Goal: Task Accomplishment & Management: Use online tool/utility

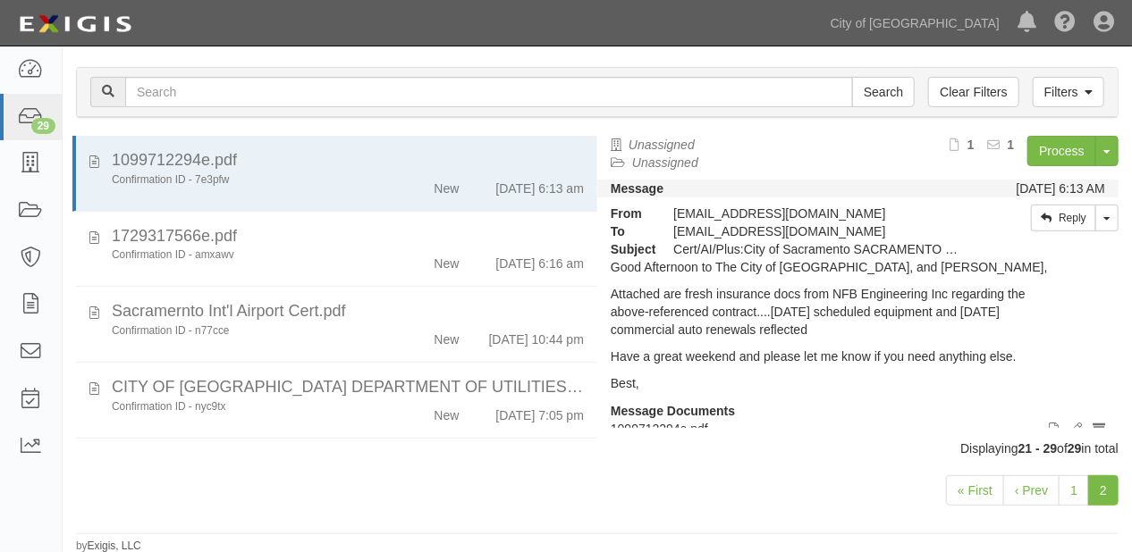
scroll to position [178, 0]
click at [38, 113] on icon at bounding box center [30, 117] width 25 height 21
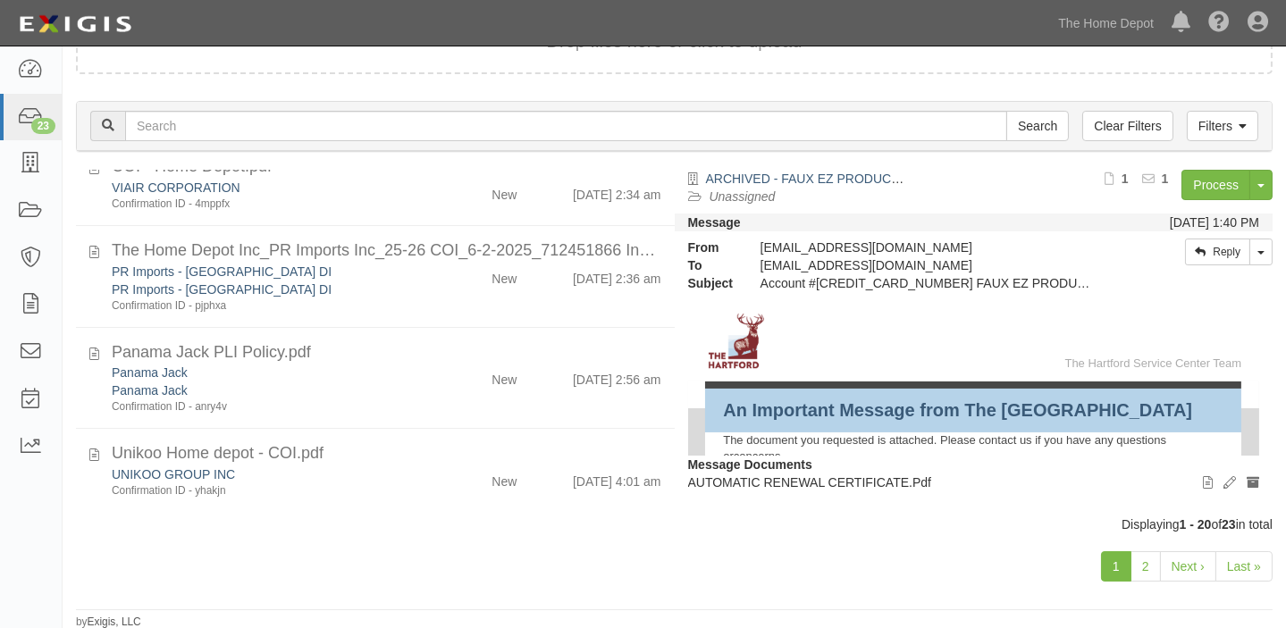
scroll to position [1479, 0]
click at [1139, 567] on link "2" at bounding box center [1146, 567] width 30 height 30
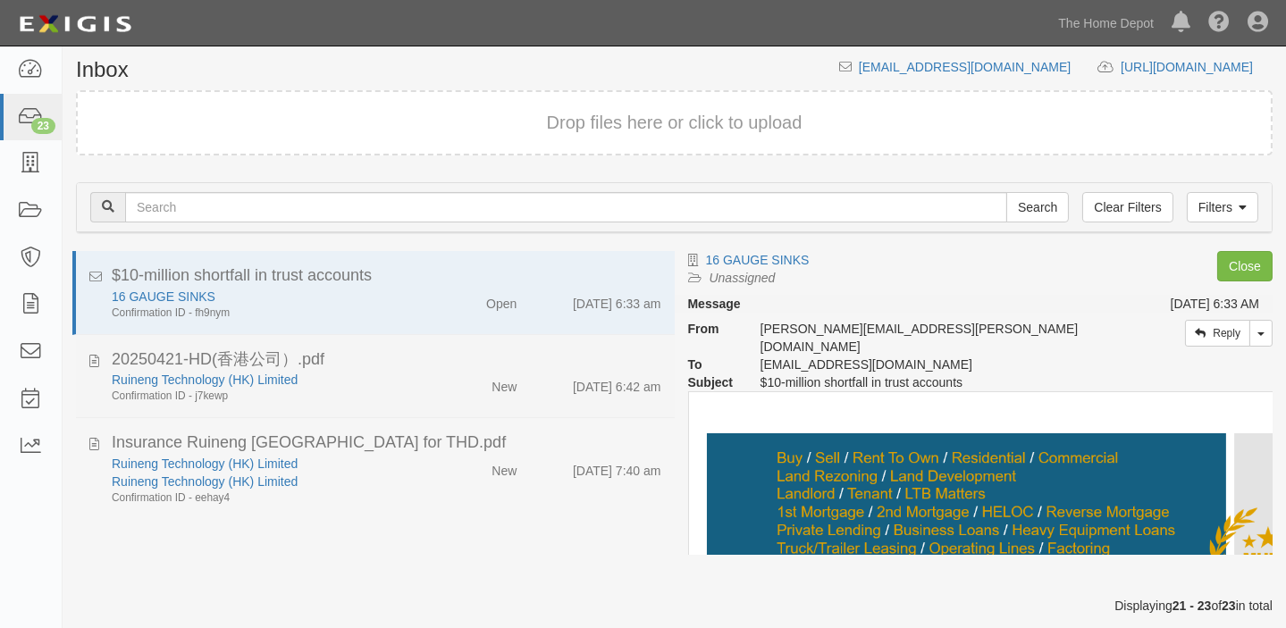
scroll to position [90, 0]
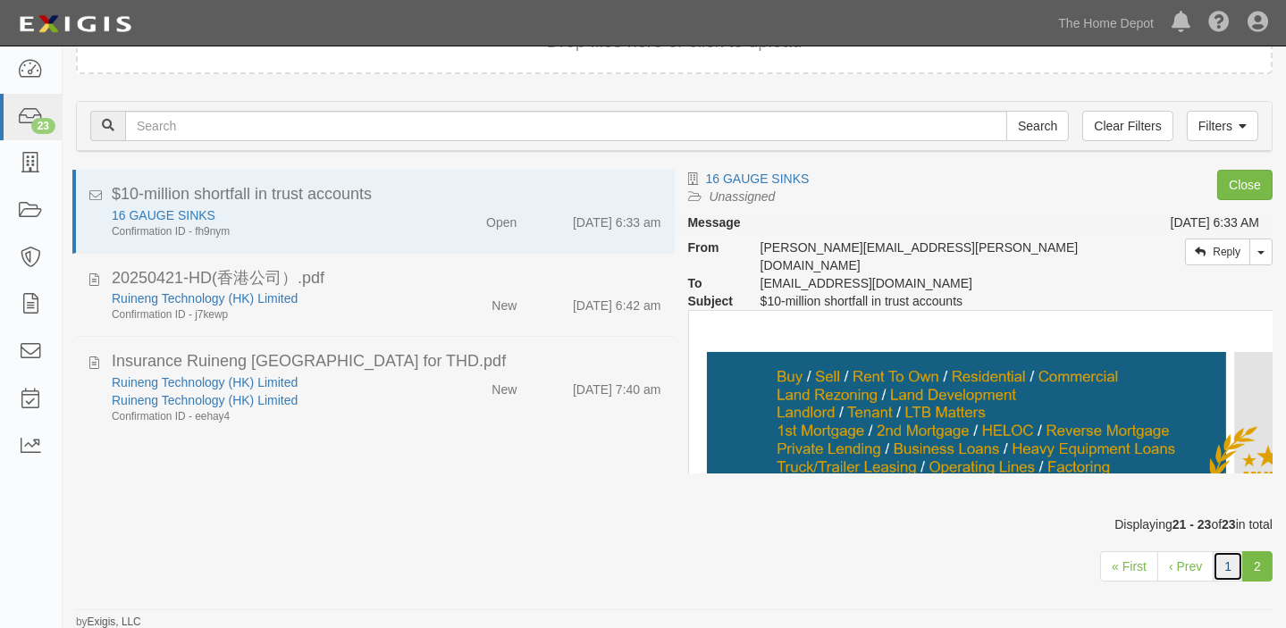
click at [1231, 573] on link "1" at bounding box center [1228, 567] width 30 height 30
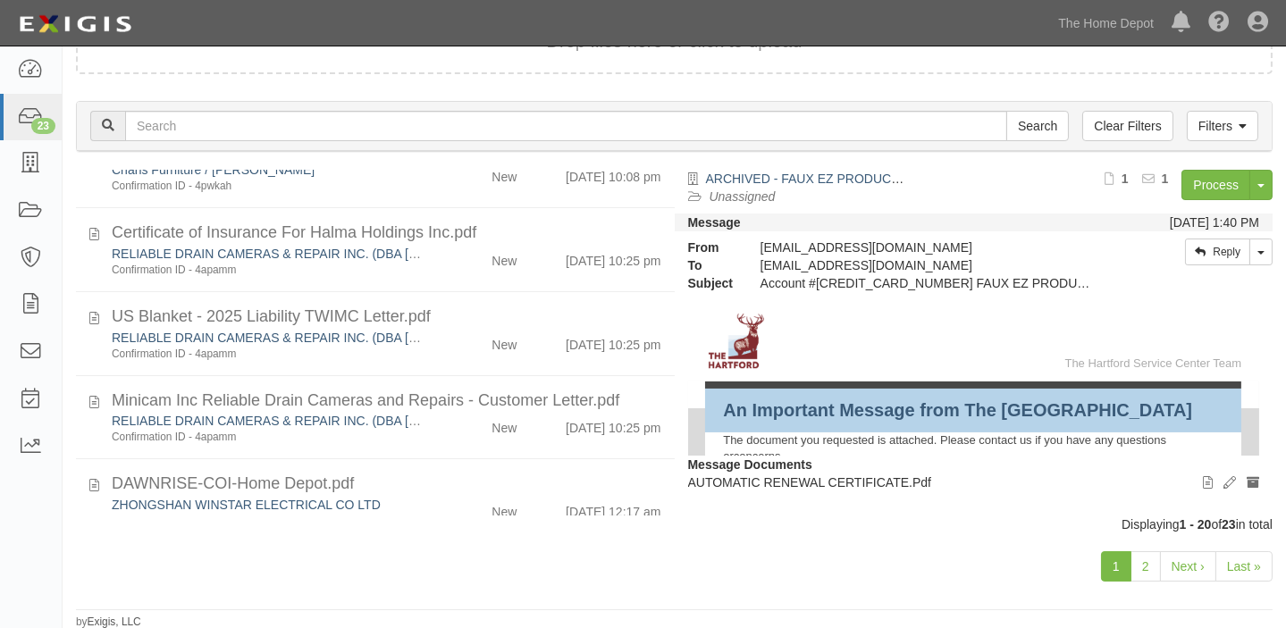
scroll to position [747, 0]
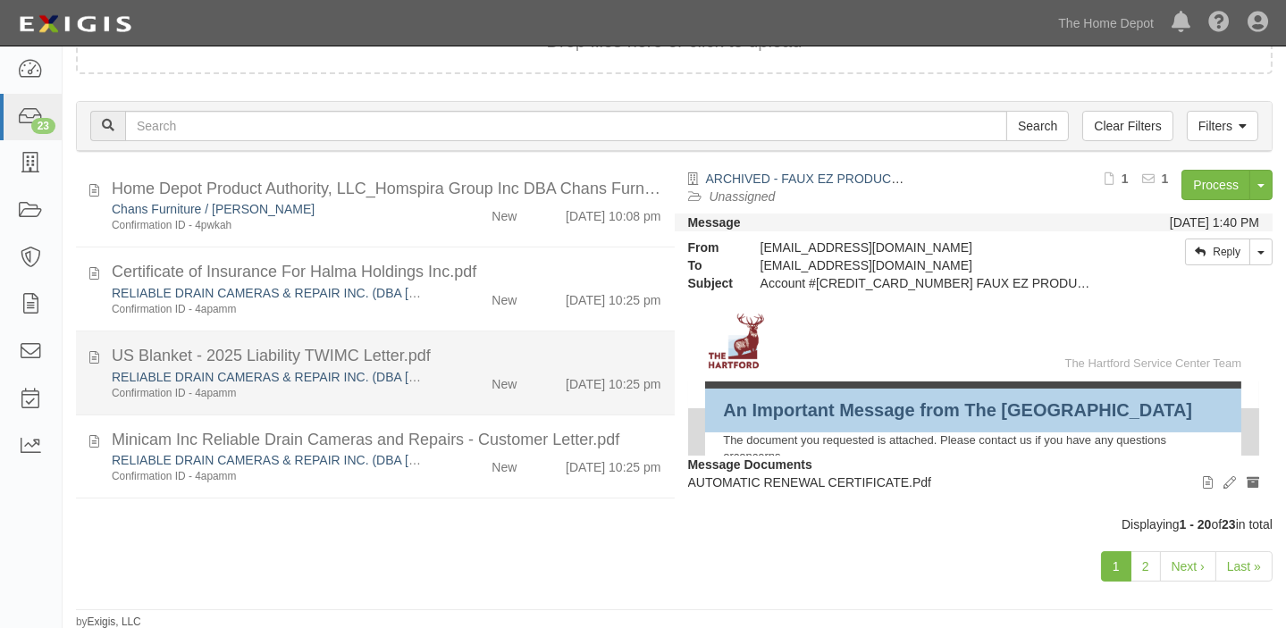
click at [481, 332] on li "US Blanket - 2025 Liability TWIMC Letter.pdf RELIABLE DRAIN CAMERAS & REPAIR IN…" at bounding box center [375, 374] width 599 height 84
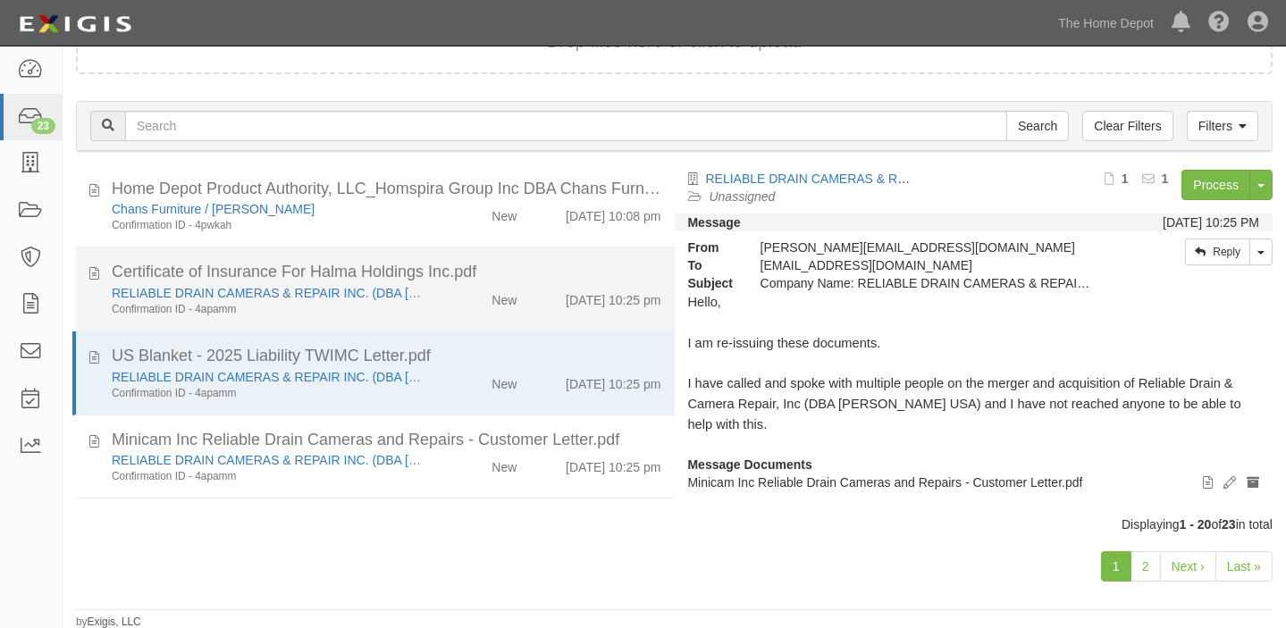
click at [495, 298] on div "New" at bounding box center [504, 296] width 25 height 25
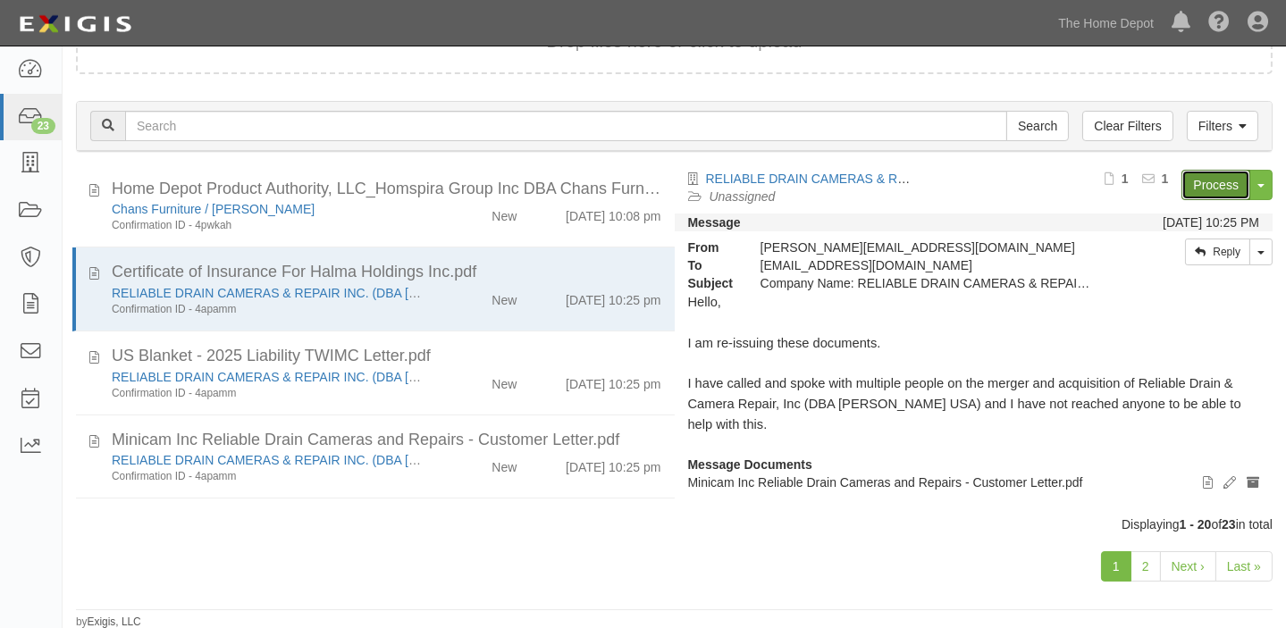
click at [1193, 188] on link "Process" at bounding box center [1216, 185] width 69 height 30
click at [1140, 564] on link "2" at bounding box center [1146, 567] width 30 height 30
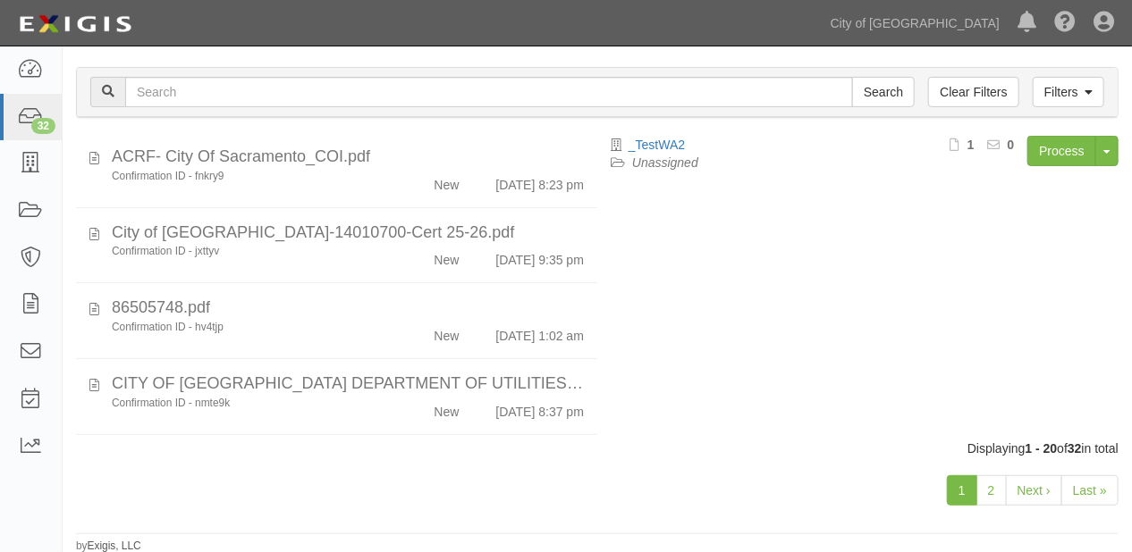
scroll to position [1335, 0]
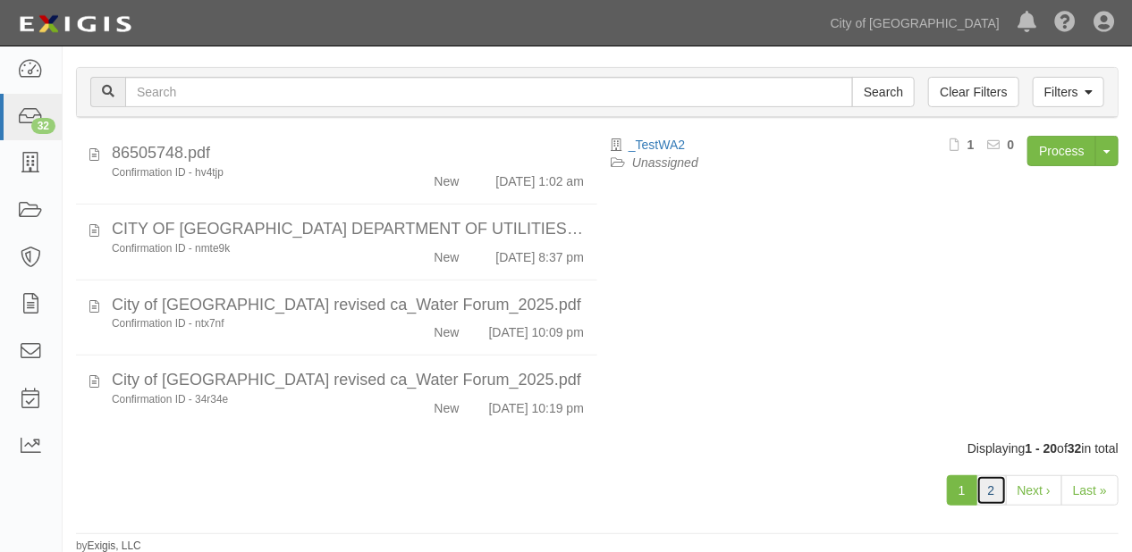
click at [995, 489] on link "2" at bounding box center [991, 491] width 30 height 30
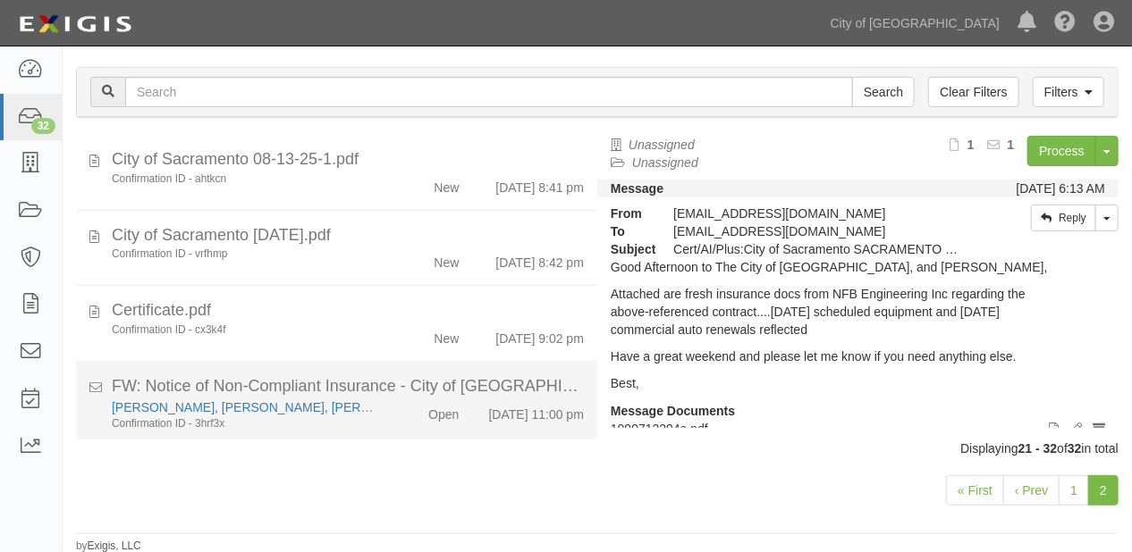
scroll to position [485, 0]
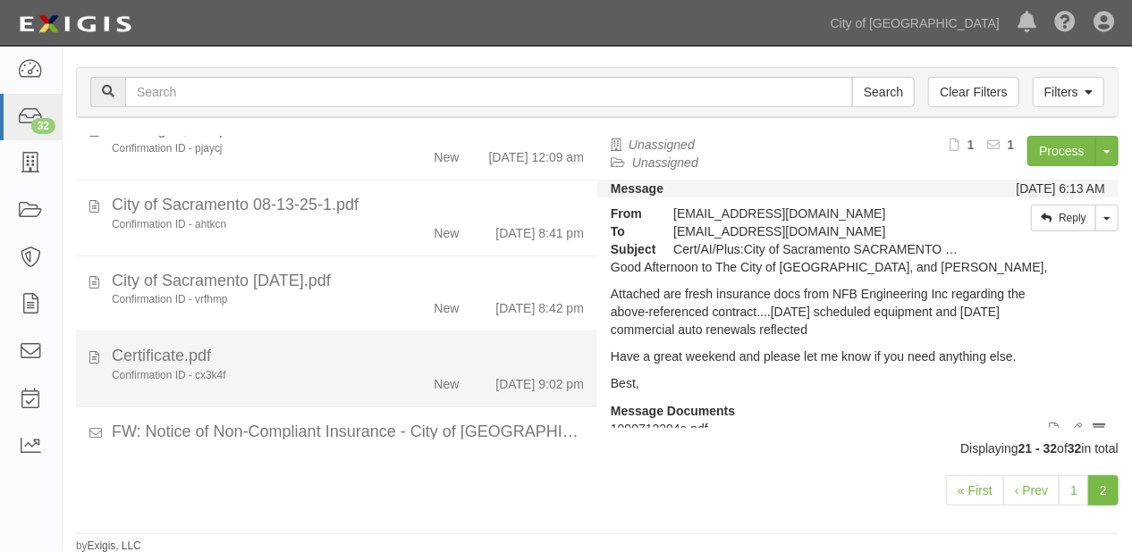
click at [422, 368] on div "Certificate.pdf" at bounding box center [348, 356] width 472 height 23
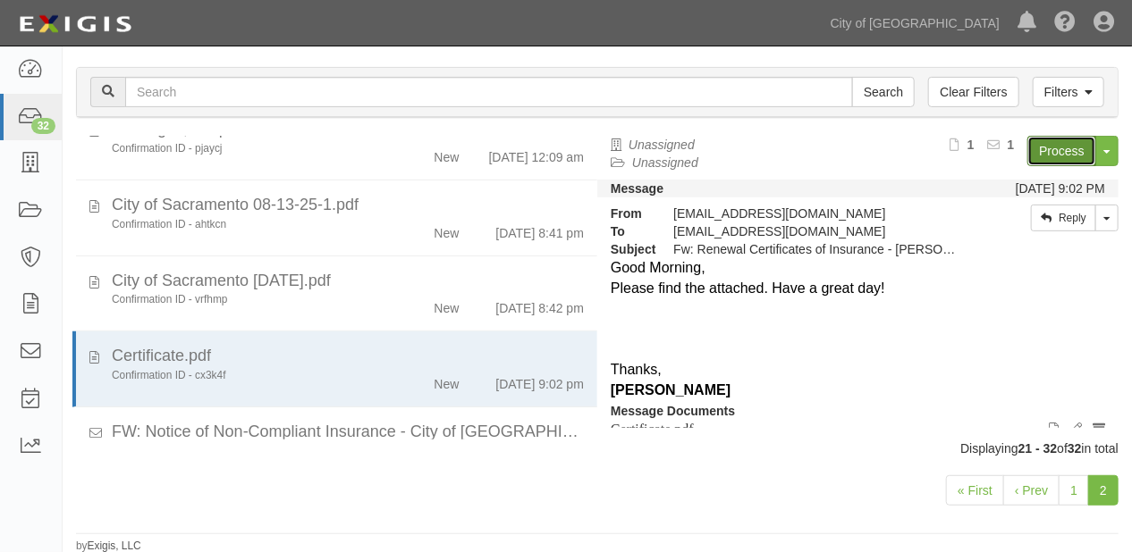
click at [1036, 151] on link "Process" at bounding box center [1061, 151] width 69 height 30
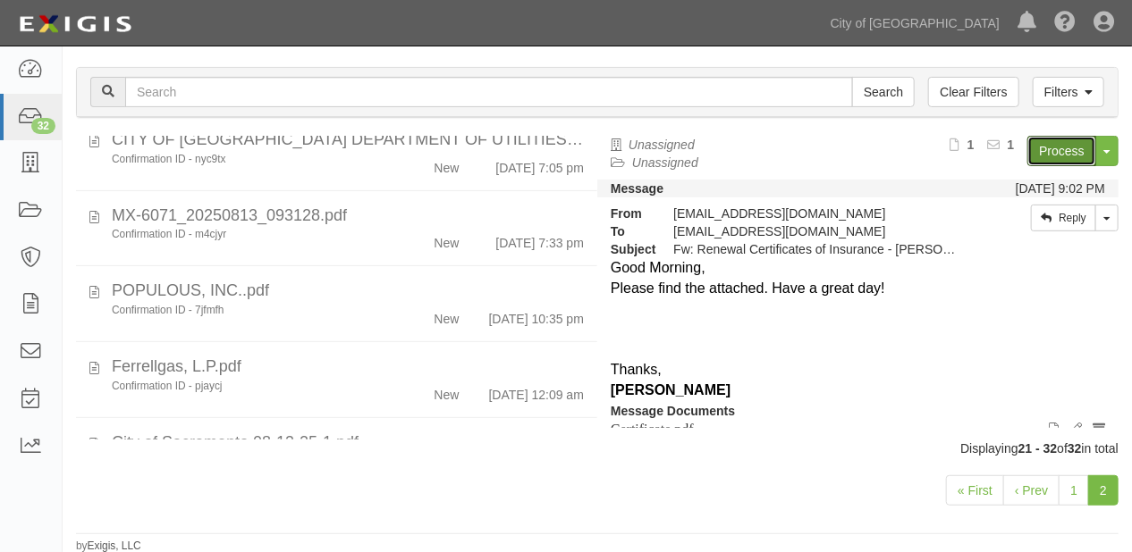
scroll to position [199, 0]
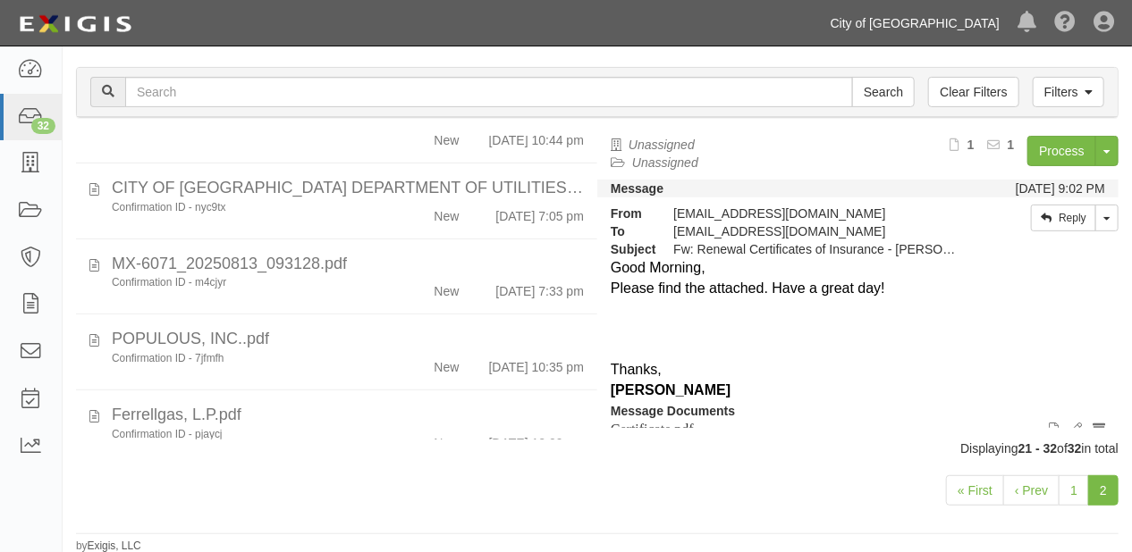
click at [933, 16] on link "City of [GEOGRAPHIC_DATA]" at bounding box center [915, 23] width 187 height 36
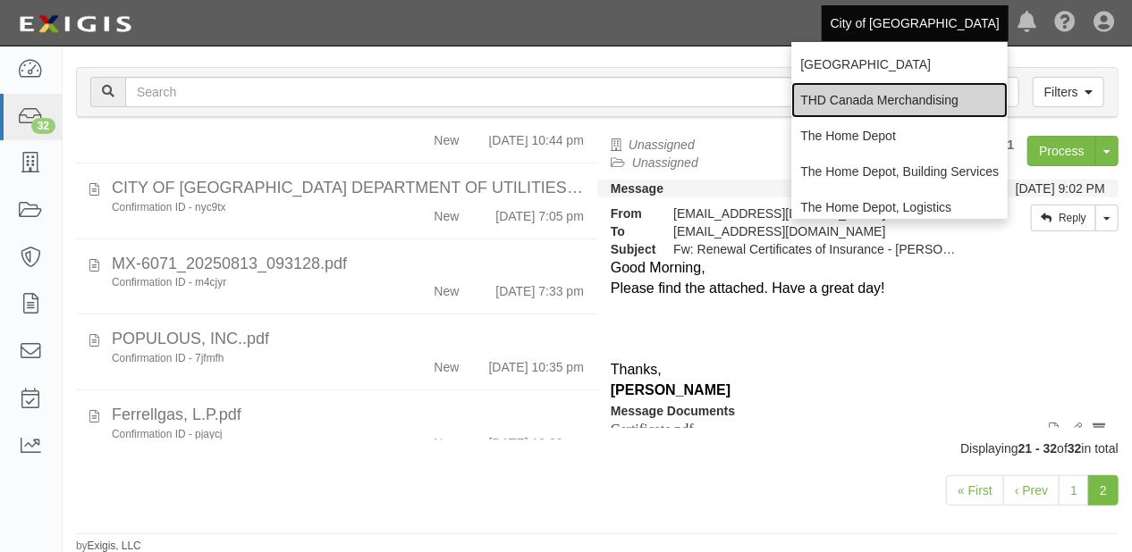
click at [915, 106] on link "THD Canada Merchandising" at bounding box center [899, 100] width 216 height 36
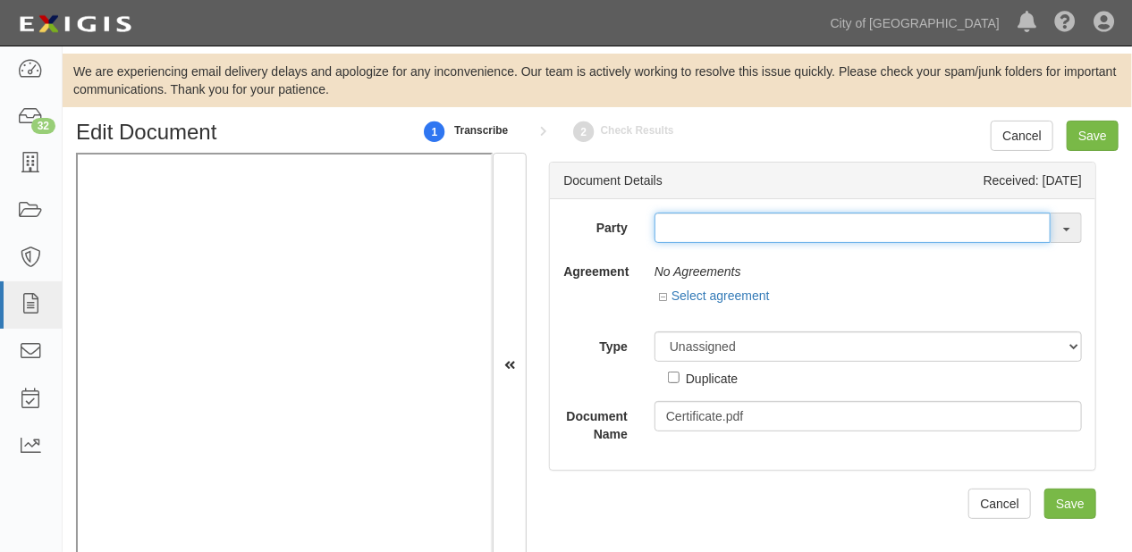
click at [672, 226] on input "text" at bounding box center [852, 228] width 396 height 30
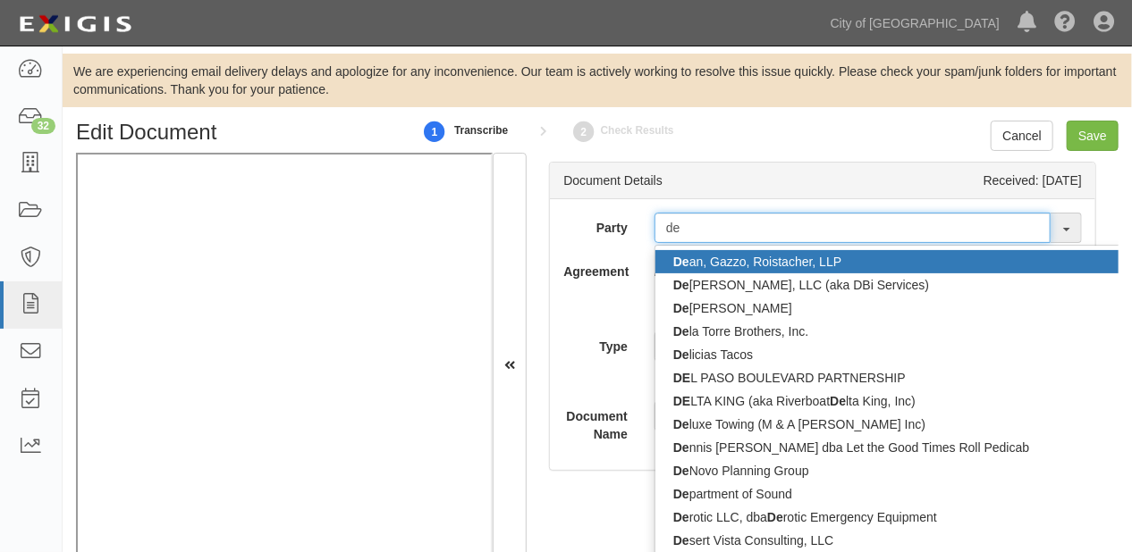
type input "deg"
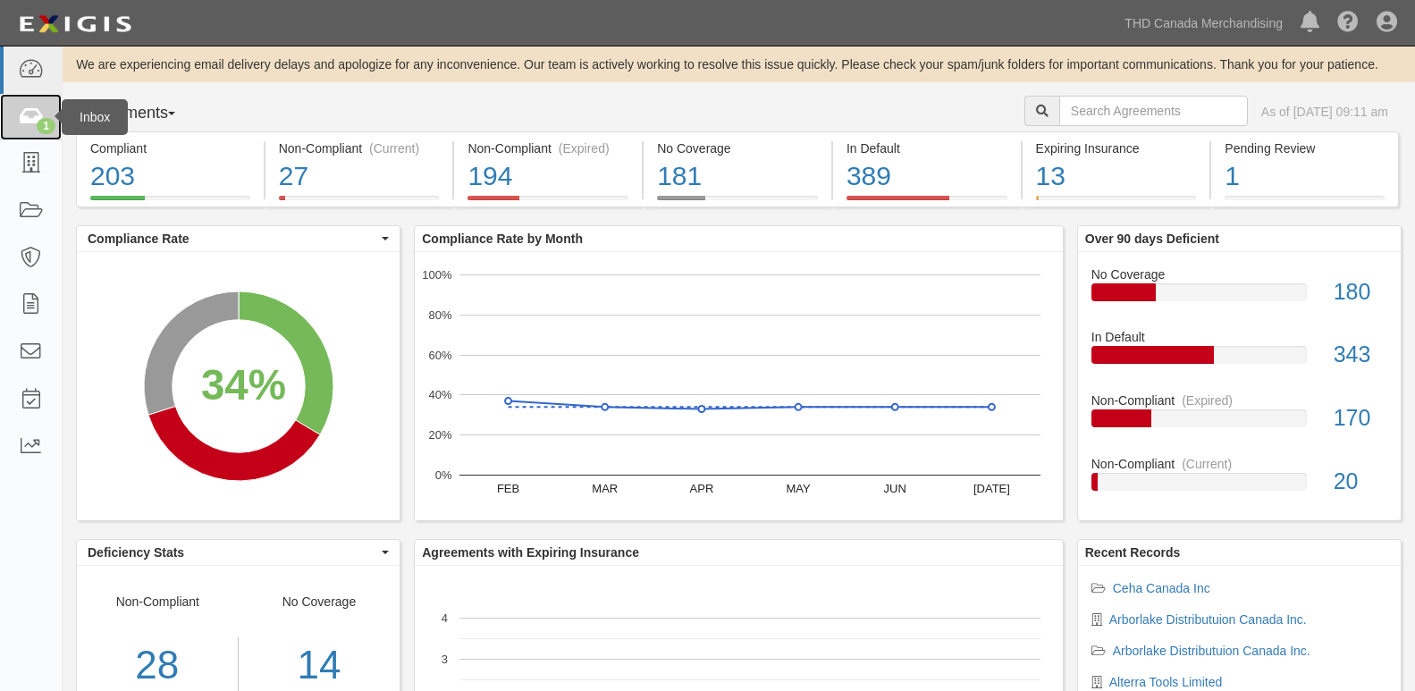
click at [31, 107] on icon at bounding box center [30, 117] width 25 height 21
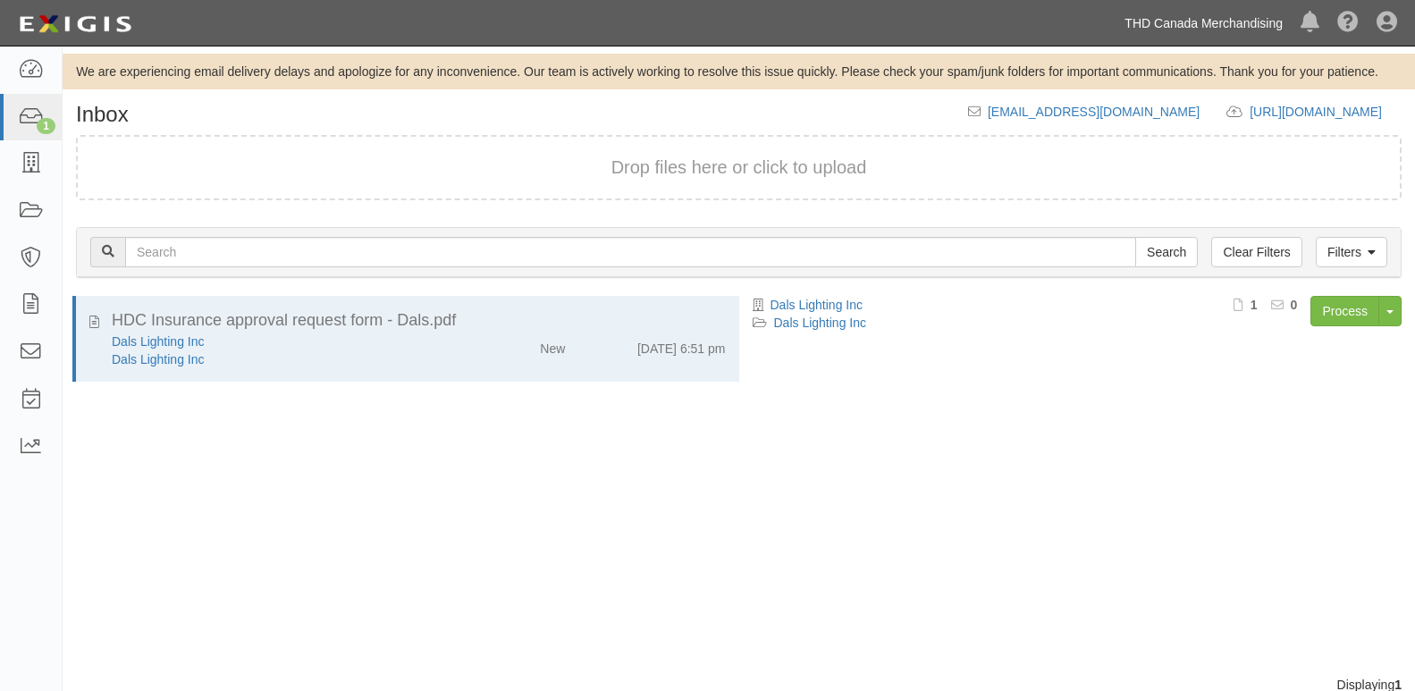
click at [1193, 27] on link "THD Canada Merchandising" at bounding box center [1204, 23] width 176 height 36
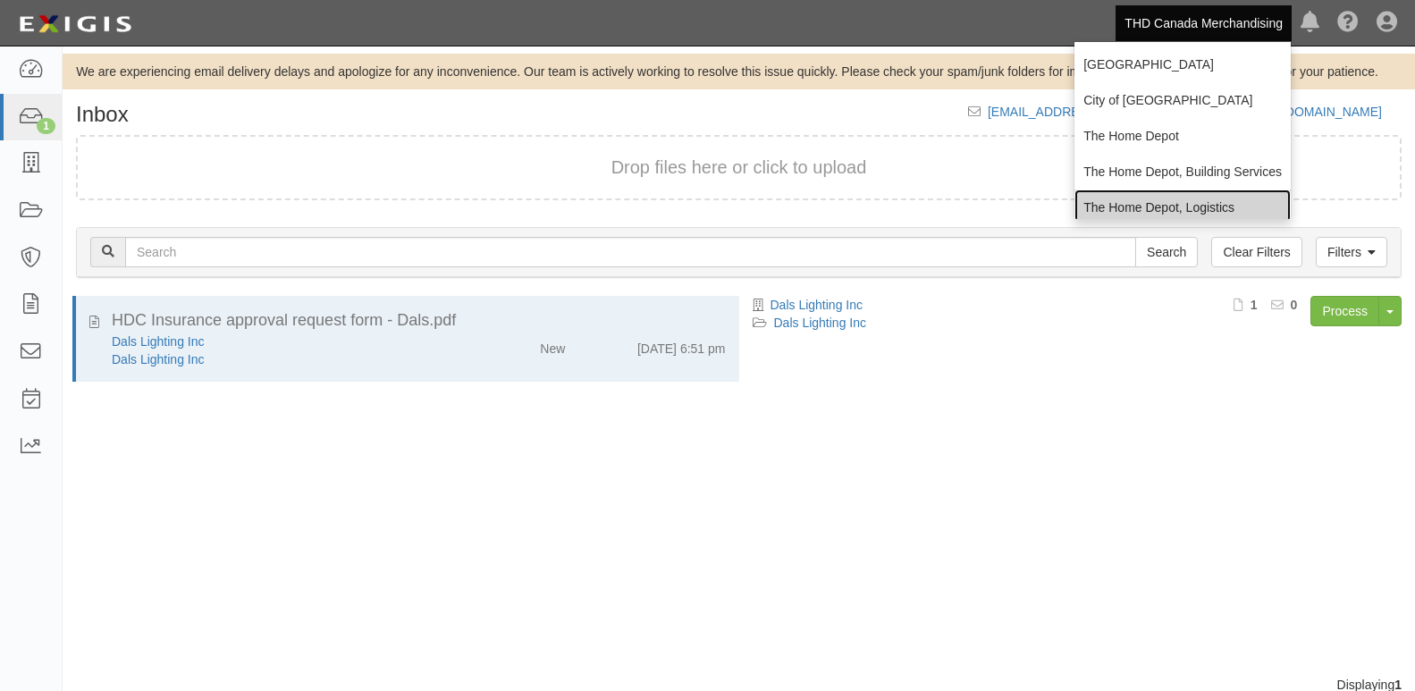
click at [1128, 198] on link "The Home Depot, Logistics" at bounding box center [1183, 208] width 216 height 36
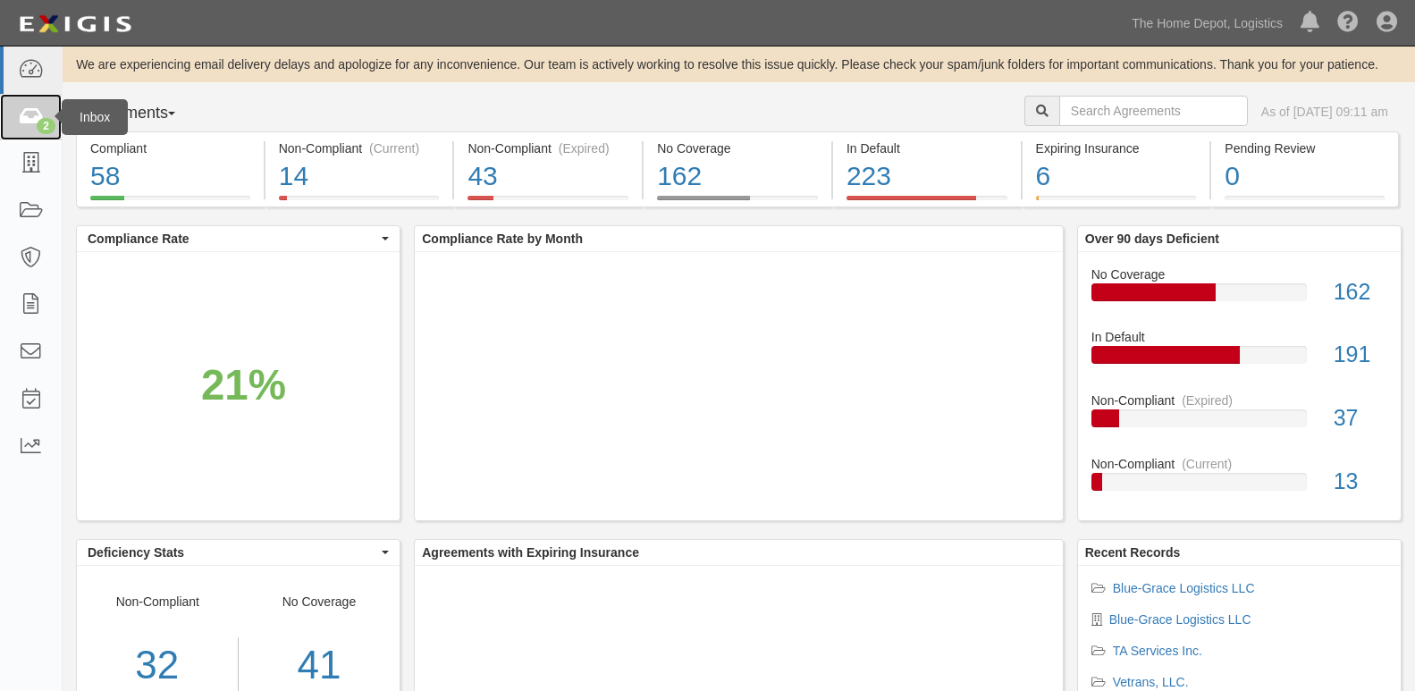
click at [27, 118] on icon at bounding box center [30, 117] width 25 height 21
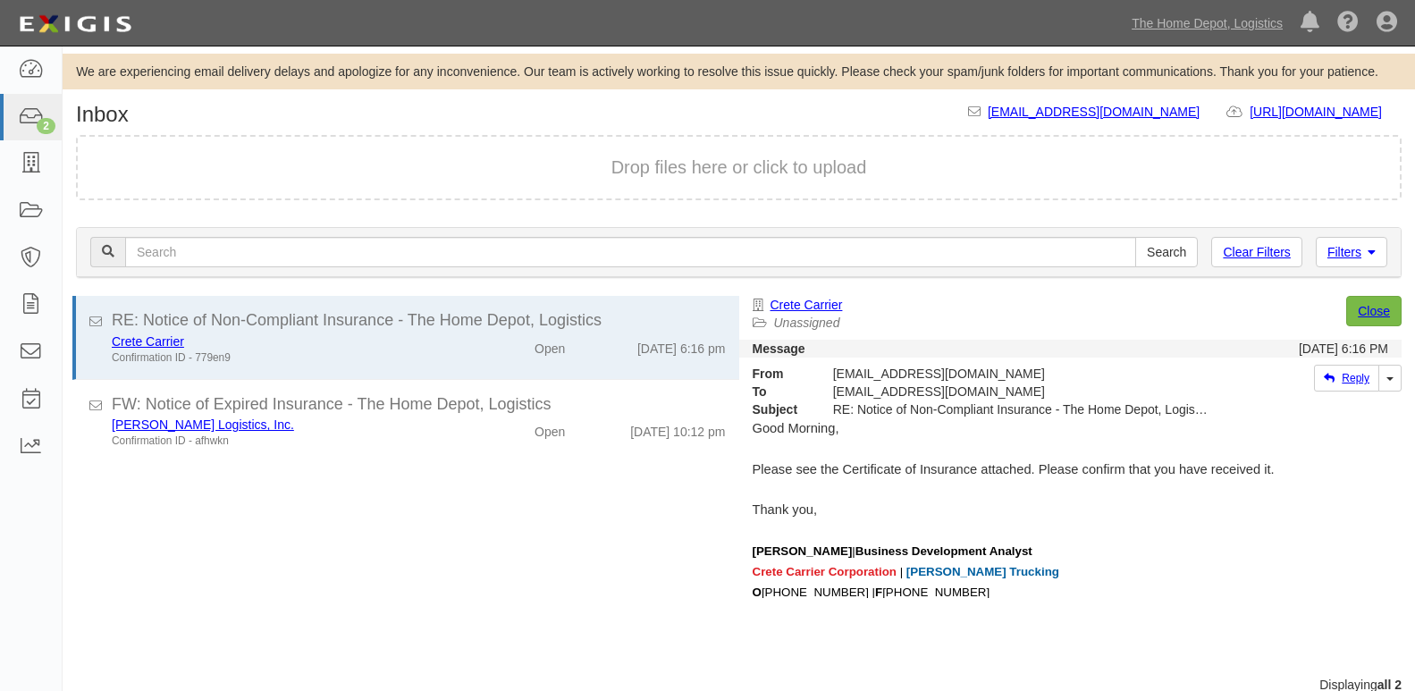
click at [1086, 1] on div "Dashboard 2 Inbox Parties Agreements Coverages Documents Messages Tasks Reports…" at bounding box center [707, 23] width 1388 height 46
click at [1136, 12] on link "The Home Depot, Logistics" at bounding box center [1207, 23] width 169 height 36
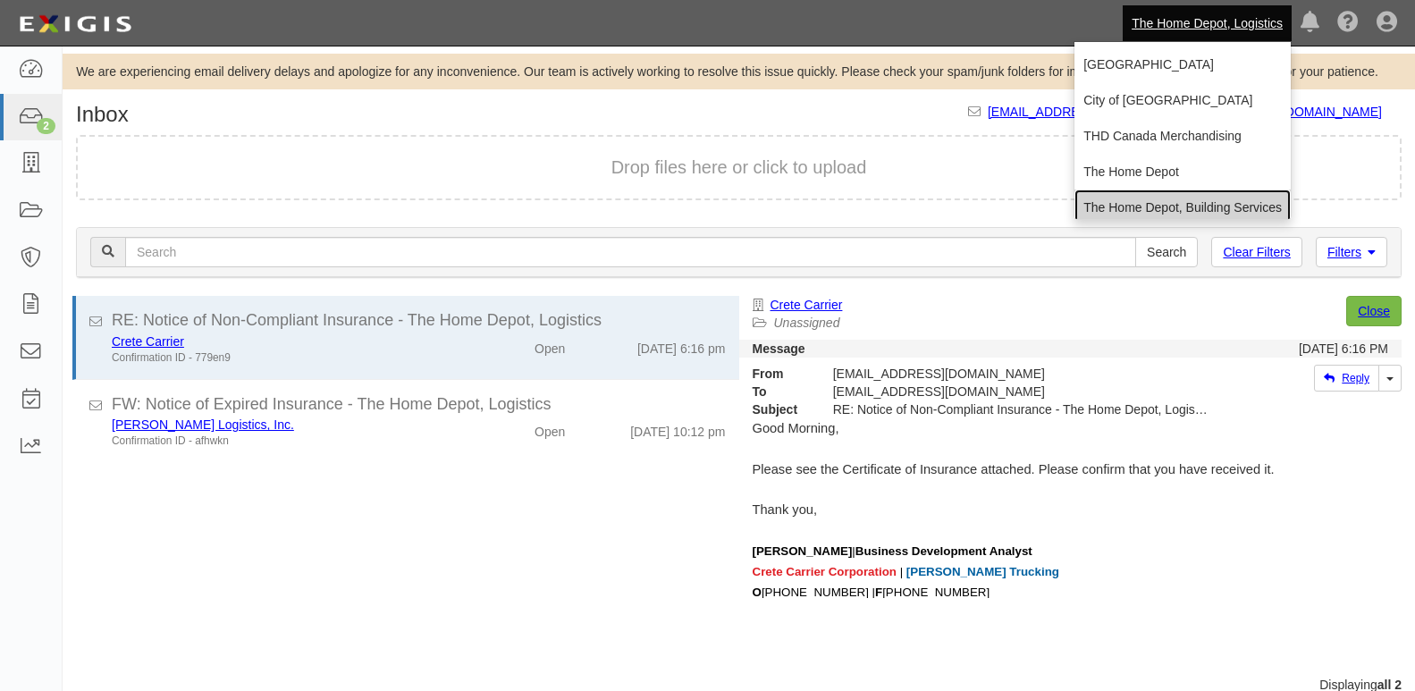
click at [1116, 207] on link "The Home Depot, Building Services" at bounding box center [1183, 208] width 216 height 36
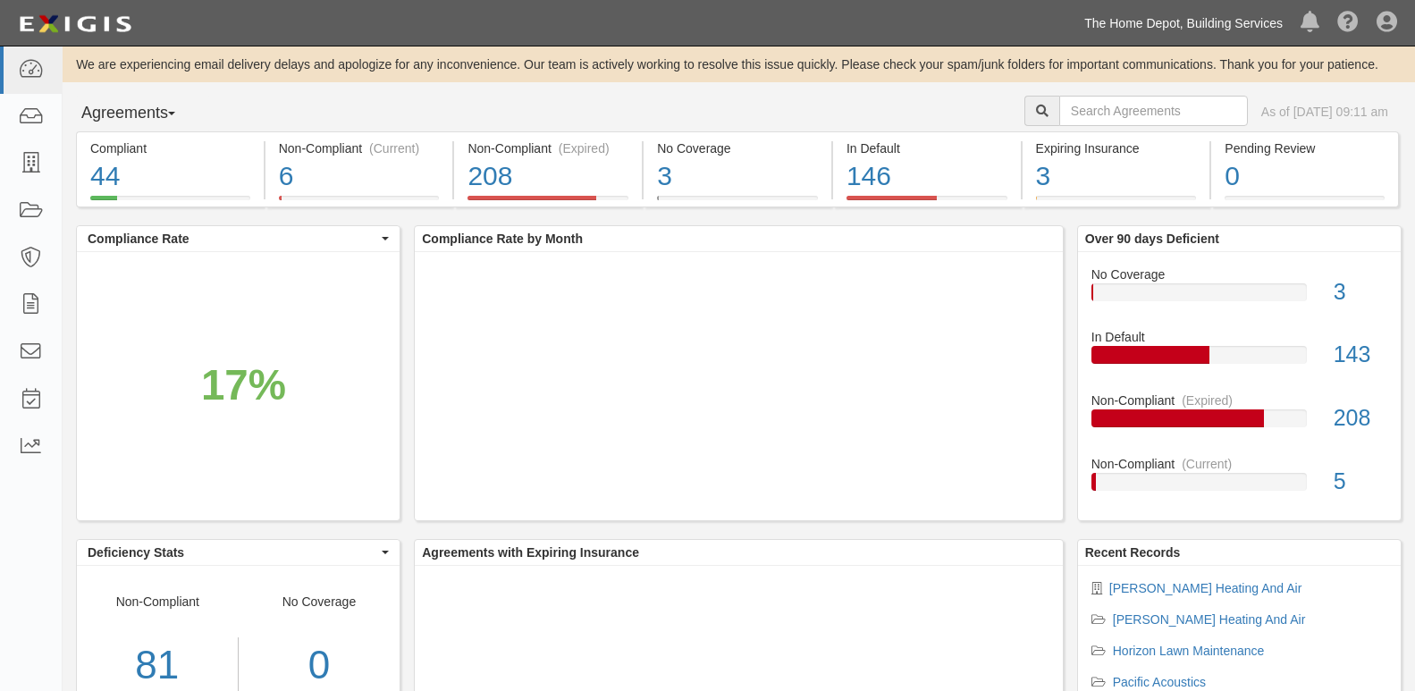
click at [1108, 20] on link "The Home Depot, Building Services" at bounding box center [1183, 23] width 216 height 36
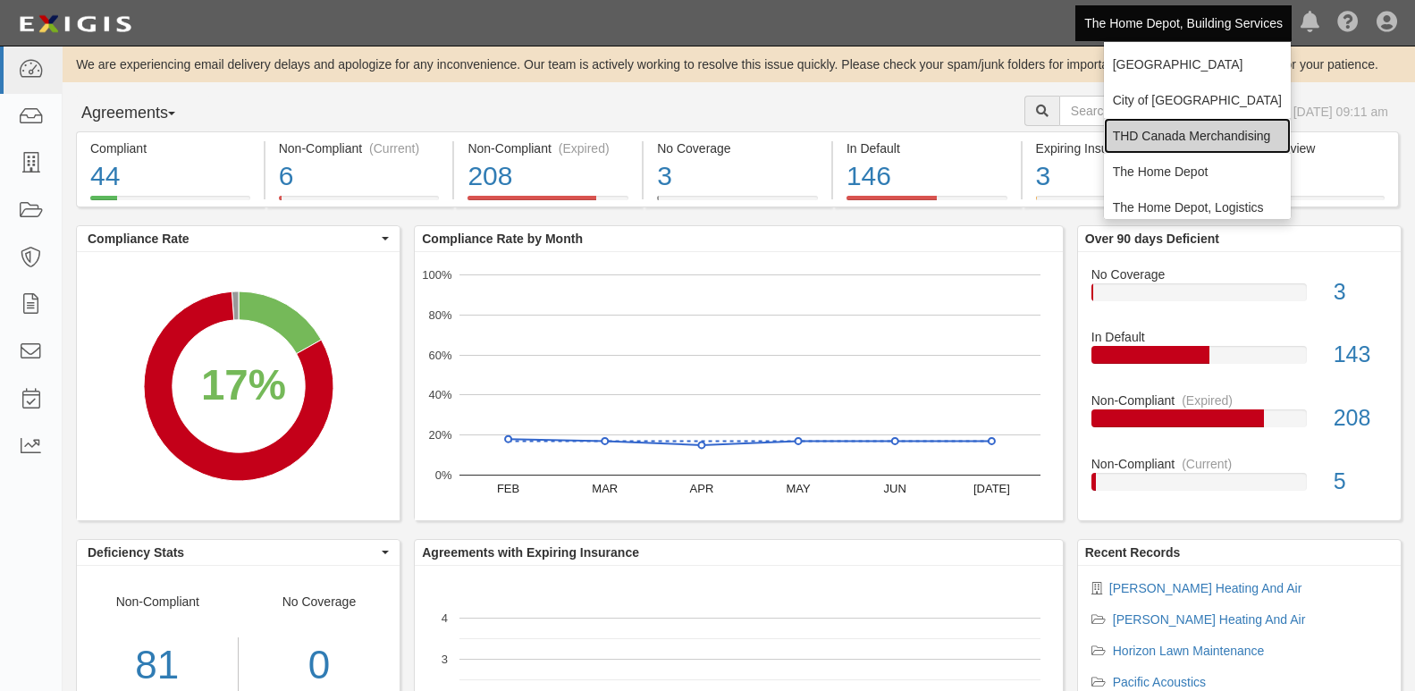
click at [1143, 132] on link "THD Canada Merchandising" at bounding box center [1197, 136] width 187 height 36
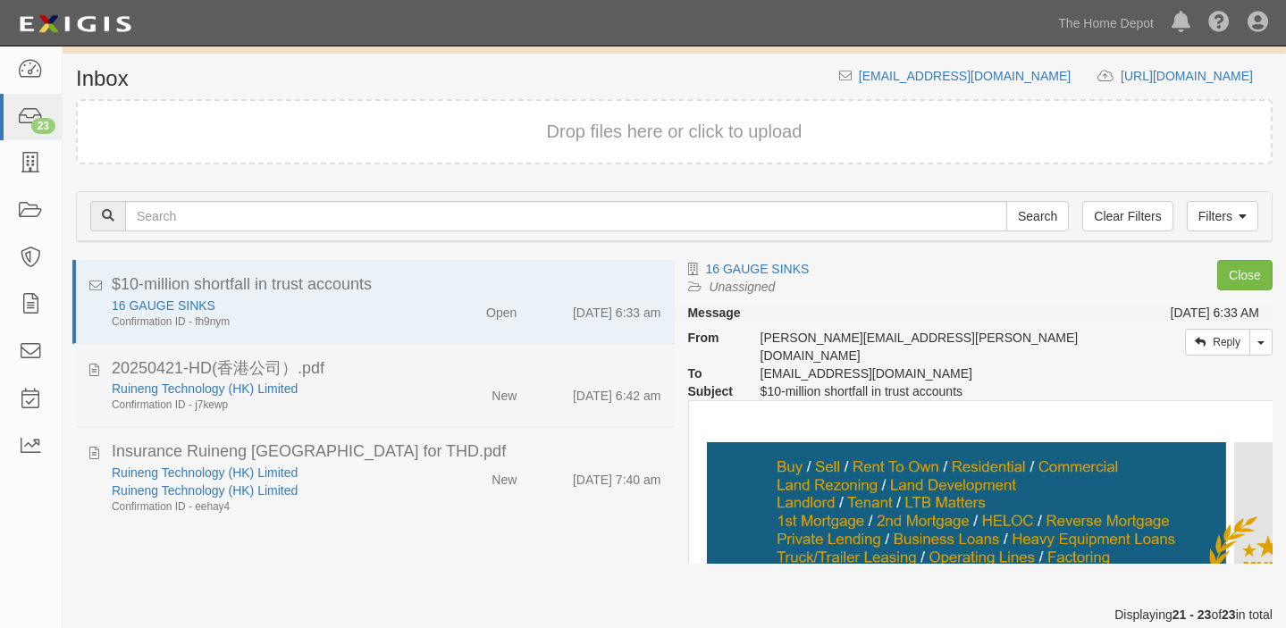
click at [383, 400] on div "Confirmation ID - j7kewp" at bounding box center [266, 405] width 309 height 15
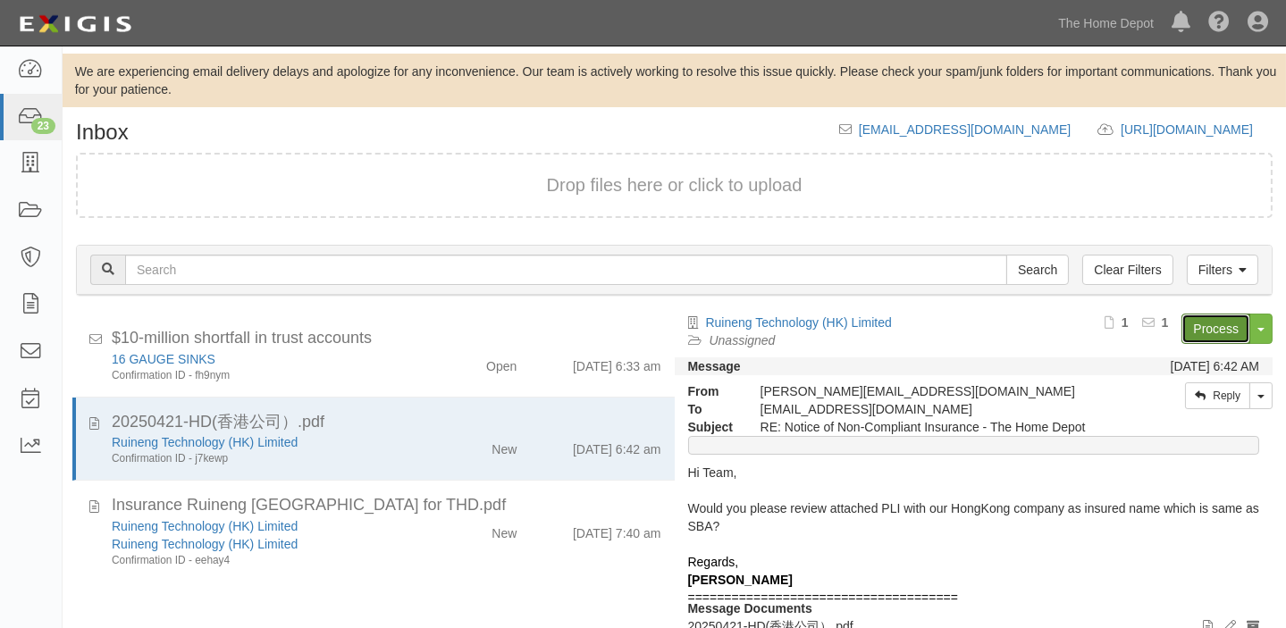
click at [1225, 339] on link "Process" at bounding box center [1216, 329] width 69 height 30
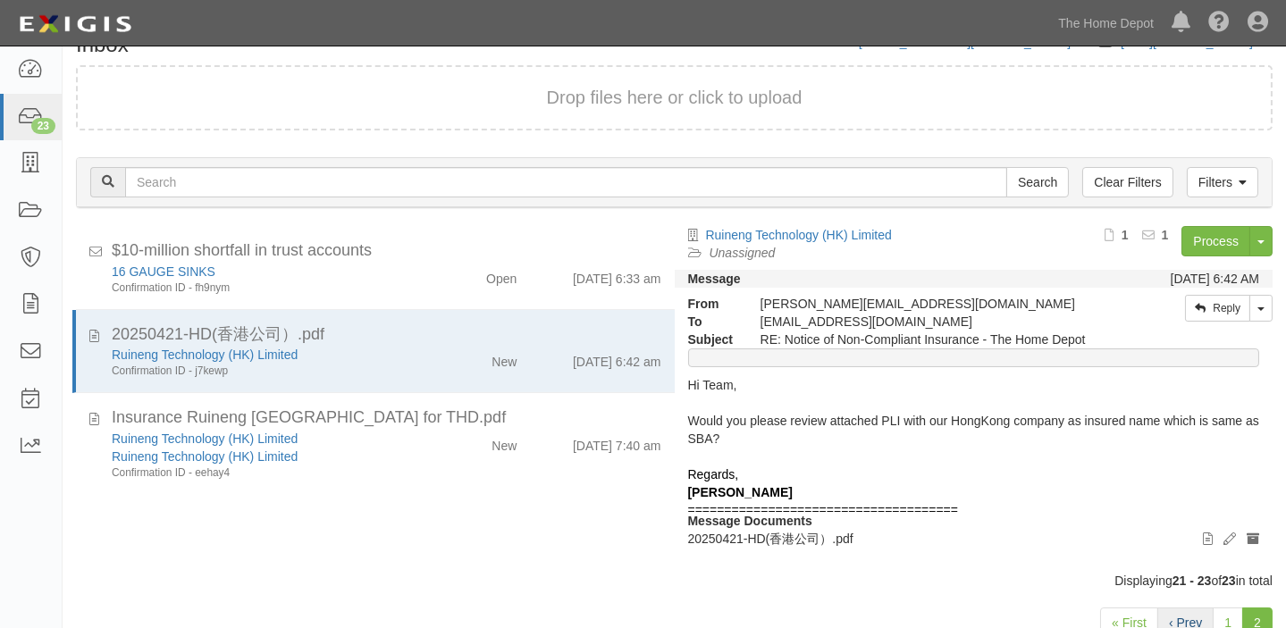
scroll to position [144, 0]
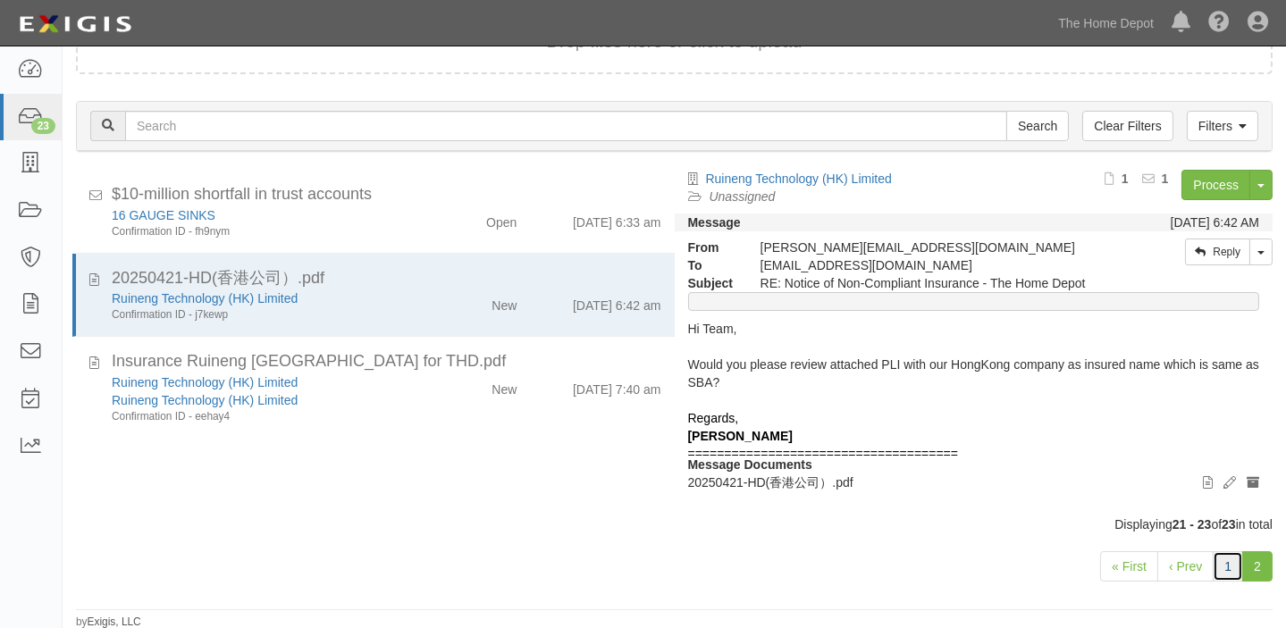
click at [1226, 560] on link "1" at bounding box center [1228, 567] width 30 height 30
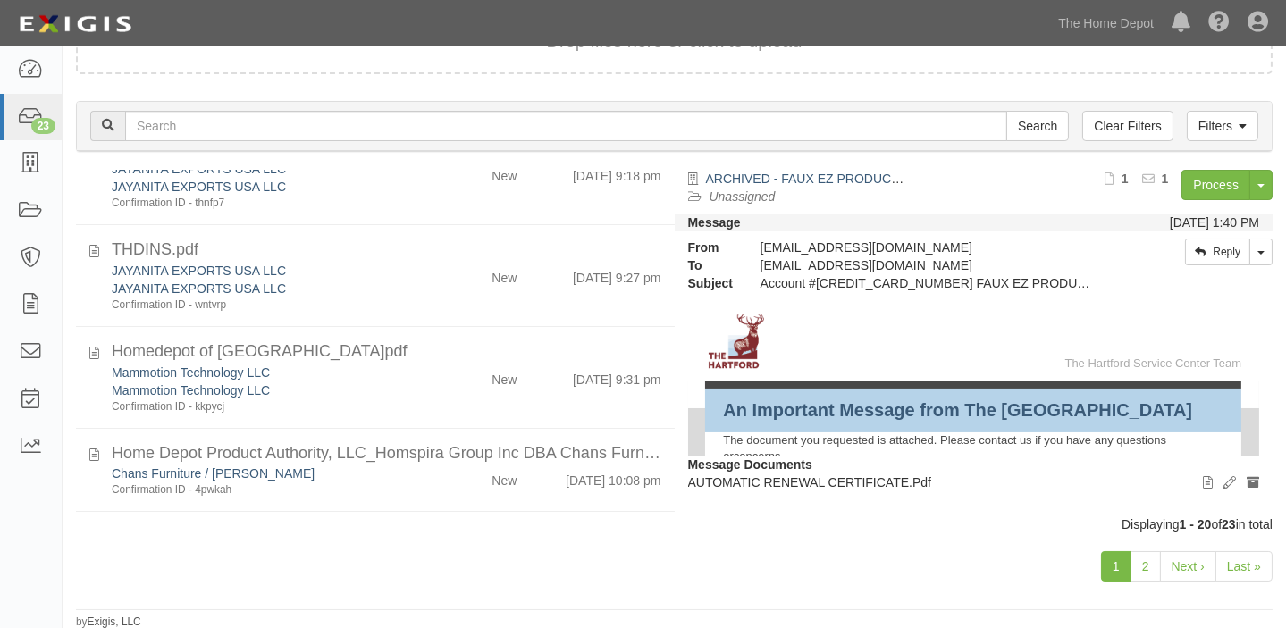
scroll to position [406, 0]
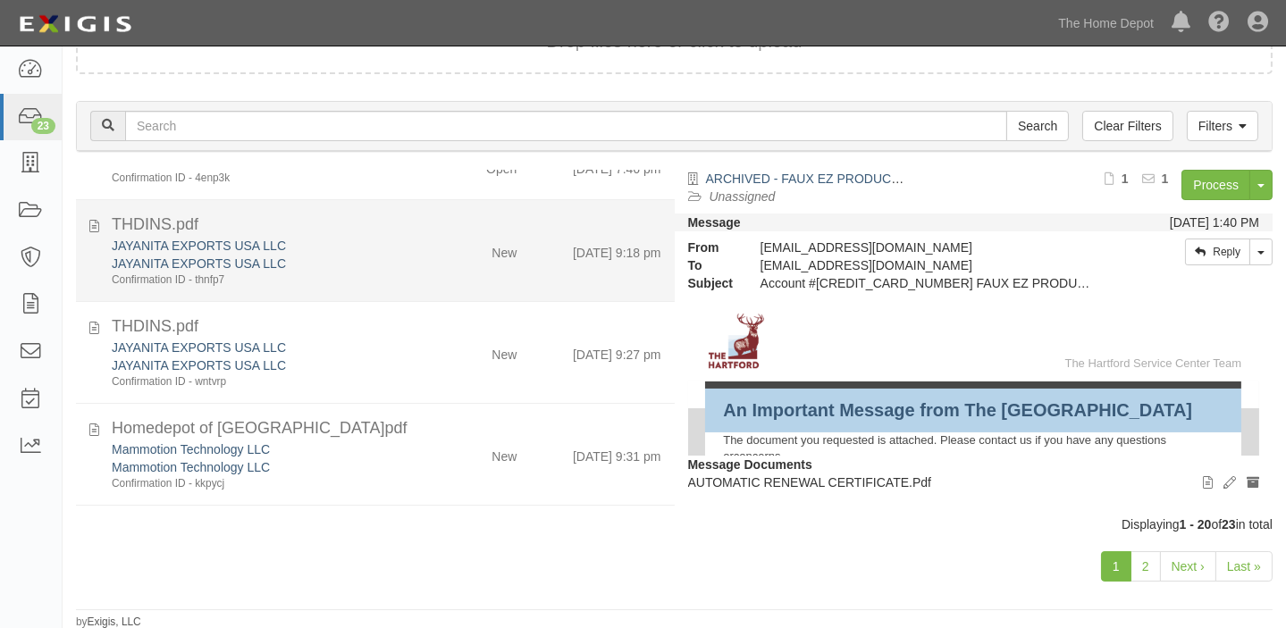
click at [409, 459] on div "JAYANITA EXPORTS USA LLC" at bounding box center [266, 468] width 309 height 18
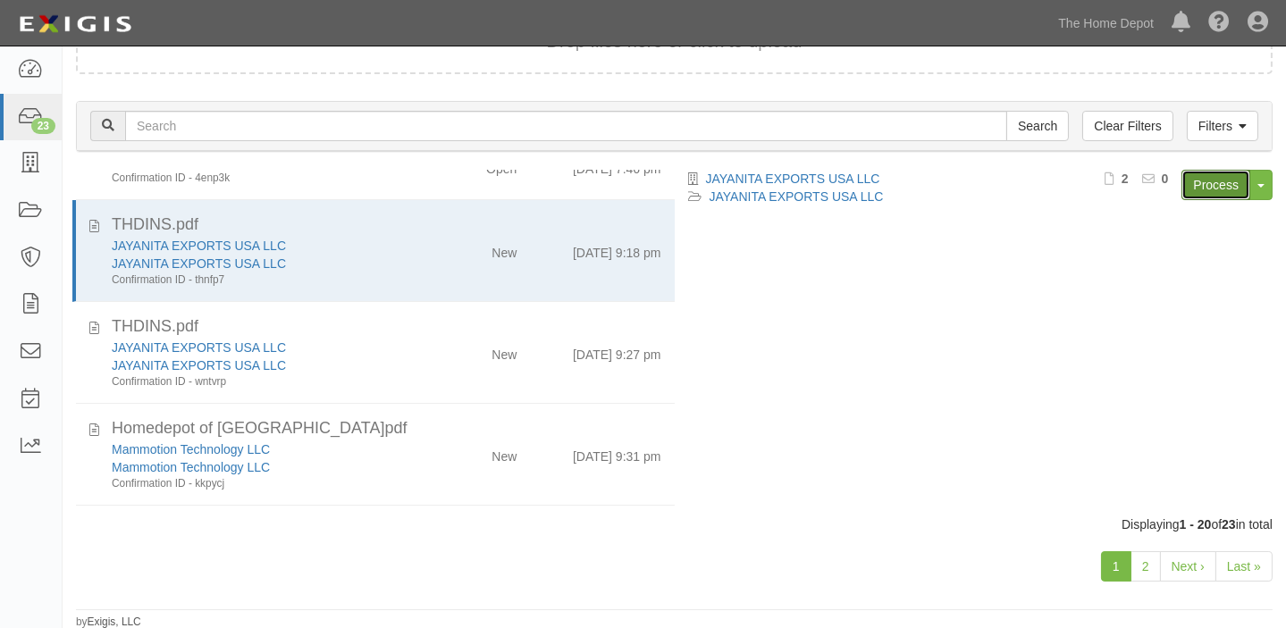
click at [1229, 179] on link "Process" at bounding box center [1216, 185] width 69 height 30
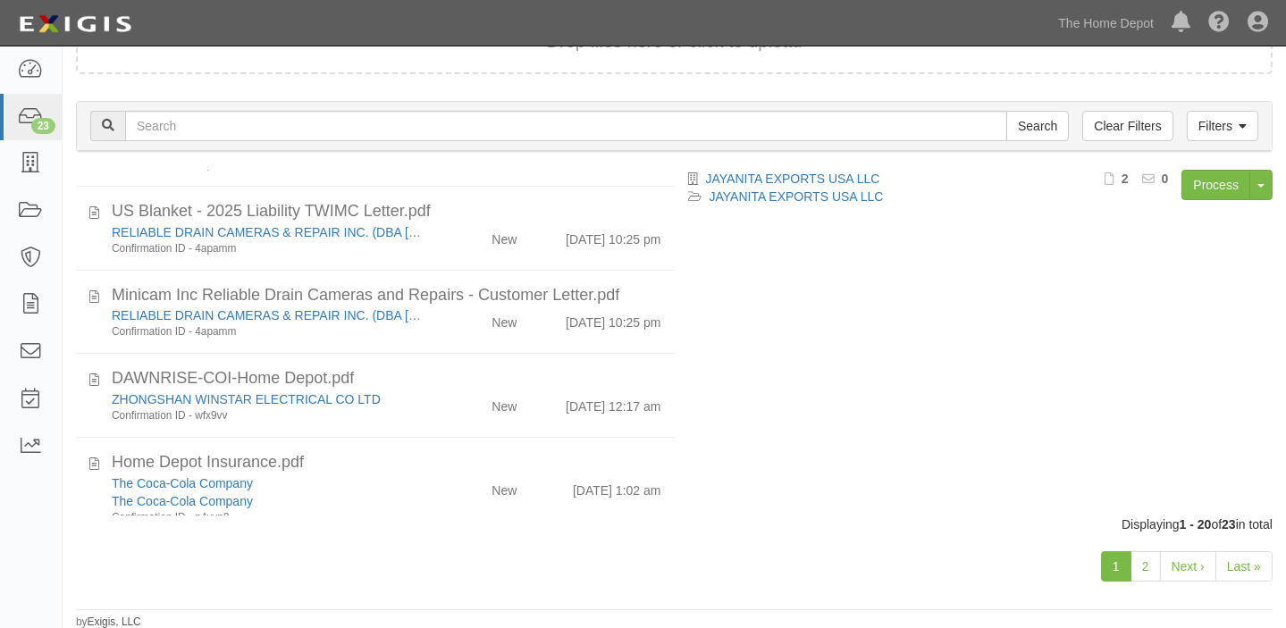
scroll to position [894, 0]
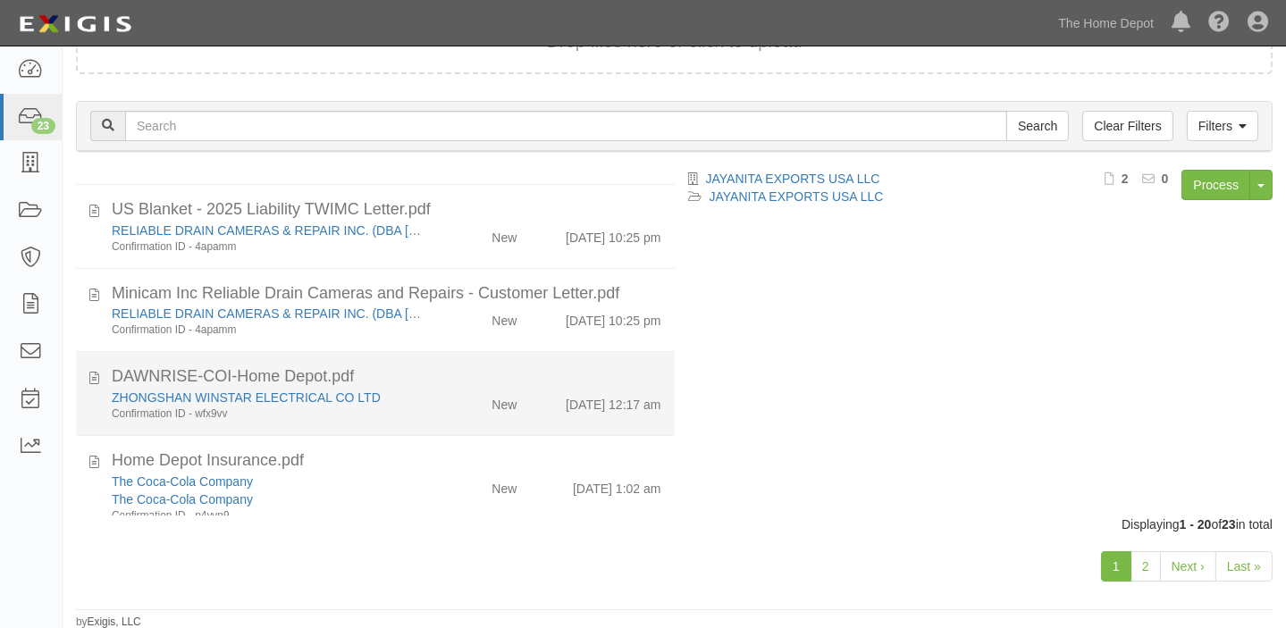
click at [400, 367] on div "DAWNRISE-COI-Home Depot.pdf" at bounding box center [387, 377] width 550 height 23
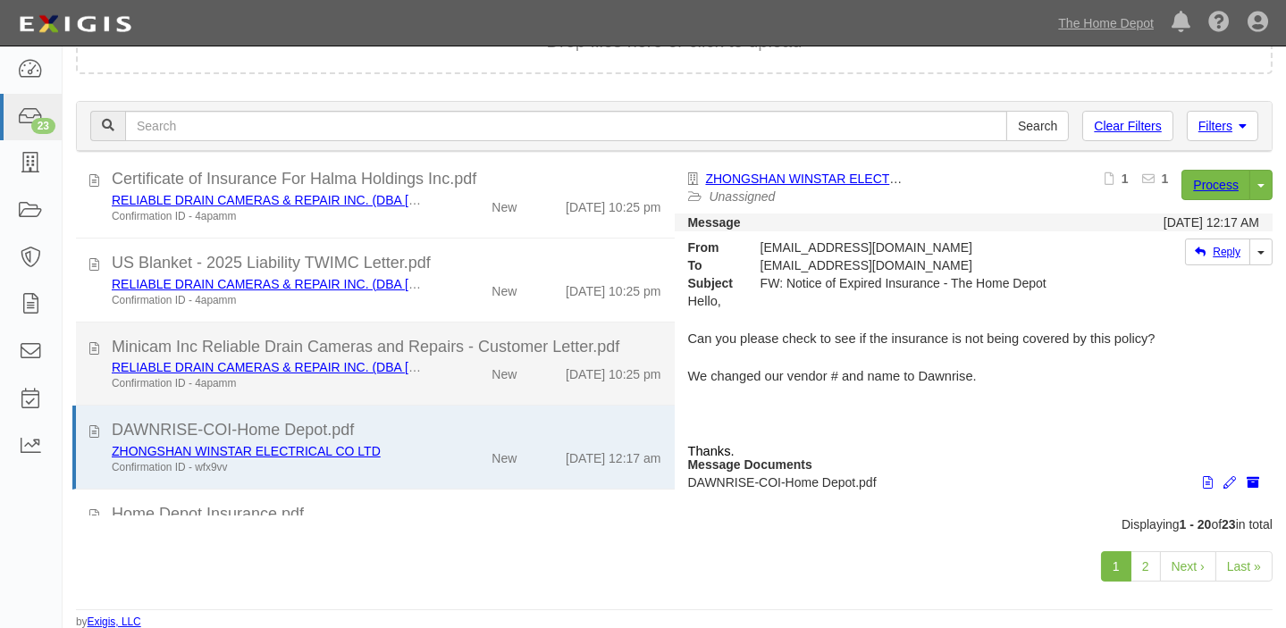
scroll to position [813, 0]
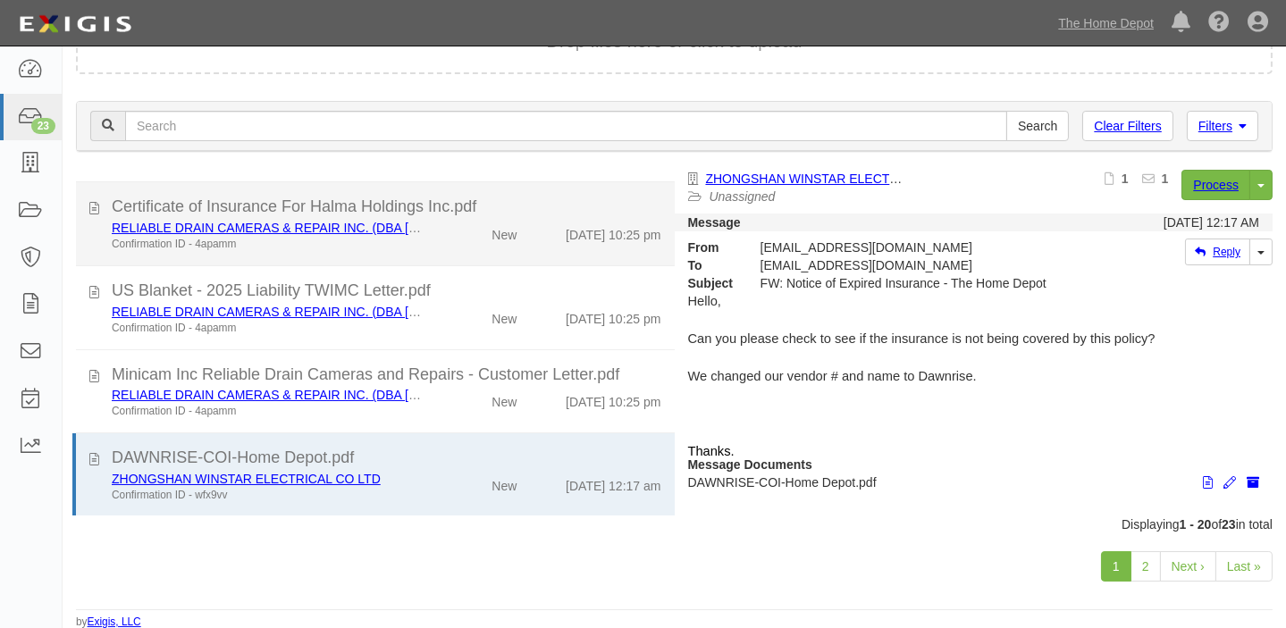
click at [480, 262] on li "Certificate of Insurance For Halma Holdings Inc.pdf RELIABLE DRAIN CAMERAS & RE…" at bounding box center [375, 224] width 599 height 84
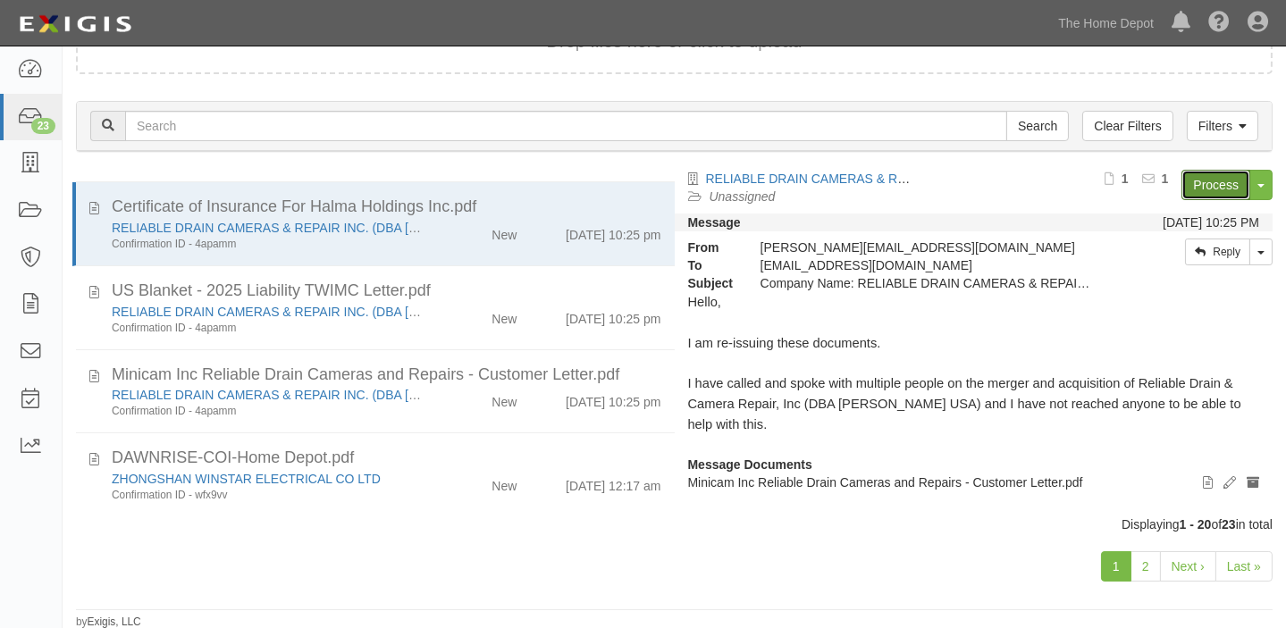
click at [1199, 188] on link "Process" at bounding box center [1216, 185] width 69 height 30
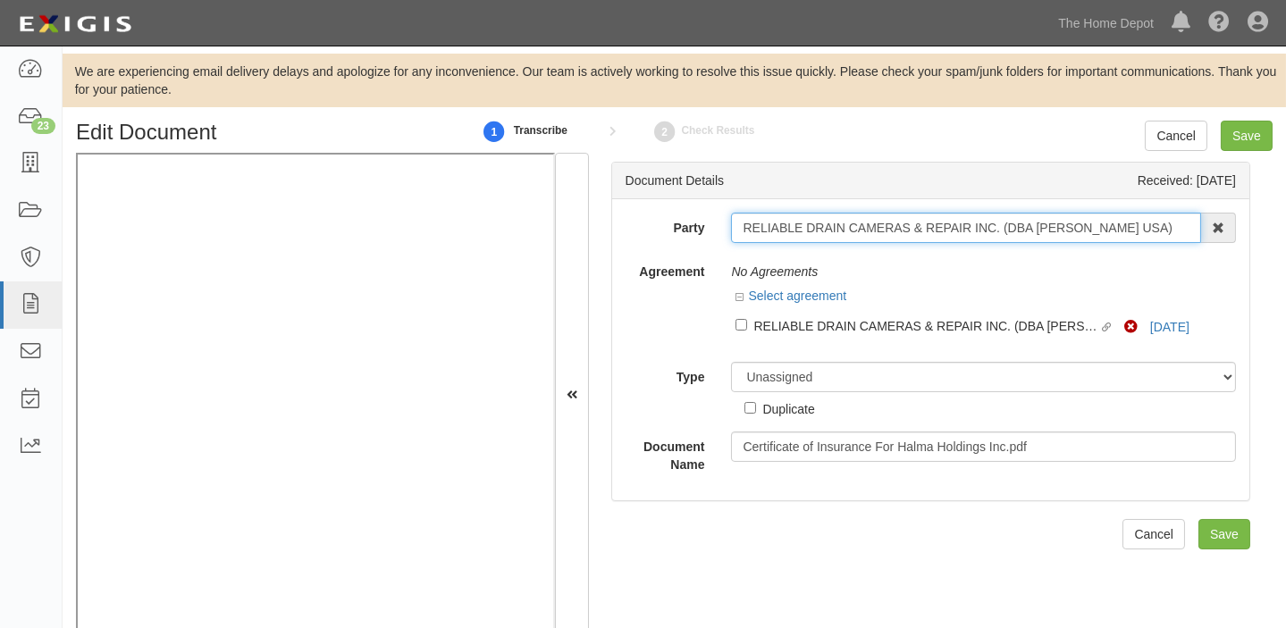
drag, startPoint x: 732, startPoint y: 226, endPoint x: 1174, endPoint y: 249, distance: 442.2
click at [1174, 249] on div "Party RELIABLE DRAIN CAMERAS & REPAIR INC. (DBA HATHORN USA) 1000576868 Ontario…" at bounding box center [931, 343] width 611 height 261
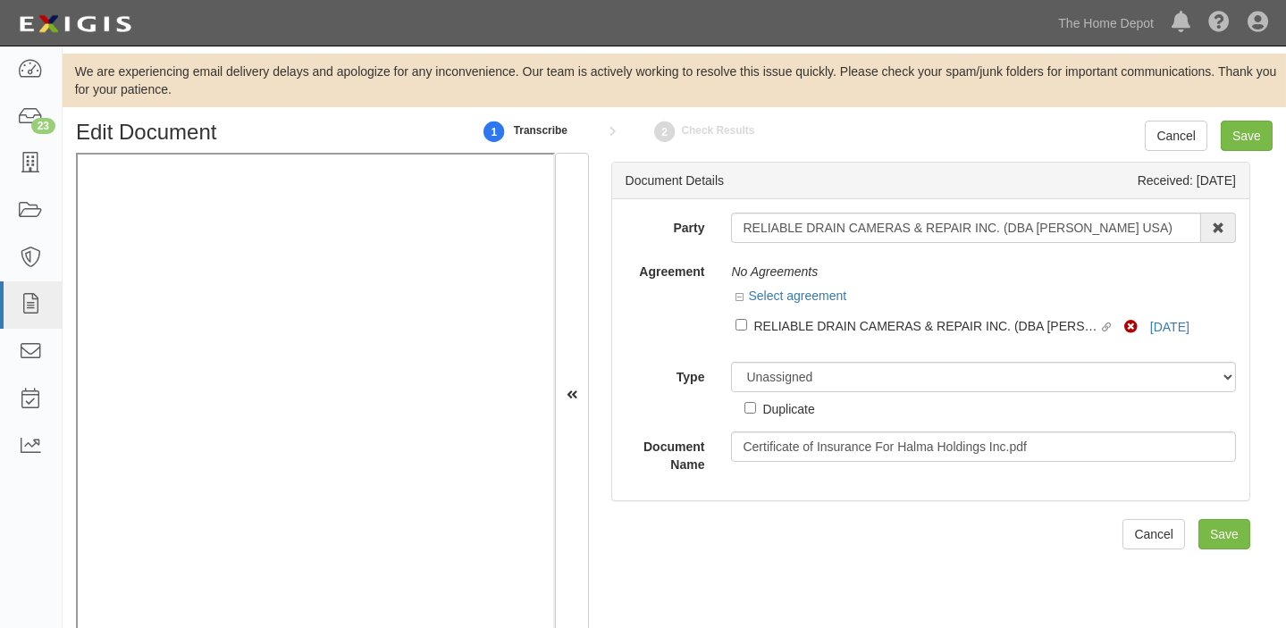
click at [845, 341] on div at bounding box center [983, 344] width 505 height 9
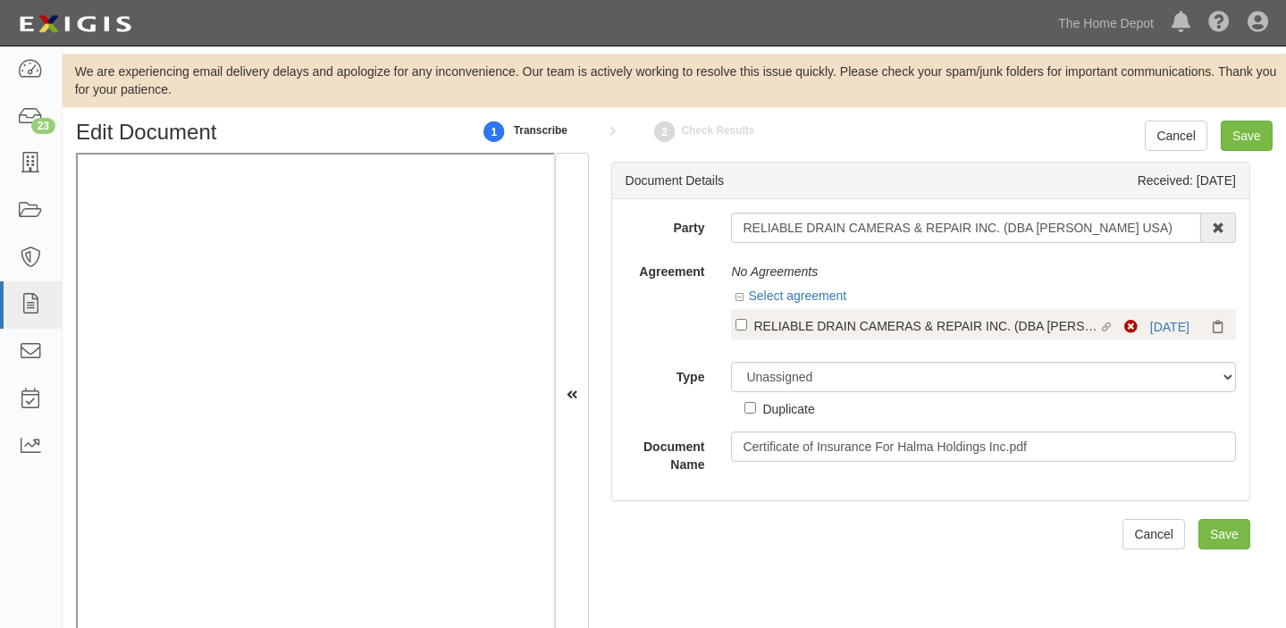
click at [822, 326] on div "RELIABLE DRAIN CAMERAS & REPAIR INC. (DBA [PERSON_NAME] USA)" at bounding box center [926, 326] width 344 height 20
click at [747, 326] on input "Linked agreement RELIABLE DRAIN CAMERAS & REPAIR INC. (DBA HATHORN USA) Linked …" at bounding box center [742, 325] width 12 height 12
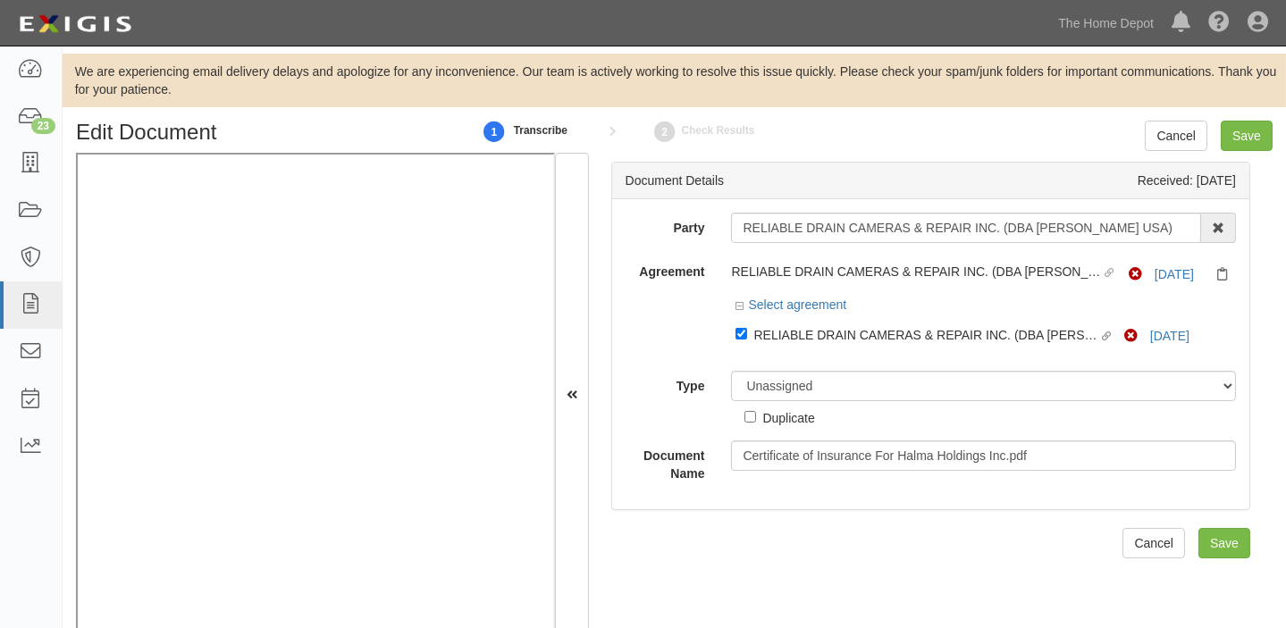
click at [1158, 313] on div "Select agreement" at bounding box center [983, 307] width 505 height 22
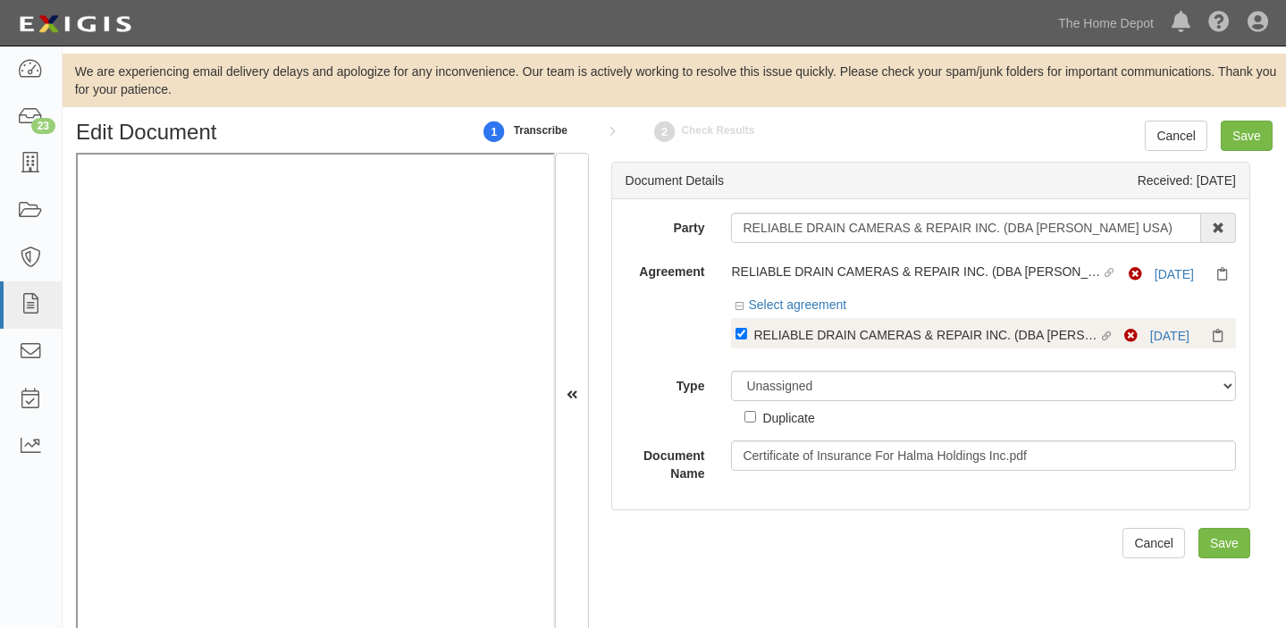
click at [1159, 348] on div "Linked agreement RELIABLE DRAIN CAMERAS & REPAIR INC. (DBA HATHORN USA) Linked …" at bounding box center [983, 333] width 505 height 30
click at [1159, 337] on link "4/1/26" at bounding box center [1169, 336] width 39 height 14
click at [830, 341] on div "RELIABLE DRAIN CAMERAS & REPAIR INC. (DBA HATHORN USA)" at bounding box center [926, 334] width 344 height 20
click at [747, 340] on input "Linked agreement RELIABLE DRAIN CAMERAS & REPAIR INC. (DBA HATHORN USA) Linked …" at bounding box center [742, 334] width 12 height 12
checkbox input "false"
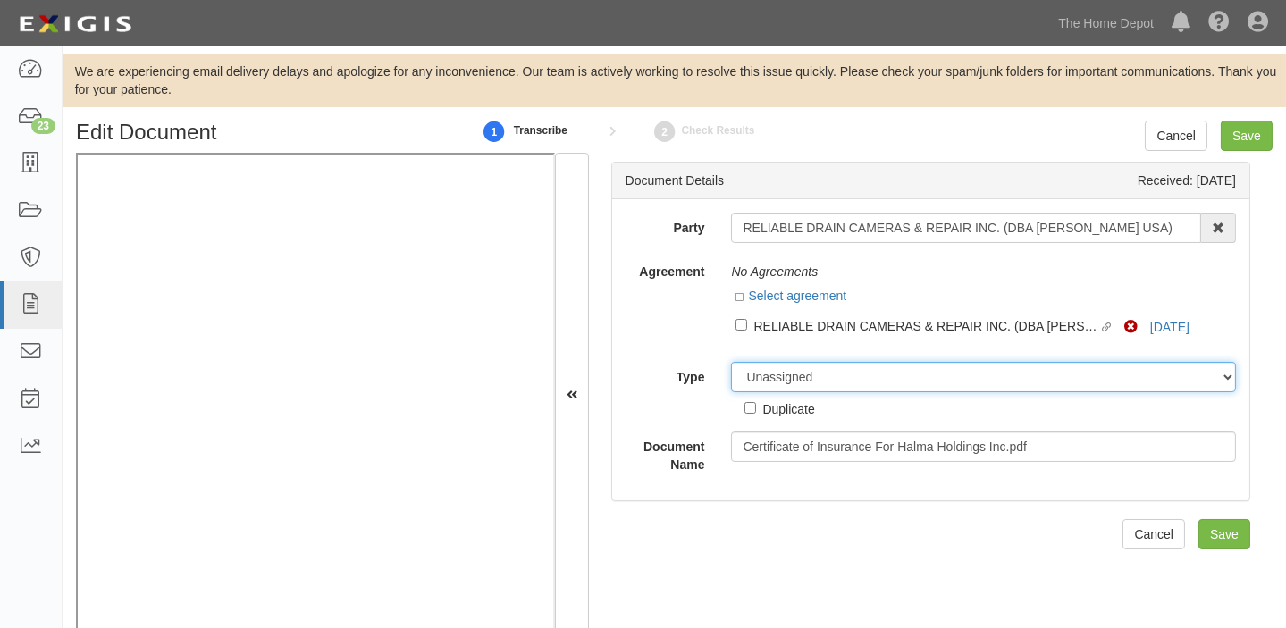
click at [827, 369] on select "Unassigned Binder Cancellation Notice Certificate Contract Endorsement Insuranc…" at bounding box center [983, 377] width 505 height 30
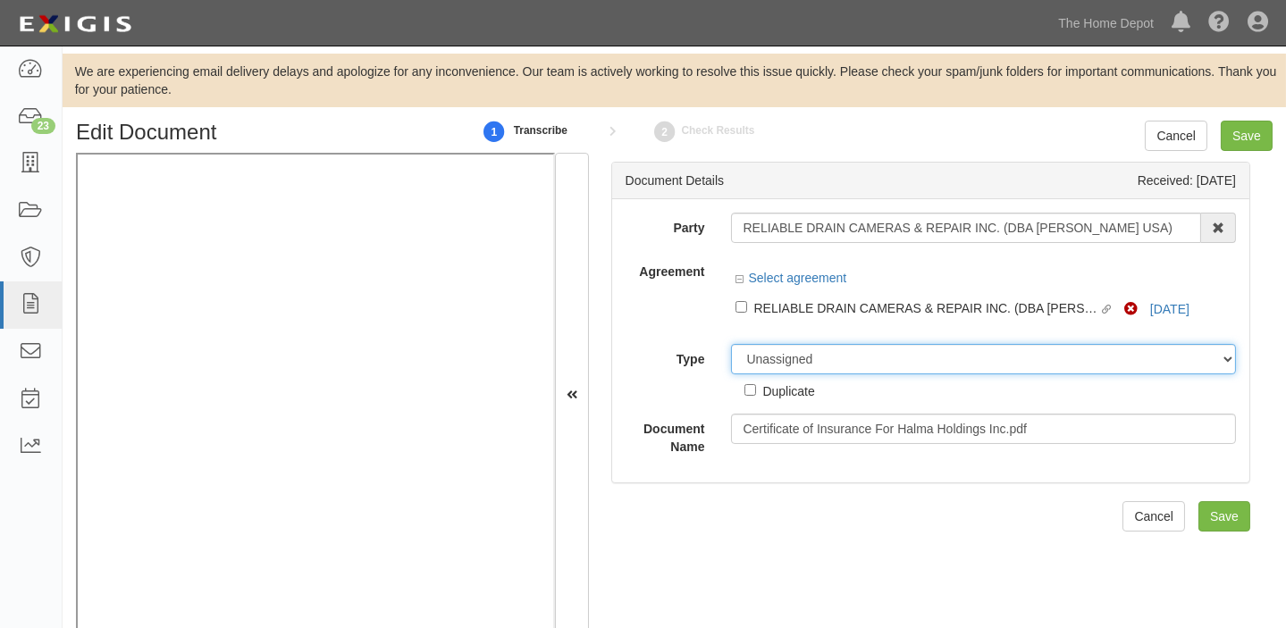
select select "OtherDetail"
click at [731, 344] on select "Unassigned Binder Cancellation Notice Certificate Contract Endorsement Insuranc…" at bounding box center [983, 359] width 505 height 30
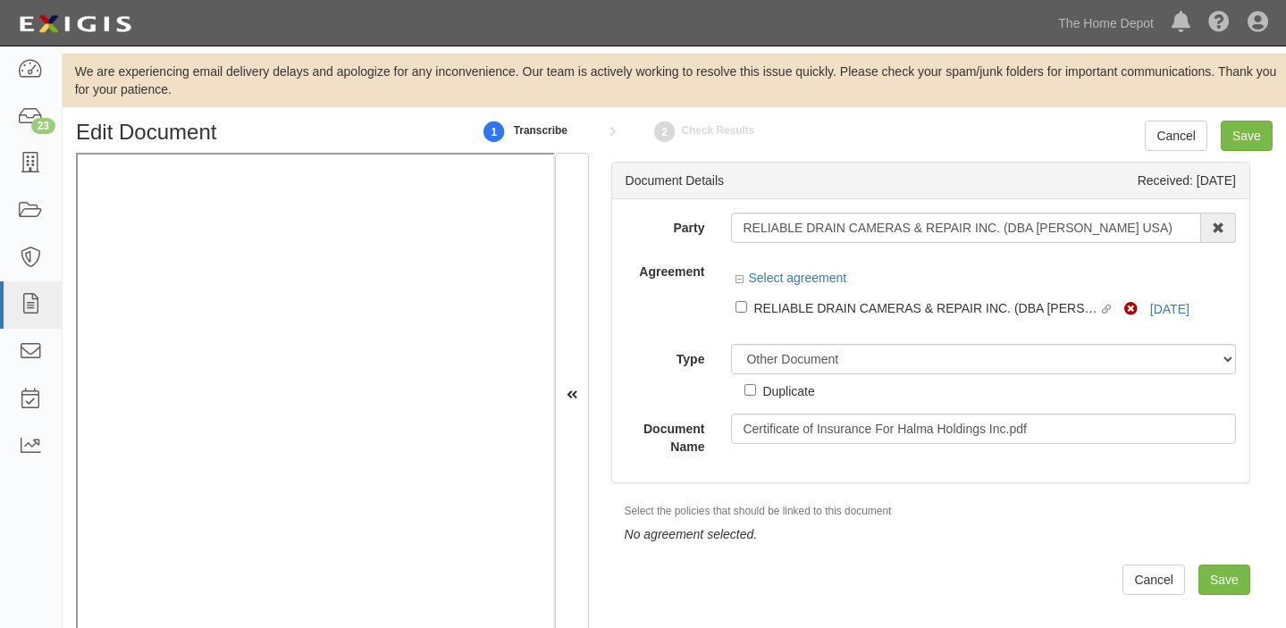
click at [796, 387] on div "Duplicate" at bounding box center [789, 391] width 52 height 20
click at [756, 387] on input "Duplicate" at bounding box center [751, 390] width 12 height 12
checkbox input "true"
click at [1263, 133] on input "Save" at bounding box center [1247, 136] width 52 height 30
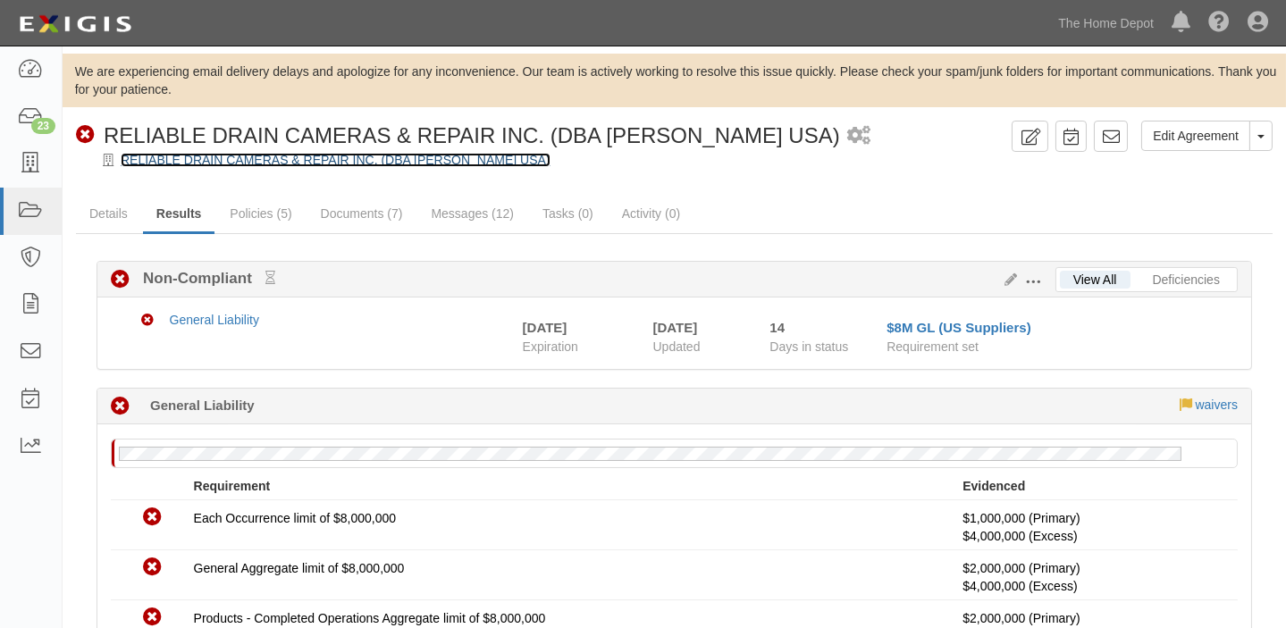
click at [221, 159] on link "RELIABLE DRAIN CAMERAS & REPAIR INC. (DBA [PERSON_NAME] USA)" at bounding box center [336, 160] width 430 height 14
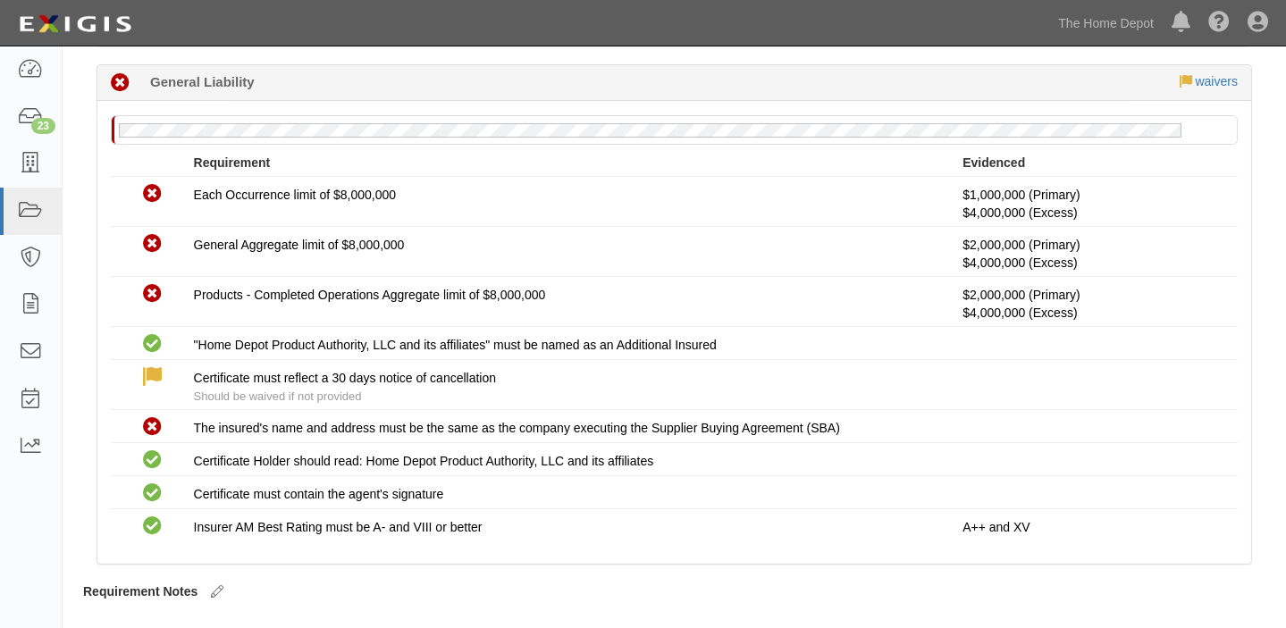
scroll to position [324, 0]
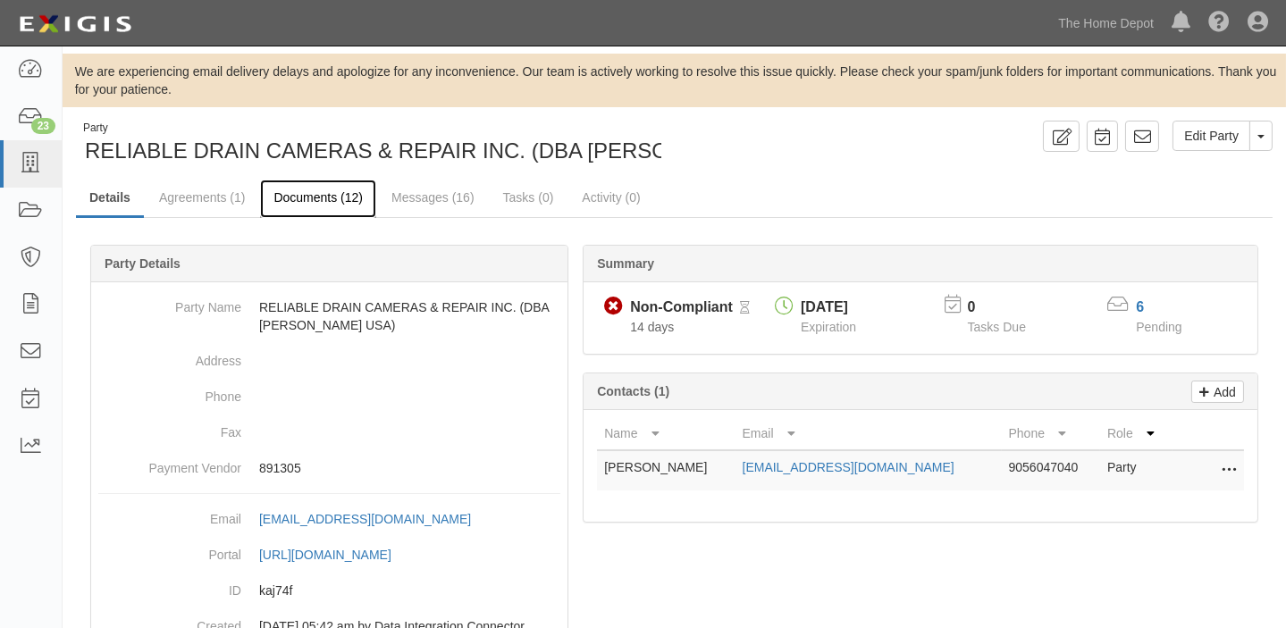
click at [324, 211] on link "Documents (12)" at bounding box center [318, 199] width 116 height 38
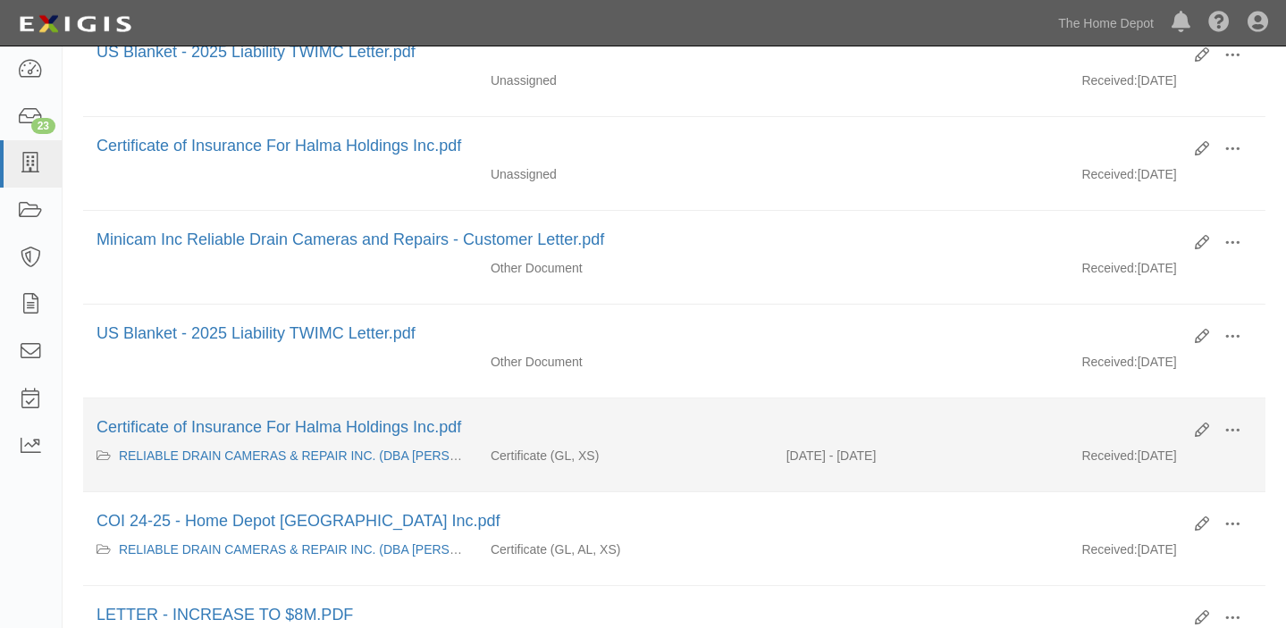
scroll to position [487, 0]
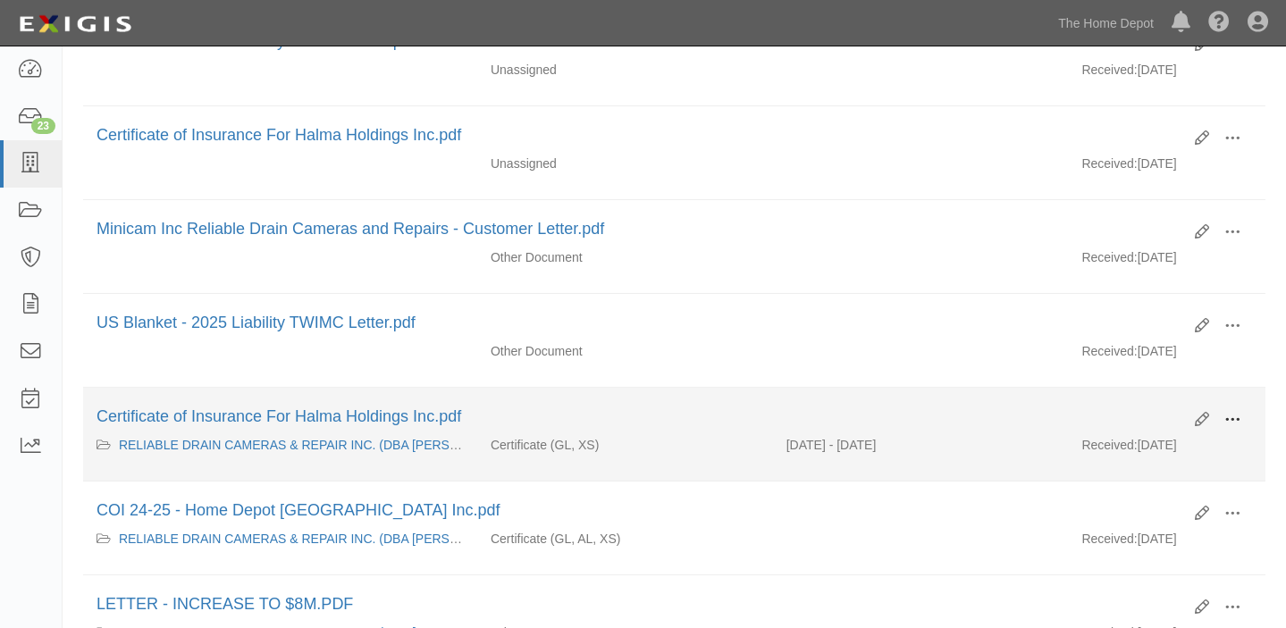
click at [1234, 417] on span at bounding box center [1233, 420] width 16 height 16
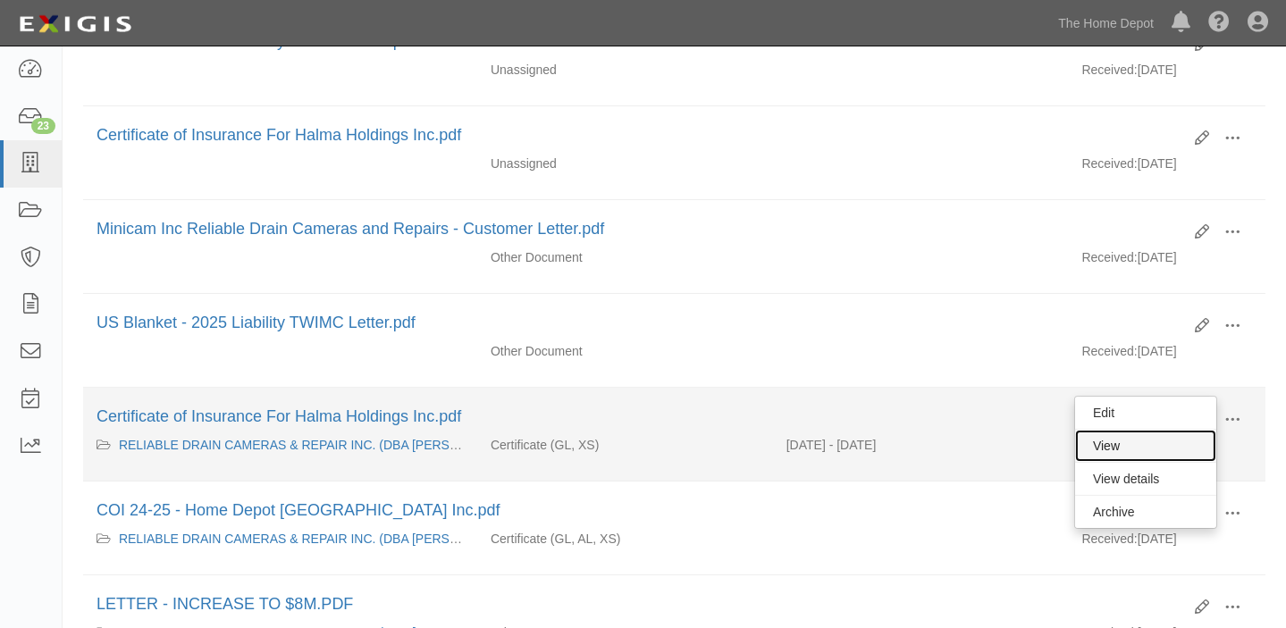
click at [1167, 450] on link "View" at bounding box center [1145, 446] width 141 height 32
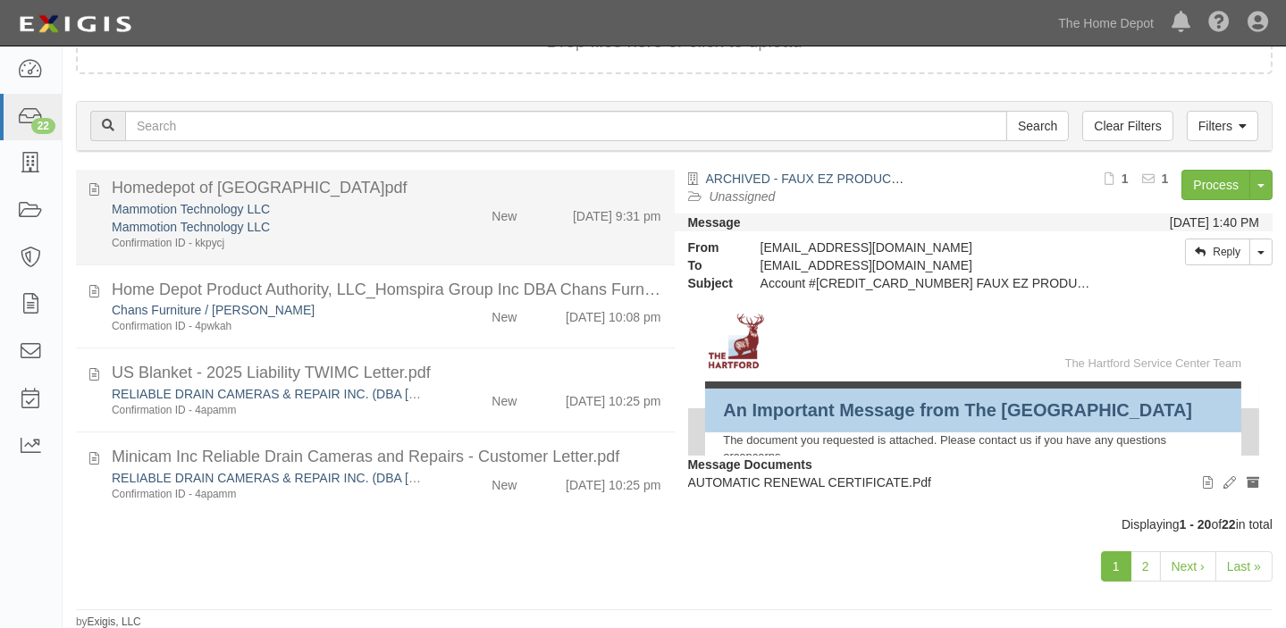
scroll to position [650, 0]
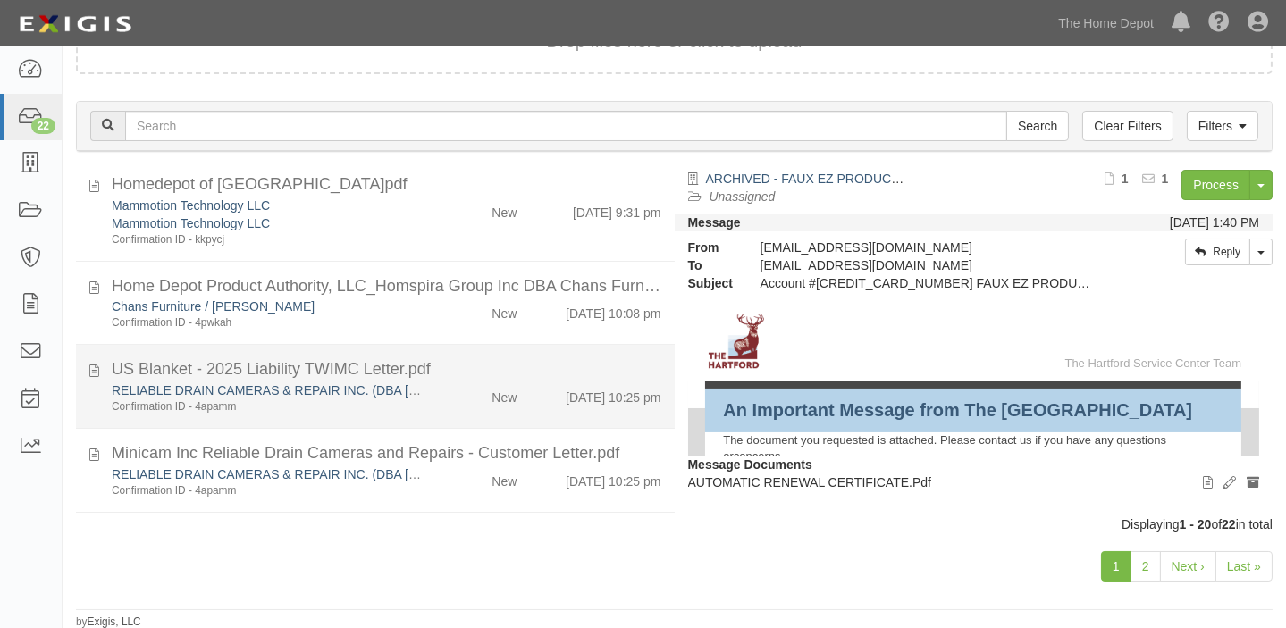
click at [419, 396] on div "RELIABLE DRAIN CAMERAS & REPAIR INC. (DBA HATHORN USA) Confirmation ID - 4apamm" at bounding box center [266, 398] width 336 height 33
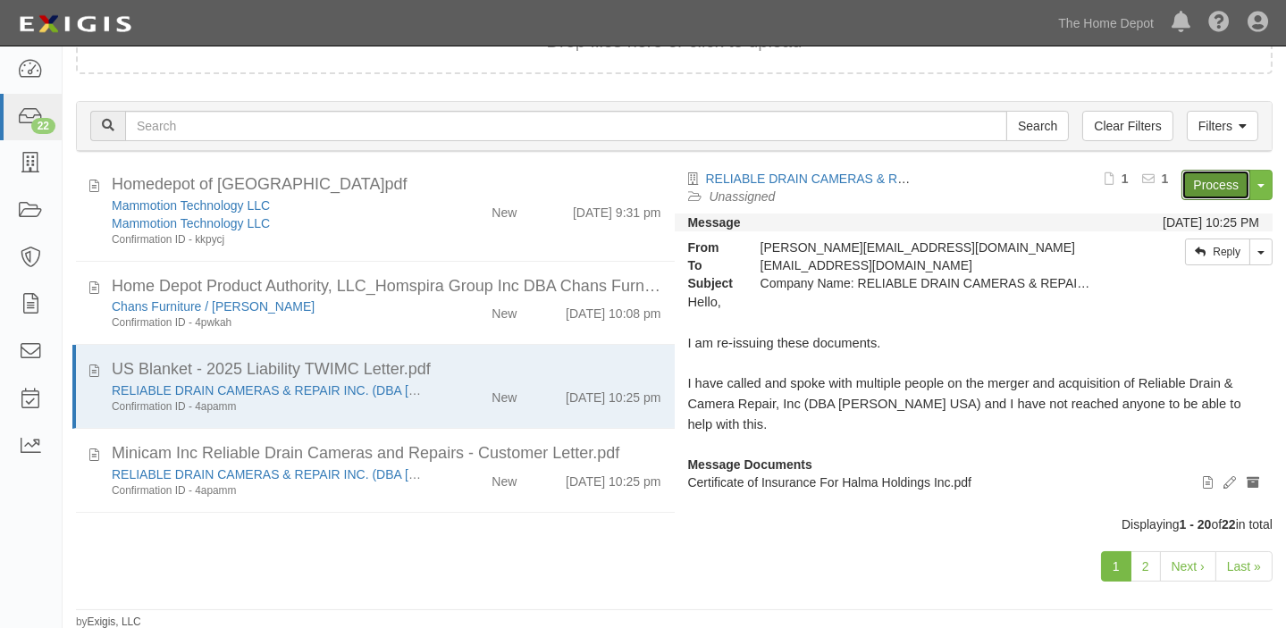
click at [1212, 178] on link "Process" at bounding box center [1216, 185] width 69 height 30
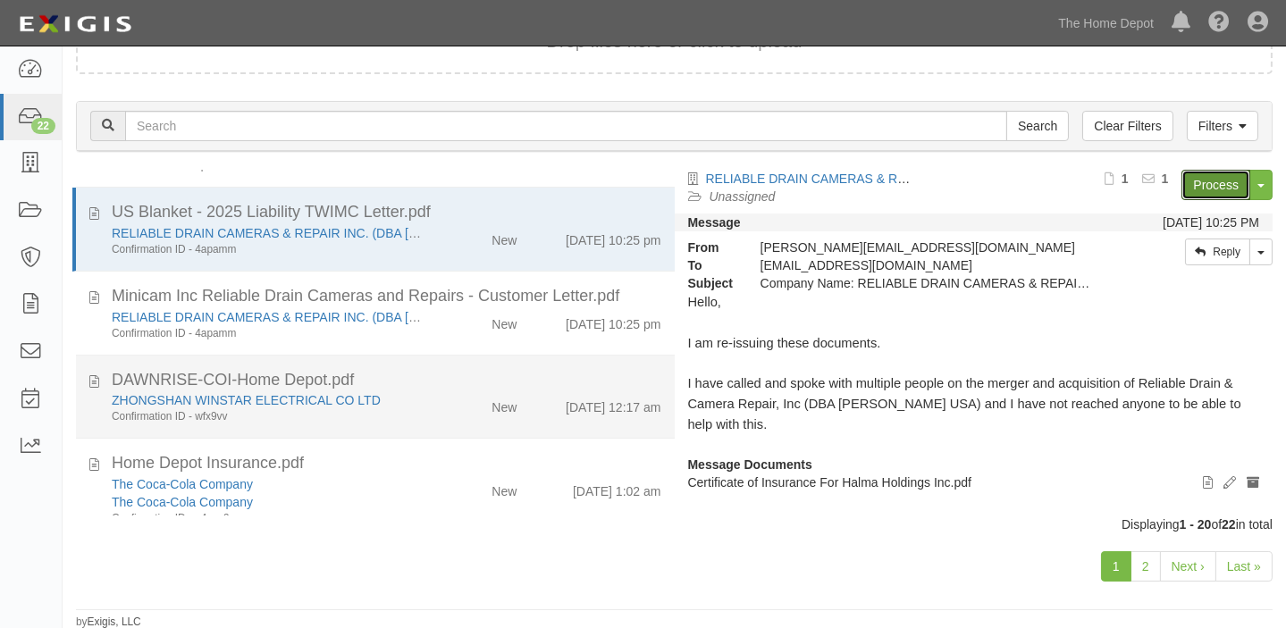
scroll to position [813, 0]
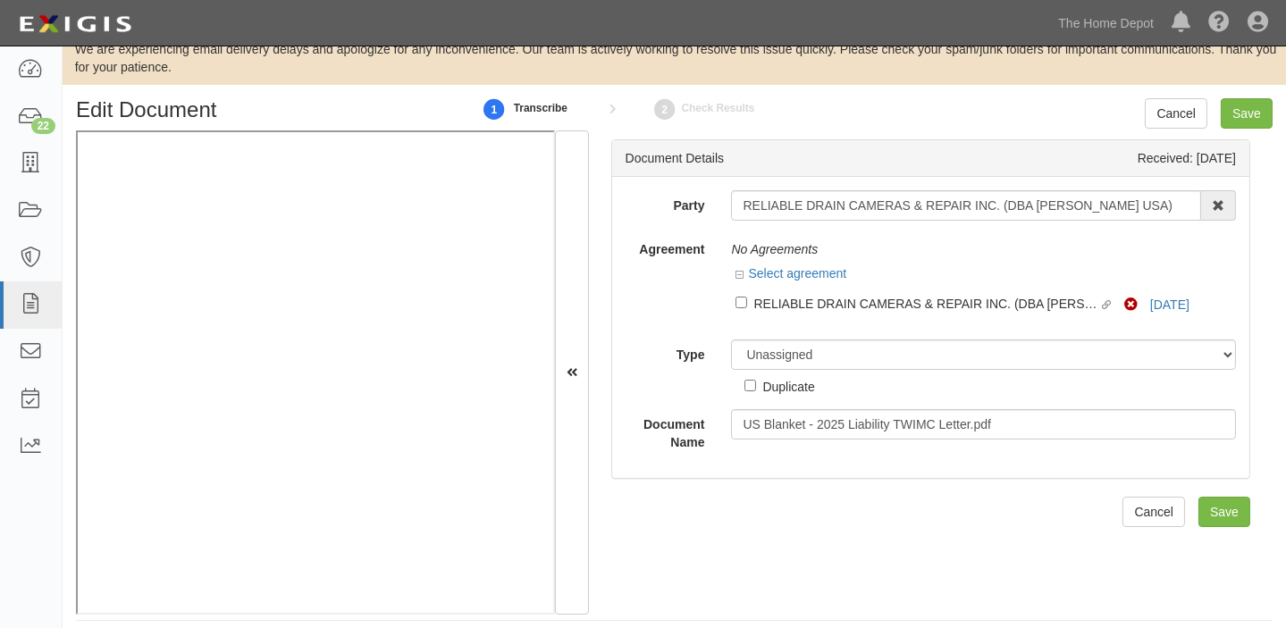
scroll to position [35, 0]
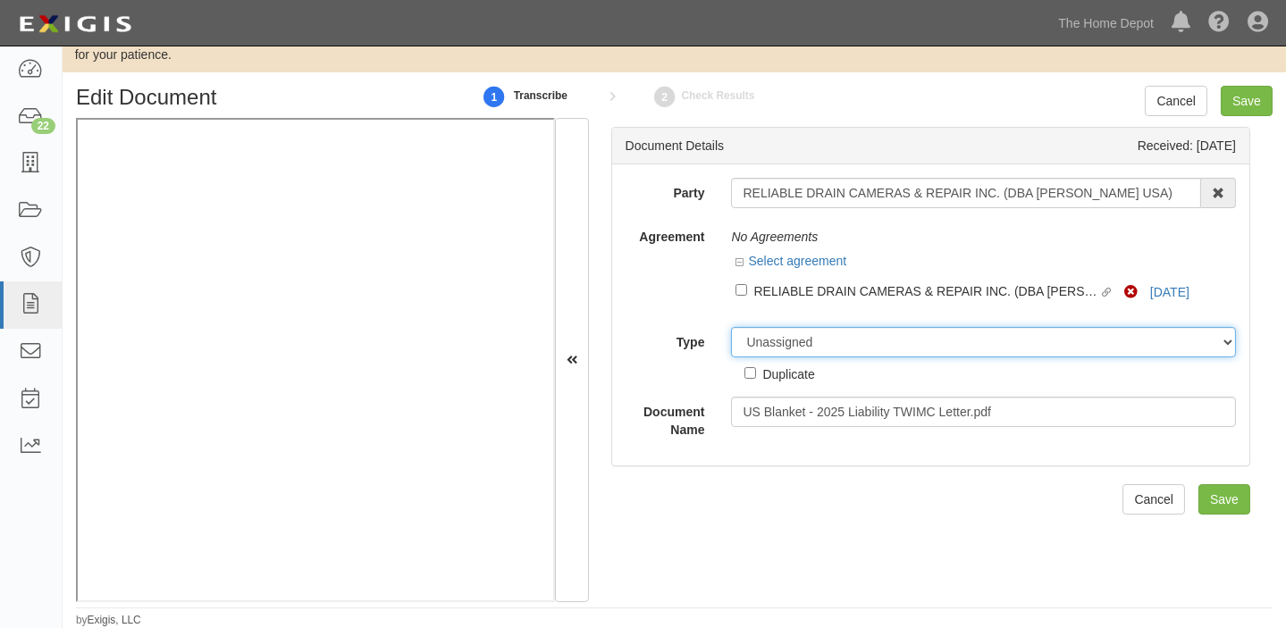
click at [808, 340] on select "Unassigned Binder Cancellation Notice Certificate Contract Endorsement Insuranc…" at bounding box center [983, 342] width 505 height 30
select select "OtherDetail"
click at [731, 327] on select "Unassigned Binder Cancellation Notice Certificate Contract Endorsement Insuranc…" at bounding box center [983, 342] width 505 height 30
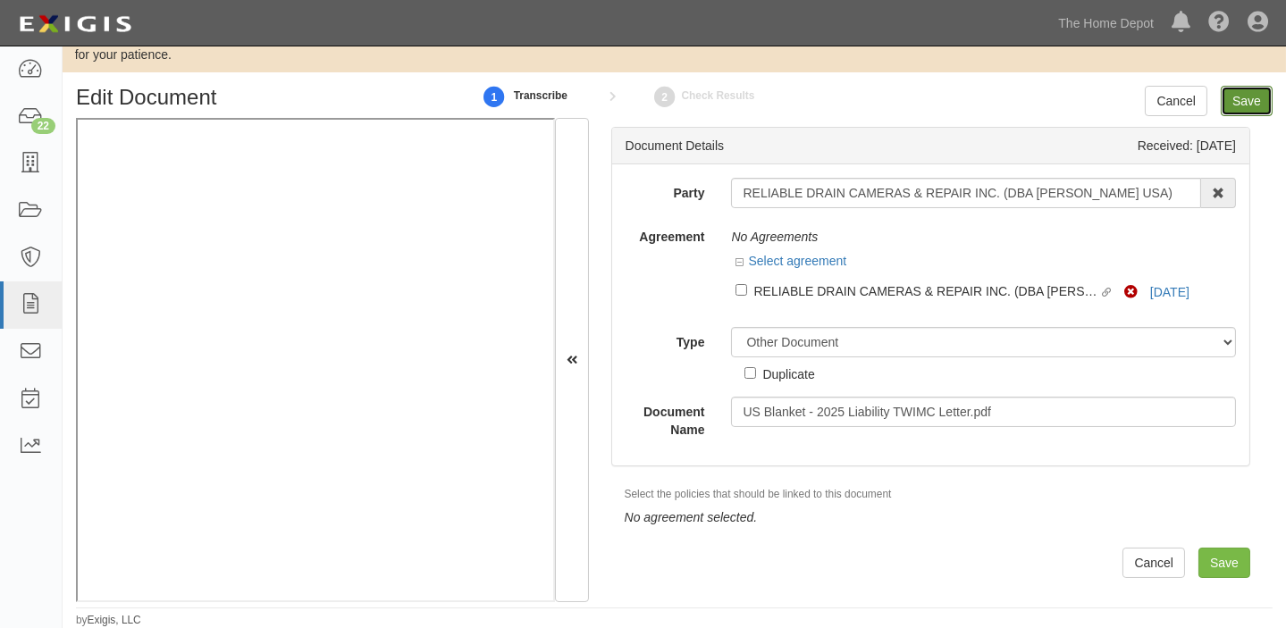
click at [1228, 97] on input "Save" at bounding box center [1247, 101] width 52 height 30
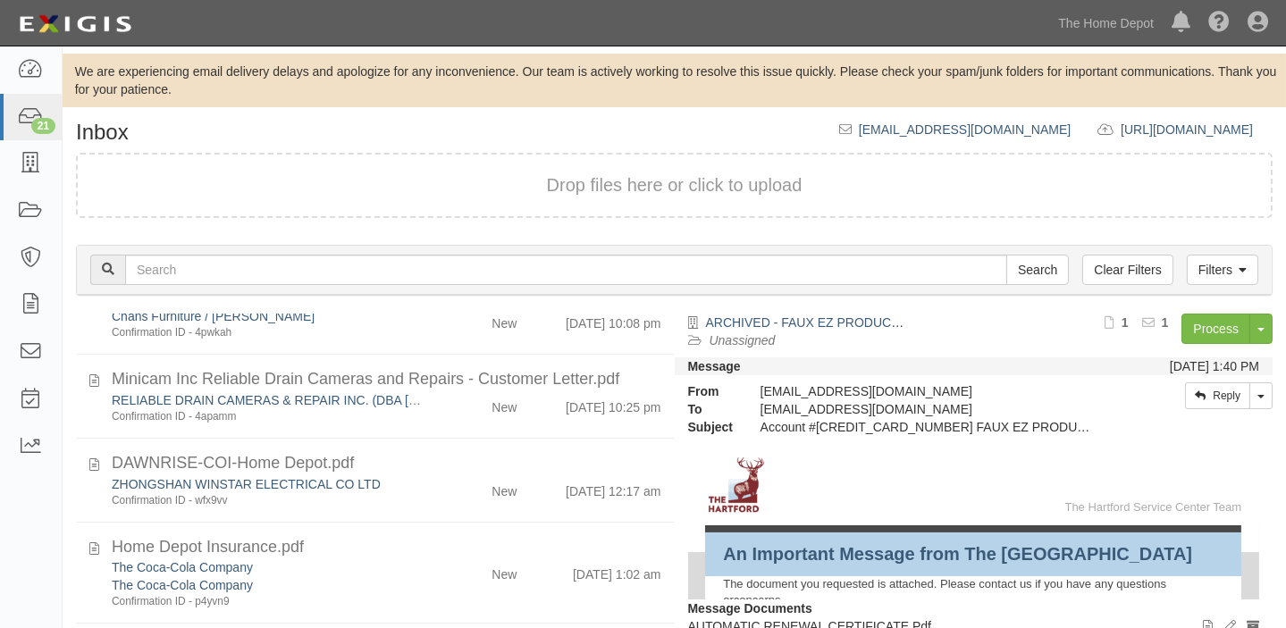
scroll to position [813, 0]
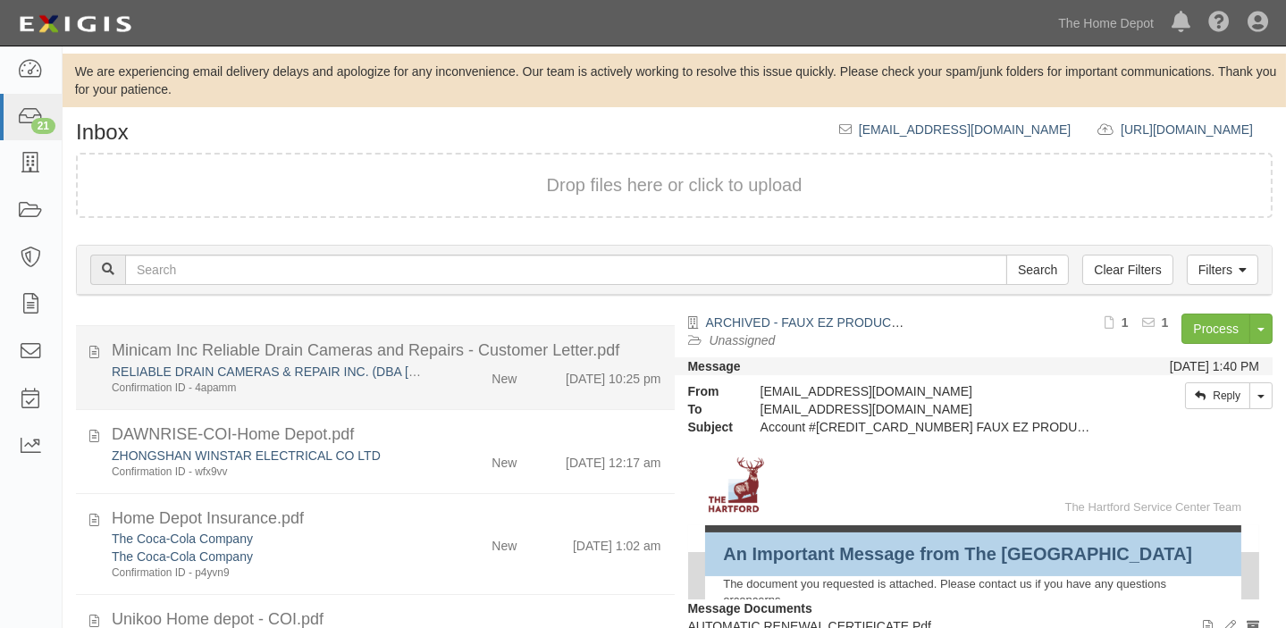
click at [444, 399] on li "Minicam Inc Reliable Drain Cameras and Repairs - Customer Letter.pdf RELIABLE D…" at bounding box center [375, 368] width 599 height 84
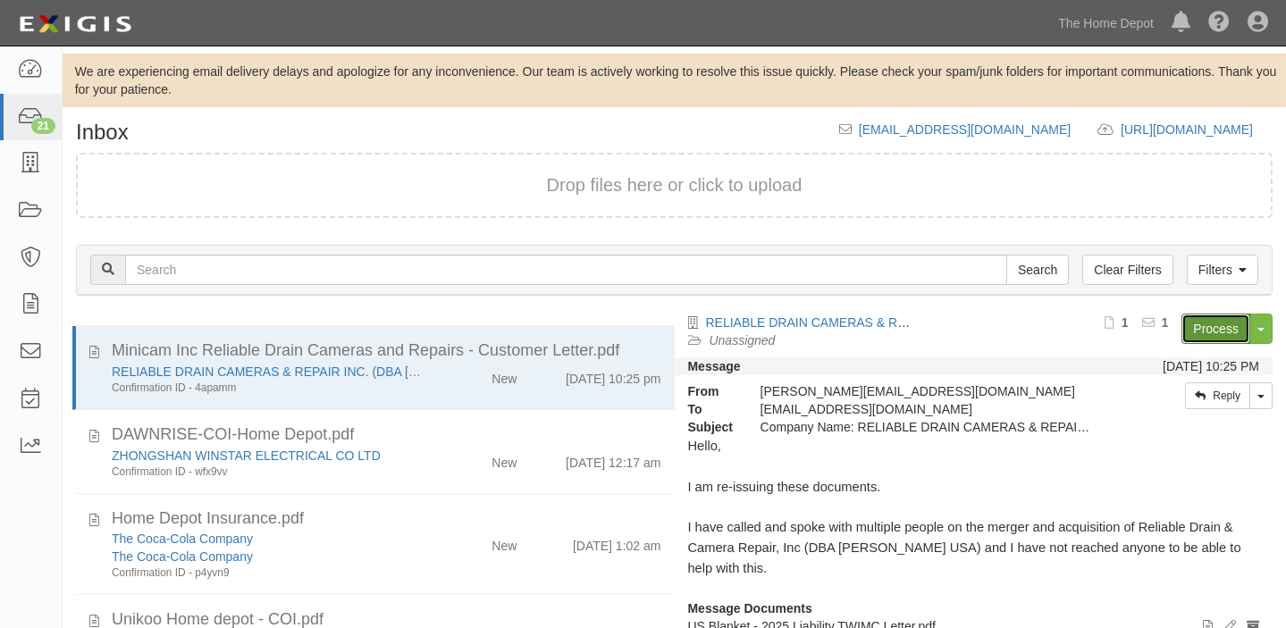
click at [1210, 336] on link "Process" at bounding box center [1216, 329] width 69 height 30
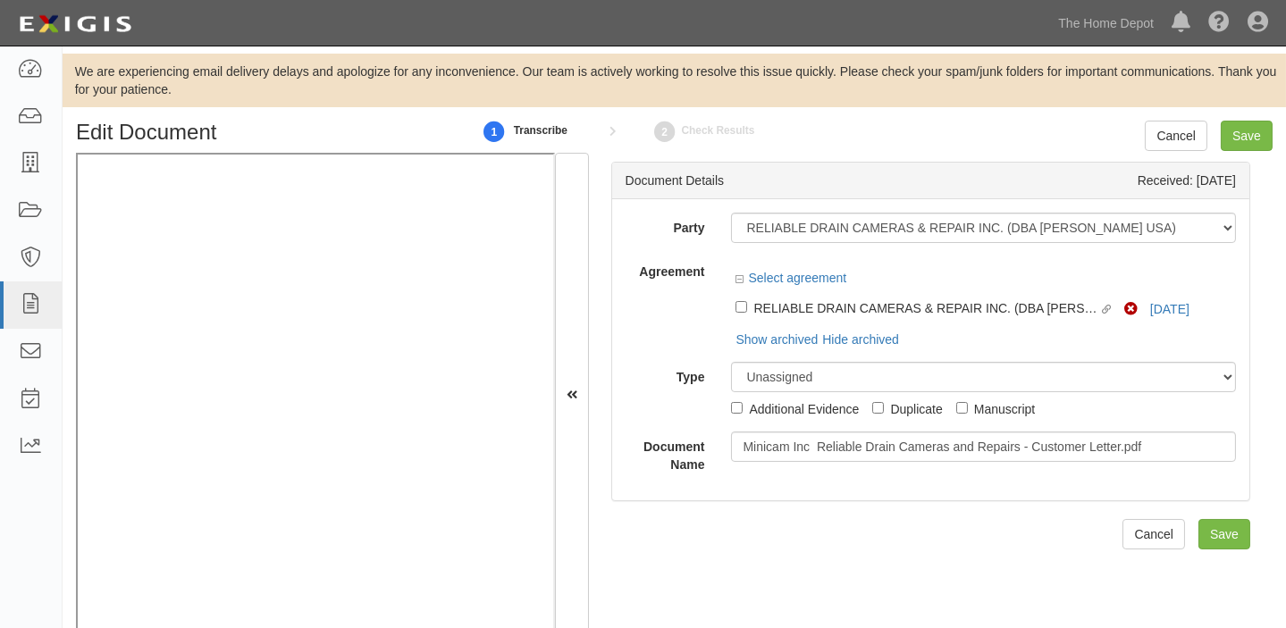
click at [536, 13] on div "Dashboard Inbox Parties Agreements Coverages Documents Messages Tasks Reports T…" at bounding box center [643, 23] width 1260 height 46
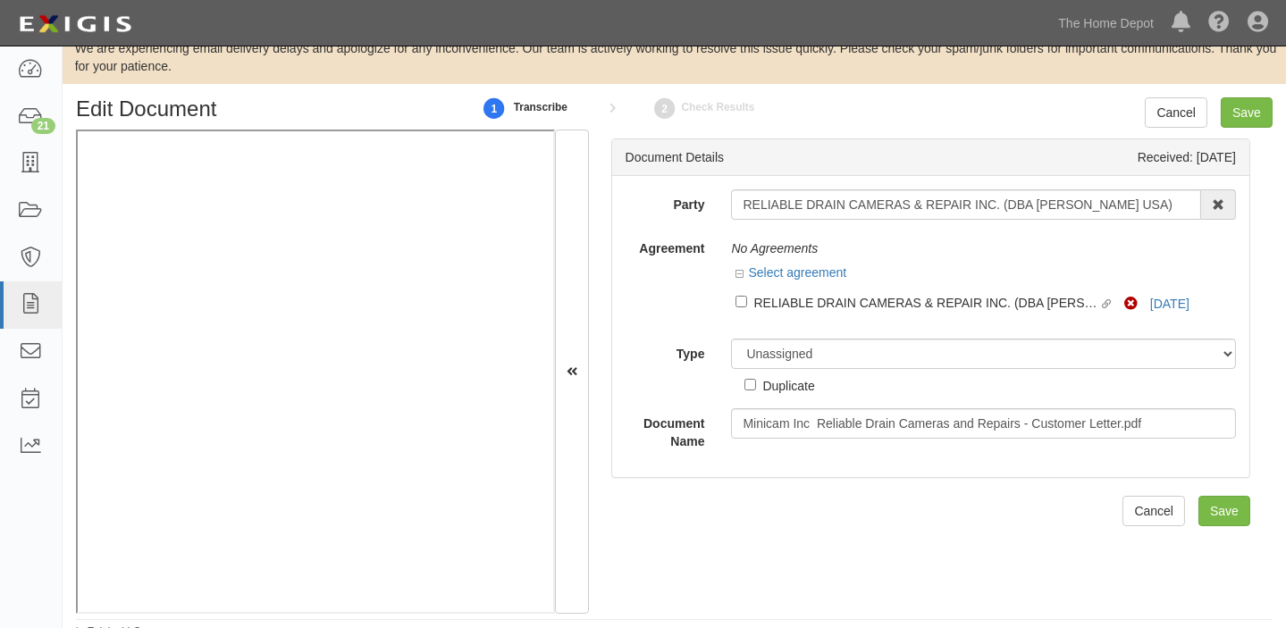
scroll to position [35, 0]
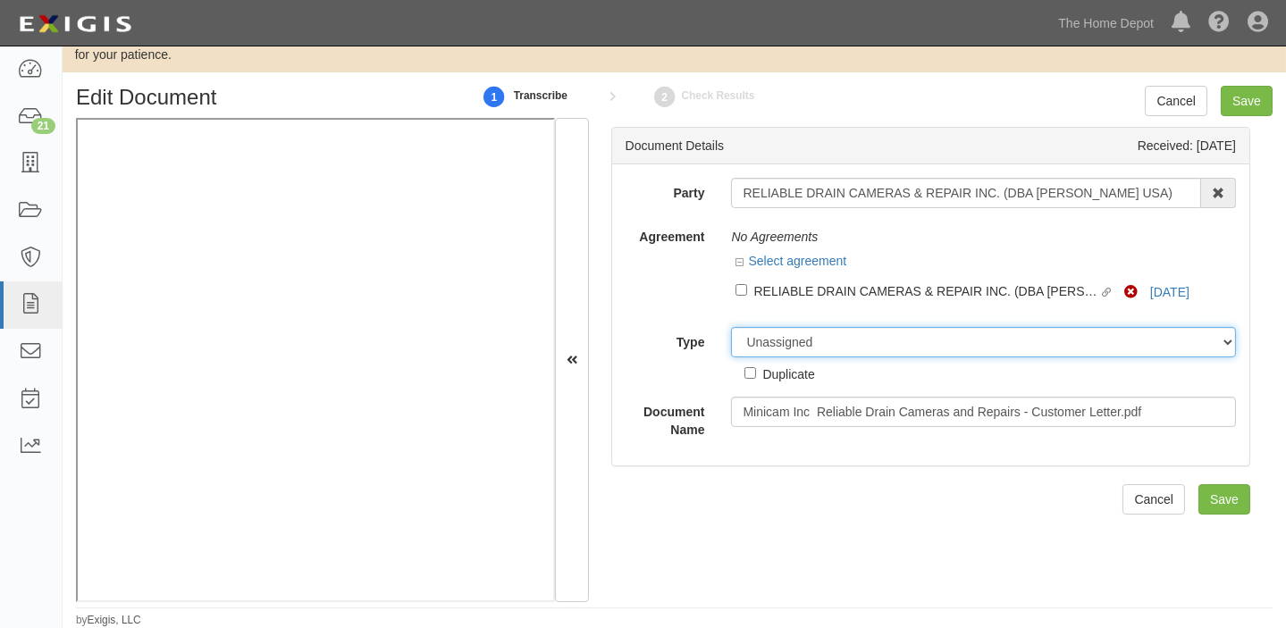
click at [848, 335] on select "Unassigned Binder Cancellation Notice Certificate Contract Endorsement Insuranc…" at bounding box center [983, 342] width 505 height 30
select select "OtherDetail"
click at [731, 327] on select "Unassigned Binder Cancellation Notice Certificate Contract Endorsement Insuranc…" at bounding box center [983, 342] width 505 height 30
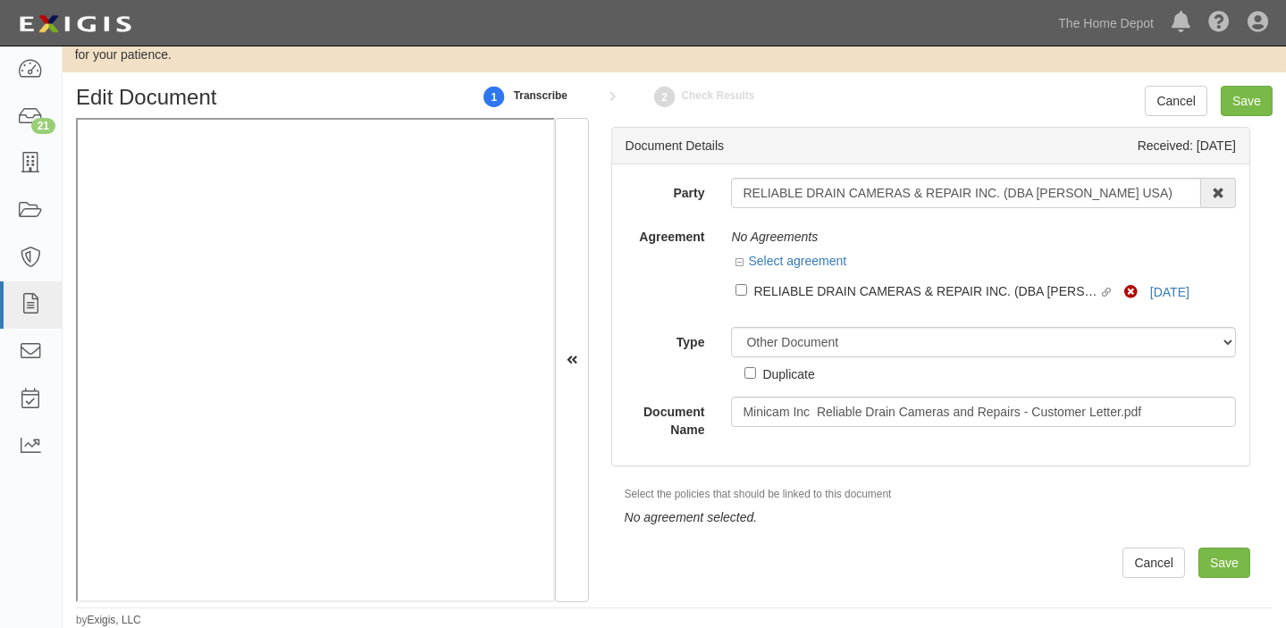
click at [1242, 118] on div "Document Details Received: 08/14/2025 Party RELIABLE DRAIN CAMERAS & REPAIR INC…" at bounding box center [931, 360] width 684 height 484
click at [1240, 103] on input "Save" at bounding box center [1247, 101] width 52 height 30
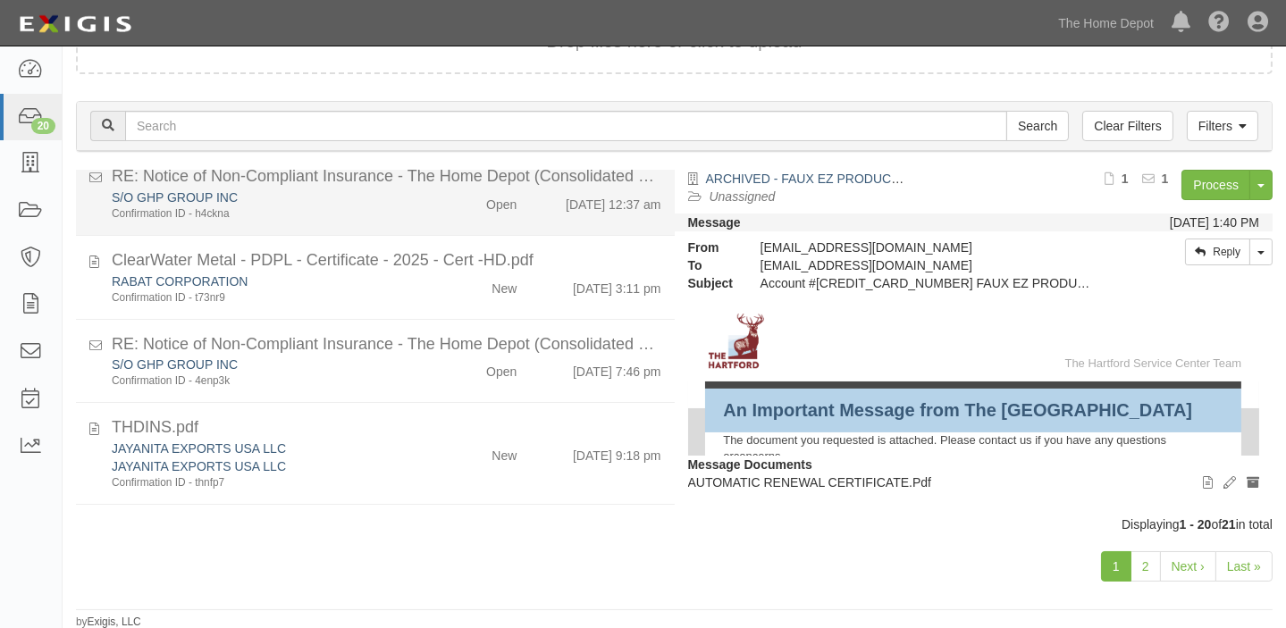
scroll to position [243, 0]
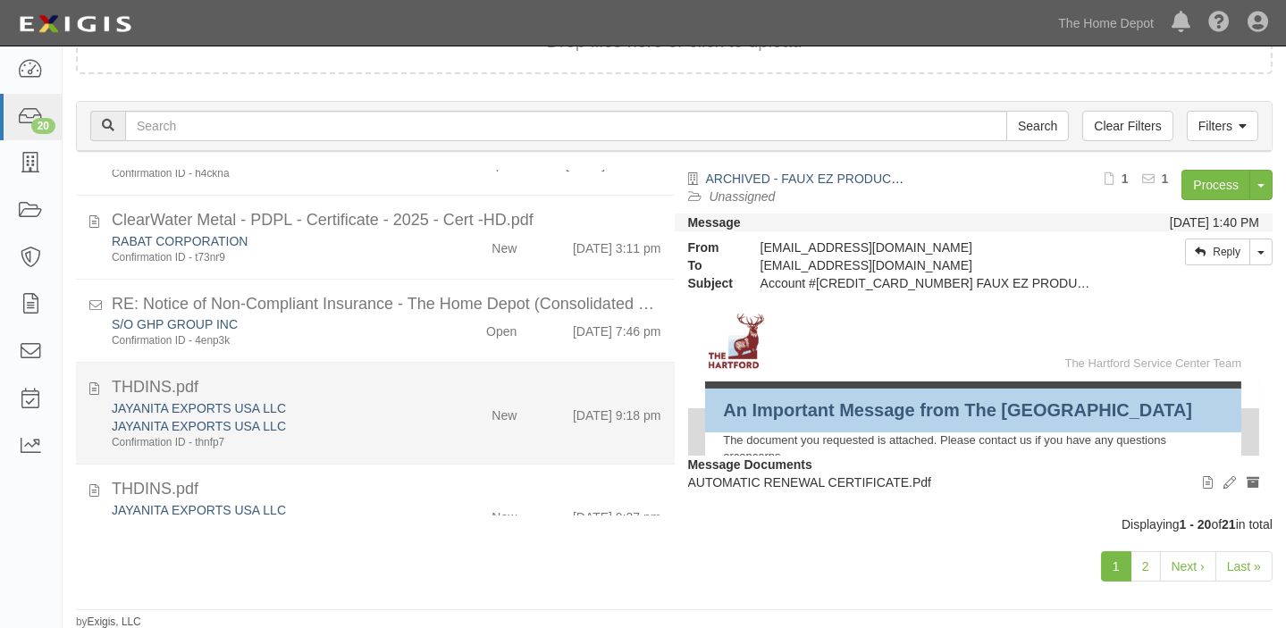
click at [468, 603] on div "New" at bounding box center [482, 615] width 96 height 25
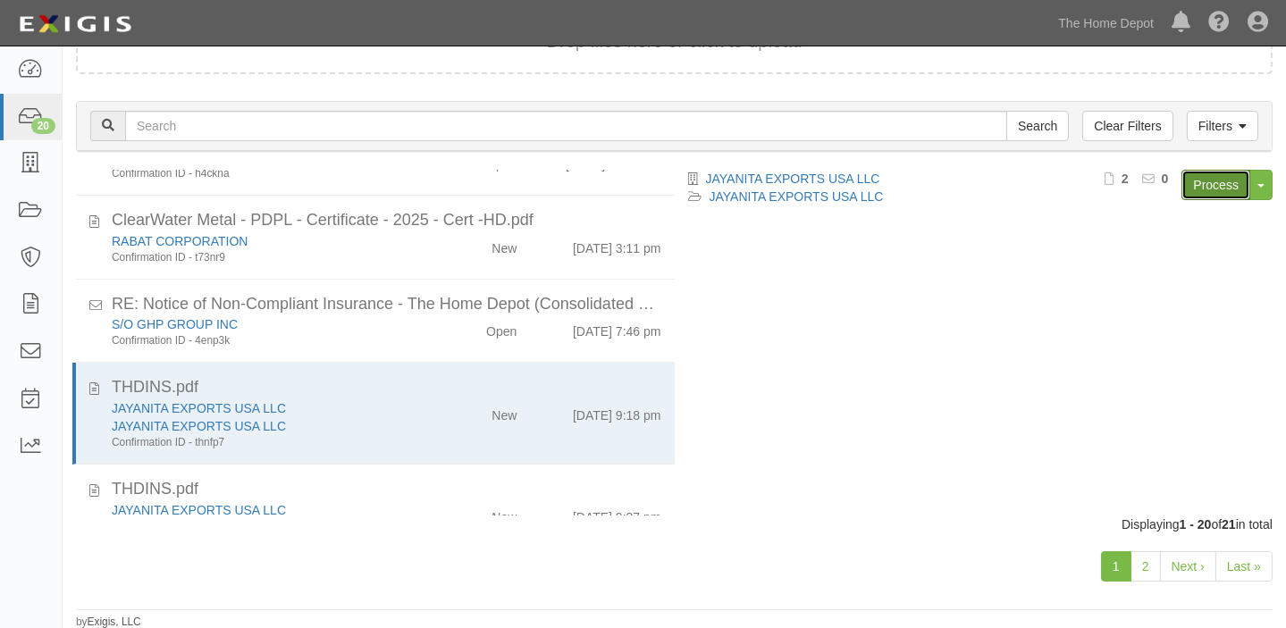
click at [1184, 189] on link "Process" at bounding box center [1216, 185] width 69 height 30
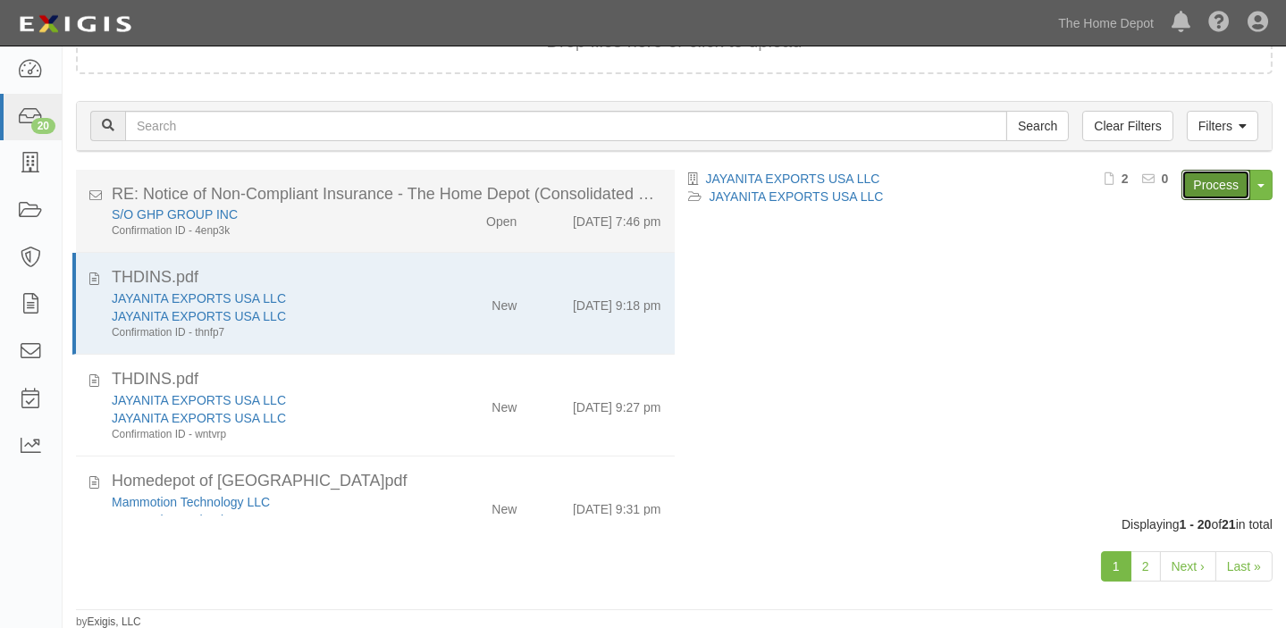
scroll to position [406, 0]
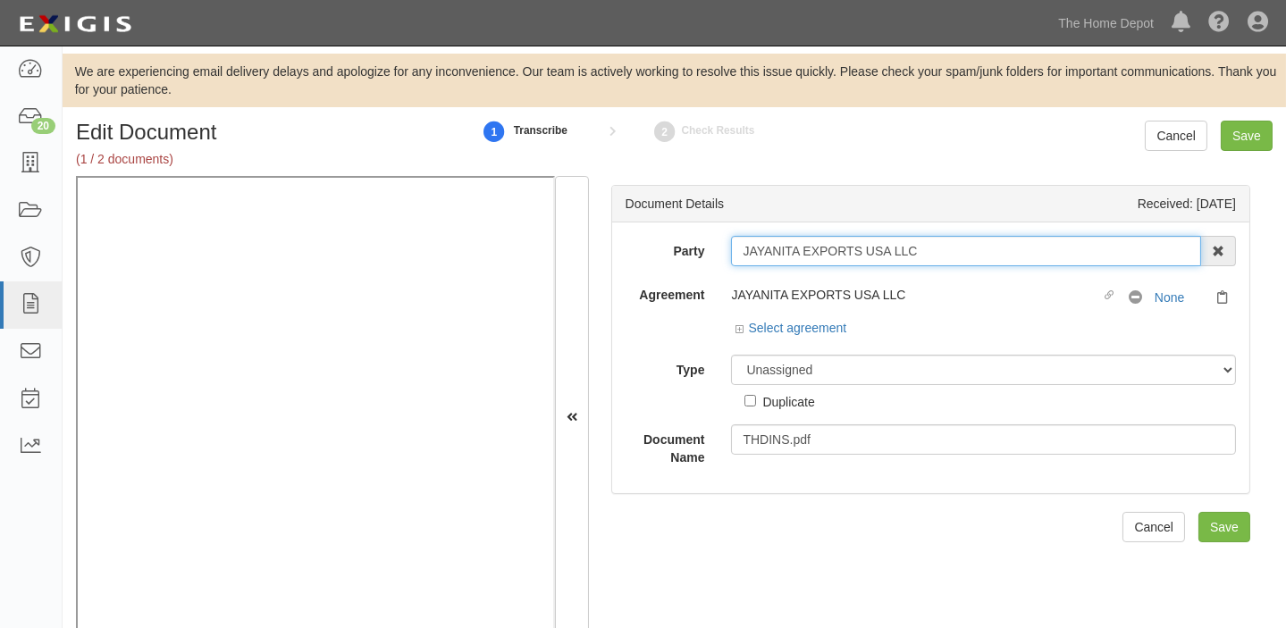
drag, startPoint x: 733, startPoint y: 251, endPoint x: 931, endPoint y: 262, distance: 197.8
click at [931, 262] on input "JAYANITA EXPORTS USA LLC" at bounding box center [966, 251] width 470 height 30
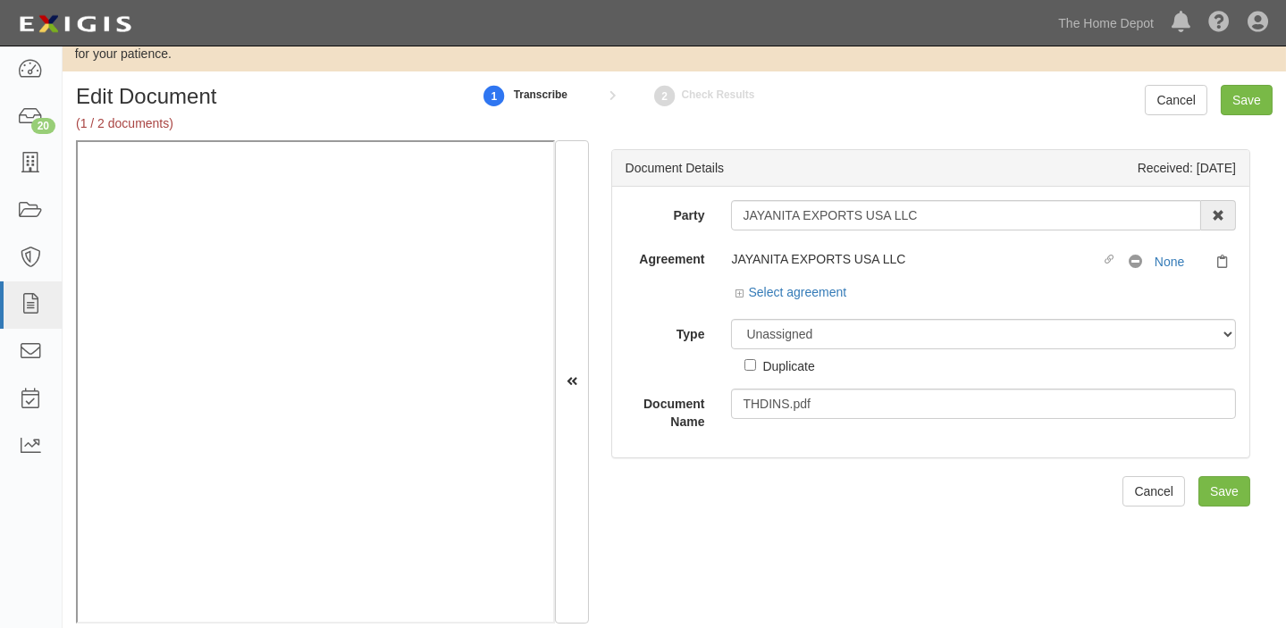
scroll to position [56, 0]
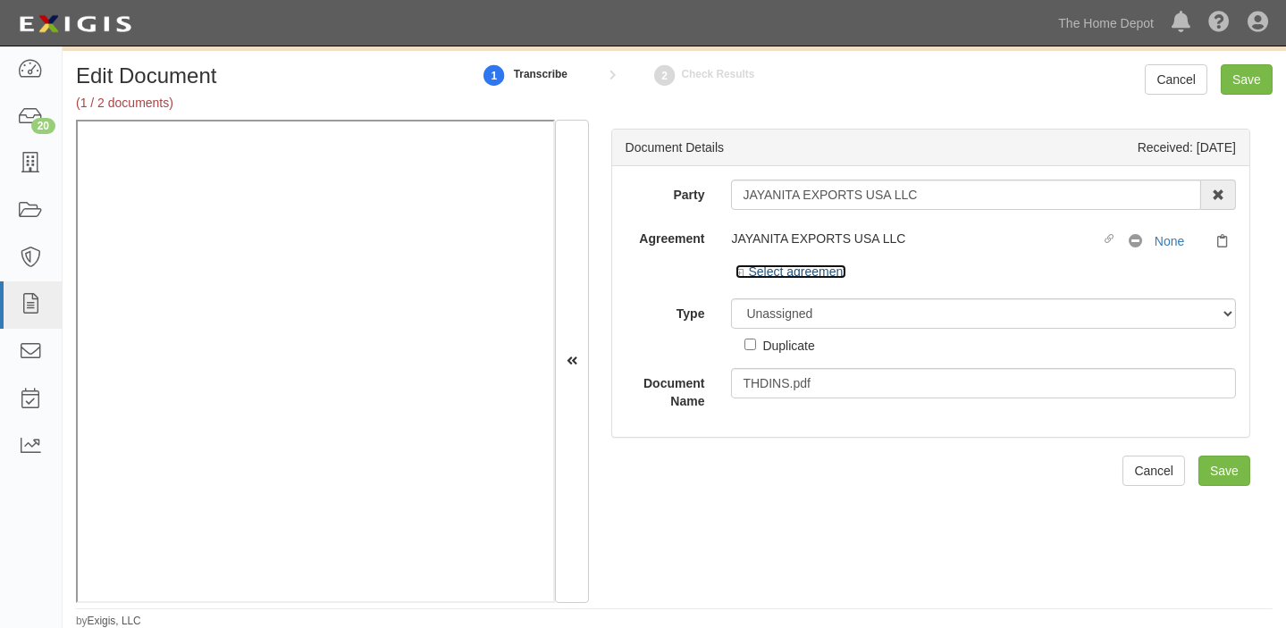
click at [780, 266] on link "Select agreement" at bounding box center [791, 272] width 111 height 14
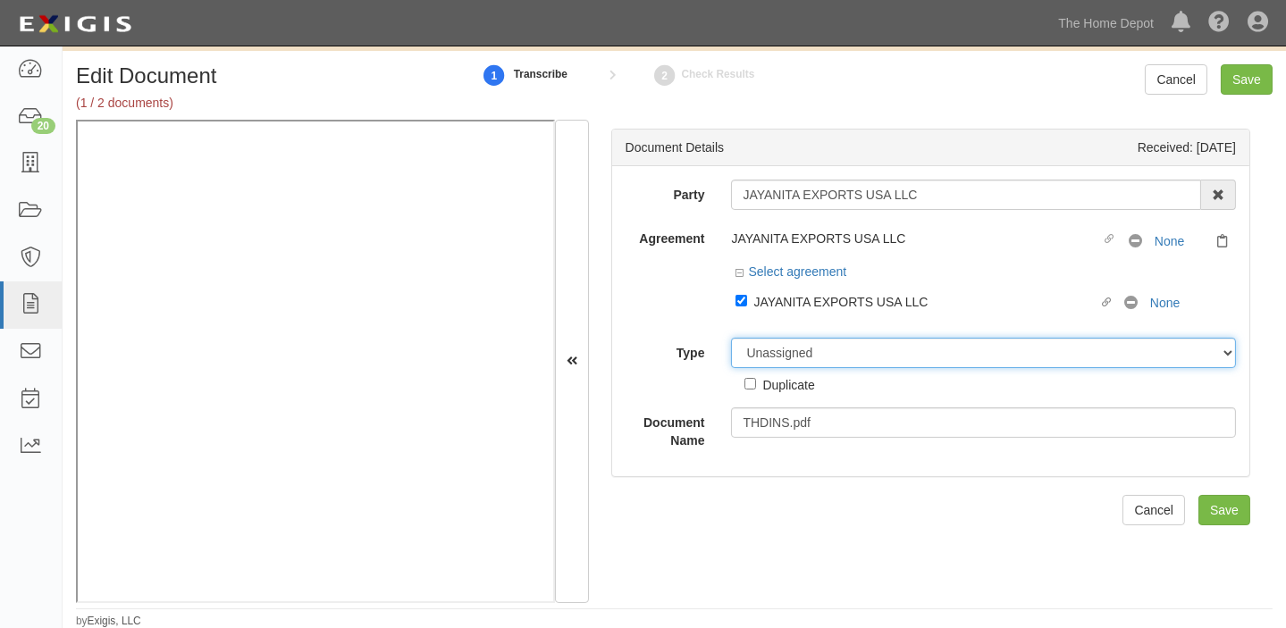
click at [788, 358] on select "Unassigned Binder Cancellation Notice Certificate Contract Endorsement Insuranc…" at bounding box center [983, 353] width 505 height 30
select select "CertificateDetail"
click at [731, 338] on select "Unassigned Binder Cancellation Notice Certificate Contract Endorsement Insuranc…" at bounding box center [983, 353] width 505 height 30
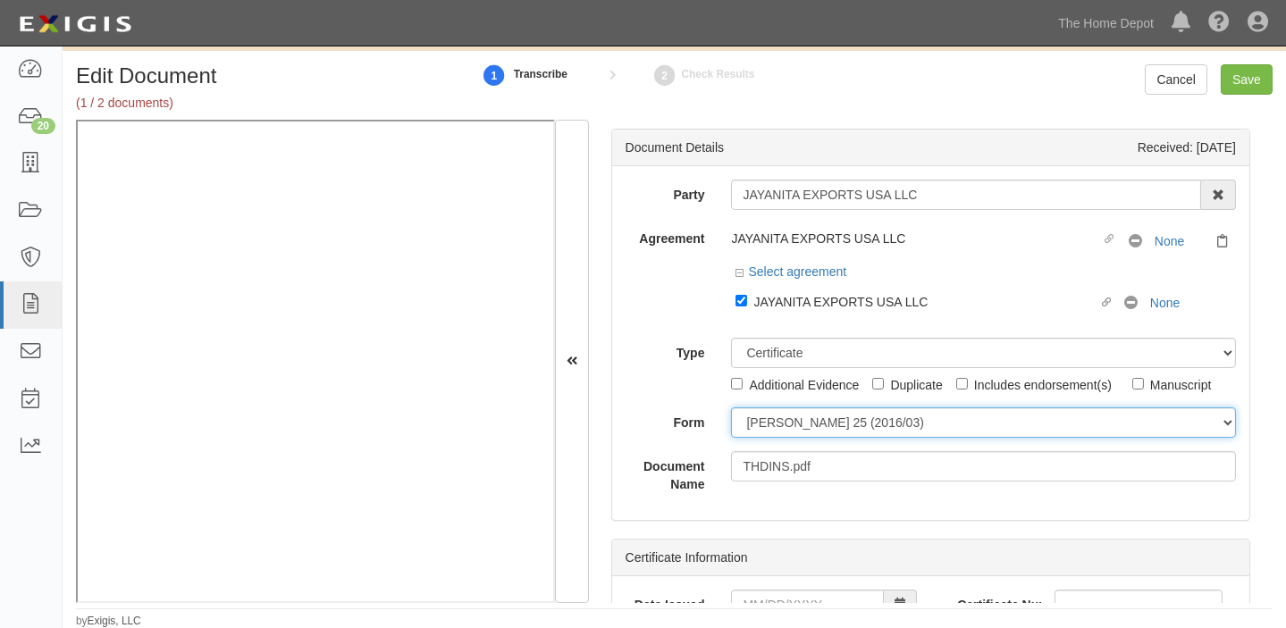
click at [791, 417] on select "ACORD 25 (2016/03) ACORD 101 ACORD 855 NY (2014/05) General" at bounding box center [983, 423] width 505 height 30
select select "GeneralFormDetail"
click at [731, 408] on select "ACORD 25 (2016/03) ACORD 101 ACORD 855 NY (2014/05) General" at bounding box center [983, 423] width 505 height 30
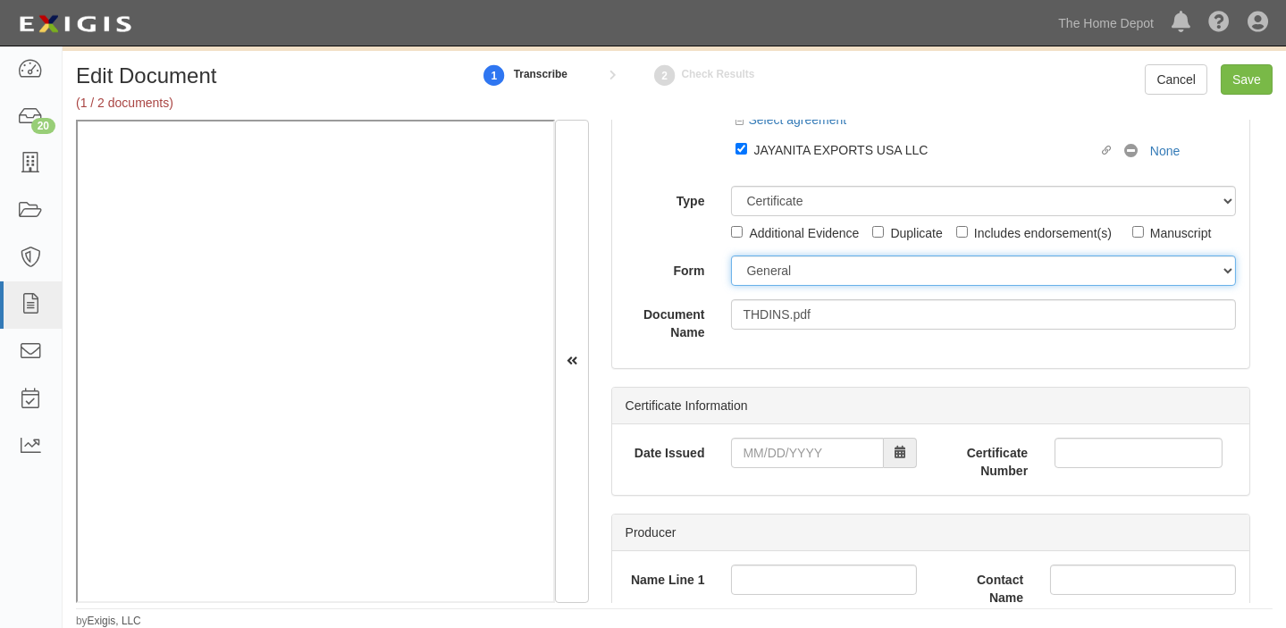
scroll to position [162, 0]
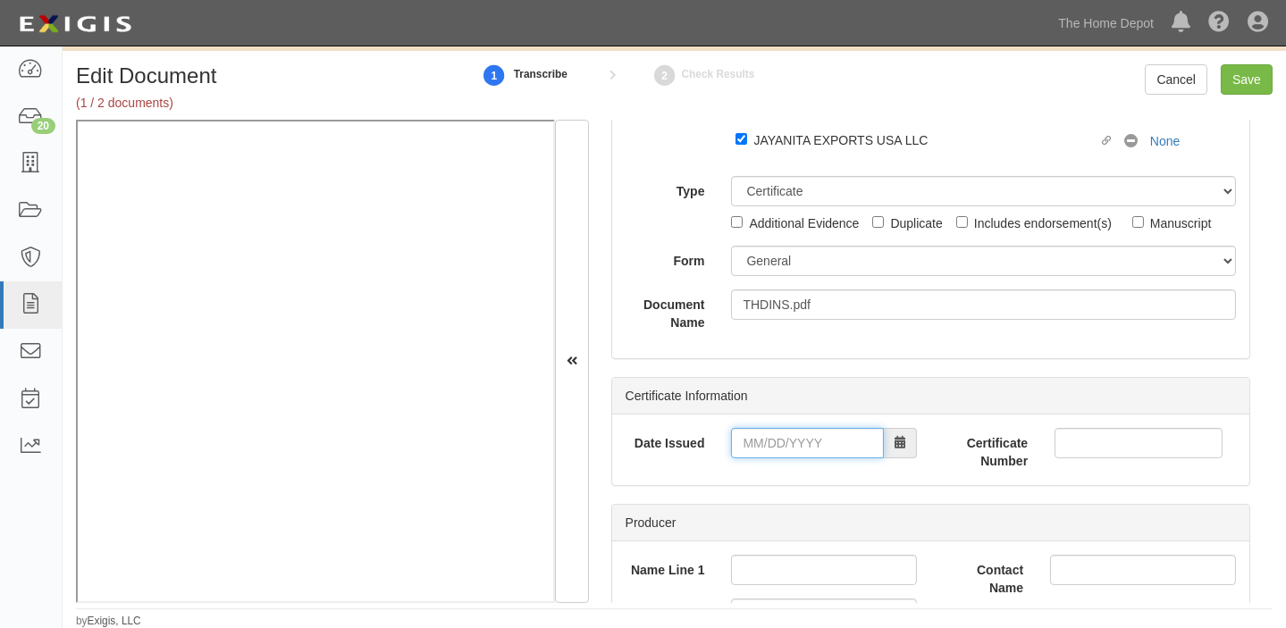
click at [762, 442] on input "Date Issued" at bounding box center [807, 443] width 153 height 30
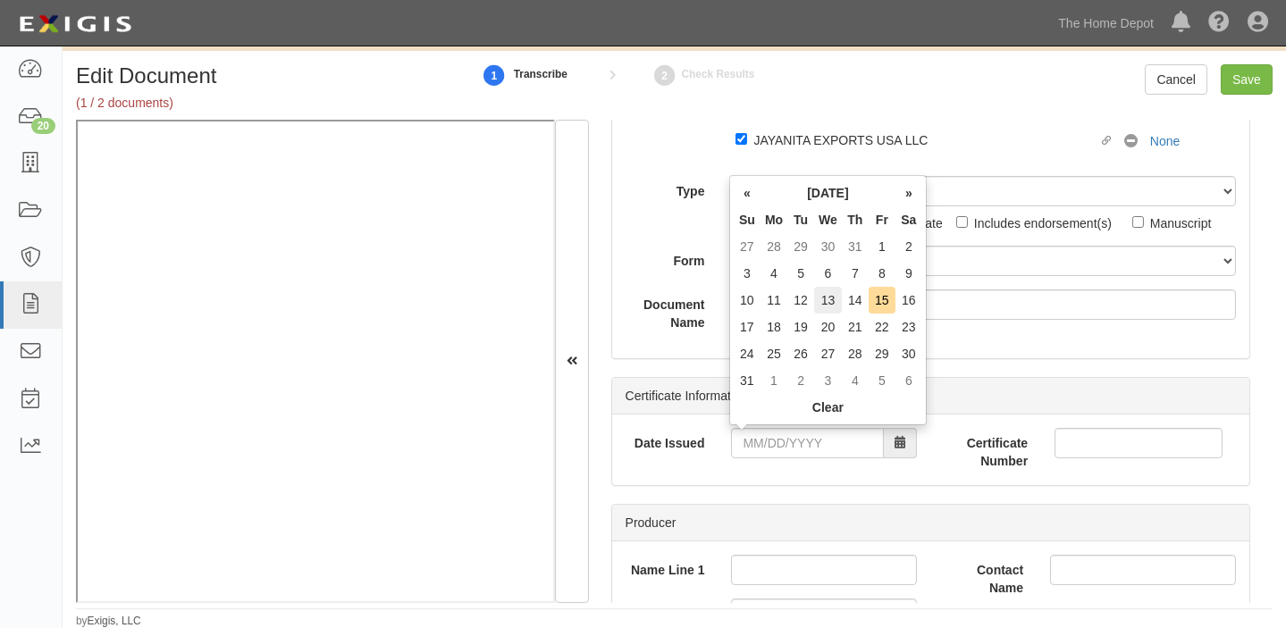
click at [822, 295] on td "13" at bounding box center [828, 300] width 28 height 27
type input "08/13/2025"
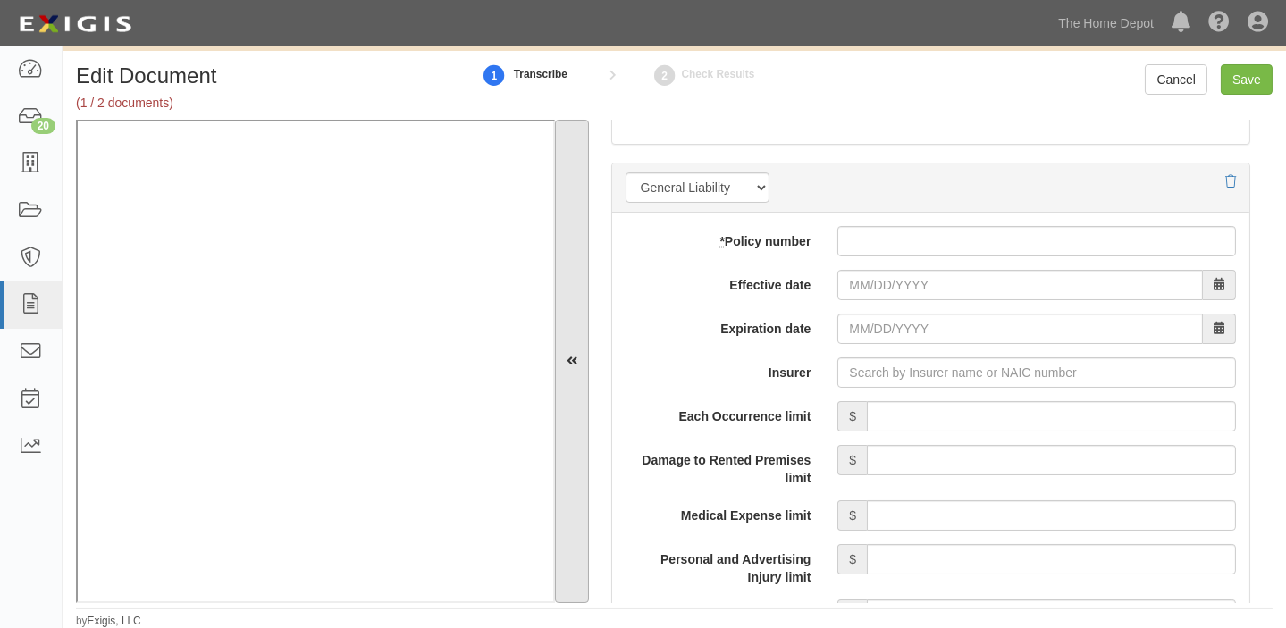
scroll to position [1300, 0]
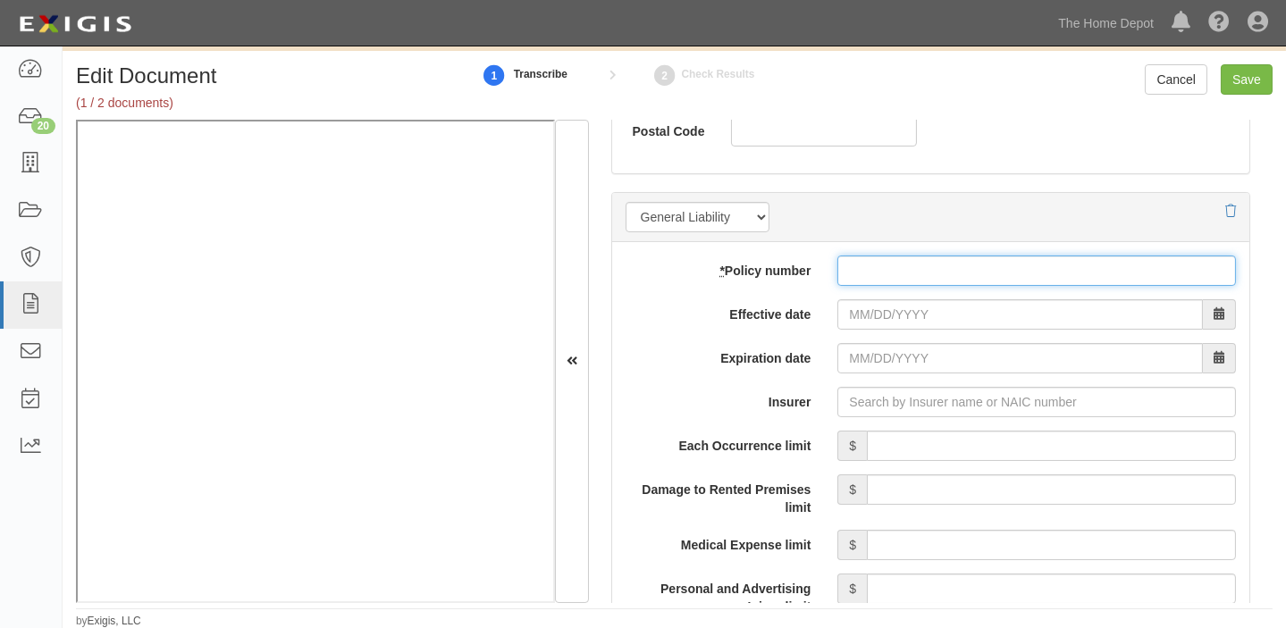
paste input "0301003468"
drag, startPoint x: 874, startPoint y: 265, endPoint x: 877, endPoint y: 281, distance: 15.4
click at [874, 265] on input "* Policy number" at bounding box center [1037, 271] width 399 height 30
type input "0301003468"
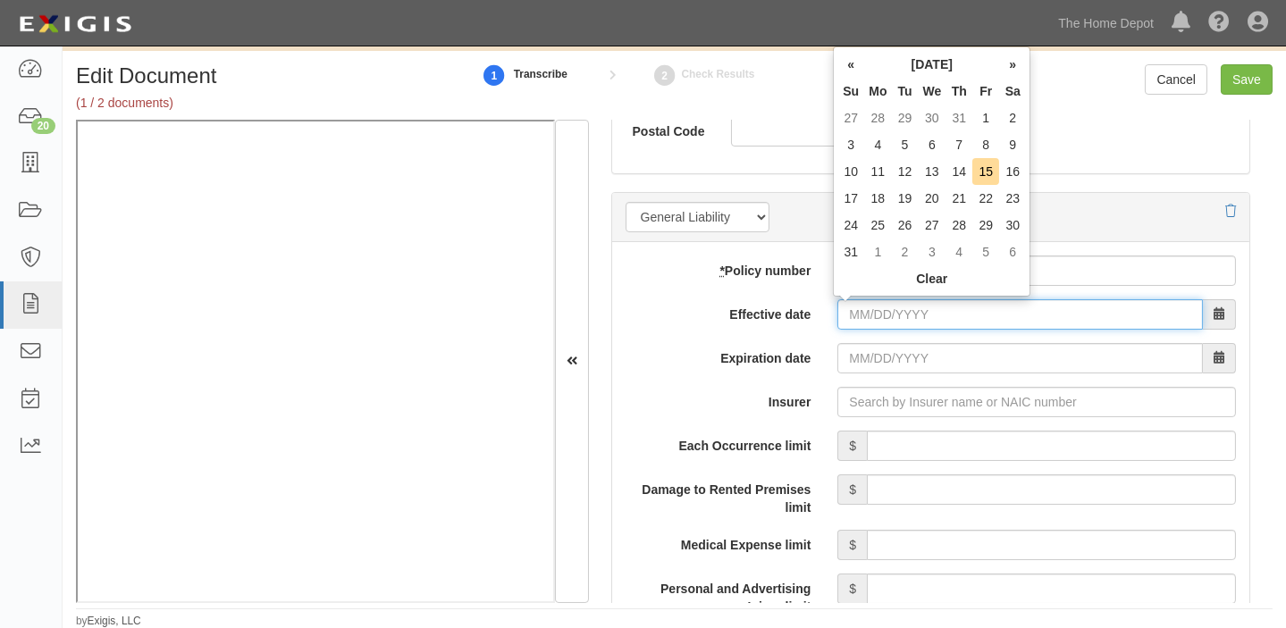
click at [885, 305] on input "Effective date" at bounding box center [1021, 314] width 366 height 30
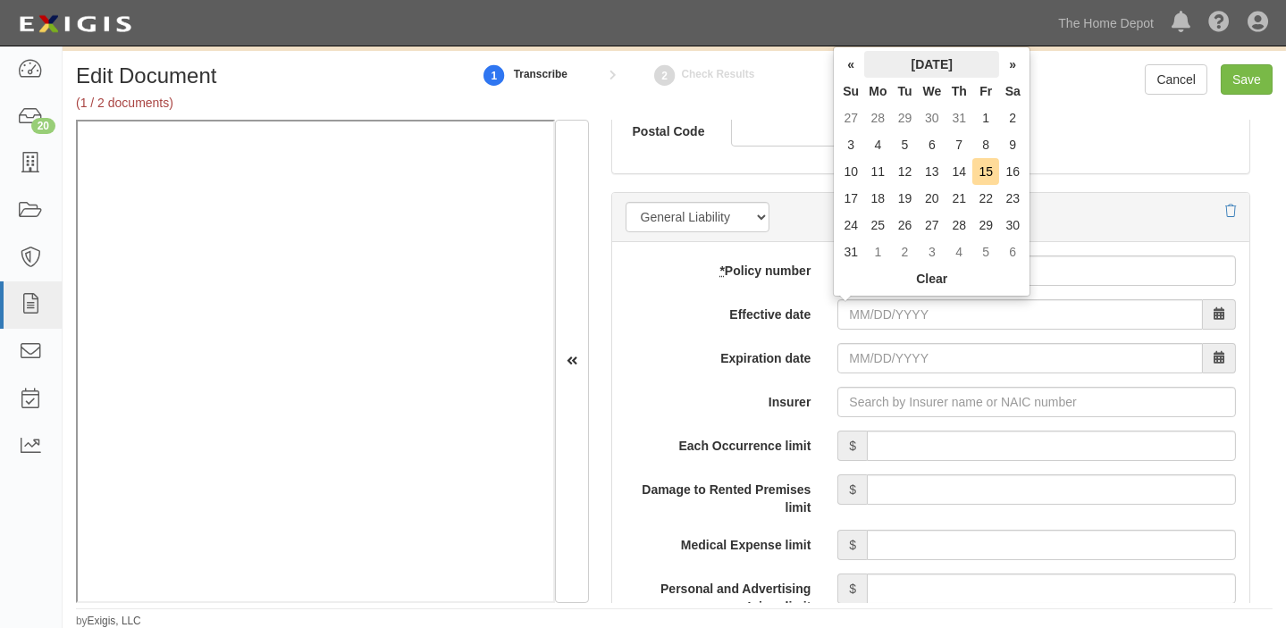
click at [957, 63] on th "[DATE]" at bounding box center [931, 64] width 135 height 27
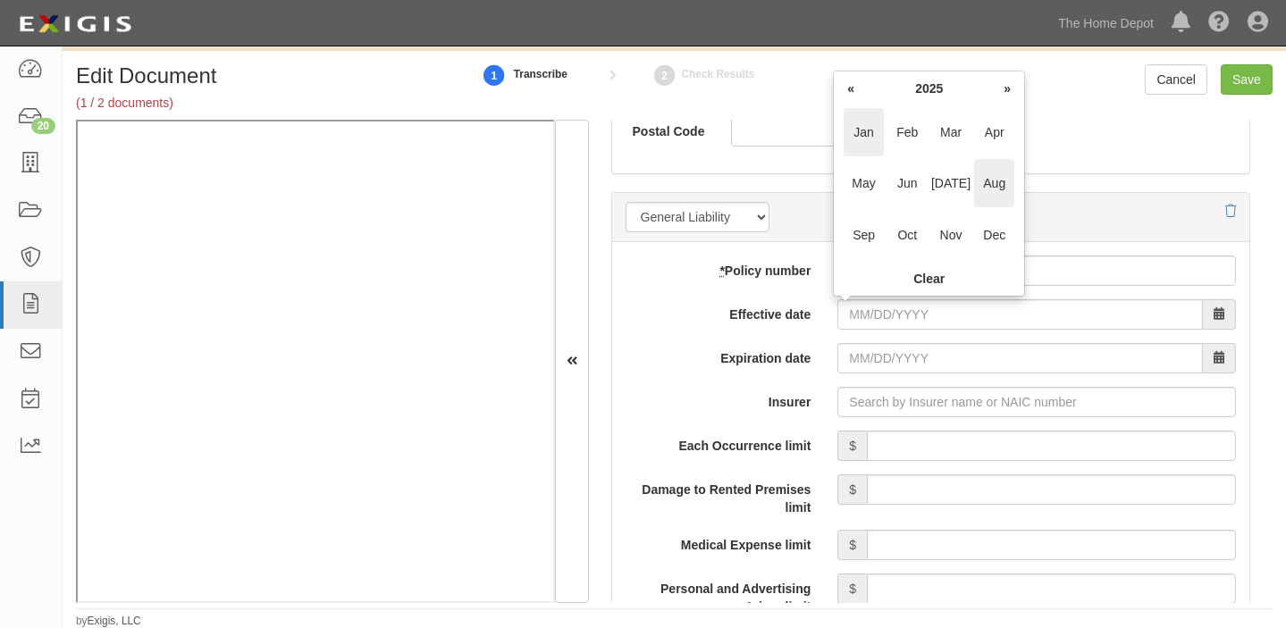
click at [857, 116] on span "Jan" at bounding box center [864, 132] width 40 height 48
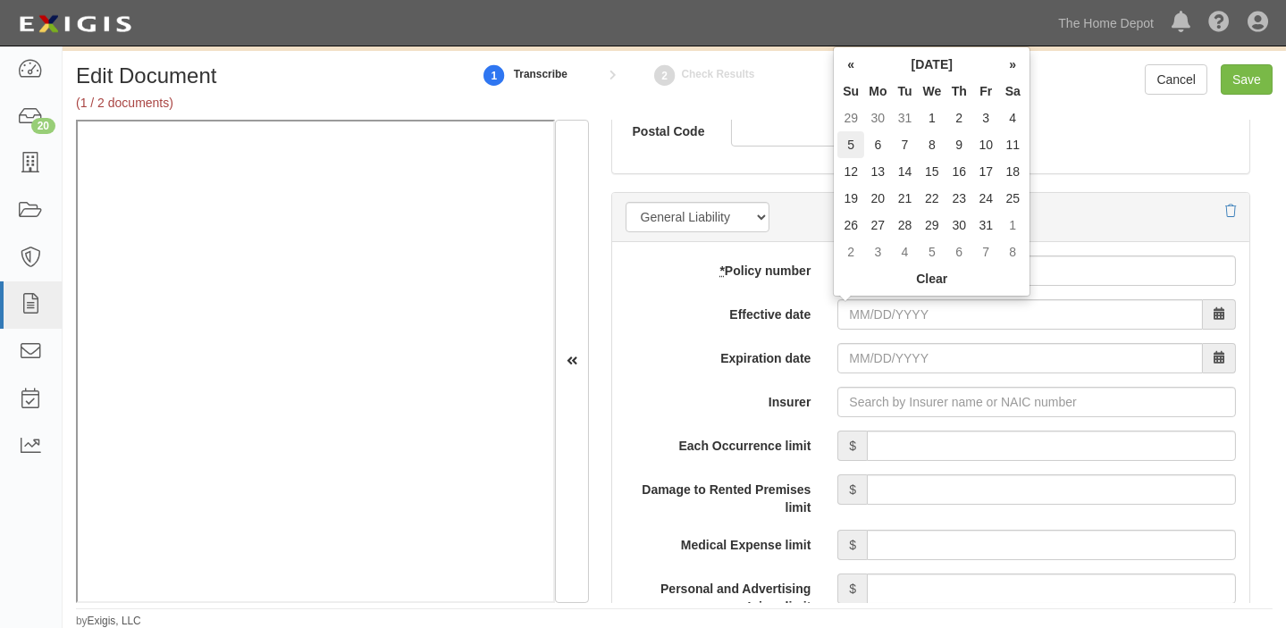
click at [839, 139] on td "5" at bounding box center [851, 144] width 27 height 27
type input "01/05/2025"
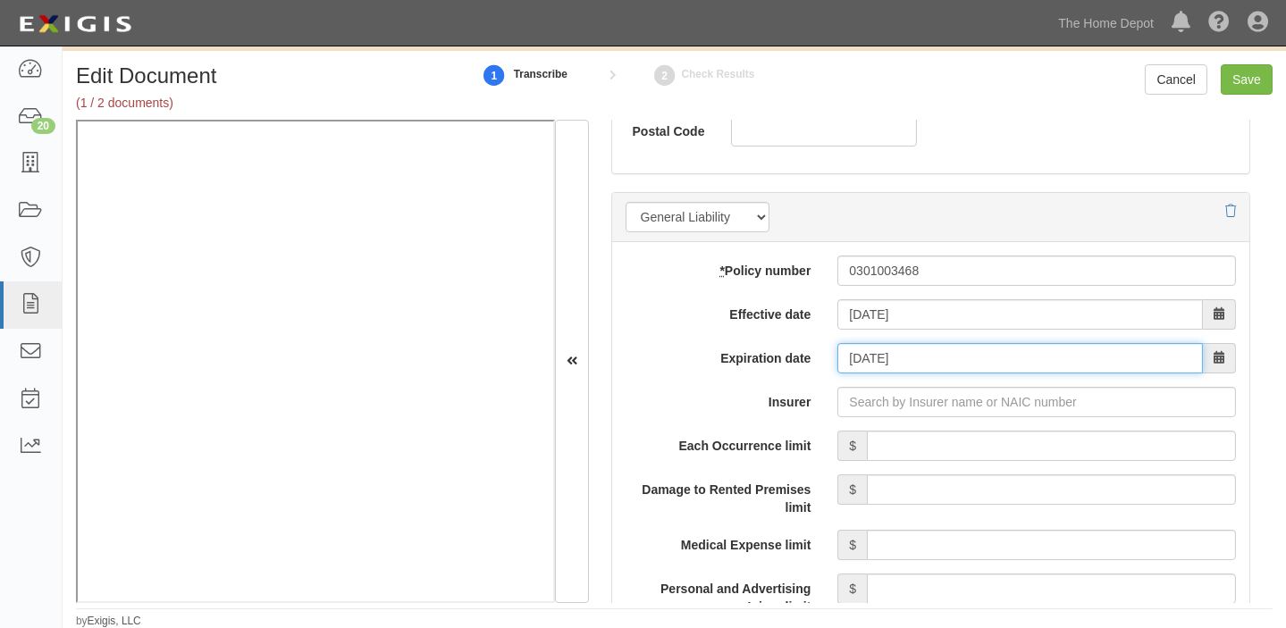
click at [902, 367] on input "01/05/2026" at bounding box center [1021, 358] width 366 height 30
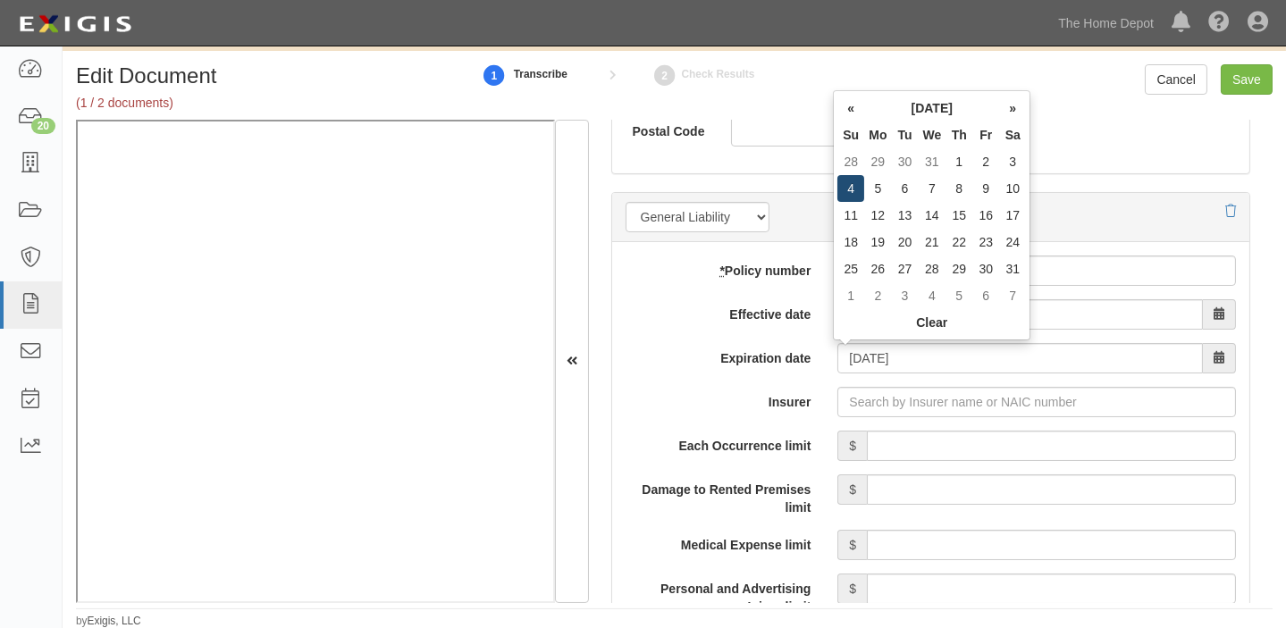
click at [851, 193] on td "4" at bounding box center [851, 188] width 27 height 27
type input "01/04/2026"
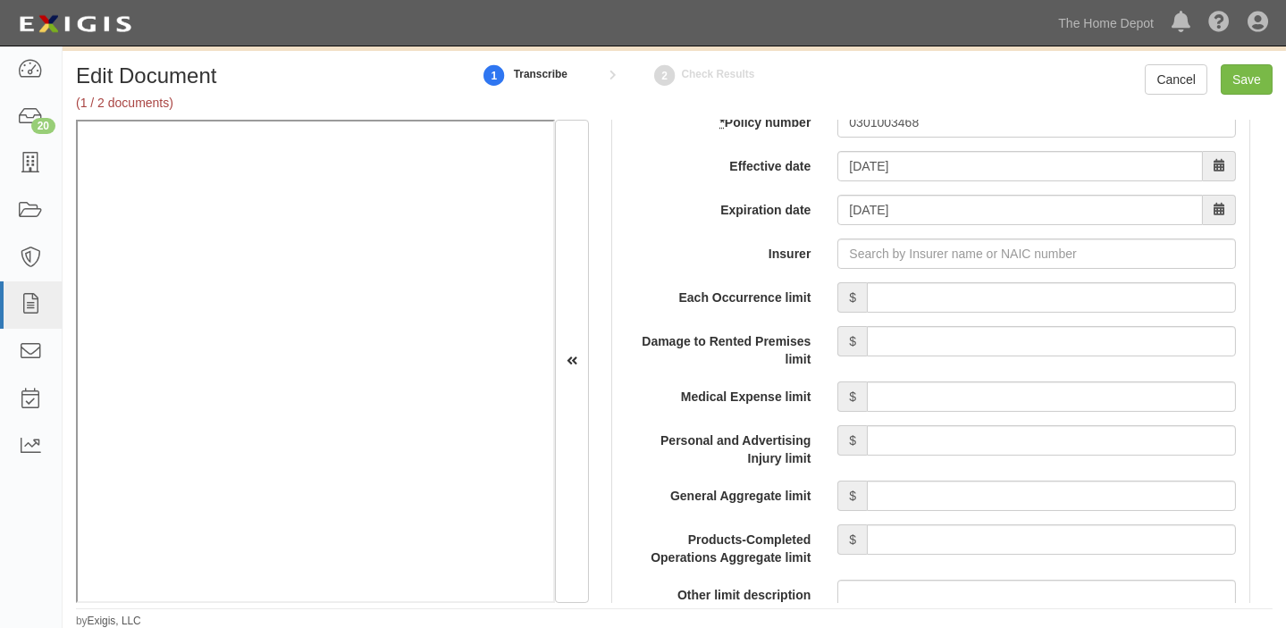
scroll to position [1462, 0]
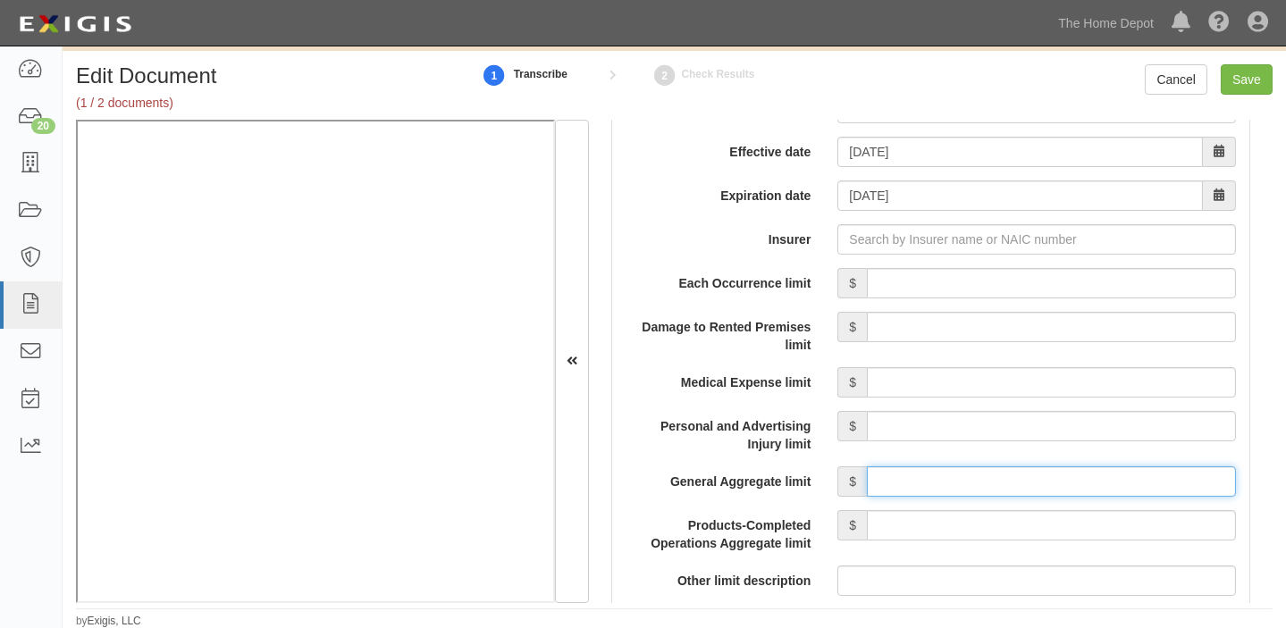
click at [935, 485] on input "General Aggregate limit" at bounding box center [1051, 482] width 369 height 30
type input "1,000,000"
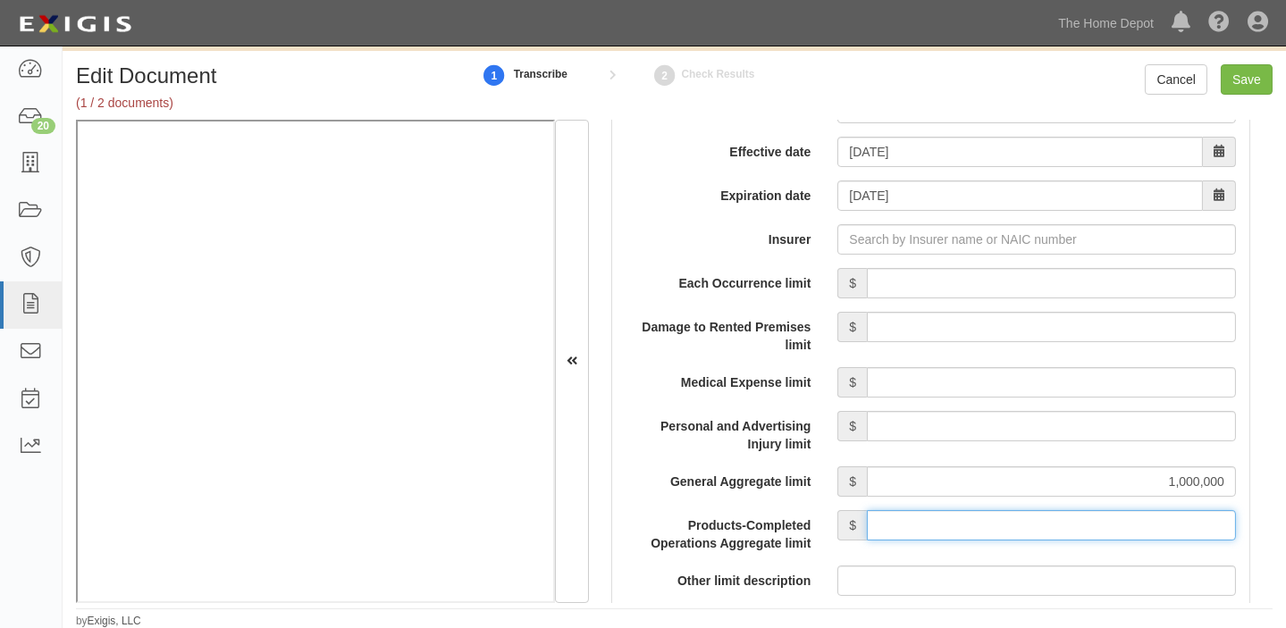
click at [983, 522] on input "Products-Completed Operations Aggregate limit" at bounding box center [1051, 525] width 369 height 30
type input "1,000,000"
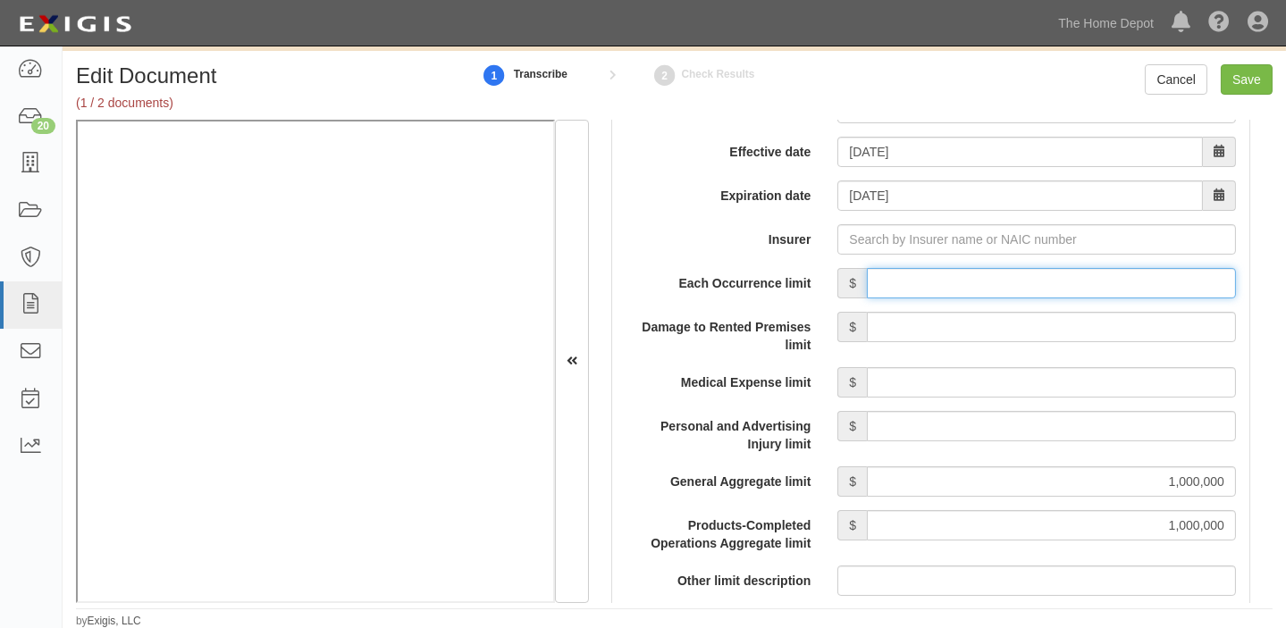
click at [892, 277] on input "Each Occurrence limit" at bounding box center [1051, 283] width 369 height 30
type input "1,000,000"
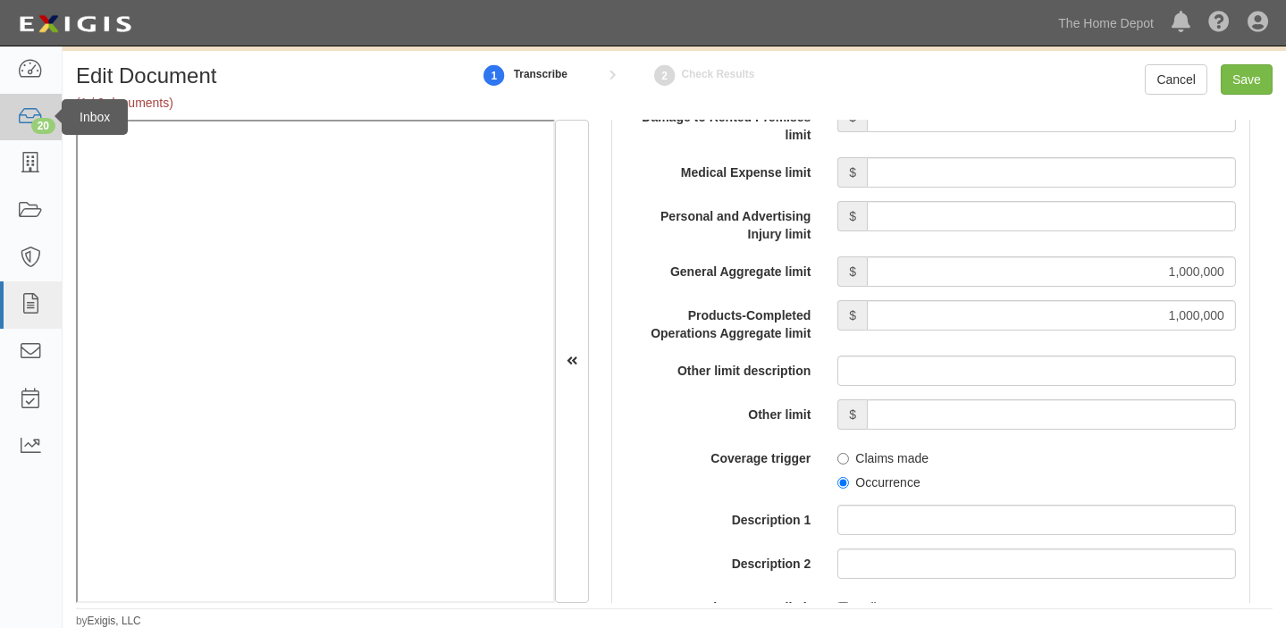
scroll to position [1707, 0]
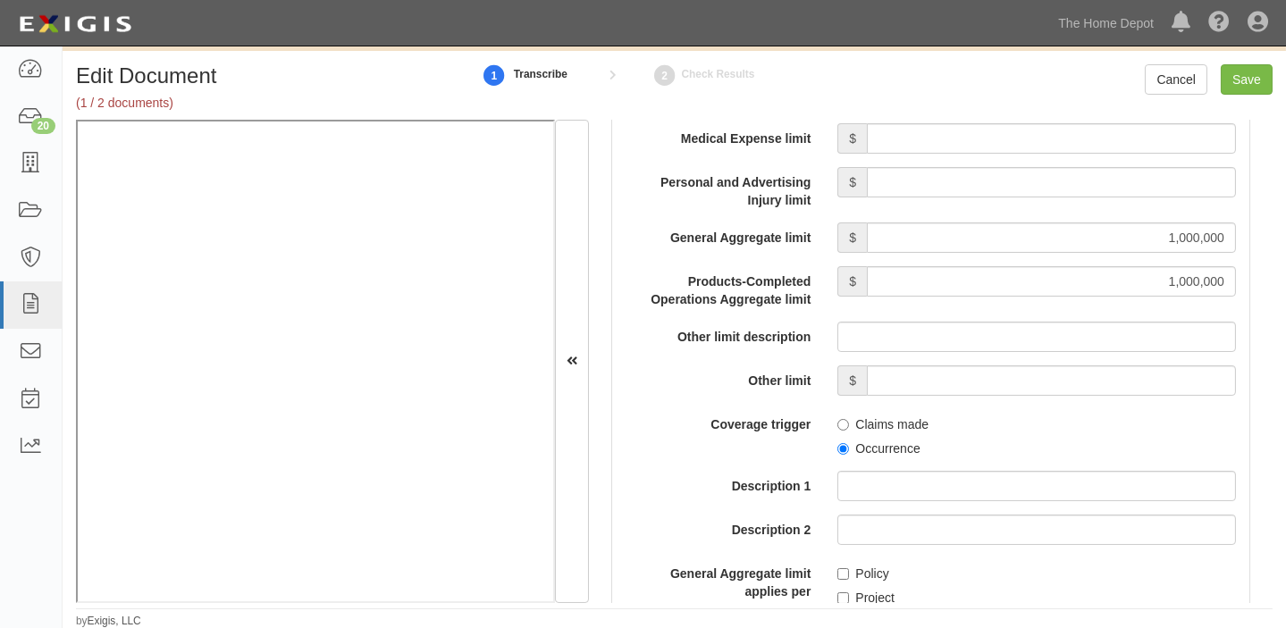
click at [881, 440] on label "Occurrence" at bounding box center [879, 449] width 82 height 18
click at [849, 443] on input "Occurrence" at bounding box center [844, 449] width 12 height 12
radio input "true"
click at [855, 575] on label "Policy" at bounding box center [863, 574] width 51 height 18
click at [849, 575] on input "Policy" at bounding box center [844, 575] width 12 height 12
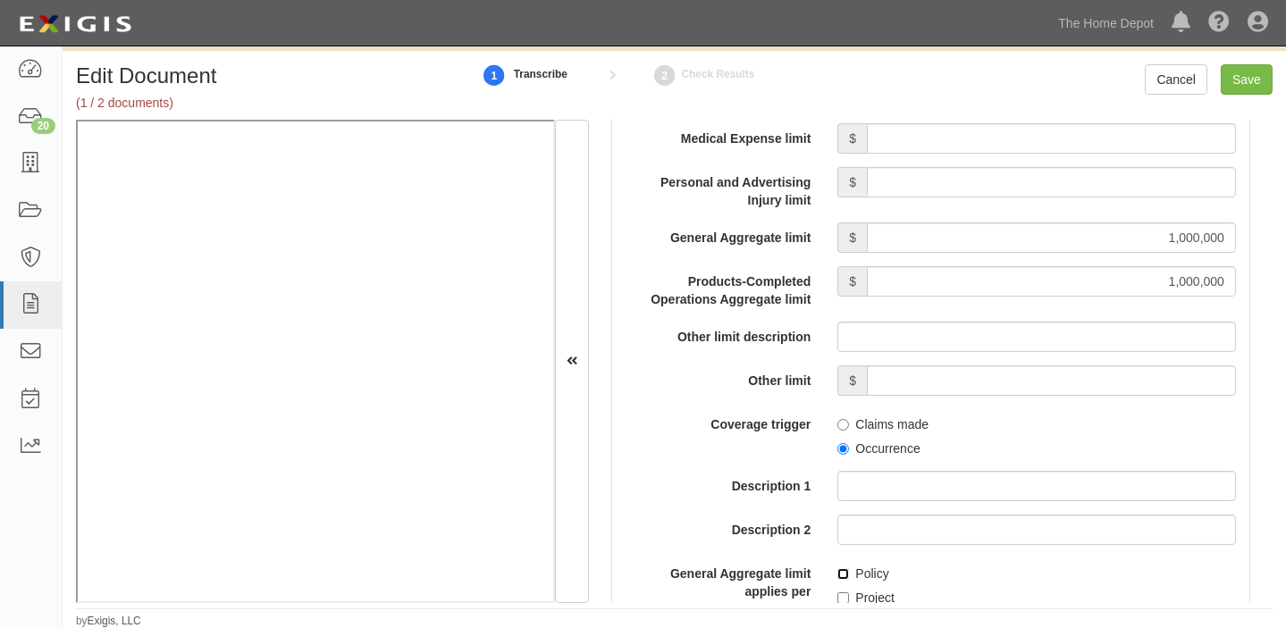
checkbox input "true"
click at [1242, 85] on input "Save" at bounding box center [1247, 79] width 52 height 30
type input "1000000"
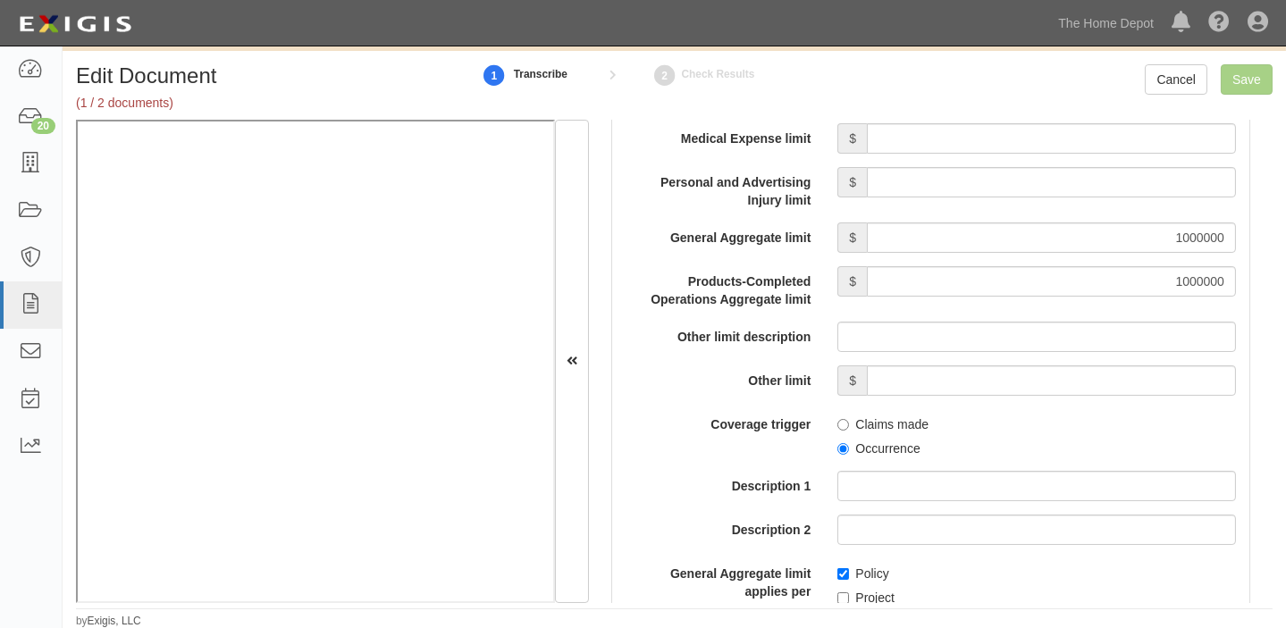
click at [462, 606] on div "Edit Document (1 / 2 documents) 1 Transcribe 2 Check Results Cancel Save Docume…" at bounding box center [675, 346] width 1224 height 565
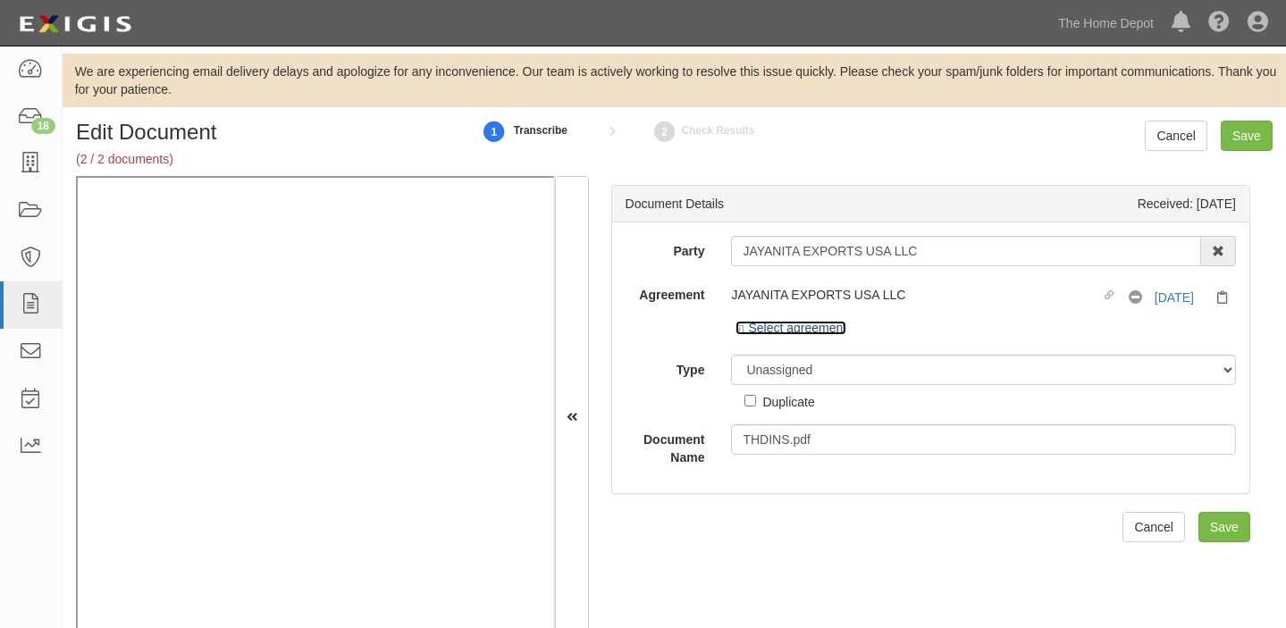
click at [822, 324] on link "Select agreement" at bounding box center [791, 328] width 111 height 14
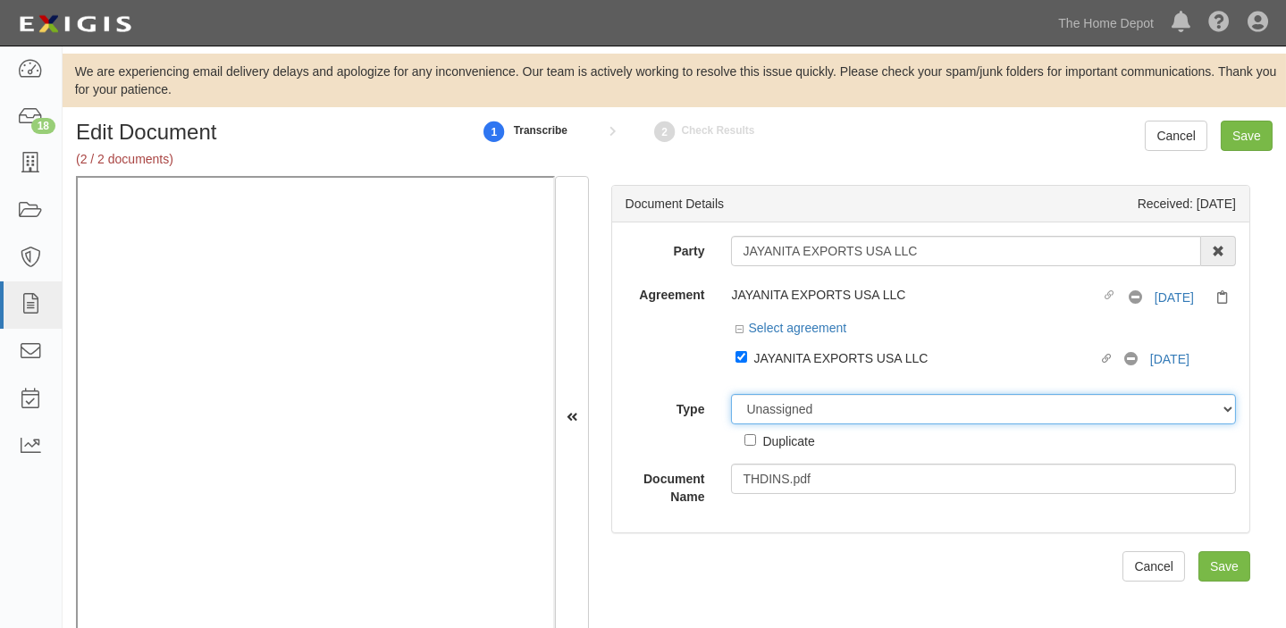
click at [822, 414] on select "Unassigned Binder Cancellation Notice Certificate Contract Endorsement Insuranc…" at bounding box center [983, 409] width 505 height 30
select select "OtherDetail"
click at [731, 394] on select "Unassigned Binder Cancellation Notice Certificate Contract Endorsement Insuranc…" at bounding box center [983, 409] width 505 height 30
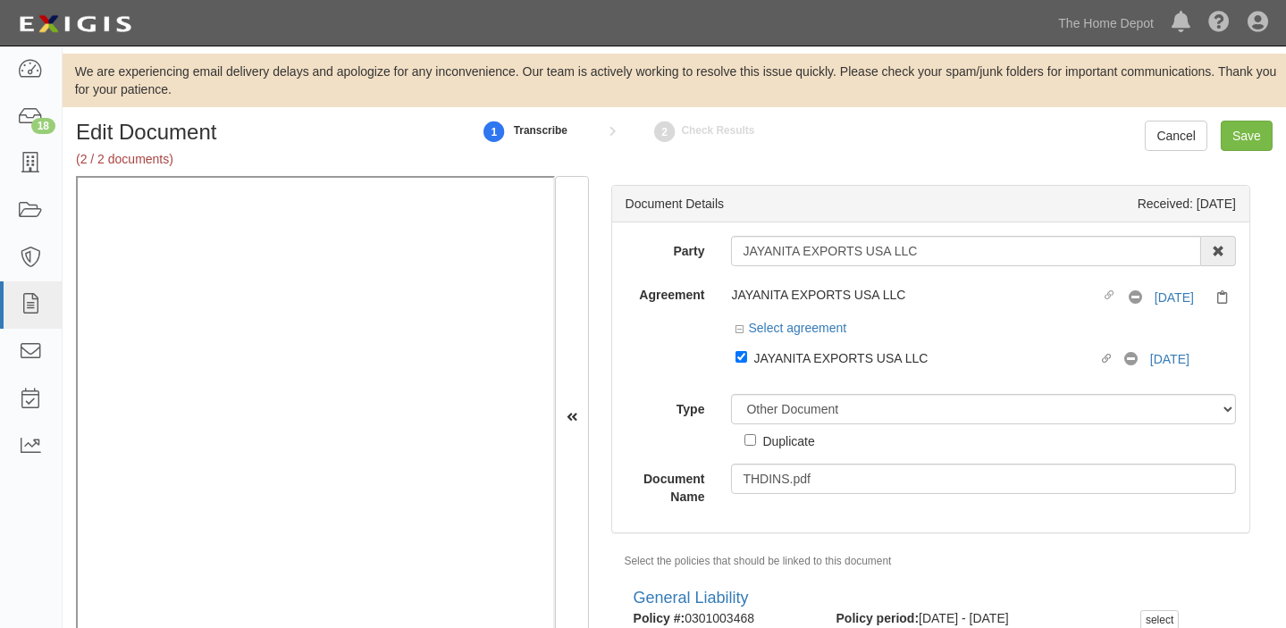
click at [796, 443] on div "Duplicate" at bounding box center [789, 441] width 52 height 20
click at [756, 443] on input "Duplicate" at bounding box center [751, 440] width 12 height 12
checkbox input "true"
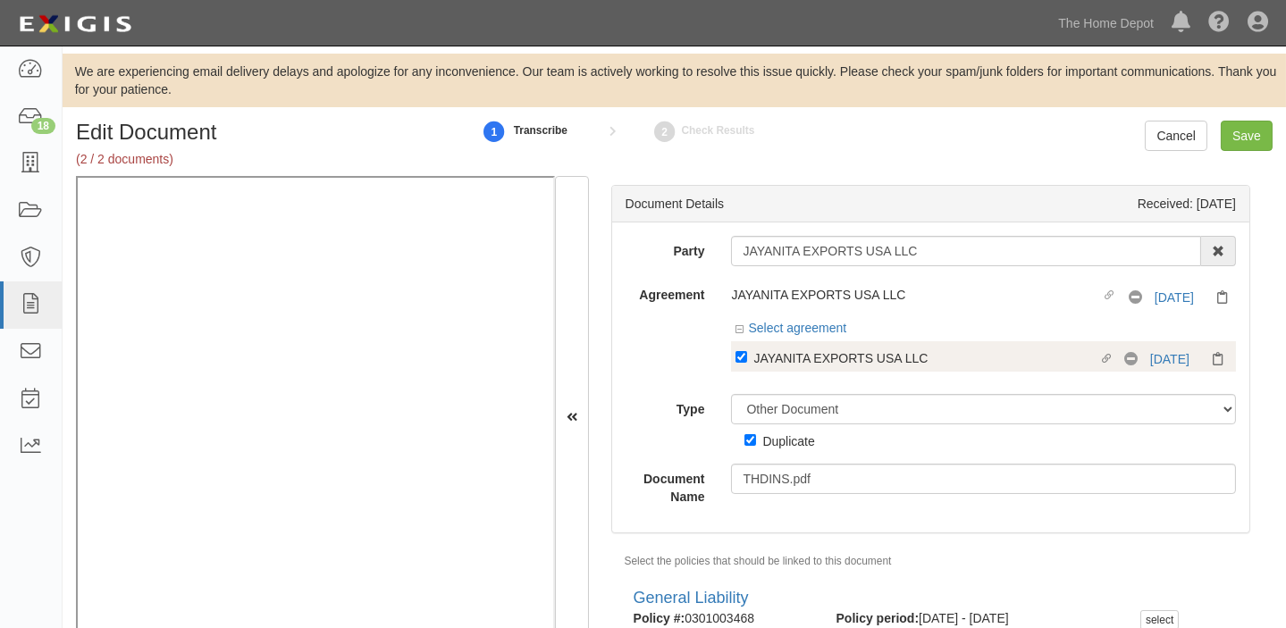
click at [823, 358] on div "JAYANITA EXPORTS USA LLC" at bounding box center [926, 358] width 344 height 20
click at [747, 358] on input "Linked agreement JAYANITA EXPORTS USA LLC Linked agreement" at bounding box center [742, 357] width 12 height 12
checkbox input "false"
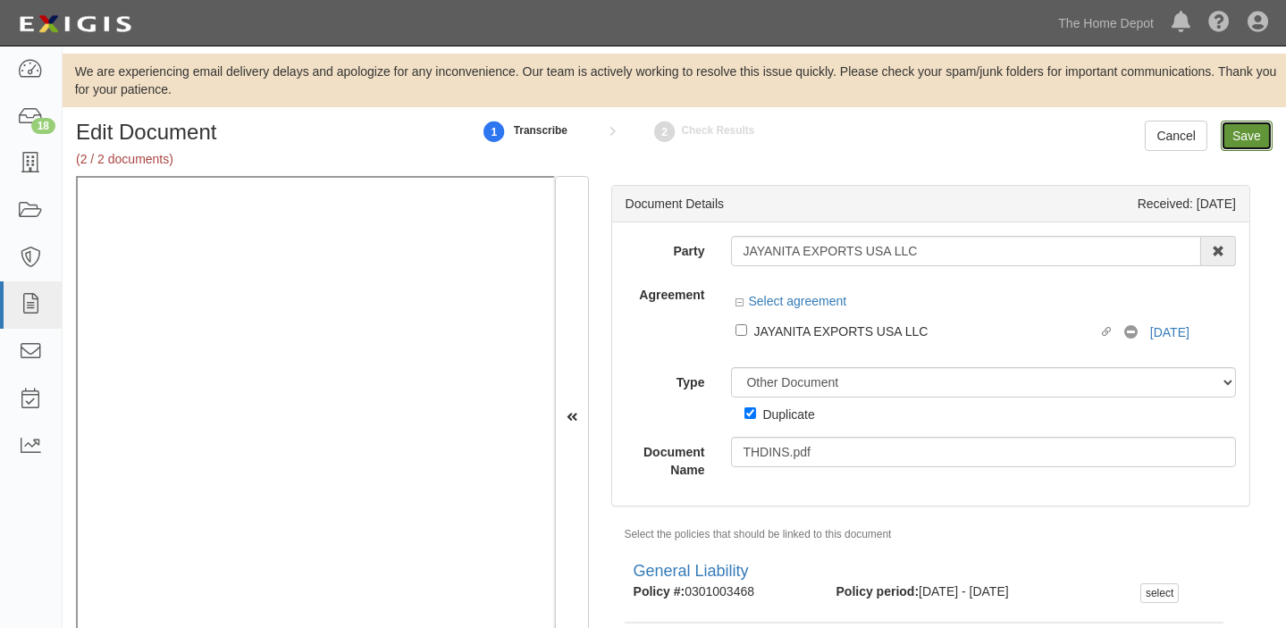
click at [1257, 143] on input "Save" at bounding box center [1247, 136] width 52 height 30
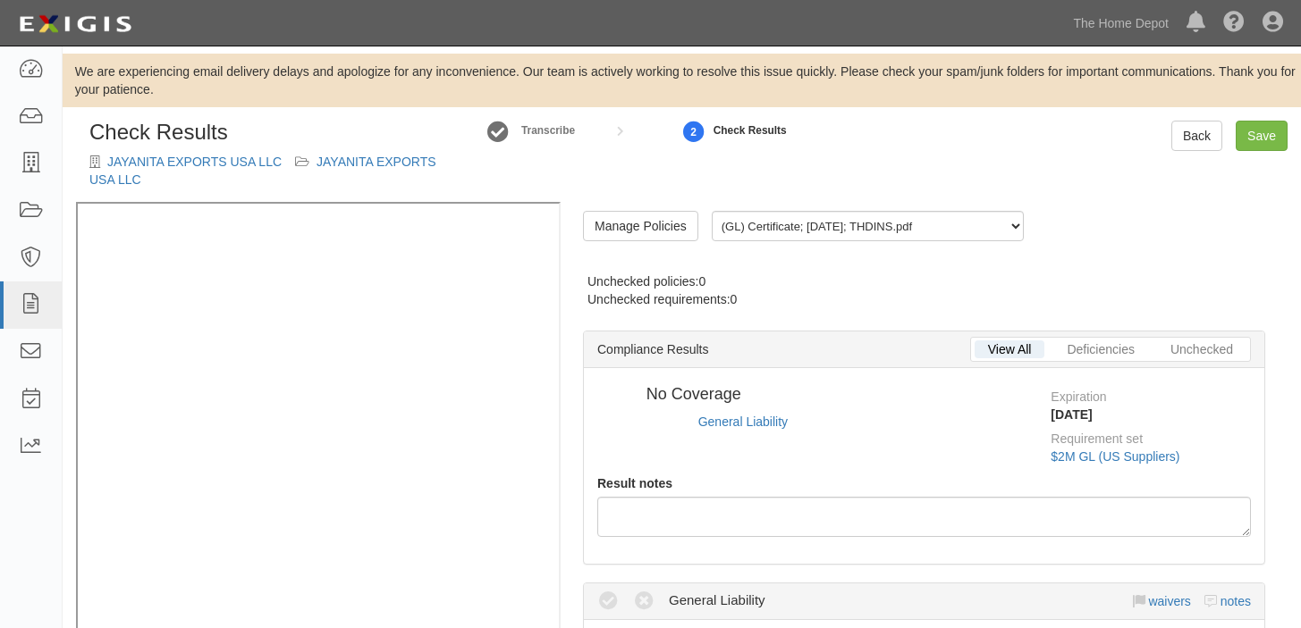
radio input "true"
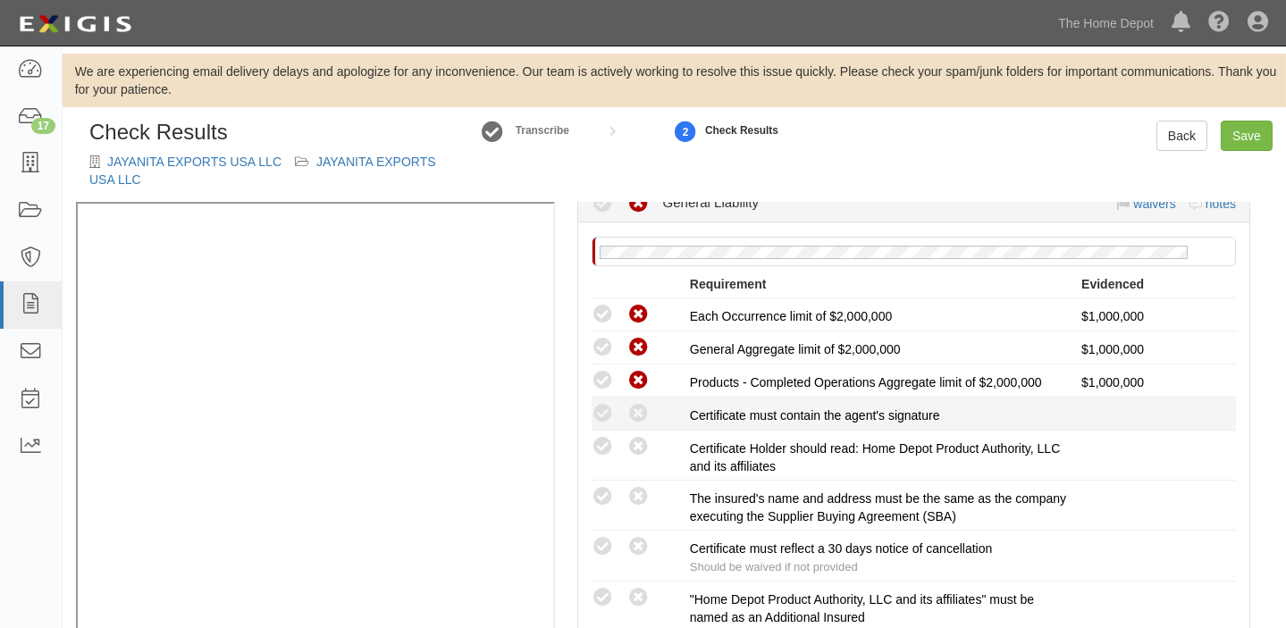
scroll to position [324, 0]
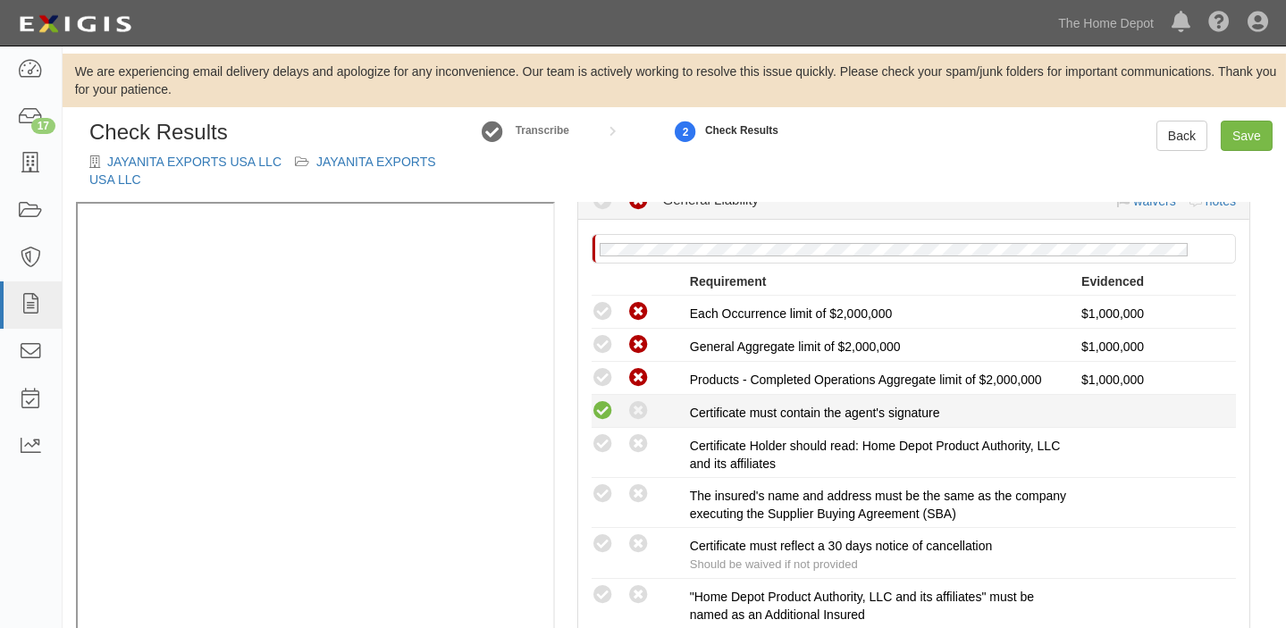
click at [599, 414] on icon at bounding box center [603, 411] width 22 height 22
radio input "true"
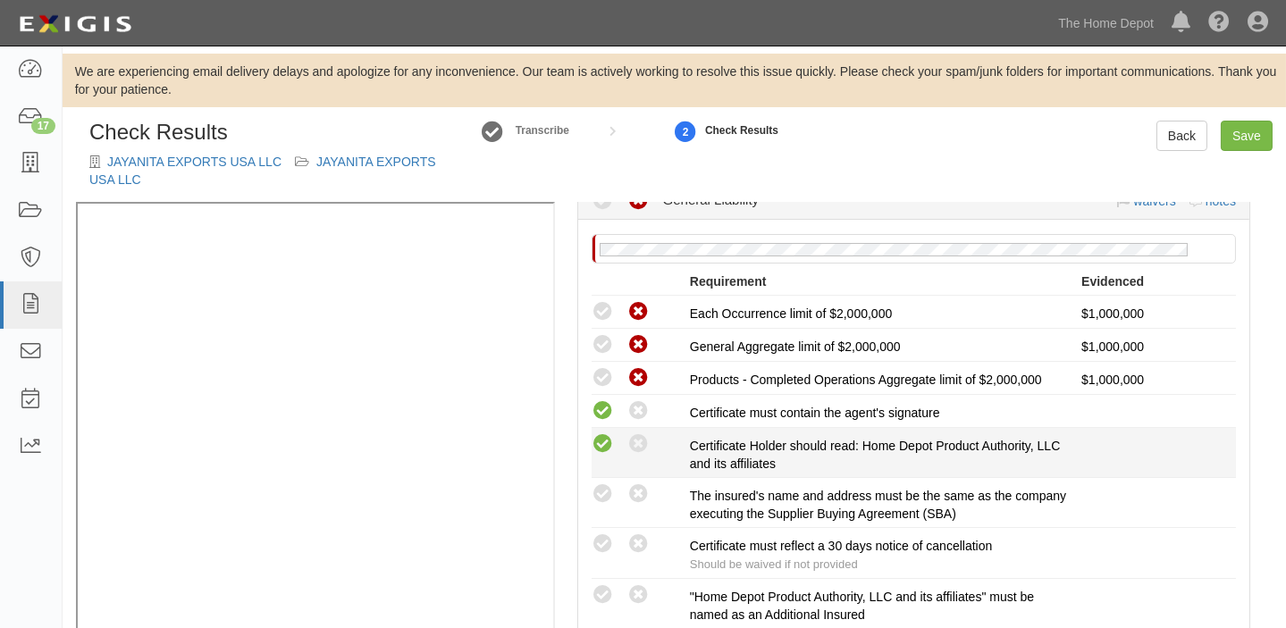
click at [609, 439] on icon at bounding box center [603, 445] width 22 height 22
radio input "true"
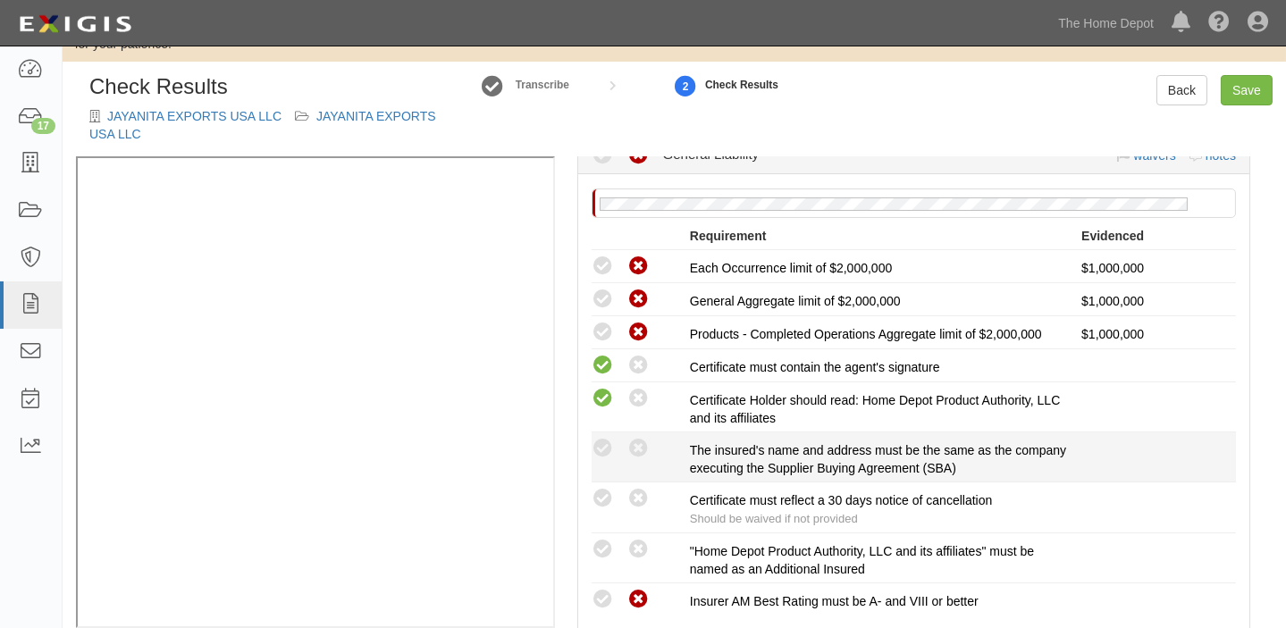
scroll to position [72, 0]
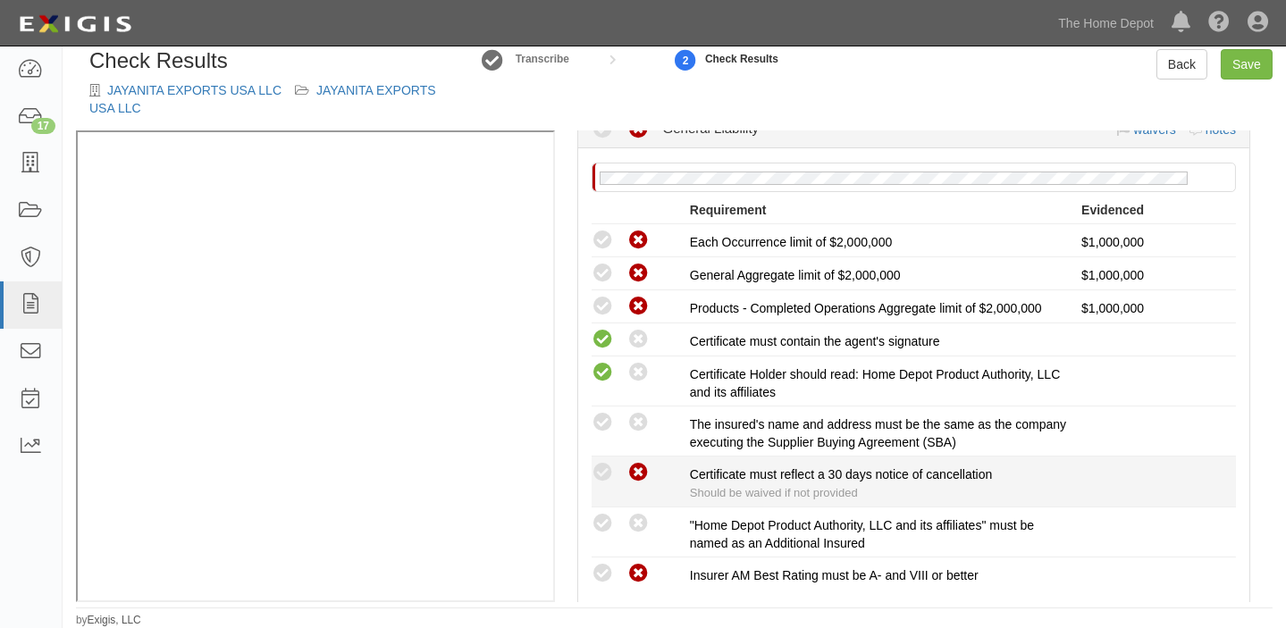
click at [629, 469] on icon at bounding box center [639, 473] width 22 height 22
radio input "true"
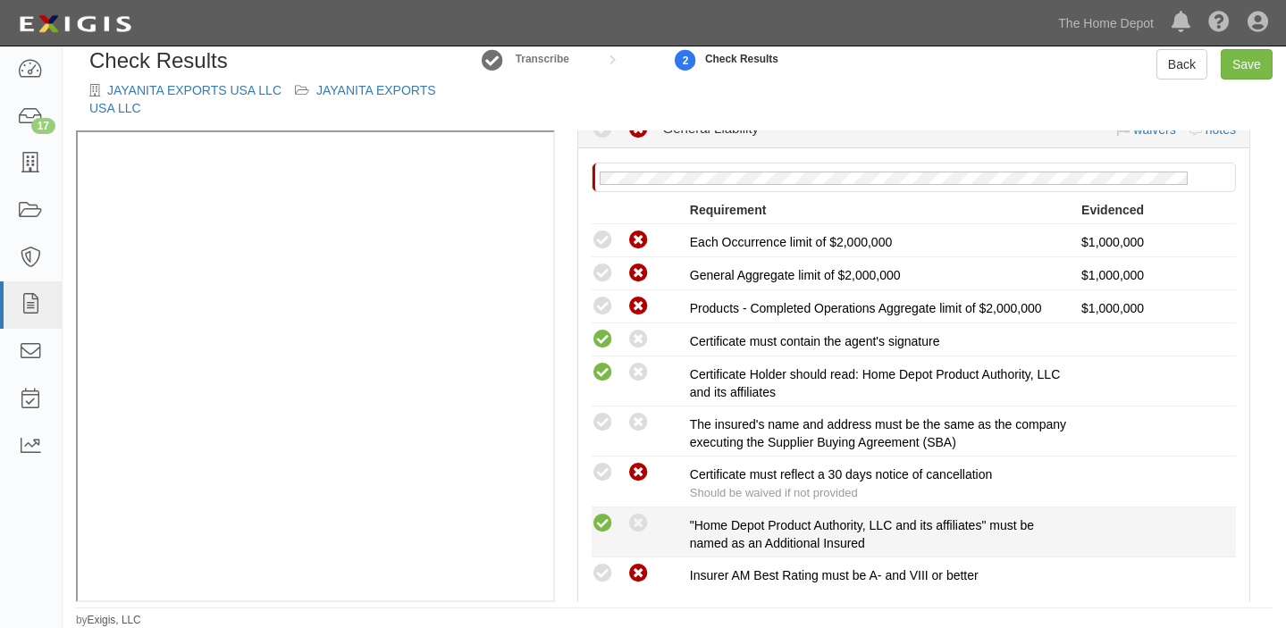
click at [599, 521] on icon at bounding box center [603, 524] width 22 height 22
radio input "true"
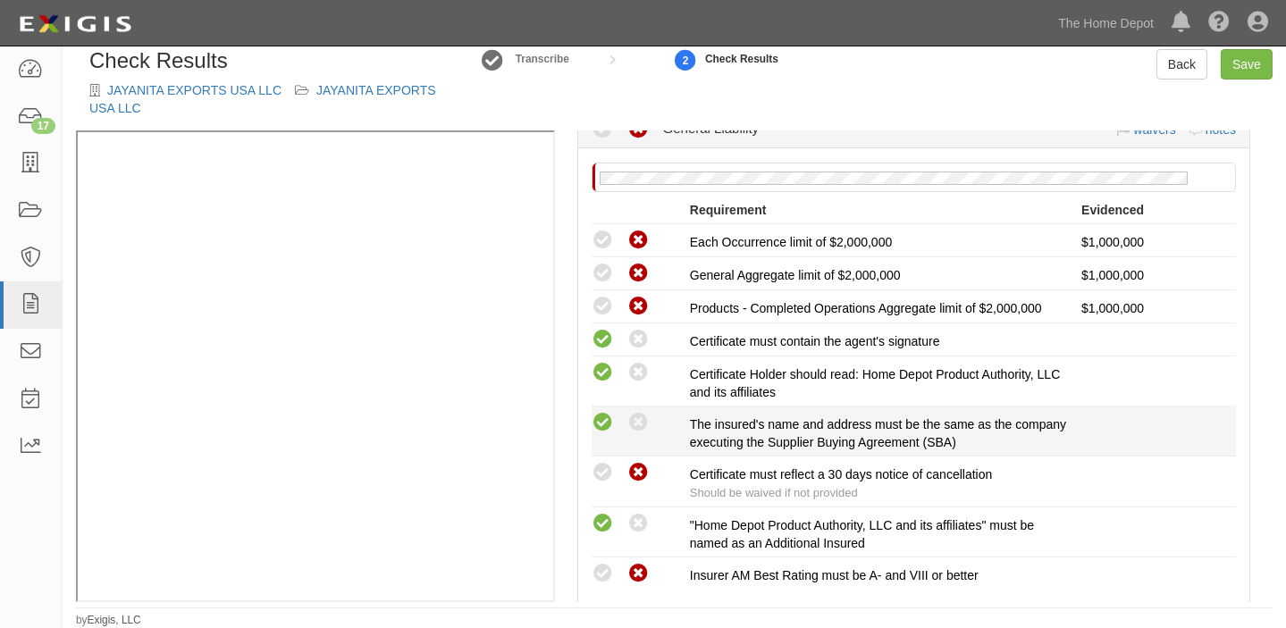
click at [609, 425] on icon at bounding box center [603, 423] width 22 height 22
radio input "true"
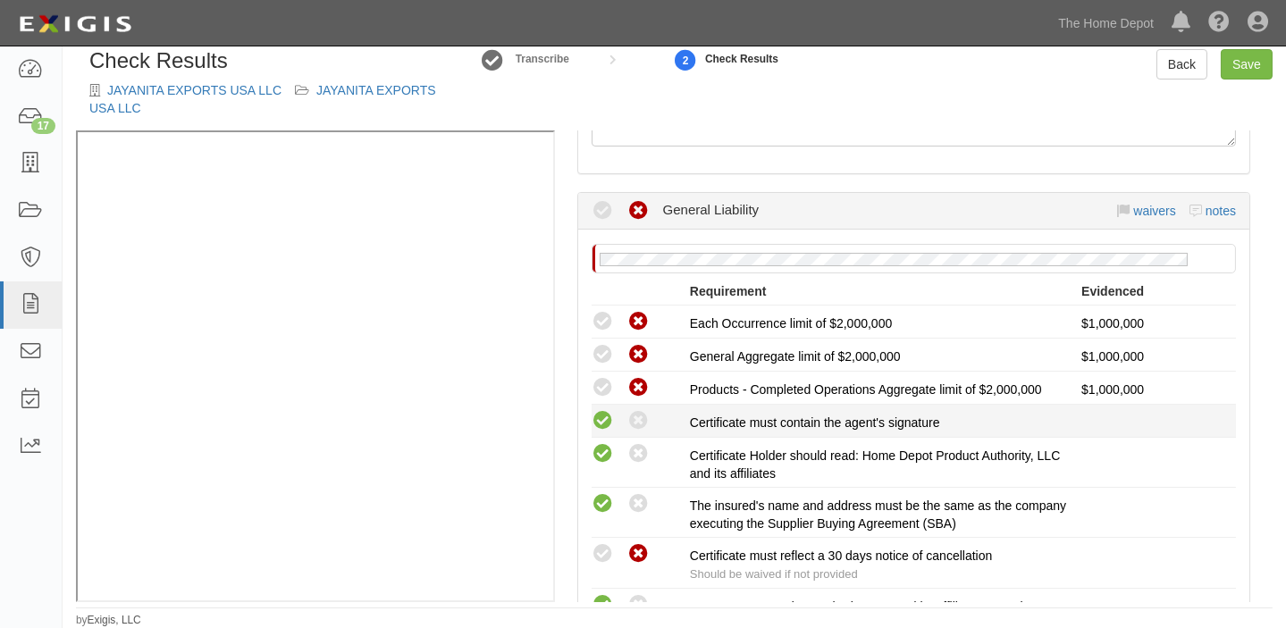
scroll to position [162, 0]
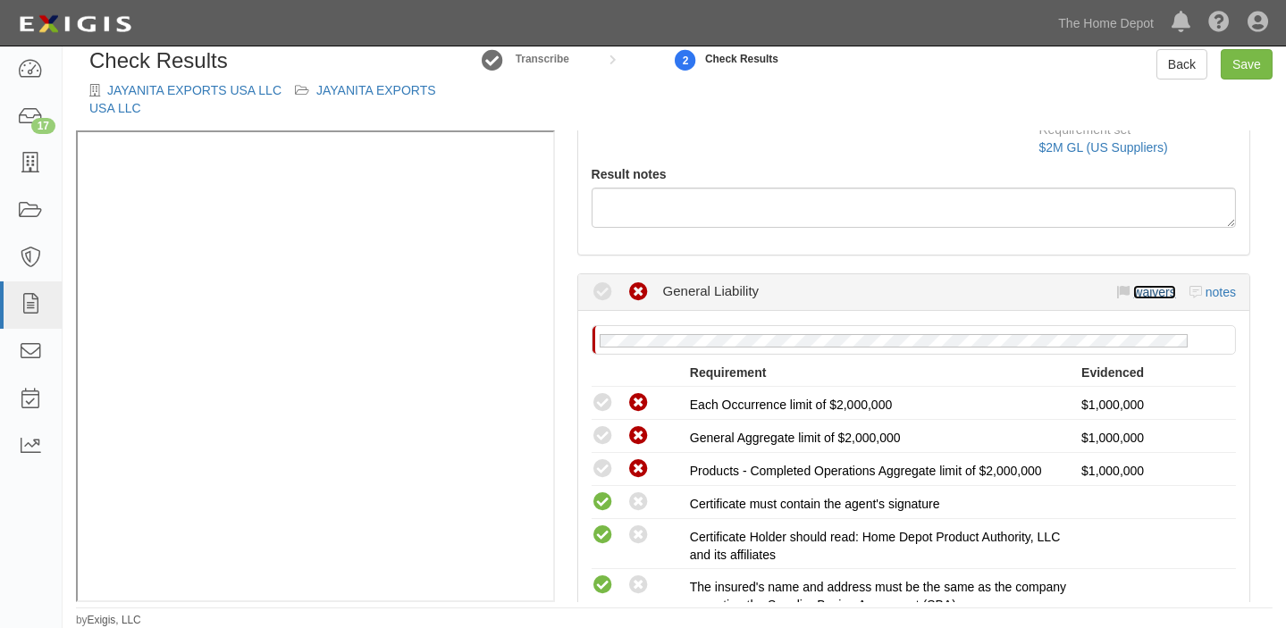
click at [1134, 293] on link "waivers" at bounding box center [1155, 292] width 42 height 14
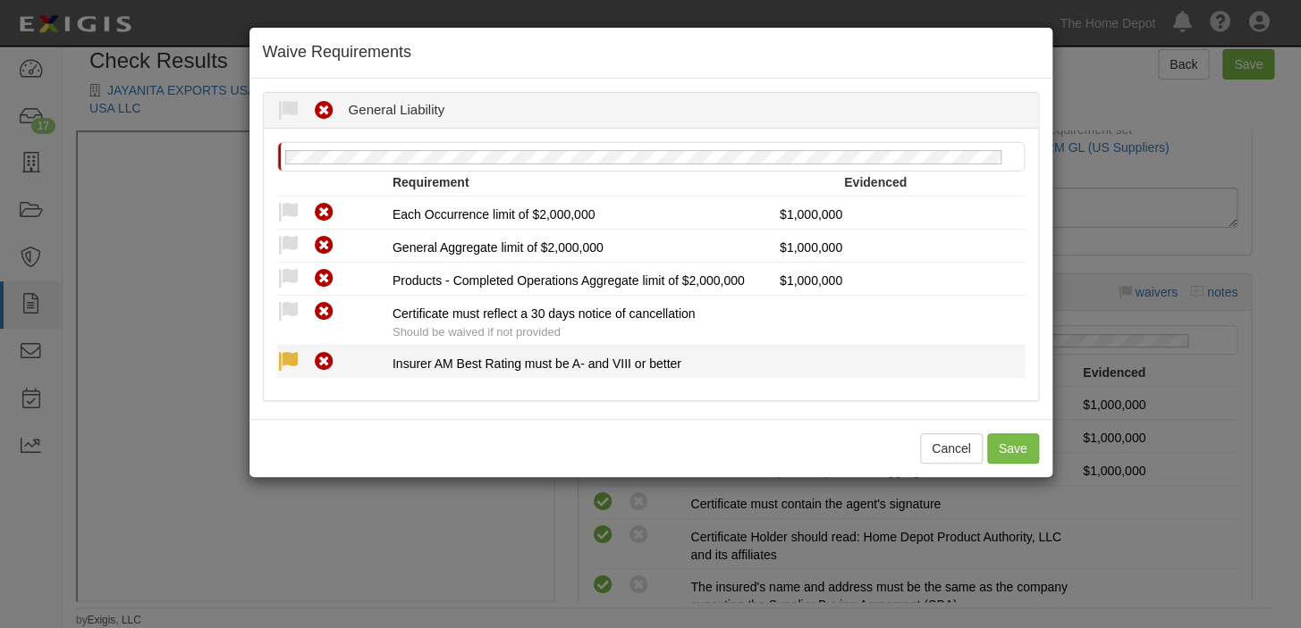
click at [284, 366] on icon at bounding box center [288, 362] width 22 height 22
radio input "true"
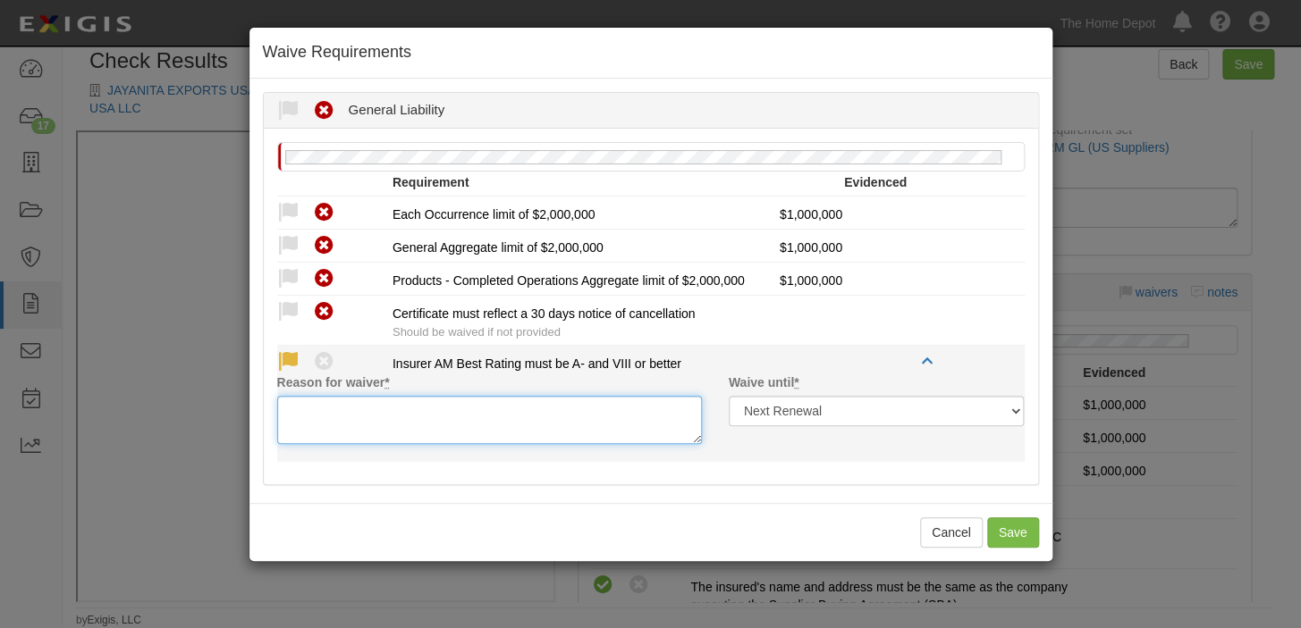
click at [302, 414] on textarea "Reason for waiver *" at bounding box center [489, 420] width 425 height 48
paste textarea "TATA AIG General Insurance Company Limited is acceptable"
type textarea "TATA AIG General Insurance Company Limited is acceptable"
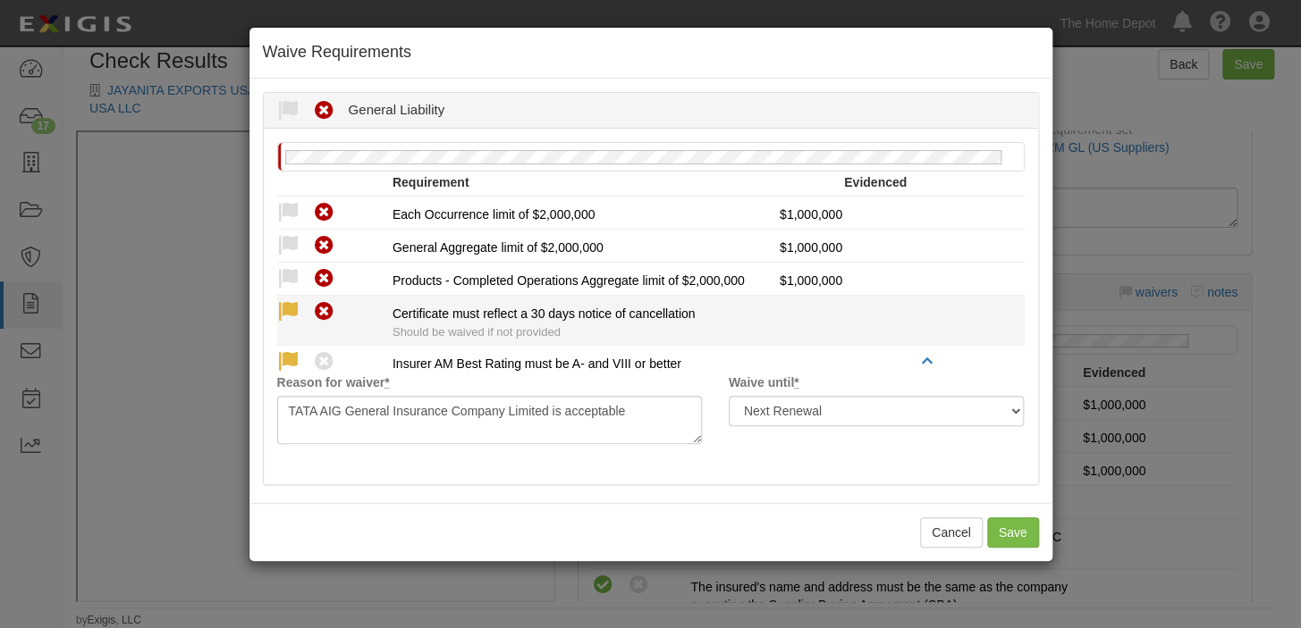
click at [286, 305] on icon at bounding box center [288, 312] width 22 height 22
radio input "true"
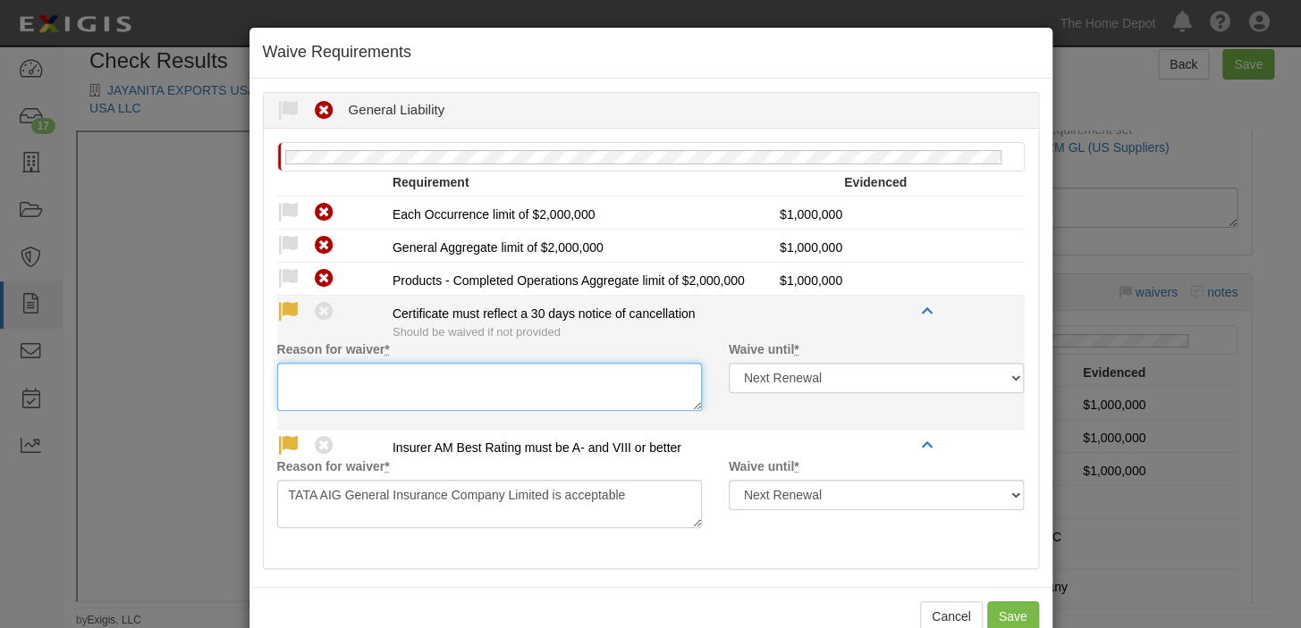
click at [333, 392] on textarea "Reason for waiver *" at bounding box center [489, 387] width 425 height 48
paste textarea "waived per client"
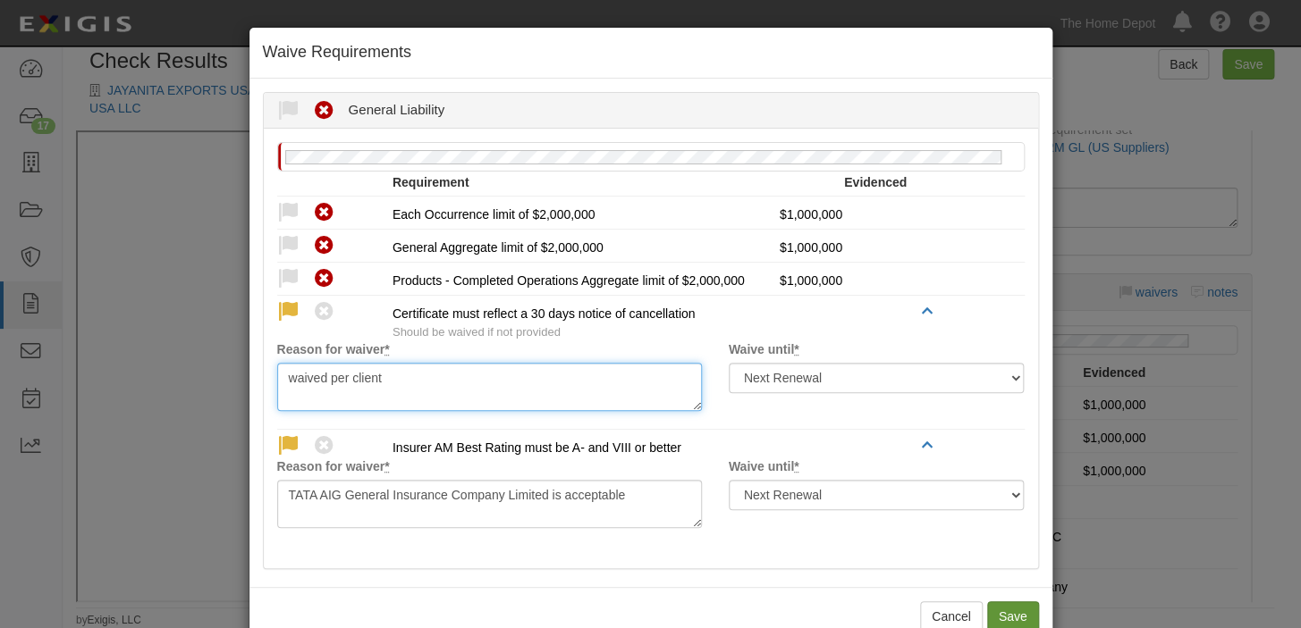
type textarea "waived per client"
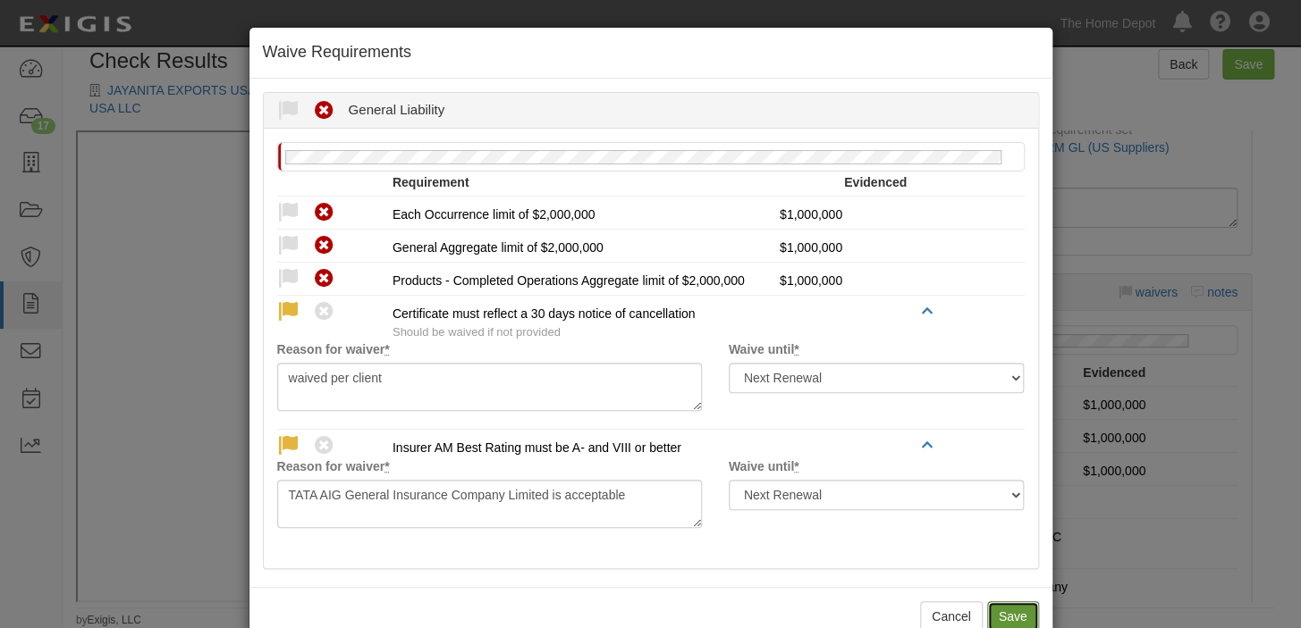
click at [988, 611] on button "Save" at bounding box center [1013, 617] width 52 height 30
radio input "true"
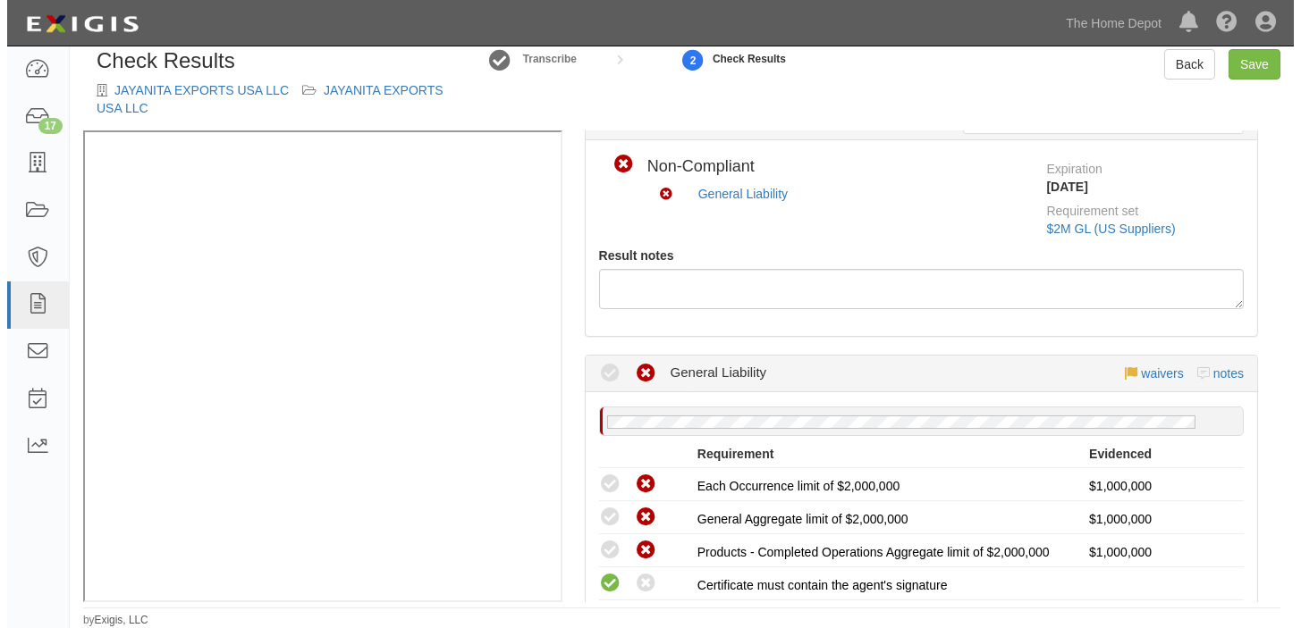
scroll to position [0, 0]
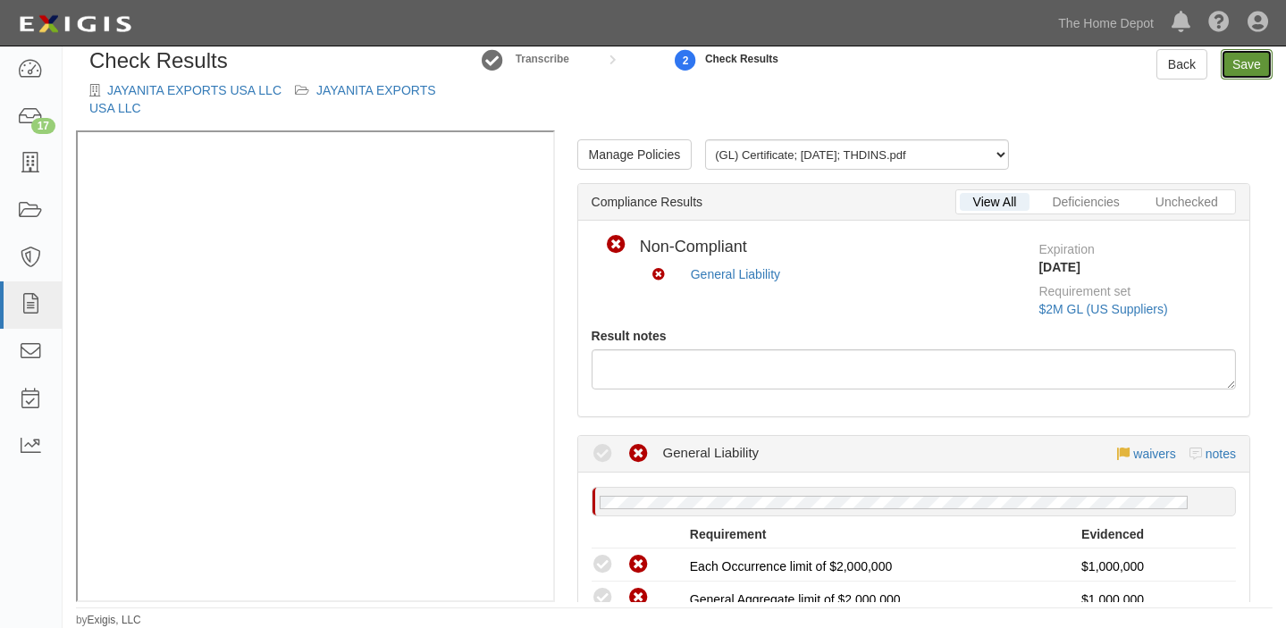
click at [1230, 72] on link "Save" at bounding box center [1247, 64] width 52 height 30
radio input "true"
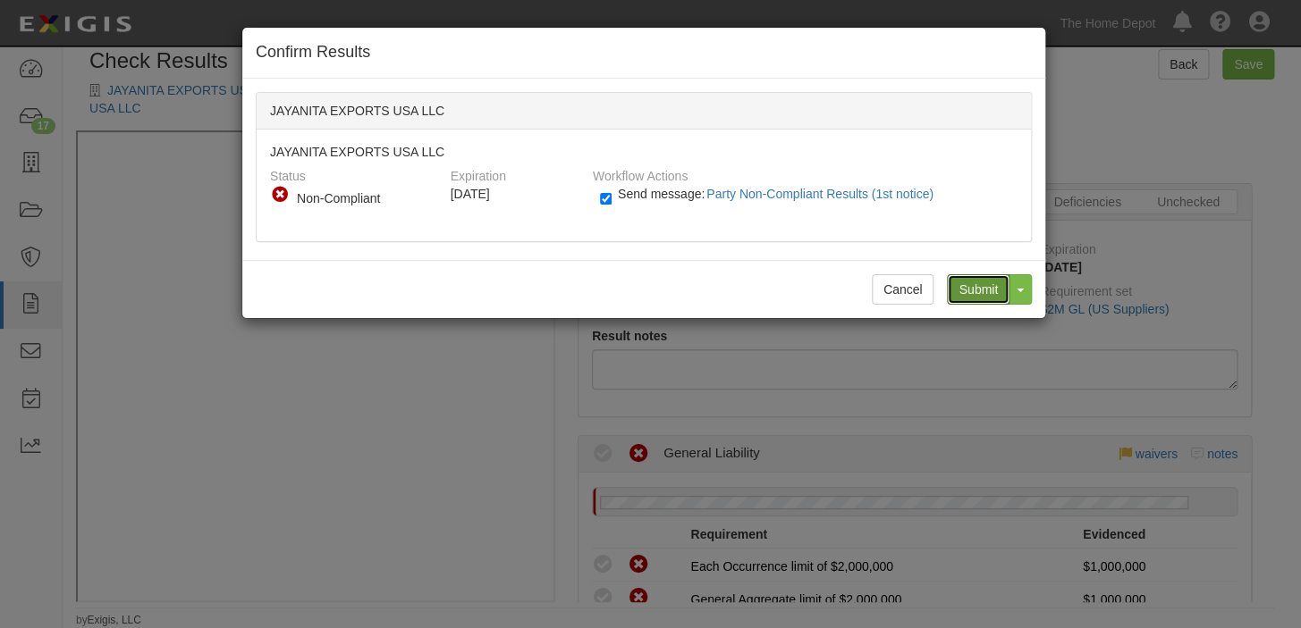
click at [995, 289] on input "Submit" at bounding box center [978, 289] width 63 height 30
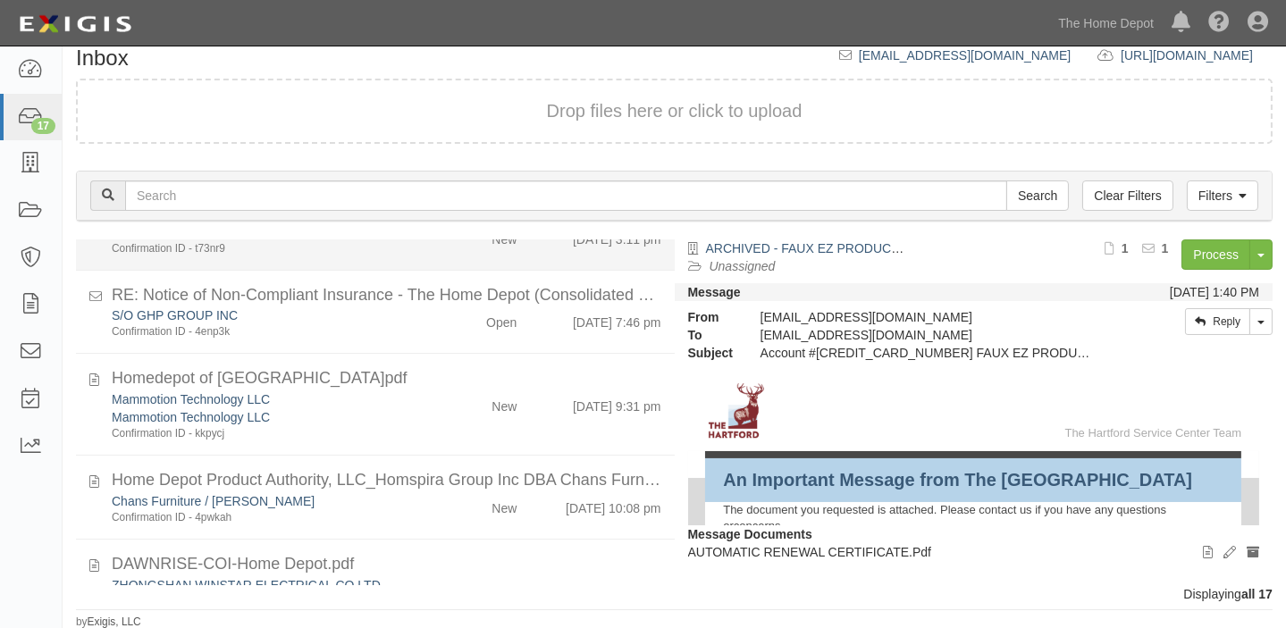
scroll to position [324, 0]
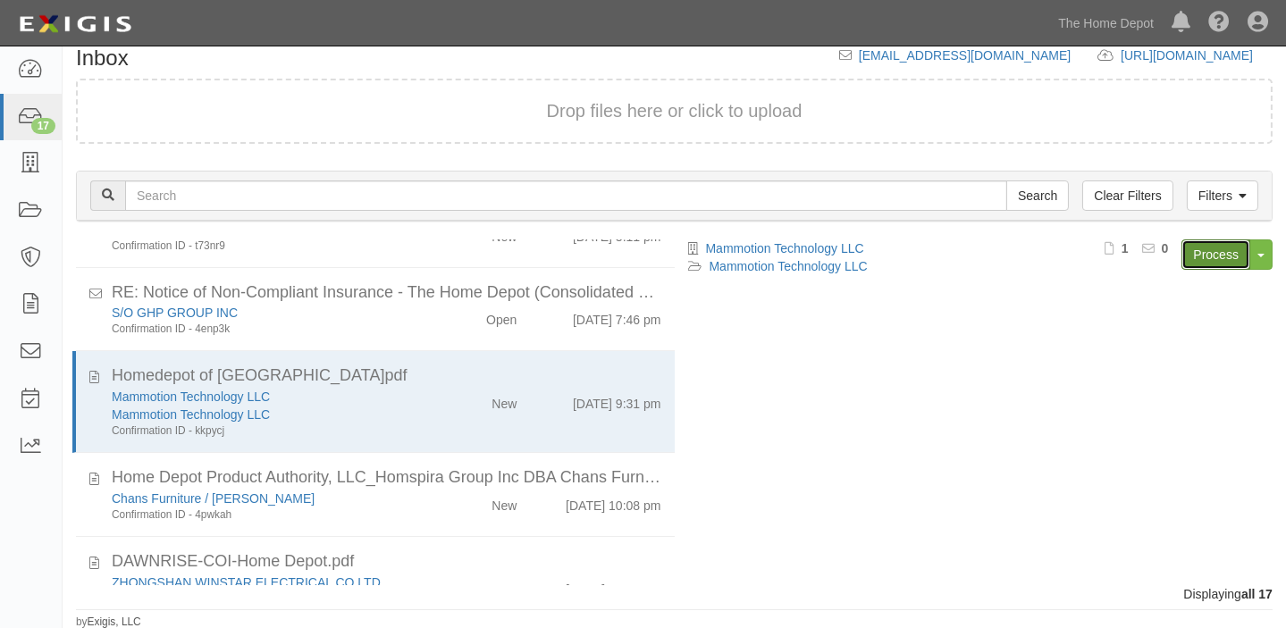
click at [1201, 258] on link "Process" at bounding box center [1216, 255] width 69 height 30
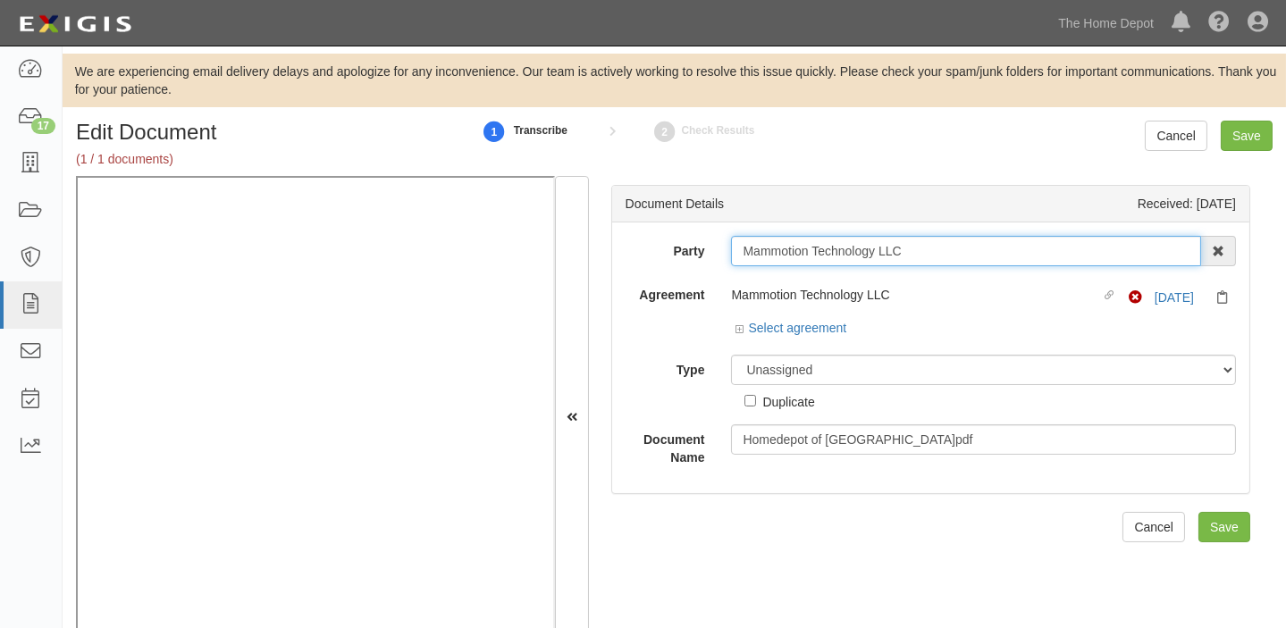
drag, startPoint x: 737, startPoint y: 244, endPoint x: 963, endPoint y: 253, distance: 226.3
click at [962, 256] on input "Mammotion Technology LLC" at bounding box center [966, 251] width 470 height 30
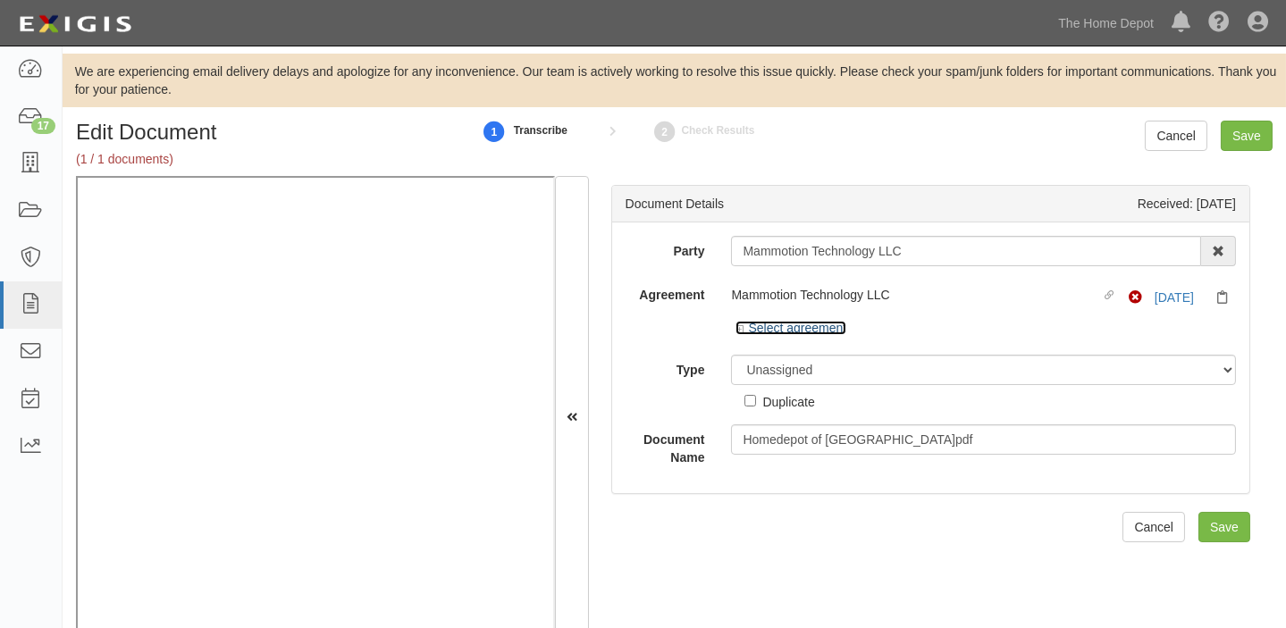
click at [839, 331] on link "Select agreement" at bounding box center [791, 328] width 111 height 14
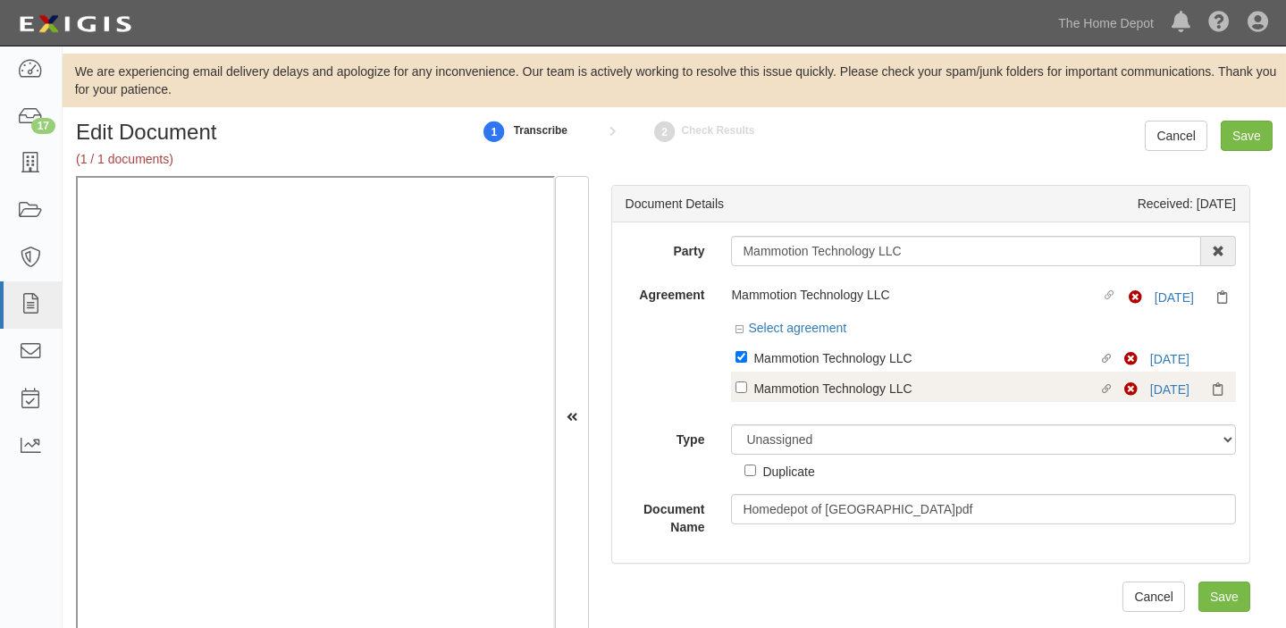
click at [821, 401] on label "Linked agreement Mammotion Technology LLC Linked agreement" at bounding box center [930, 390] width 389 height 24
click at [747, 363] on input "Linked agreement Mammotion Technology LLC Linked agreement" at bounding box center [742, 357] width 12 height 12
checkbox input "true"
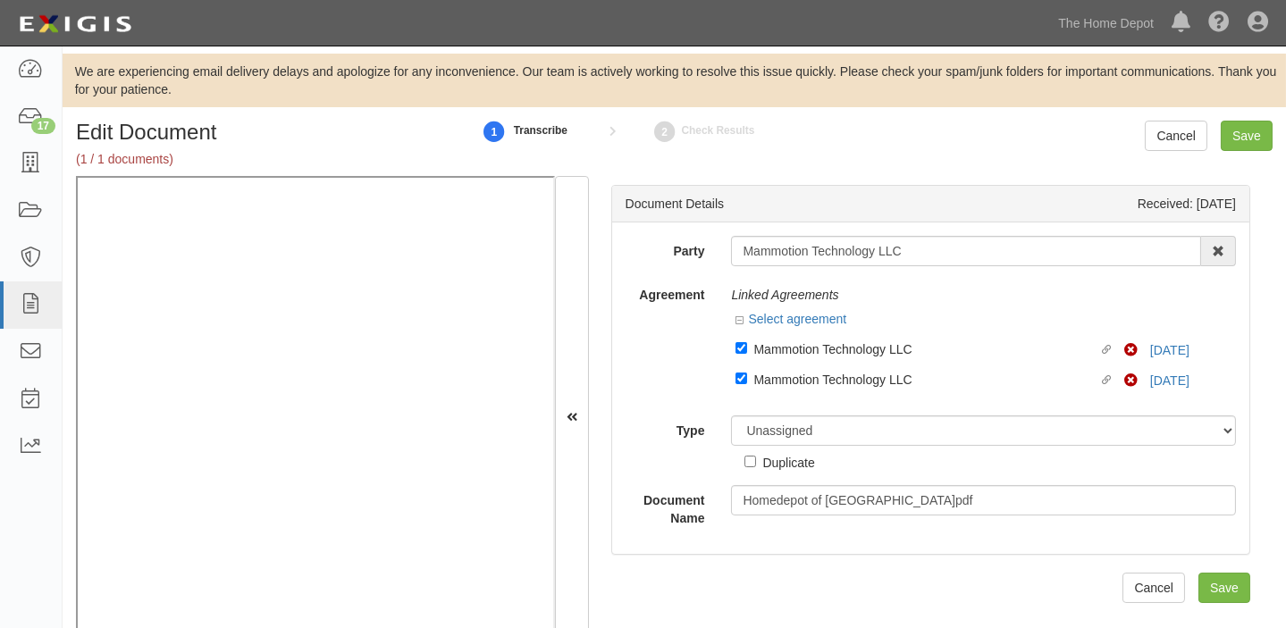
click at [815, 414] on div "Party Mammotion Technology LLC 1000576868 Ontario Inc. [STREET_ADDRESS] Inc. (M…" at bounding box center [931, 381] width 611 height 291
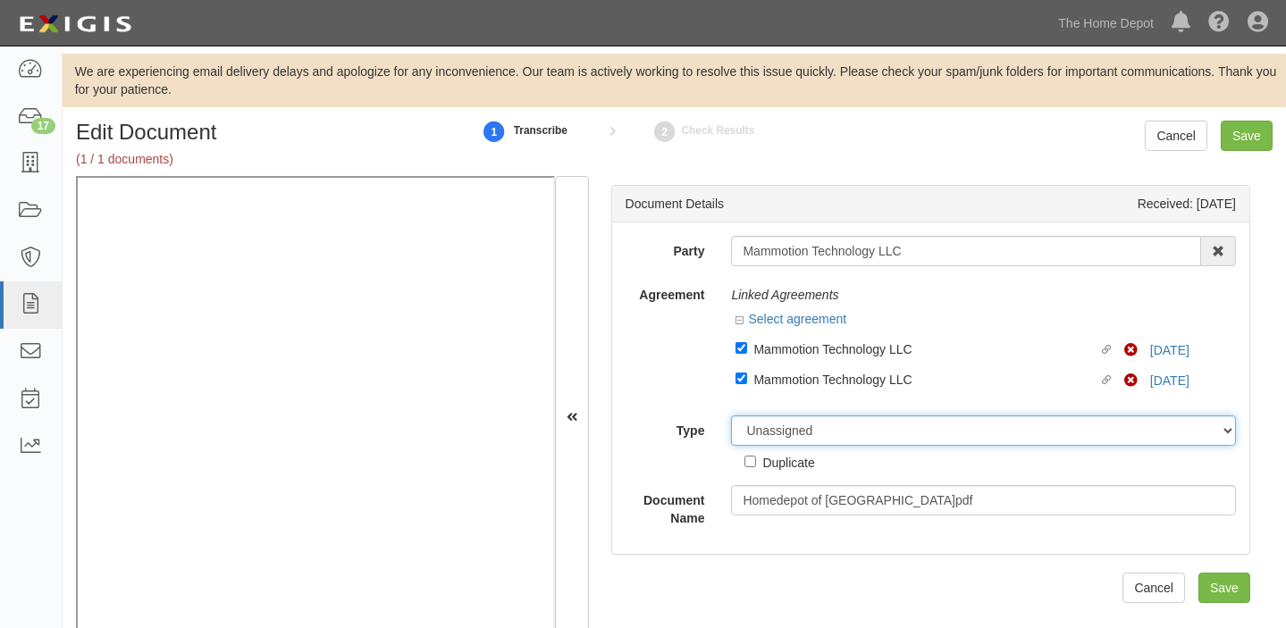
click at [813, 427] on select "Unassigned Binder Cancellation Notice Certificate Contract Endorsement Insuranc…" at bounding box center [983, 431] width 505 height 30
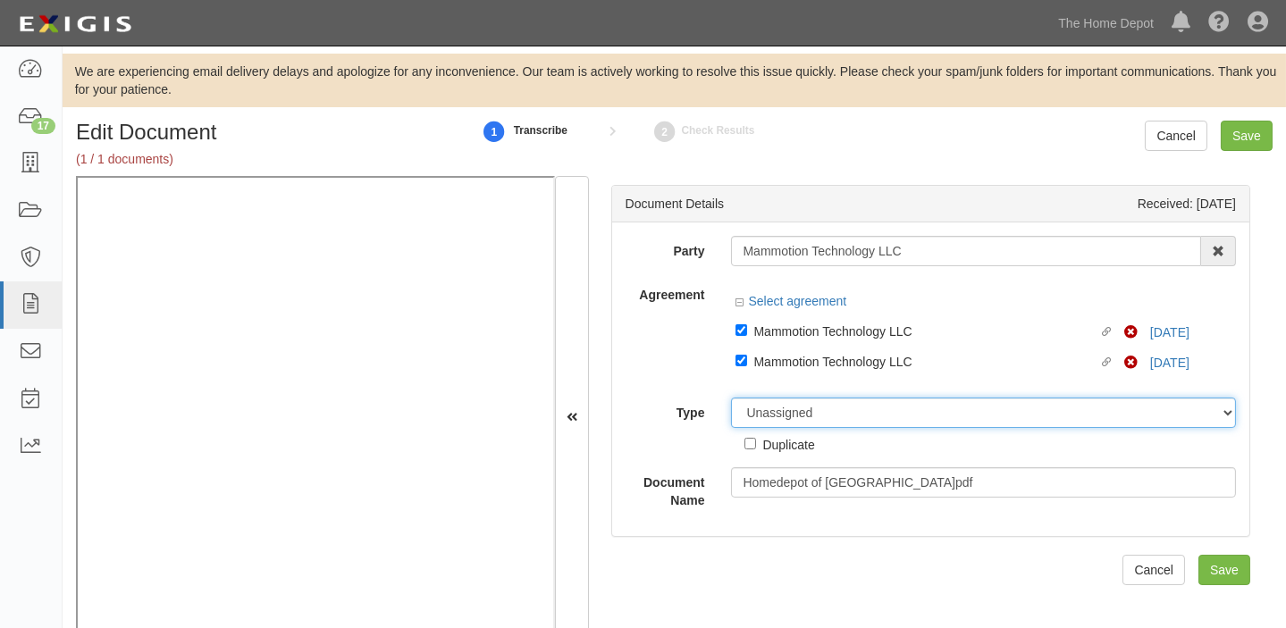
select select "CertificateDetail"
click at [731, 398] on select "Unassigned Binder Cancellation Notice Certificate Contract Endorsement Insuranc…" at bounding box center [983, 413] width 505 height 30
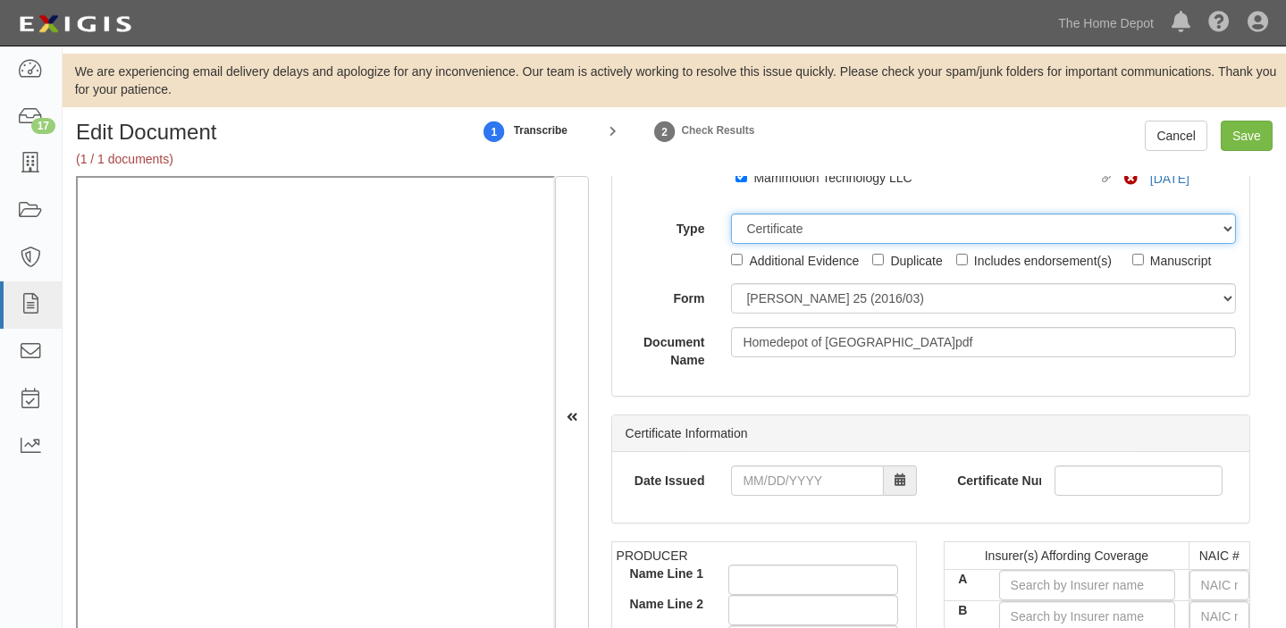
scroll to position [243, 0]
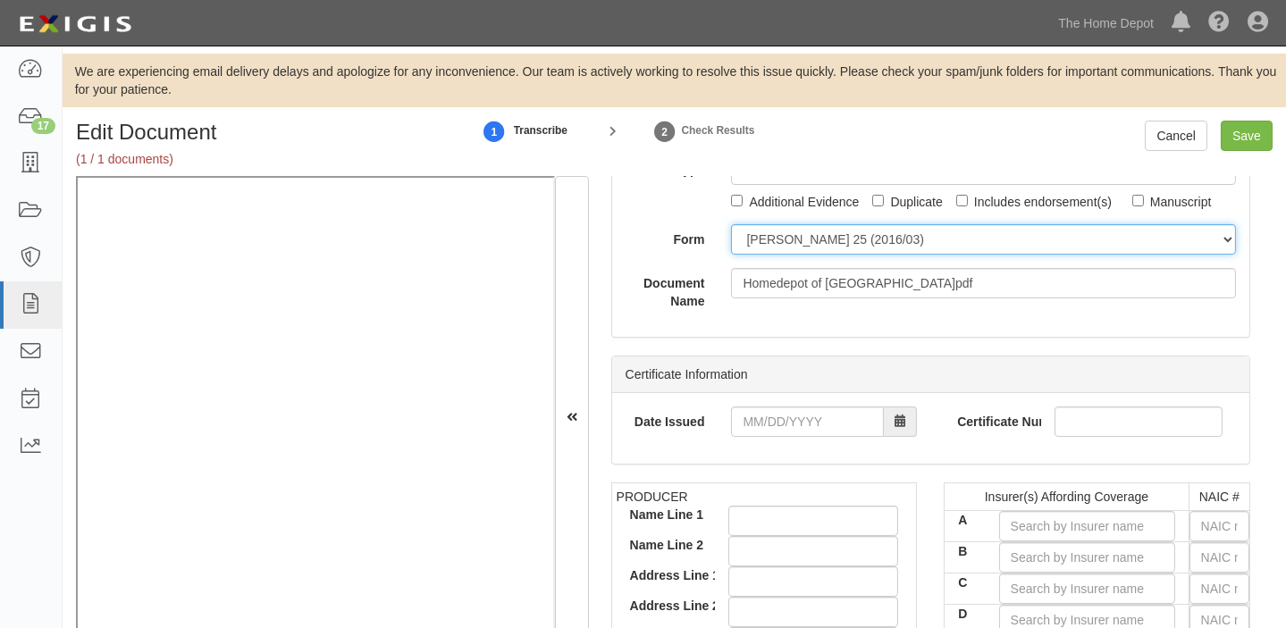
click at [771, 242] on select "[PERSON_NAME] 25 (2016/03) [PERSON_NAME] 101 [PERSON_NAME] 855 NY (2014/05) Gen…" at bounding box center [983, 239] width 505 height 30
select select "GeneralFormDetail"
click at [731, 224] on select "[PERSON_NAME] 25 (2016/03) [PERSON_NAME] 101 [PERSON_NAME] 855 NY (2014/05) Gen…" at bounding box center [983, 239] width 505 height 30
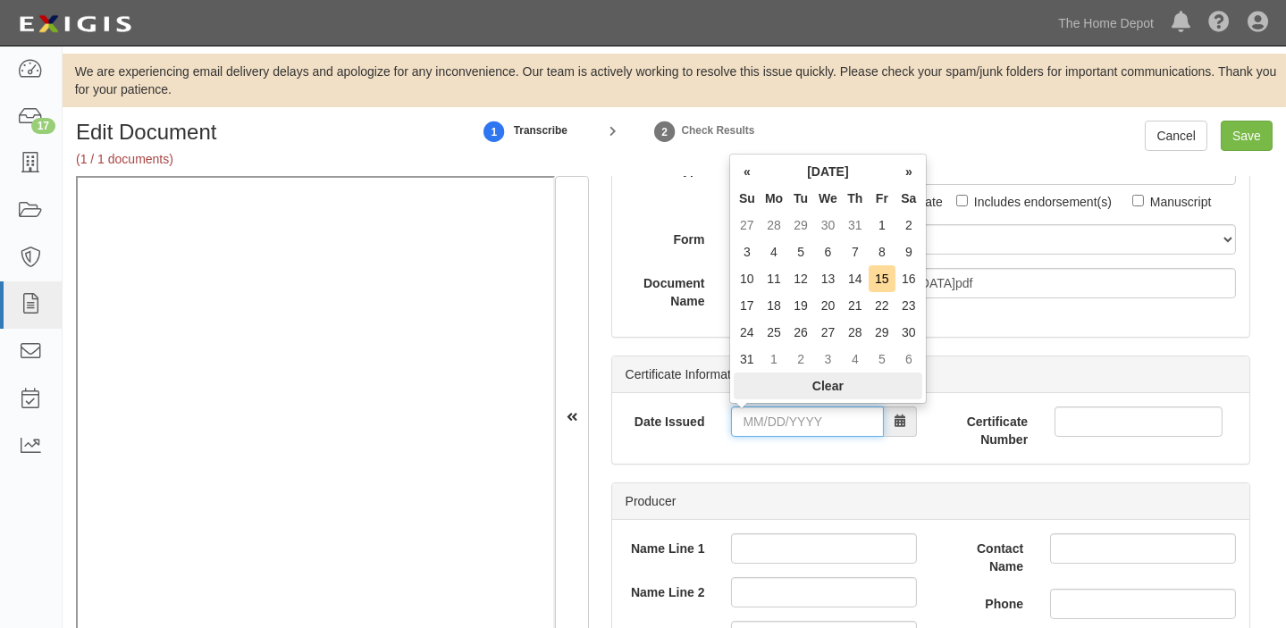
drag, startPoint x: 804, startPoint y: 426, endPoint x: 804, endPoint y: 376, distance: 49.2
click at [804, 426] on input "Date Issued" at bounding box center [807, 422] width 153 height 30
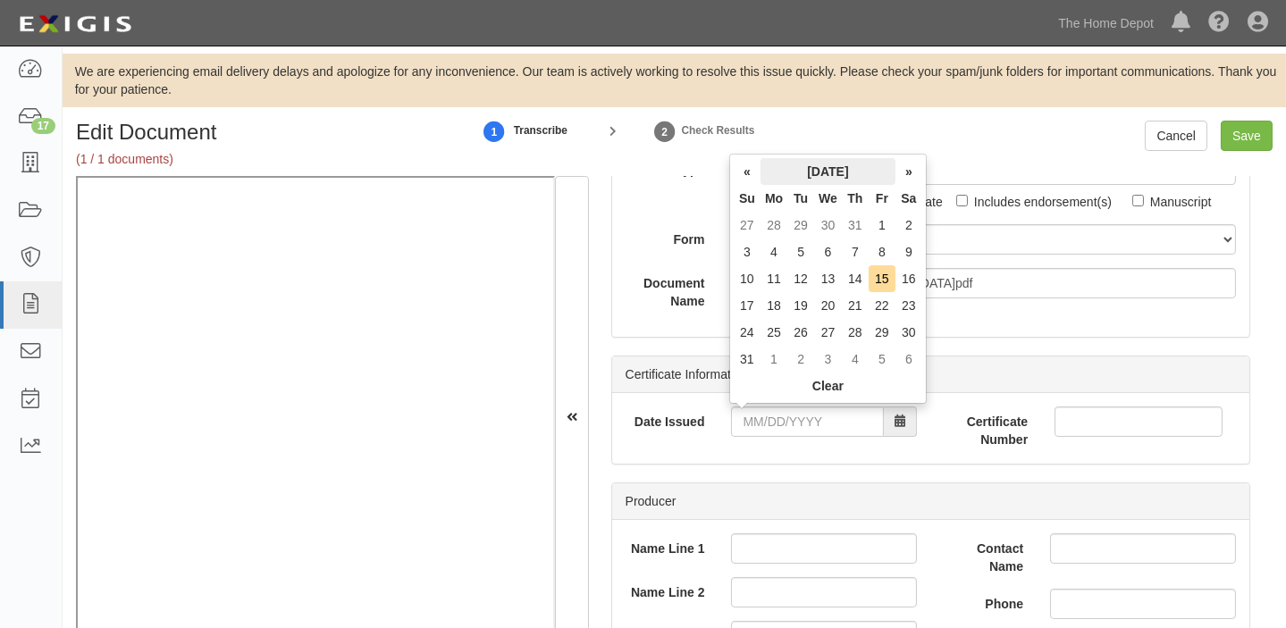
click at [823, 181] on th "[DATE]" at bounding box center [828, 171] width 135 height 27
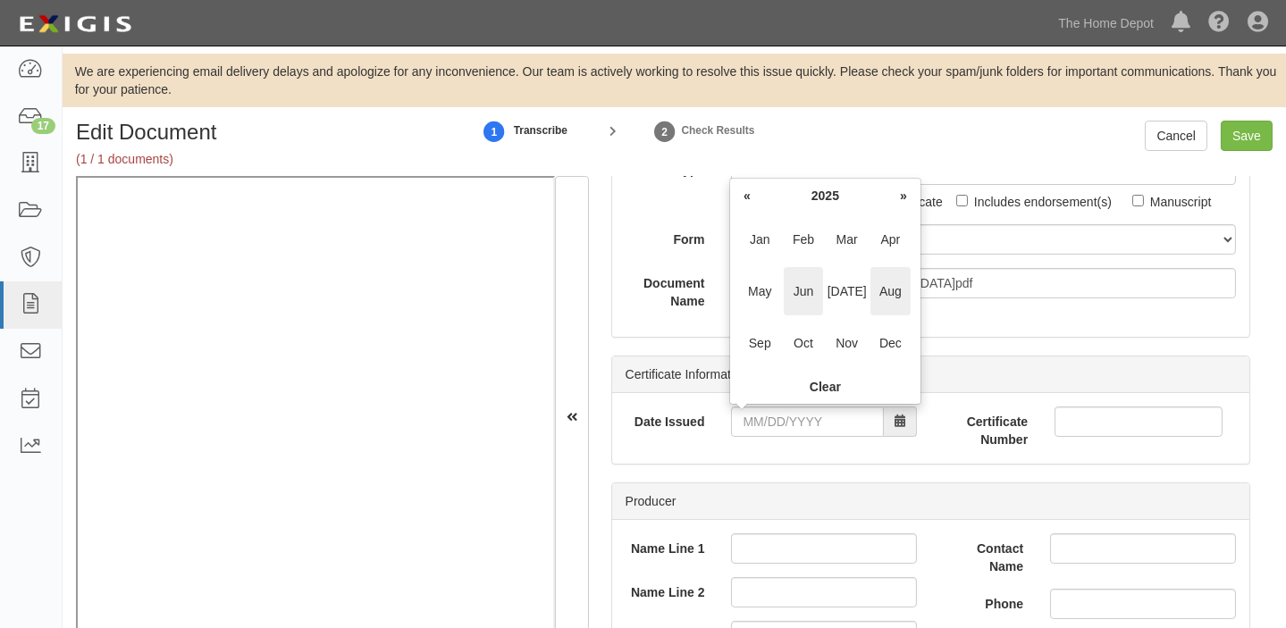
click at [796, 299] on span "Jun" at bounding box center [804, 291] width 40 height 48
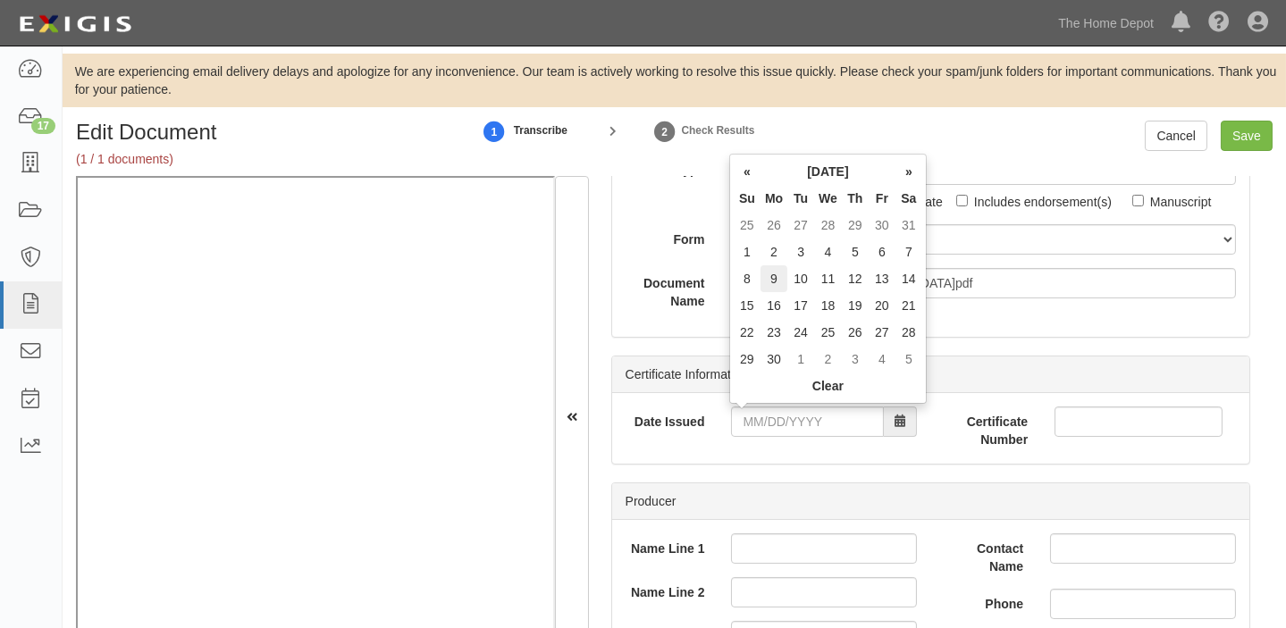
click at [771, 285] on td "9" at bounding box center [774, 278] width 27 height 27
type input "06/09/2025"
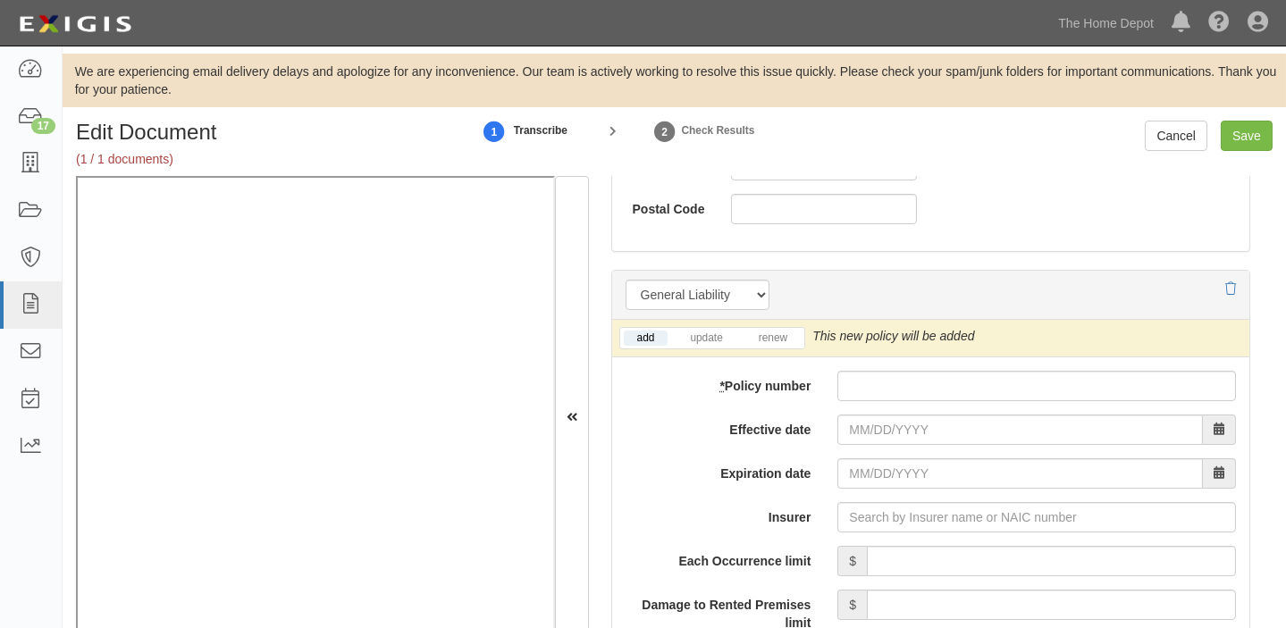
scroll to position [1381, 0]
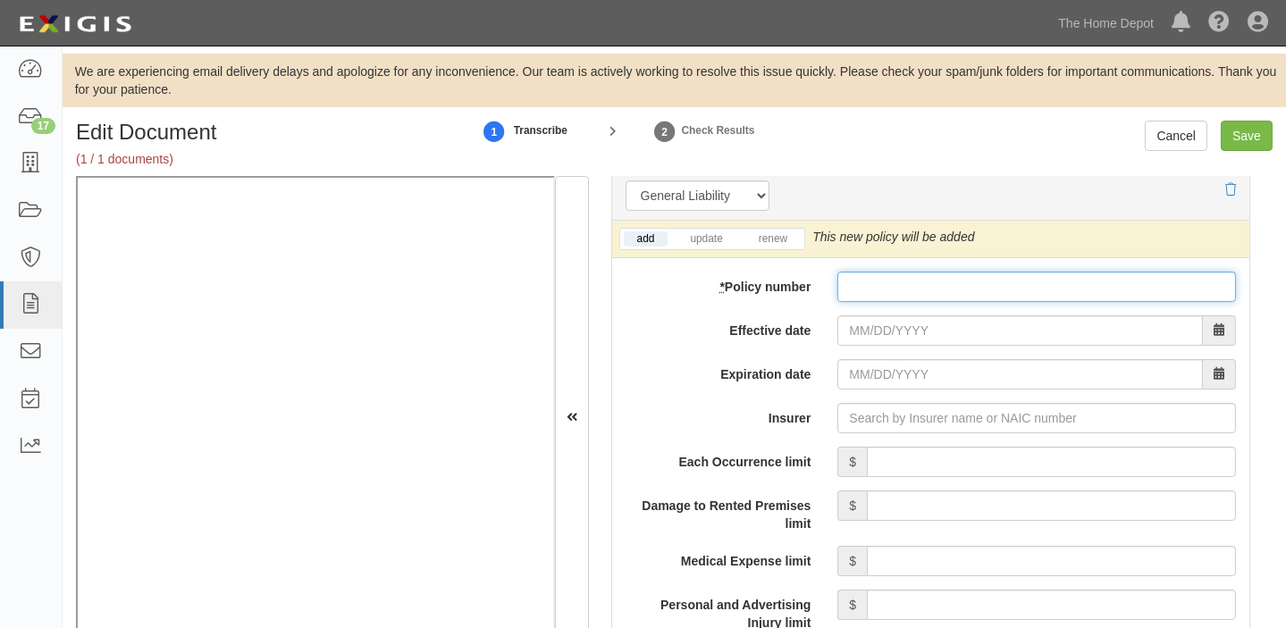
click at [931, 286] on input "* Policy number" at bounding box center [1037, 287] width 399 height 30
paste input "21010000LGC2 500237"
type input "21010000LGC2 500237"
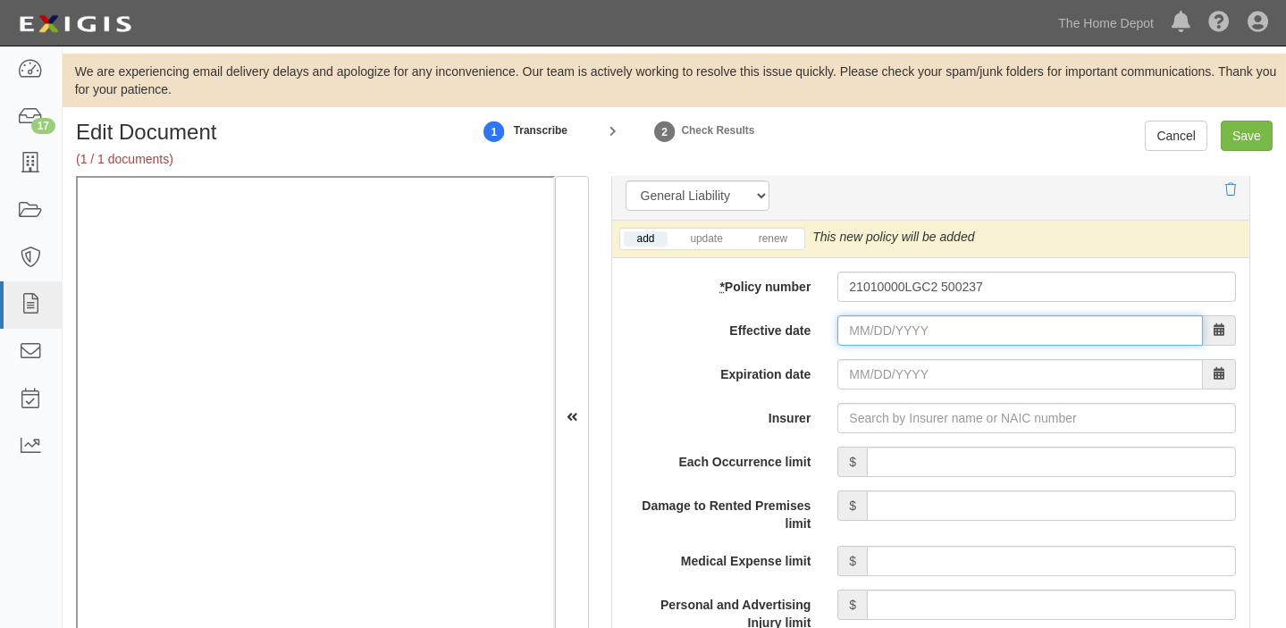
click at [880, 327] on input "Effective date" at bounding box center [1021, 331] width 366 height 30
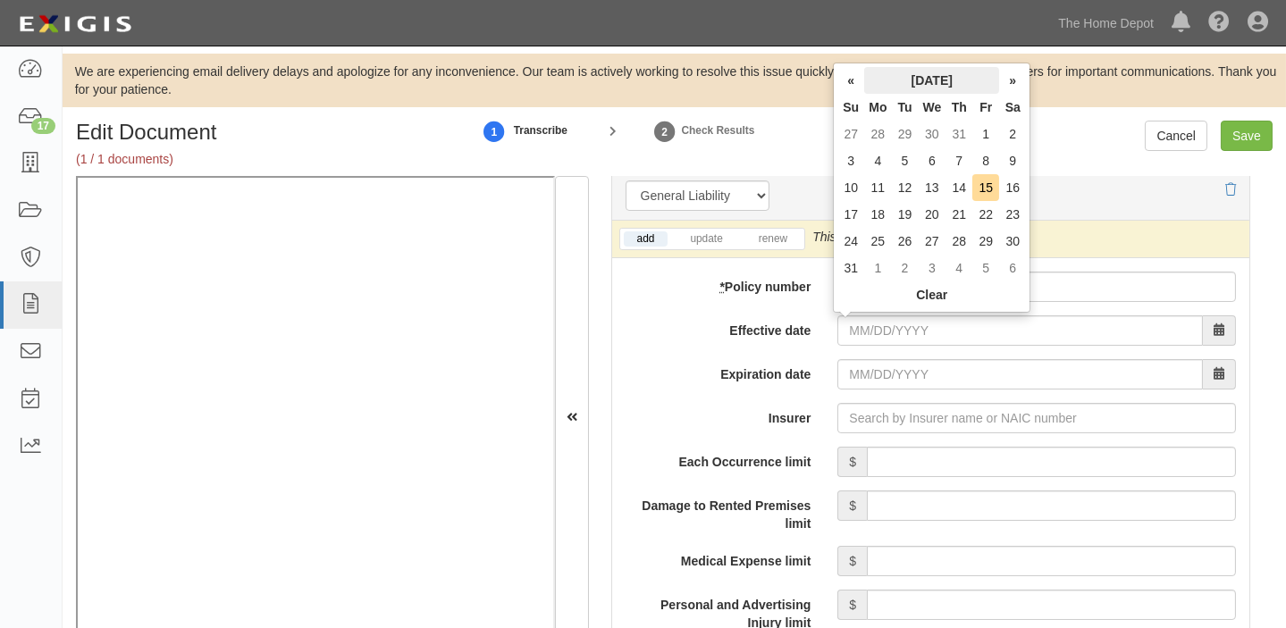
click at [905, 88] on th "August 2025" at bounding box center [931, 80] width 135 height 27
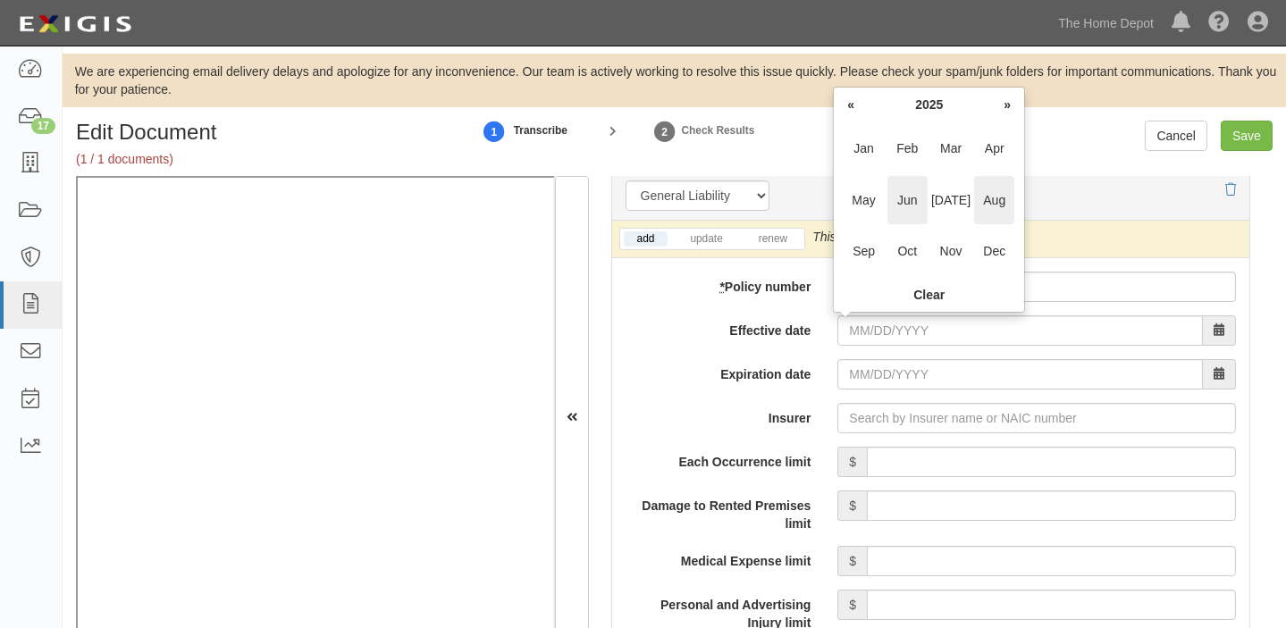
click at [921, 195] on span "Jun" at bounding box center [908, 200] width 40 height 48
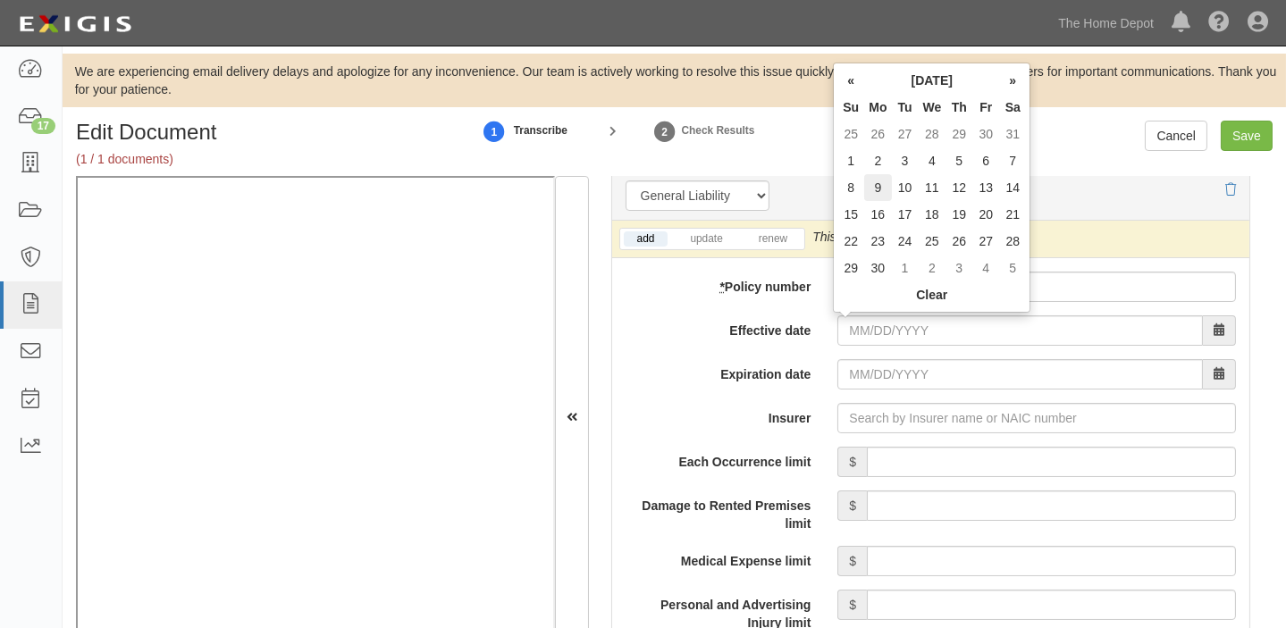
click at [879, 193] on td "9" at bounding box center [877, 187] width 27 height 27
type input "06/09/2025"
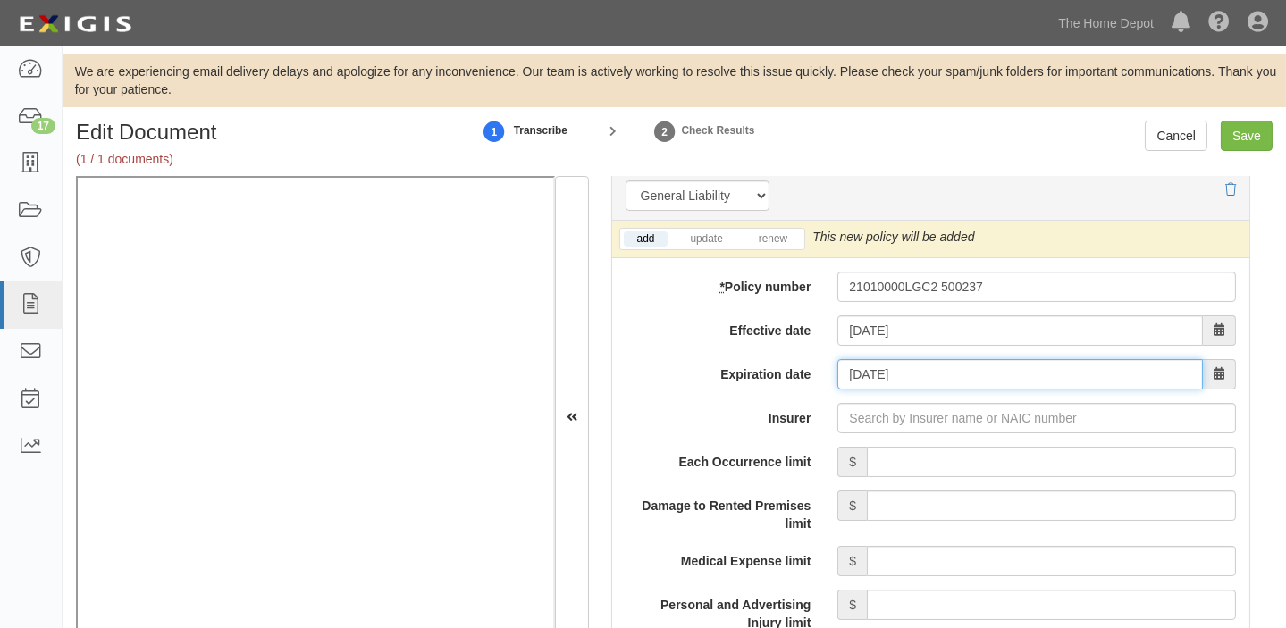
click at [852, 383] on input "06/09/2026" at bounding box center [1021, 374] width 366 height 30
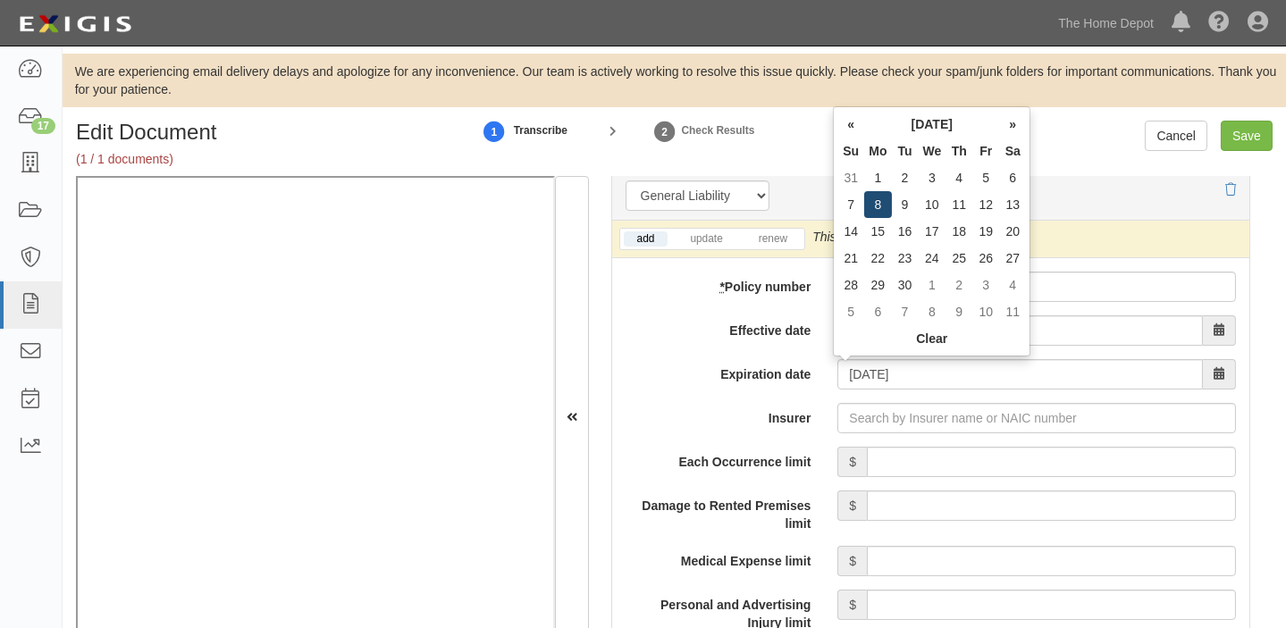
click at [880, 207] on td "8" at bounding box center [877, 204] width 27 height 27
type input "06/08/2026"
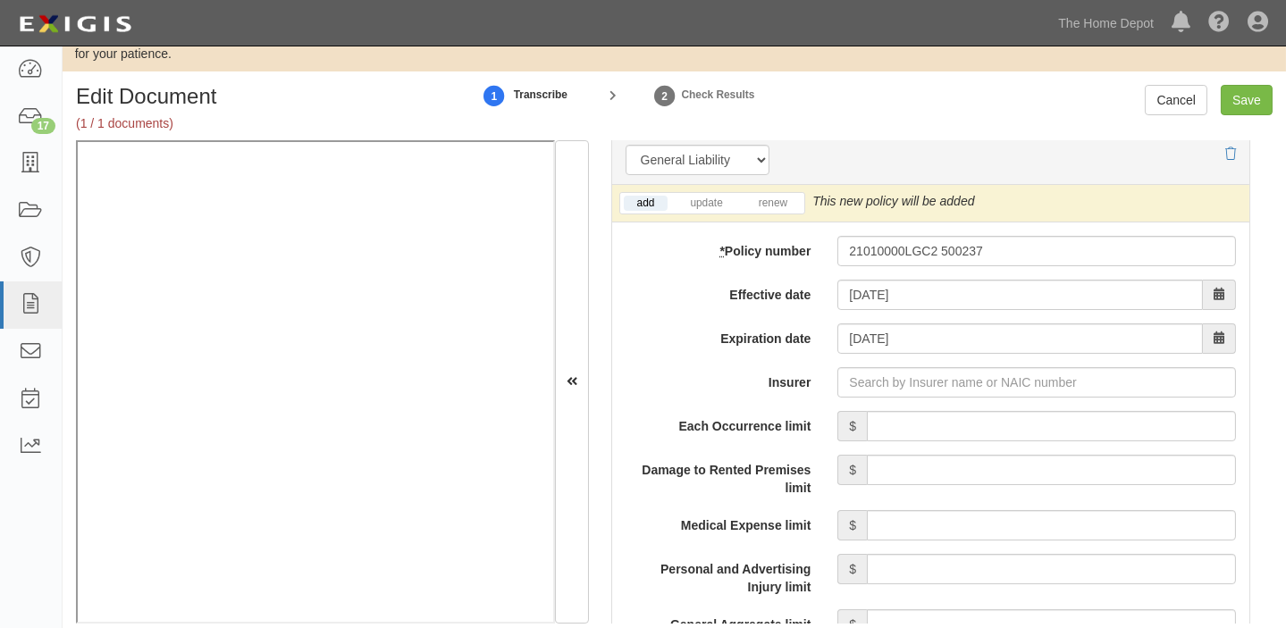
scroll to position [56, 0]
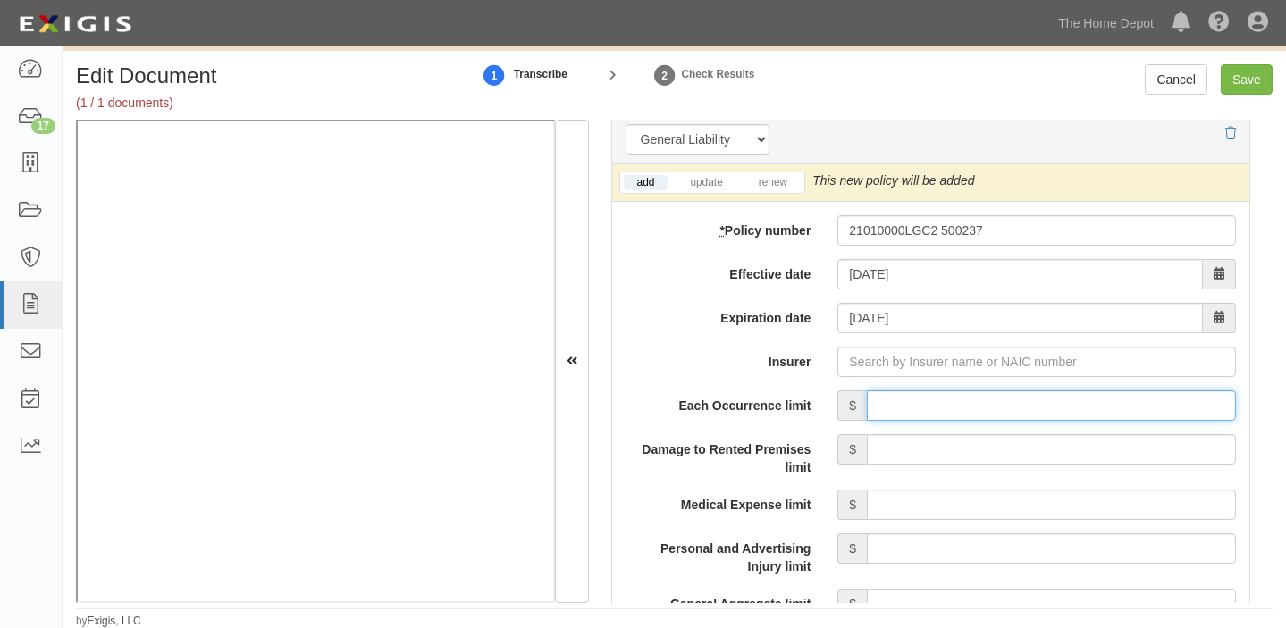
click at [1019, 400] on input "Each Occurrence limit" at bounding box center [1051, 406] width 369 height 30
type input "8,000,000"
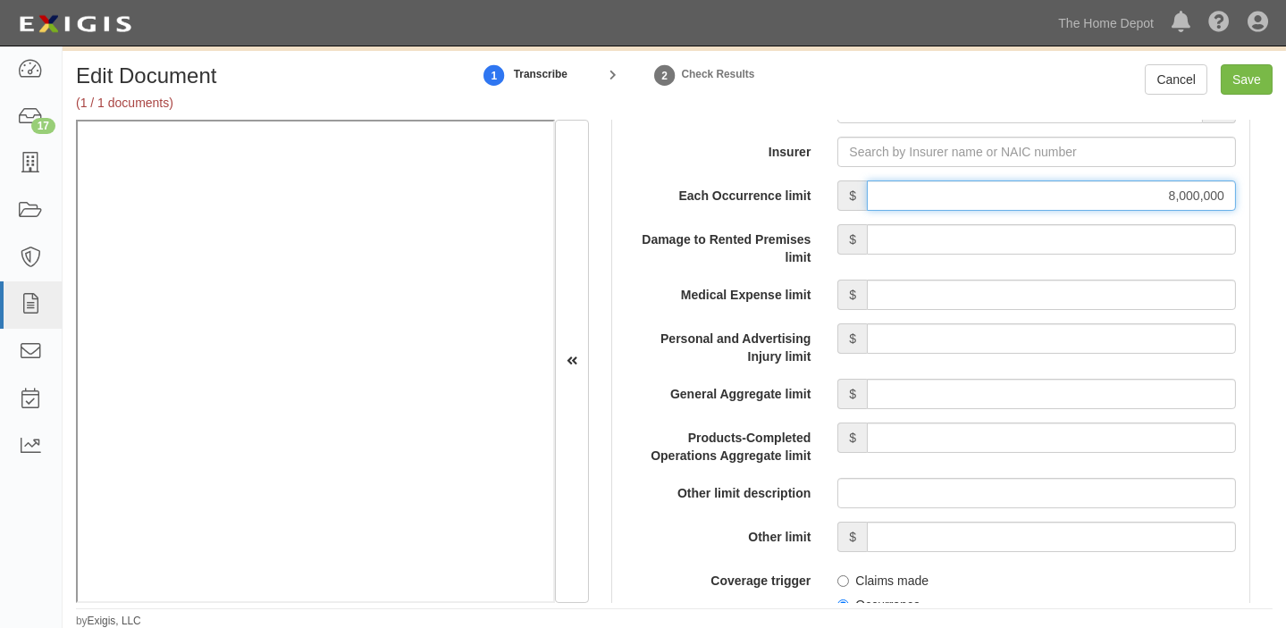
scroll to position [1625, 0]
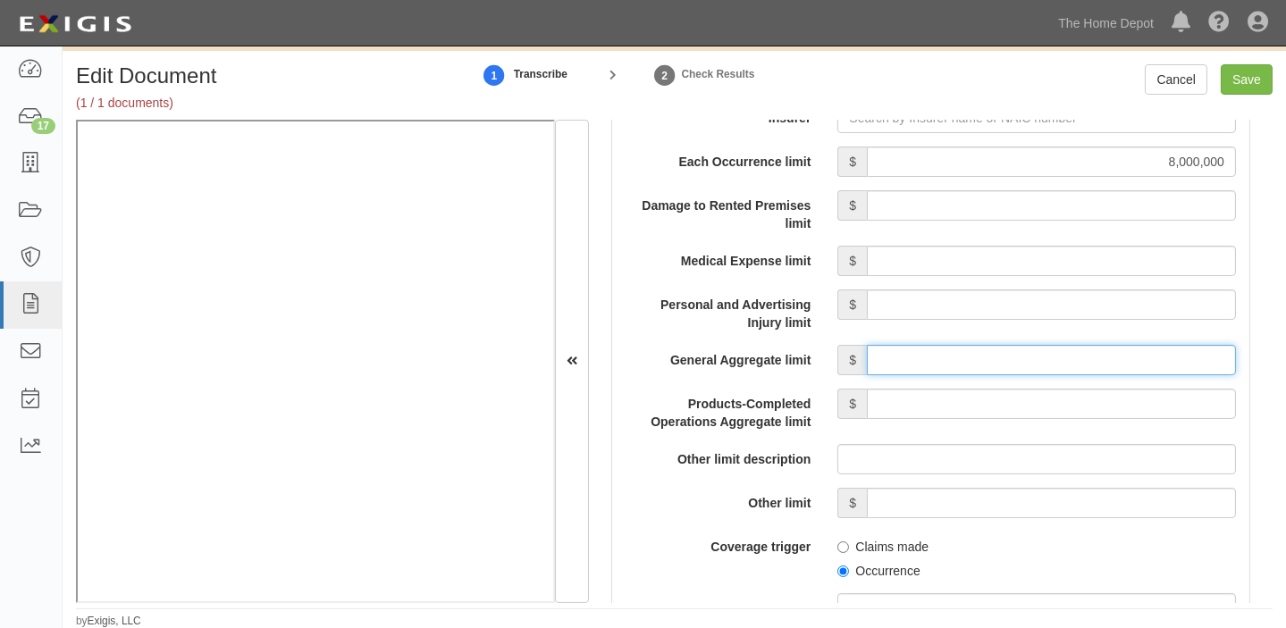
click at [1018, 349] on input "General Aggregate limit" at bounding box center [1051, 360] width 369 height 30
type input "8,000,000"
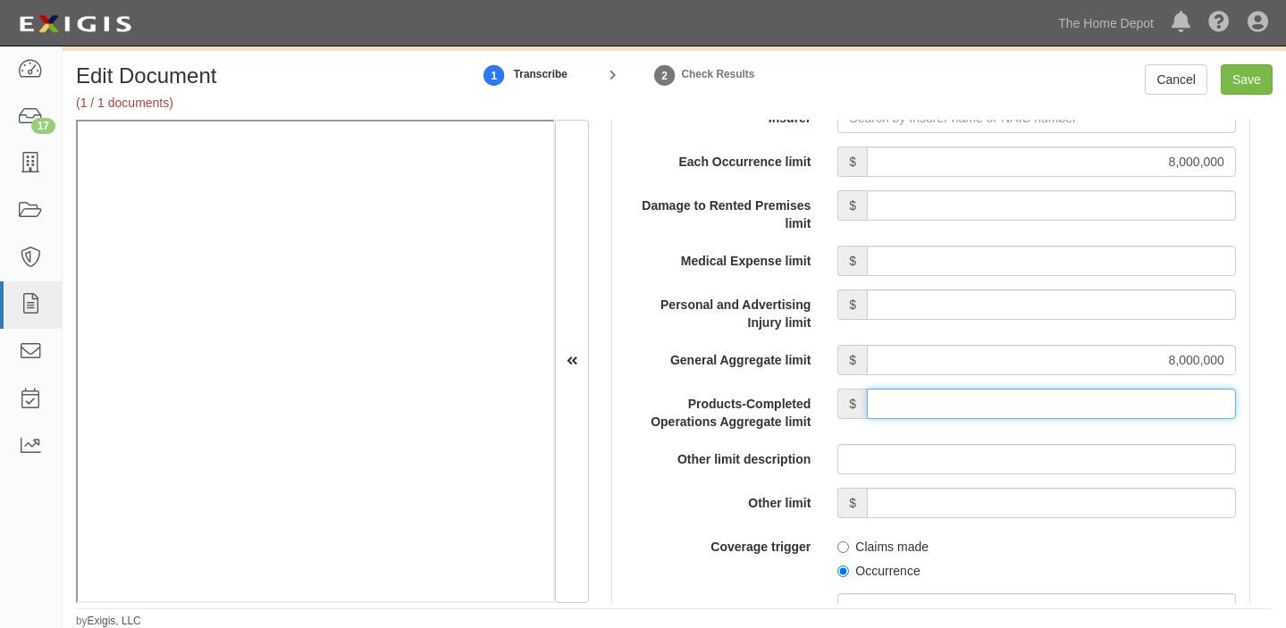
click at [1028, 400] on input "Products-Completed Operations Aggregate limit" at bounding box center [1051, 404] width 369 height 30
type input "8,000,000"
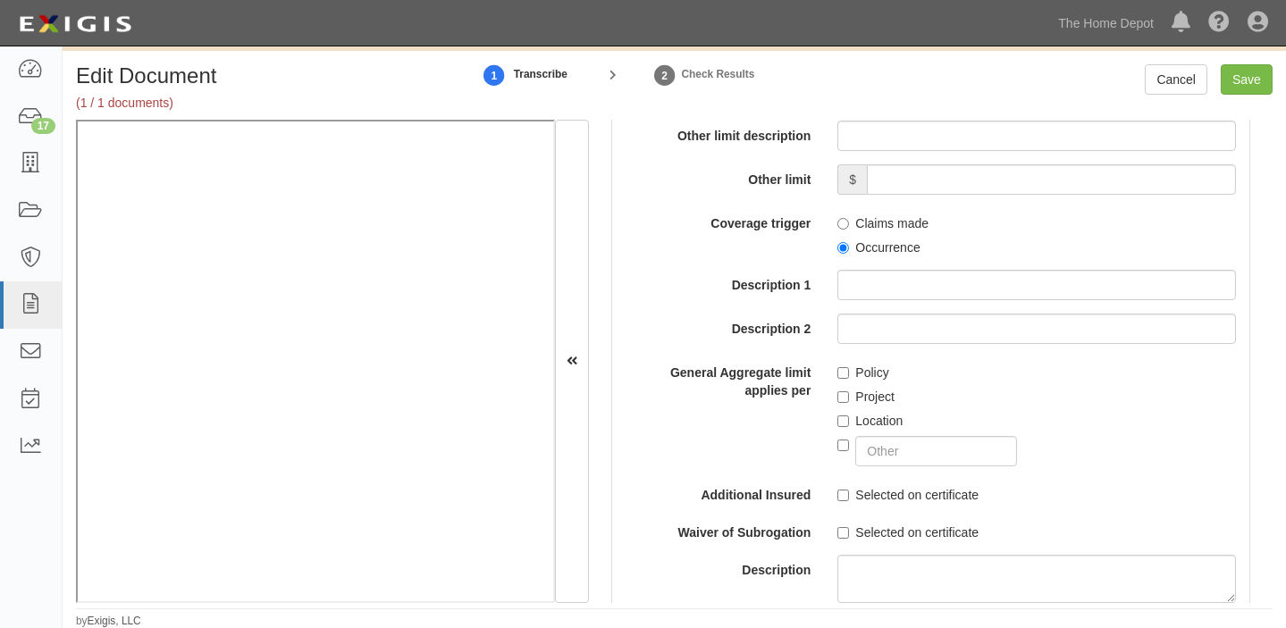
scroll to position [1950, 0]
click at [877, 442] on input "text" at bounding box center [936, 450] width 162 height 30
type input "PRODUCTS AND/OR COMPLETED OPERATIONS"
checkbox input "true"
click at [1248, 83] on input "Save" at bounding box center [1247, 79] width 52 height 30
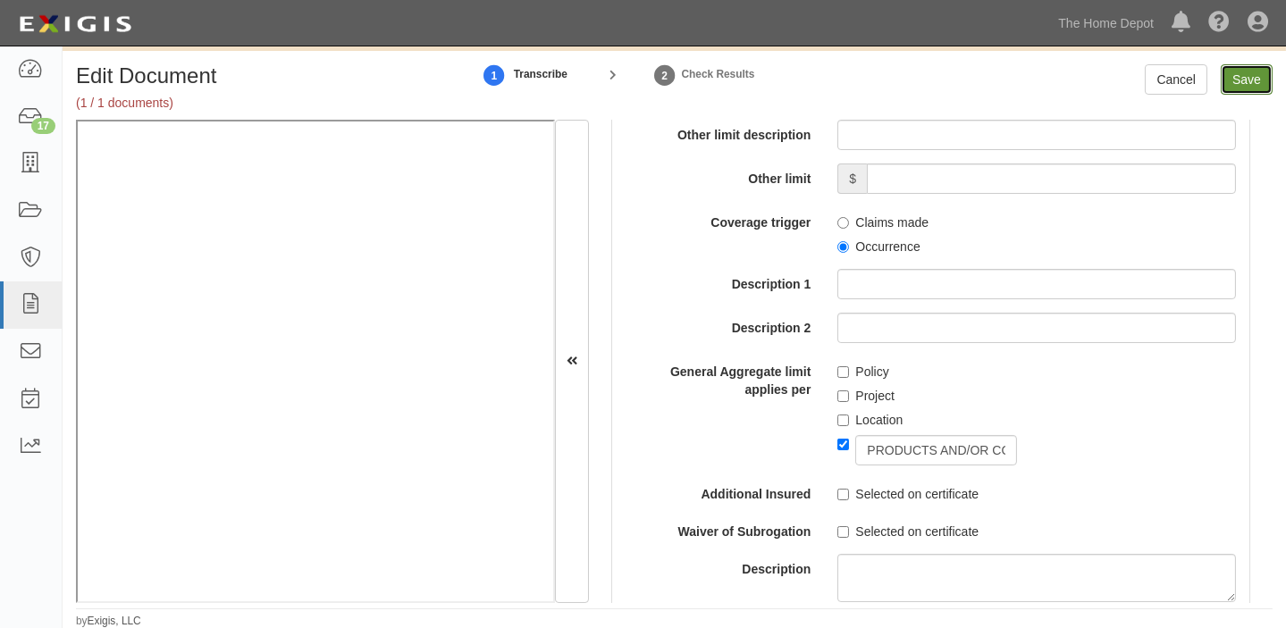
type input "8000000"
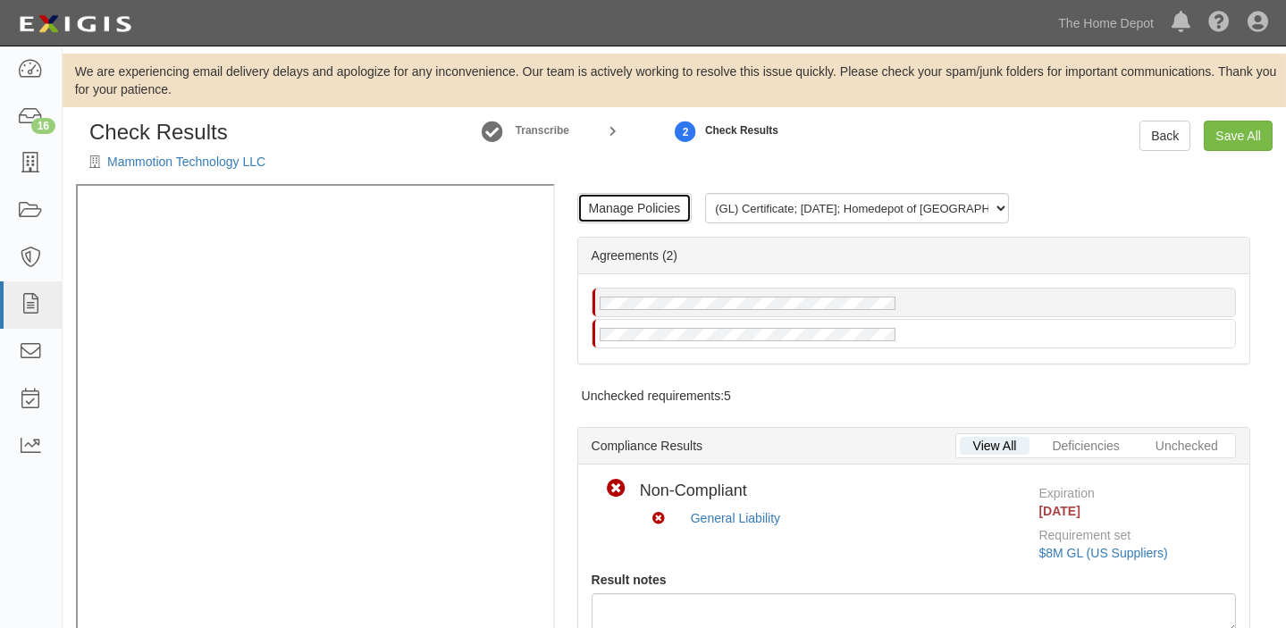
click at [584, 210] on link "Manage Policies" at bounding box center [634, 208] width 115 height 30
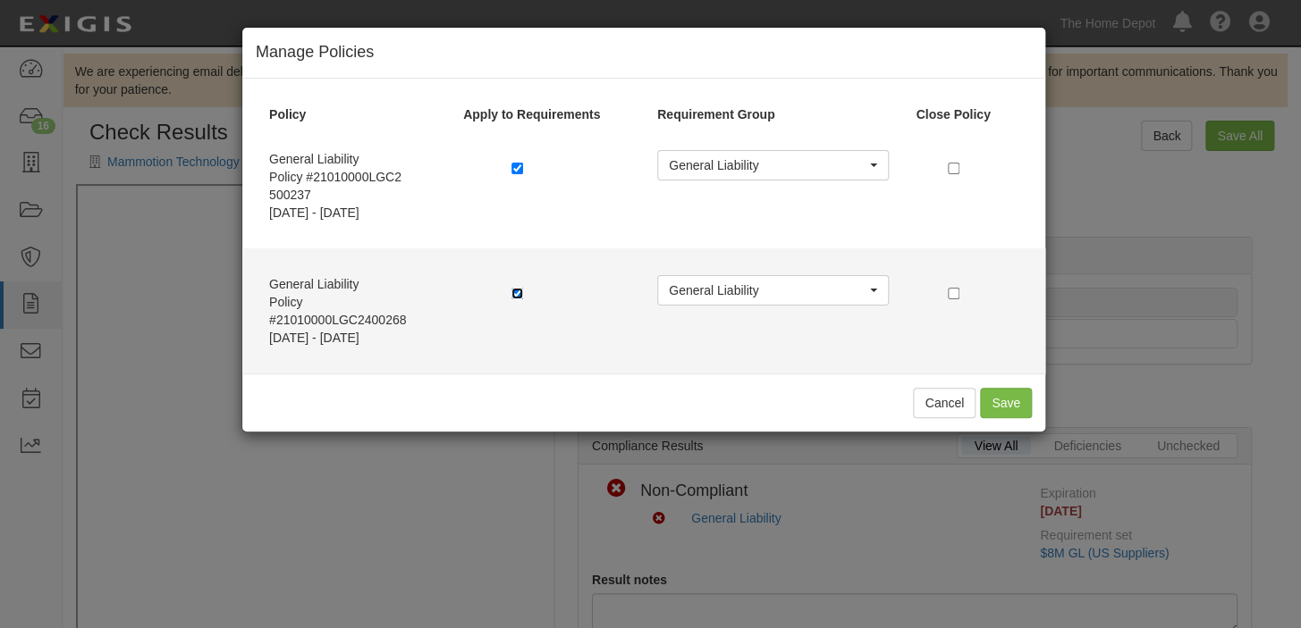
click at [518, 290] on input "checkbox" at bounding box center [517, 294] width 12 height 12
checkbox input "false"
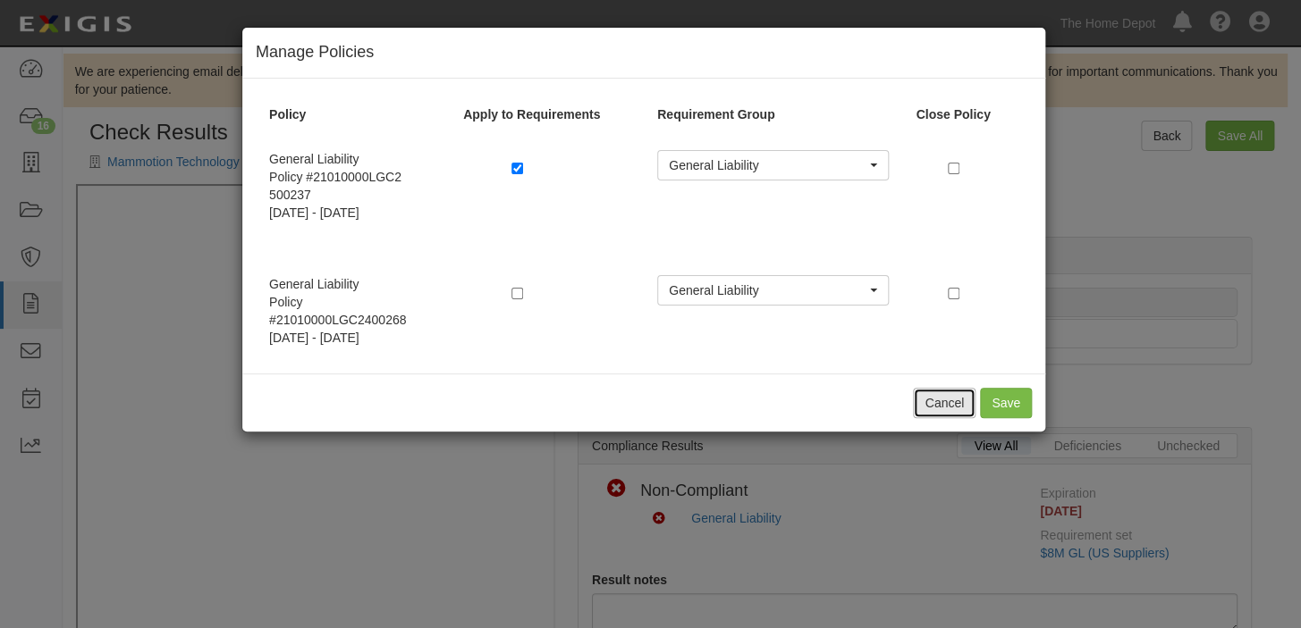
click at [943, 402] on button "Cancel" at bounding box center [944, 403] width 63 height 30
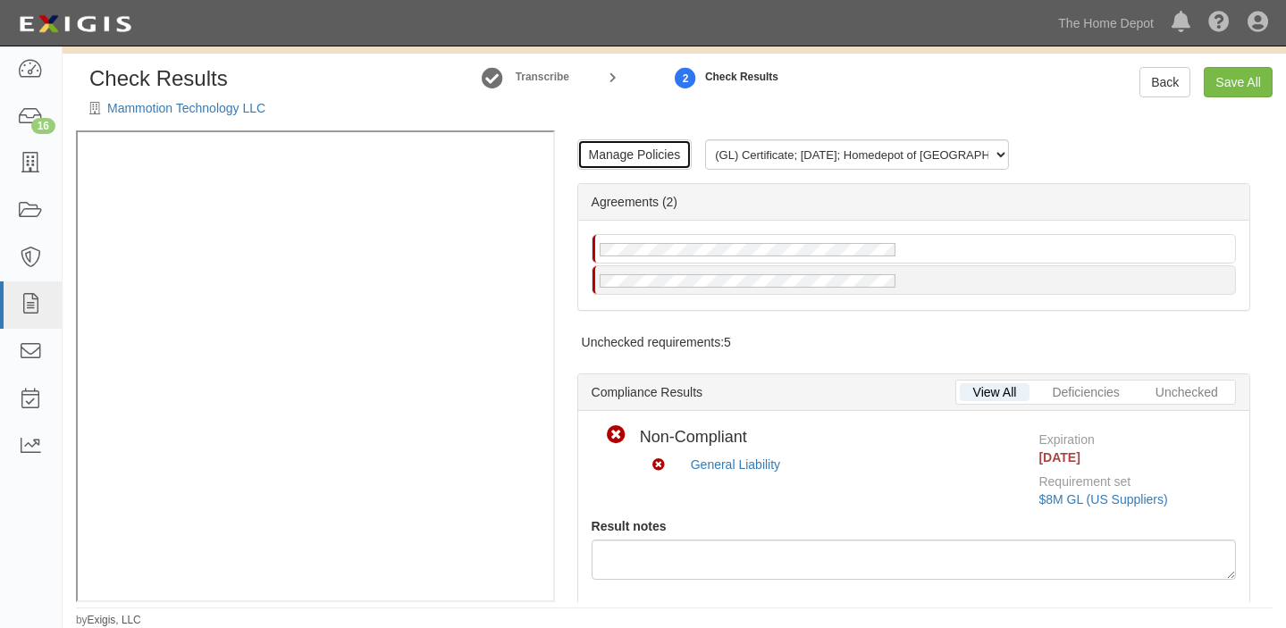
click at [617, 161] on link "Manage Policies" at bounding box center [634, 154] width 115 height 30
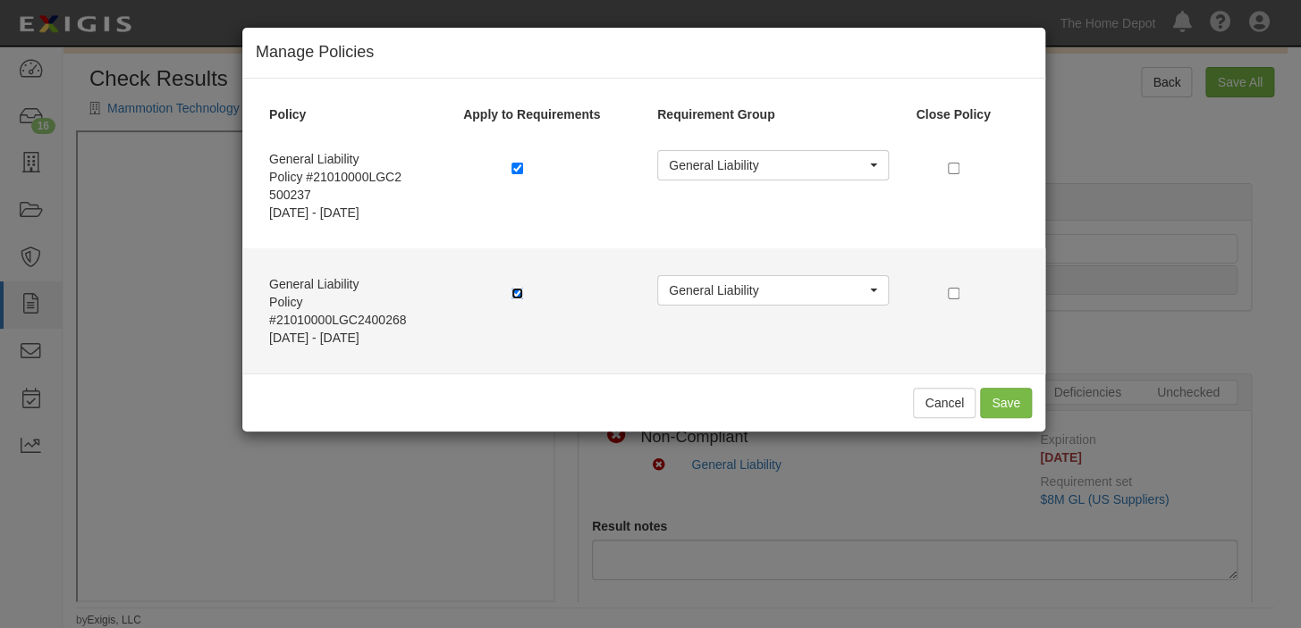
click at [515, 288] on input "checkbox" at bounding box center [517, 294] width 12 height 12
checkbox input "false"
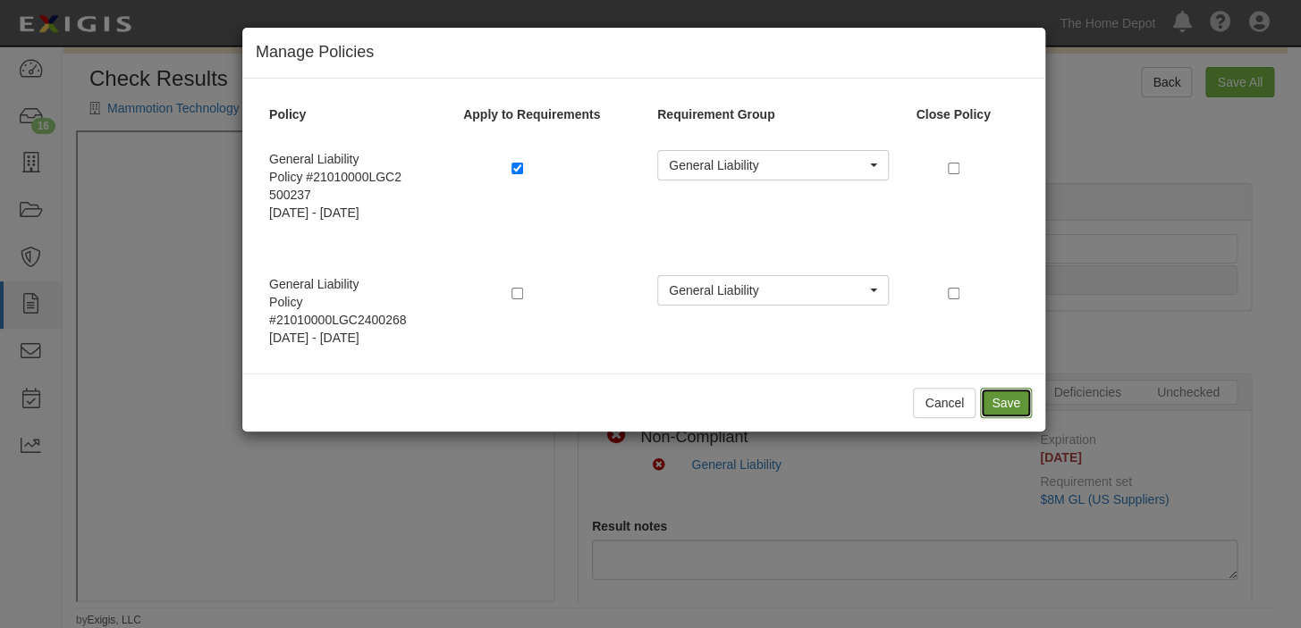
click at [999, 409] on button "Save" at bounding box center [1006, 403] width 52 height 30
click at [998, 409] on button "Save" at bounding box center [1006, 403] width 52 height 30
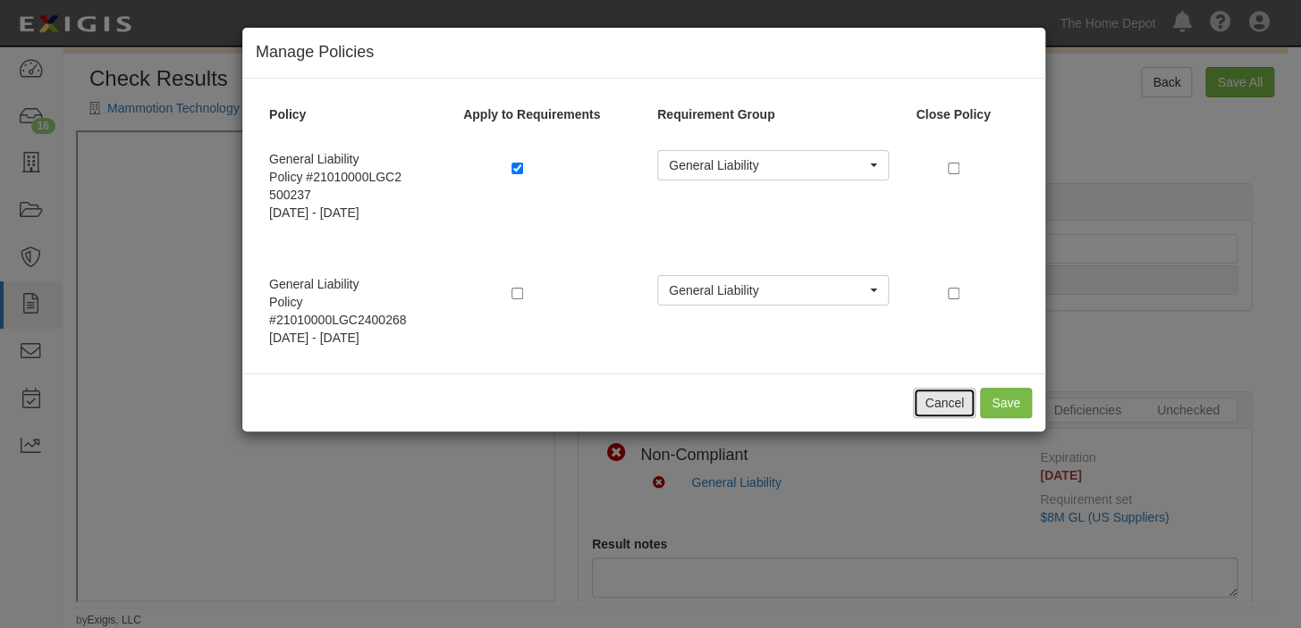
click at [933, 404] on button "Cancel" at bounding box center [944, 403] width 63 height 30
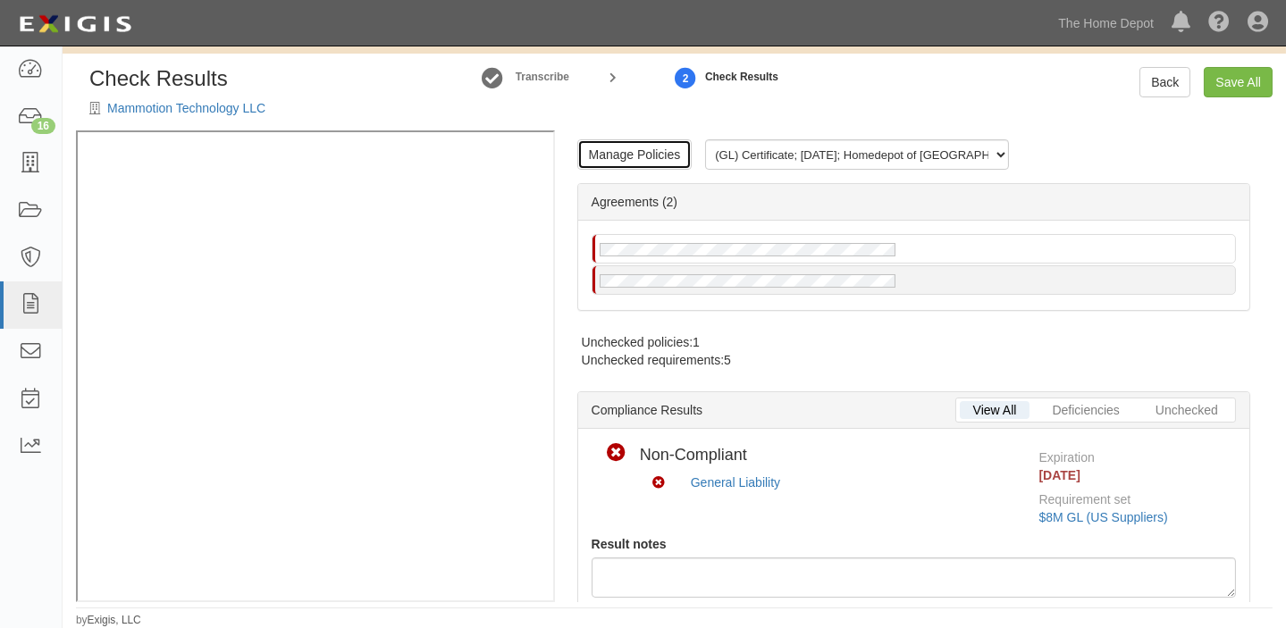
click at [651, 156] on link "Manage Policies" at bounding box center [634, 154] width 115 height 30
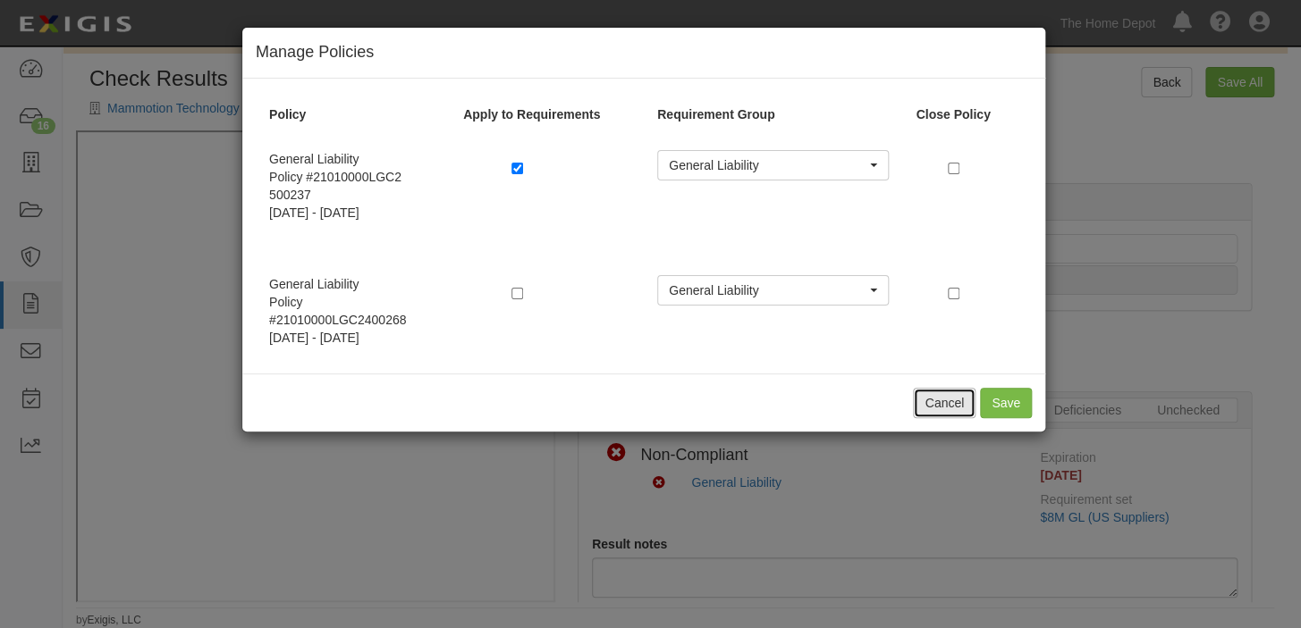
click at [946, 398] on button "Cancel" at bounding box center [944, 403] width 63 height 30
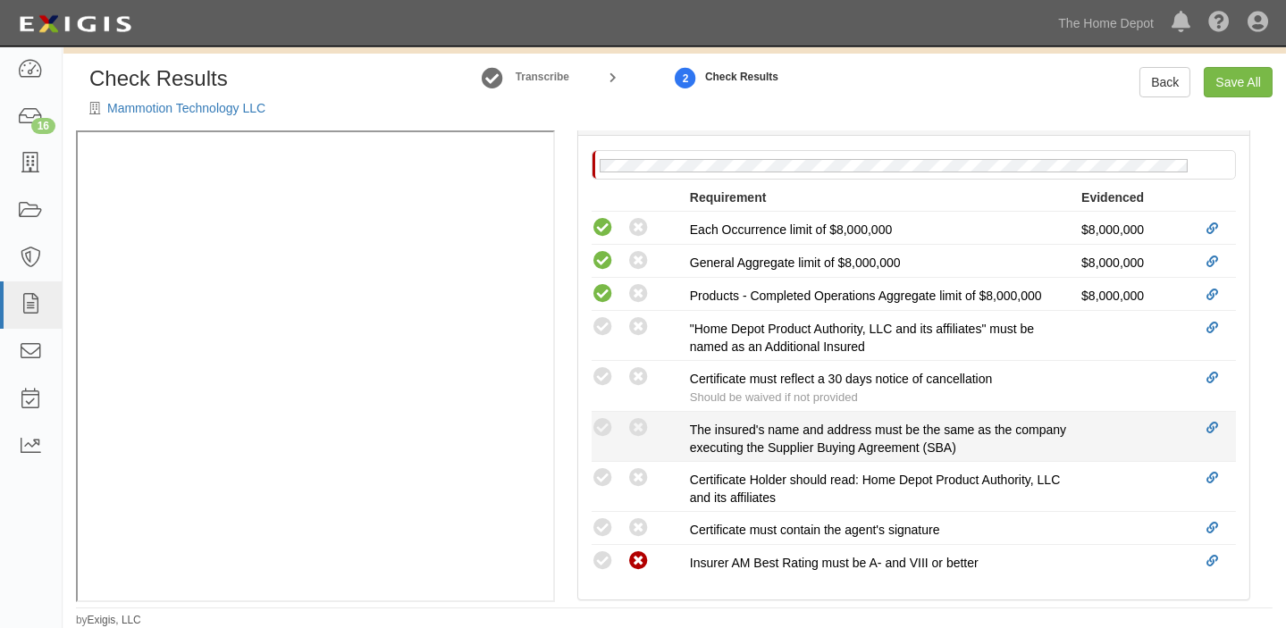
scroll to position [569, 0]
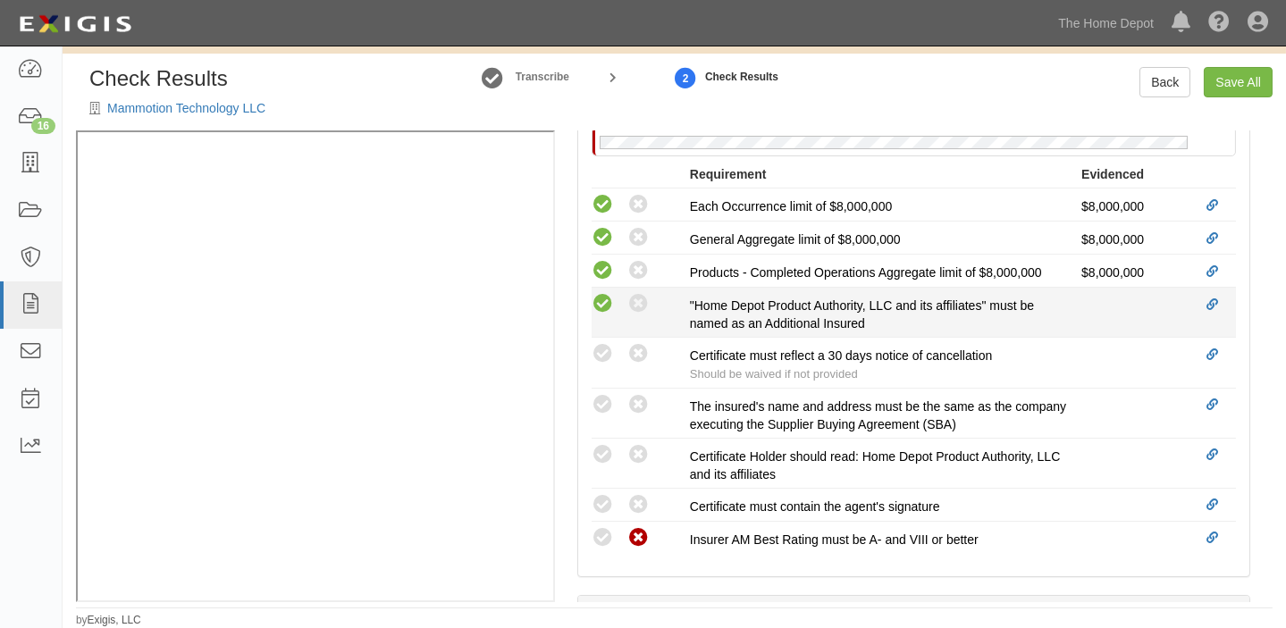
drag, startPoint x: 597, startPoint y: 304, endPoint x: 603, endPoint y: 322, distance: 18.7
click at [597, 309] on icon at bounding box center [603, 304] width 22 height 22
radio input "true"
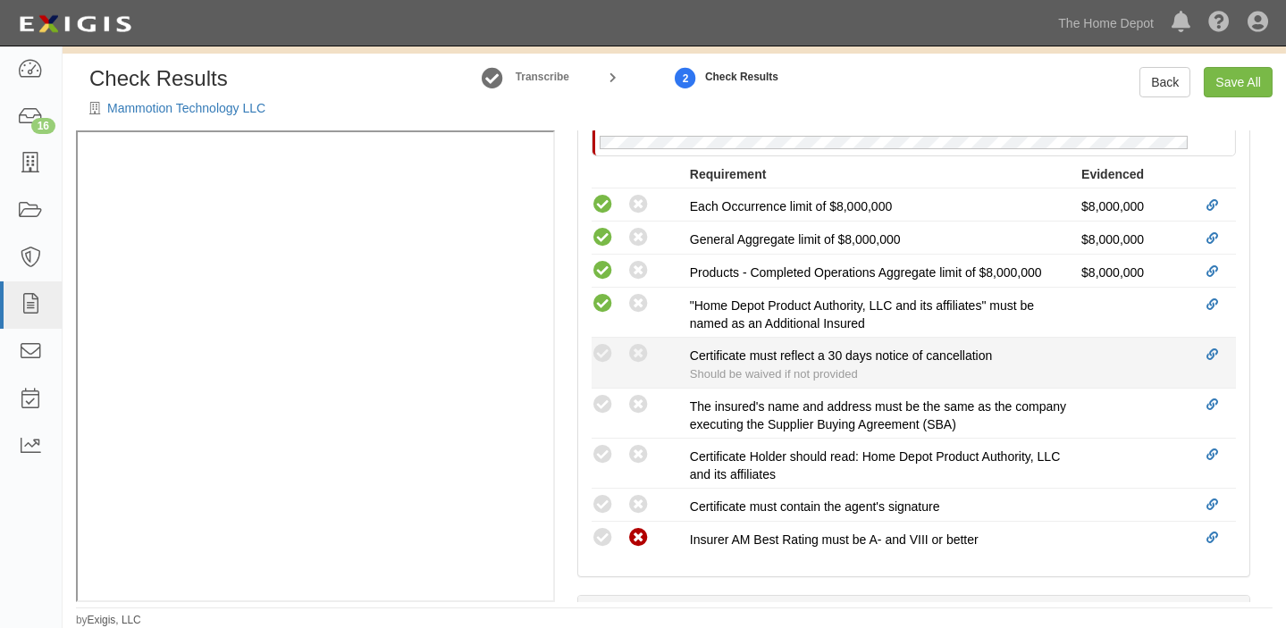
click at [616, 356] on div "Compliant Waived: Non-Compliant" at bounding box center [641, 353] width 98 height 23
click at [599, 349] on icon at bounding box center [603, 354] width 22 height 22
radio input "true"
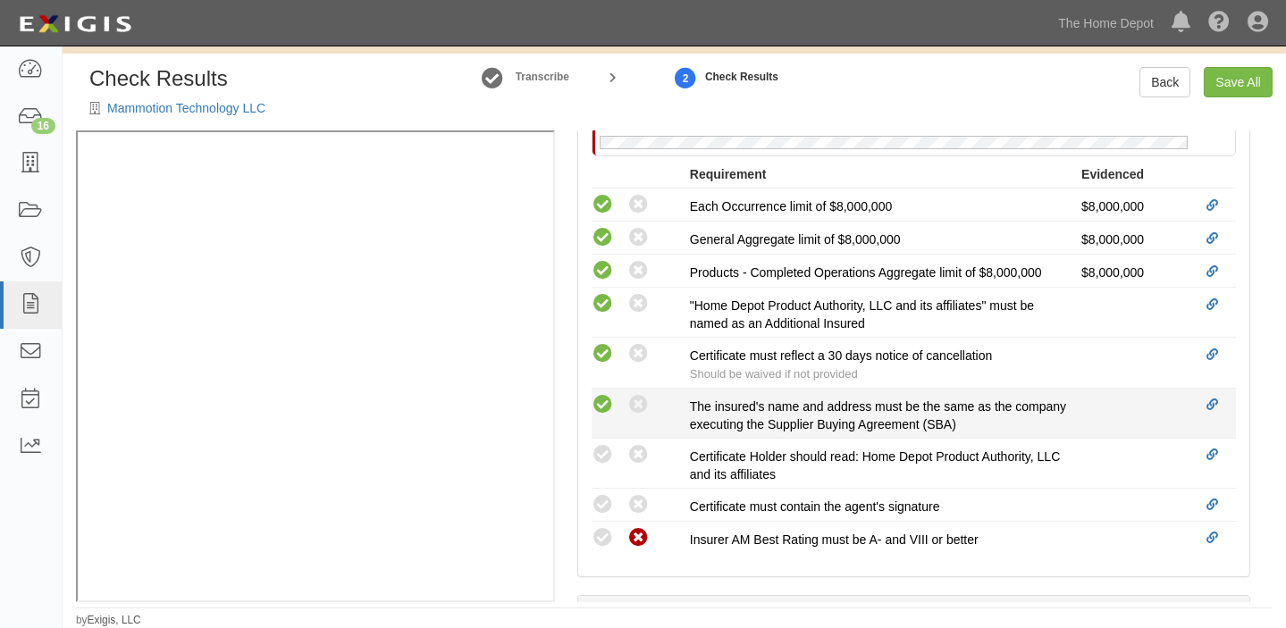
click at [605, 394] on icon at bounding box center [603, 405] width 22 height 22
radio input "true"
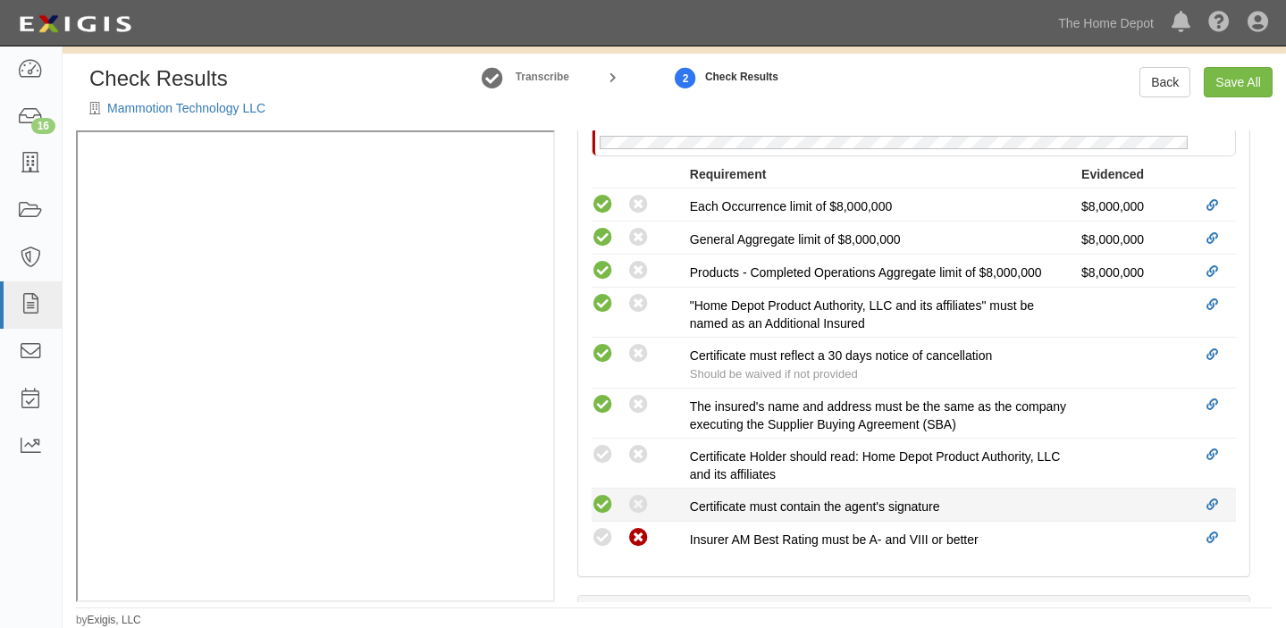
drag, startPoint x: 605, startPoint y: 448, endPoint x: 604, endPoint y: 492, distance: 43.8
click at [604, 455] on icon at bounding box center [603, 455] width 22 height 22
radio input "true"
click at [603, 499] on icon at bounding box center [603, 505] width 22 height 22
radio input "true"
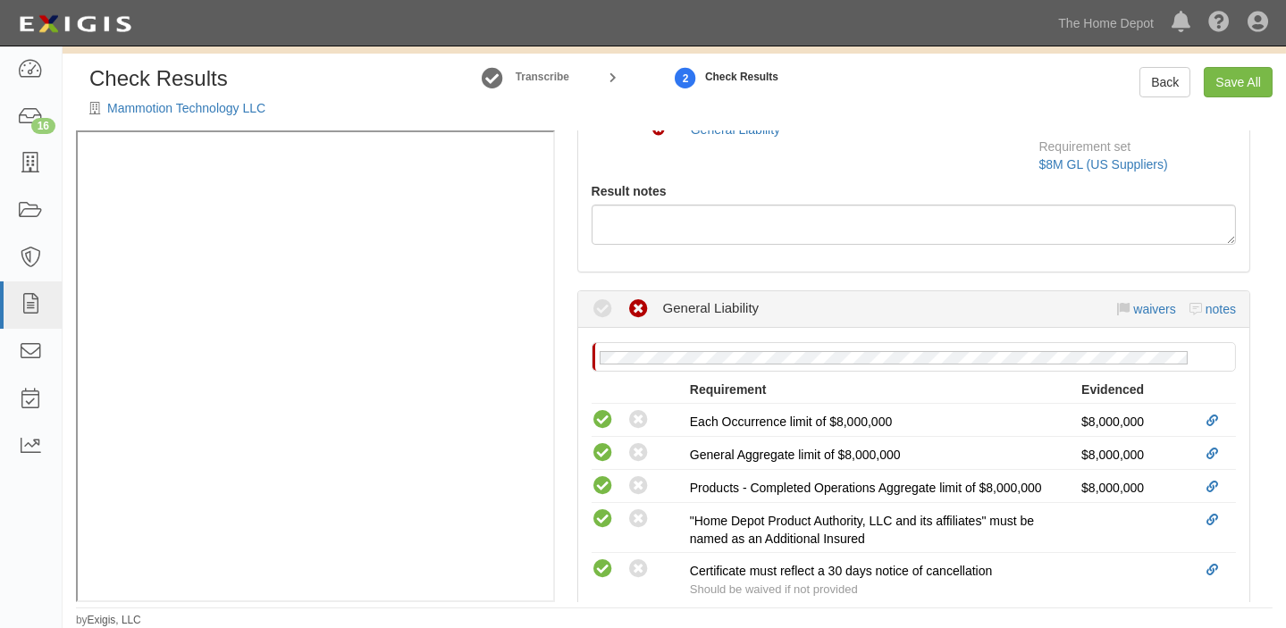
scroll to position [307, 0]
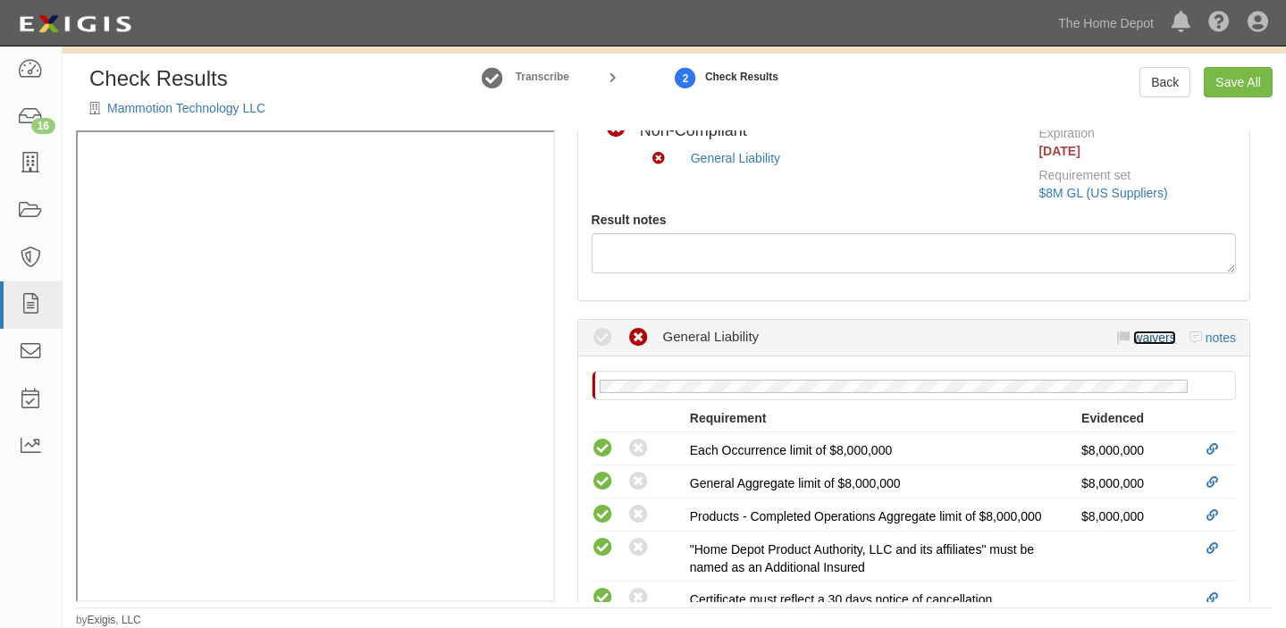
click at [1142, 337] on link "waivers" at bounding box center [1155, 338] width 42 height 14
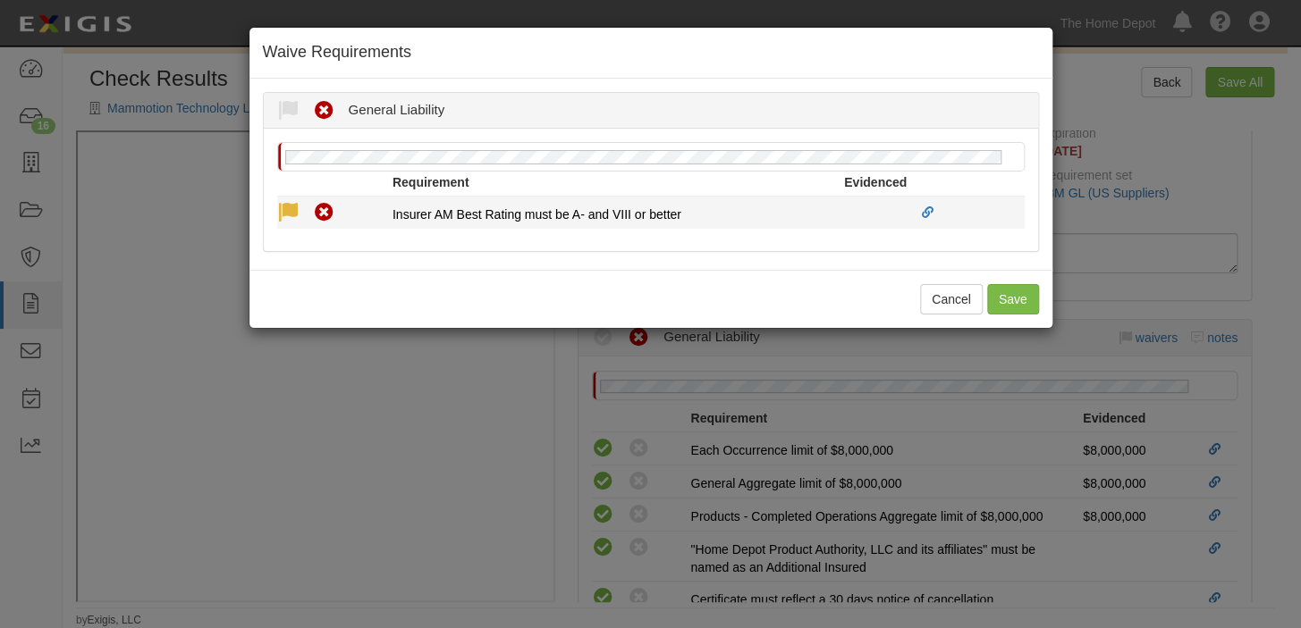
drag, startPoint x: 271, startPoint y: 207, endPoint x: 295, endPoint y: 214, distance: 24.9
click at [273, 207] on div "Compliant Waived Non-Compliant" at bounding box center [328, 212] width 129 height 23
click at [295, 214] on icon at bounding box center [288, 213] width 22 height 22
radio input "true"
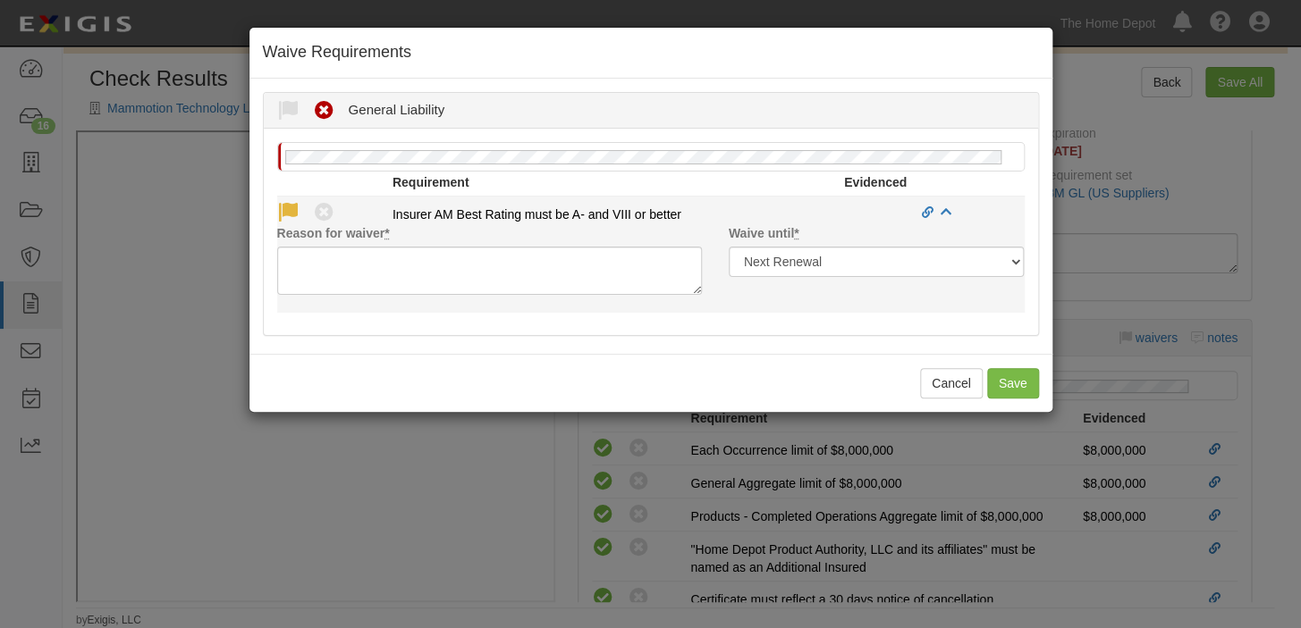
click at [326, 294] on li "Compliant Waived Non-Compliant Insurer AM Best Rating must be A- and VIII or be…" at bounding box center [650, 255] width 747 height 116
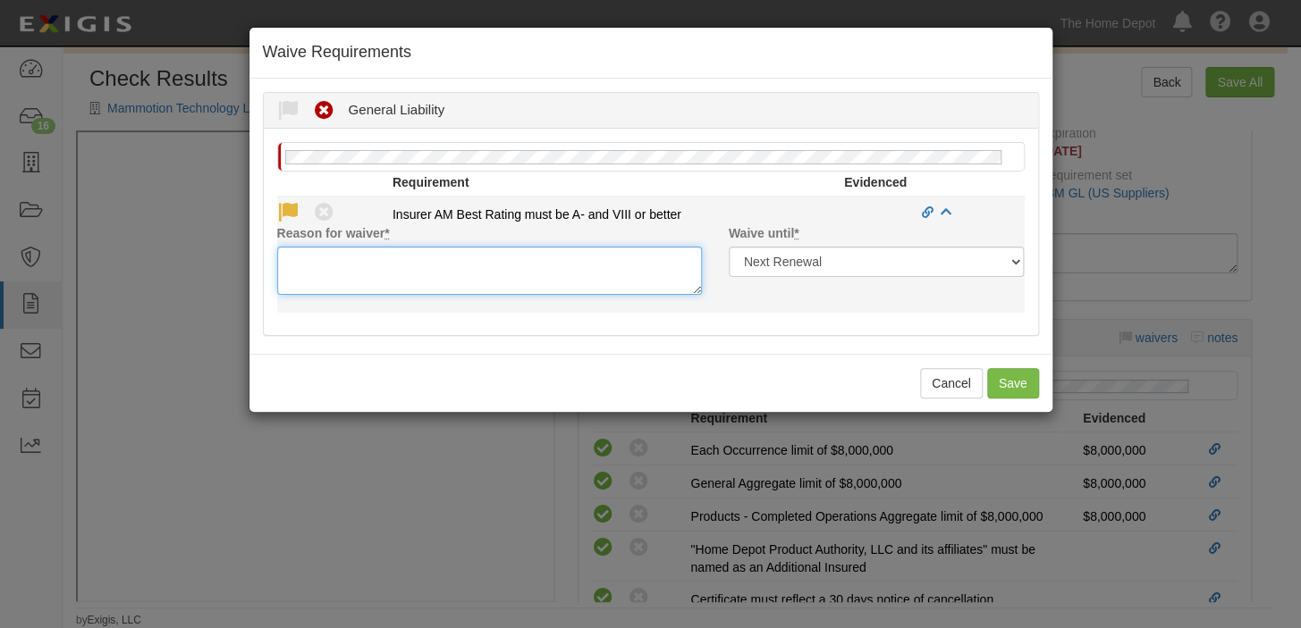
click at [325, 286] on textarea "Reason for waiver *" at bounding box center [489, 271] width 425 height 48
paste textarea "AXA Tianping P&C Insurance Co., Ltd Guangdong Branch is acceptable"
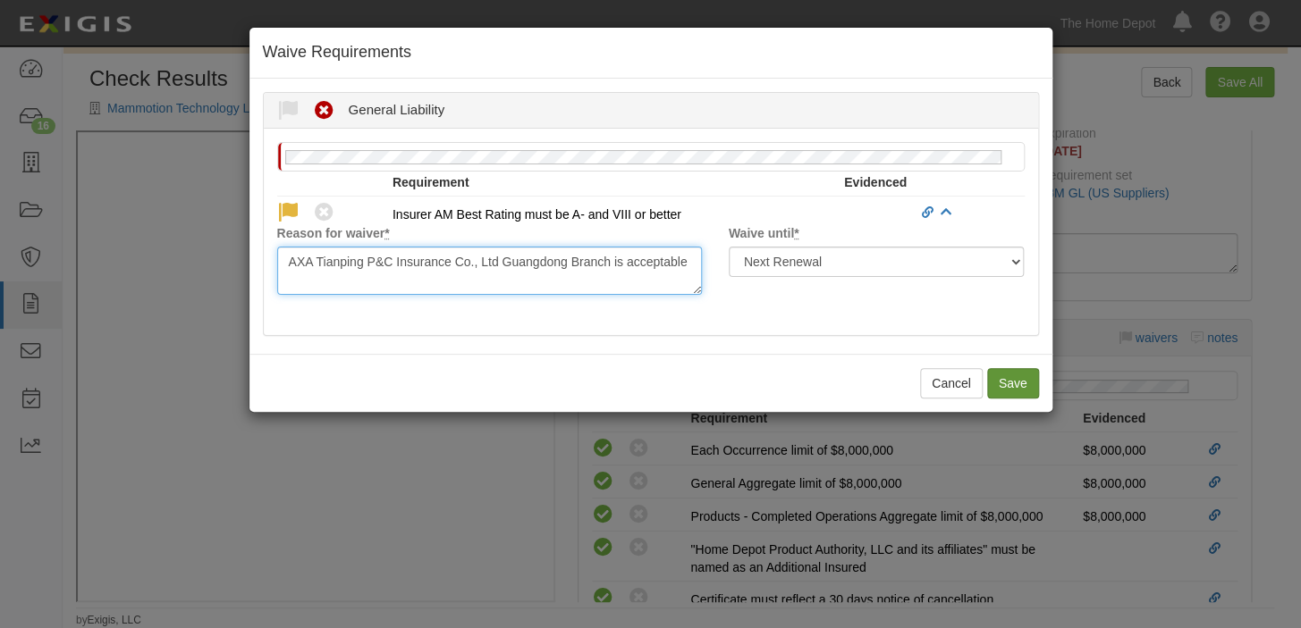
type textarea "AXA Tianping P&C Insurance Co., Ltd Guangdong Branch is acceptable"
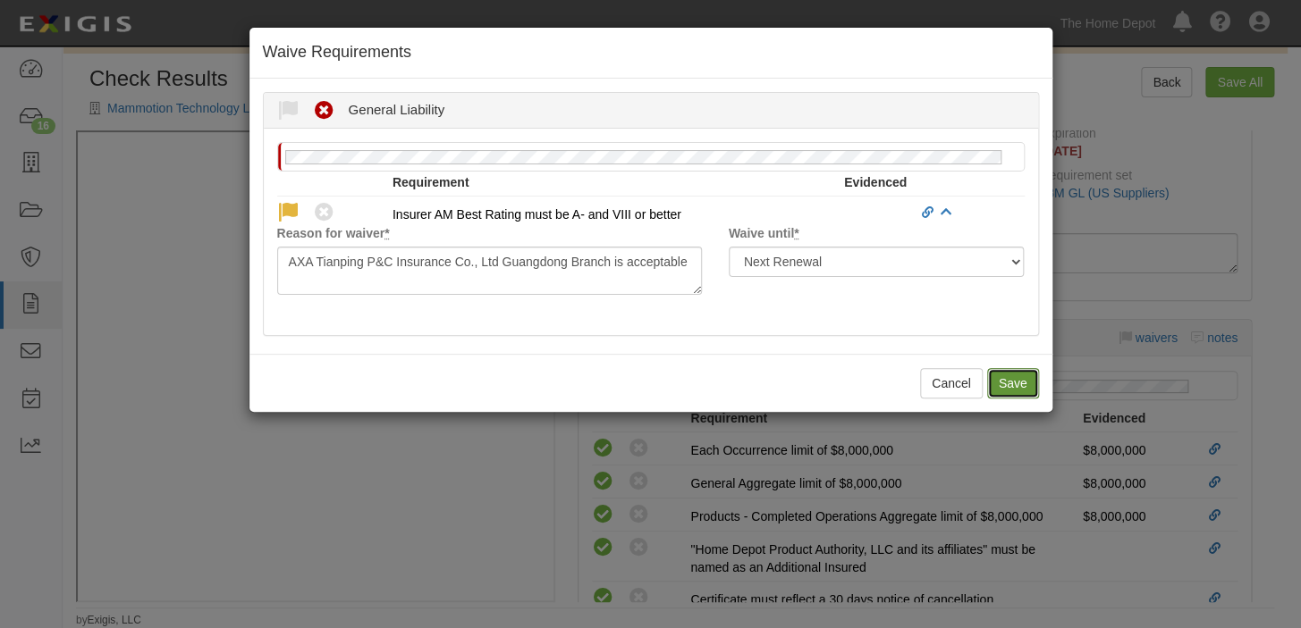
click at [1011, 379] on button "Save" at bounding box center [1013, 383] width 52 height 30
radio input "true"
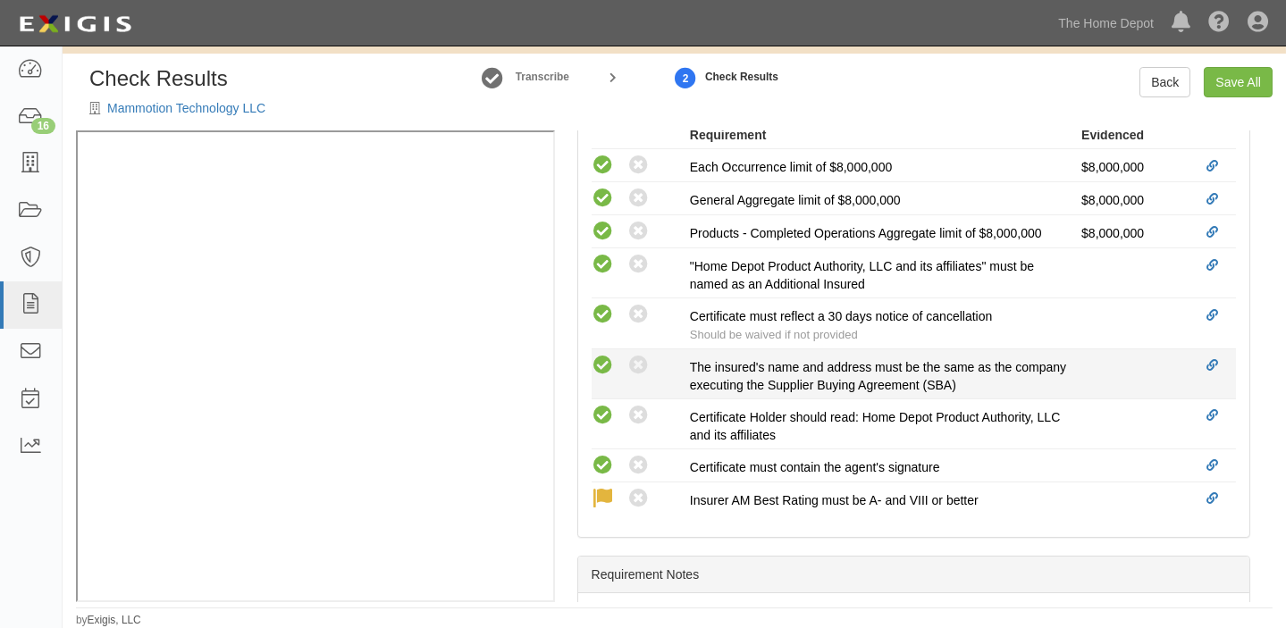
scroll to position [551, 0]
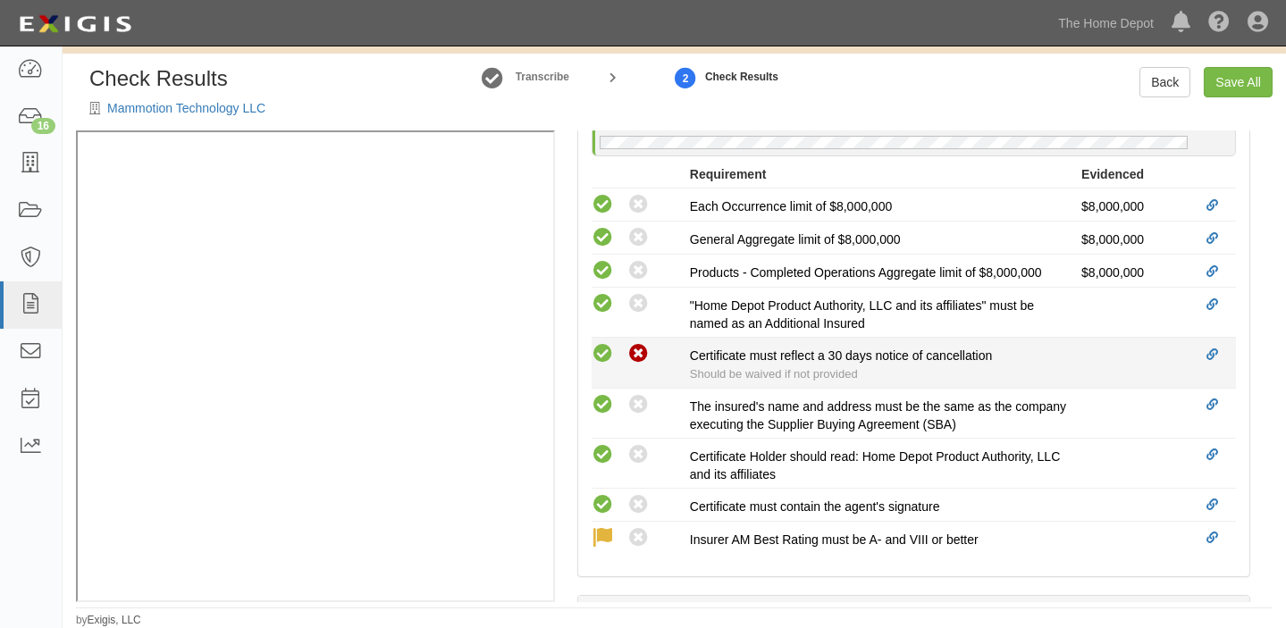
click at [632, 354] on icon at bounding box center [639, 354] width 22 height 22
radio input "true"
radio input "false"
radio input "true"
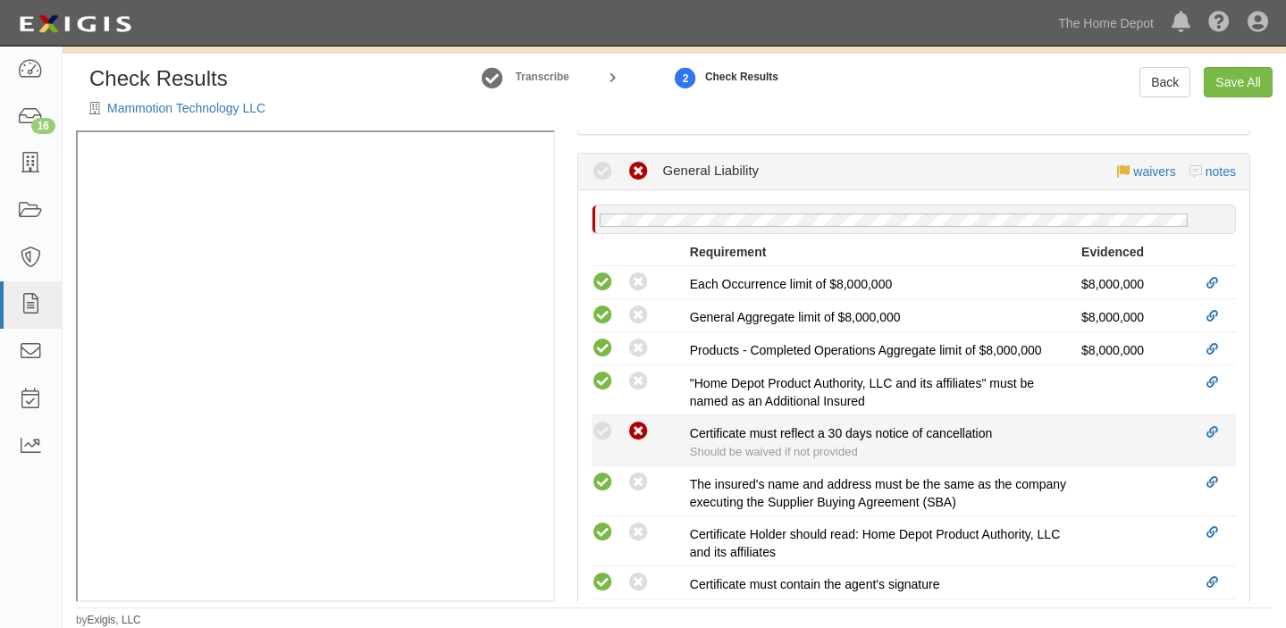
scroll to position [307, 0]
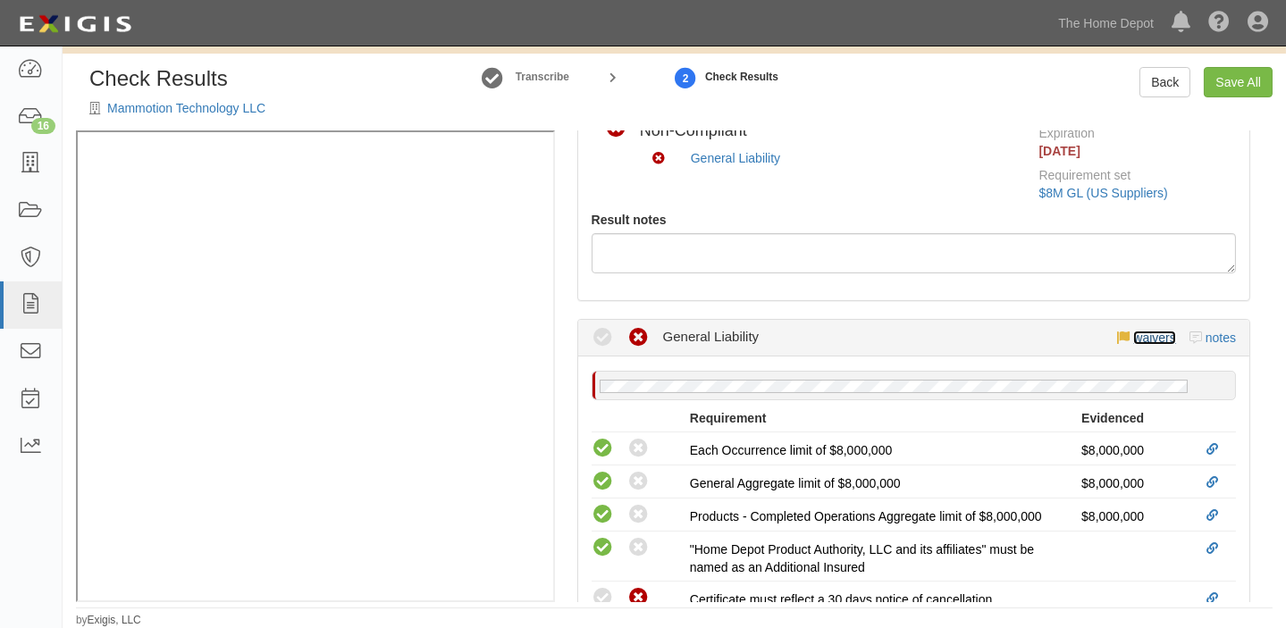
click at [1134, 339] on link "waivers" at bounding box center [1155, 338] width 42 height 14
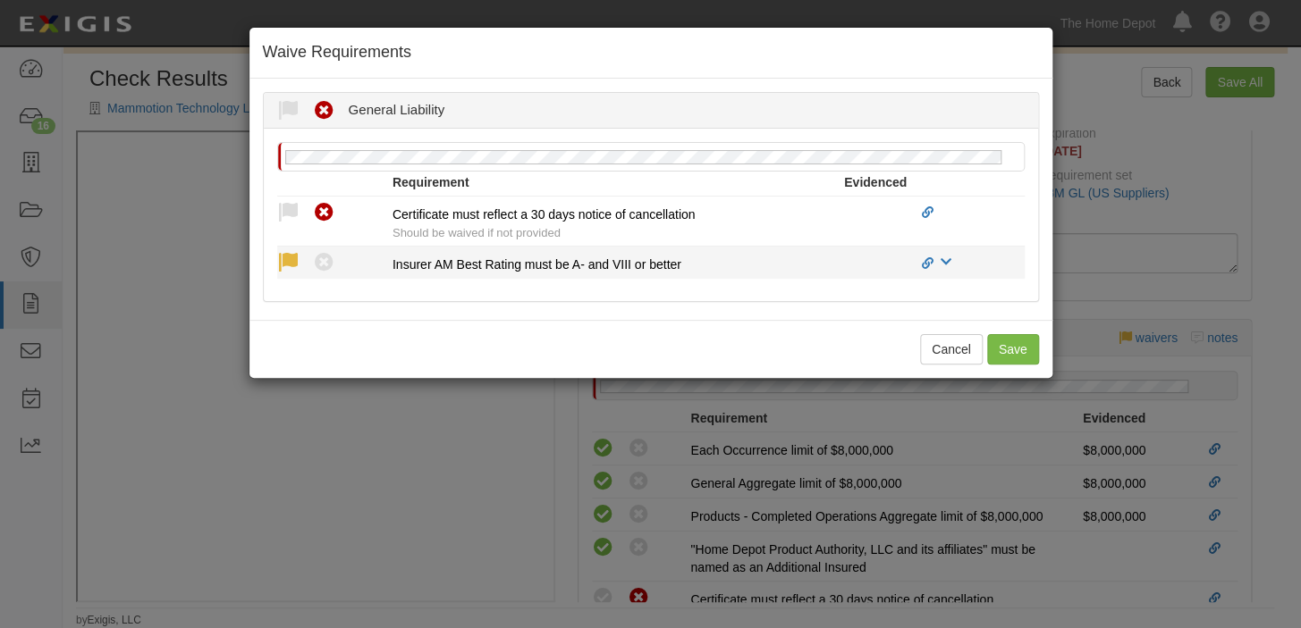
drag, startPoint x: 284, startPoint y: 199, endPoint x: 312, endPoint y: 257, distance: 64.4
click at [285, 201] on div "Compliant Waived Non-Compliant" at bounding box center [334, 212] width 115 height 23
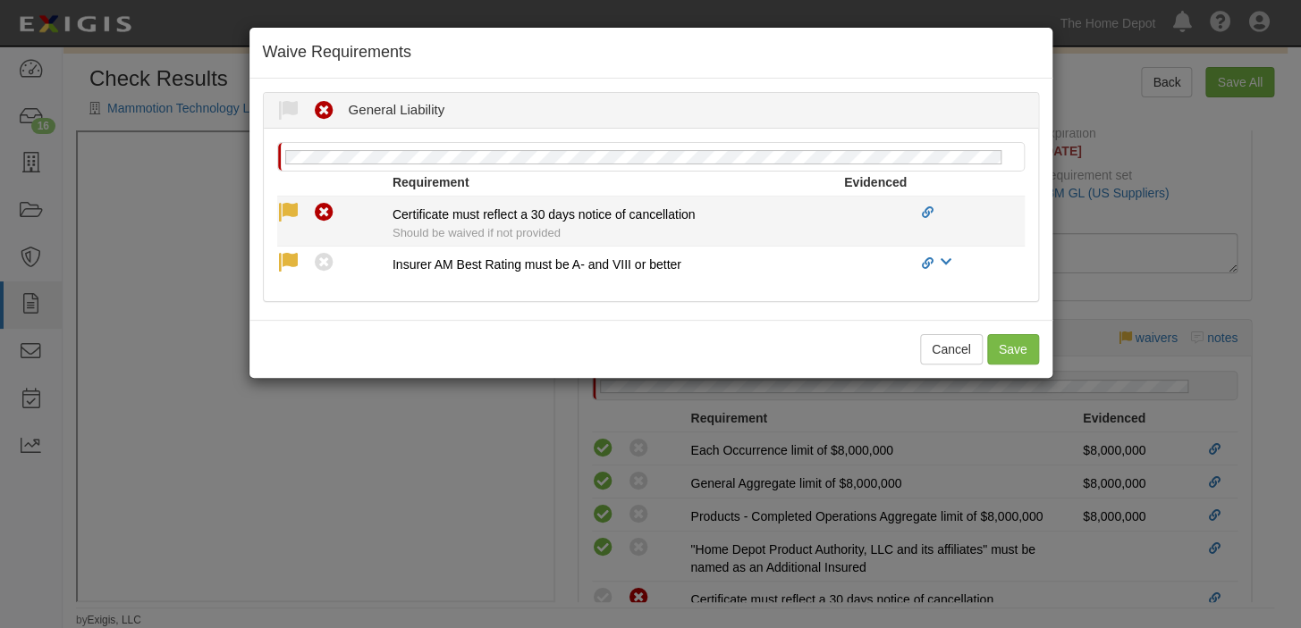
click at [284, 218] on icon at bounding box center [288, 213] width 22 height 22
radio input "true"
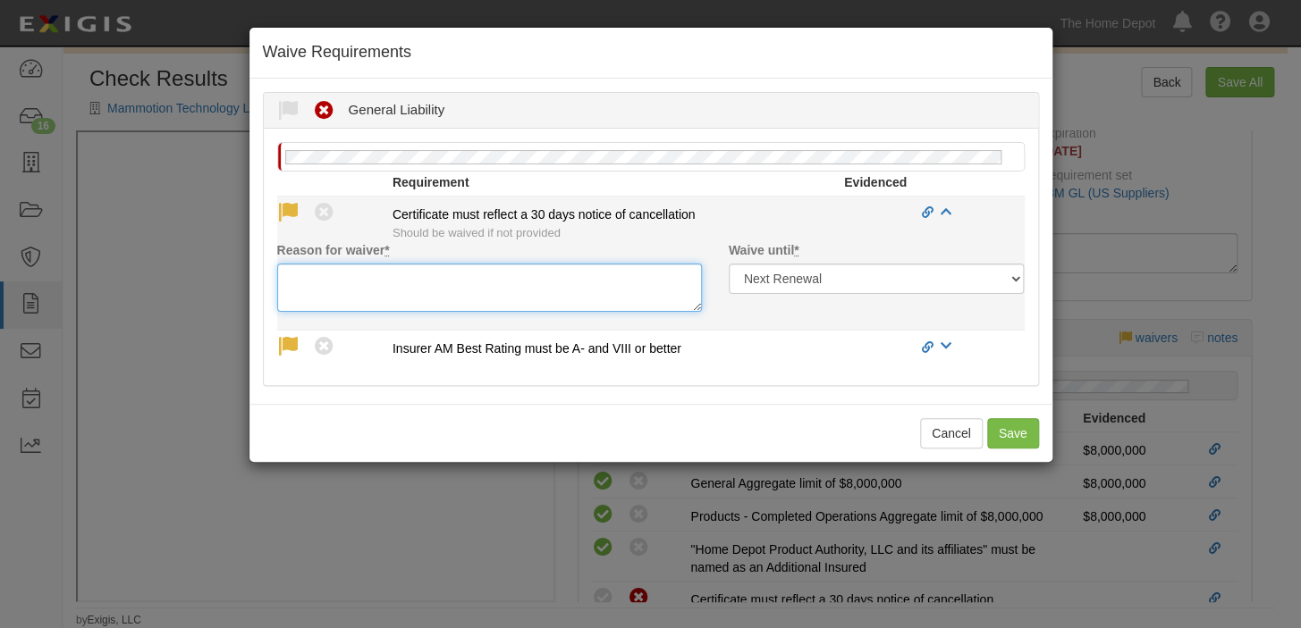
click at [310, 268] on textarea "Reason for waiver *" at bounding box center [489, 288] width 425 height 48
paste textarea "waived per client"
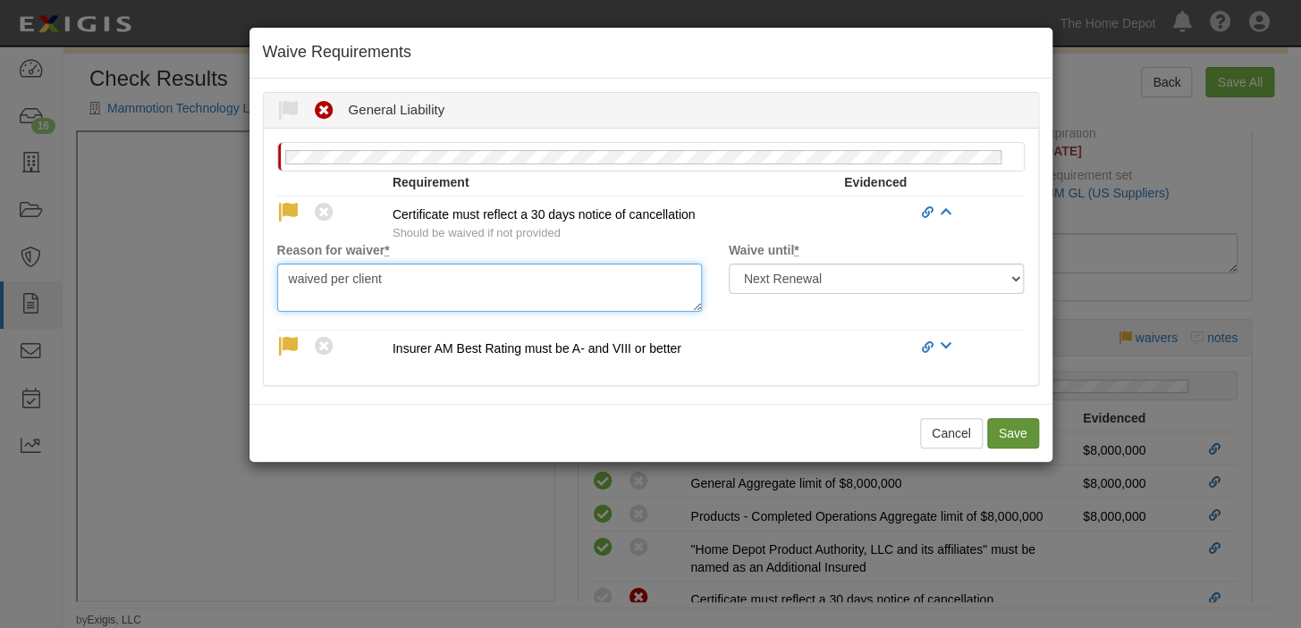
type textarea "waived per client"
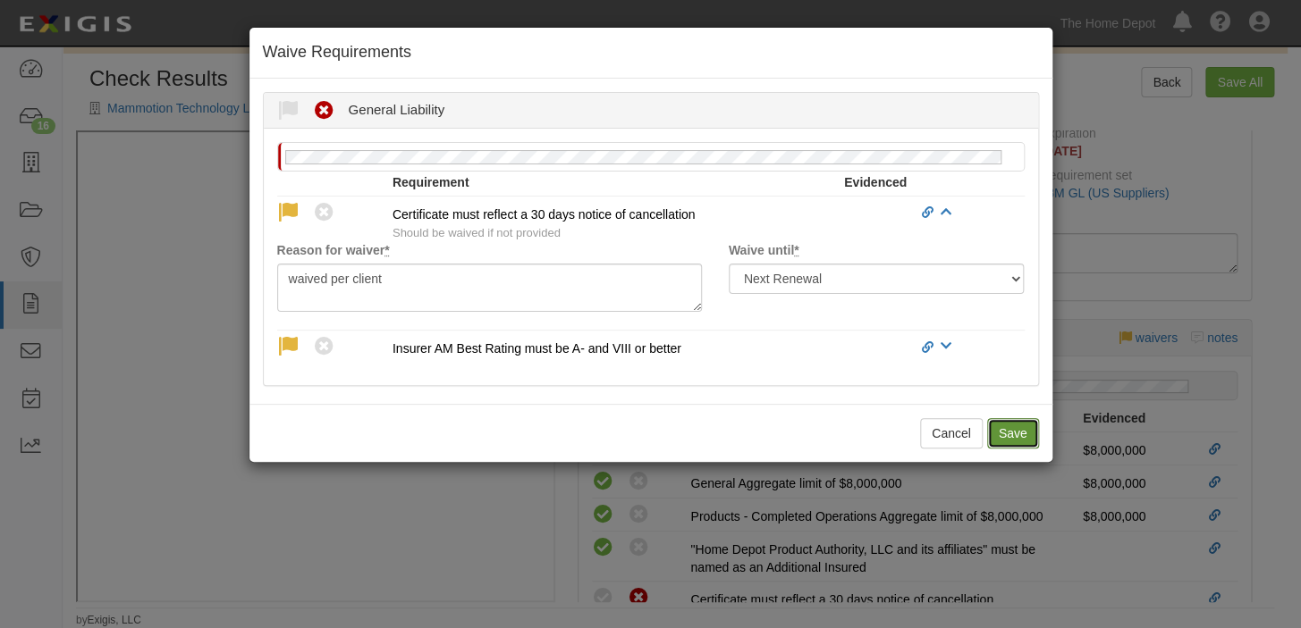
click at [1023, 444] on button "Save" at bounding box center [1013, 433] width 52 height 30
radio input "true"
radio input "false"
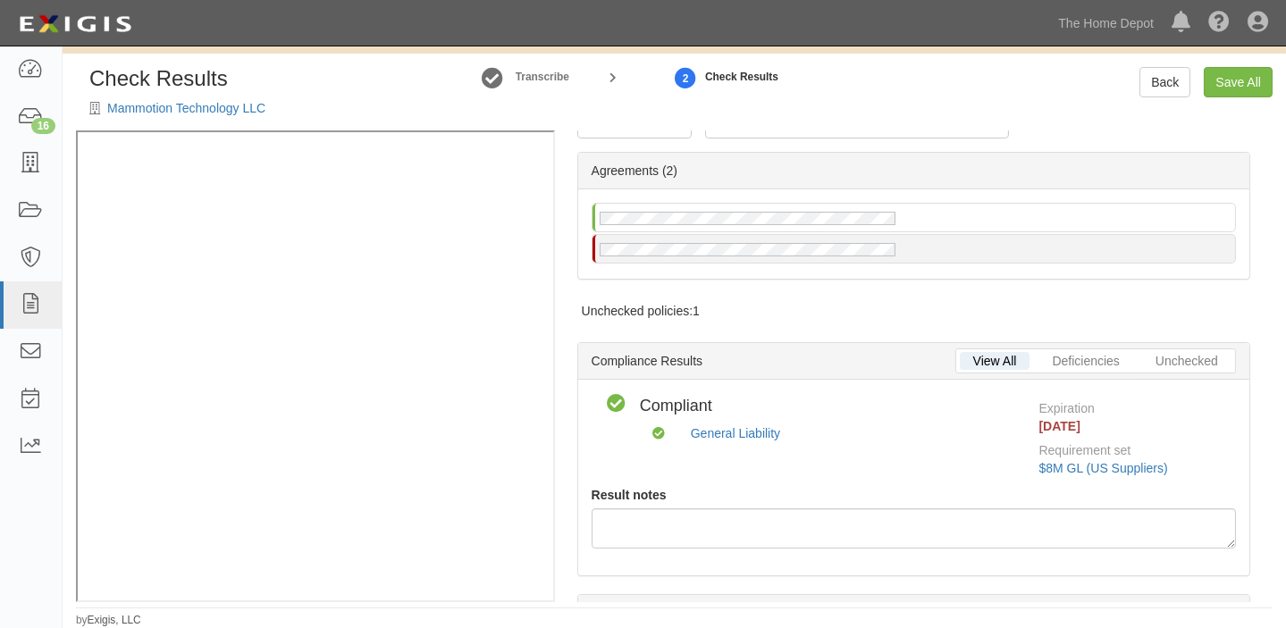
scroll to position [0, 0]
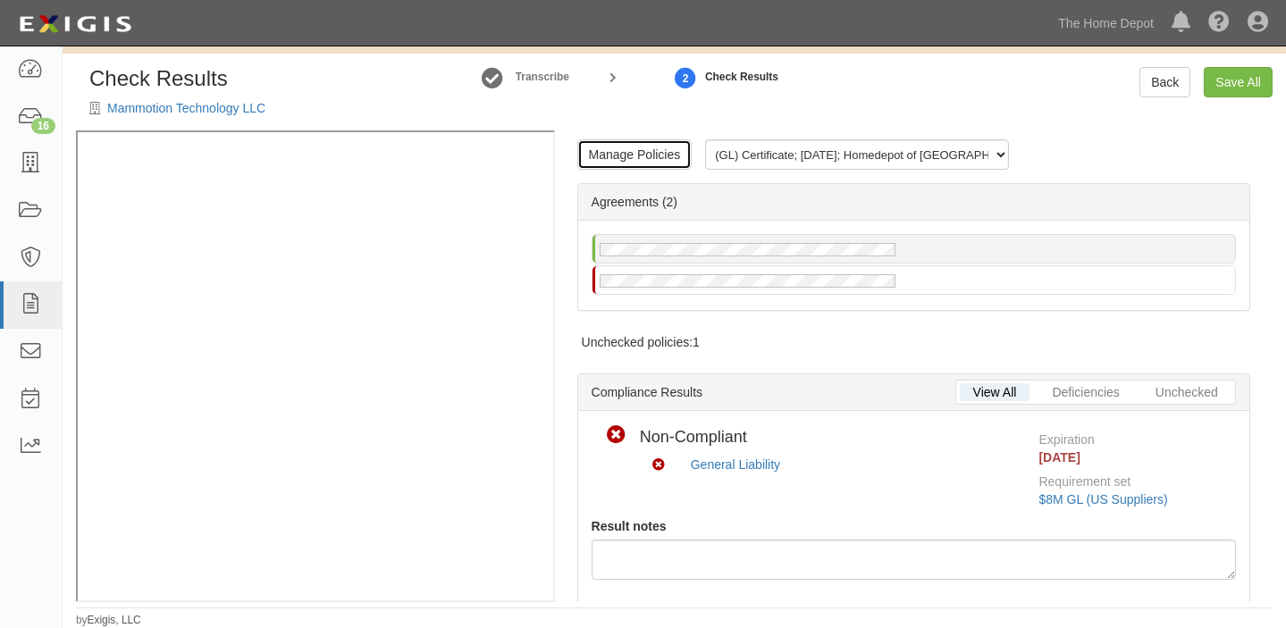
click at [626, 154] on link "Manage Policies" at bounding box center [634, 154] width 115 height 30
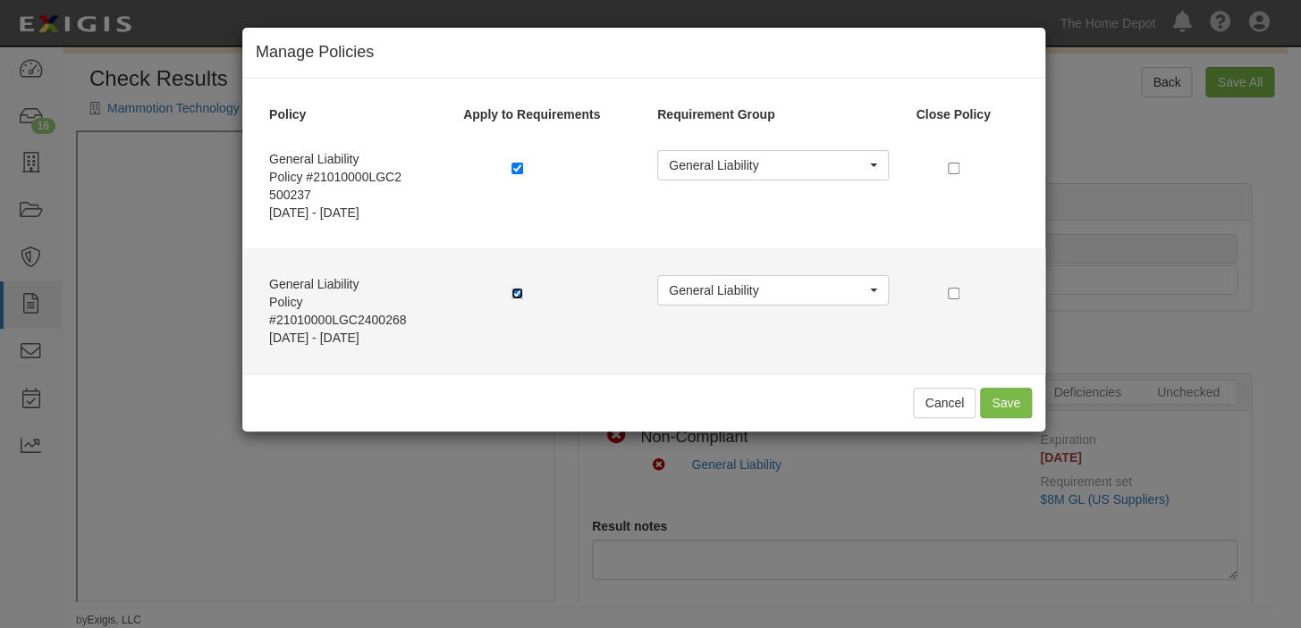
click at [513, 291] on input "checkbox" at bounding box center [517, 294] width 12 height 12
checkbox input "false"
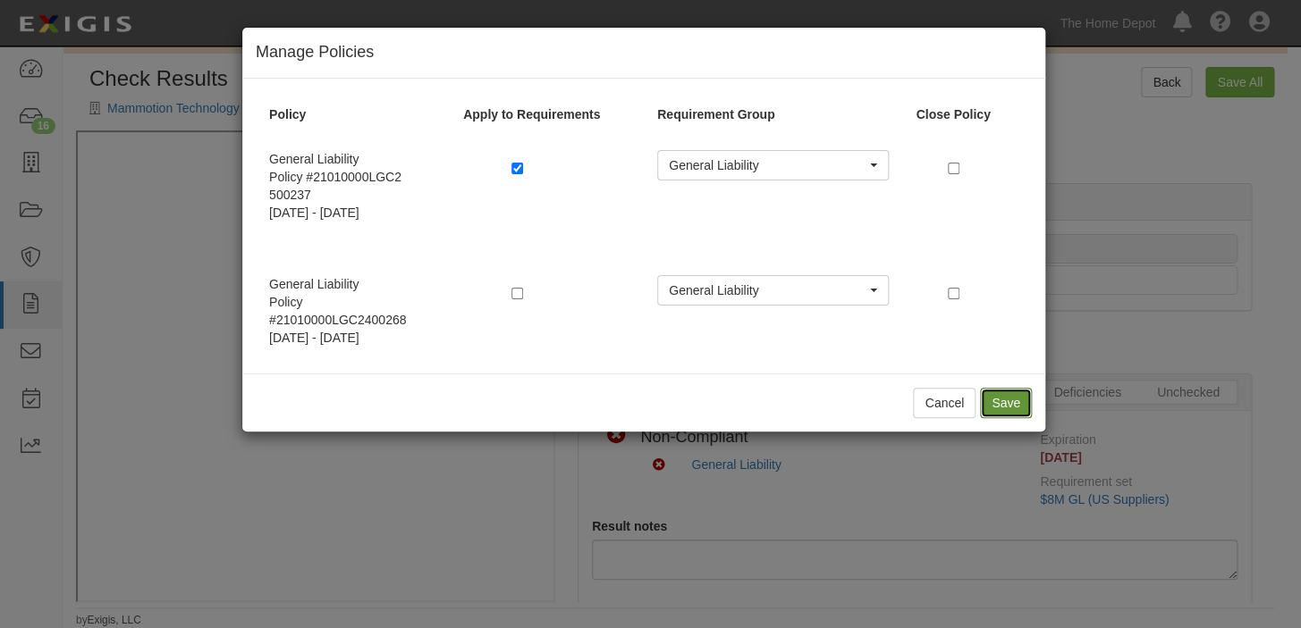
click at [1016, 394] on button "Save" at bounding box center [1006, 403] width 52 height 30
radio input "true"
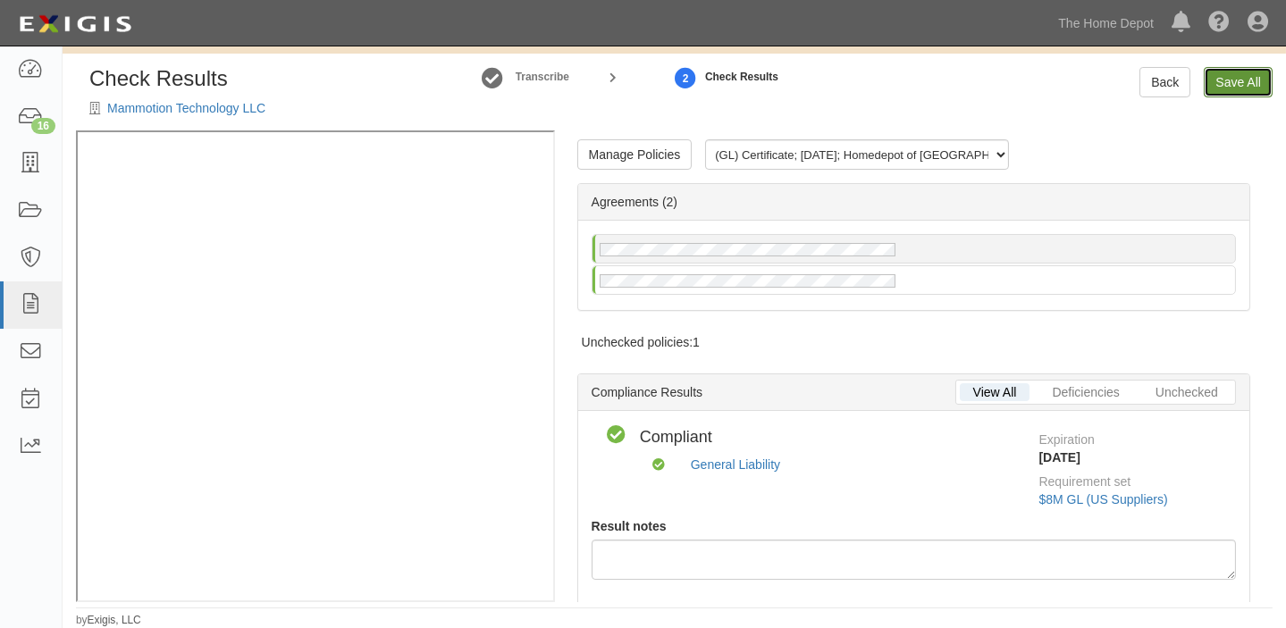
click at [1246, 82] on link "Save All" at bounding box center [1238, 82] width 69 height 30
radio input "false"
radio input "true"
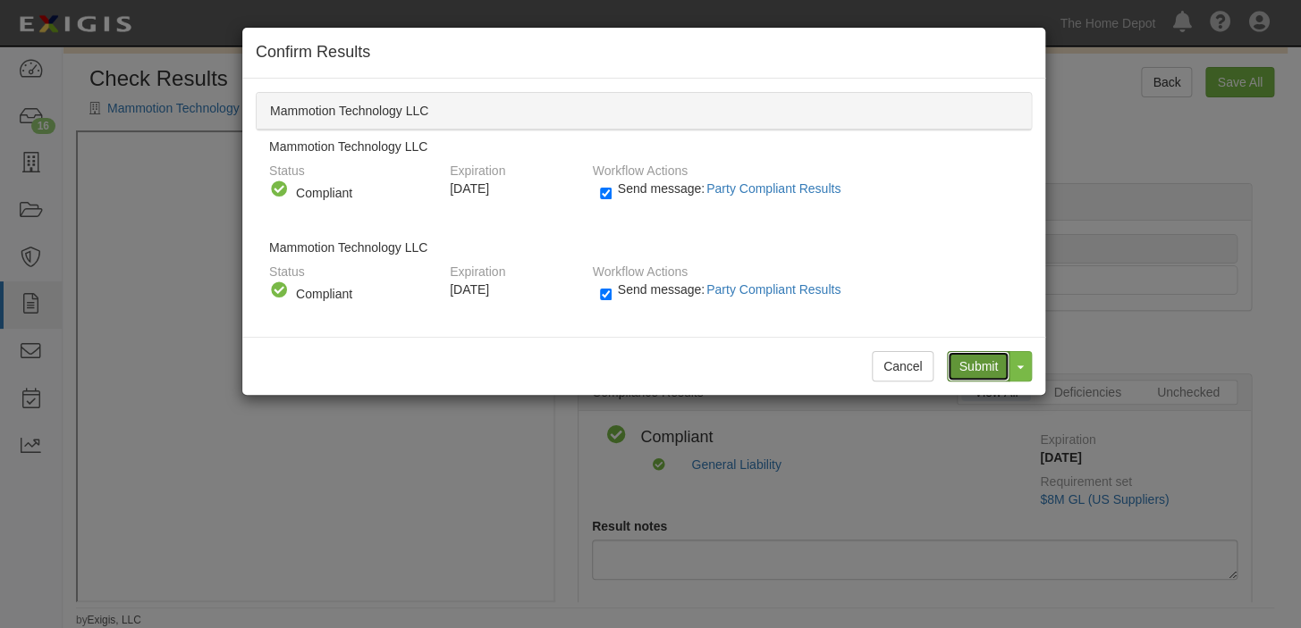
drag, startPoint x: 988, startPoint y: 362, endPoint x: 976, endPoint y: 347, distance: 19.1
click at [985, 359] on input "Submit" at bounding box center [978, 366] width 63 height 30
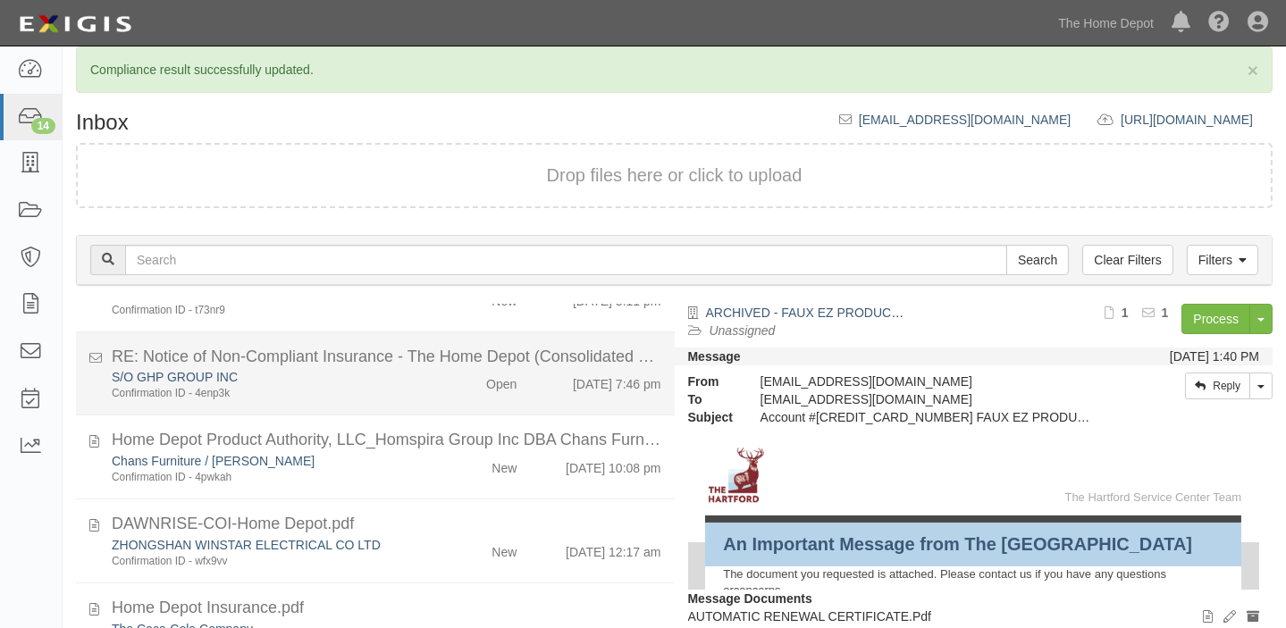
scroll to position [243, 0]
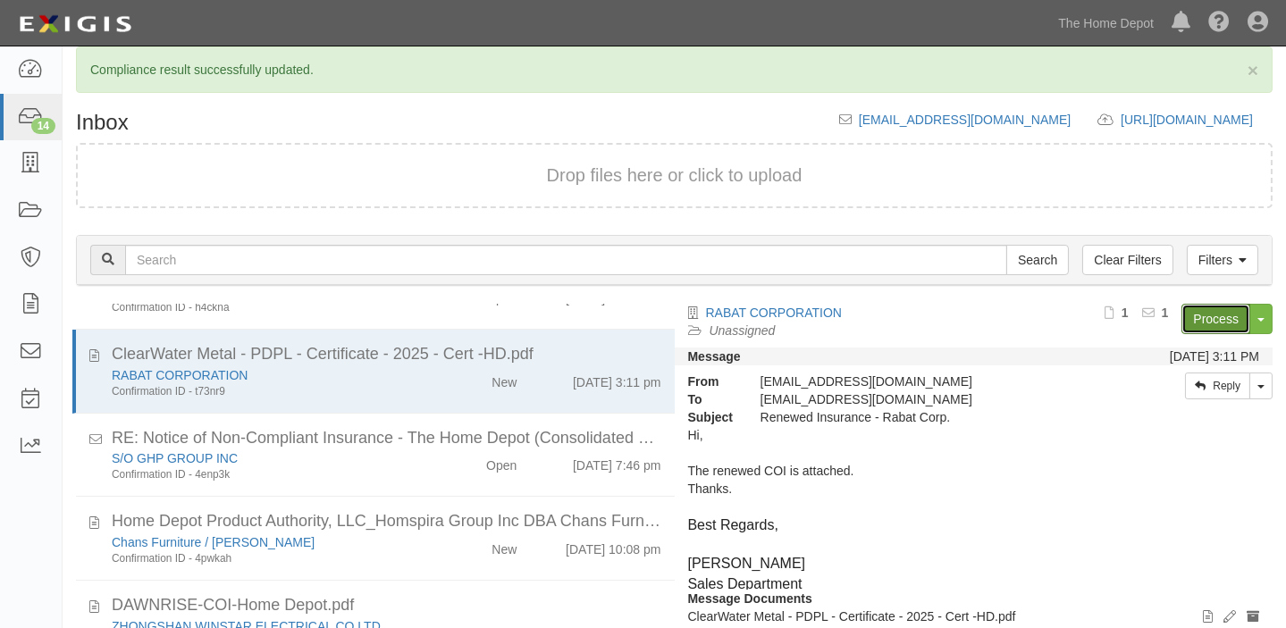
click at [1209, 324] on link "Process" at bounding box center [1216, 319] width 69 height 30
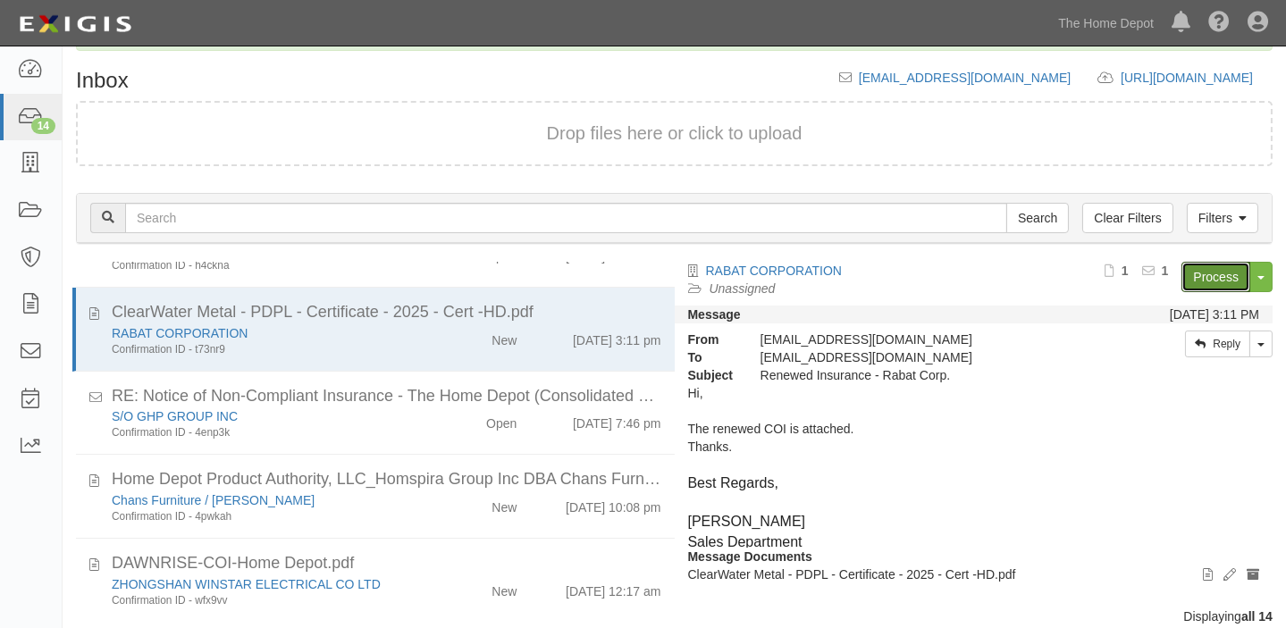
scroll to position [139, 0]
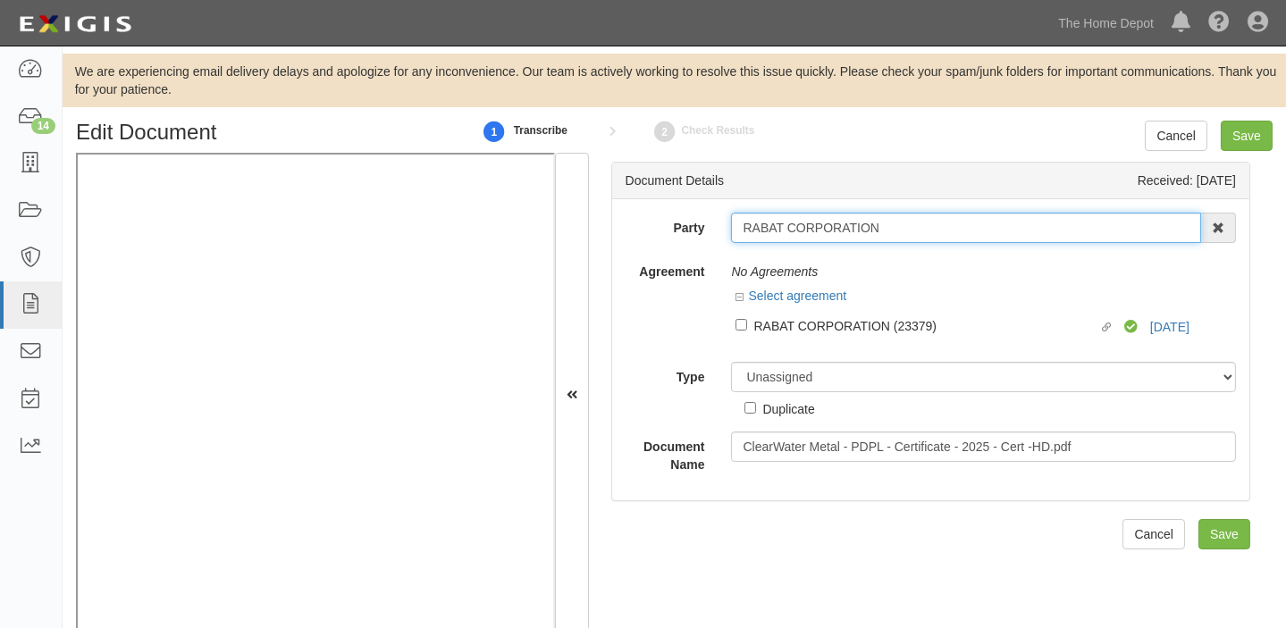
drag, startPoint x: 736, startPoint y: 228, endPoint x: 930, endPoint y: 228, distance: 194.0
click at [930, 228] on input "RABAT CORPORATION" at bounding box center [966, 228] width 470 height 30
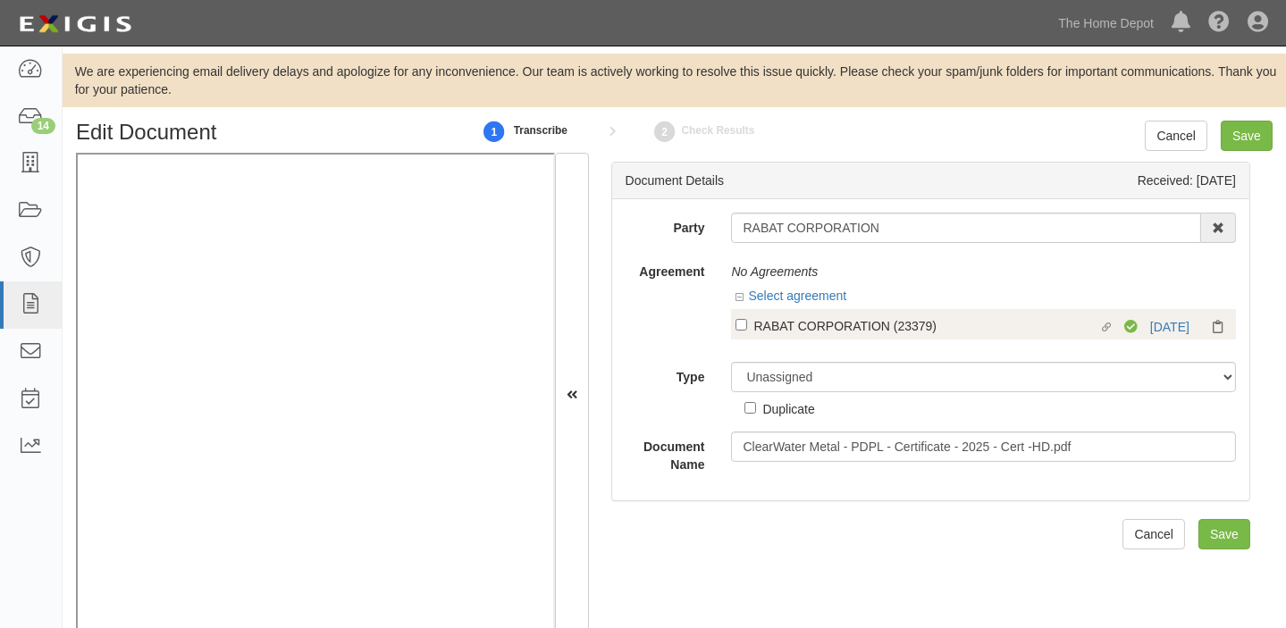
click at [776, 321] on div "RABAT CORPORATION (23379)" at bounding box center [926, 326] width 344 height 20
click at [747, 321] on input "Linked agreement RABAT CORPORATION (23379) Linked agreement" at bounding box center [742, 325] width 12 height 12
checkbox input "true"
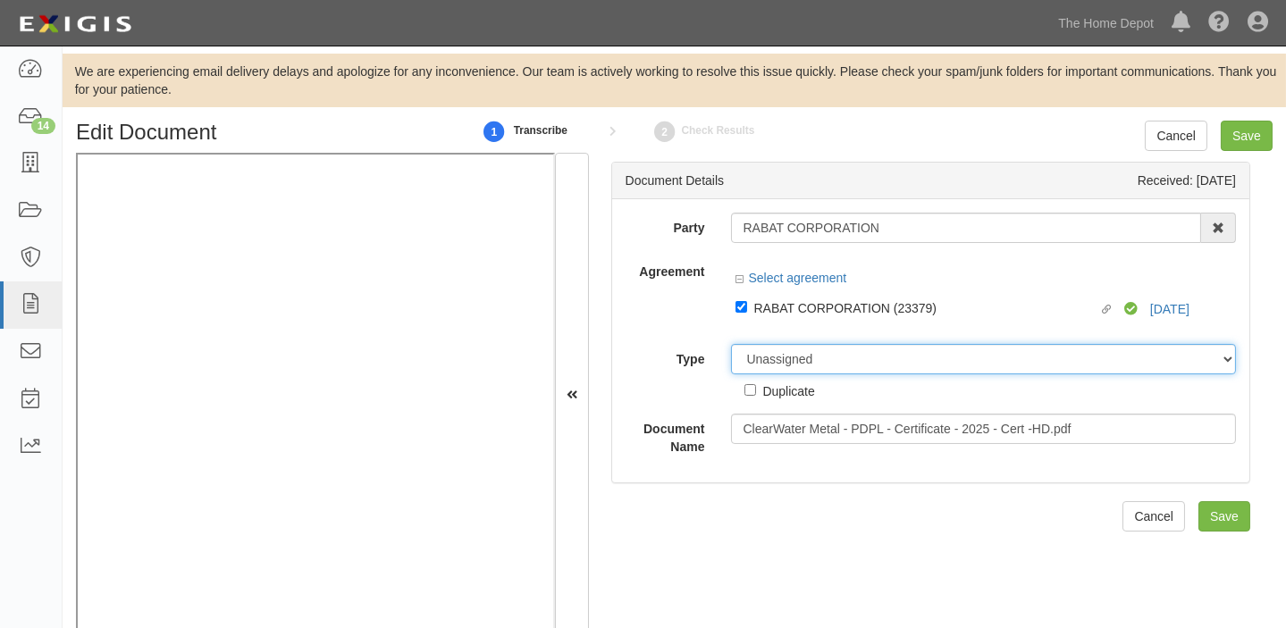
drag, startPoint x: 780, startPoint y: 357, endPoint x: 780, endPoint y: 345, distance: 11.6
click at [780, 357] on select "Unassigned Binder Cancellation Notice Certificate Contract Endorsement Insuranc…" at bounding box center [983, 359] width 505 height 30
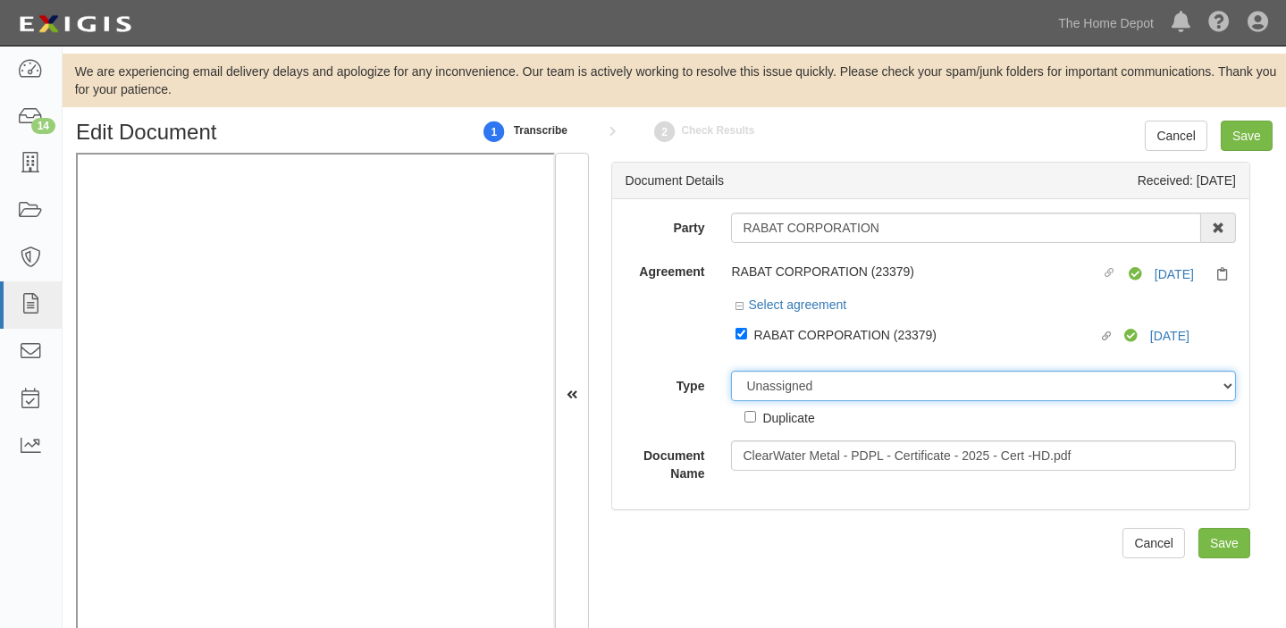
select select "CertificateDetail"
click at [731, 372] on select "Unassigned Binder Cancellation Notice Certificate Contract Endorsement Insuranc…" at bounding box center [983, 386] width 505 height 30
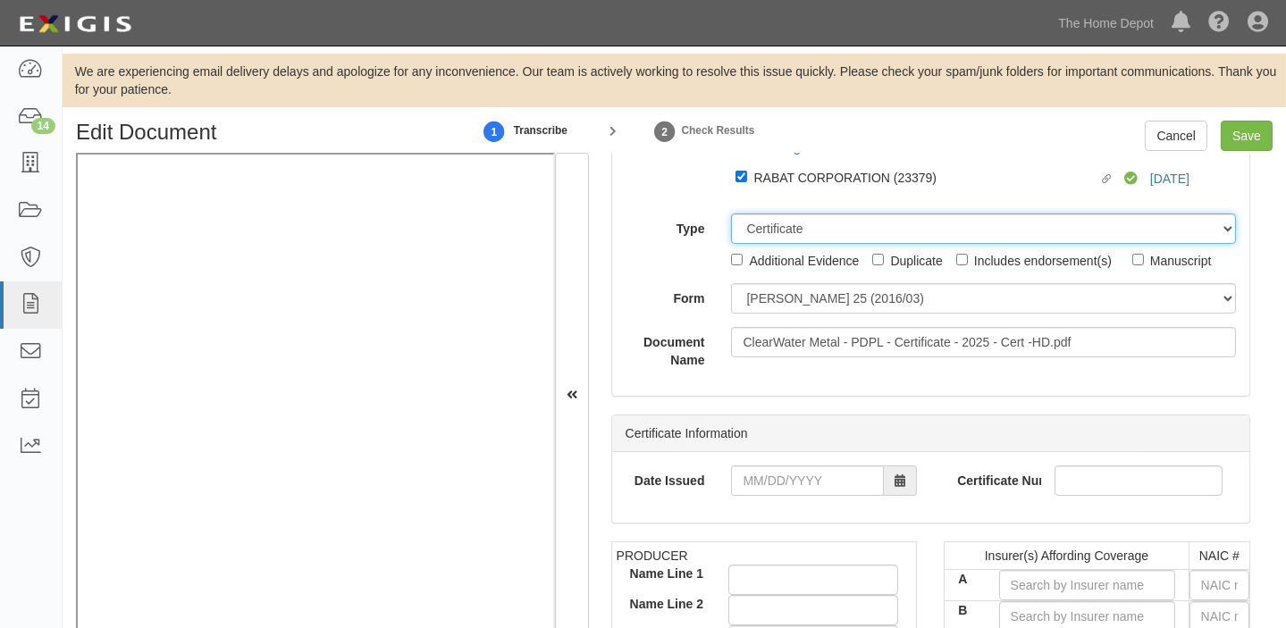
scroll to position [162, 0]
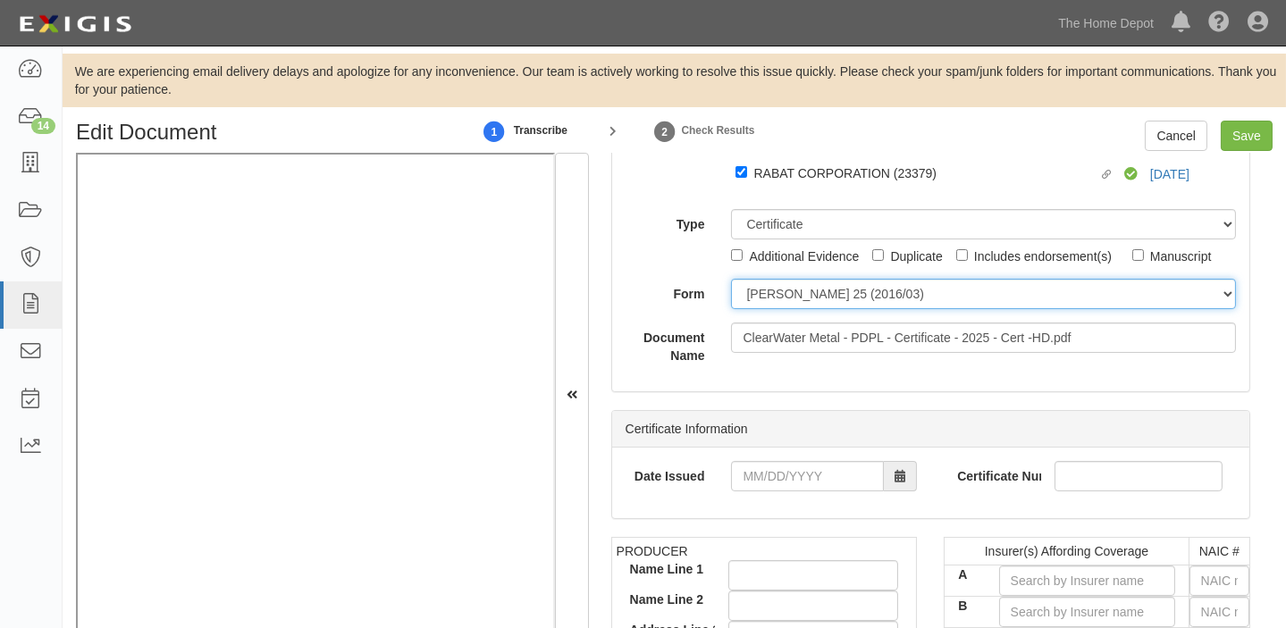
click at [809, 289] on select "ACORD 25 (2016/03) ACORD 101 ACORD 855 NY (2014/05) General" at bounding box center [983, 294] width 505 height 30
select select "GeneralFormDetail"
click at [731, 279] on select "ACORD 25 (2016/03) ACORD 101 ACORD 855 NY (2014/05) General" at bounding box center [983, 294] width 505 height 30
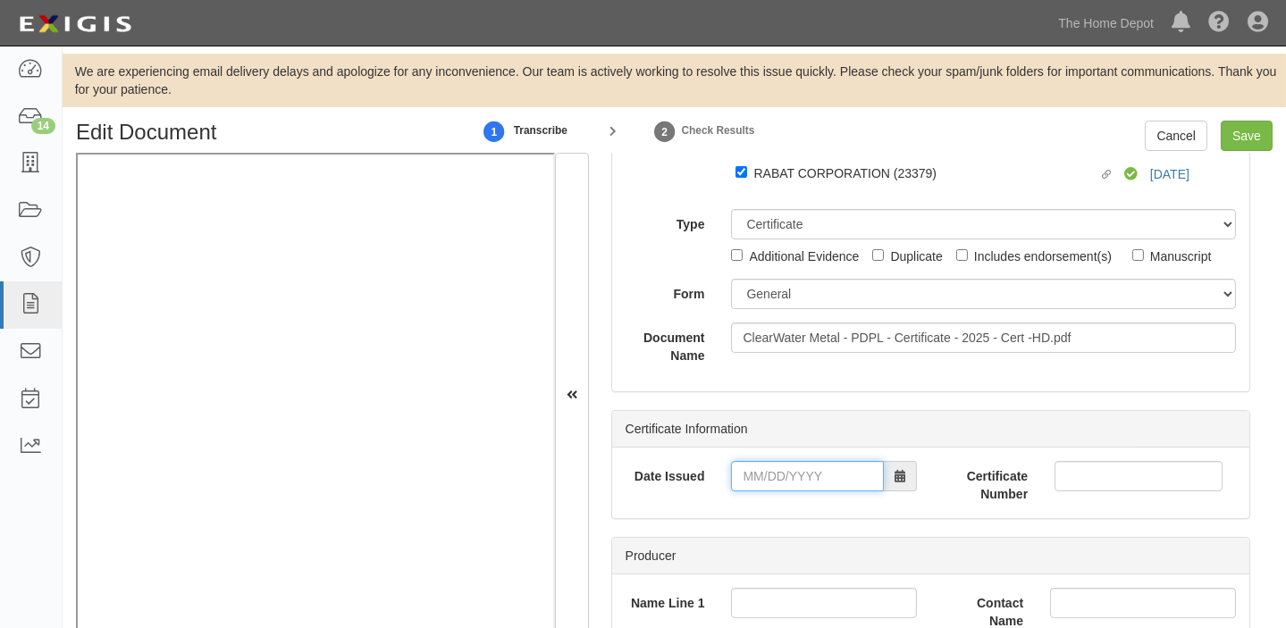
click at [775, 465] on input "Date Issued" at bounding box center [807, 476] width 153 height 30
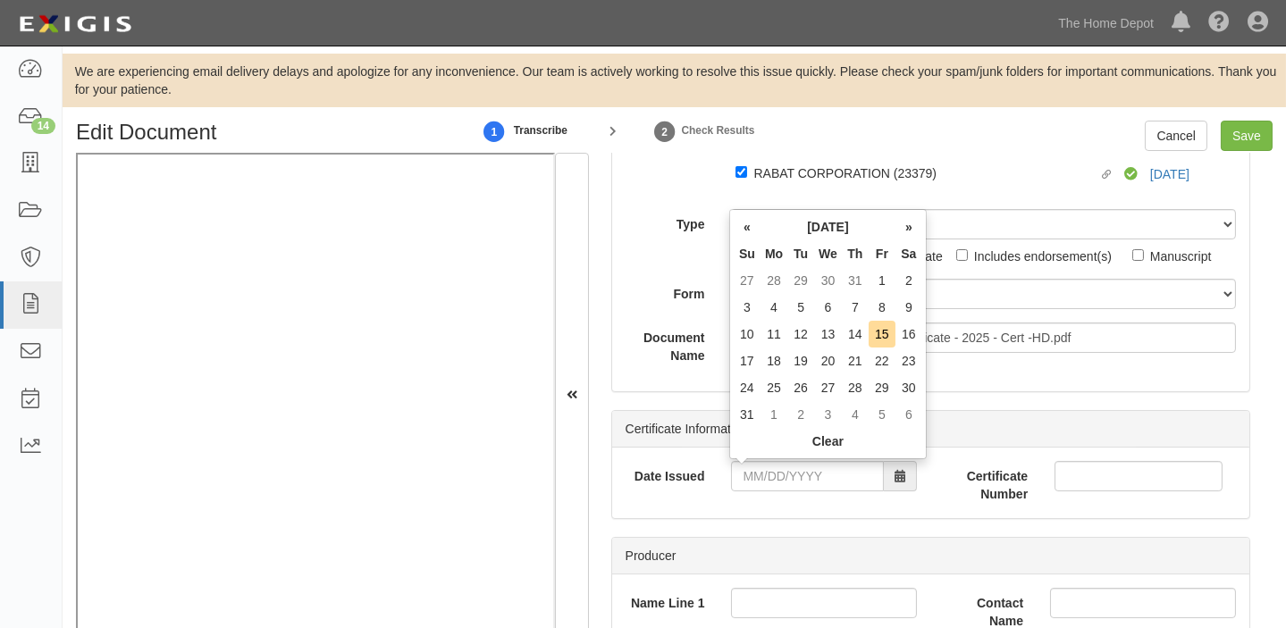
click at [828, 253] on th "We" at bounding box center [828, 253] width 28 height 27
click at [876, 335] on td "15" at bounding box center [882, 334] width 27 height 27
type input "08/15/2025"
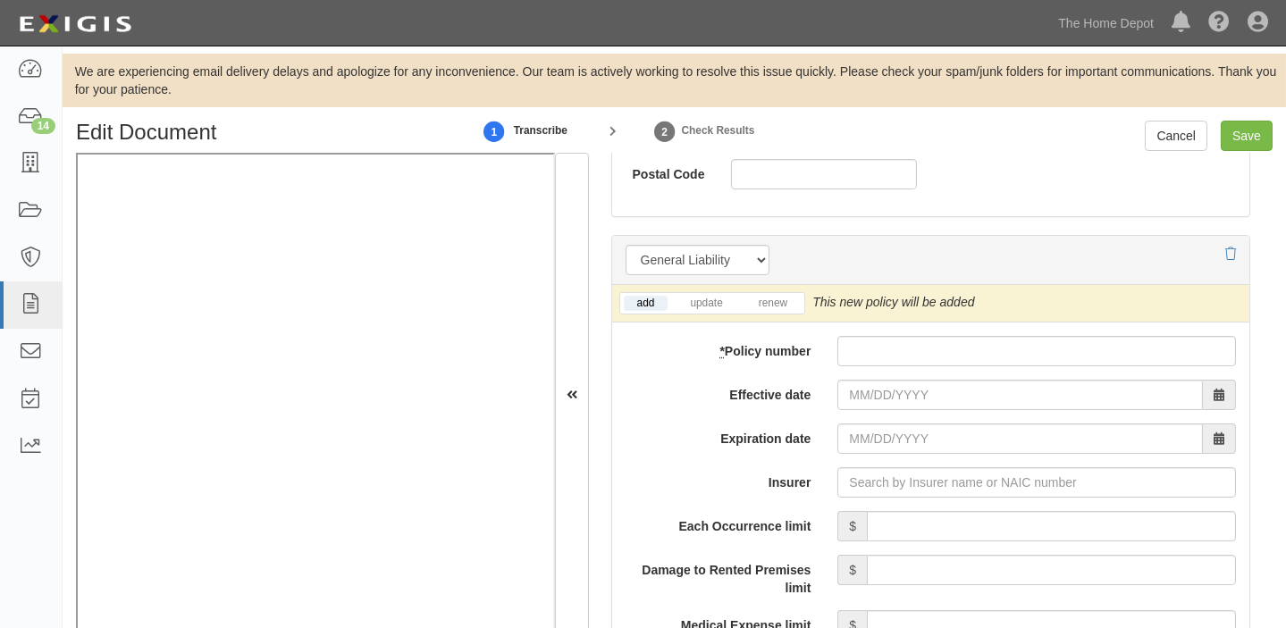
scroll to position [1381, 0]
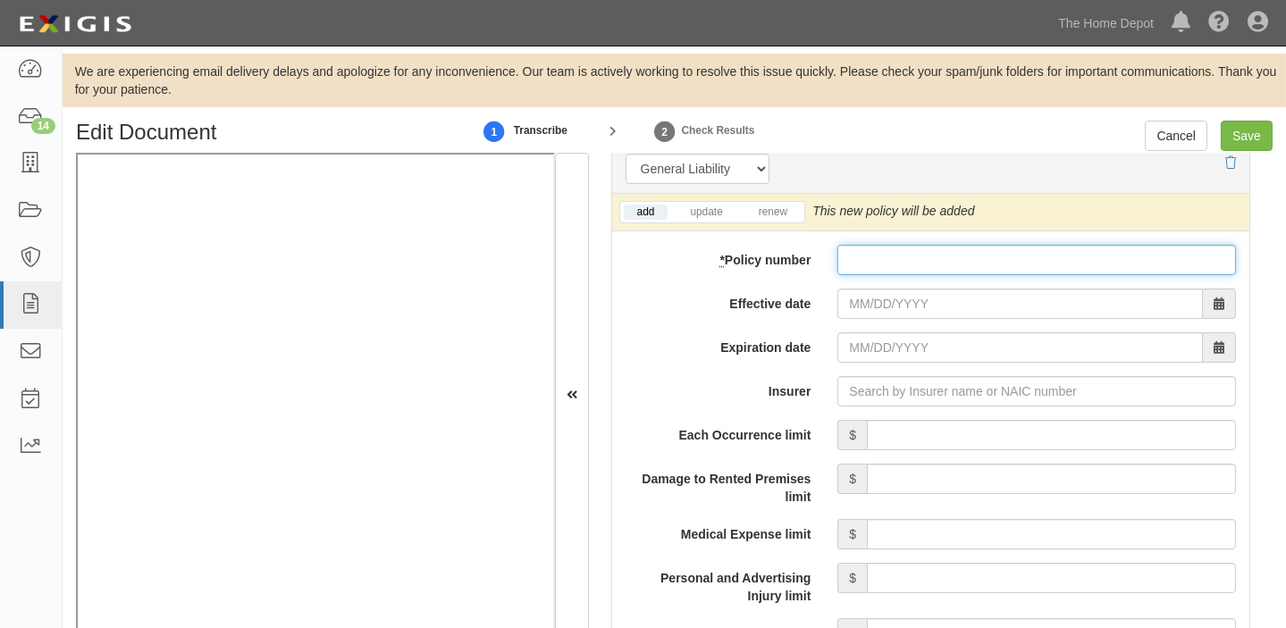
click at [838, 267] on input "* Policy number" at bounding box center [1037, 260] width 399 height 30
paste input "0300000716-009"
type input "0300000716-009"
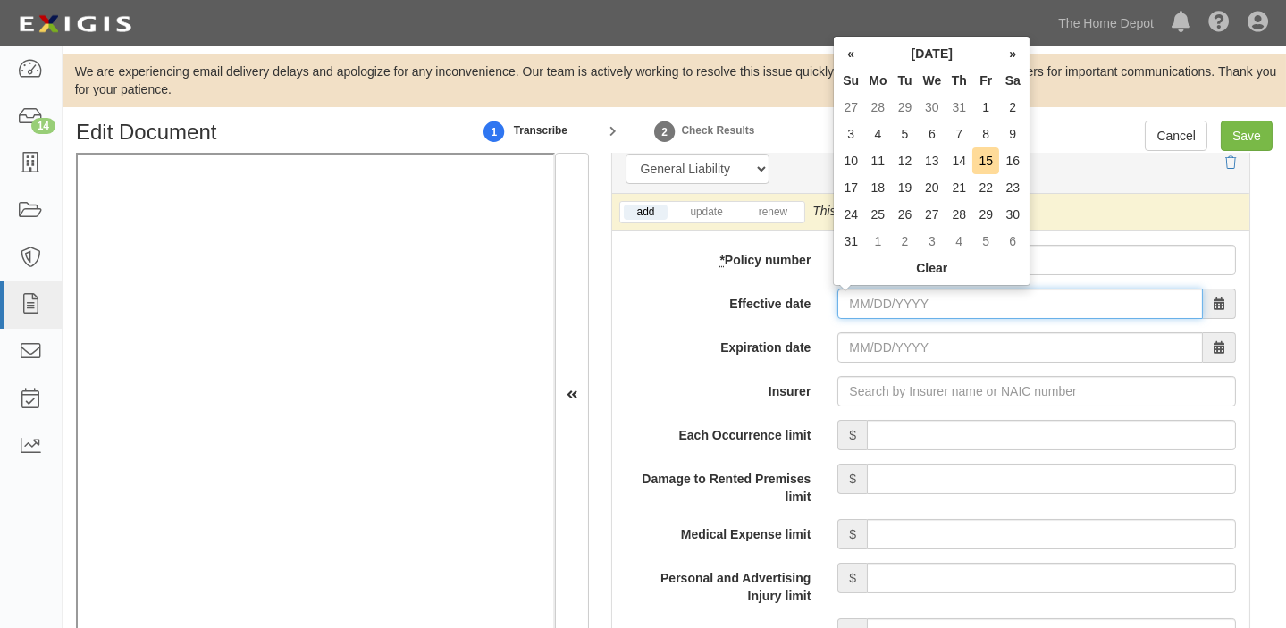
click at [855, 296] on input "Effective date" at bounding box center [1021, 304] width 366 height 30
click at [983, 158] on td "15" at bounding box center [986, 160] width 27 height 27
type input "08/15/2025"
type input "08/15/2026"
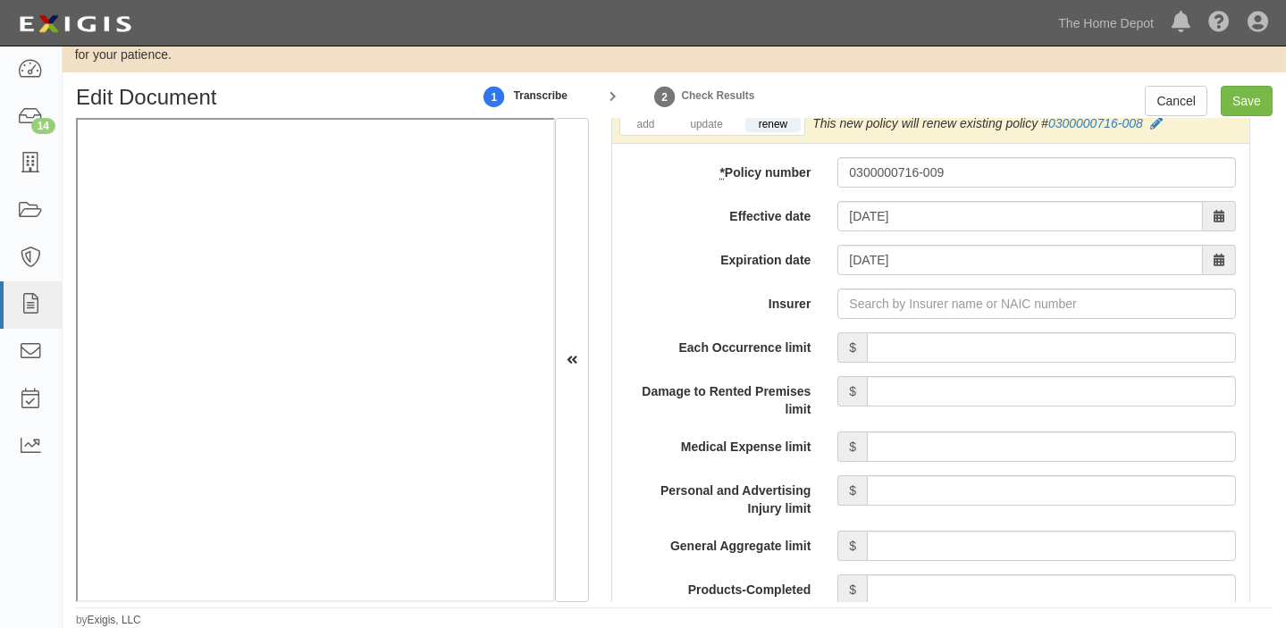
scroll to position [1462, 0]
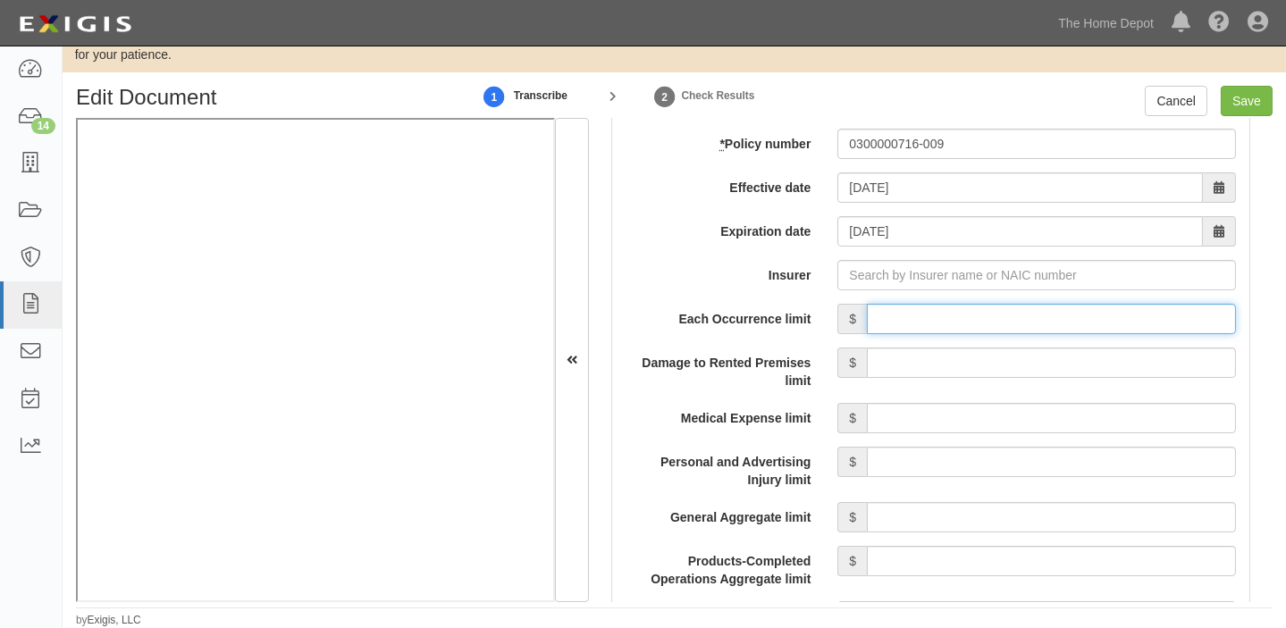
click at [992, 313] on input "Each Occurrence limit" at bounding box center [1051, 319] width 369 height 30
type input "8,000,000"
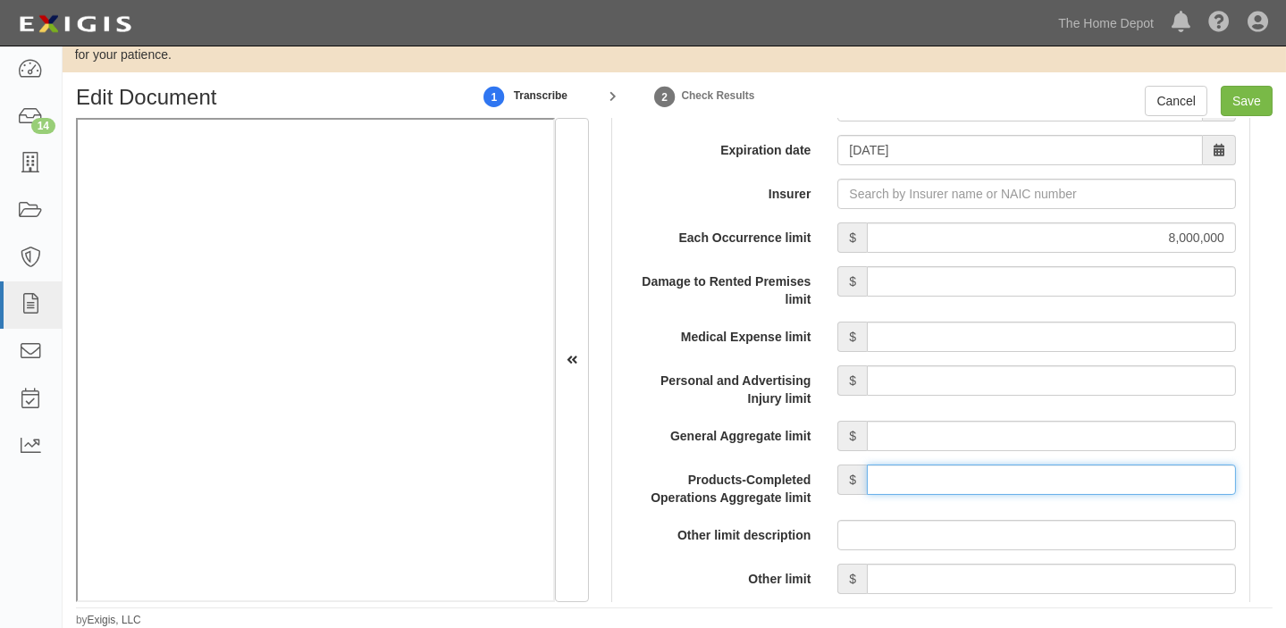
click at [1027, 479] on input "Products-Completed Operations Aggregate limit" at bounding box center [1051, 480] width 369 height 30
type input "10,000,000"
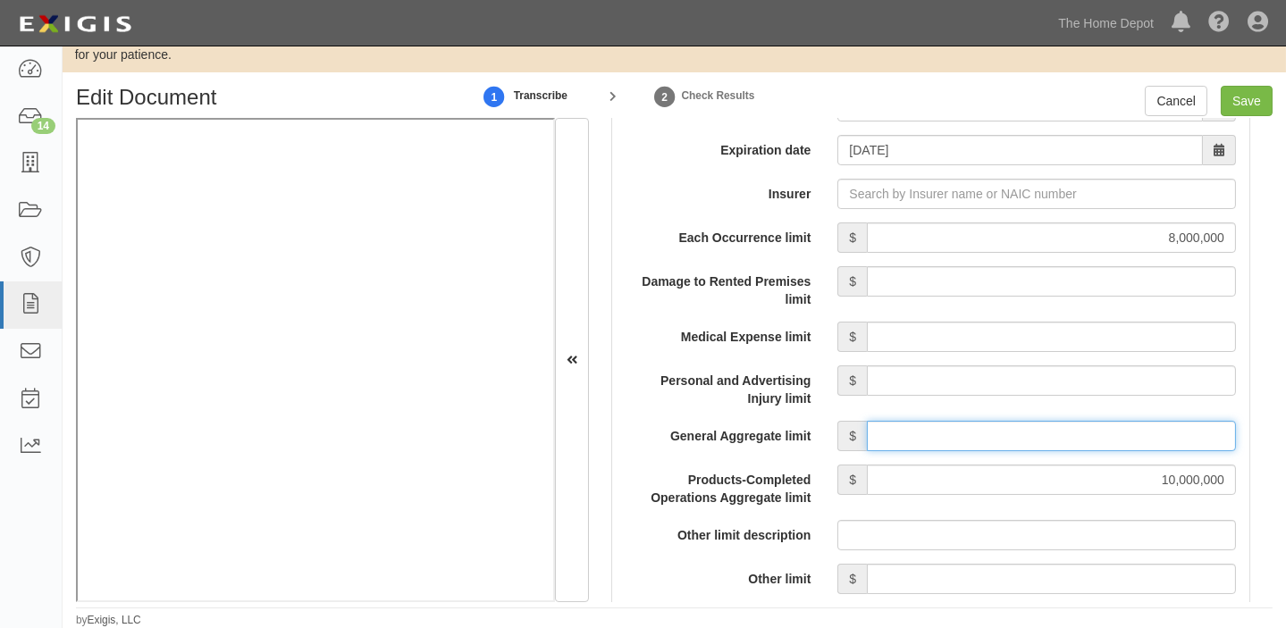
click at [1058, 435] on input "General Aggregate limit" at bounding box center [1051, 436] width 369 height 30
type input "5,000,000"
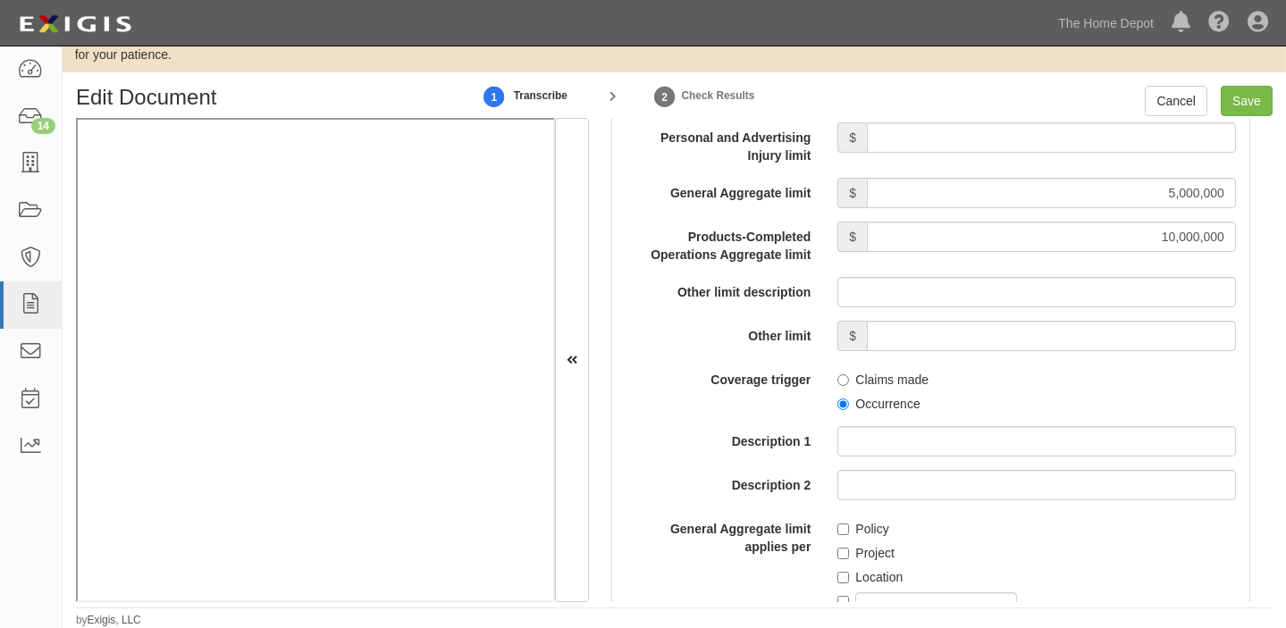
scroll to position [1788, 0]
click at [884, 402] on label "Occurrence" at bounding box center [879, 403] width 82 height 18
click at [849, 402] on input "Occurrence" at bounding box center [844, 404] width 12 height 12
radio input "true"
click at [940, 600] on input "text" at bounding box center [936, 607] width 162 height 30
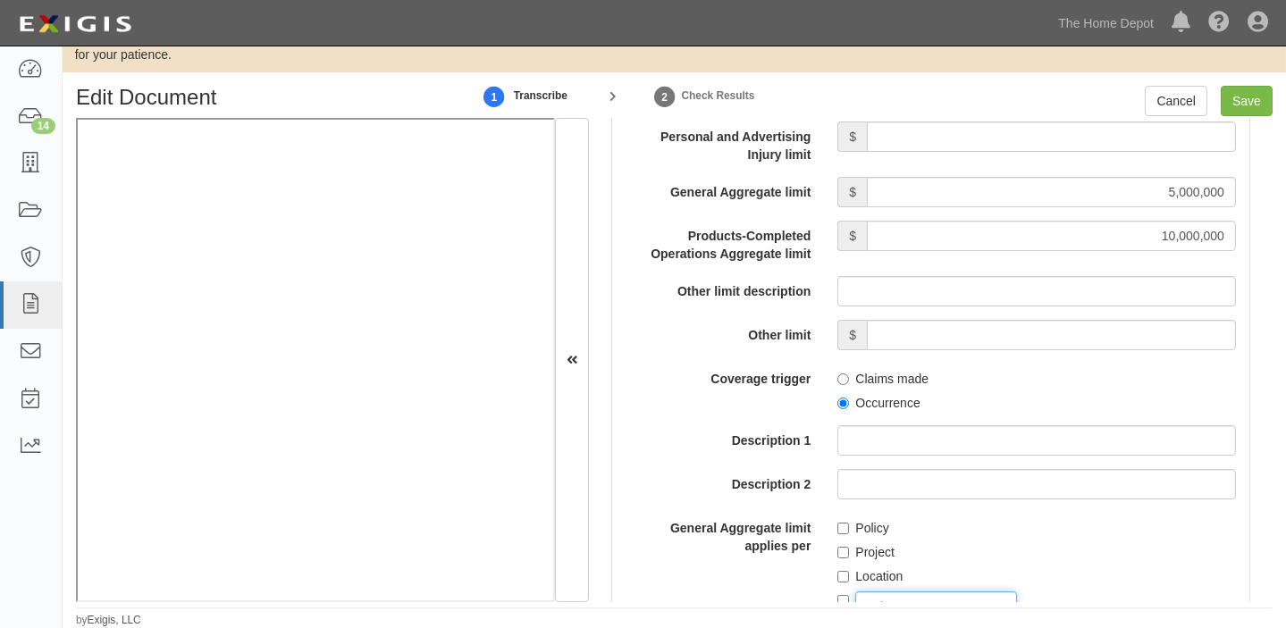
type input "PRODUCTS AND/OR COMPLETED OPERATIONS"
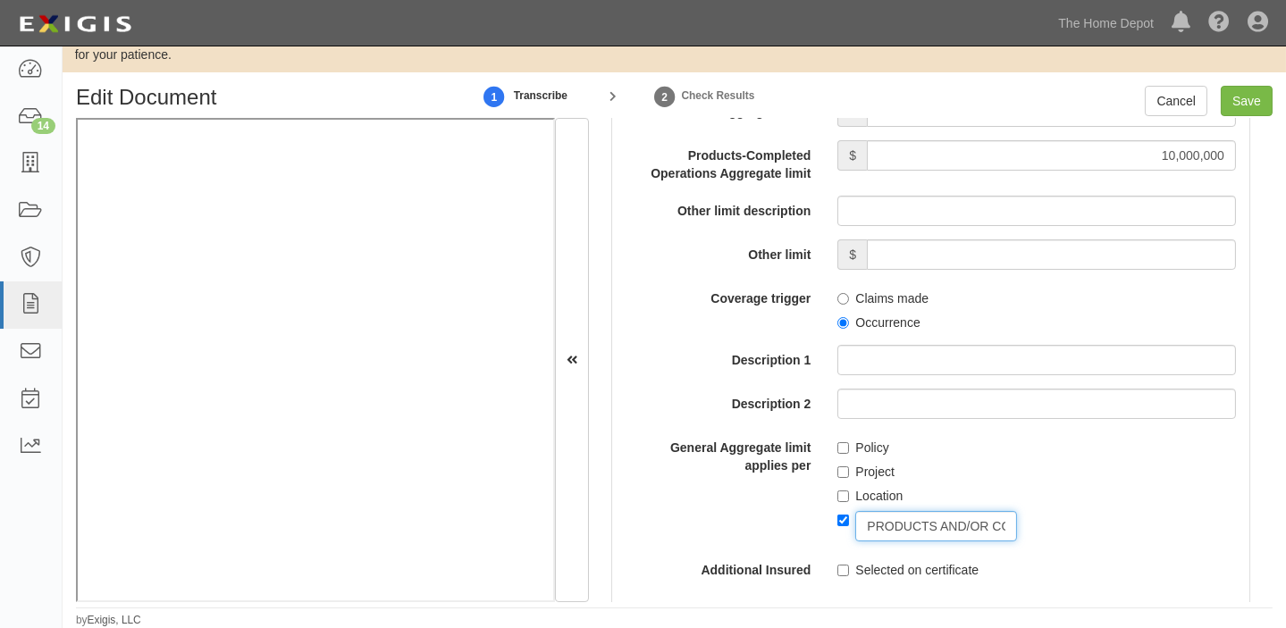
scroll to position [0, 148]
drag, startPoint x: 859, startPoint y: 520, endPoint x: 1134, endPoint y: 515, distance: 274.5
click at [1134, 515] on div "PRODUCTS AND/OR COMPLETED OPERATIONS" at bounding box center [1037, 523] width 399 height 37
checkbox input "false"
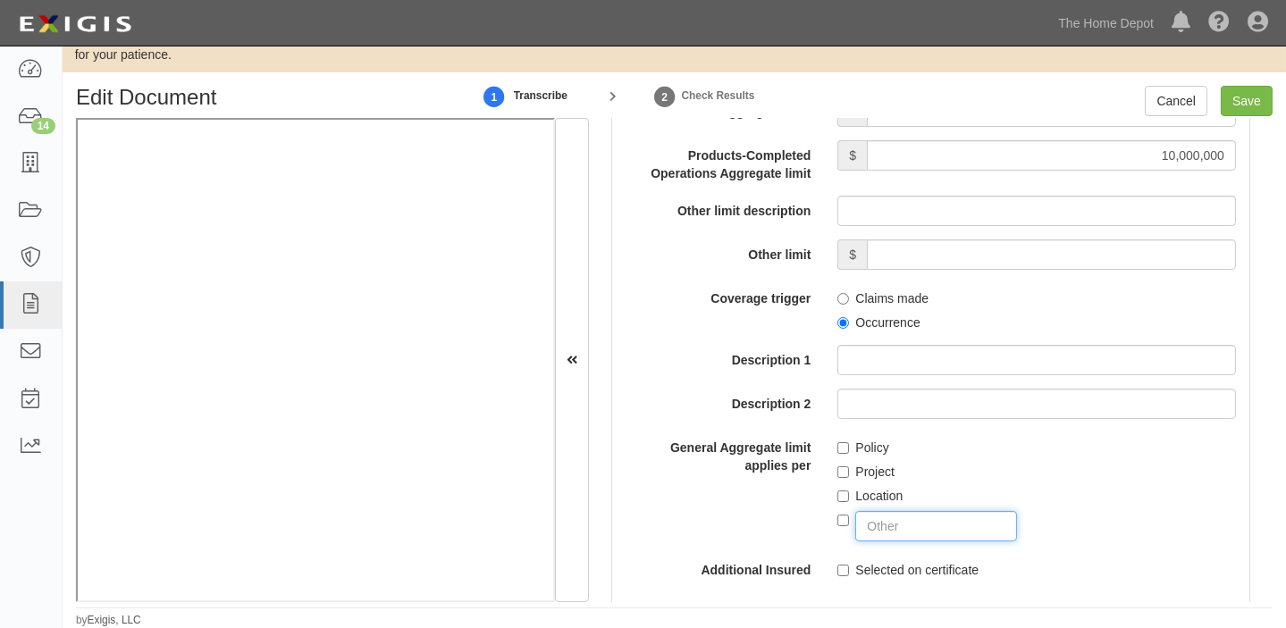
click at [934, 528] on input "text" at bounding box center [936, 526] width 162 height 30
type input "PRODUCTS AND/OR COMPLETED OPERATIONS"
checkbox input "true"
click at [1254, 114] on input "Save" at bounding box center [1247, 101] width 52 height 30
type input "8000000"
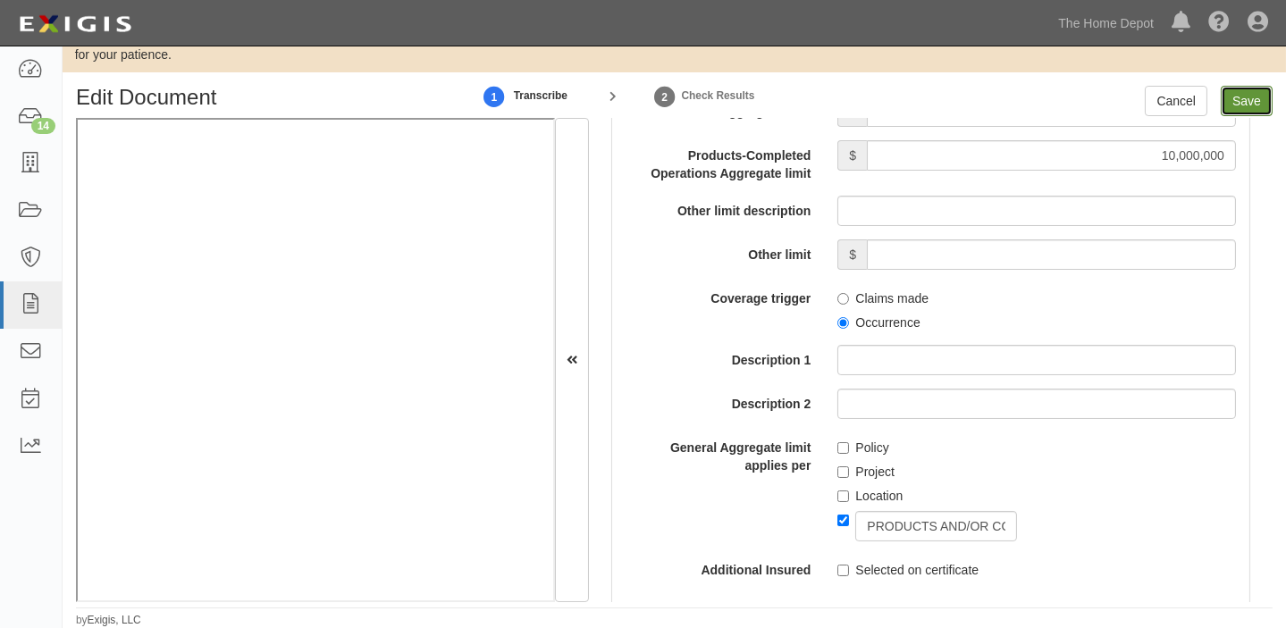
type input "5000000"
type input "10000000"
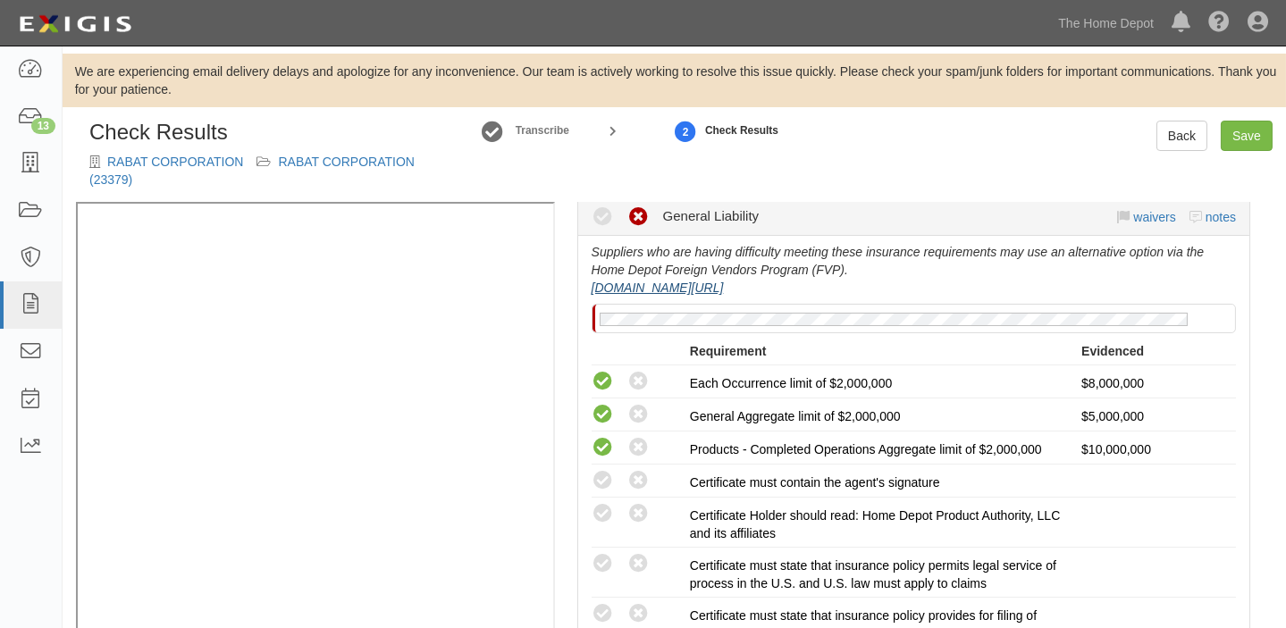
scroll to position [406, 0]
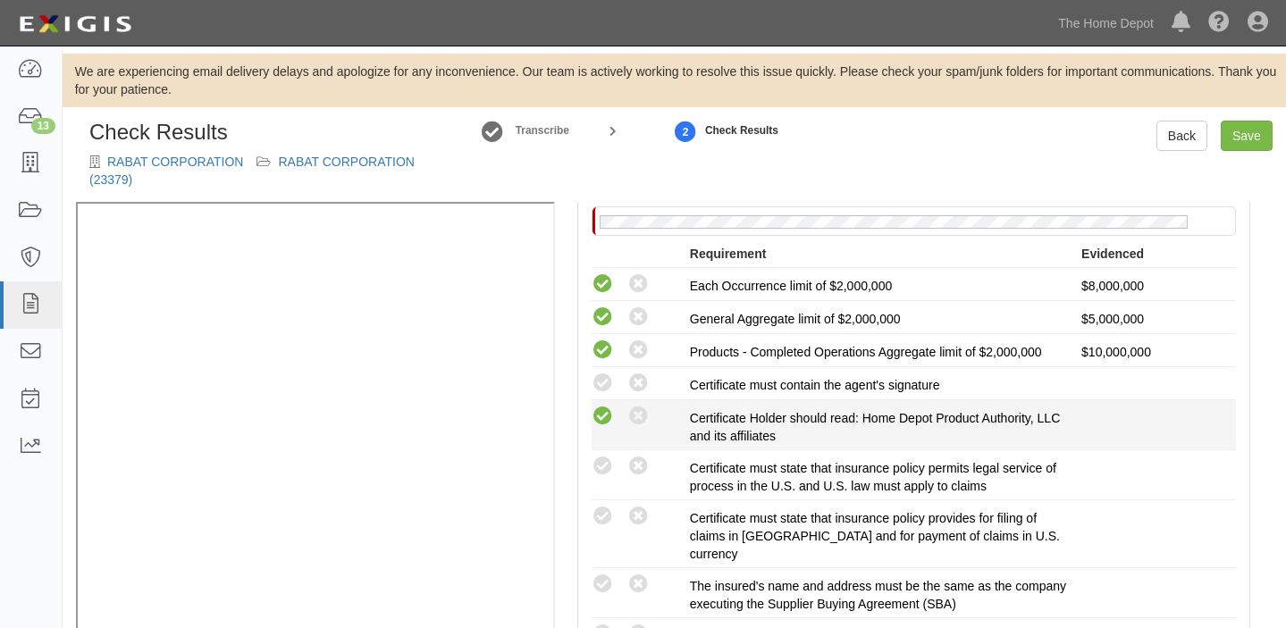
click at [600, 419] on icon at bounding box center [603, 417] width 22 height 22
radio input "true"
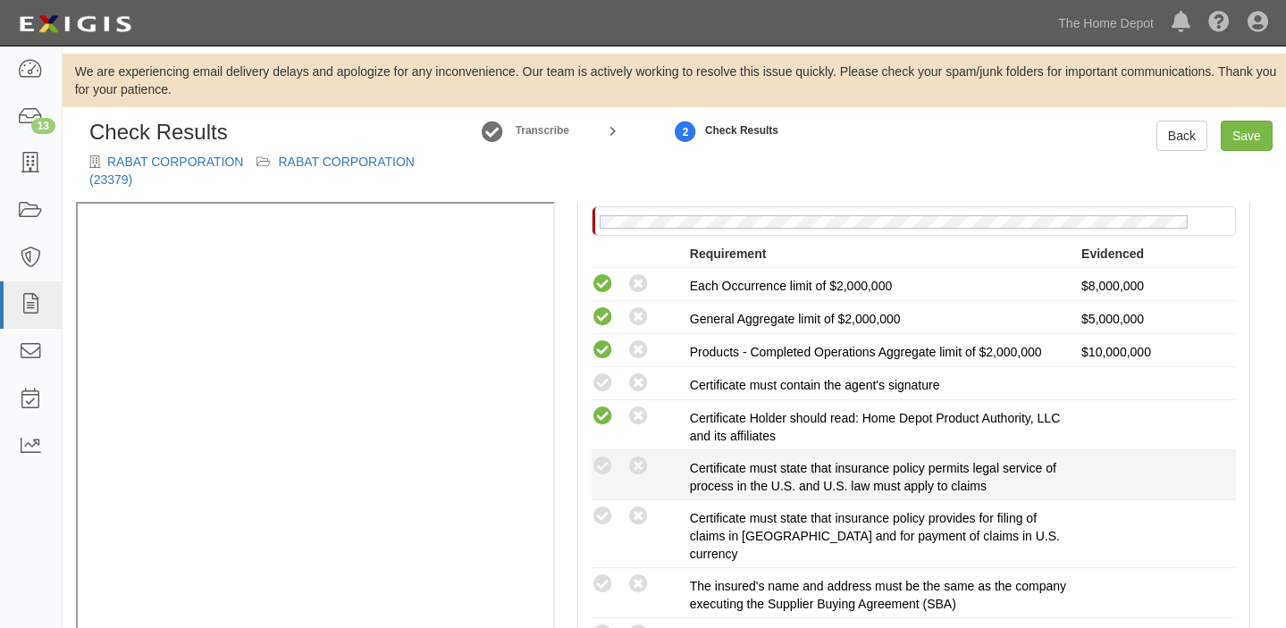
drag, startPoint x: 604, startPoint y: 382, endPoint x: 617, endPoint y: 458, distance: 77.0
click at [608, 393] on li "Compliant Waived: Non-Compliant Certificate must contain the agent's signature" at bounding box center [914, 383] width 645 height 33
click at [597, 472] on icon at bounding box center [603, 467] width 22 height 22
radio input "true"
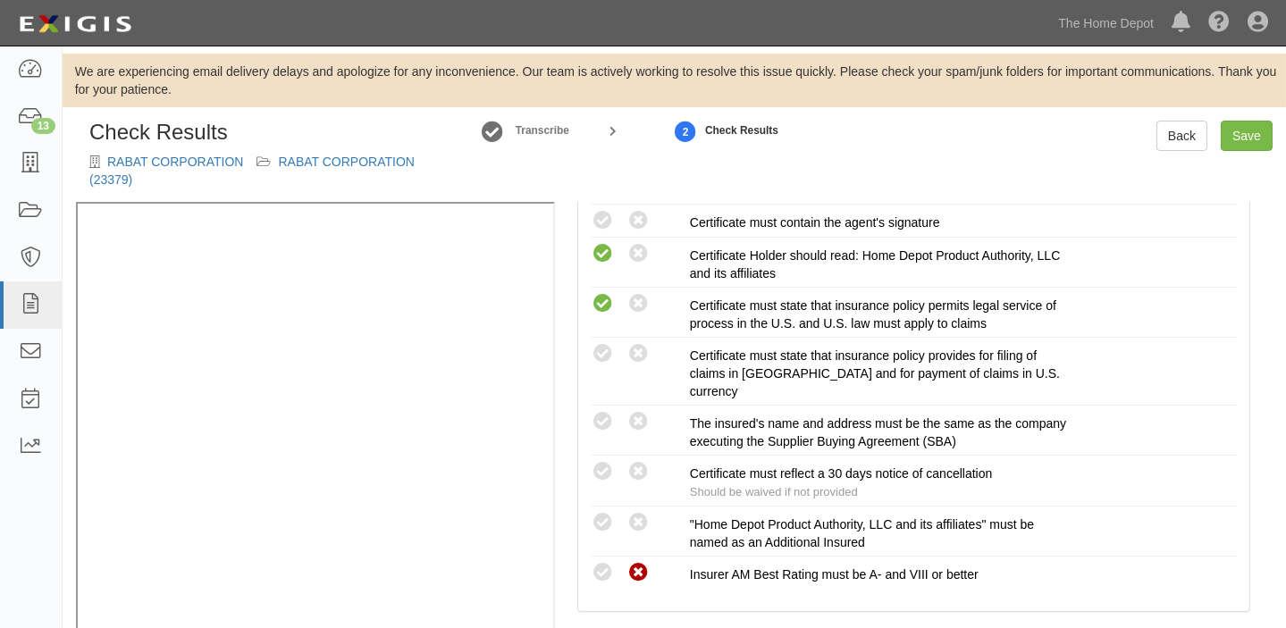
scroll to position [72, 0]
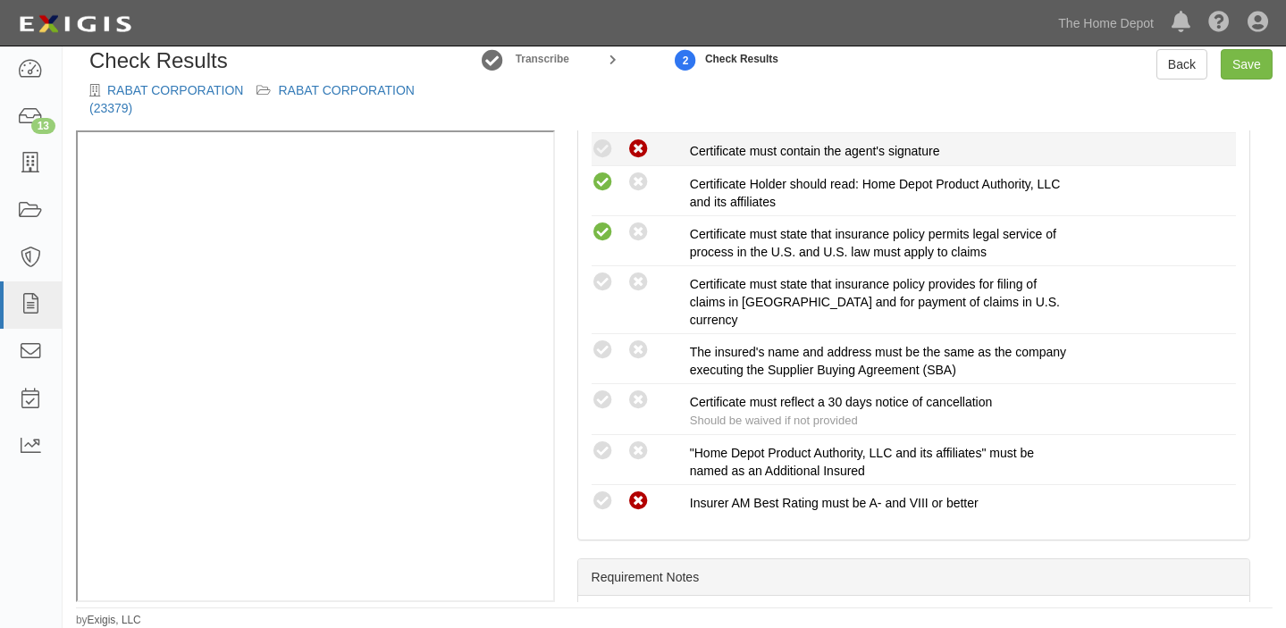
click at [630, 145] on icon at bounding box center [639, 150] width 22 height 22
radio input "true"
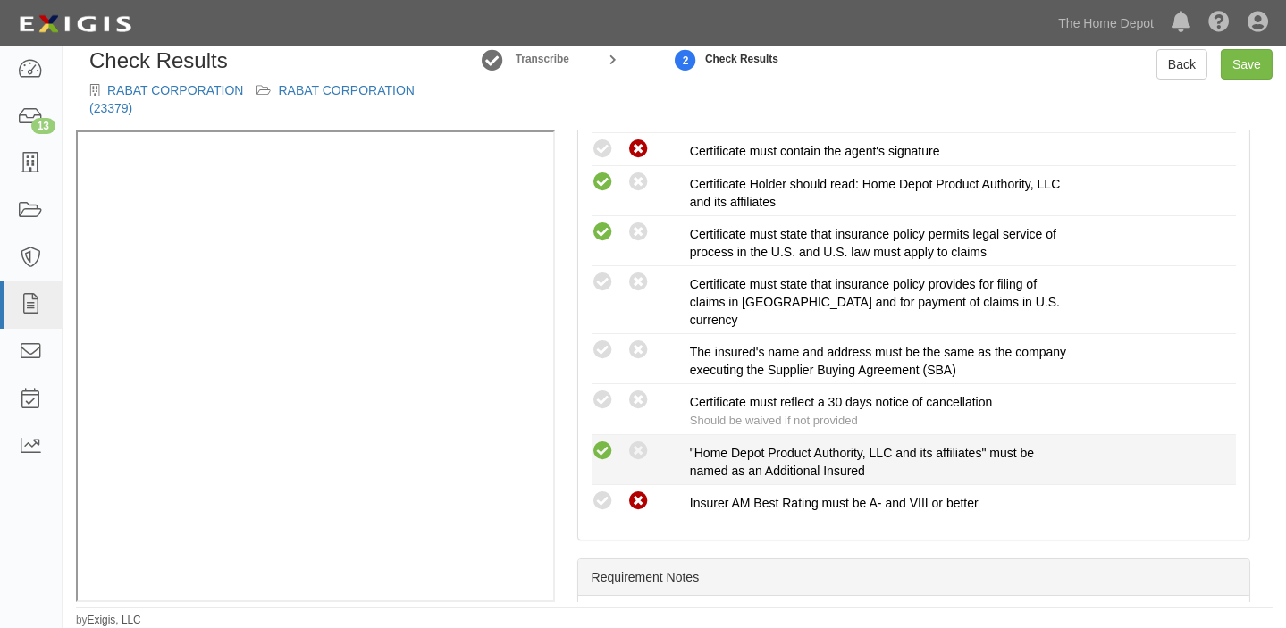
click at [600, 441] on icon at bounding box center [603, 452] width 22 height 22
radio input "true"
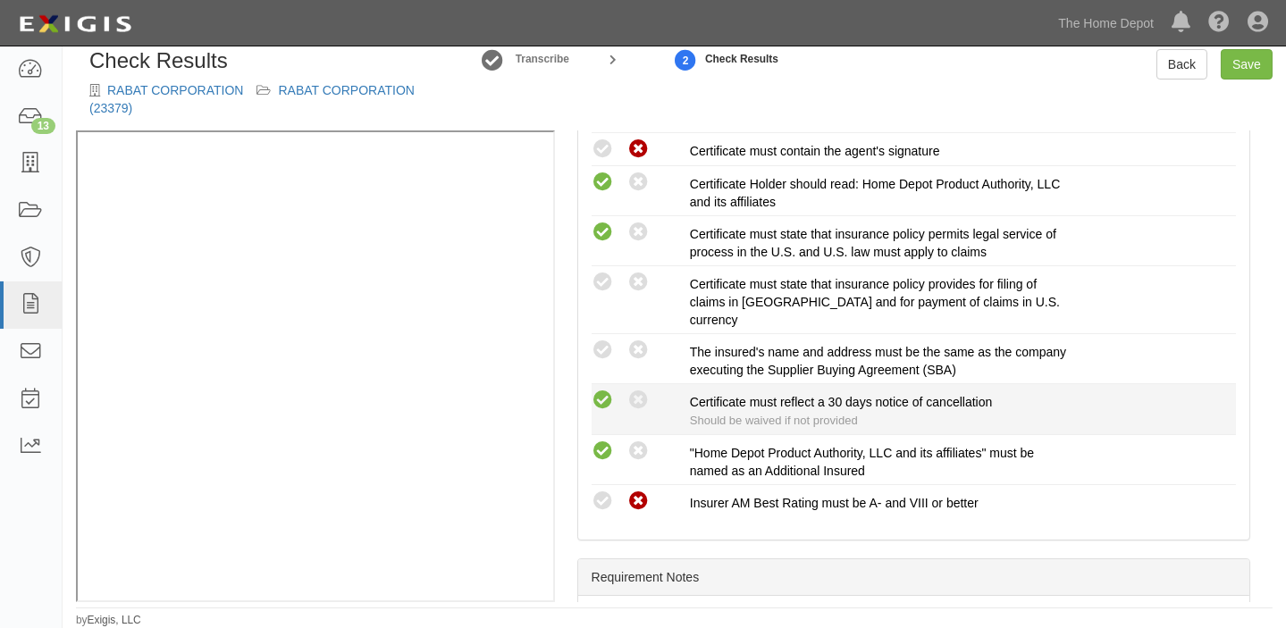
click at [596, 401] on icon at bounding box center [603, 401] width 22 height 22
radio input "true"
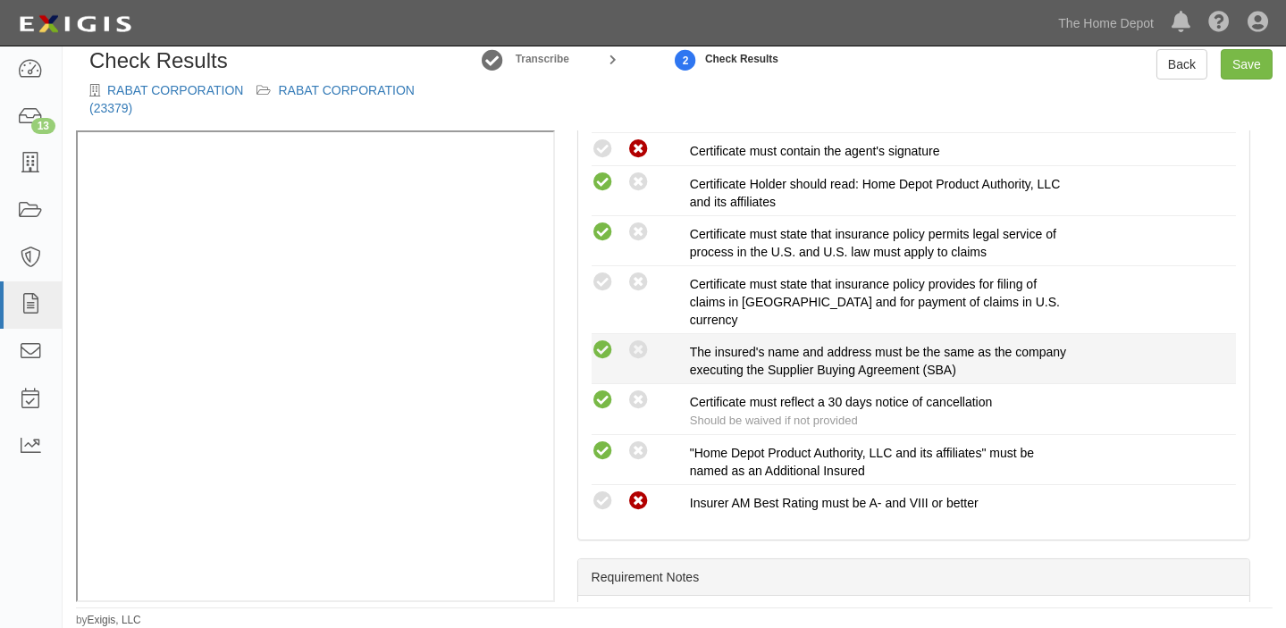
click at [603, 348] on icon at bounding box center [603, 351] width 22 height 22
radio input "true"
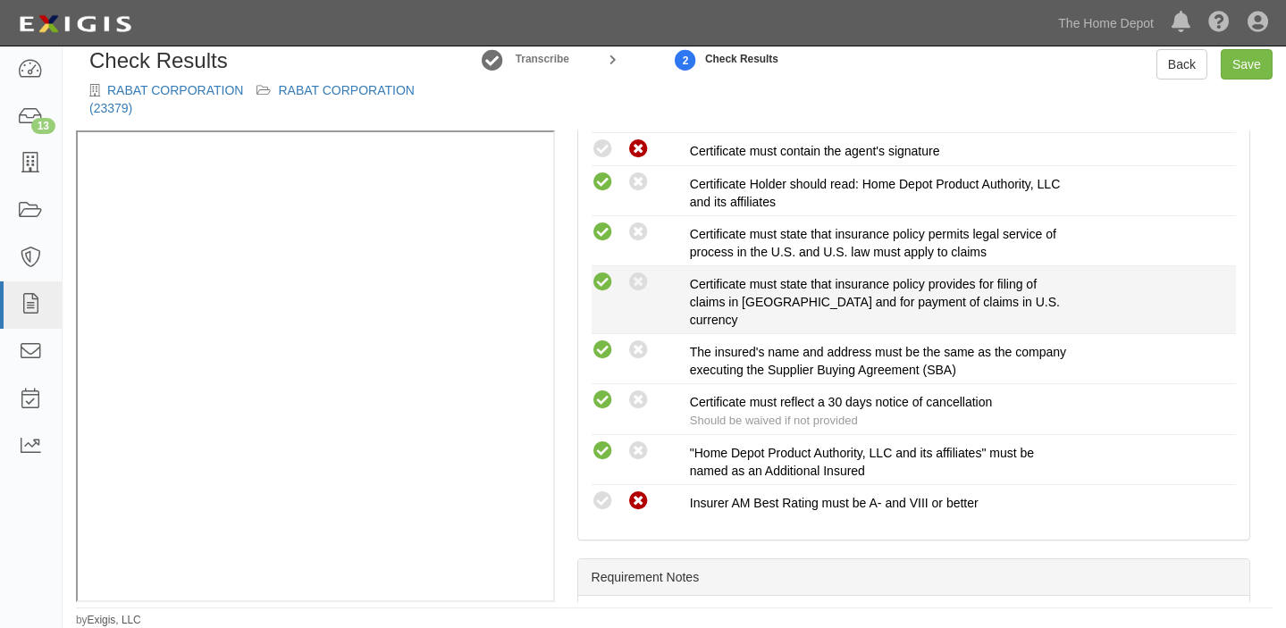
click at [603, 287] on icon at bounding box center [603, 283] width 22 height 22
radio input "true"
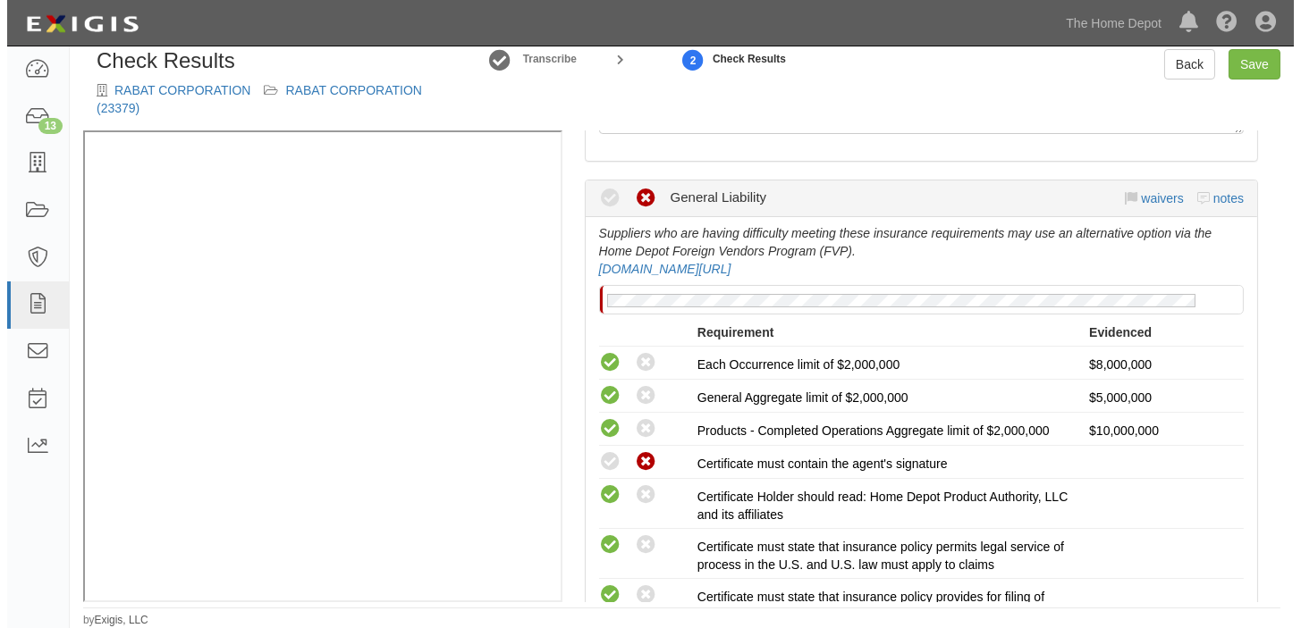
scroll to position [162, 0]
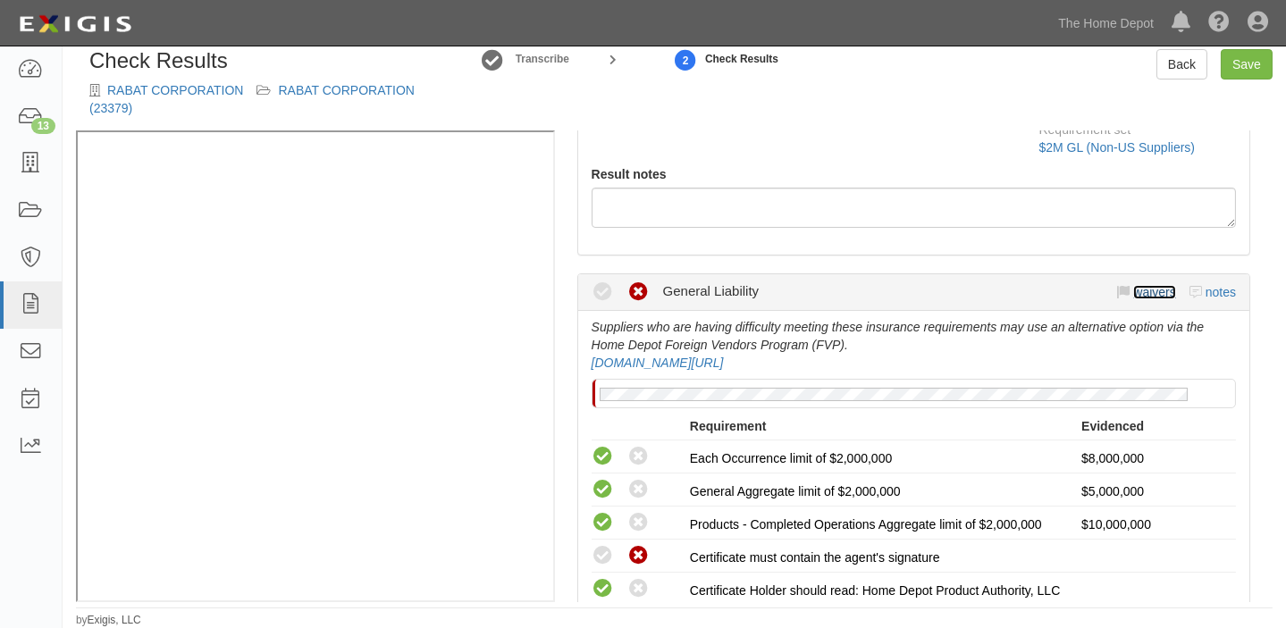
click at [1136, 292] on link "waivers" at bounding box center [1155, 292] width 42 height 14
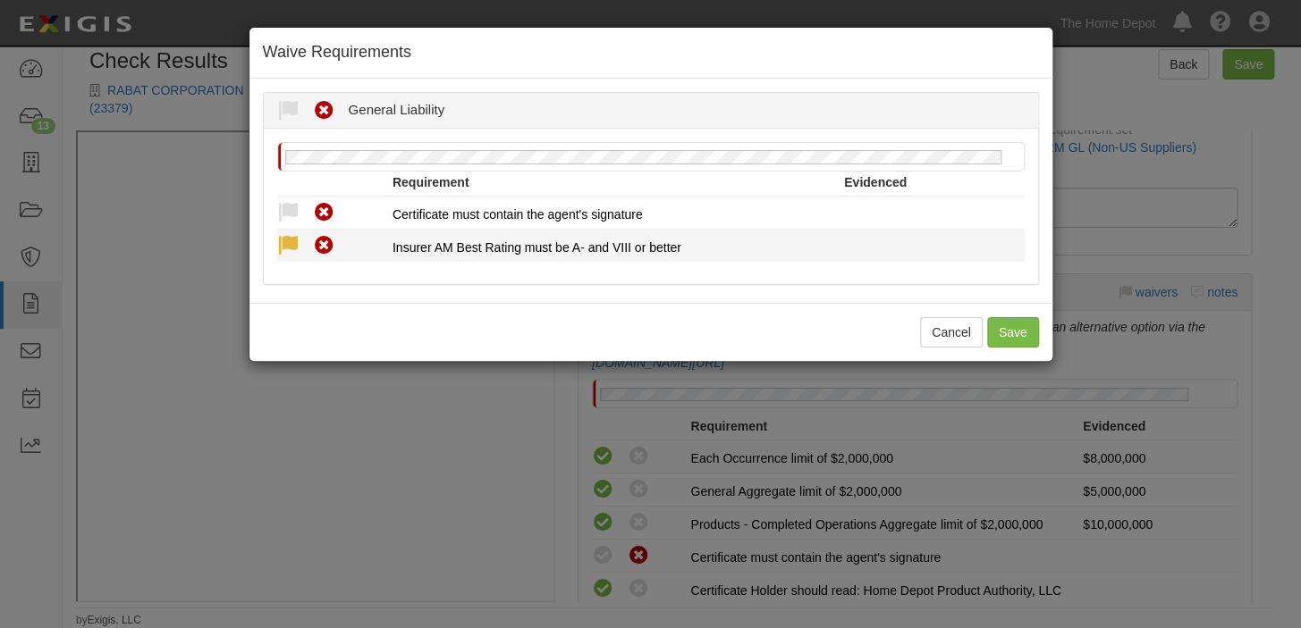
click at [287, 236] on icon at bounding box center [288, 246] width 22 height 22
radio input "true"
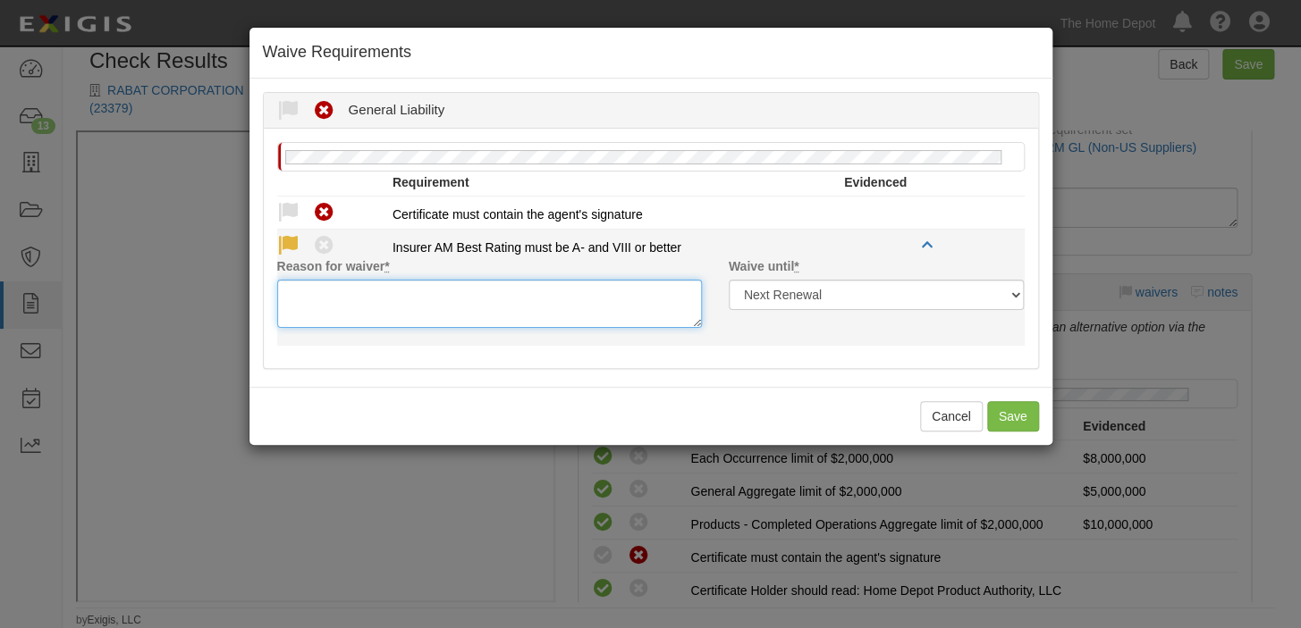
click at [316, 309] on textarea "Reason for waiver *" at bounding box center [489, 304] width 425 height 48
paste textarea "AIG Vietnam Insurance Company is acceptable"
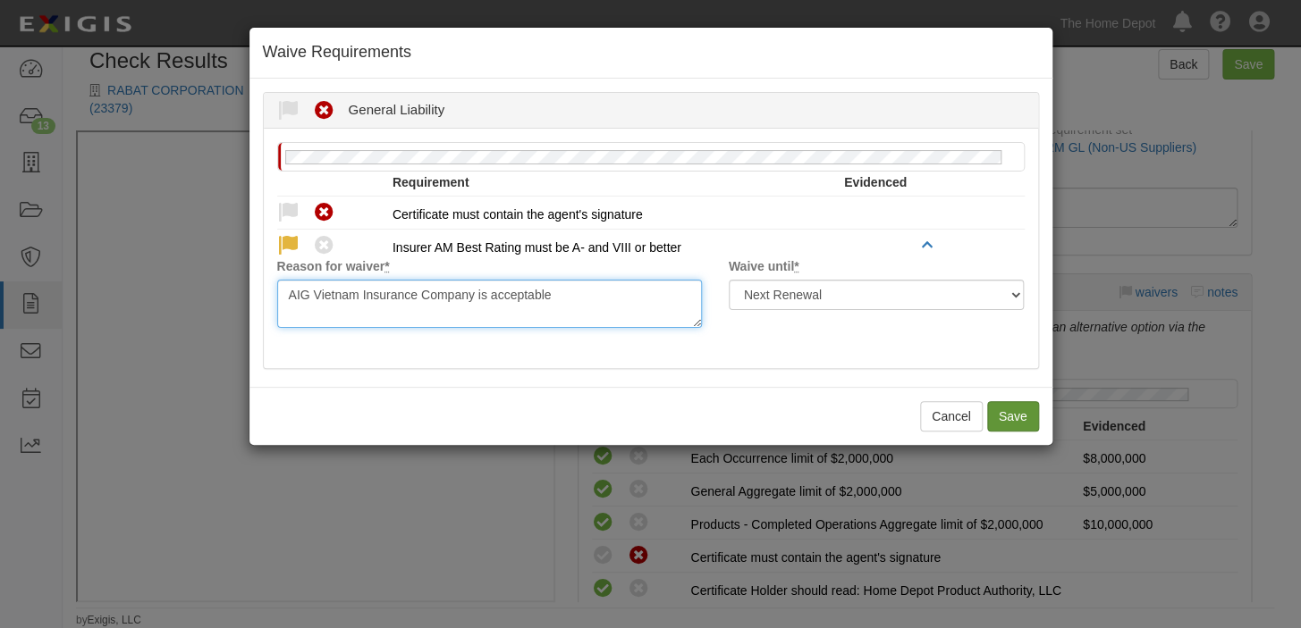
type textarea "AIG Vietnam Insurance Company is acceptable"
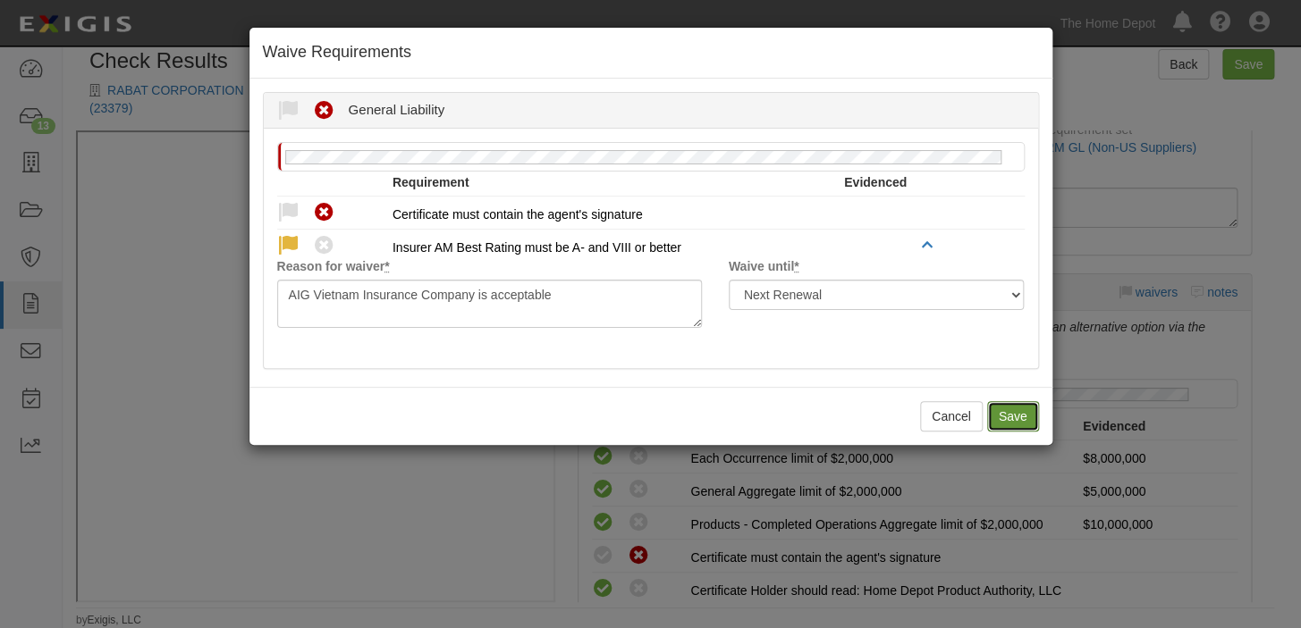
click at [1006, 413] on button "Save" at bounding box center [1013, 416] width 52 height 30
radio input "true"
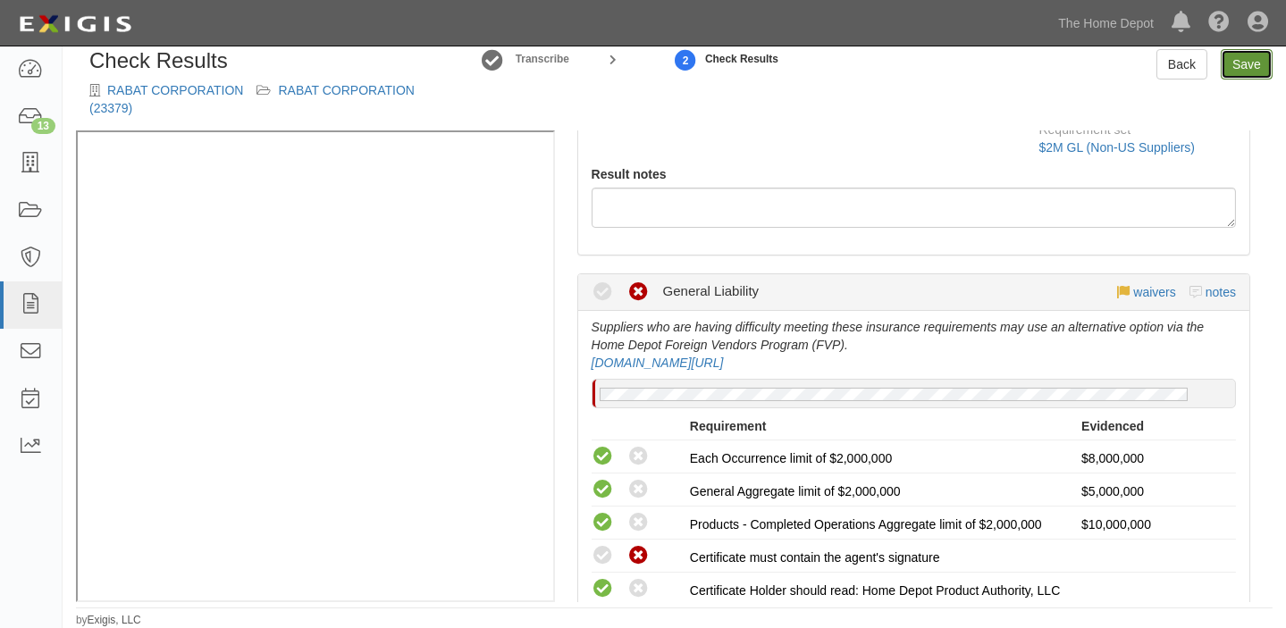
click at [1229, 78] on link "Save" at bounding box center [1247, 64] width 52 height 30
radio input "true"
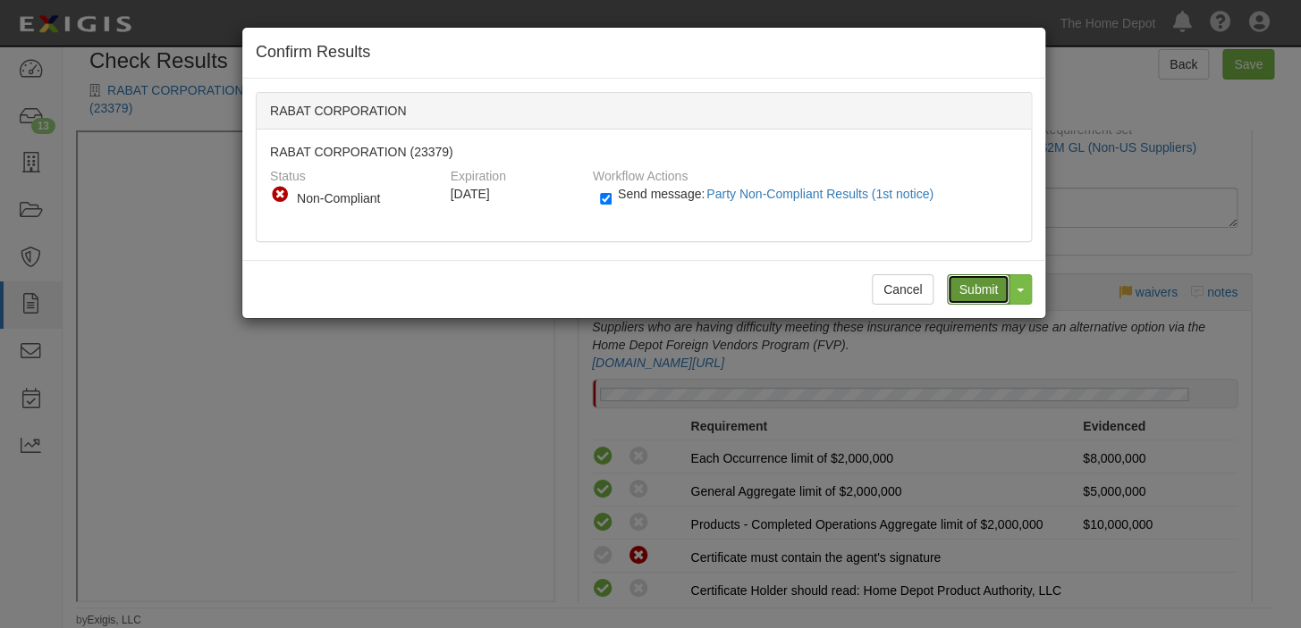
click at [959, 289] on input "Submit" at bounding box center [978, 289] width 63 height 30
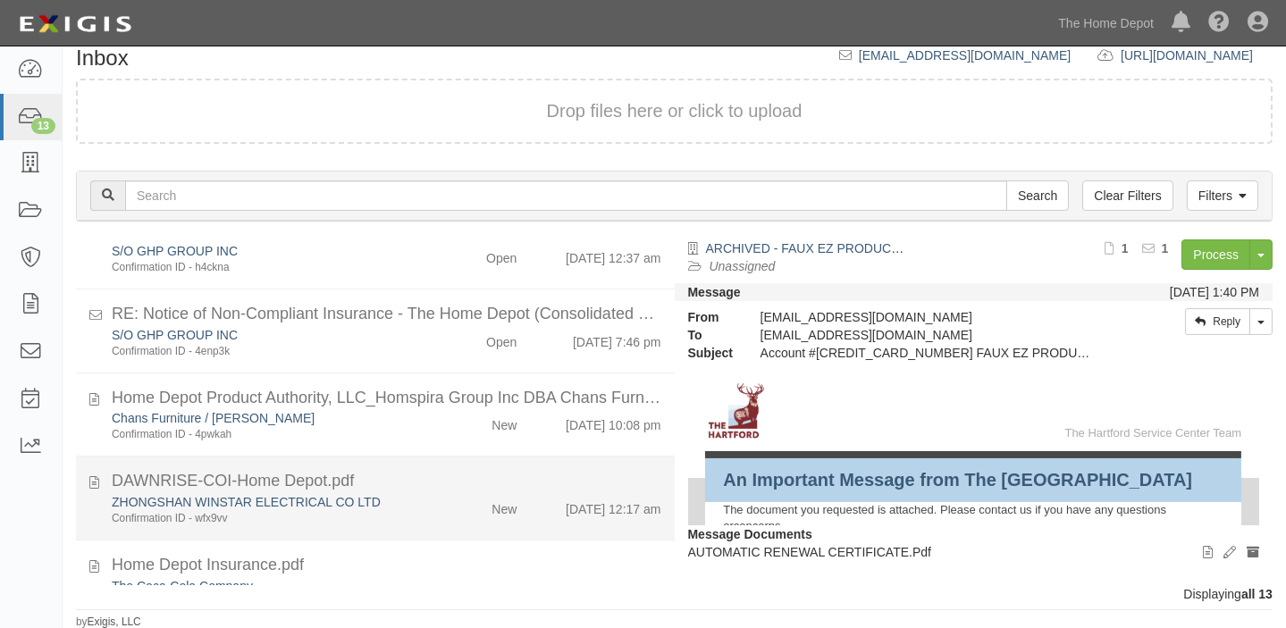
scroll to position [243, 0]
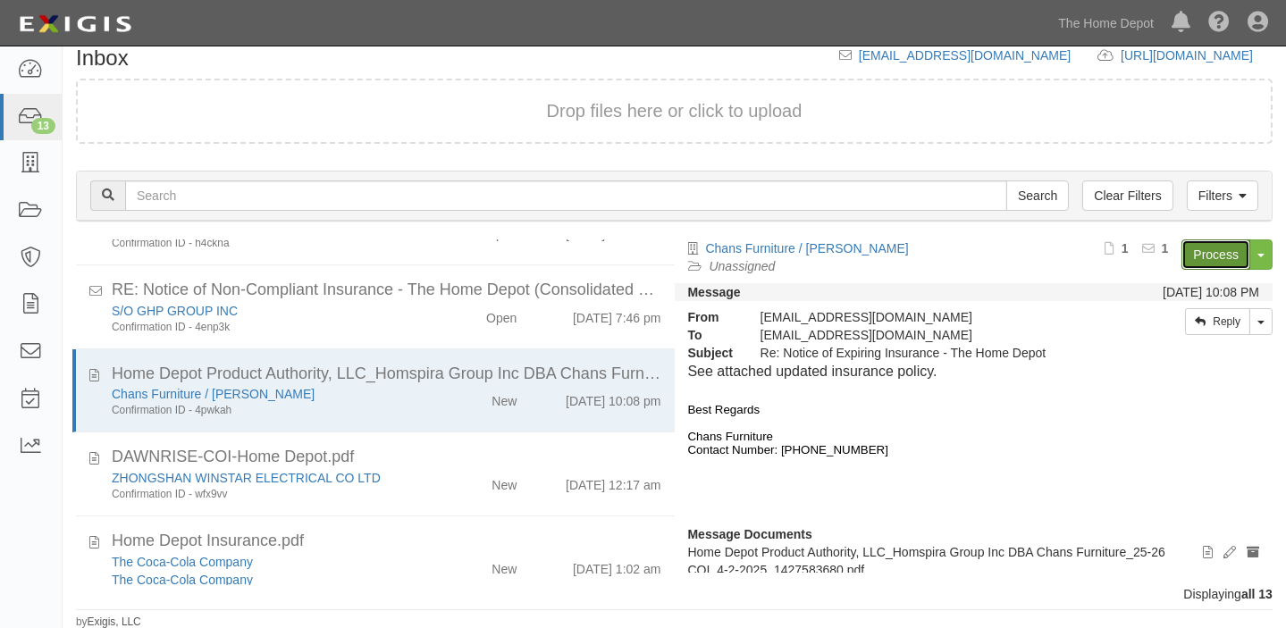
click at [1207, 242] on link "Process" at bounding box center [1216, 255] width 69 height 30
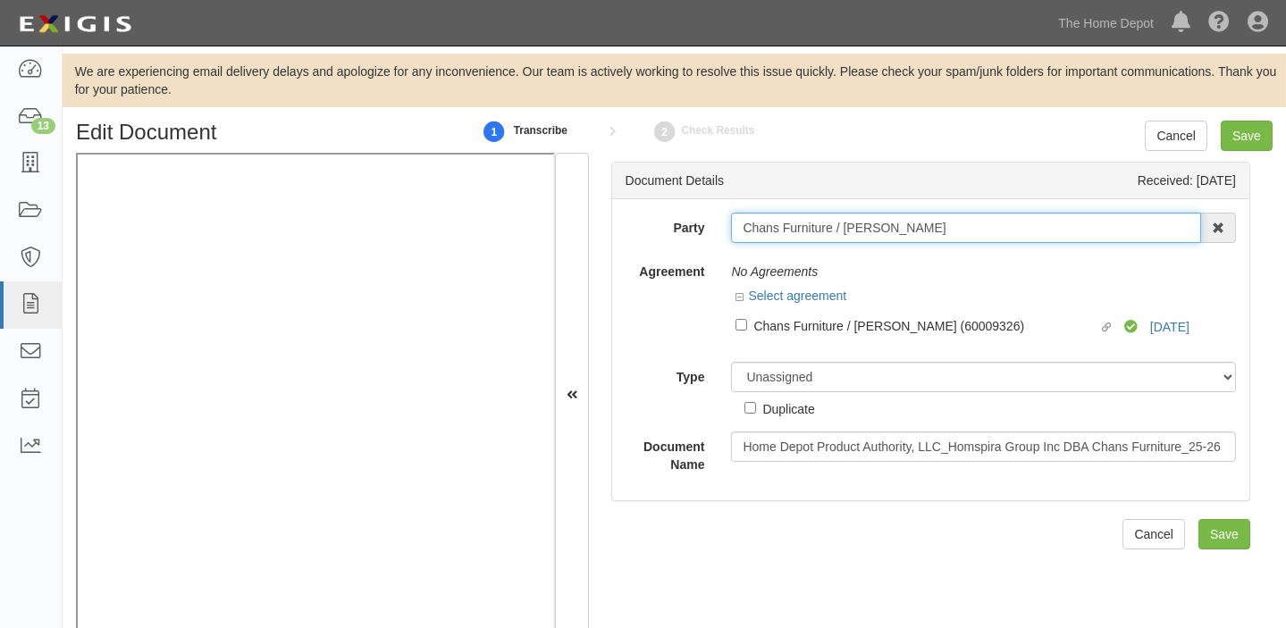
drag, startPoint x: 741, startPoint y: 231, endPoint x: 1007, endPoint y: 231, distance: 265.5
click at [1007, 231] on input "Chans Furniture / [PERSON_NAME]" at bounding box center [966, 228] width 470 height 30
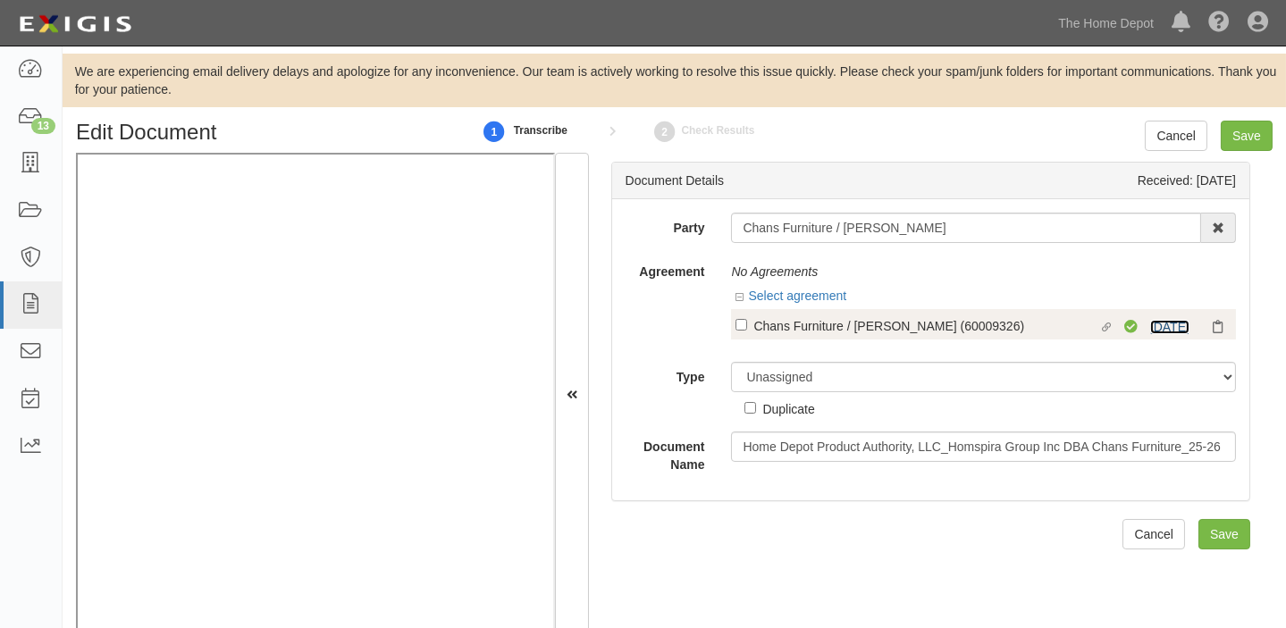
click at [1150, 327] on link "[DATE]" at bounding box center [1169, 327] width 39 height 14
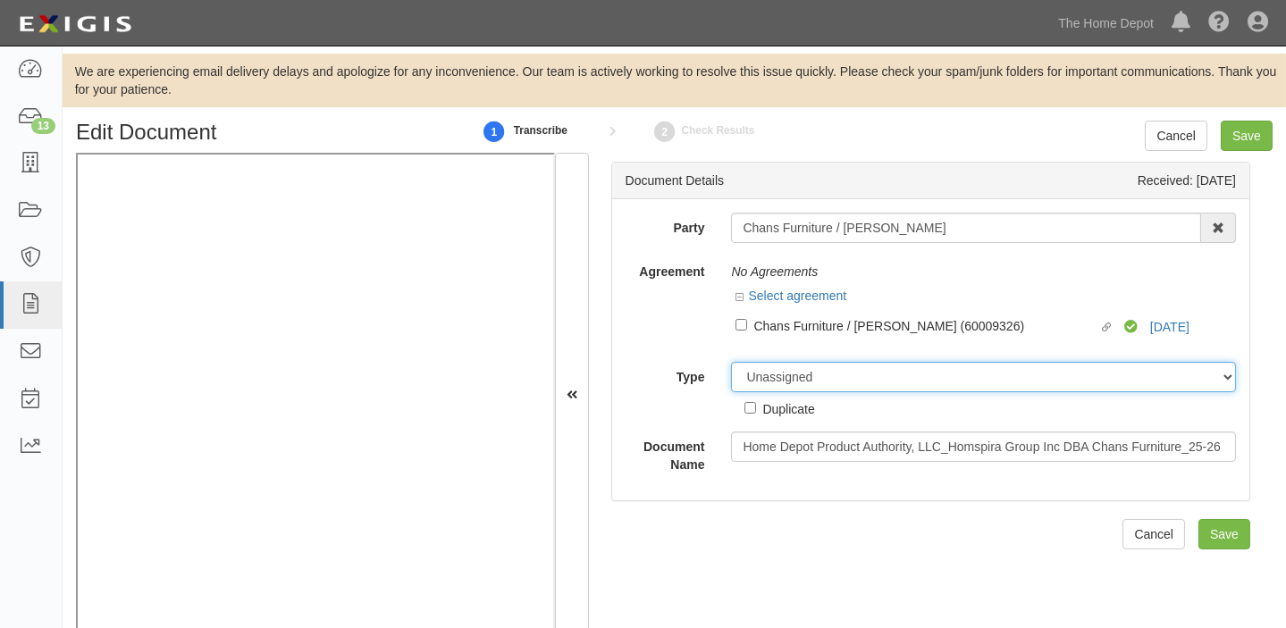
click at [810, 383] on select "Unassigned Binder Cancellation Notice Certificate Contract Endorsement Insuranc…" at bounding box center [983, 377] width 505 height 30
select select "OtherDetail"
click at [731, 362] on select "Unassigned Binder Cancellation Notice Certificate Contract Endorsement Insuranc…" at bounding box center [983, 377] width 505 height 30
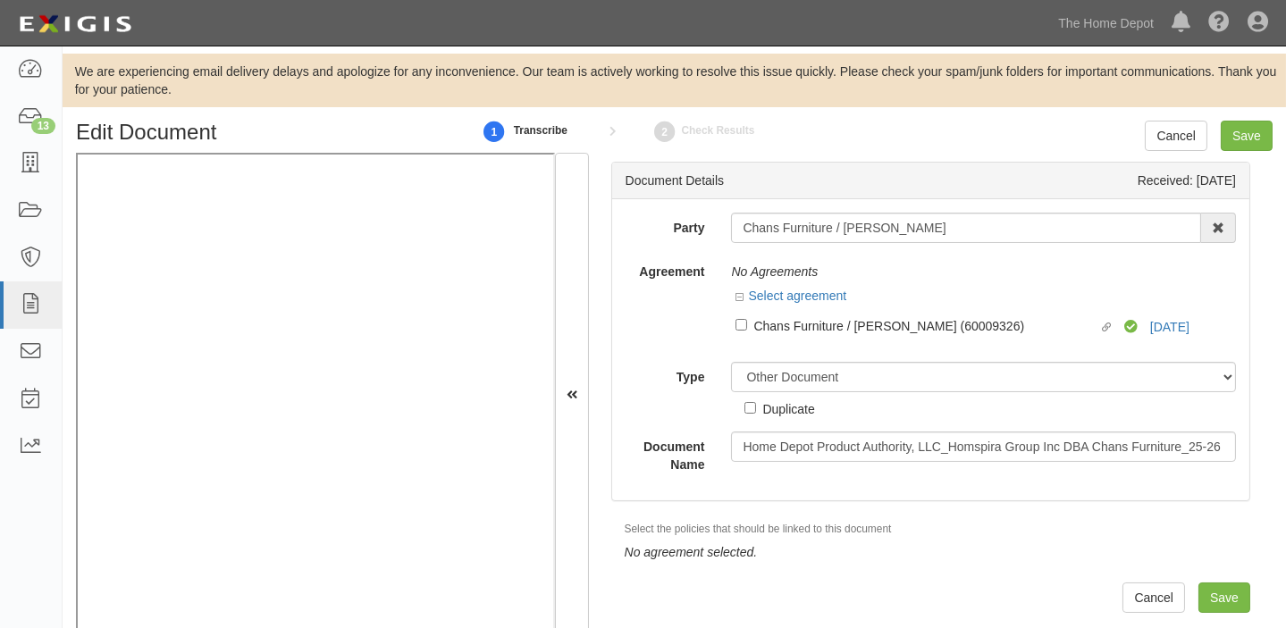
click at [789, 407] on div "Duplicate" at bounding box center [789, 409] width 52 height 20
click at [756, 407] on input "Duplicate" at bounding box center [751, 408] width 12 height 12
checkbox input "true"
click at [1239, 135] on input "Save" at bounding box center [1247, 136] width 52 height 30
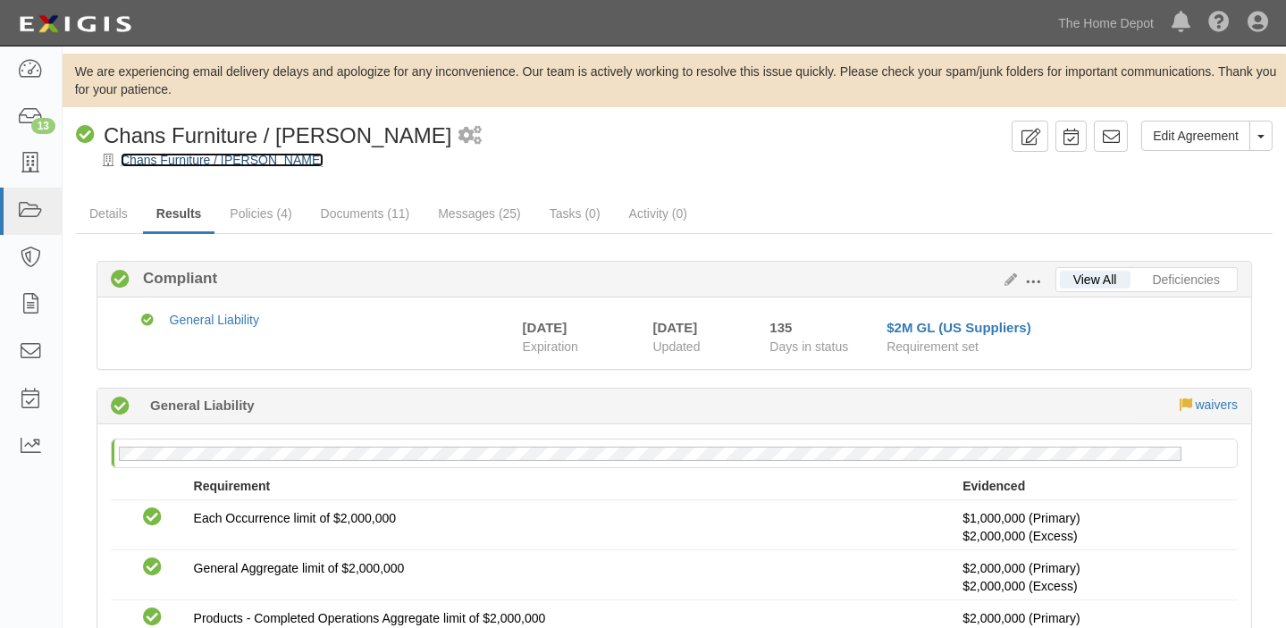
click at [221, 154] on link "Chans Furniture / [PERSON_NAME]" at bounding box center [222, 160] width 203 height 14
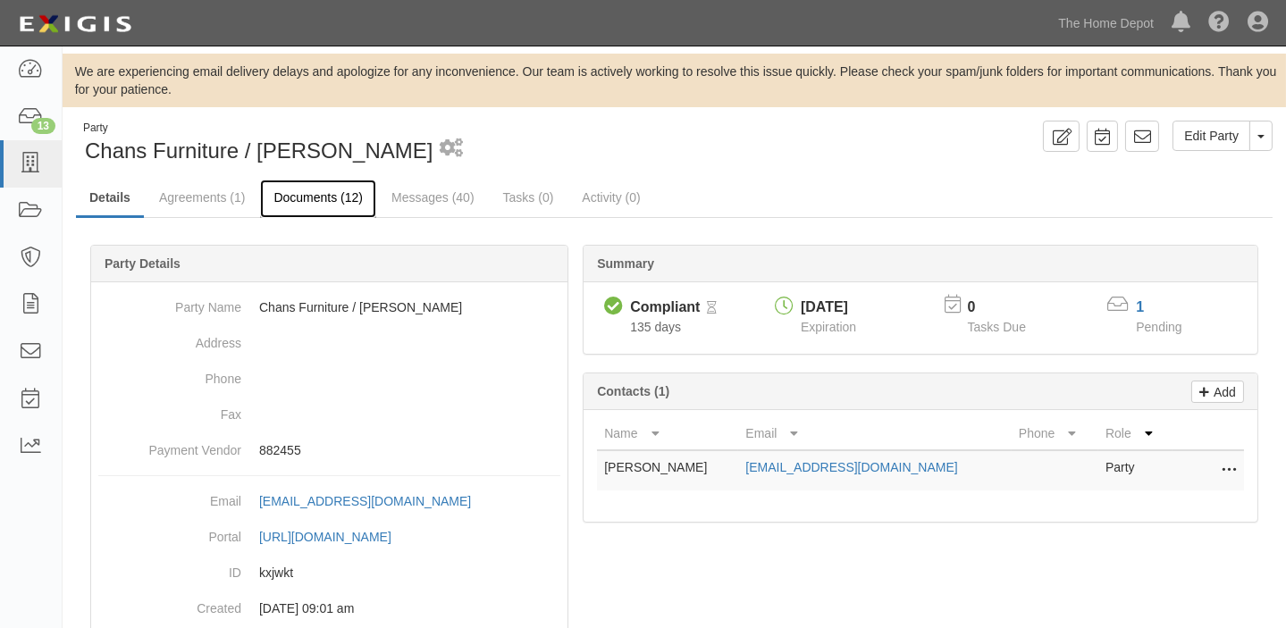
click at [309, 198] on link "Documents (12)" at bounding box center [318, 199] width 116 height 38
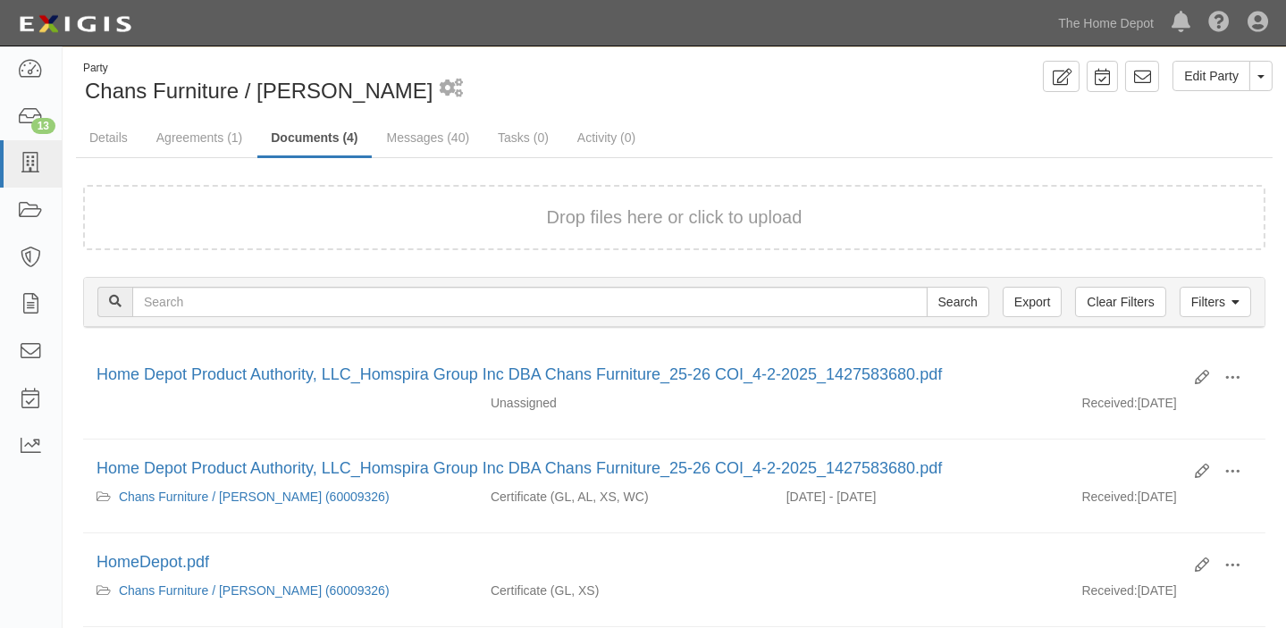
scroll to position [162, 0]
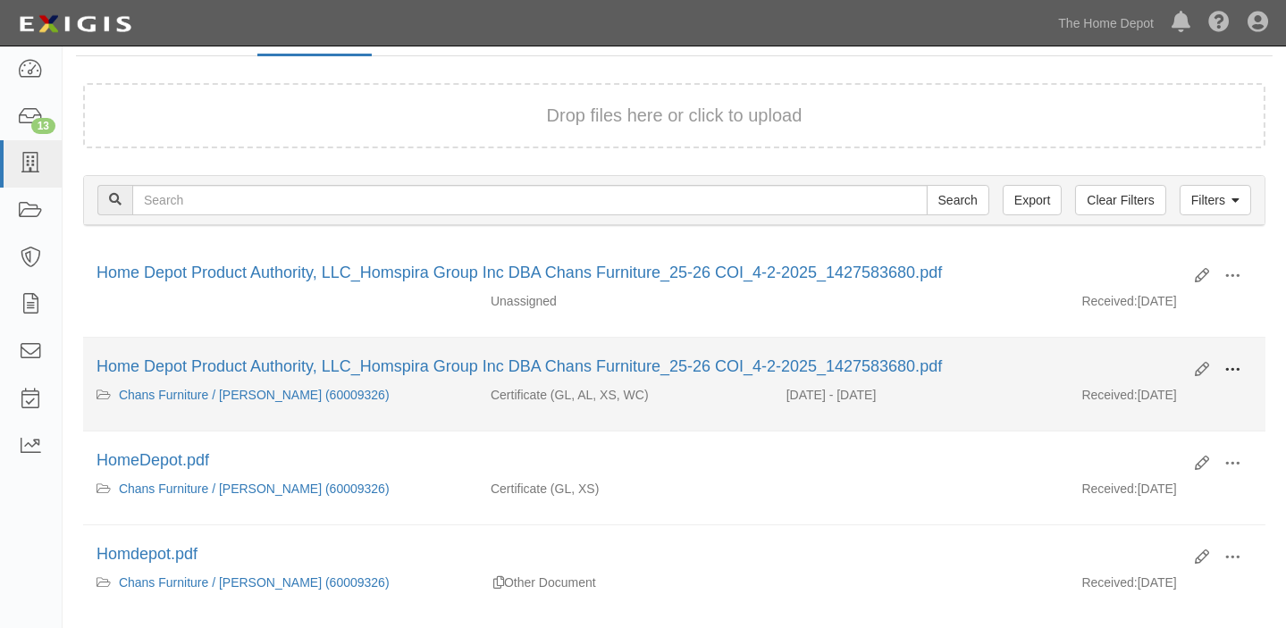
click at [1241, 367] on span at bounding box center [1233, 370] width 16 height 16
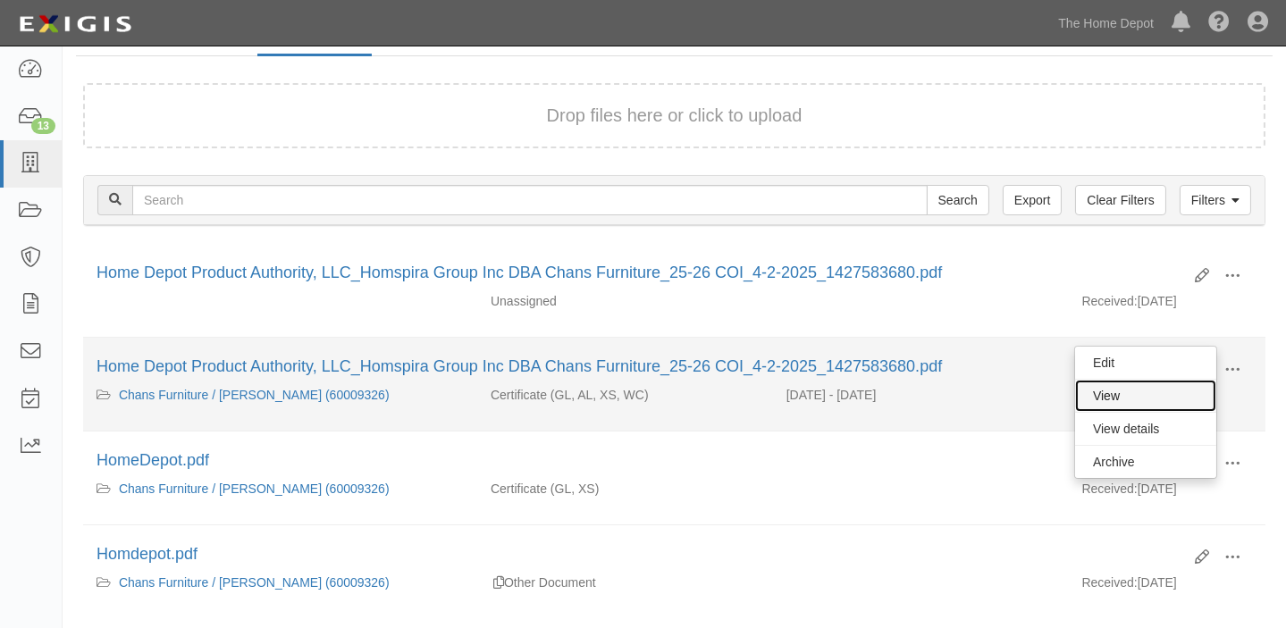
click at [1180, 384] on link "View" at bounding box center [1145, 396] width 141 height 32
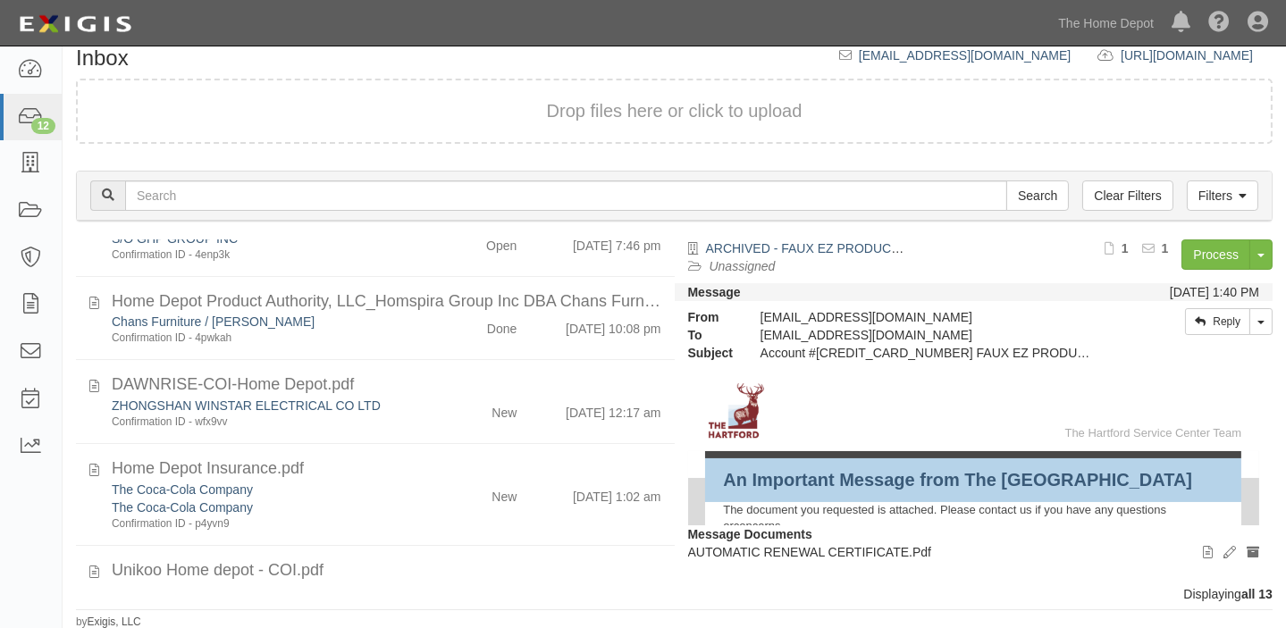
scroll to position [324, 0]
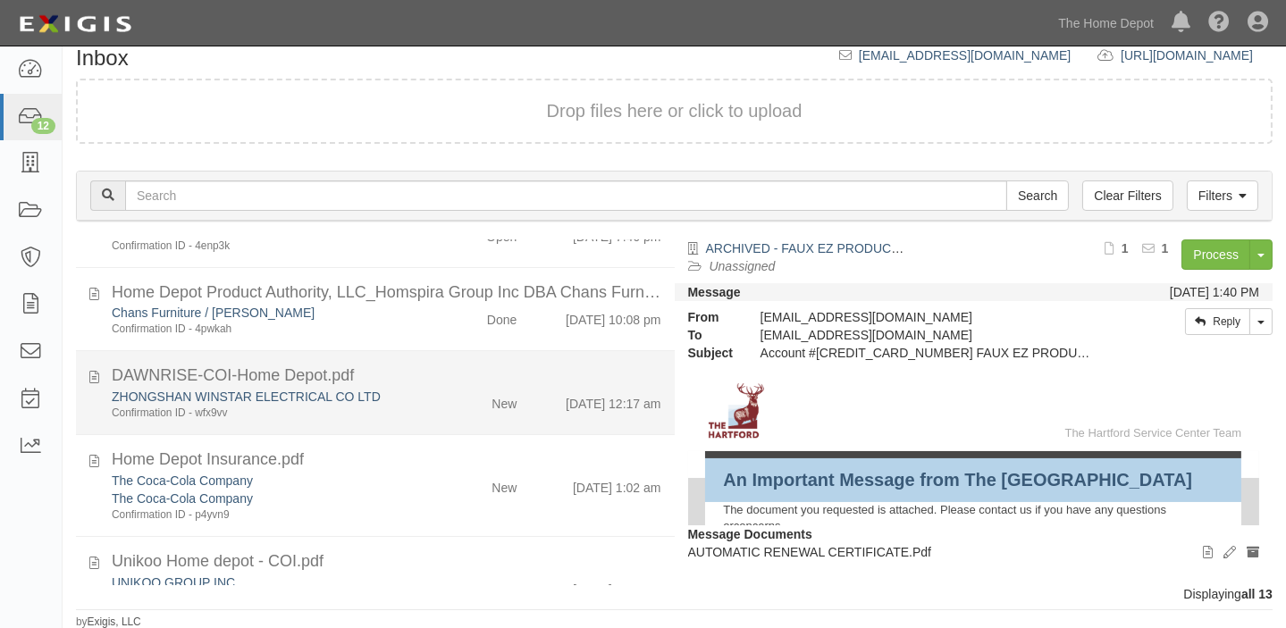
click at [482, 419] on li "DAWNRISE-COI-Home Depot.pdf ZHONGSHAN WINSTAR ELECTRICAL CO LTD Confirmation ID…" at bounding box center [375, 393] width 599 height 84
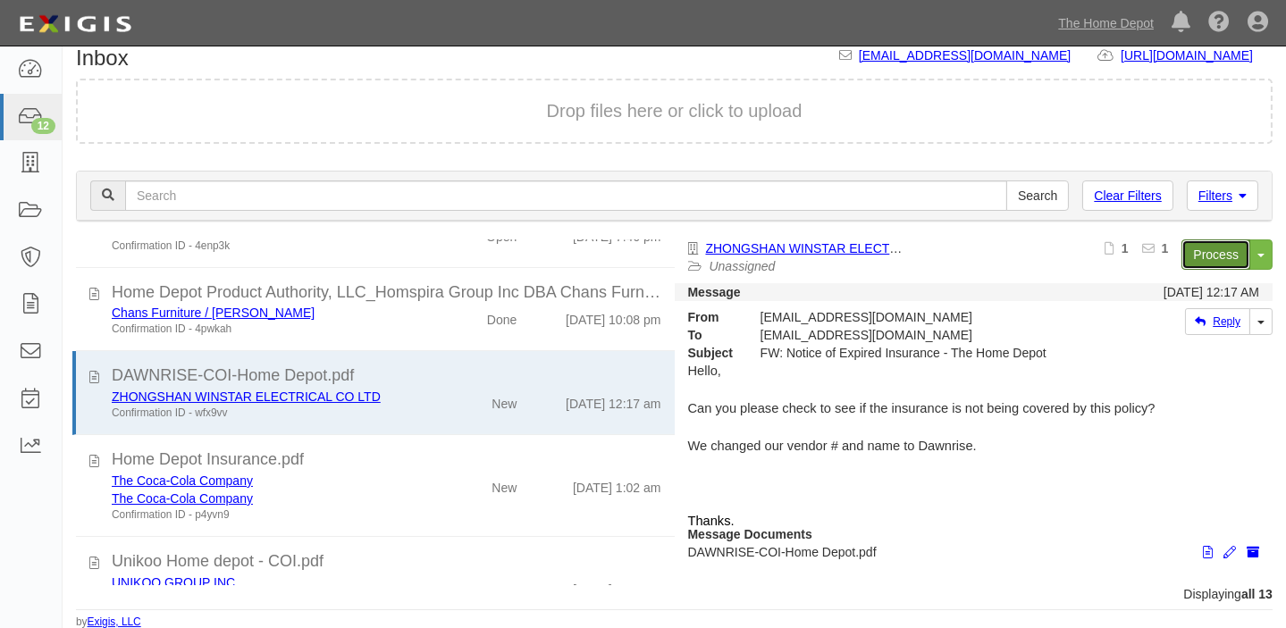
click at [1215, 254] on link "Process" at bounding box center [1216, 255] width 69 height 30
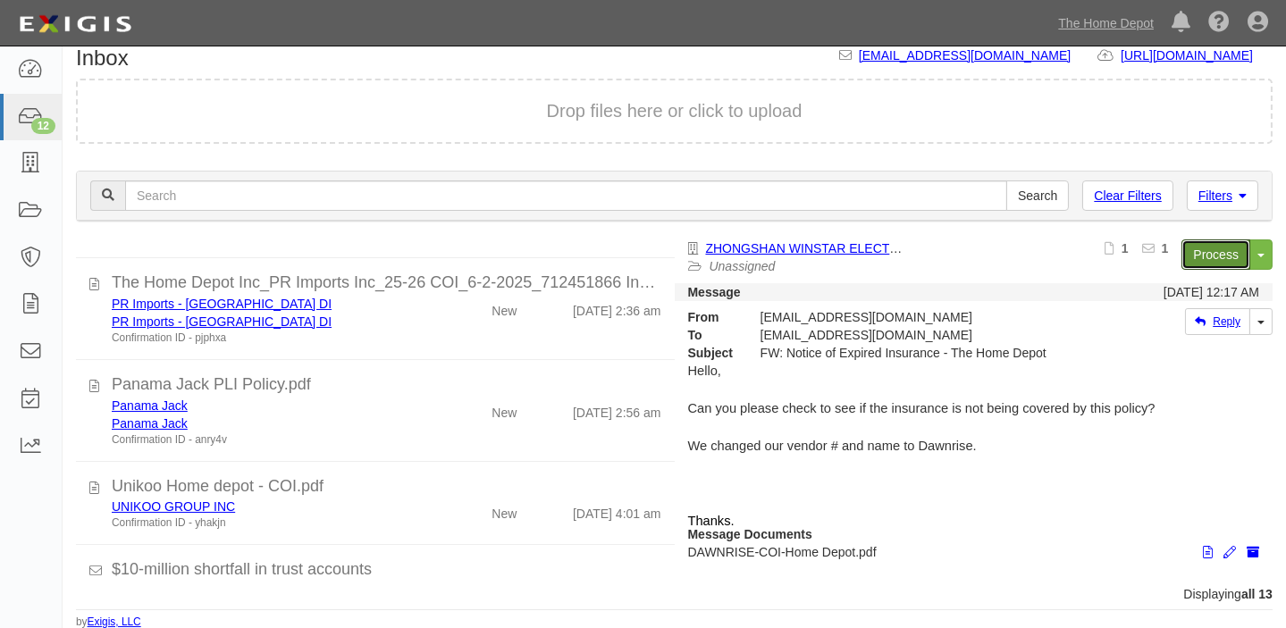
scroll to position [830, 0]
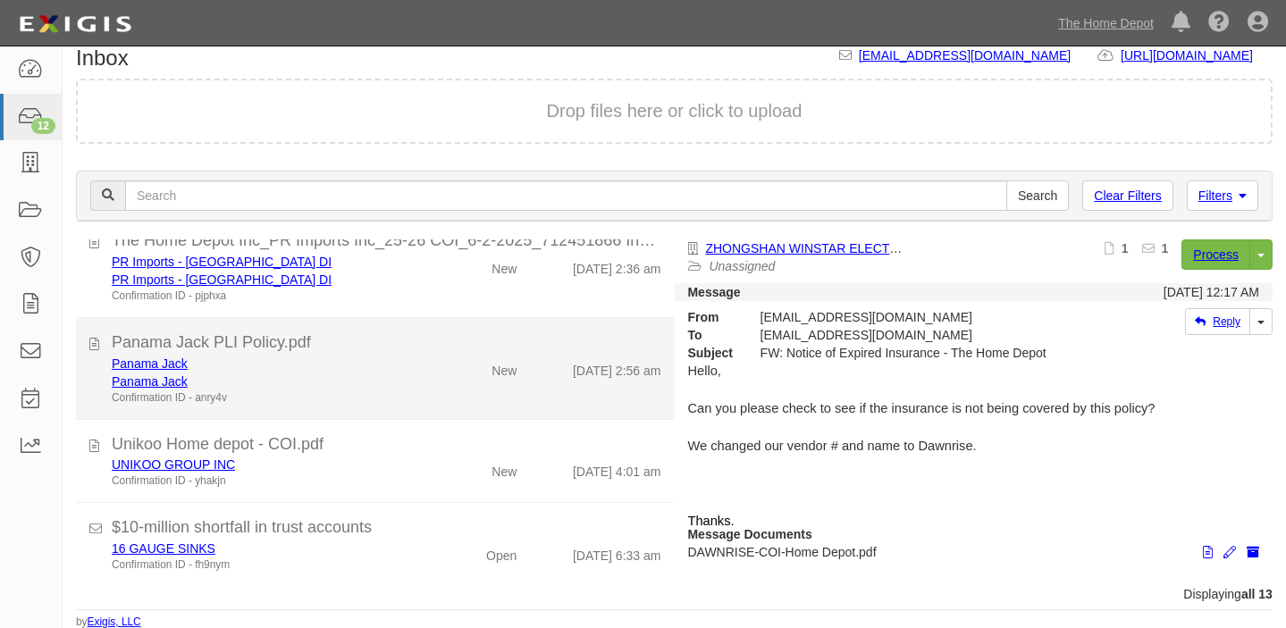
click at [474, 364] on div "New" at bounding box center [482, 367] width 96 height 25
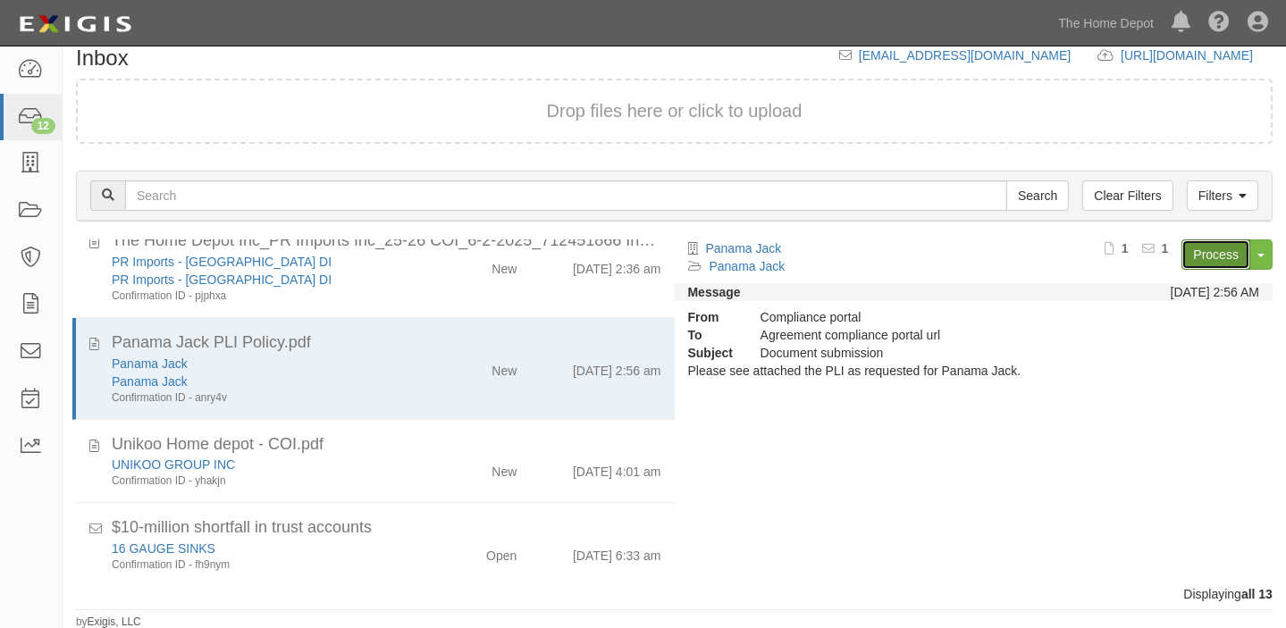
click at [1229, 255] on link "Process" at bounding box center [1216, 255] width 69 height 30
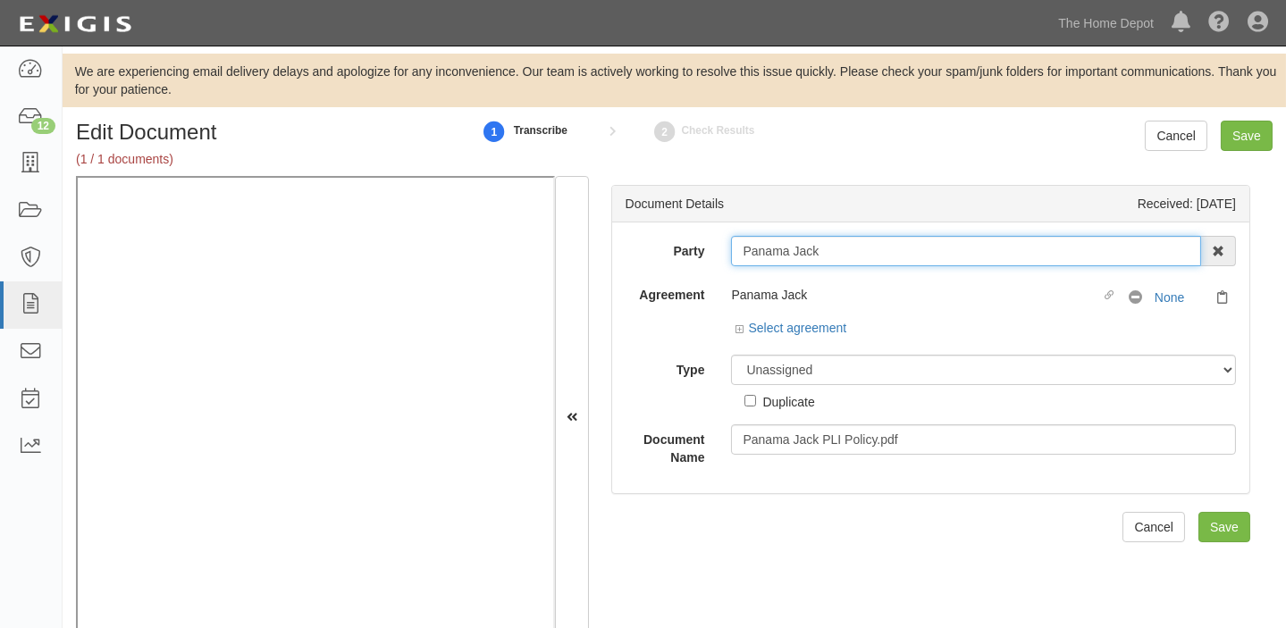
drag, startPoint x: 739, startPoint y: 250, endPoint x: 879, endPoint y: 254, distance: 139.5
click at [879, 254] on input "Panama Jack" at bounding box center [966, 251] width 470 height 30
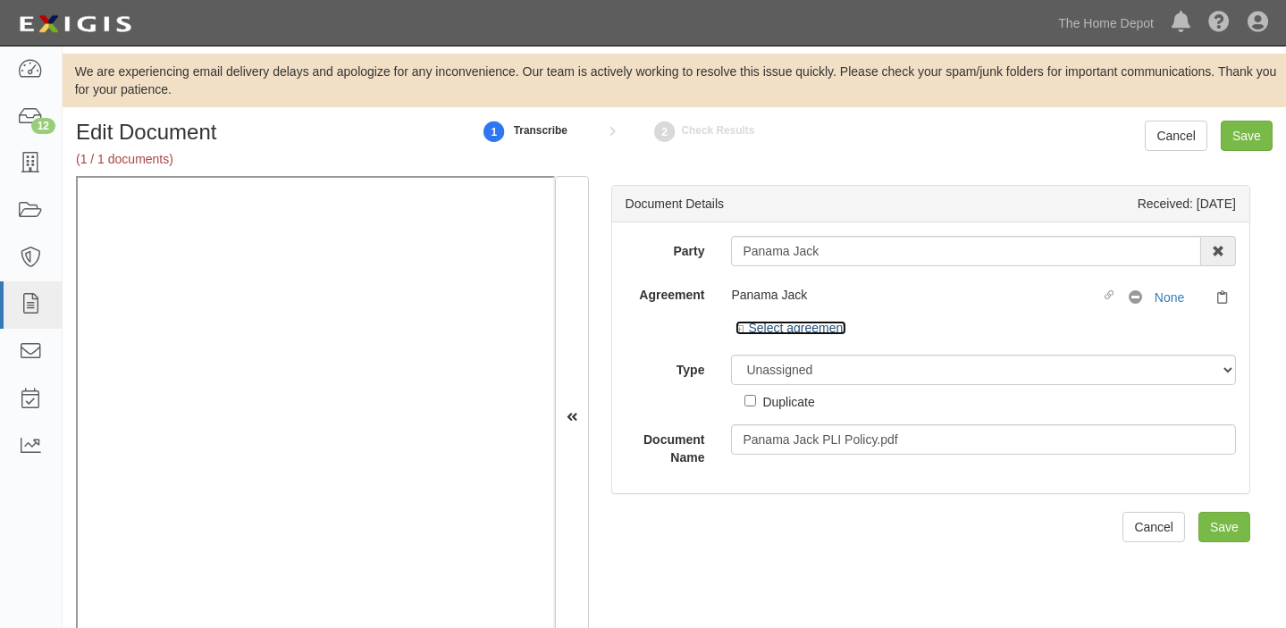
click at [810, 333] on link "Select agreement" at bounding box center [791, 328] width 111 height 14
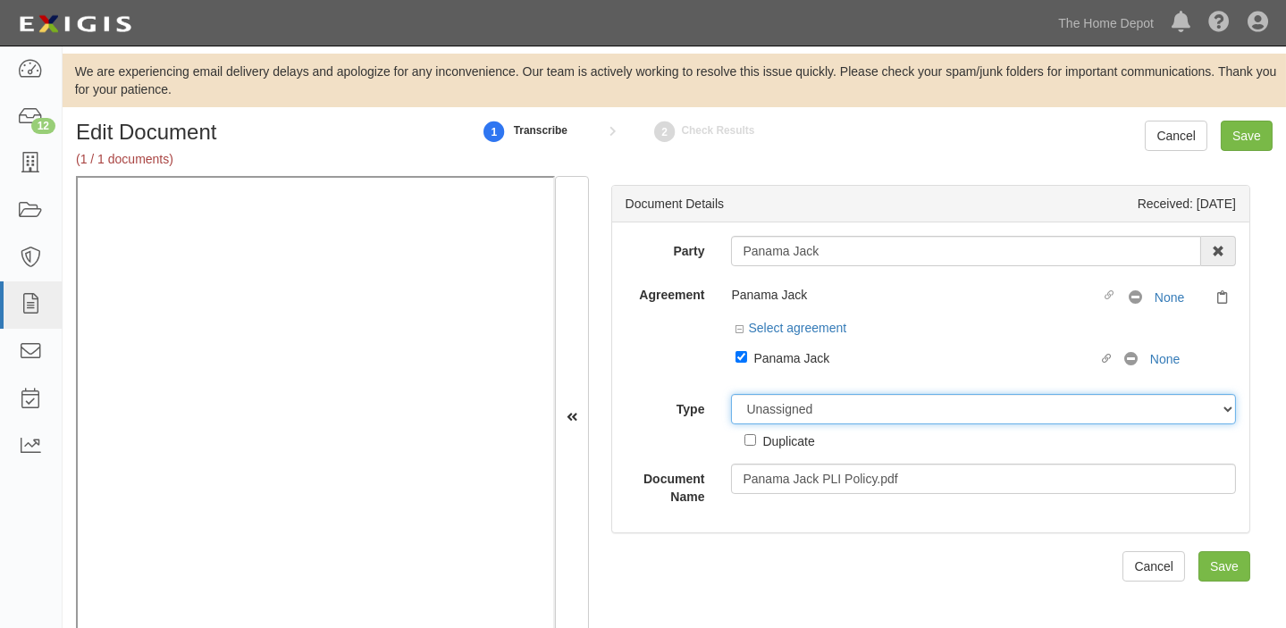
click at [802, 410] on select "Unassigned Binder Cancellation Notice Certificate Contract Endorsement Insuranc…" at bounding box center [983, 409] width 505 height 30
select select "CertificateDetail"
click at [731, 394] on select "Unassigned Binder Cancellation Notice Certificate Contract Endorsement Insuranc…" at bounding box center [983, 409] width 505 height 30
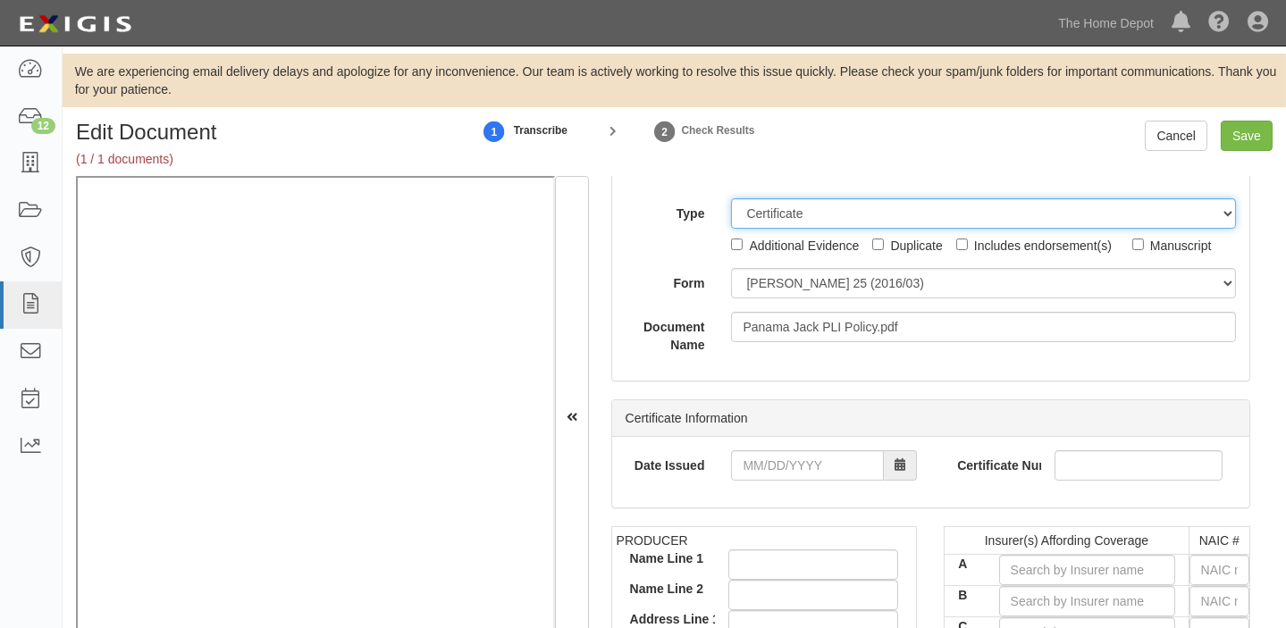
scroll to position [243, 0]
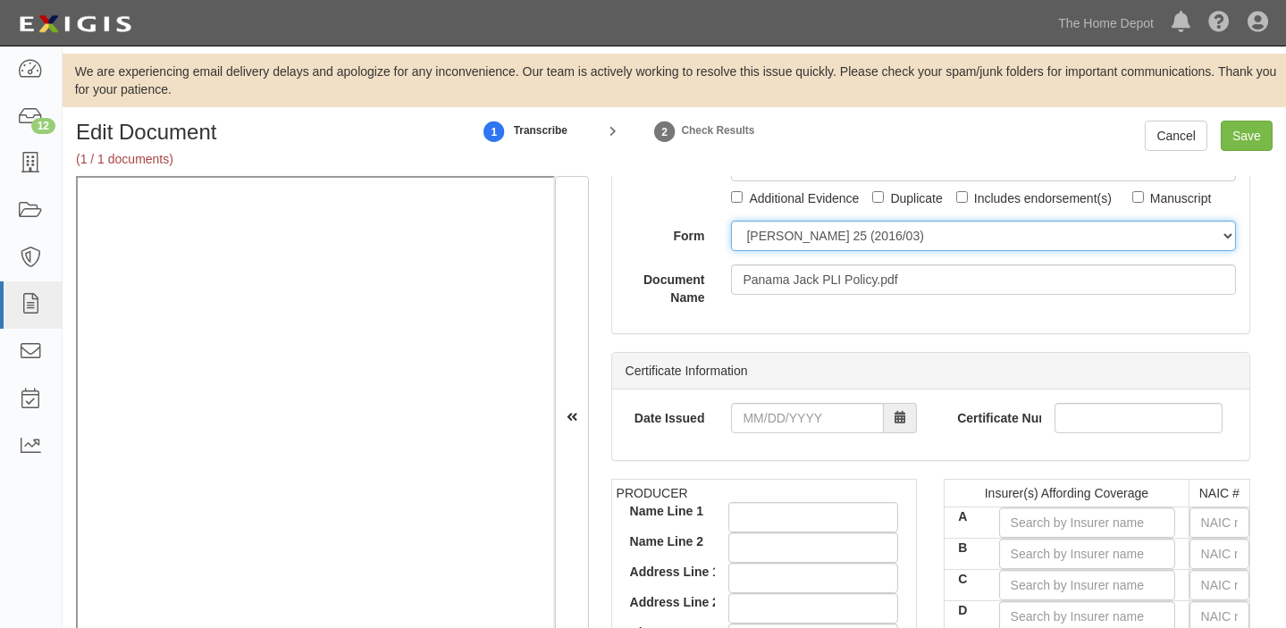
click at [806, 246] on select "[PERSON_NAME] 25 (2016/03) [PERSON_NAME] 101 [PERSON_NAME] 855 NY (2014/05) Gen…" at bounding box center [983, 236] width 505 height 30
select select "GeneralFormDetail"
click at [731, 221] on select "[PERSON_NAME] 25 (2016/03) [PERSON_NAME] 101 [PERSON_NAME] 855 NY (2014/05) Gen…" at bounding box center [983, 236] width 505 height 30
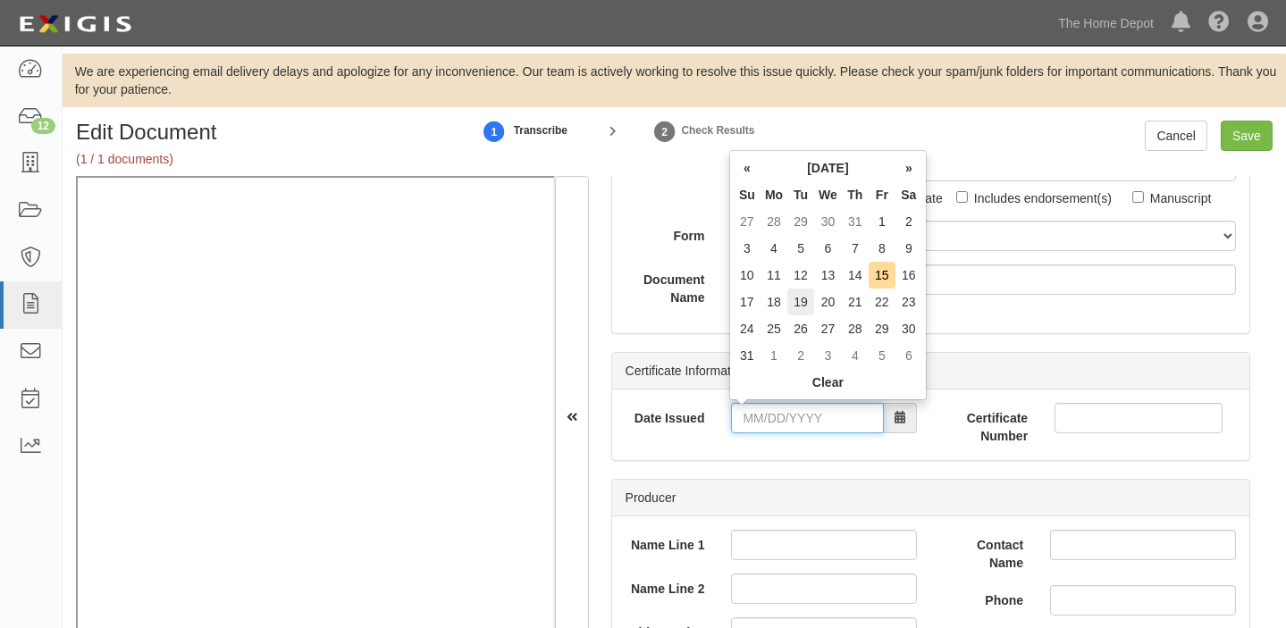
drag, startPoint x: 788, startPoint y: 411, endPoint x: 795, endPoint y: 307, distance: 104.8
click at [788, 411] on input "Date Issued" at bounding box center [807, 418] width 153 height 30
click at [805, 160] on th "[DATE]" at bounding box center [828, 168] width 135 height 27
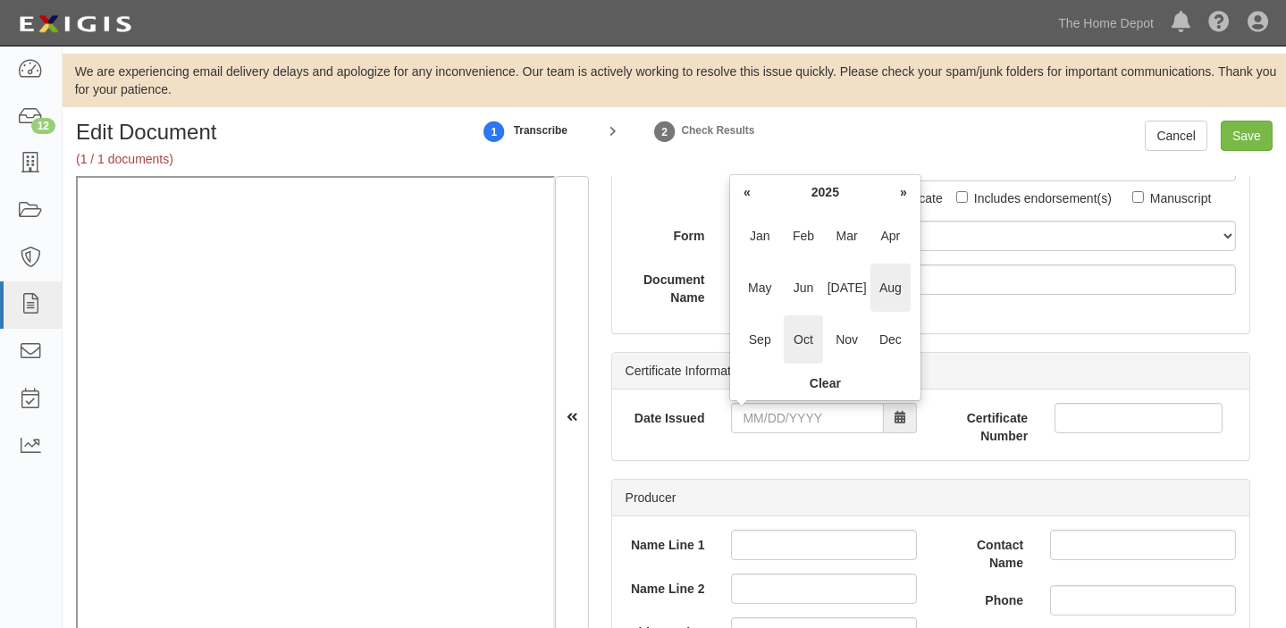
click at [797, 337] on span "Oct" at bounding box center [804, 340] width 40 height 48
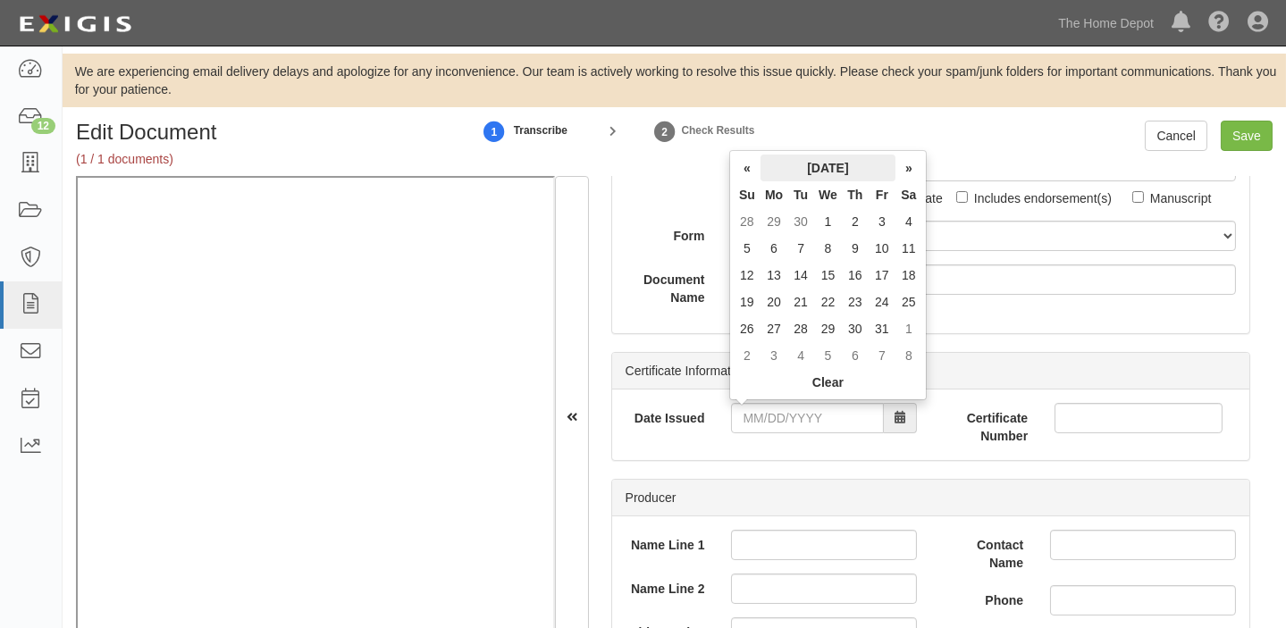
click at [795, 162] on th "[DATE]" at bounding box center [828, 168] width 135 height 27
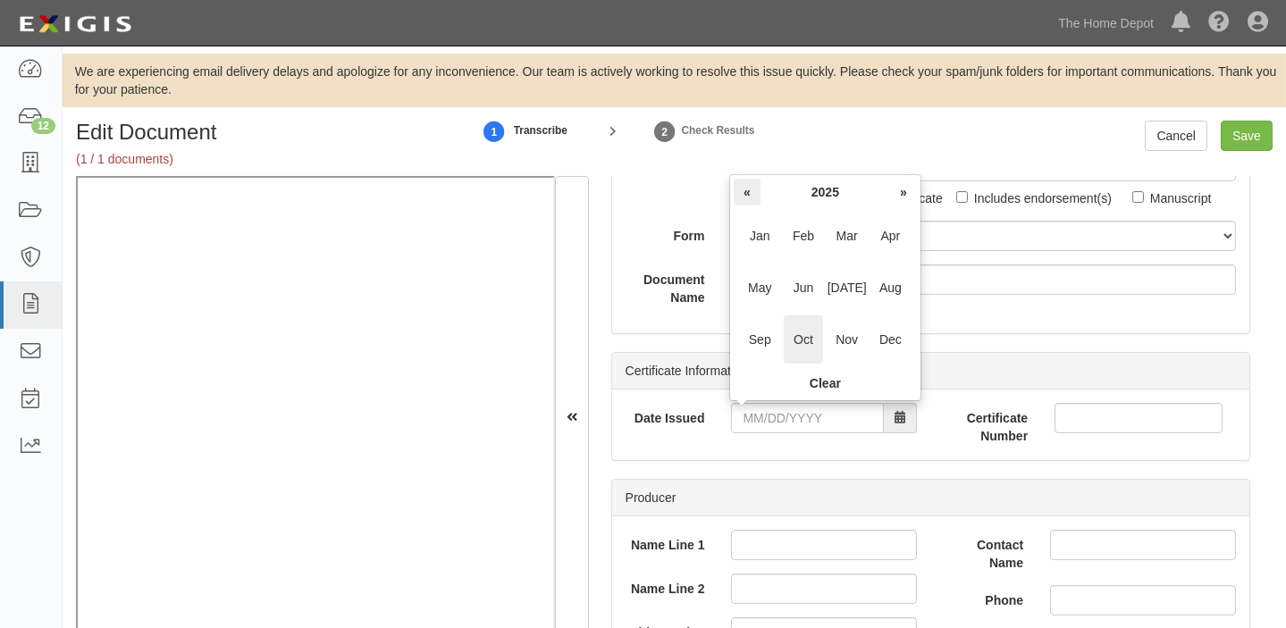
click at [743, 189] on th "«" at bounding box center [747, 192] width 27 height 27
click at [811, 346] on span "Oct" at bounding box center [804, 340] width 40 height 48
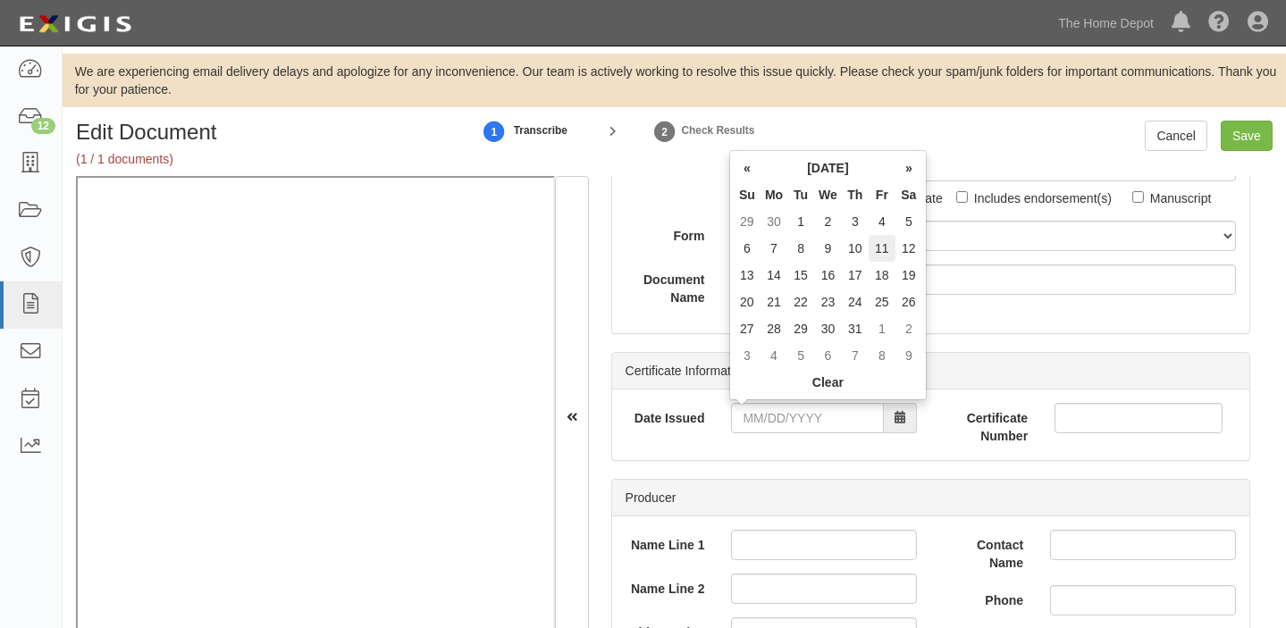
click at [887, 250] on td "11" at bounding box center [882, 248] width 27 height 27
type input "10/11/2024"
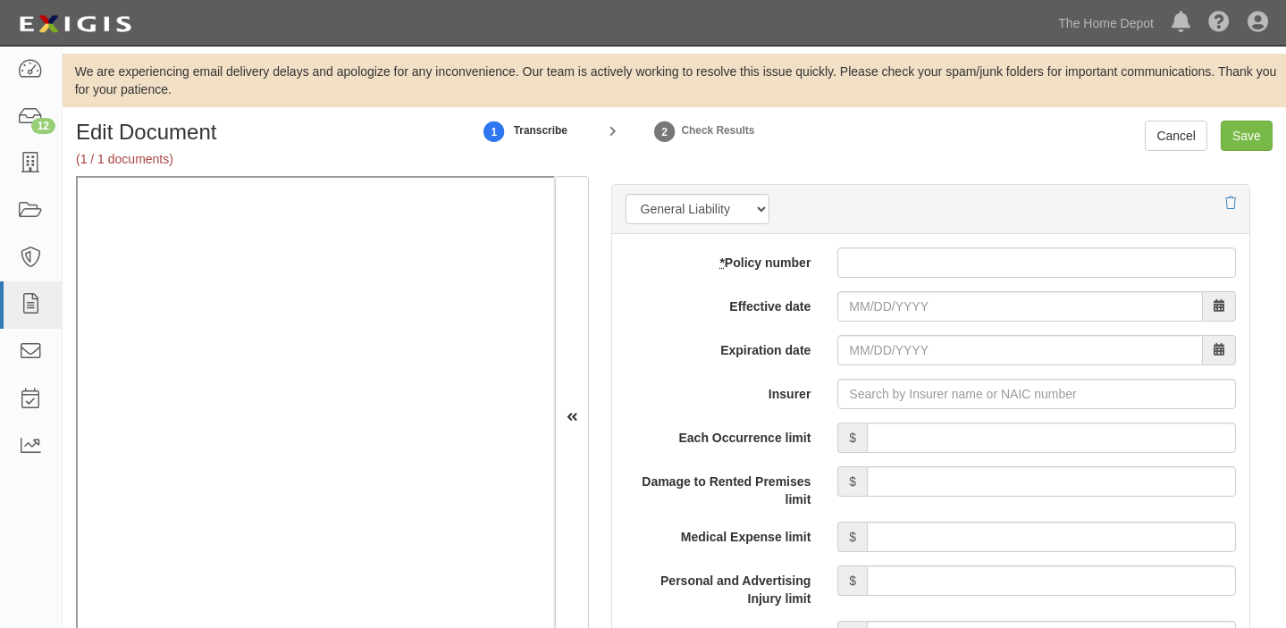
scroll to position [1381, 0]
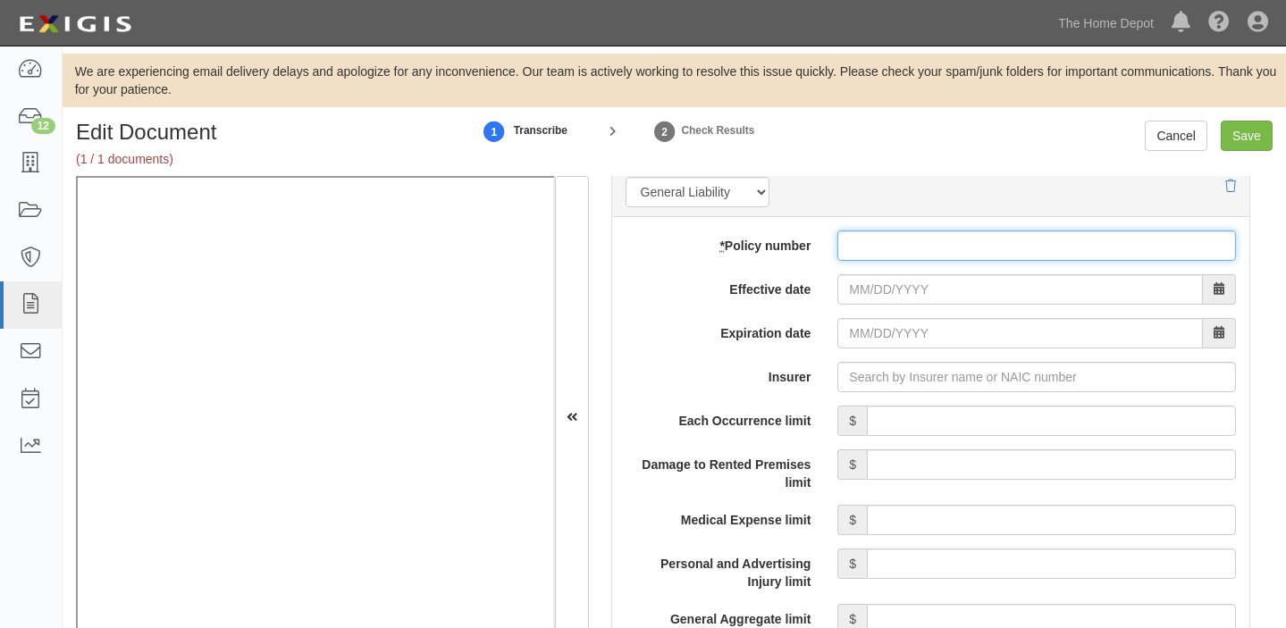
click at [909, 235] on input "* Policy number" at bounding box center [1037, 246] width 399 height 30
type input "PL237712015"
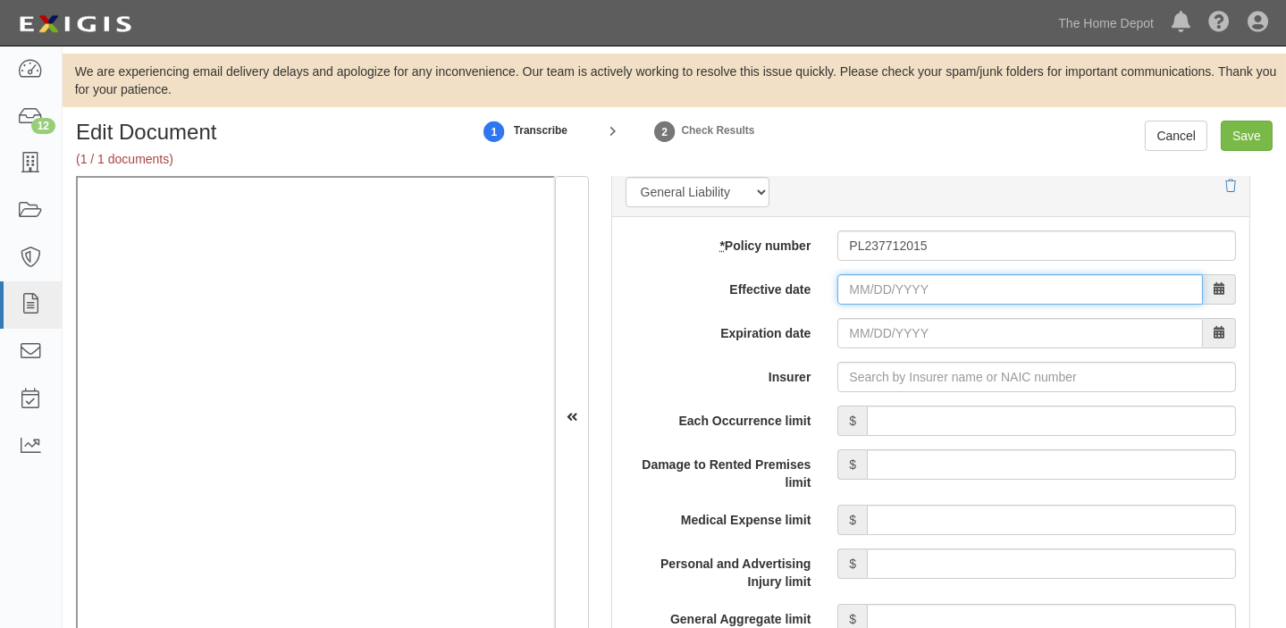
click at [933, 297] on input "Effective date" at bounding box center [1021, 289] width 366 height 30
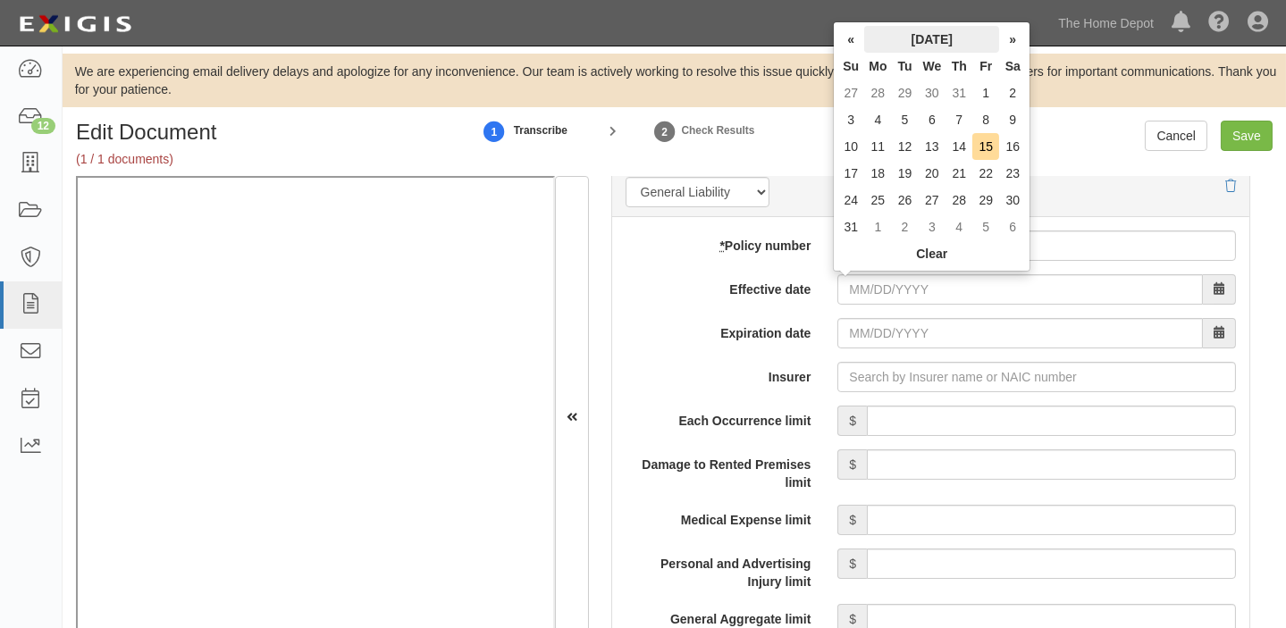
click at [875, 44] on th "August 2025" at bounding box center [931, 39] width 135 height 27
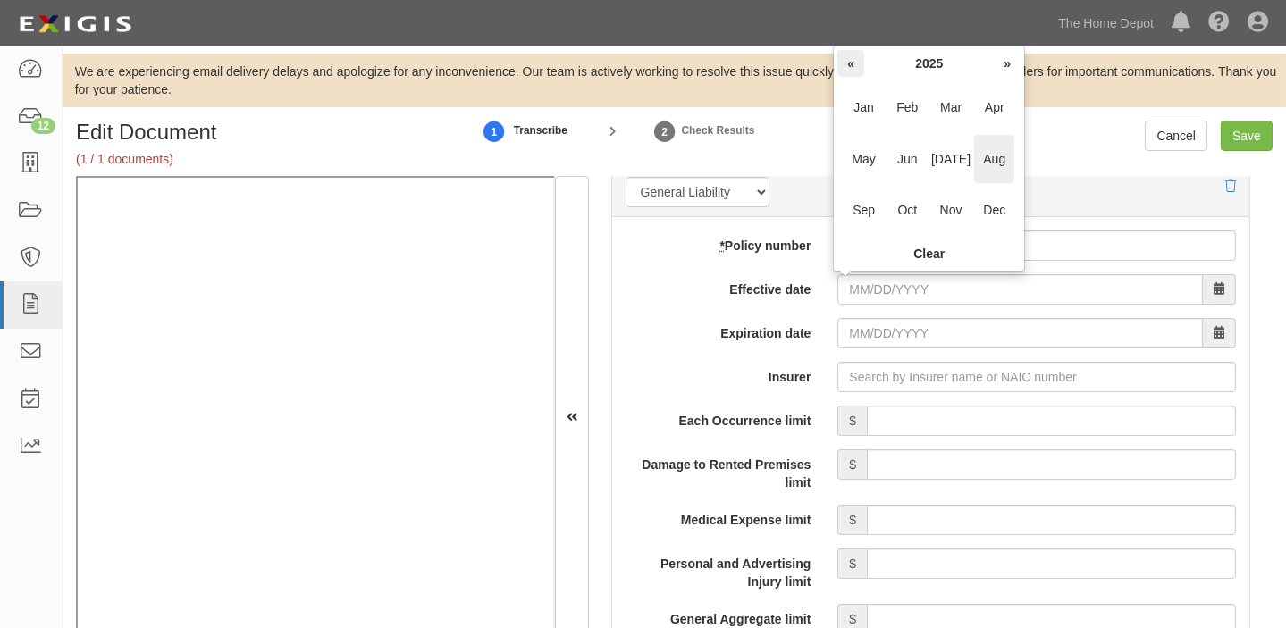
click at [848, 64] on th "«" at bounding box center [851, 63] width 27 height 27
click at [928, 204] on td "Jan Feb Mar Apr May Jun Jul Aug Sep Oct Nov Dec" at bounding box center [929, 159] width 183 height 164
click at [914, 207] on span "Oct" at bounding box center [908, 210] width 40 height 48
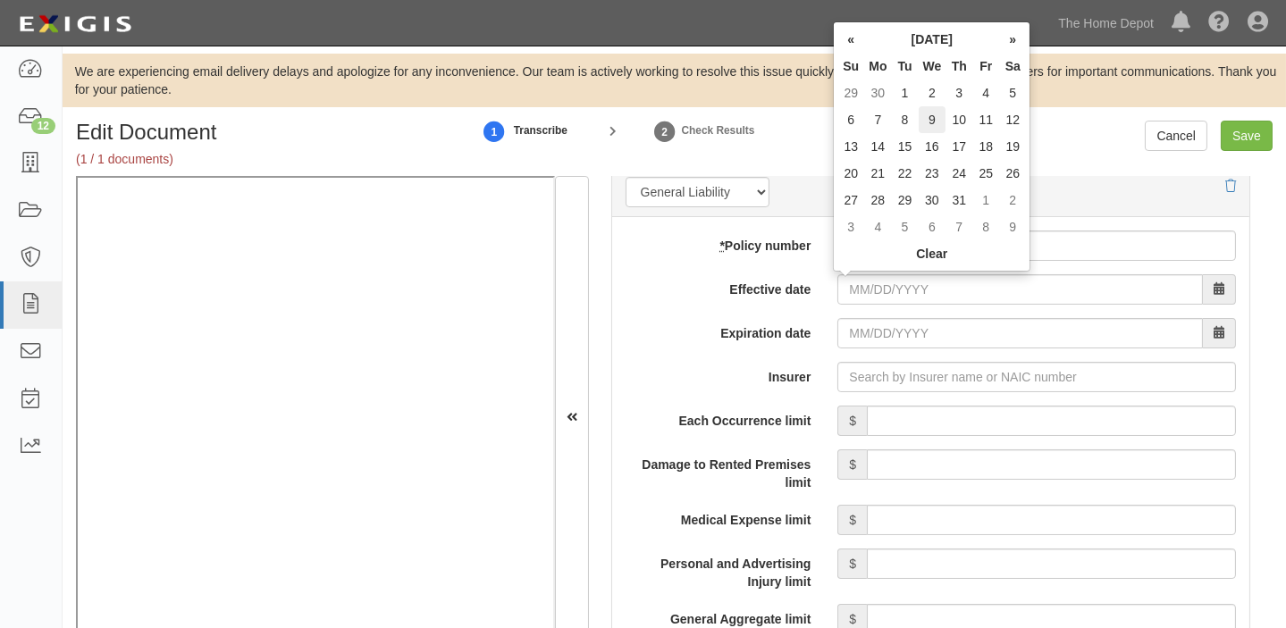
click at [924, 131] on td "9" at bounding box center [933, 119] width 28 height 27
type input "10/09/2024"
type input "[DATE]"
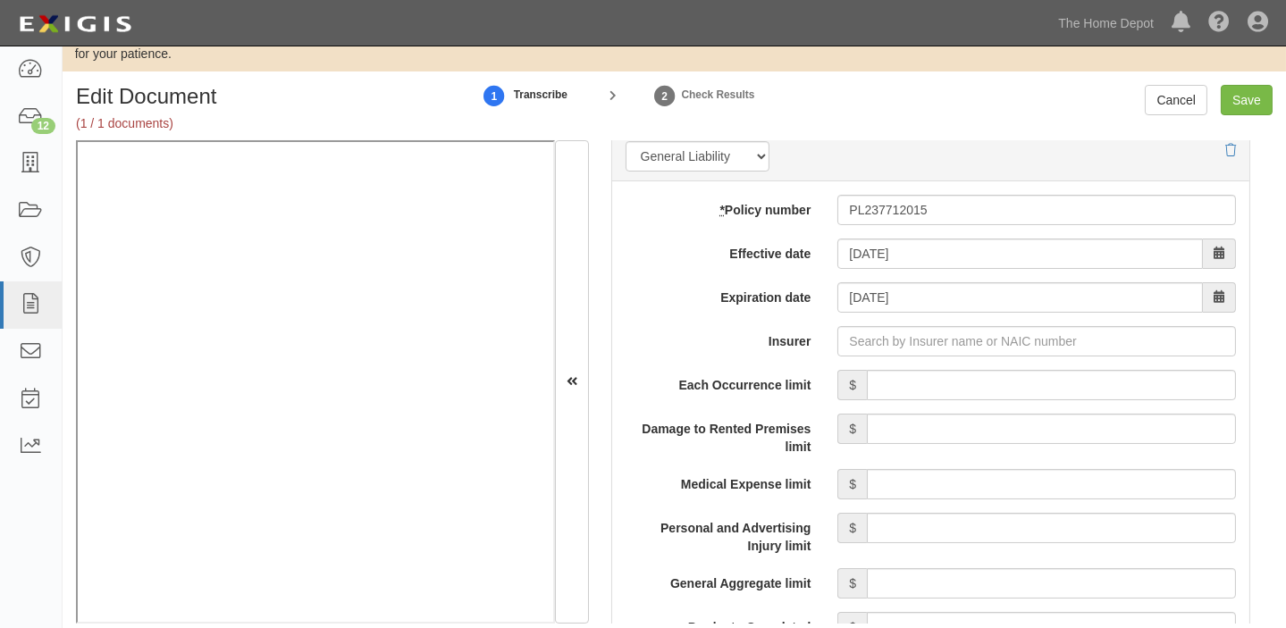
scroll to position [56, 0]
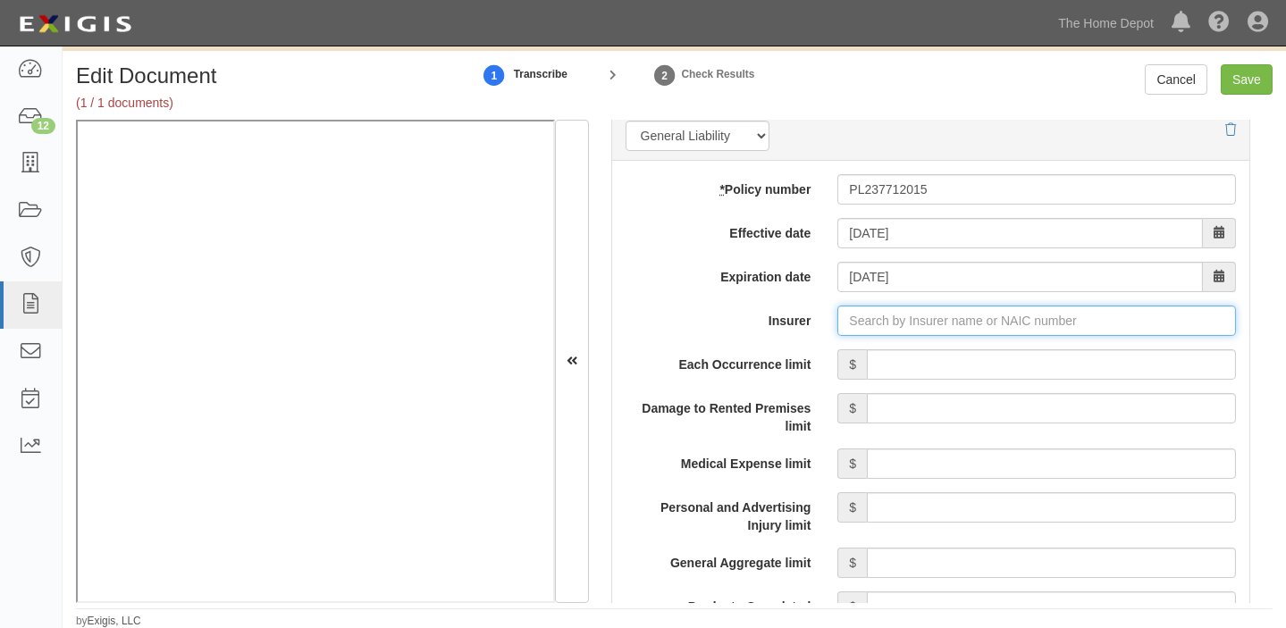
click at [874, 327] on input "Insurer" at bounding box center [1037, 321] width 399 height 30
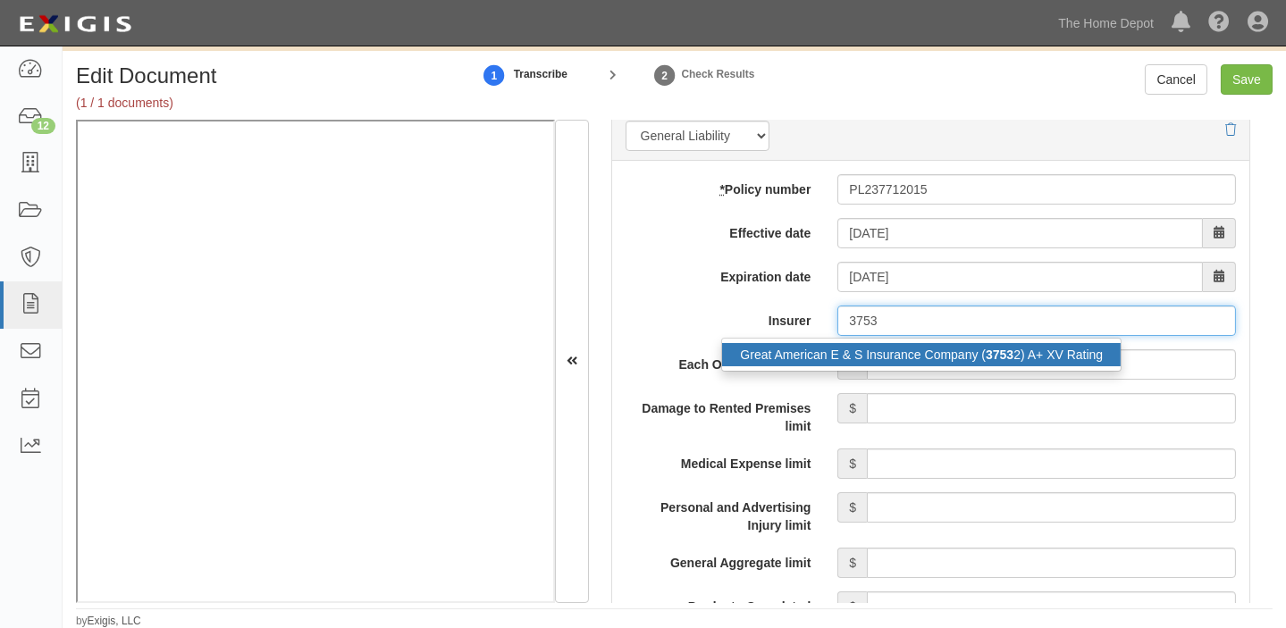
click at [922, 360] on div "Great American E & S Insurance Company ( 3753 2) A+ XV Rating" at bounding box center [921, 354] width 399 height 23
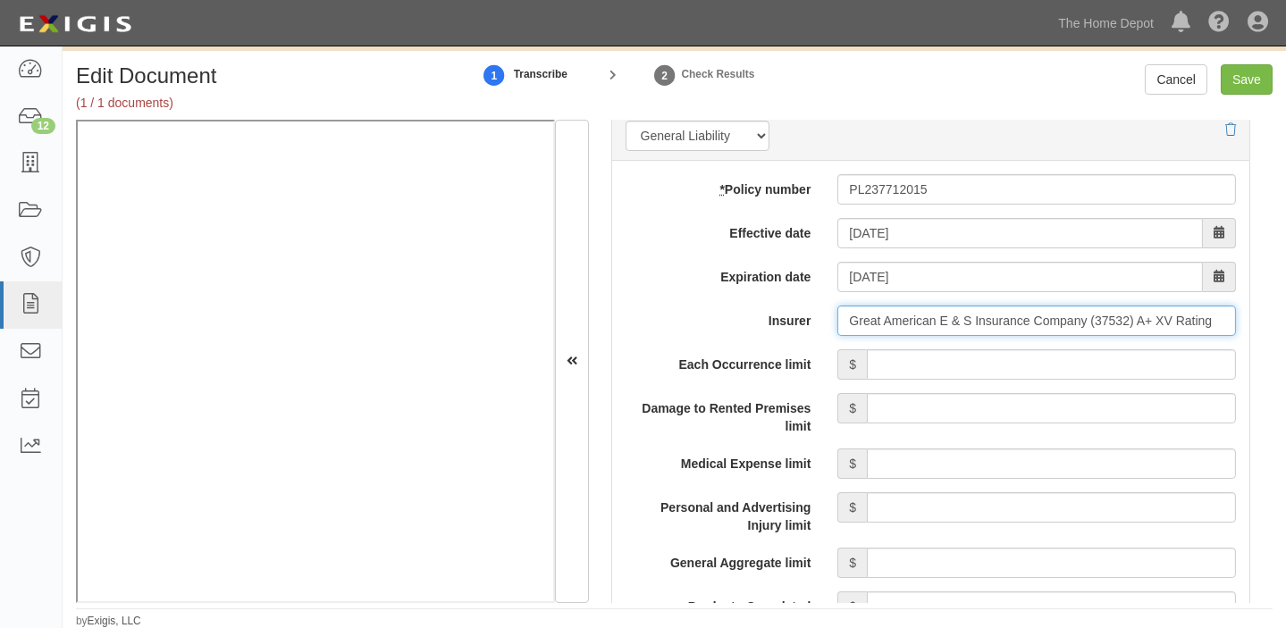
type input "Great American E & S Insurance Company (37532) A+ XV Rating"
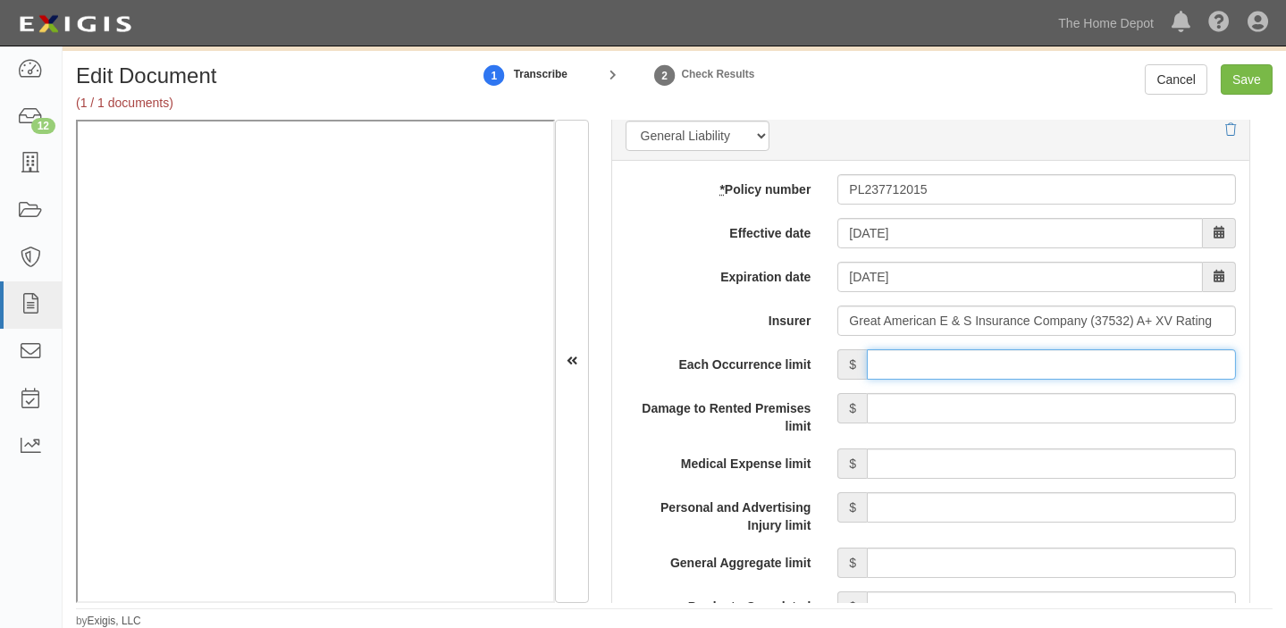
click at [931, 367] on input "Each Occurrence limit" at bounding box center [1051, 365] width 369 height 30
type input "1,000,000"
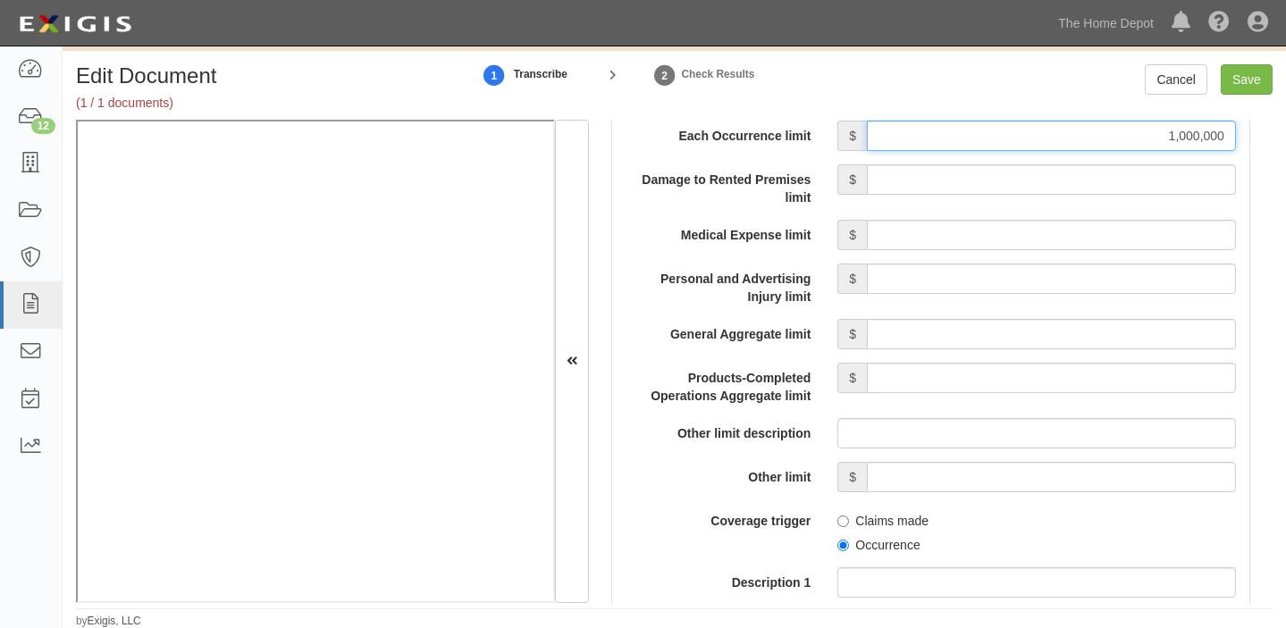
scroll to position [1625, 0]
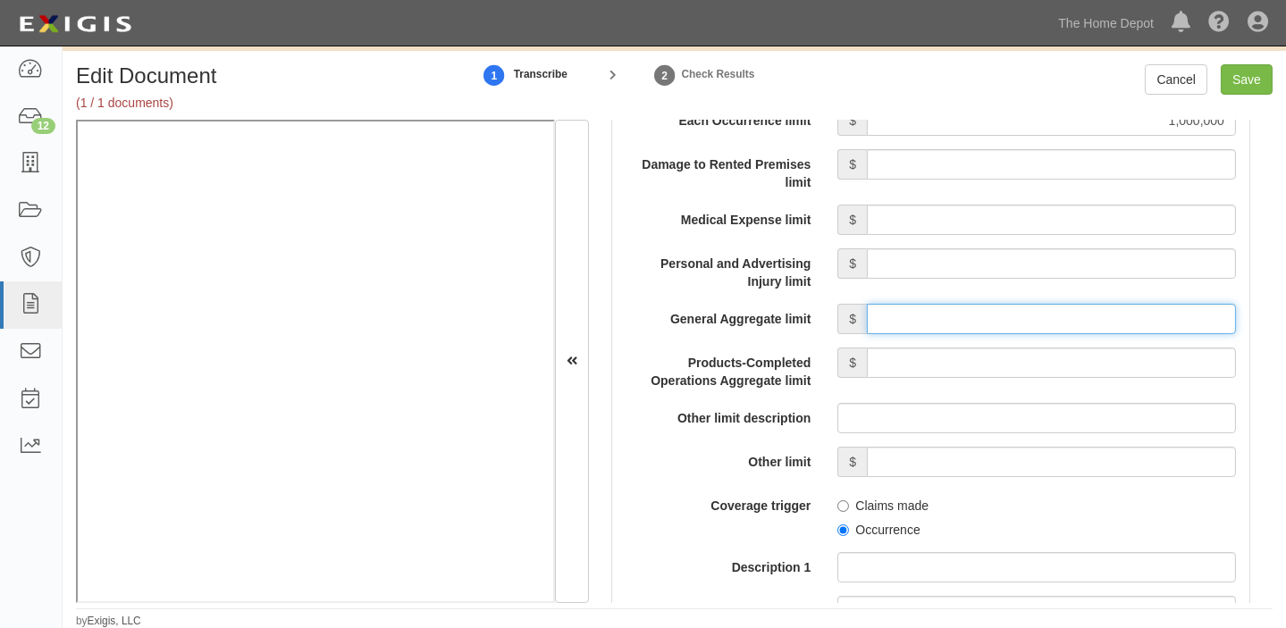
drag, startPoint x: 1005, startPoint y: 321, endPoint x: 1013, endPoint y: 329, distance: 11.4
click at [1005, 321] on input "General Aggregate limit" at bounding box center [1051, 319] width 369 height 30
type input "2,000,000"
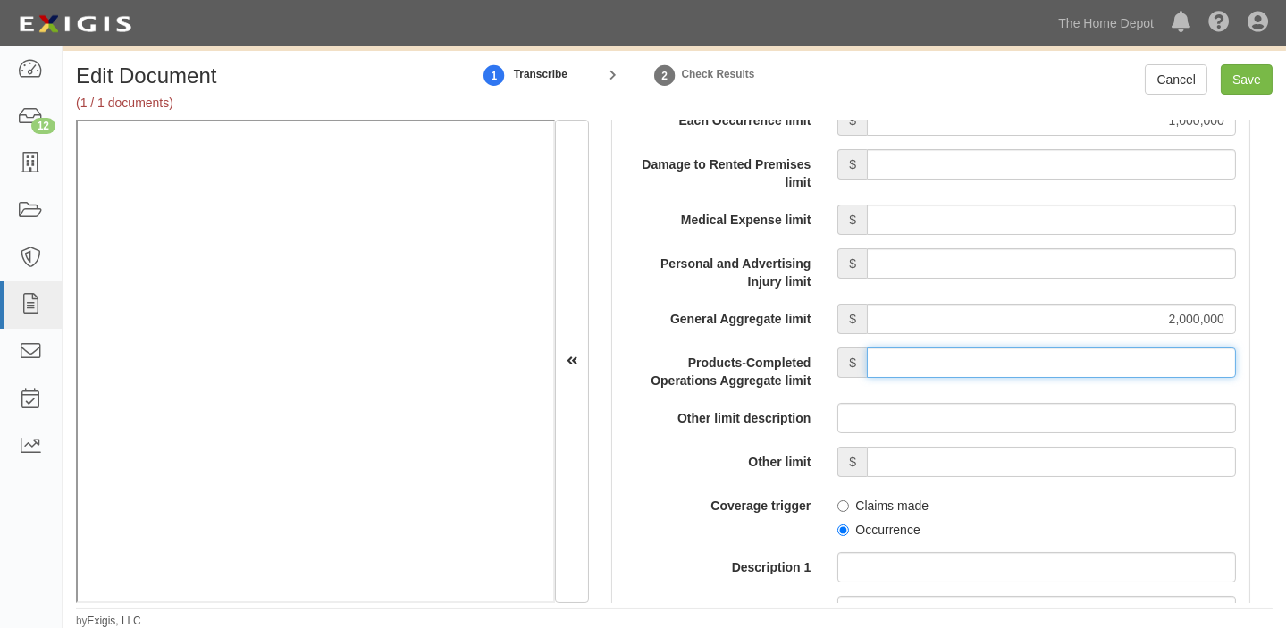
click at [1052, 362] on input "Products-Completed Operations Aggregate limit" at bounding box center [1051, 363] width 369 height 30
type input "2,000,000"
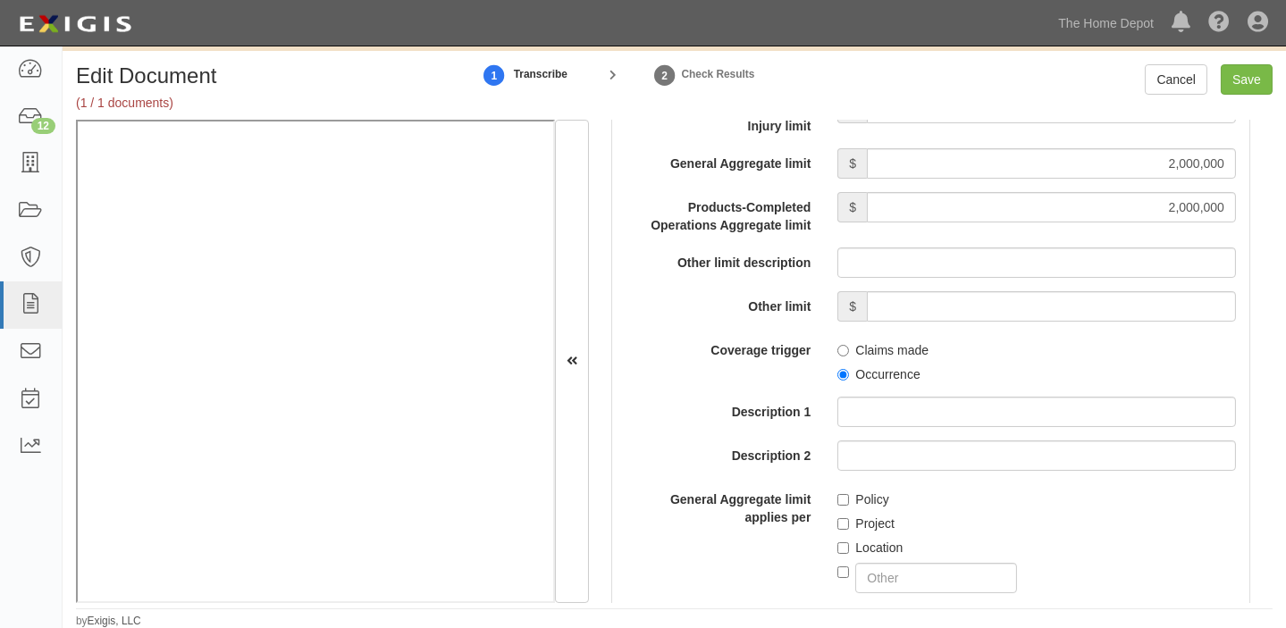
scroll to position [1788, 0]
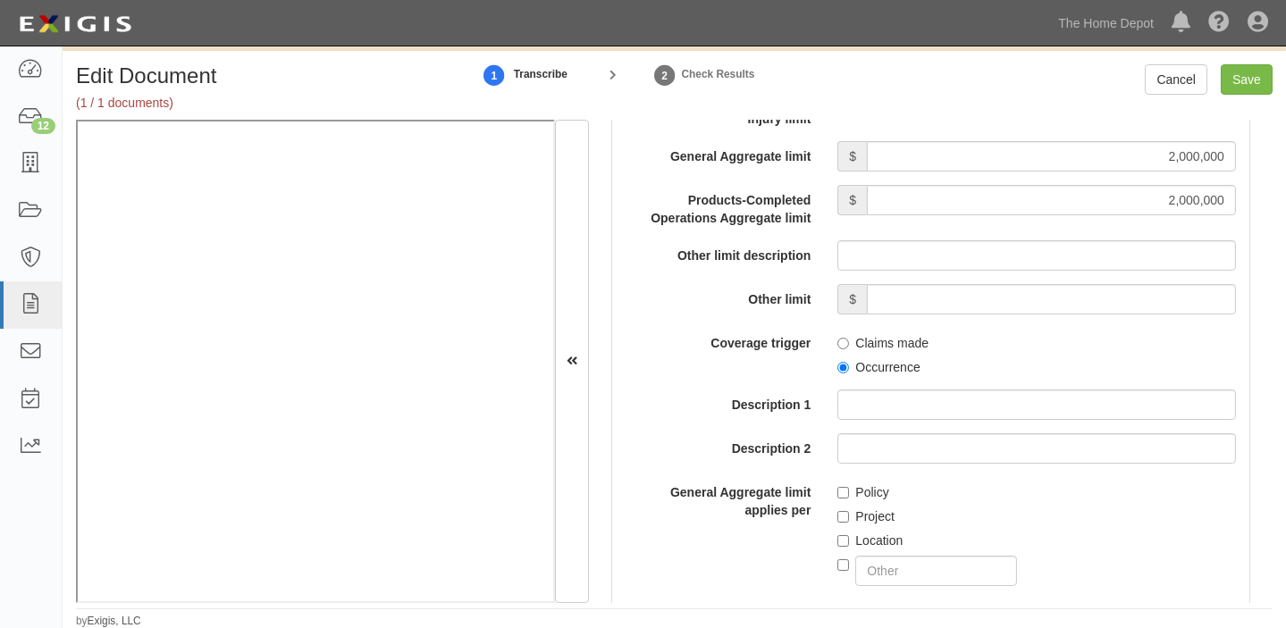
click at [898, 368] on label "Occurrence" at bounding box center [879, 367] width 82 height 18
click at [849, 368] on input "Occurrence" at bounding box center [844, 368] width 12 height 12
radio input "true"
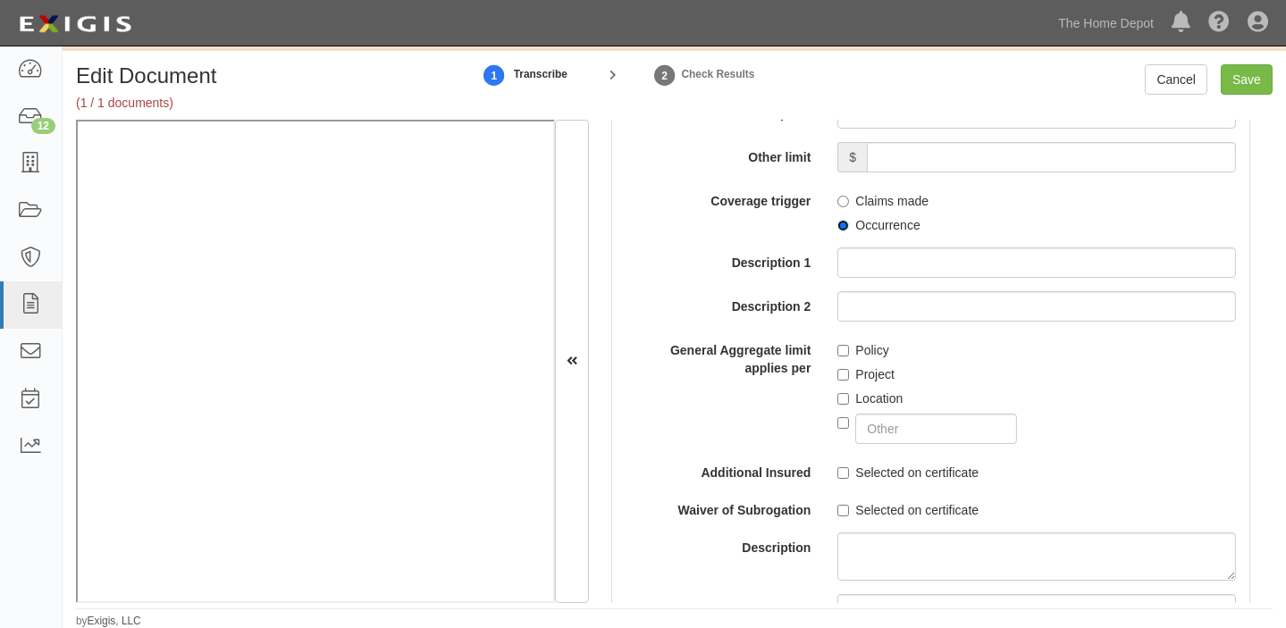
scroll to position [1950, 0]
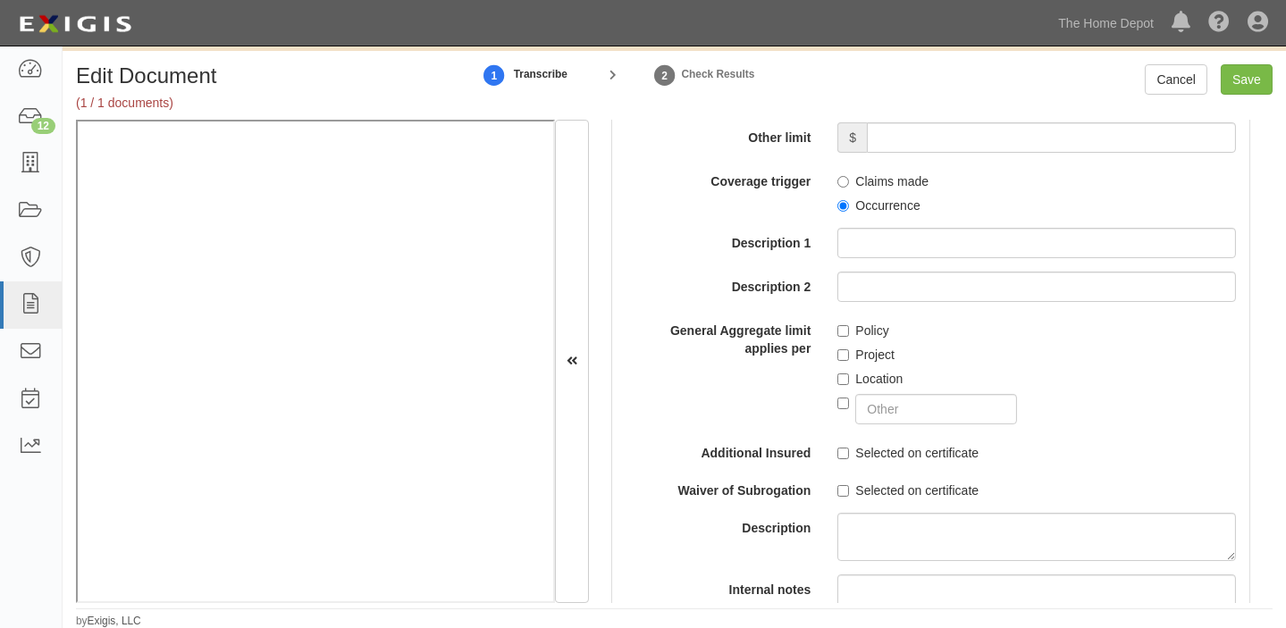
click at [870, 340] on div "Project" at bounding box center [1037, 352] width 399 height 24
click at [870, 355] on label "Project" at bounding box center [866, 355] width 57 height 18
click at [849, 355] on input "Project" at bounding box center [844, 356] width 12 height 12
checkbox input "true"
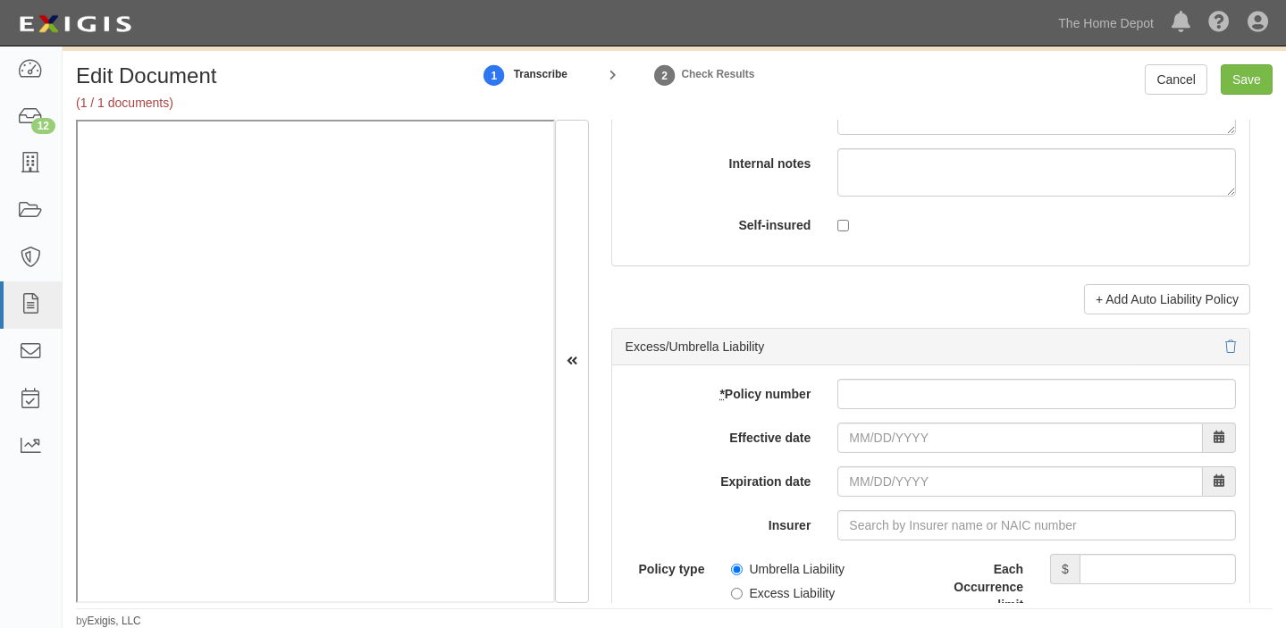
scroll to position [3576, 0]
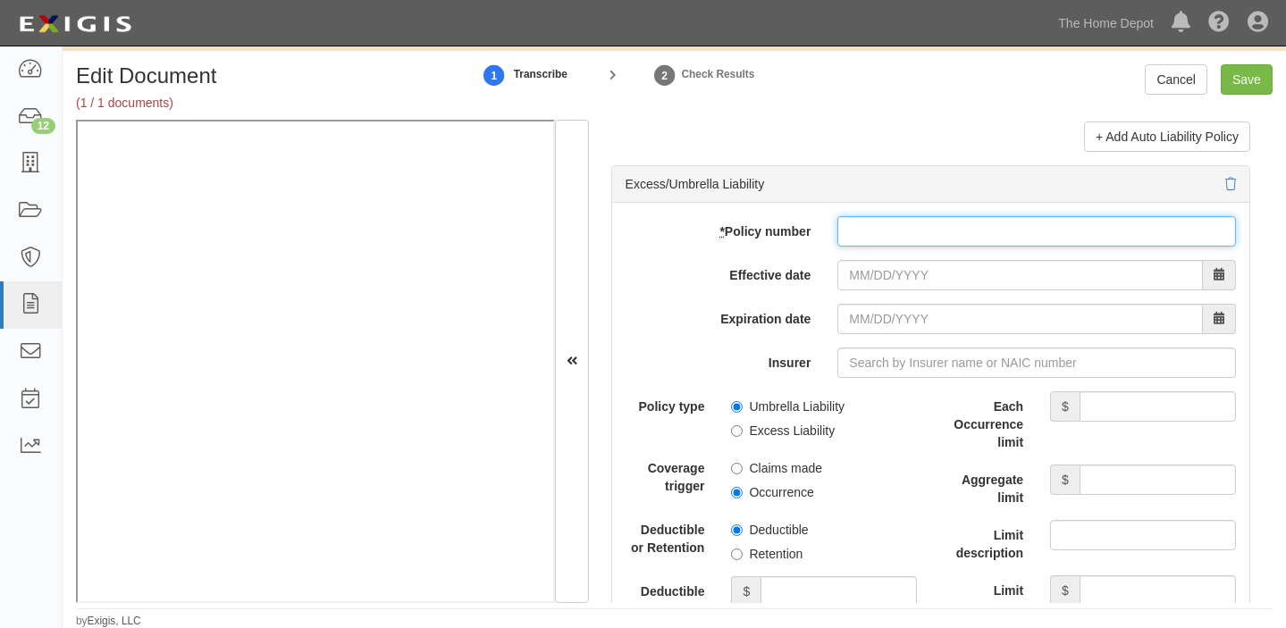
click at [870, 240] on input "* Policy number" at bounding box center [1037, 231] width 399 height 30
type input "XS330658510"
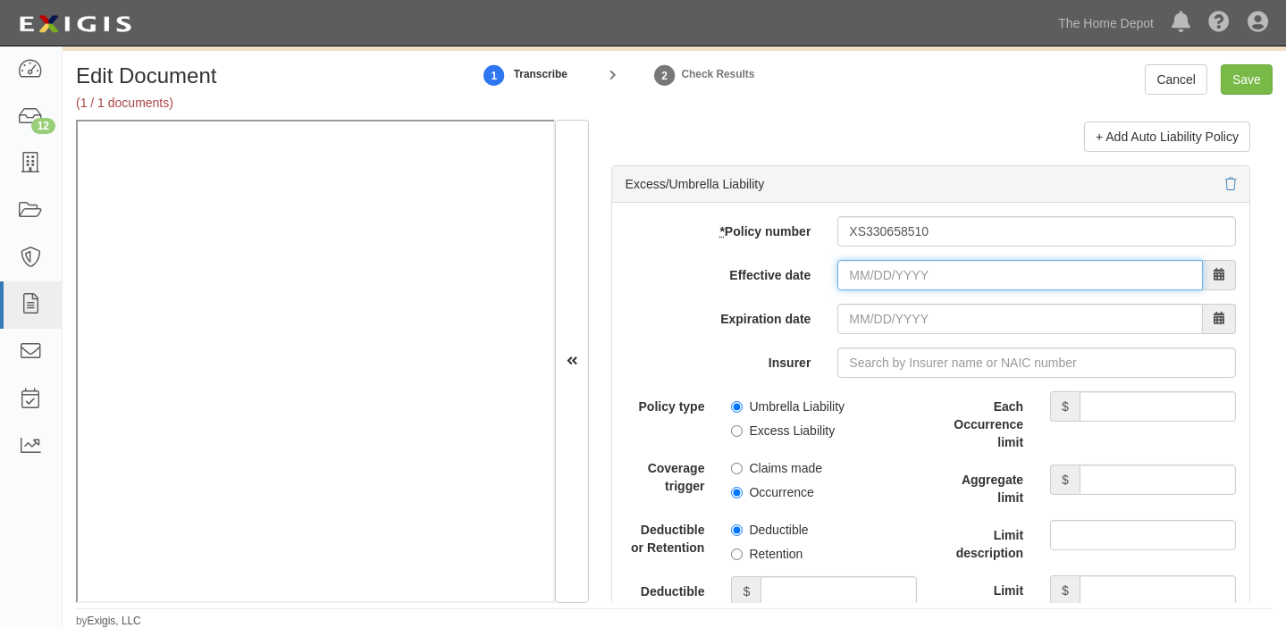
click at [881, 282] on input "Effective date" at bounding box center [1021, 275] width 366 height 30
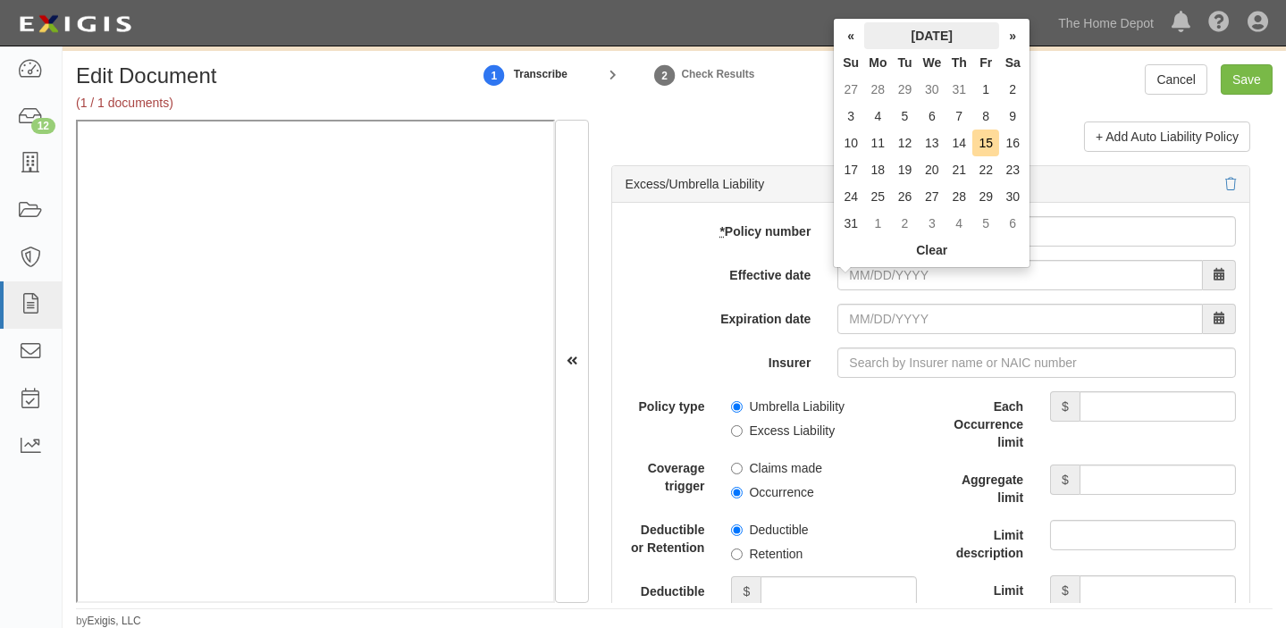
click at [919, 26] on th "August 2025" at bounding box center [931, 35] width 135 height 27
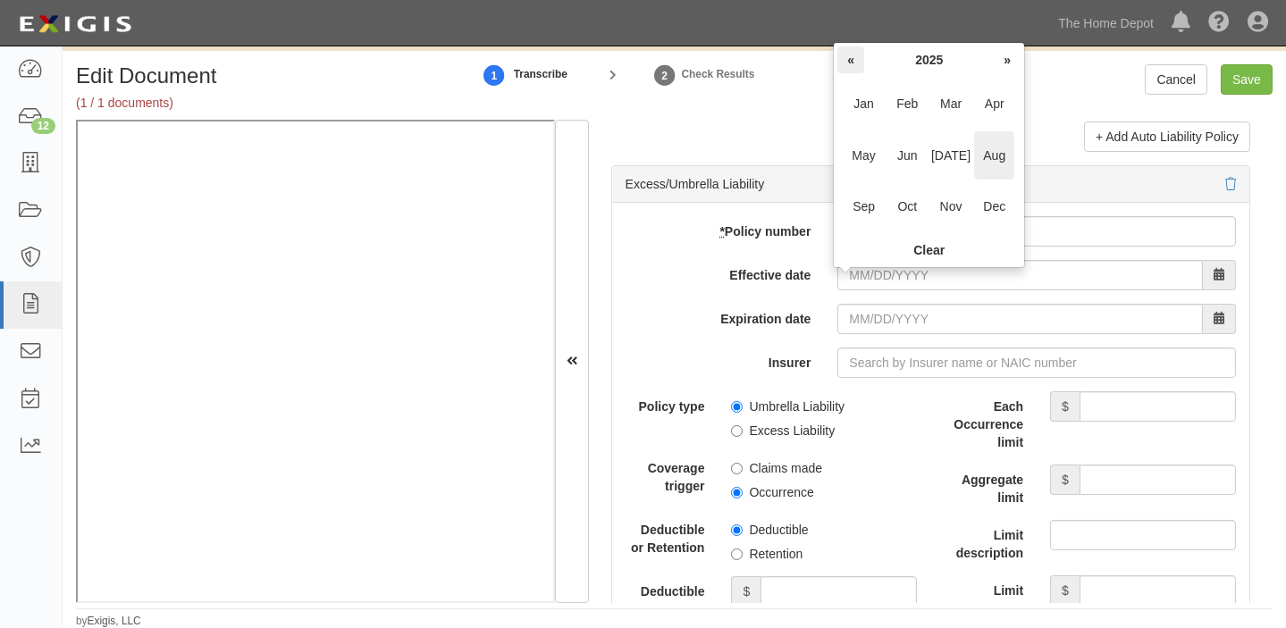
click at [847, 65] on th "«" at bounding box center [851, 59] width 27 height 27
click at [901, 197] on span "Oct" at bounding box center [908, 206] width 40 height 48
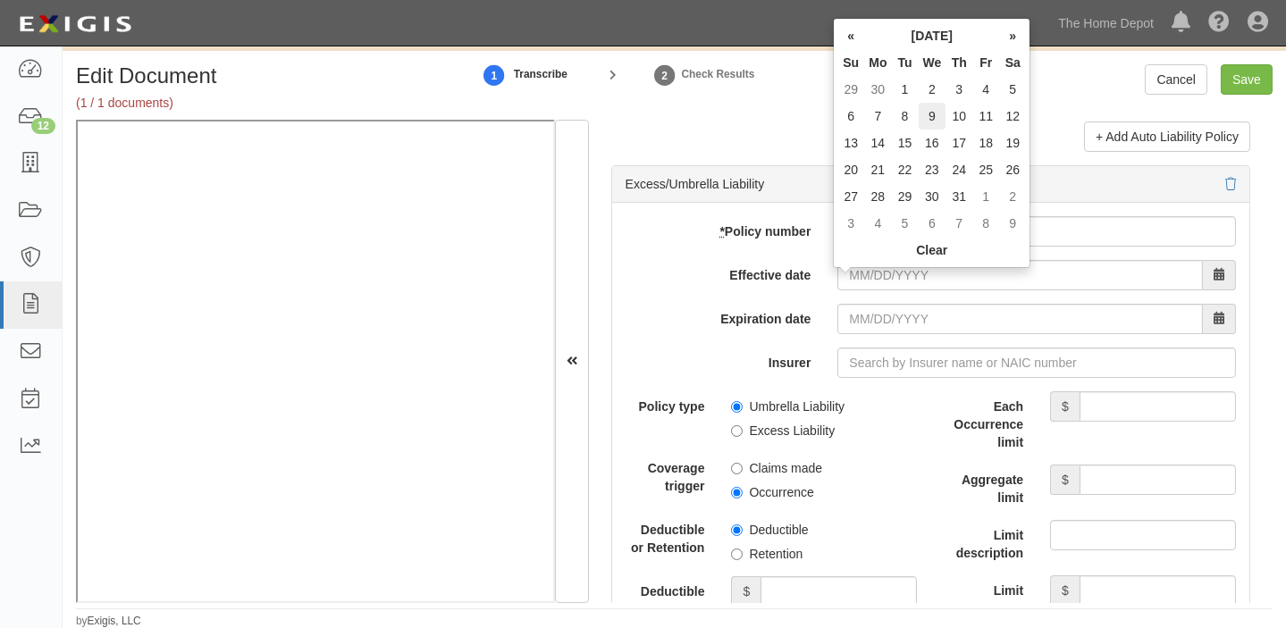
click at [939, 111] on td "9" at bounding box center [933, 116] width 28 height 27
type input "10/09/2024"
type input "[DATE]"
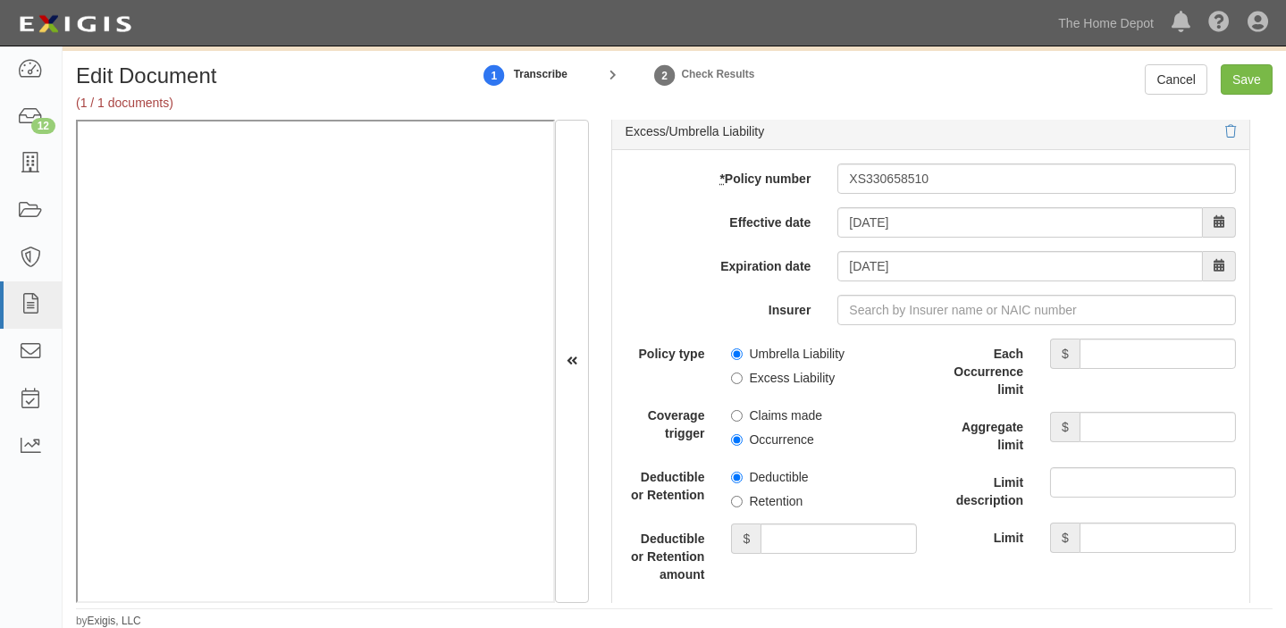
scroll to position [3656, 0]
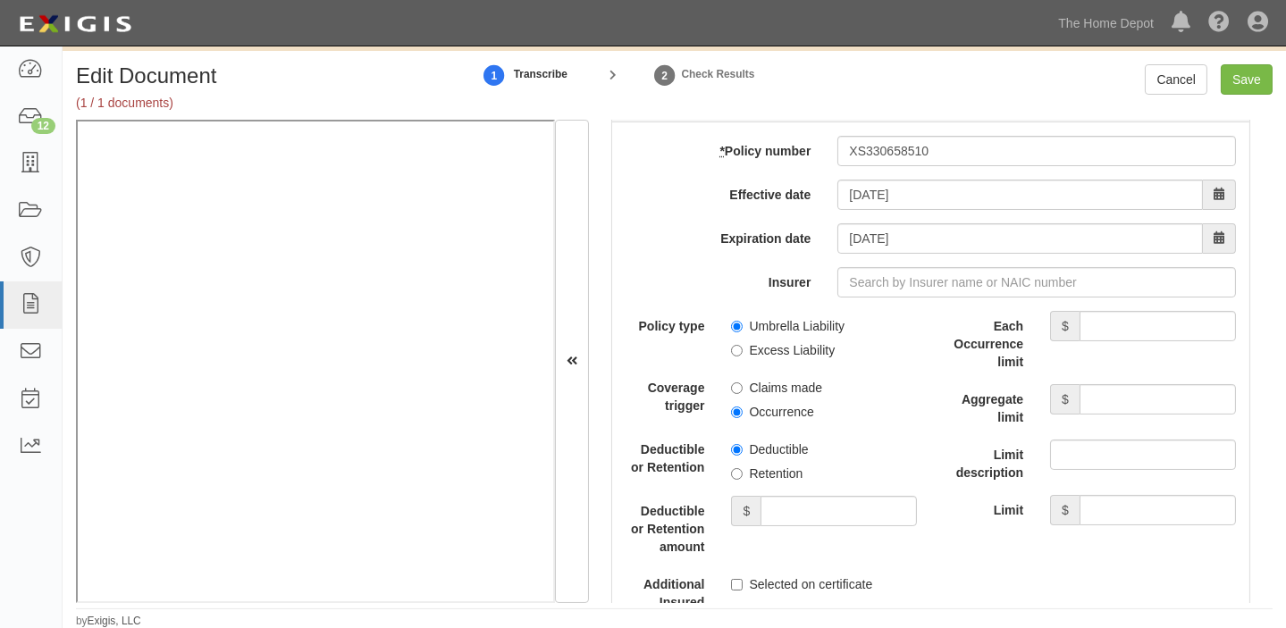
click at [796, 359] on label "Excess Liability" at bounding box center [783, 350] width 104 height 18
click at [743, 357] on input "Excess Liability" at bounding box center [737, 351] width 12 height 12
radio input "true"
click at [786, 412] on label "Occurrence" at bounding box center [772, 412] width 82 height 18
click at [743, 412] on input "Occurrence" at bounding box center [737, 413] width 12 height 12
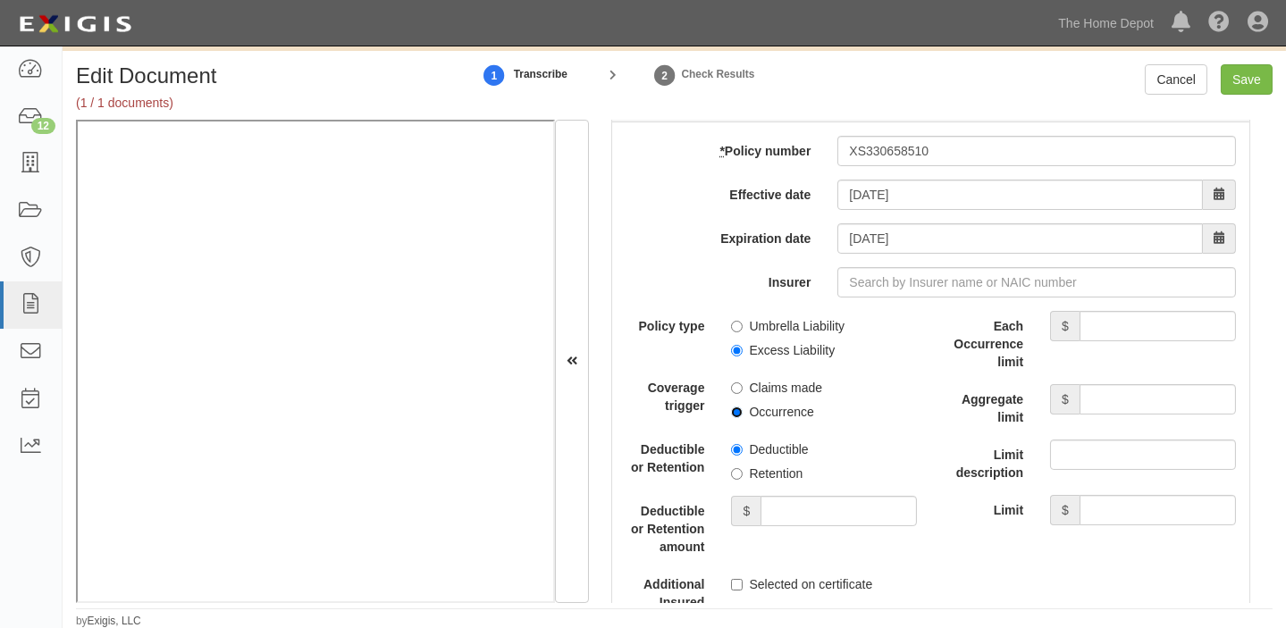
radio input "true"
click at [1148, 327] on input "Each Occurrence limit" at bounding box center [1158, 326] width 156 height 30
type input "8,000,000"
click at [1142, 404] on input "Aggregate limit" at bounding box center [1158, 399] width 156 height 30
type input "8,000,000"
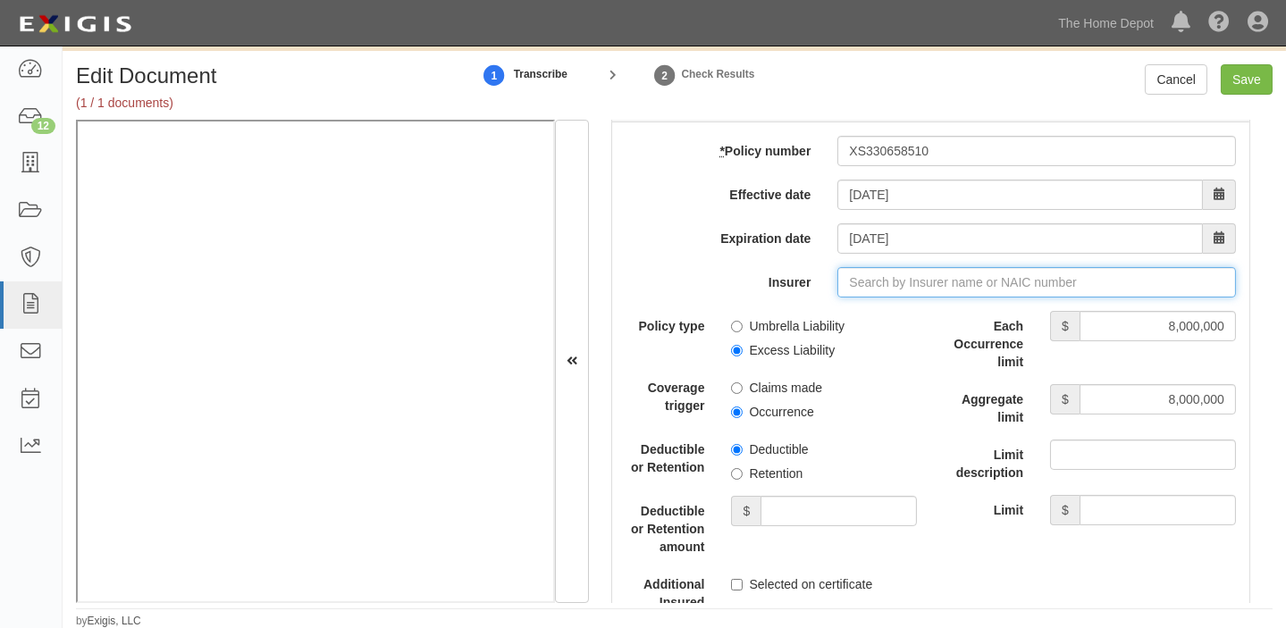
click at [884, 287] on input "Insurer" at bounding box center [1037, 282] width 399 height 30
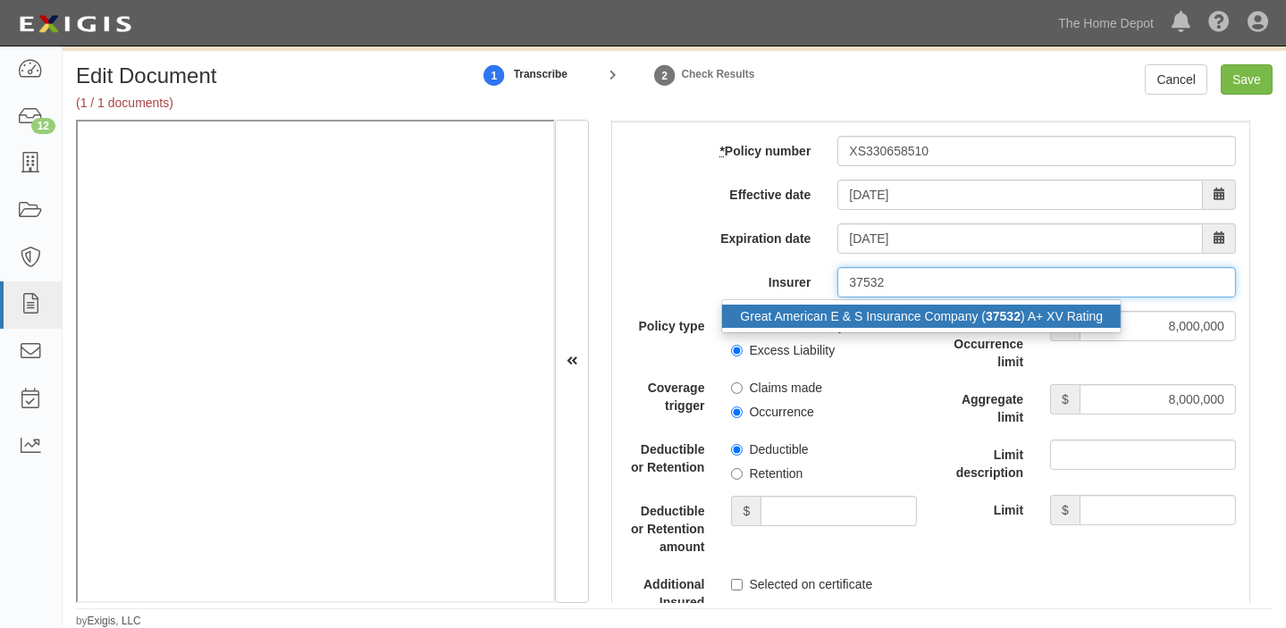
click at [893, 313] on div "Great American E & S Insurance Company ( 37532 ) A+ XV Rating" at bounding box center [921, 316] width 399 height 23
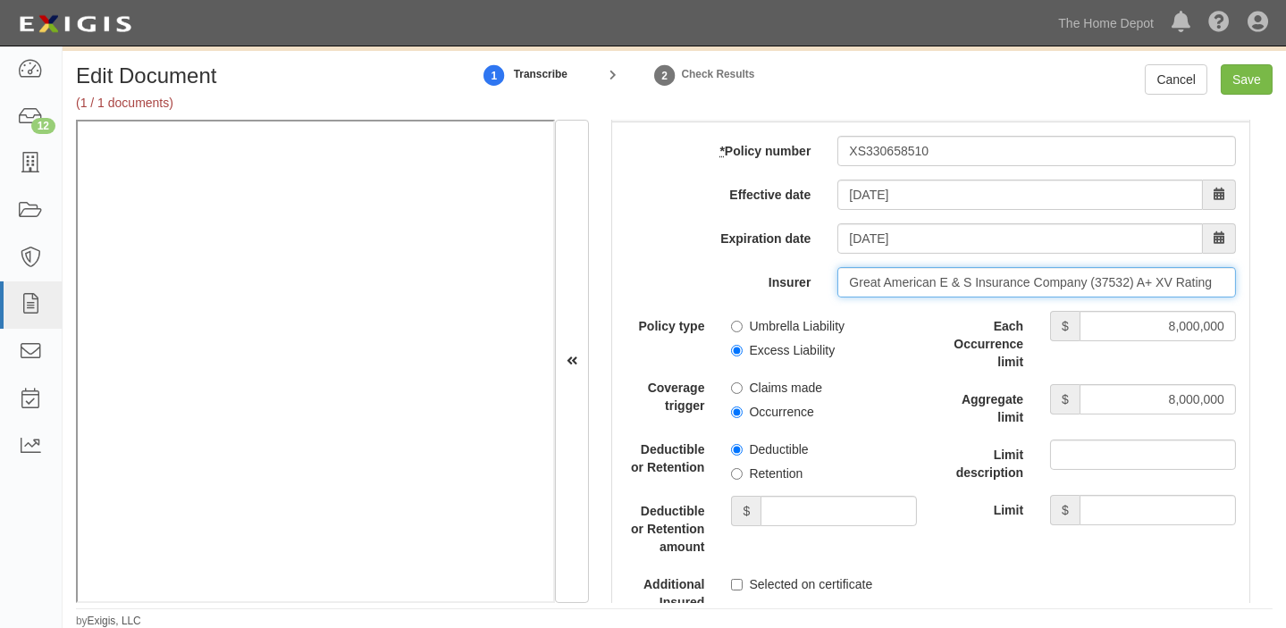
type input "Great American E & S Insurance Company (37532) A+ XV Rating"
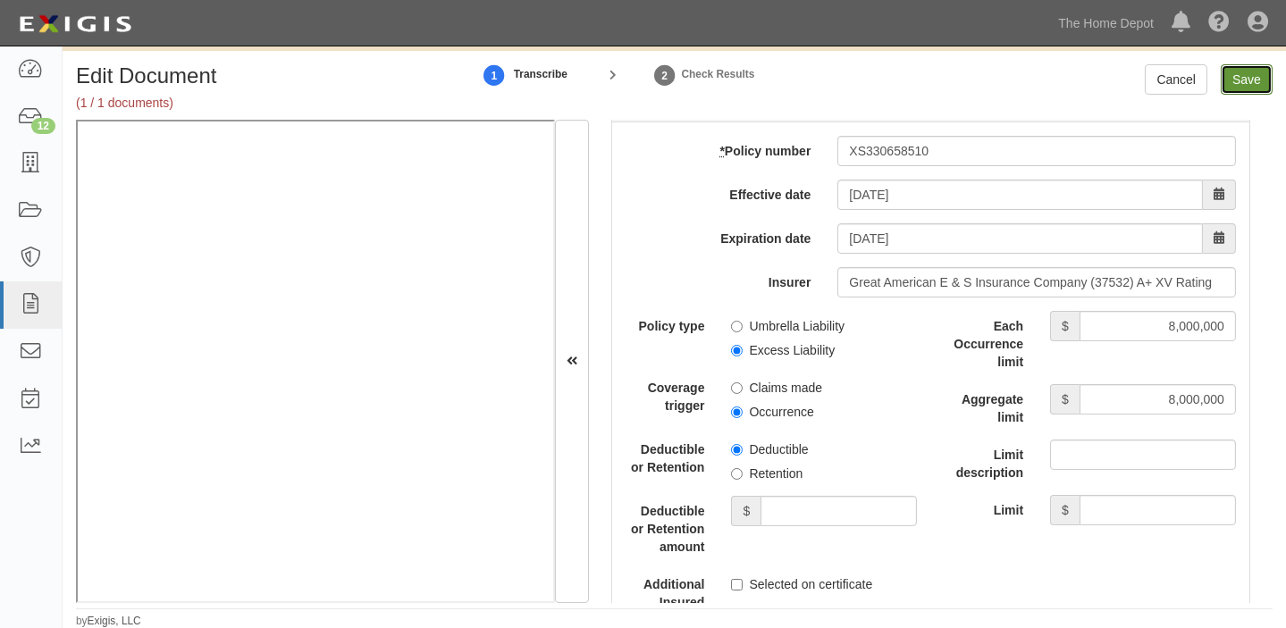
click at [1251, 89] on input "Save" at bounding box center [1247, 79] width 52 height 30
type input "1000000"
type input "2000000"
type input "8000000"
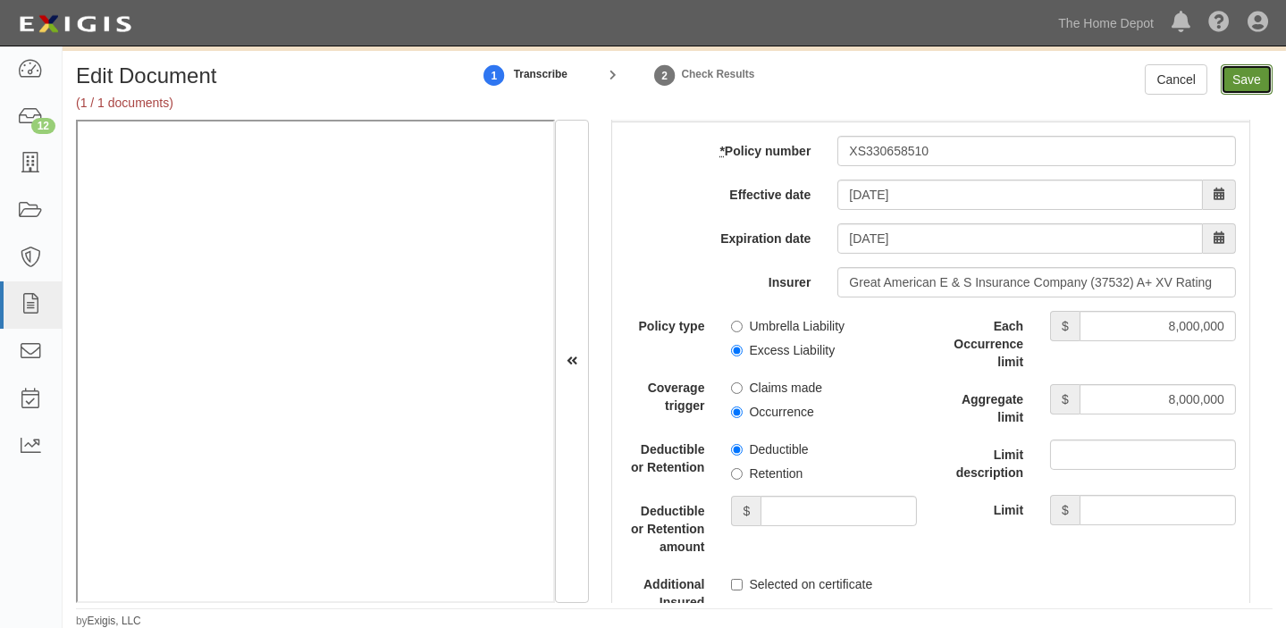
type input "8000000"
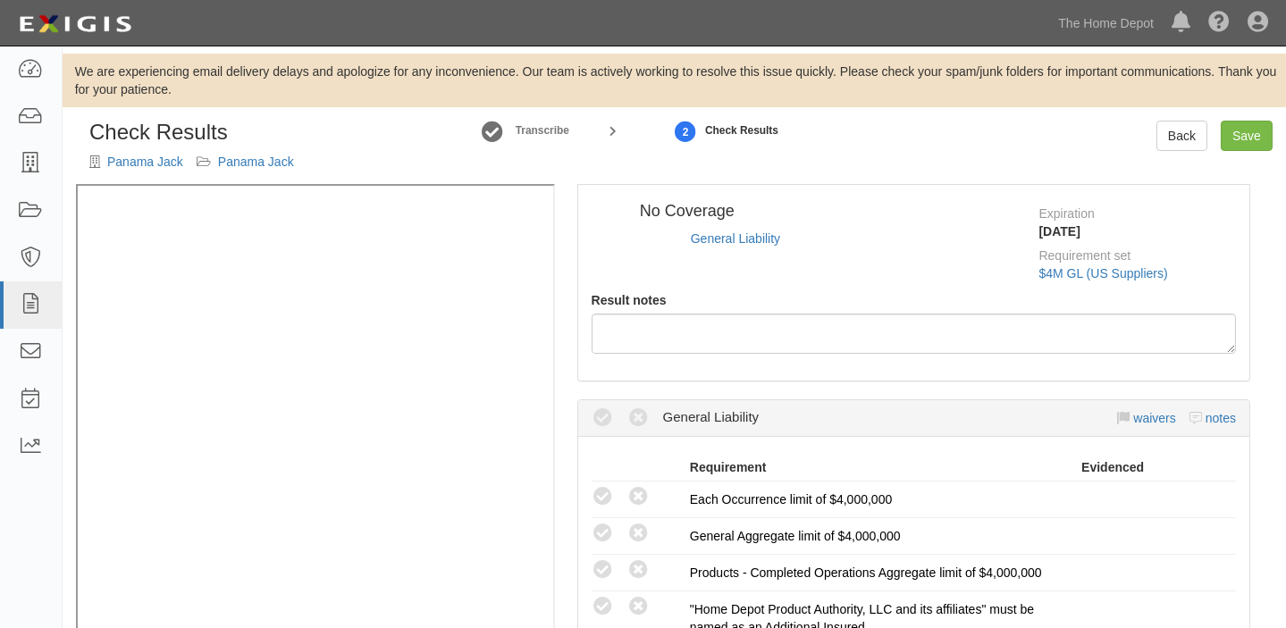
scroll to position [243, 0]
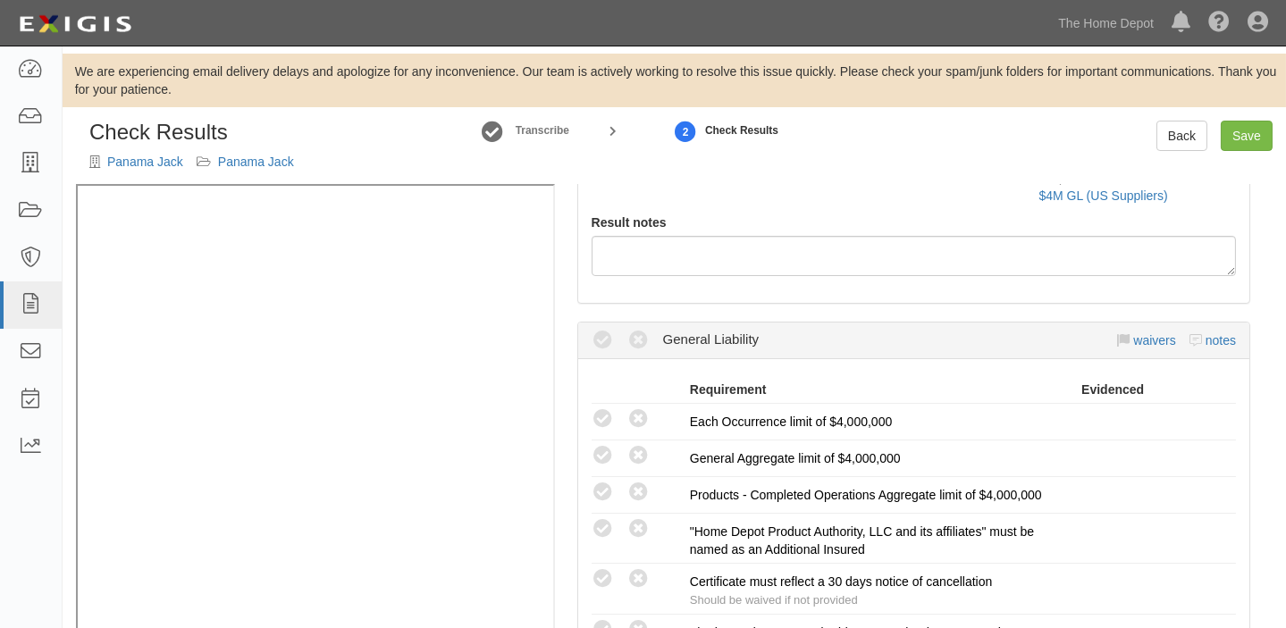
radio input "true"
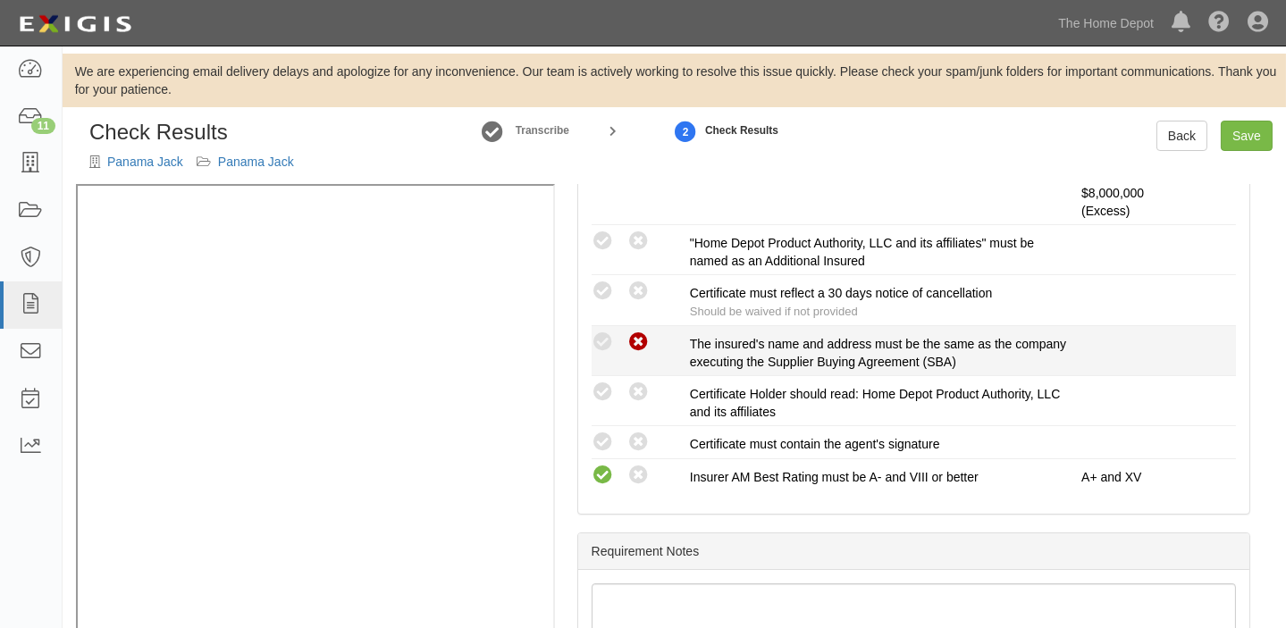
scroll to position [654, 0]
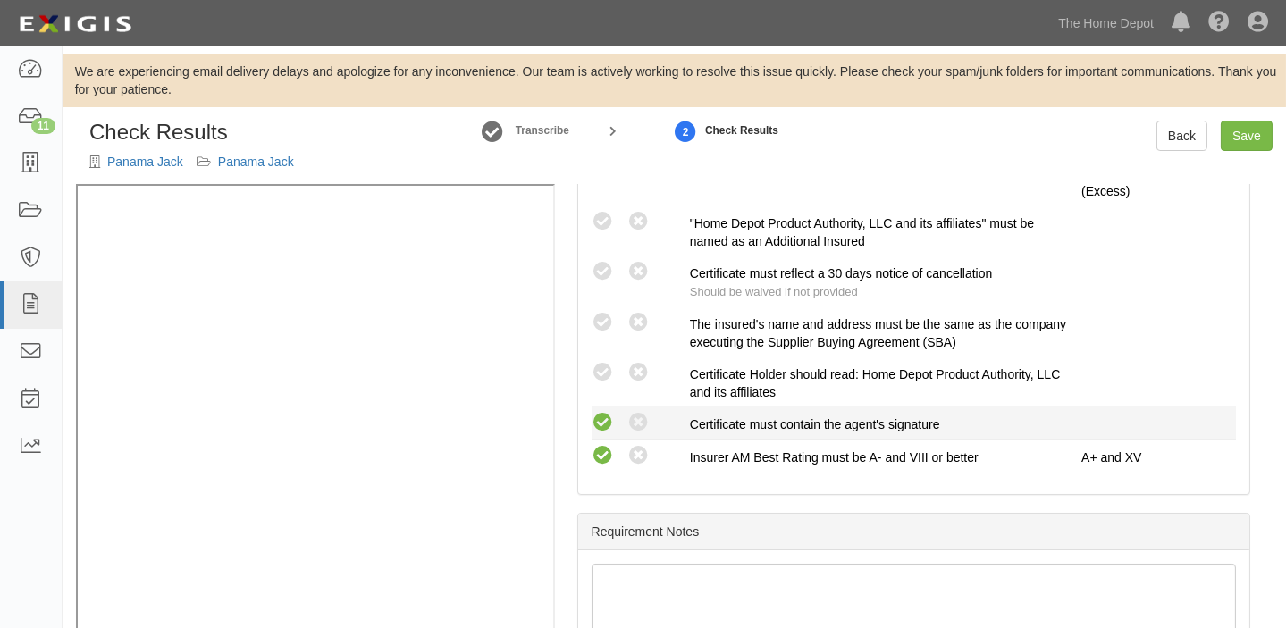
click at [596, 417] on icon at bounding box center [603, 423] width 22 height 22
radio input "true"
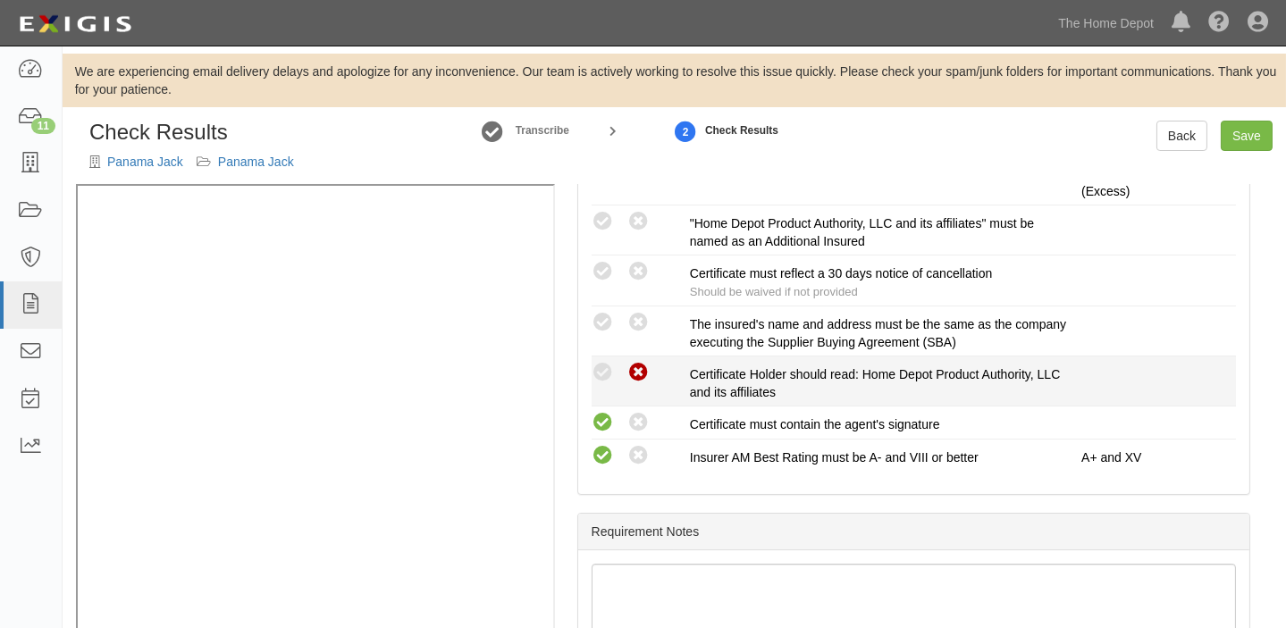
click at [637, 367] on icon at bounding box center [639, 373] width 22 height 22
radio input "true"
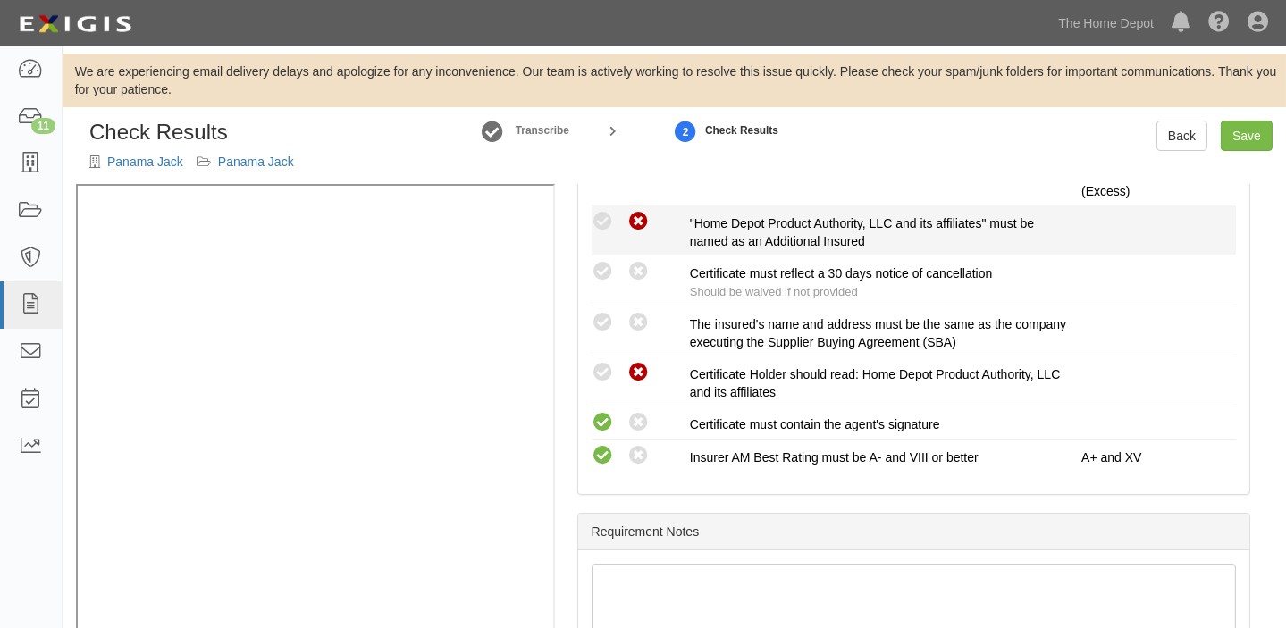
click at [635, 223] on icon at bounding box center [639, 222] width 22 height 22
radio input "true"
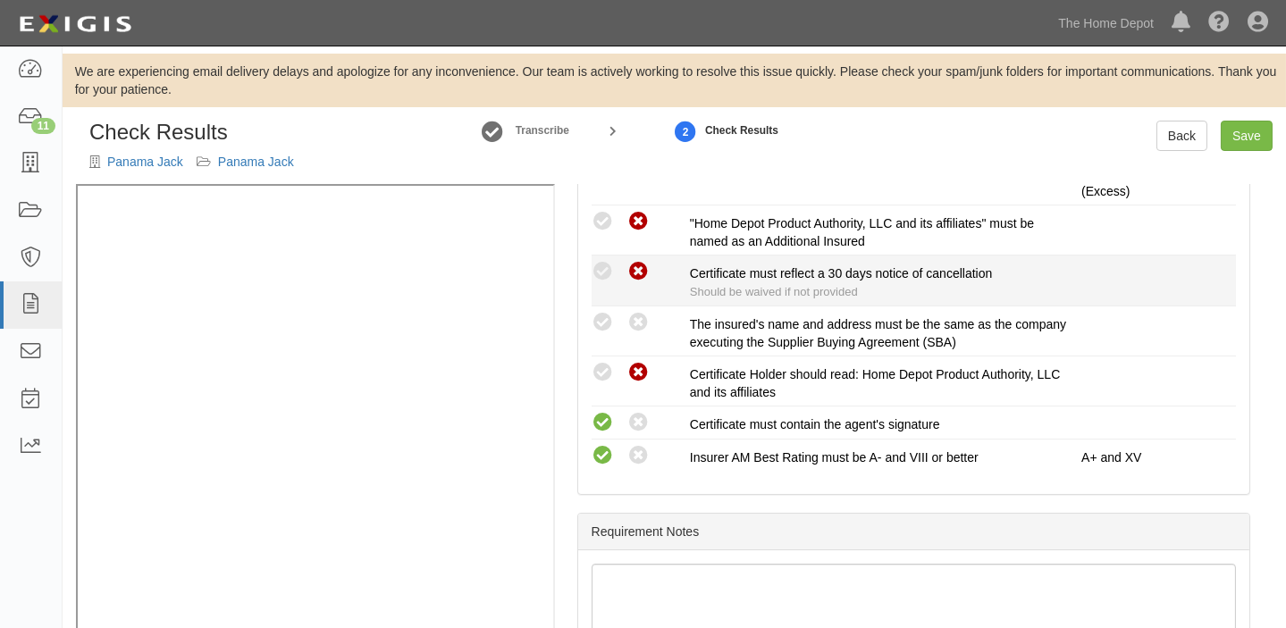
click at [635, 275] on icon at bounding box center [639, 272] width 22 height 22
radio input "true"
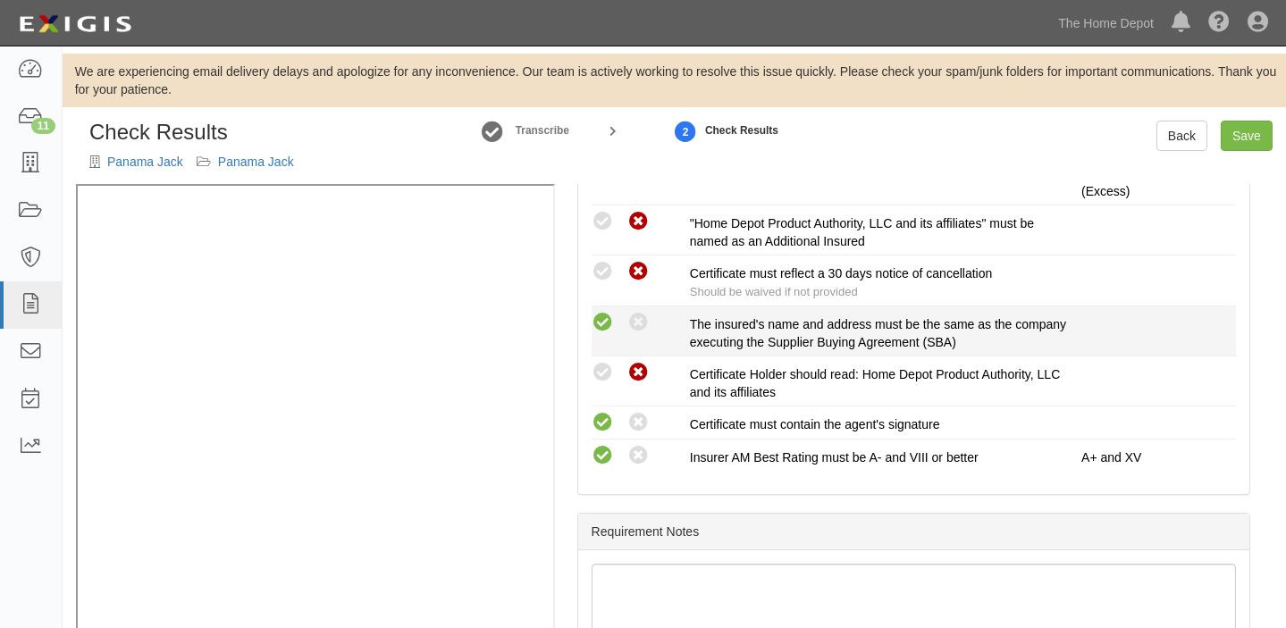
click at [593, 320] on icon at bounding box center [603, 323] width 22 height 22
radio input "true"
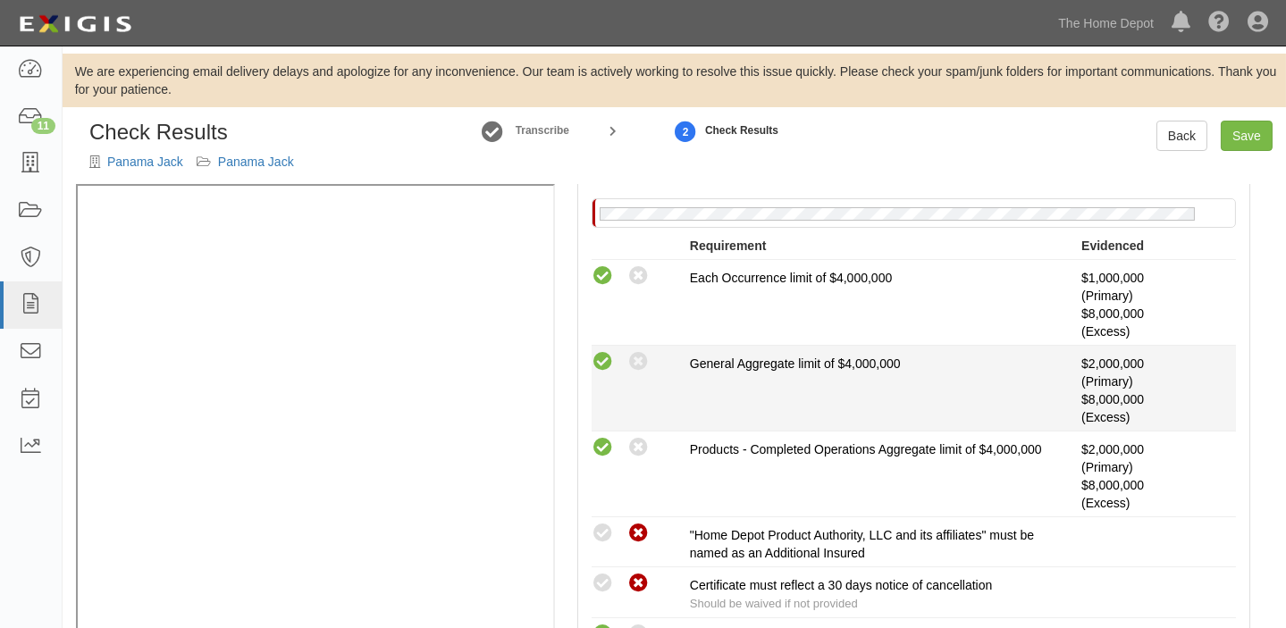
scroll to position [249, 0]
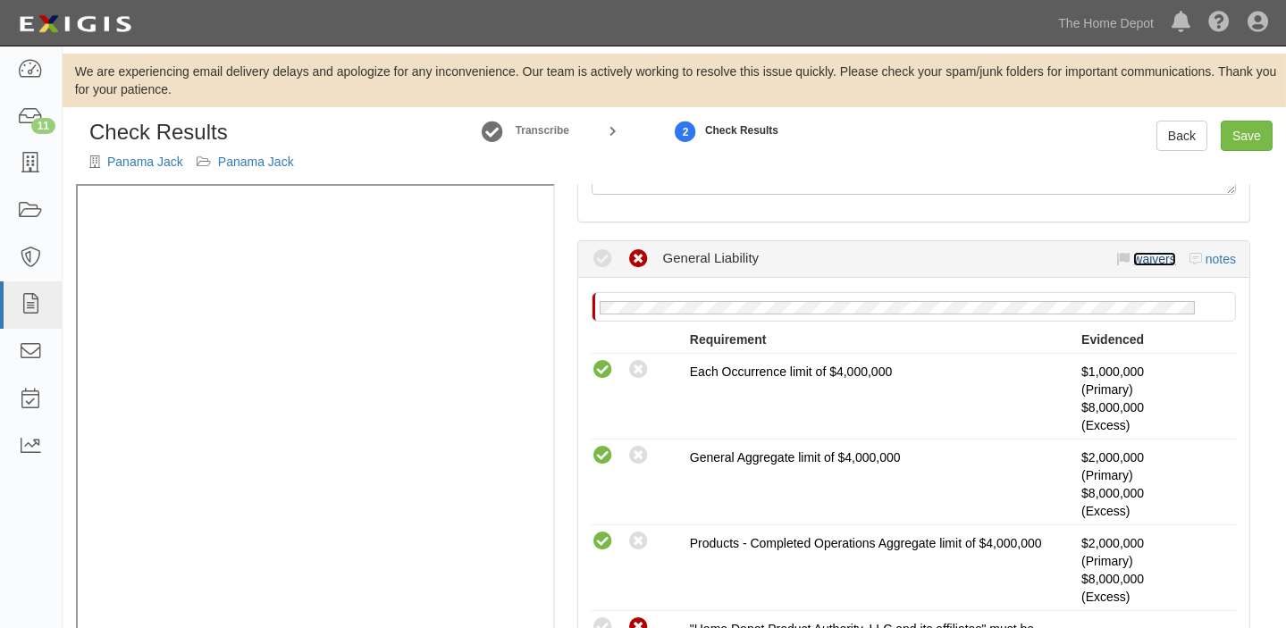
click at [1147, 255] on link "waivers" at bounding box center [1155, 259] width 42 height 14
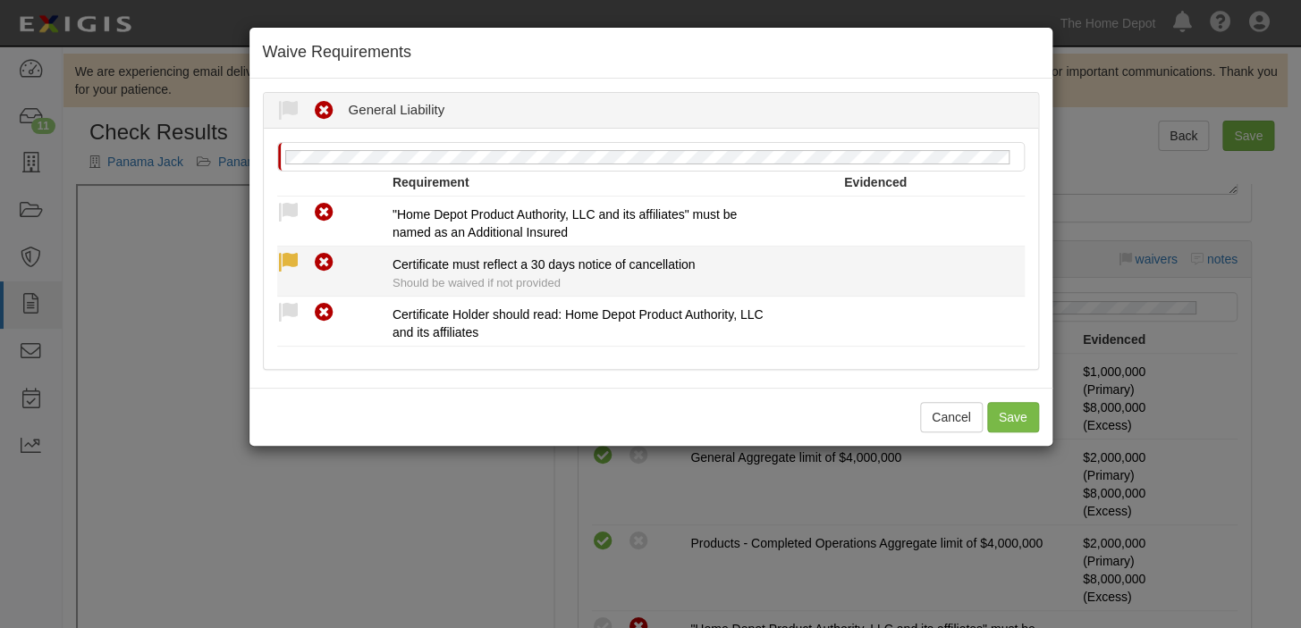
click at [287, 270] on icon at bounding box center [288, 263] width 22 height 22
radio input "true"
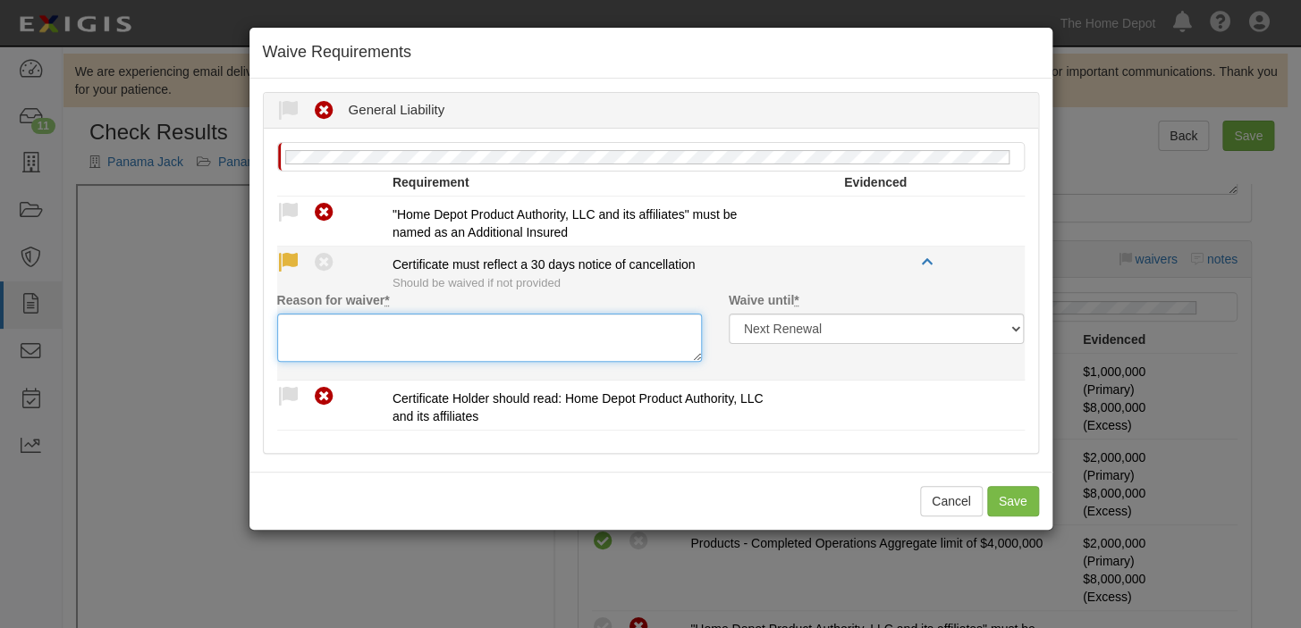
click at [318, 359] on textarea "Reason for waiver *" at bounding box center [489, 338] width 425 height 48
paste textarea "waived per client"
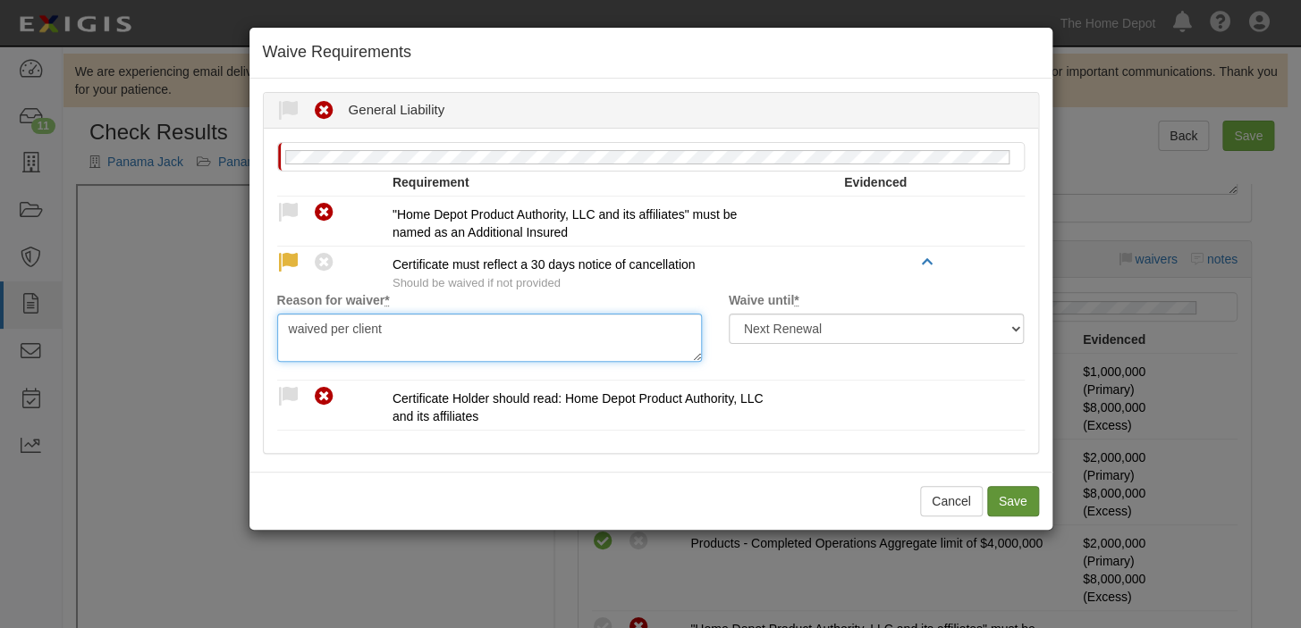
type textarea "waived per client"
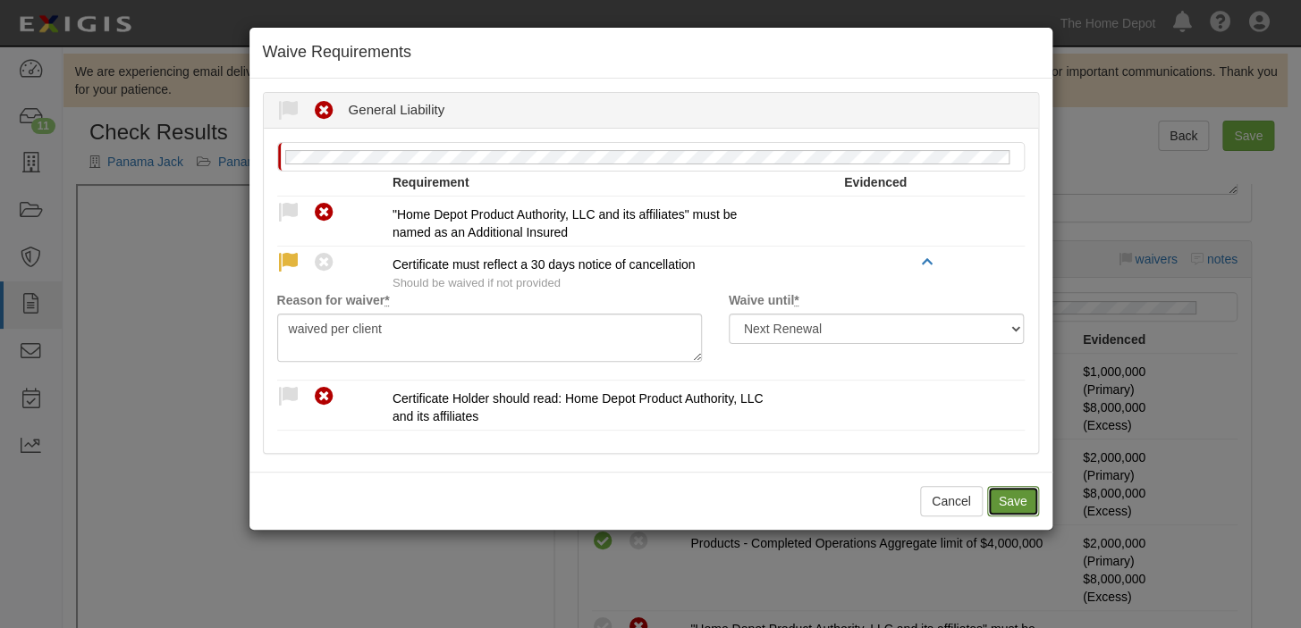
click at [1010, 501] on button "Save" at bounding box center [1013, 501] width 52 height 30
radio input "true"
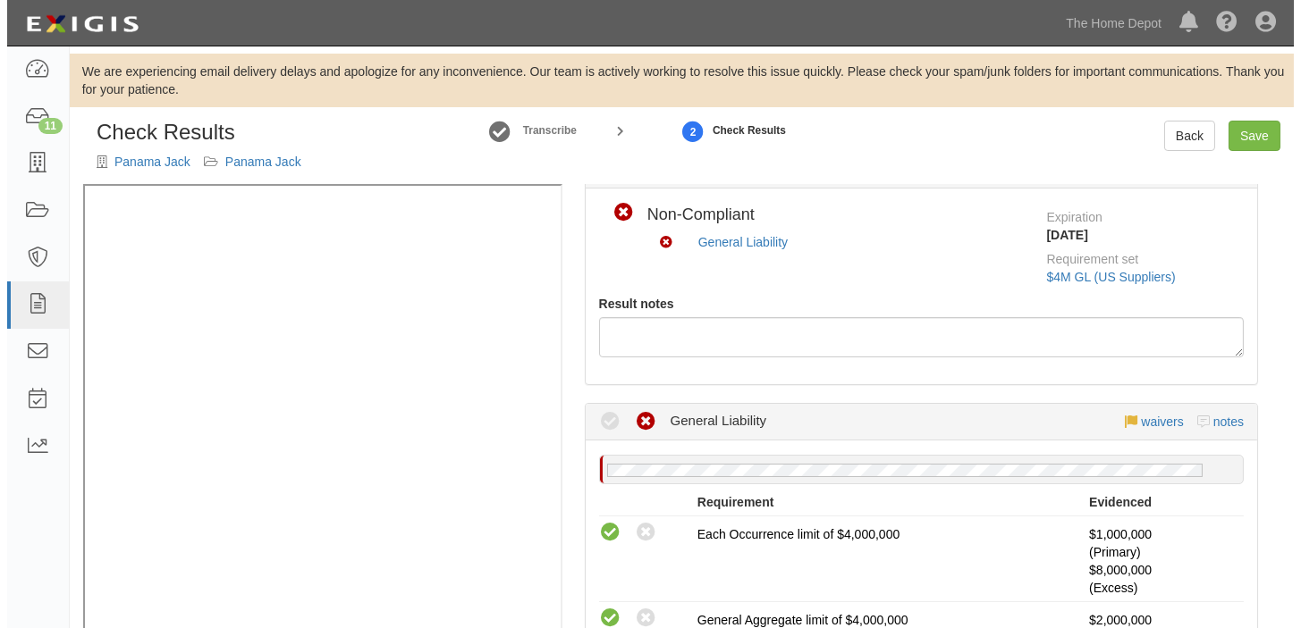
scroll to position [0, 0]
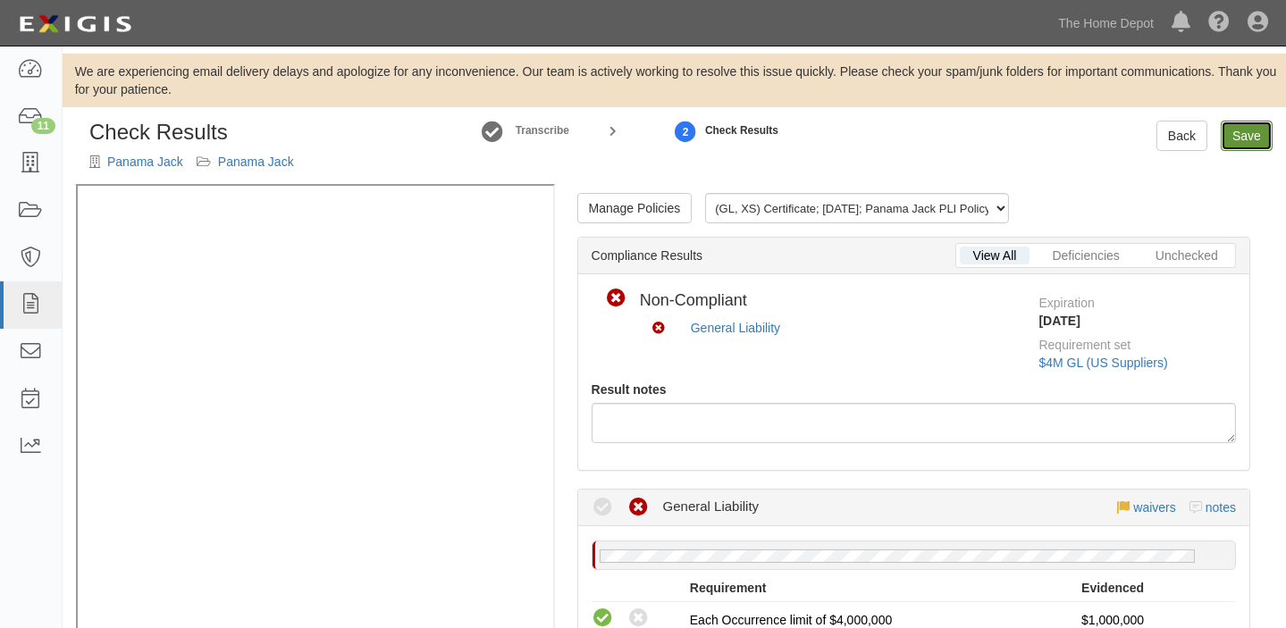
click at [1232, 134] on link "Save" at bounding box center [1247, 136] width 52 height 30
radio input "true"
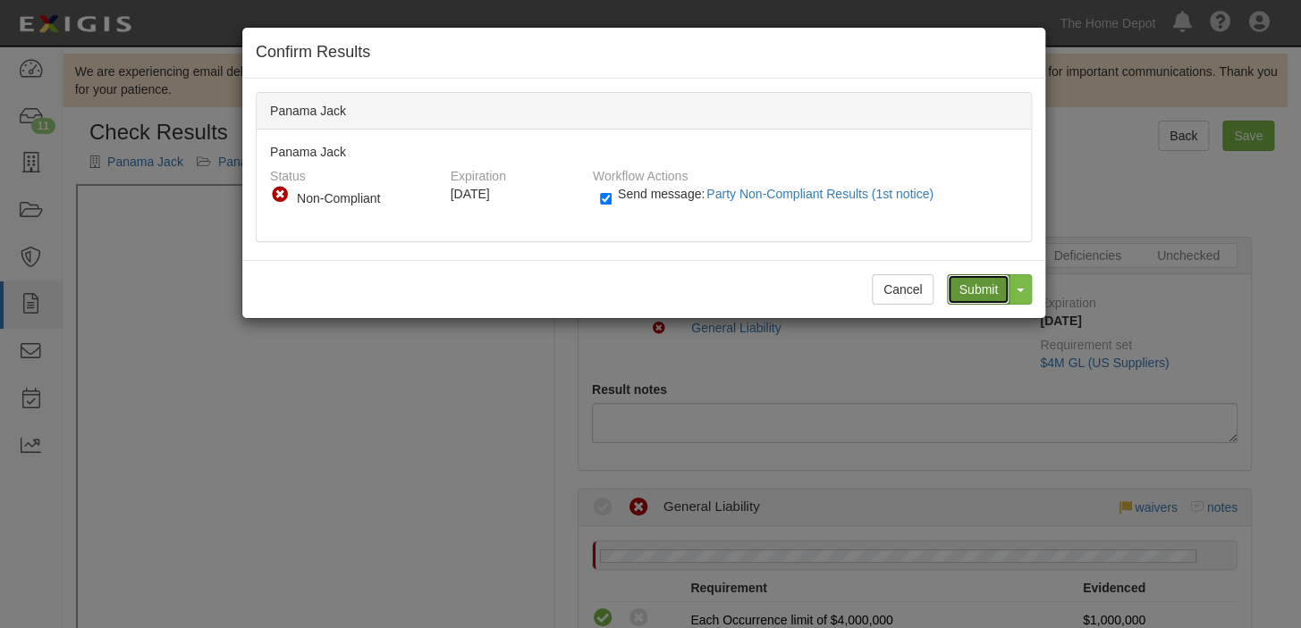
click at [966, 286] on input "Submit" at bounding box center [978, 289] width 63 height 30
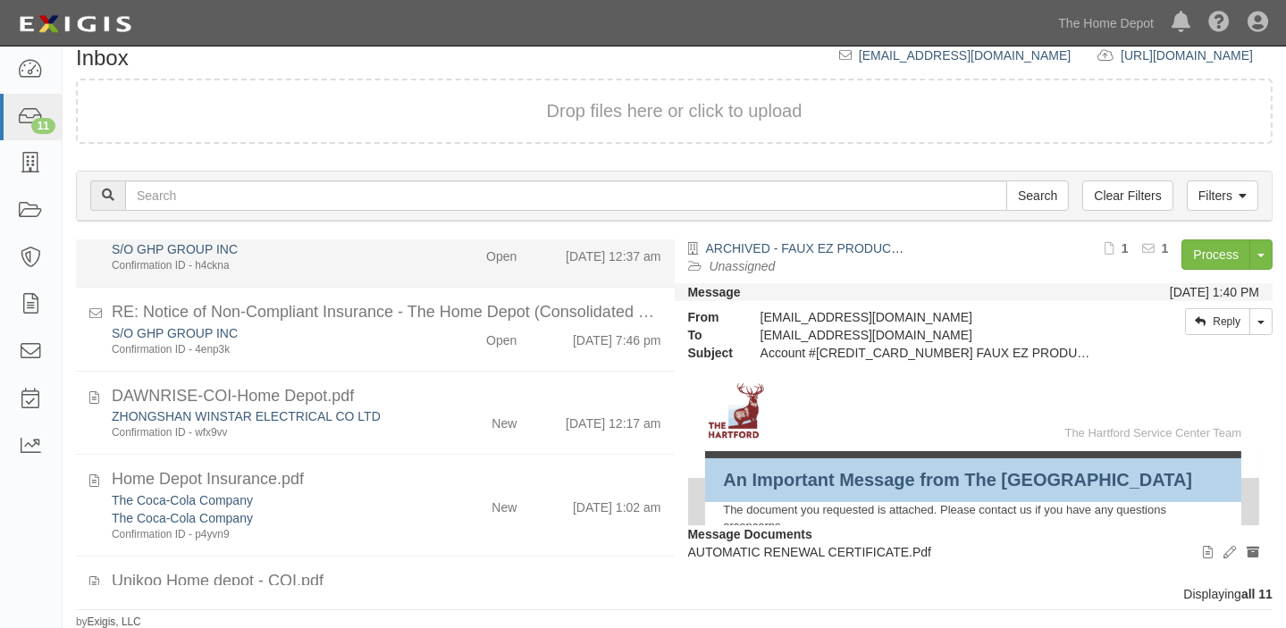
scroll to position [243, 0]
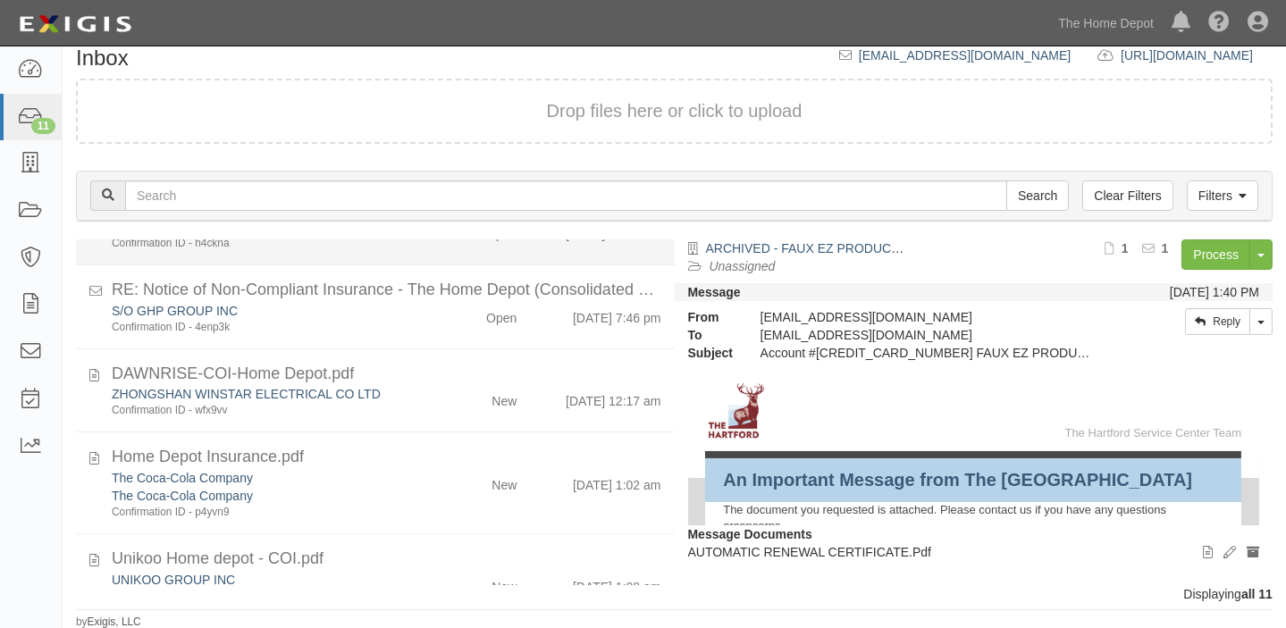
click at [472, 466] on div "Home Depot Insurance.pdf" at bounding box center [387, 457] width 550 height 23
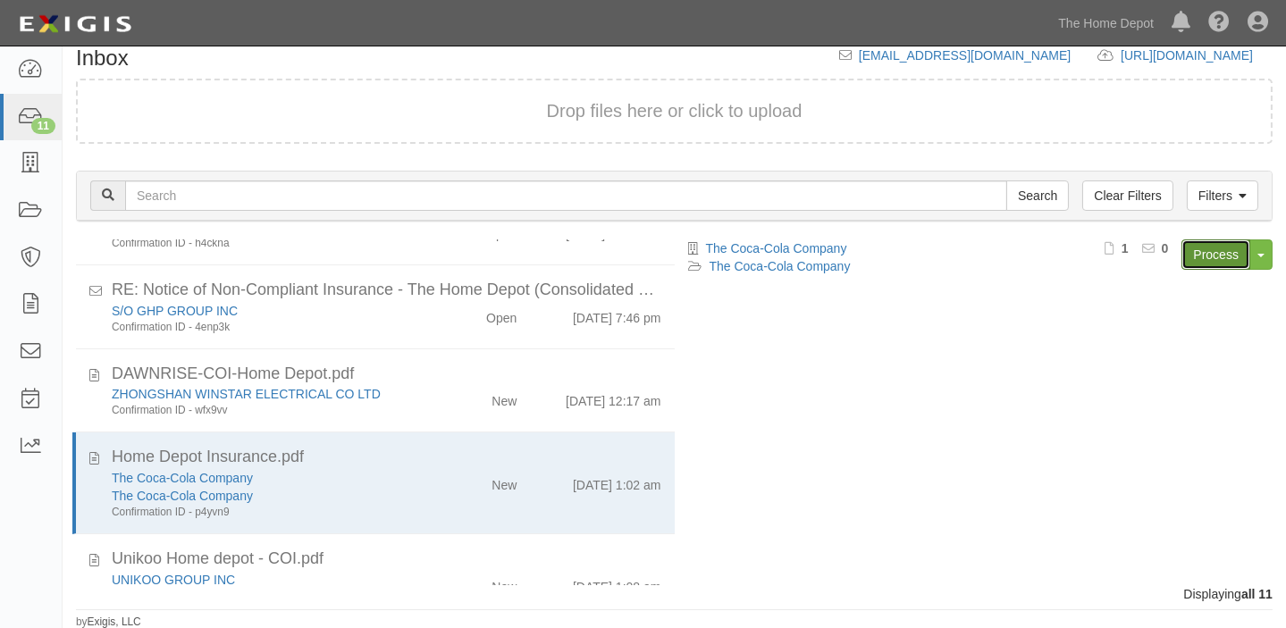
click at [1209, 250] on link "Process" at bounding box center [1216, 255] width 69 height 30
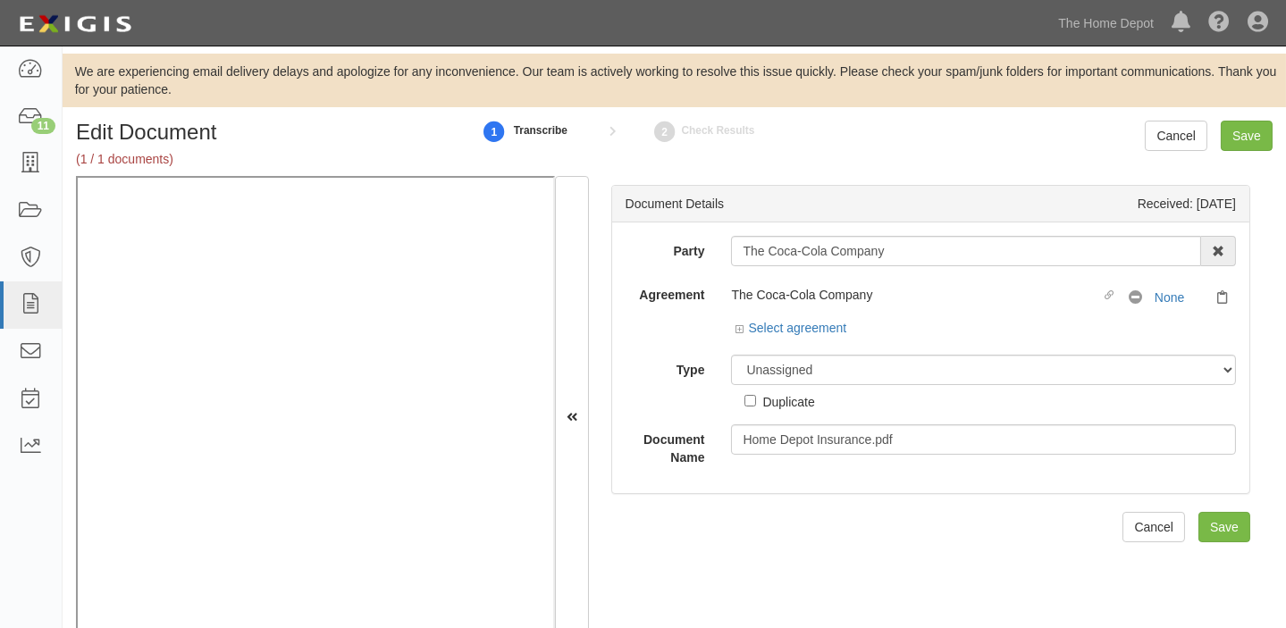
scroll to position [56, 0]
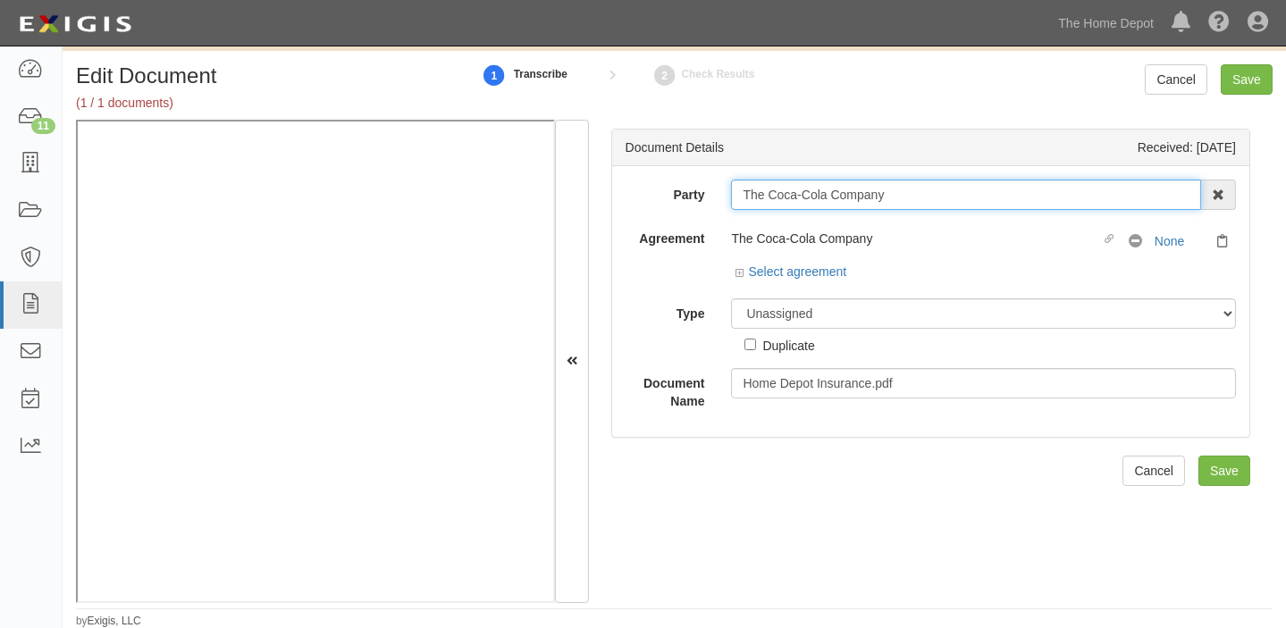
drag, startPoint x: 734, startPoint y: 203, endPoint x: 950, endPoint y: 198, distance: 216.4
click at [950, 198] on input "The Coca-Cola Company" at bounding box center [966, 195] width 470 height 30
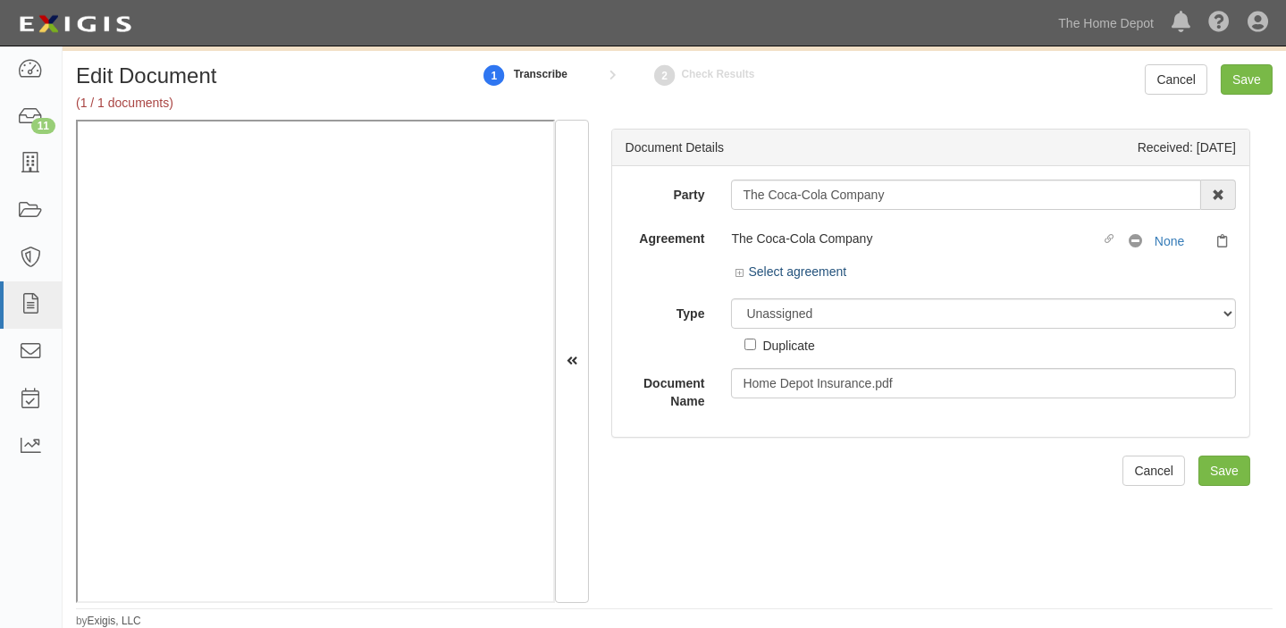
drag, startPoint x: 813, startPoint y: 254, endPoint x: 805, endPoint y: 268, distance: 16.0
click at [813, 254] on div "The Coca-Cola Company Linked agreement No Coverage None" at bounding box center [983, 243] width 505 height 27
click at [805, 269] on link "Select agreement" at bounding box center [791, 272] width 111 height 14
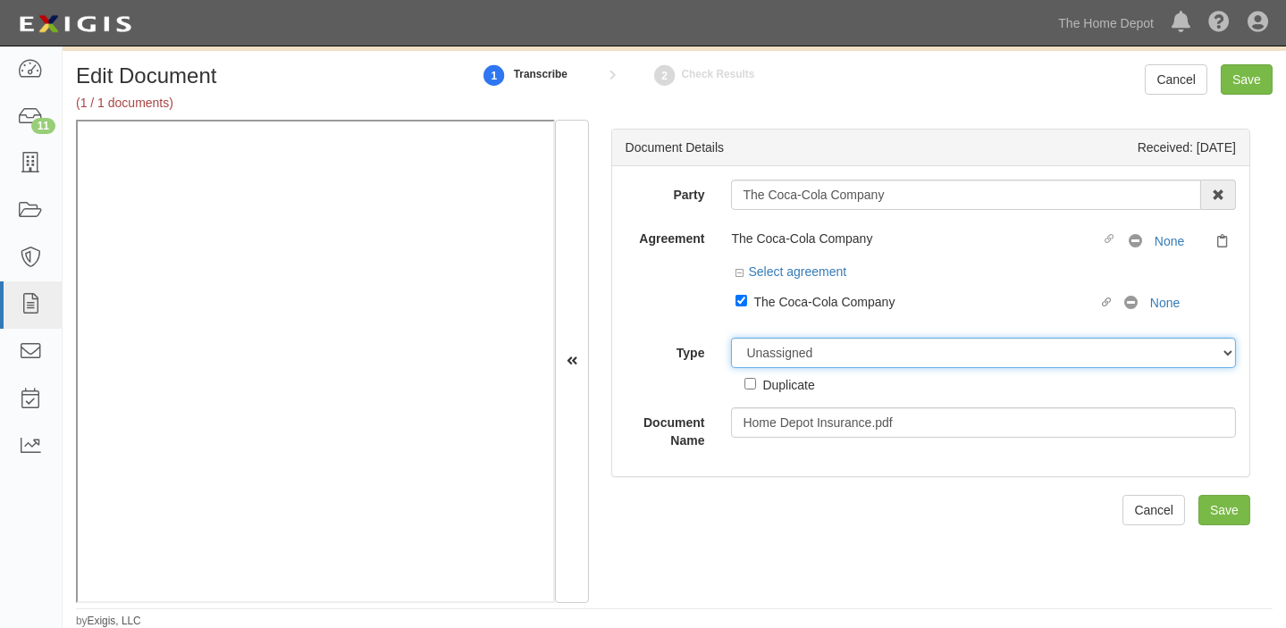
click at [786, 356] on select "Unassigned Binder Cancellation Notice Certificate Contract Endorsement Insuranc…" at bounding box center [983, 353] width 505 height 30
select select "CertificateDetail"
click at [731, 338] on select "Unassigned Binder Cancellation Notice Certificate Contract Endorsement Insuranc…" at bounding box center [983, 353] width 505 height 30
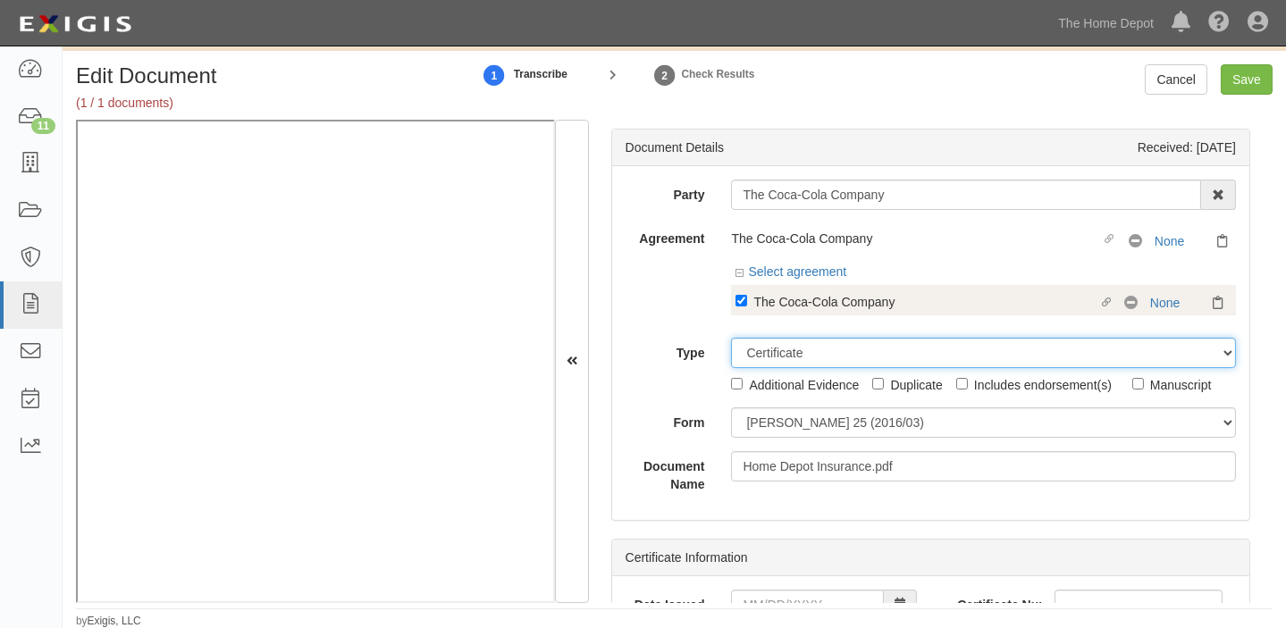
scroll to position [162, 0]
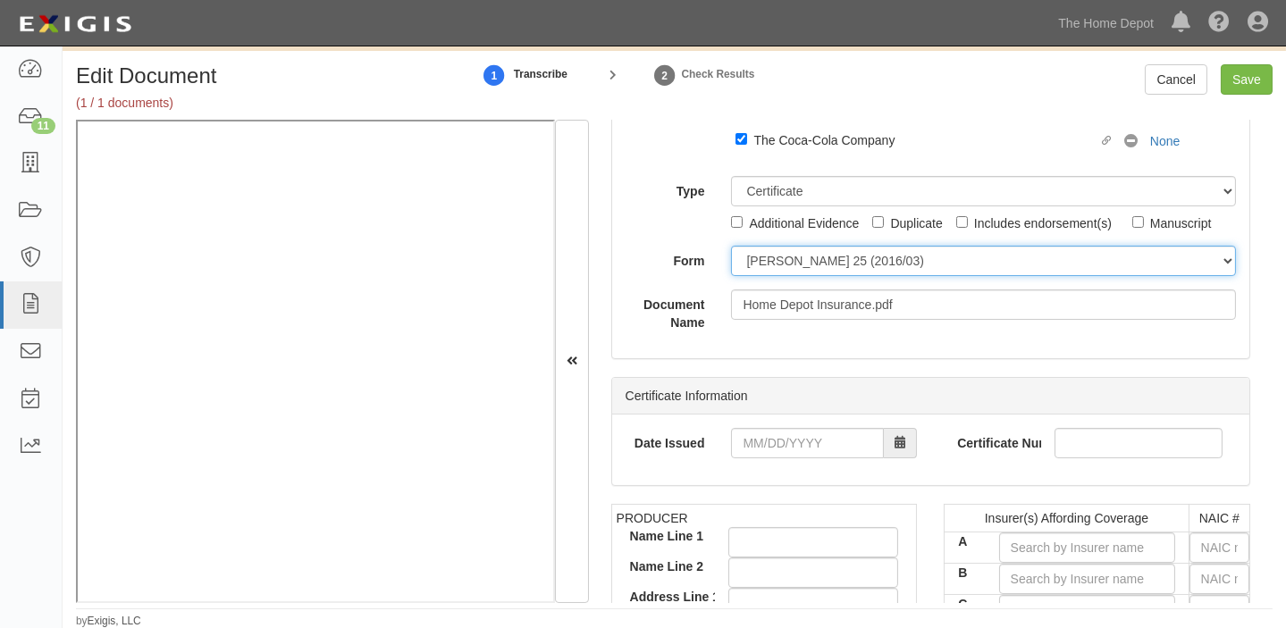
drag, startPoint x: 785, startPoint y: 246, endPoint x: 780, endPoint y: 261, distance: 16.1
click at [785, 246] on select "ACORD 25 (2016/03) ACORD 101 ACORD 855 NY (2014/05) General" at bounding box center [983, 261] width 505 height 30
select select "GeneralFormDetail"
click at [731, 246] on select "ACORD 25 (2016/03) ACORD 101 ACORD 855 NY (2014/05) General" at bounding box center [983, 261] width 505 height 30
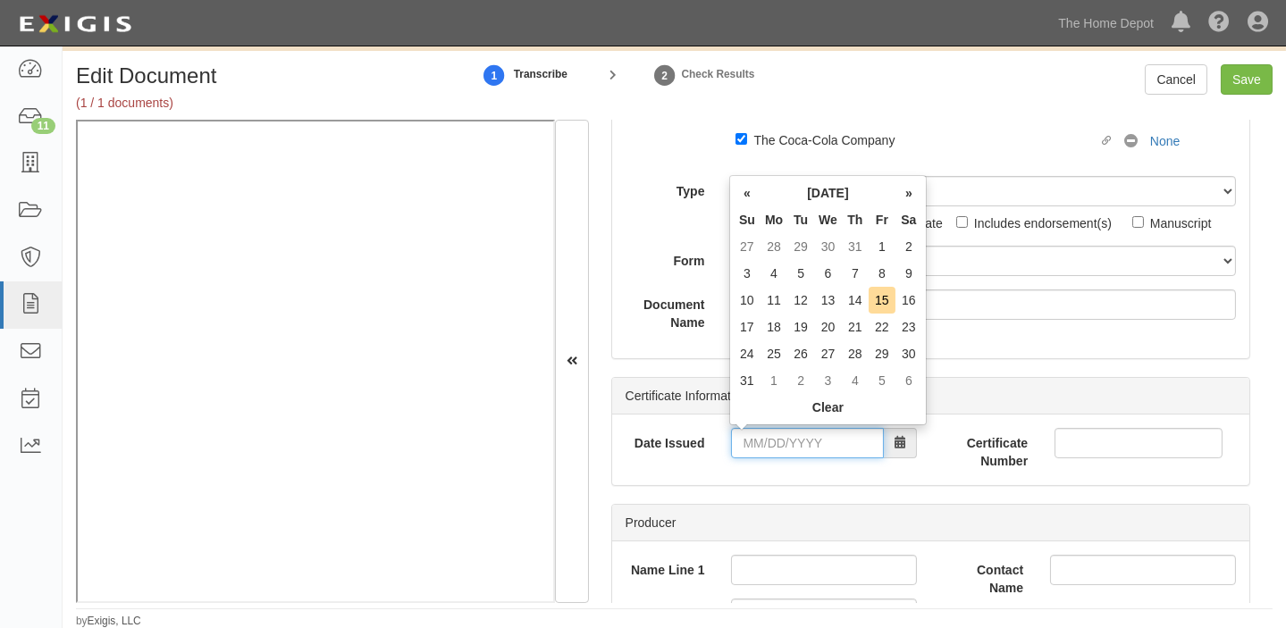
click at [776, 442] on input "Date Issued" at bounding box center [807, 443] width 153 height 30
drag, startPoint x: 817, startPoint y: 220, endPoint x: 817, endPoint y: 232, distance: 11.6
click at [817, 220] on th "We" at bounding box center [828, 219] width 28 height 27
click at [764, 304] on td "11" at bounding box center [774, 300] width 27 height 27
type input "08/11/2025"
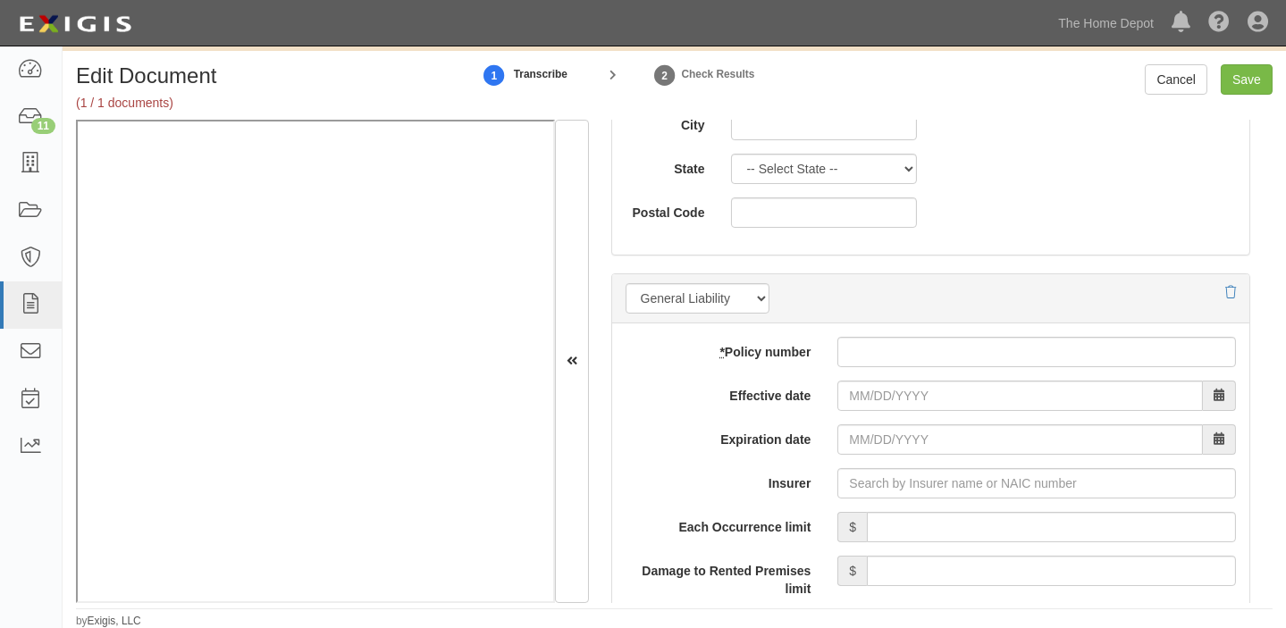
scroll to position [1300, 0]
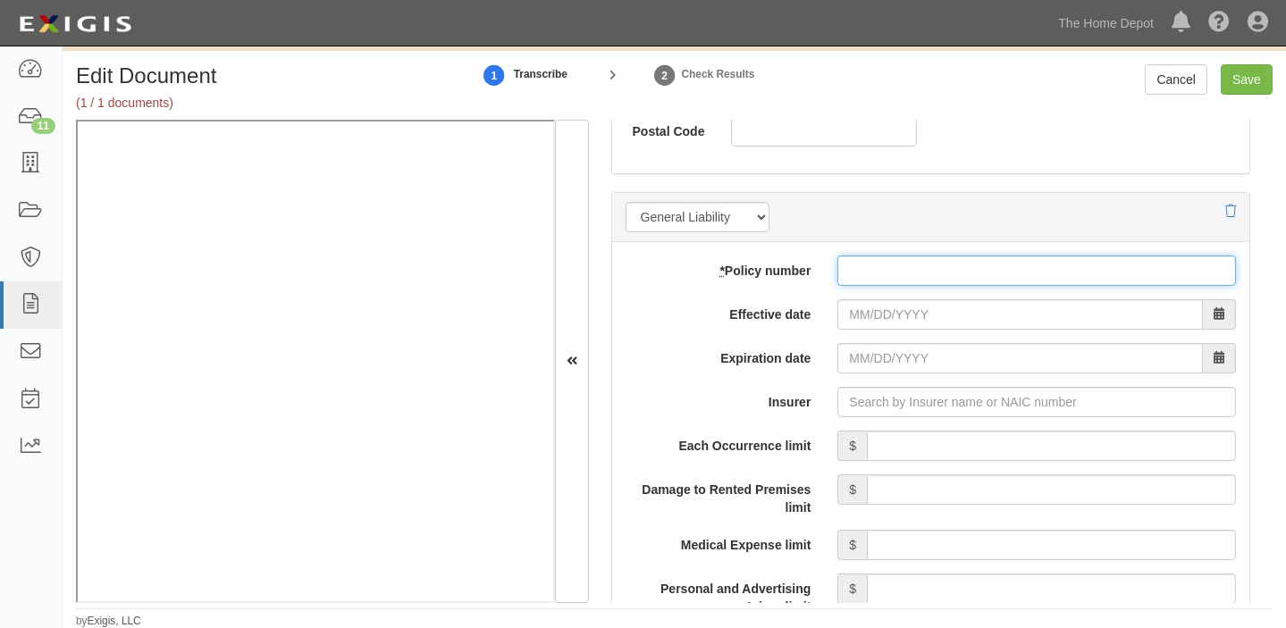
paste input "HDO G48982311"
click at [875, 272] on input "* Policy number" at bounding box center [1037, 271] width 399 height 30
type input "HDO G48982311"
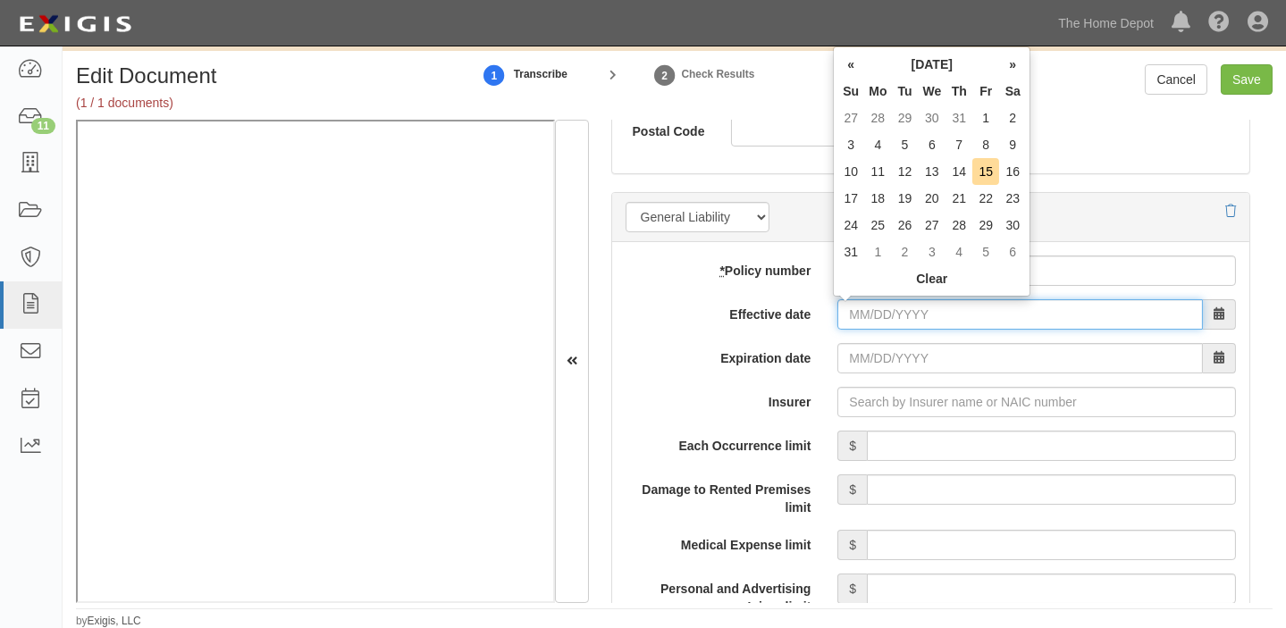
click at [861, 304] on input "Effective date" at bounding box center [1021, 314] width 366 height 30
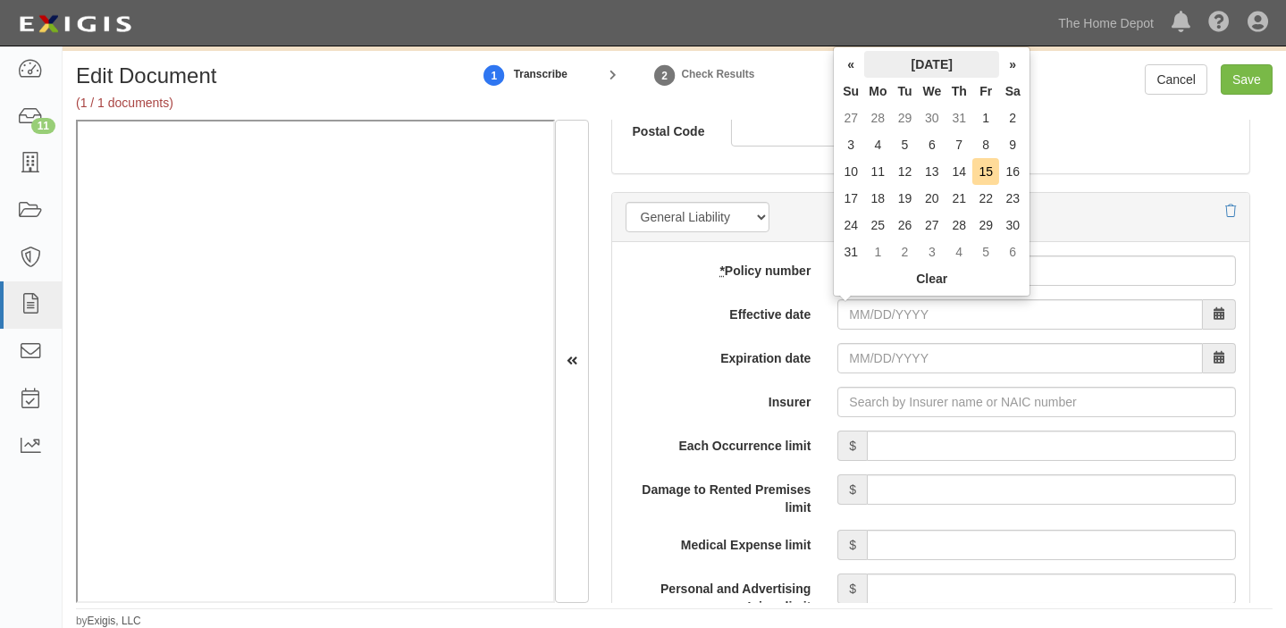
click at [910, 70] on th "August 2025" at bounding box center [931, 64] width 135 height 27
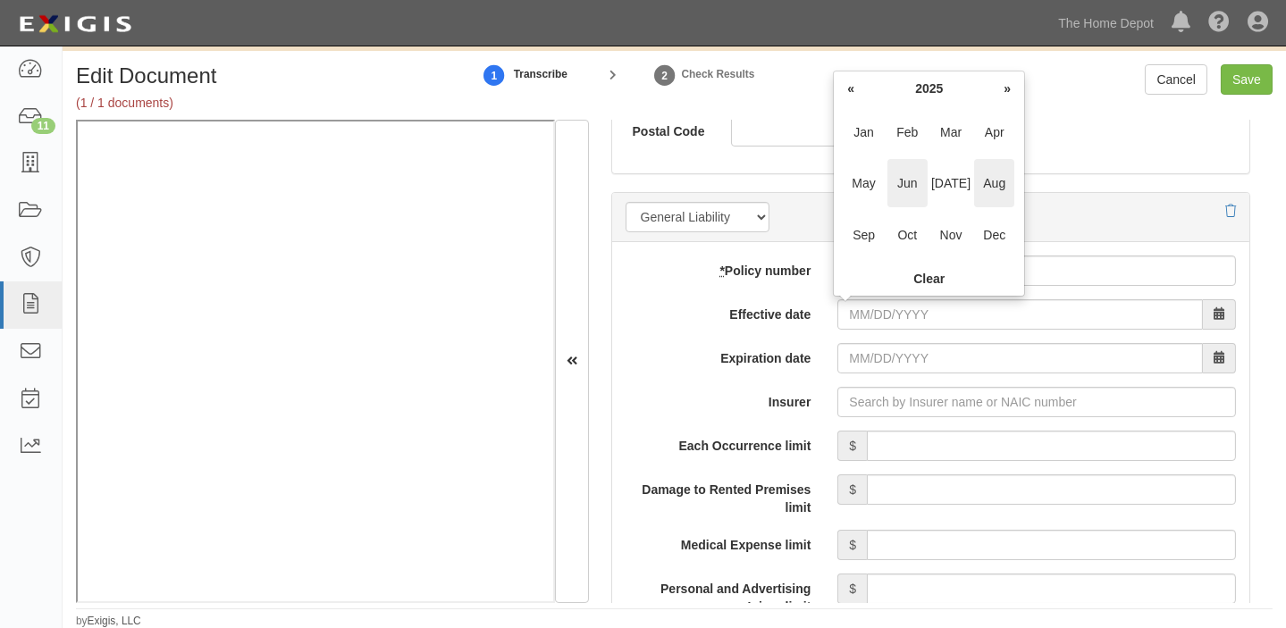
click at [913, 196] on span "Jun" at bounding box center [908, 183] width 40 height 48
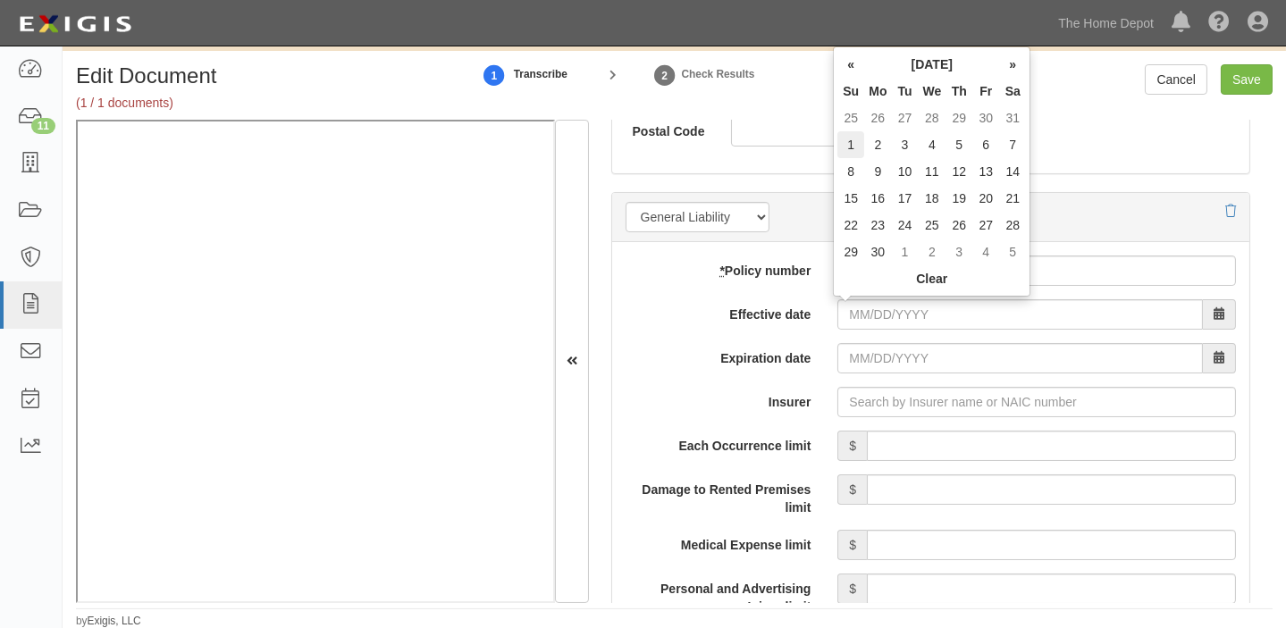
click at [848, 145] on td "1" at bounding box center [851, 144] width 27 height 27
type input "06/01/2025"
type input "[DATE]"
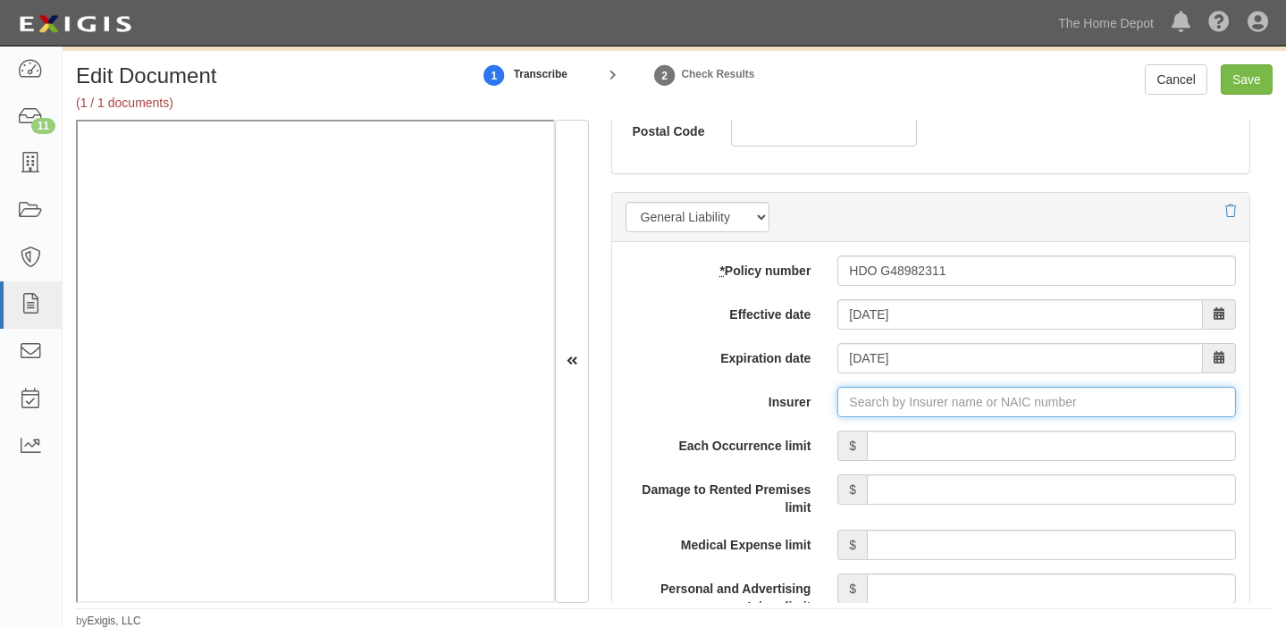
click at [1009, 395] on input "Insurer" at bounding box center [1037, 402] width 399 height 30
type input "21st Century Advantage Insurance Company (25232) NR Rating"
type input "2"
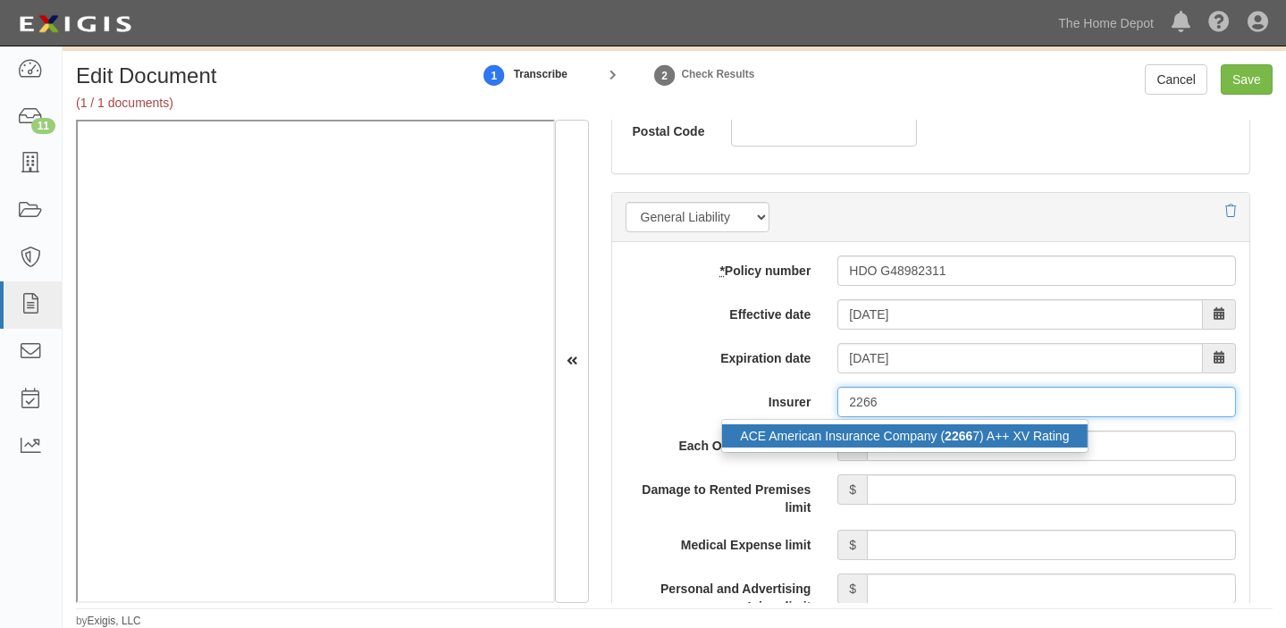
click at [1010, 425] on div "ACE American Insurance Company ( 2266 7) A++ XV Rating" at bounding box center [904, 436] width 365 height 23
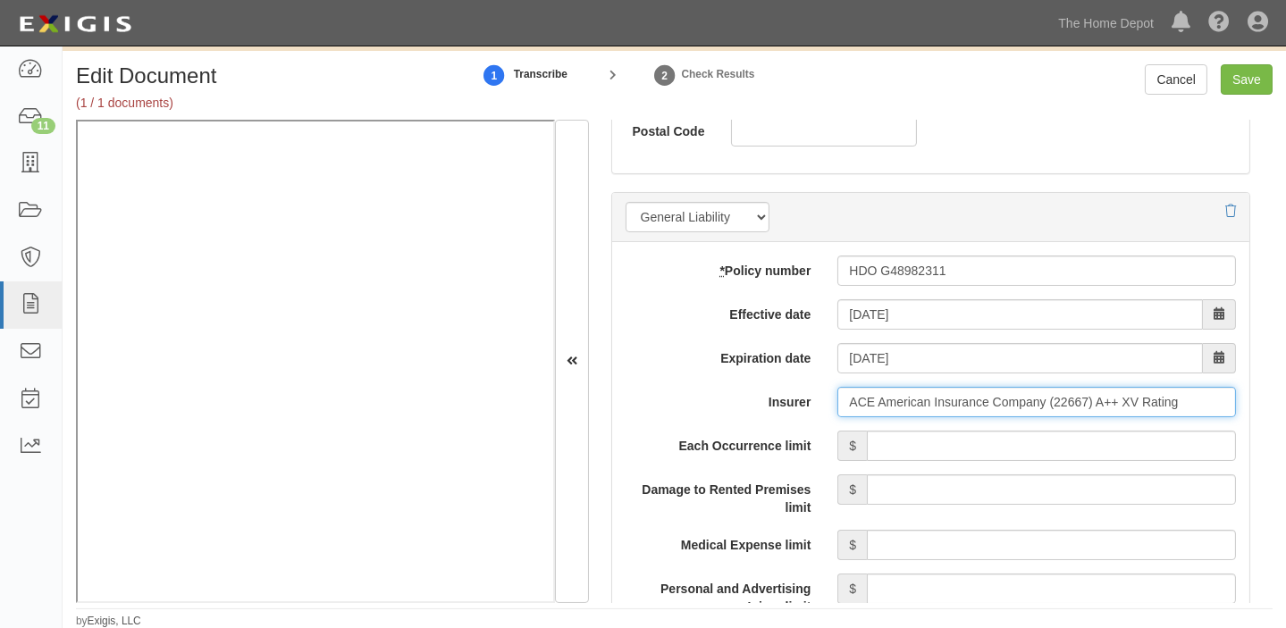
type input "ACE American Insurance Company (22667) A++ XV Rating"
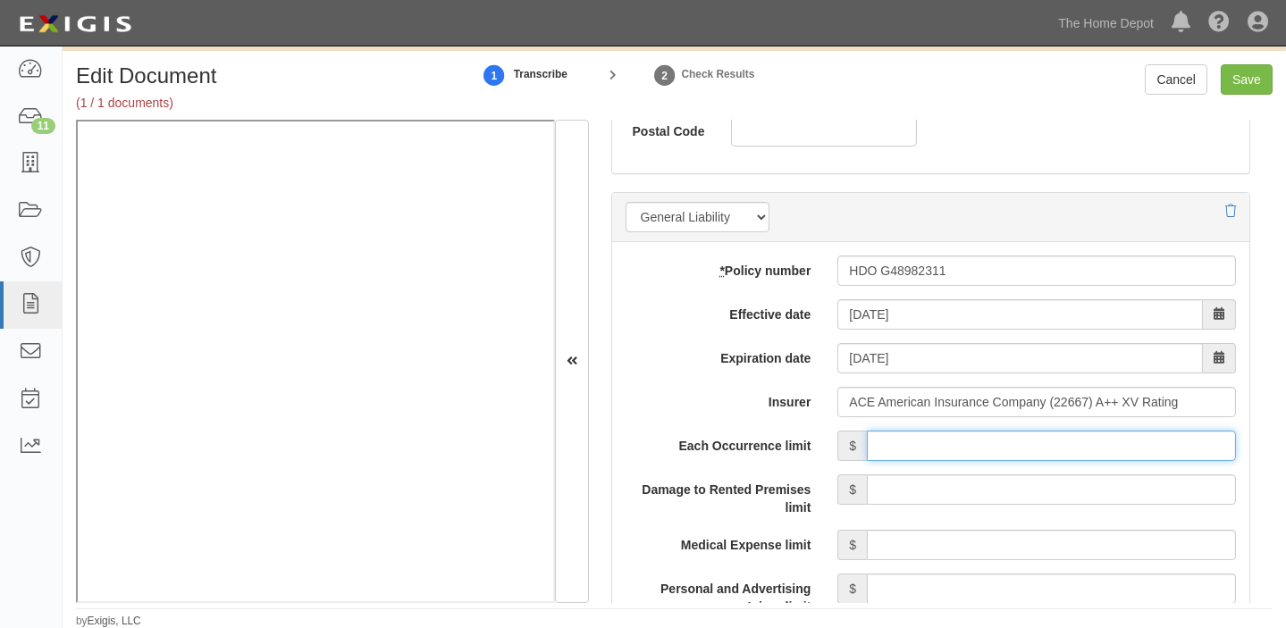
click at [1014, 439] on input "Each Occurrence limit" at bounding box center [1051, 446] width 369 height 30
type input "5,000,000"
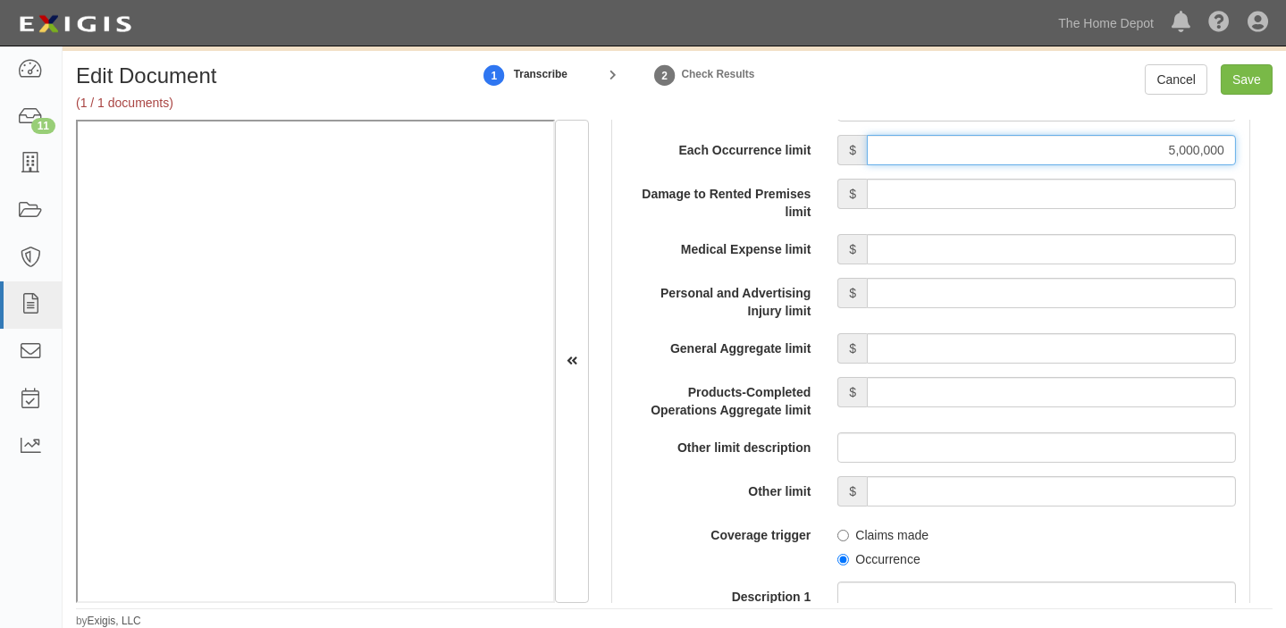
scroll to position [1625, 0]
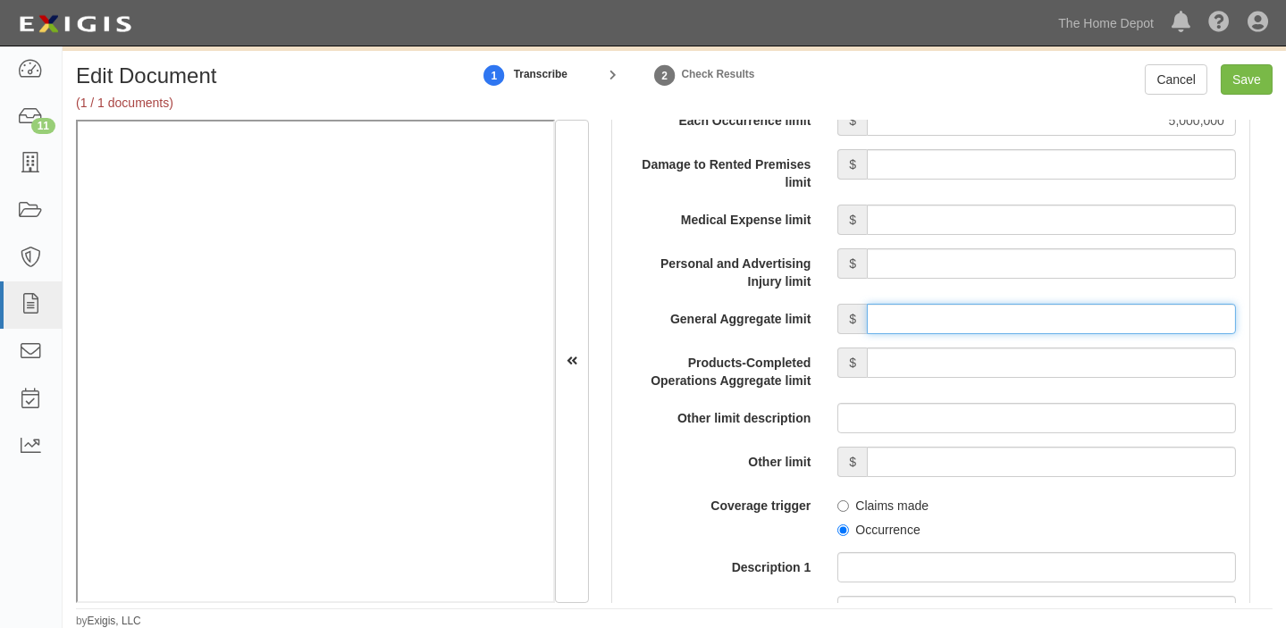
click at [1034, 322] on input "General Aggregate limit" at bounding box center [1051, 319] width 369 height 30
type input "5,000,000"
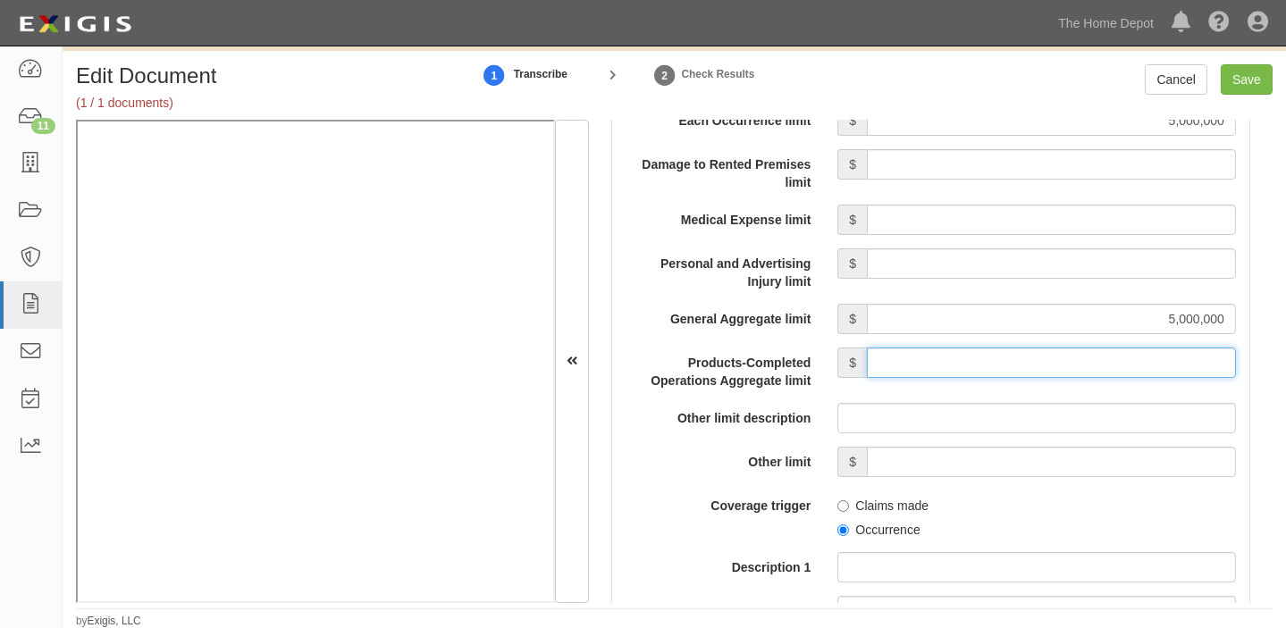
click at [1026, 359] on input "Products-Completed Operations Aggregate limit" at bounding box center [1051, 363] width 369 height 30
type input "5,000,000"
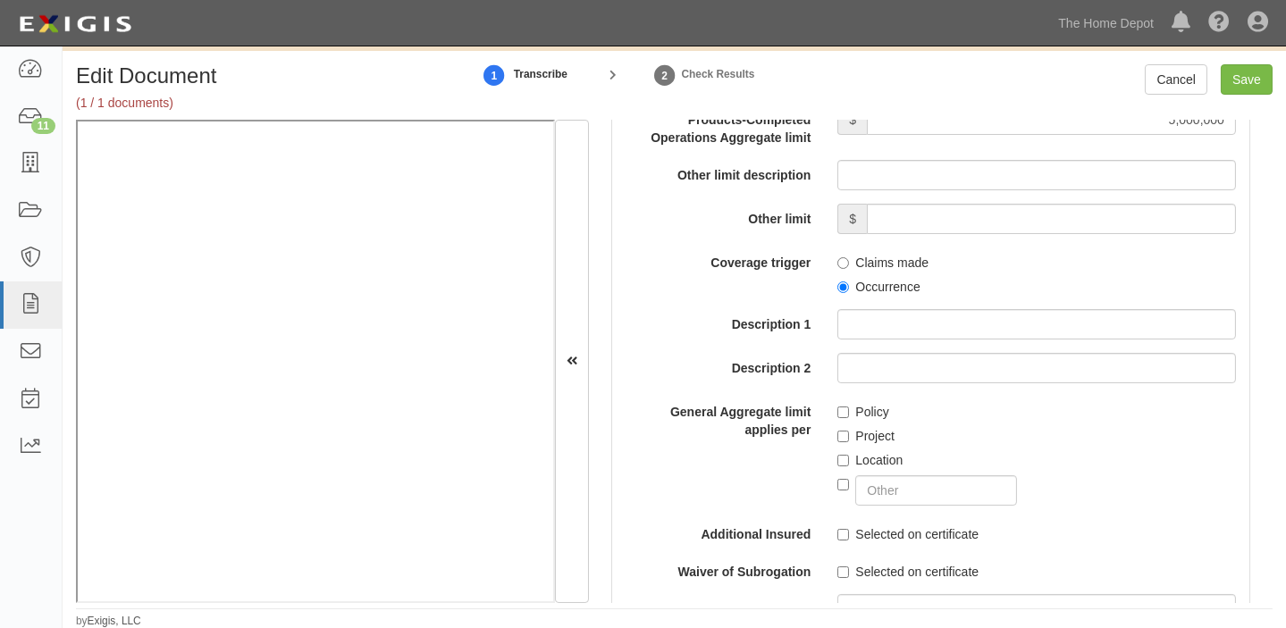
scroll to position [1868, 0]
click at [874, 283] on label "Occurrence" at bounding box center [879, 287] width 82 height 18
click at [849, 283] on input "Occurrence" at bounding box center [844, 288] width 12 height 12
radio input "true"
click at [847, 403] on label "Policy" at bounding box center [863, 412] width 51 height 18
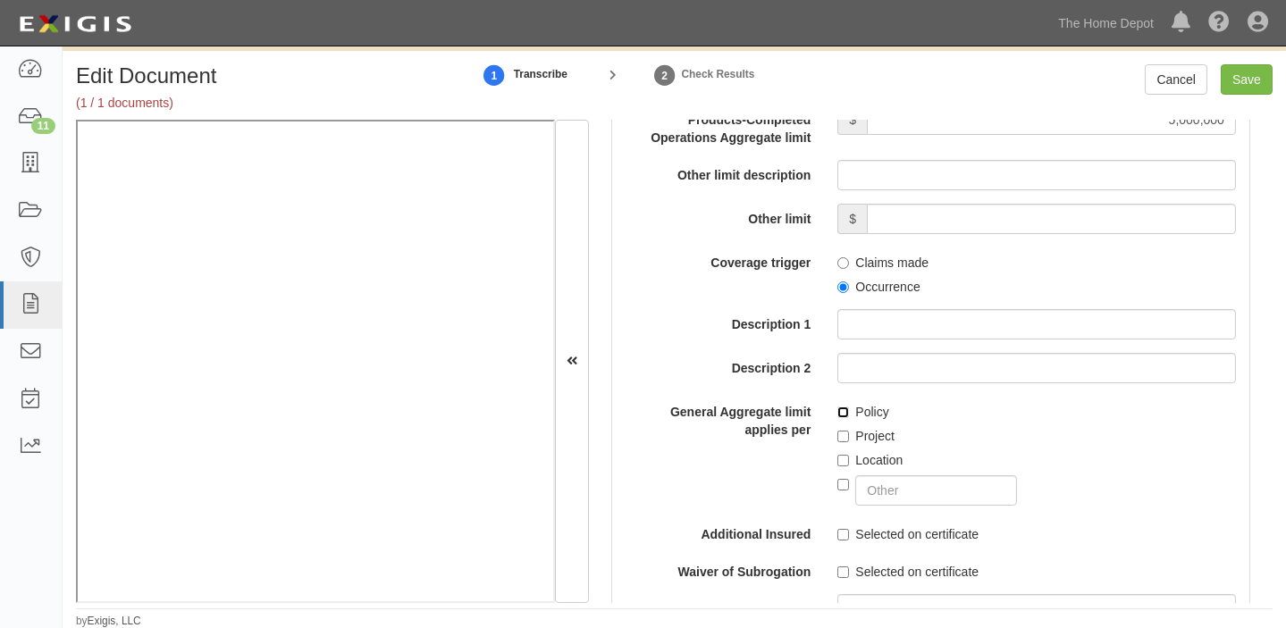
click at [847, 407] on input "Policy" at bounding box center [844, 413] width 12 height 12
checkbox input "true"
click at [1243, 72] on input "Save" at bounding box center [1247, 79] width 52 height 30
type input "5000000"
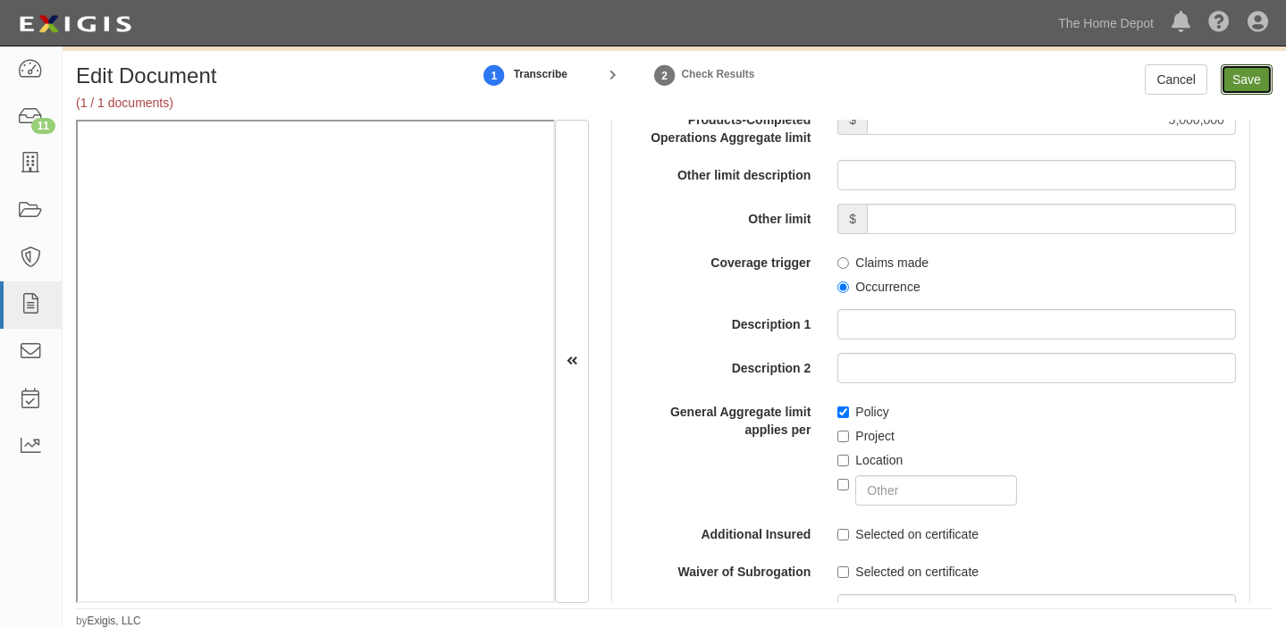
type input "5000000"
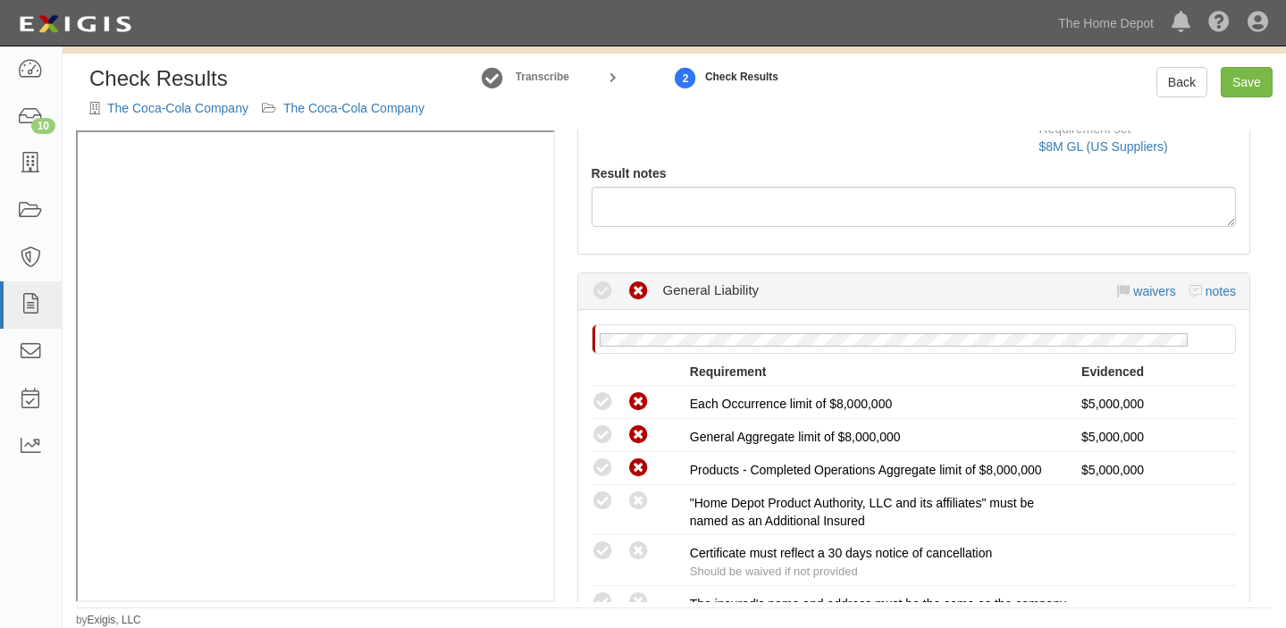
scroll to position [406, 0]
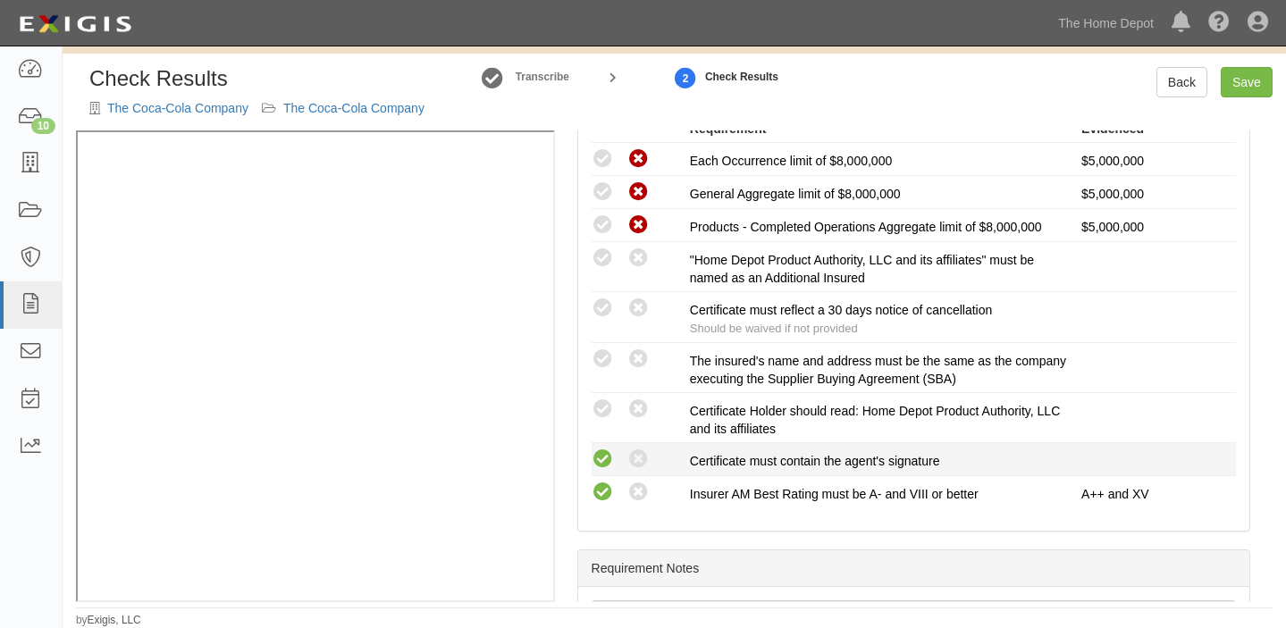
click at [600, 457] on icon at bounding box center [603, 460] width 22 height 22
radio input "true"
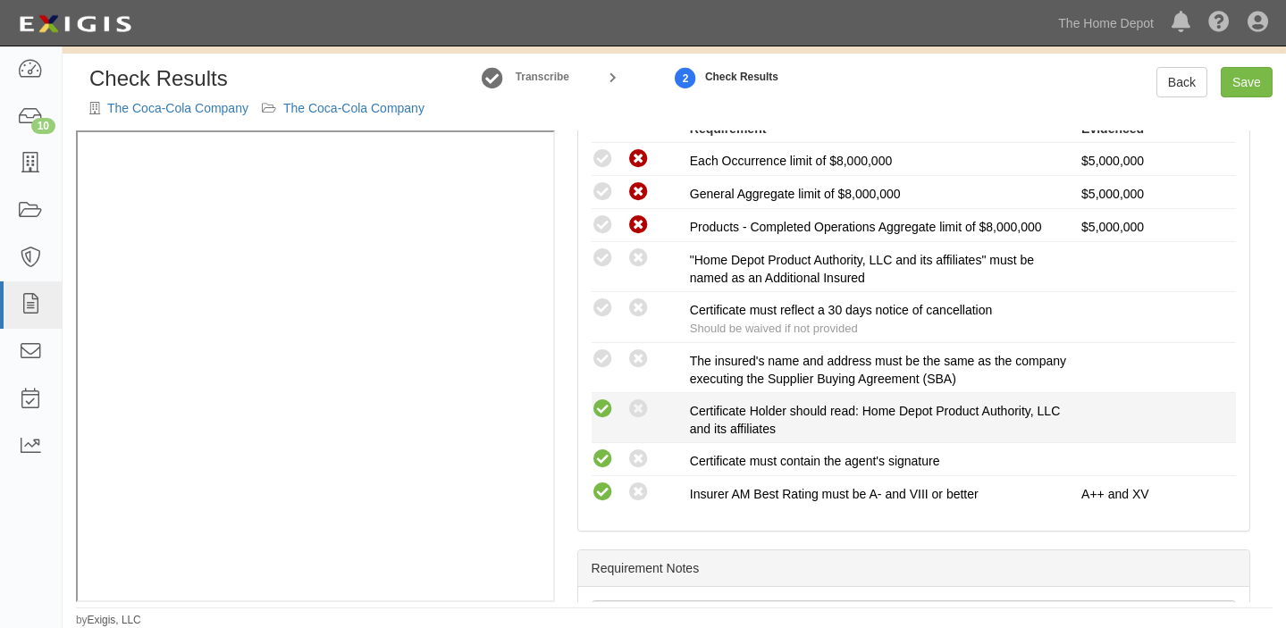
click at [598, 404] on icon at bounding box center [603, 410] width 22 height 22
radio input "true"
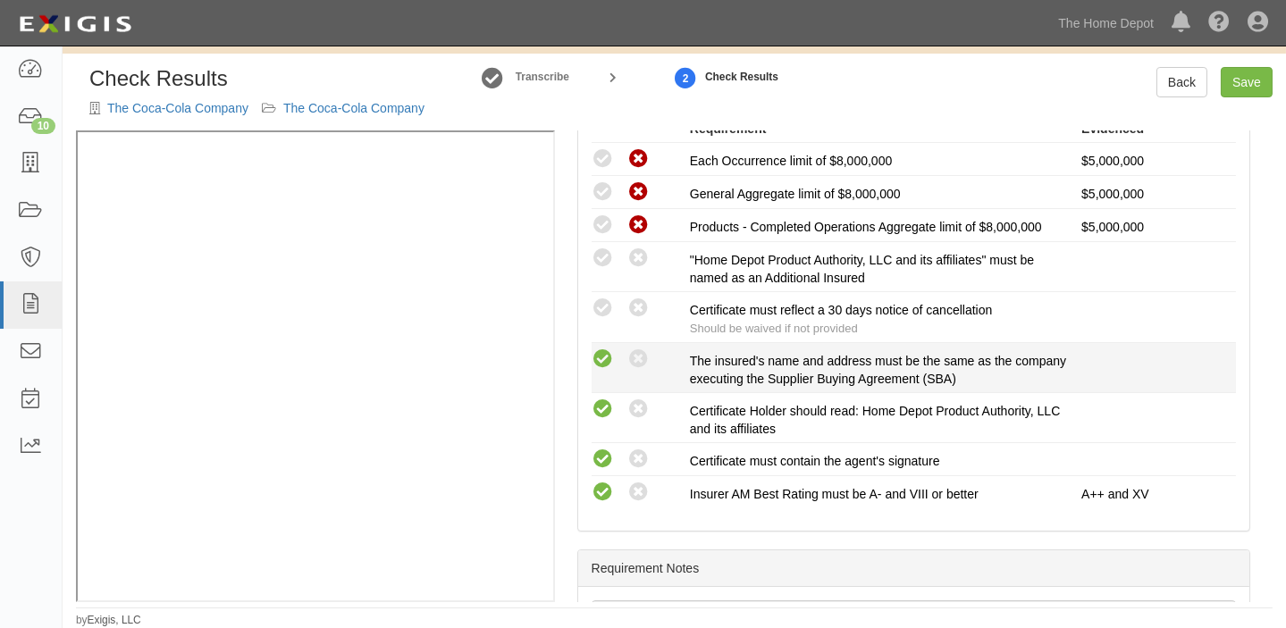
click at [602, 354] on icon at bounding box center [603, 360] width 22 height 22
radio input "true"
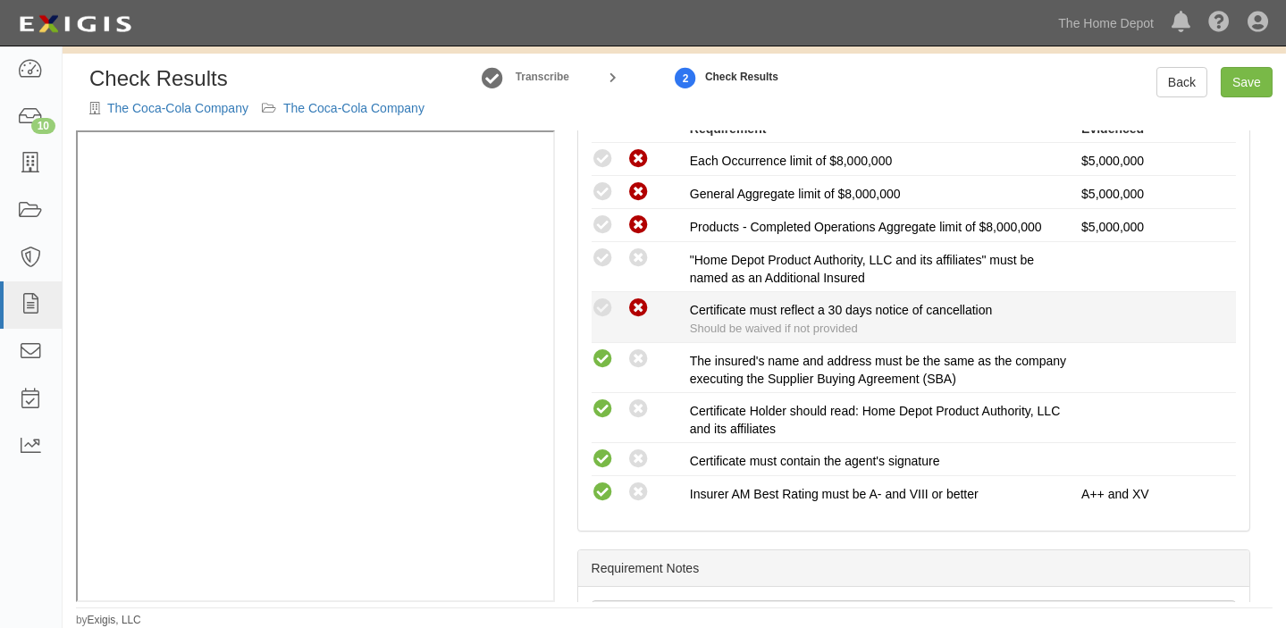
click at [634, 309] on icon at bounding box center [639, 309] width 22 height 22
radio input "true"
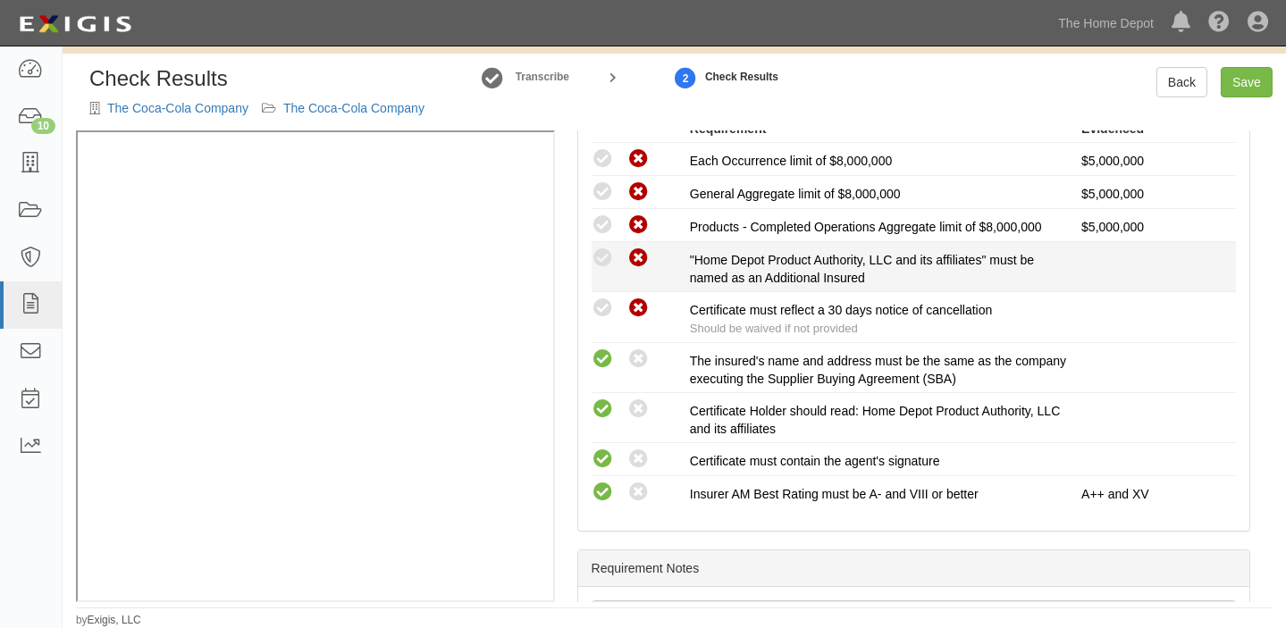
click at [636, 258] on icon at bounding box center [639, 259] width 22 height 22
radio input "true"
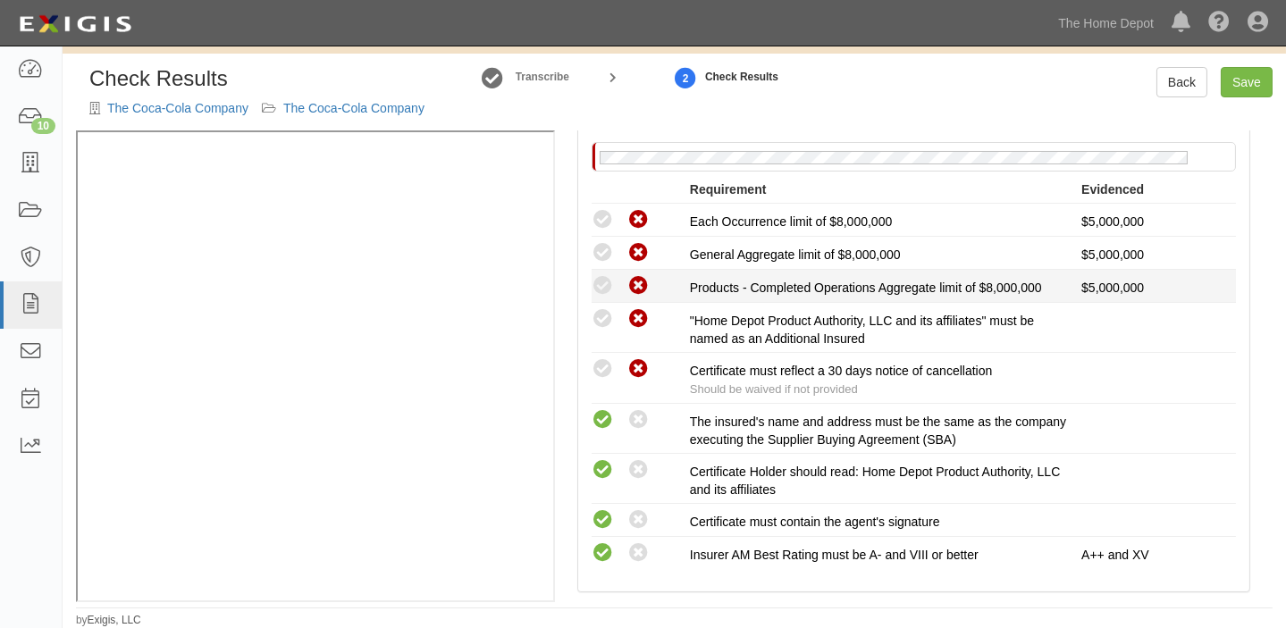
scroll to position [243, 0]
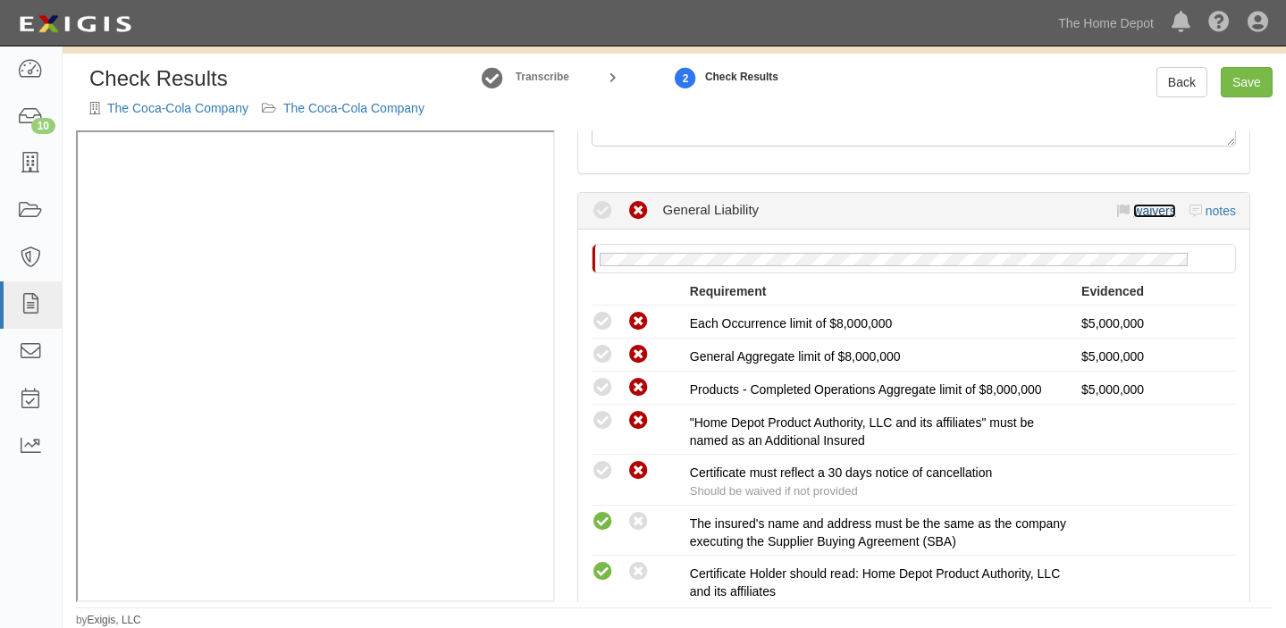
click at [1134, 212] on link "waivers" at bounding box center [1155, 211] width 42 height 14
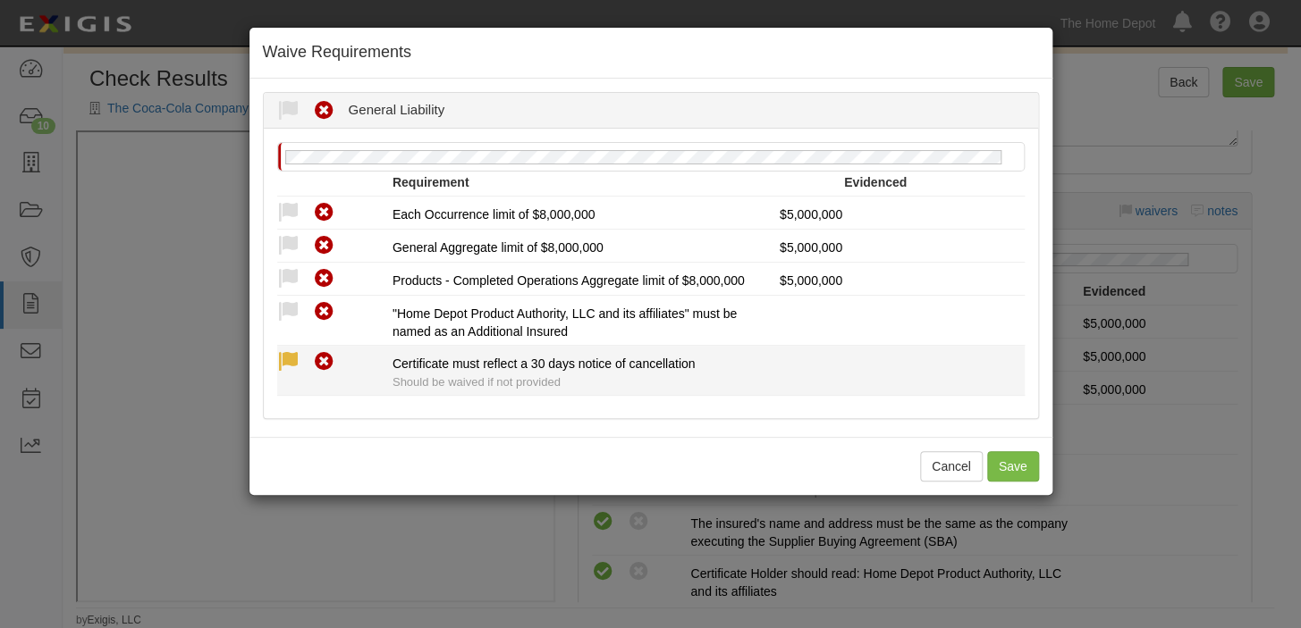
drag, startPoint x: 270, startPoint y: 354, endPoint x: 282, endPoint y: 358, distance: 13.0
click at [274, 355] on div "Compliant Waived Non-Compliant" at bounding box center [328, 361] width 129 height 23
drag, startPoint x: 282, startPoint y: 357, endPoint x: 335, endPoint y: 420, distance: 83.1
click at [282, 356] on icon at bounding box center [288, 362] width 22 height 22
radio input "true"
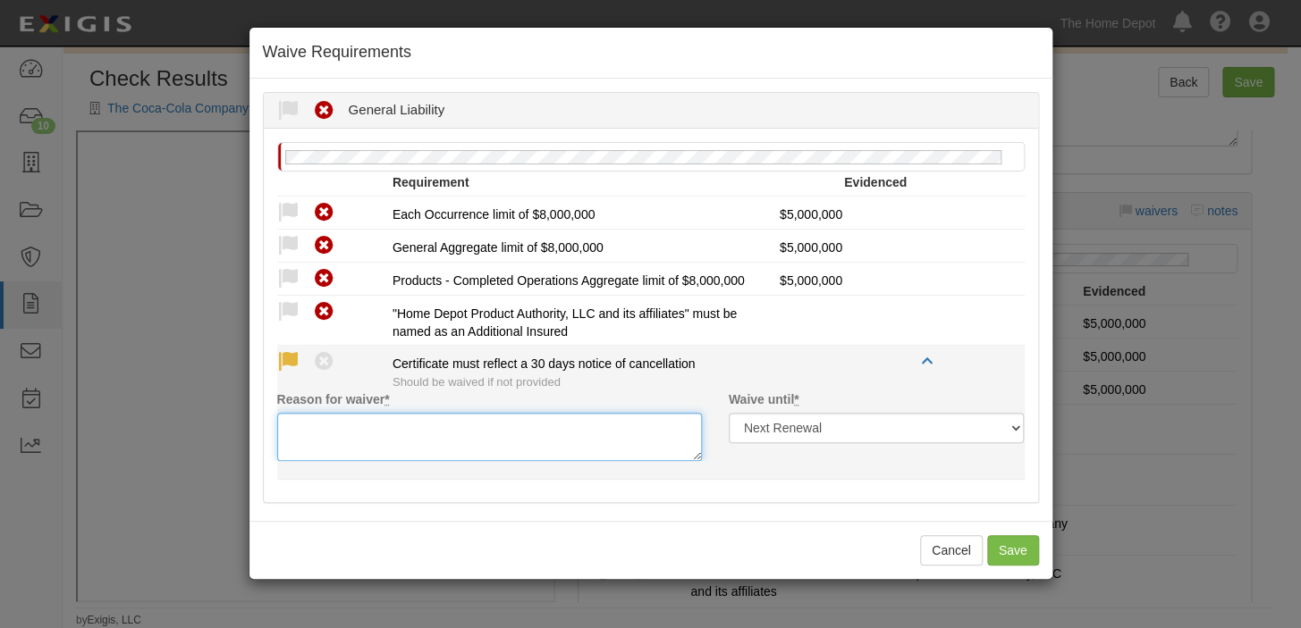
click at [335, 420] on textarea "Reason for waiver *" at bounding box center [489, 437] width 425 height 48
paste textarea "waived per client"
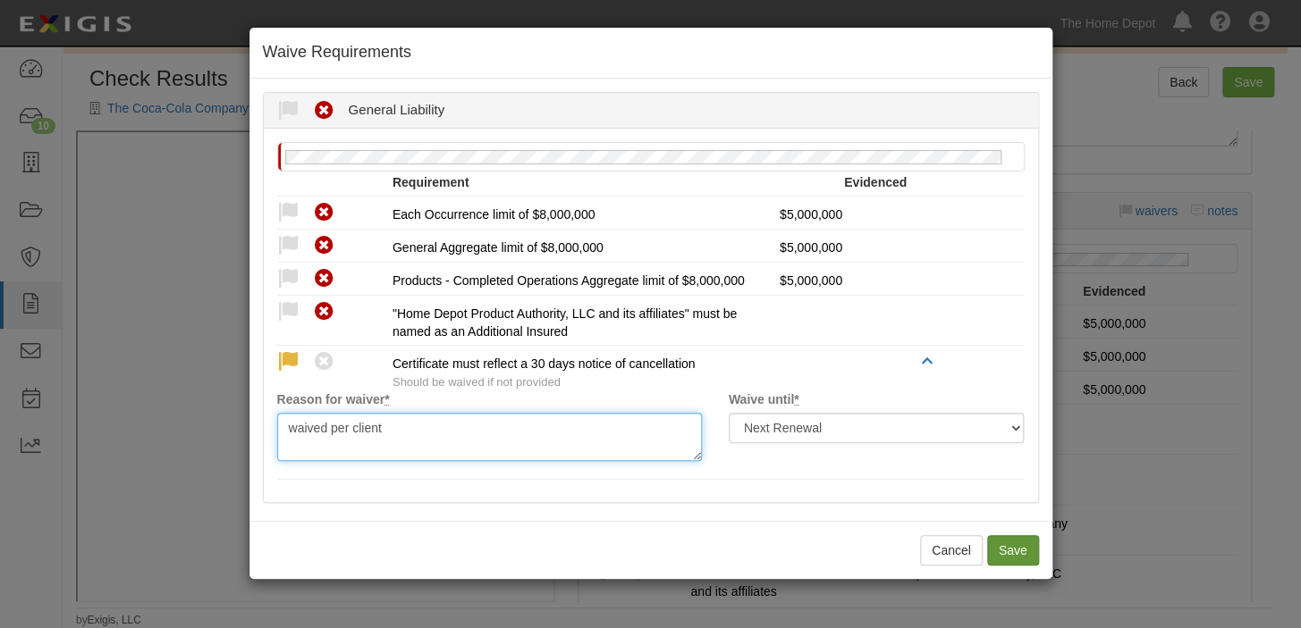
type textarea "waived per client"
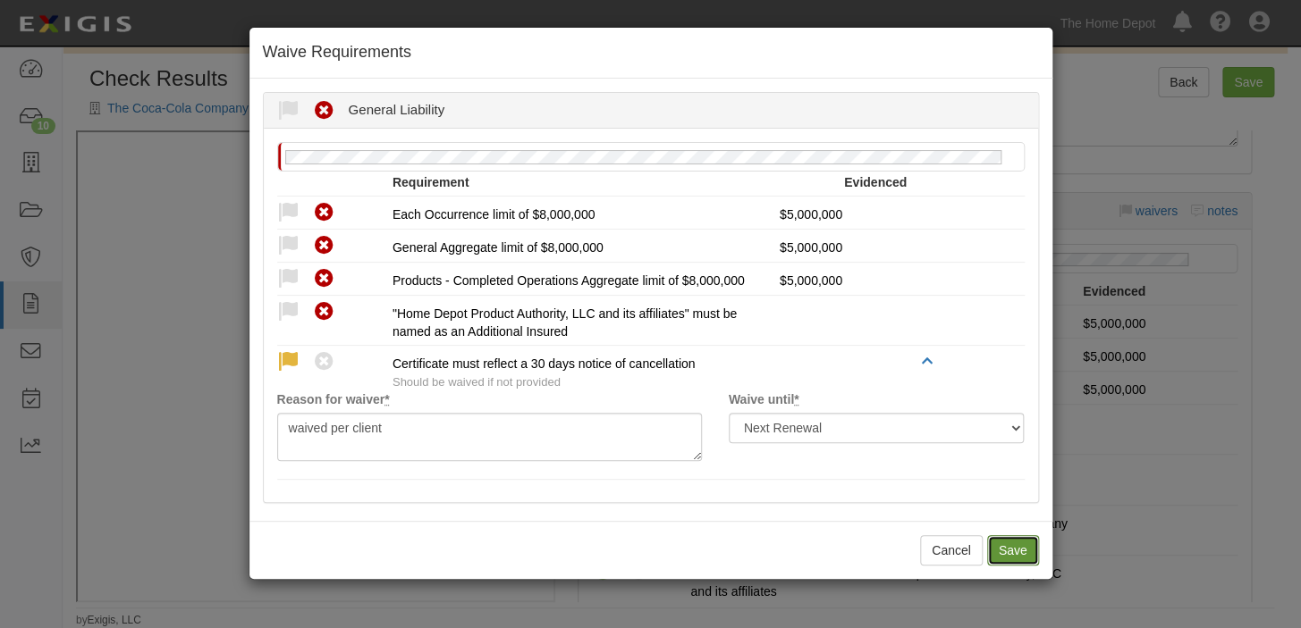
click at [1014, 552] on button "Save" at bounding box center [1013, 550] width 52 height 30
radio input "true"
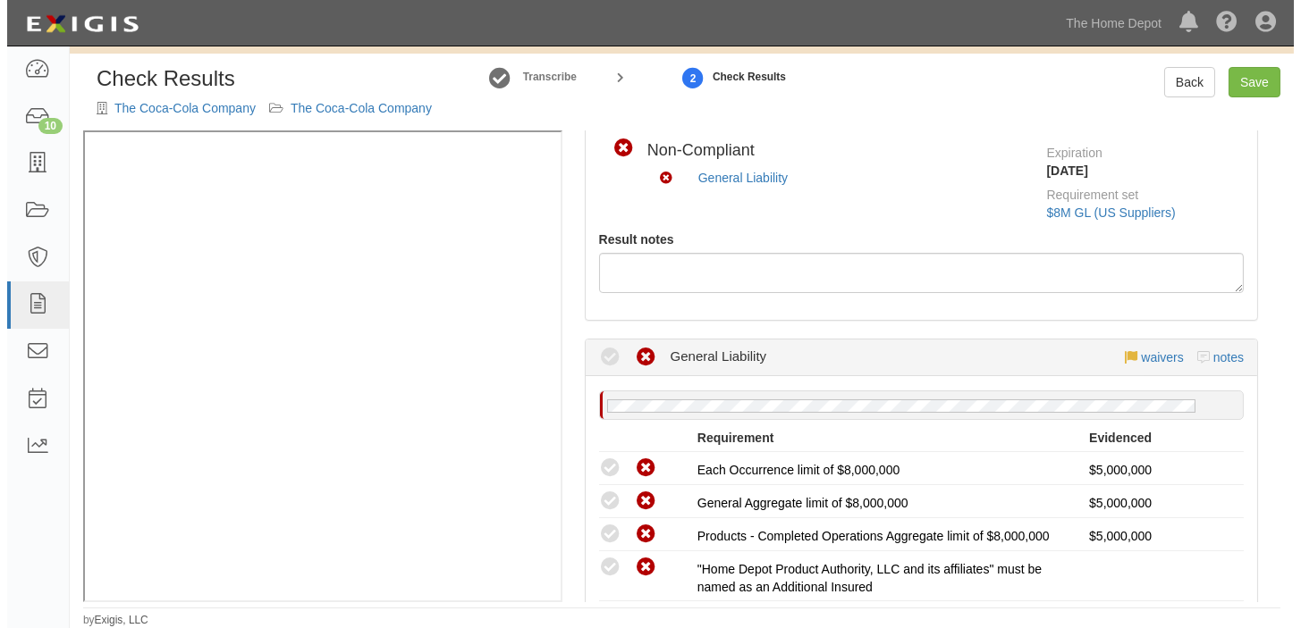
scroll to position [0, 0]
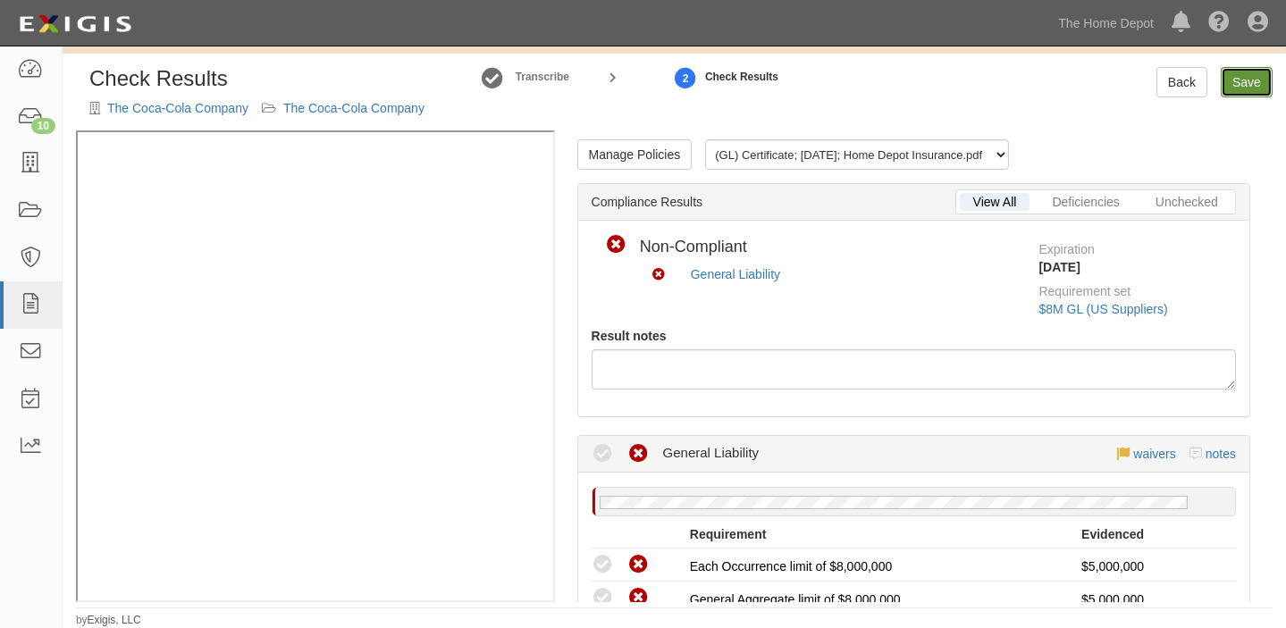
click at [1226, 86] on link "Save" at bounding box center [1247, 82] width 52 height 30
radio input "true"
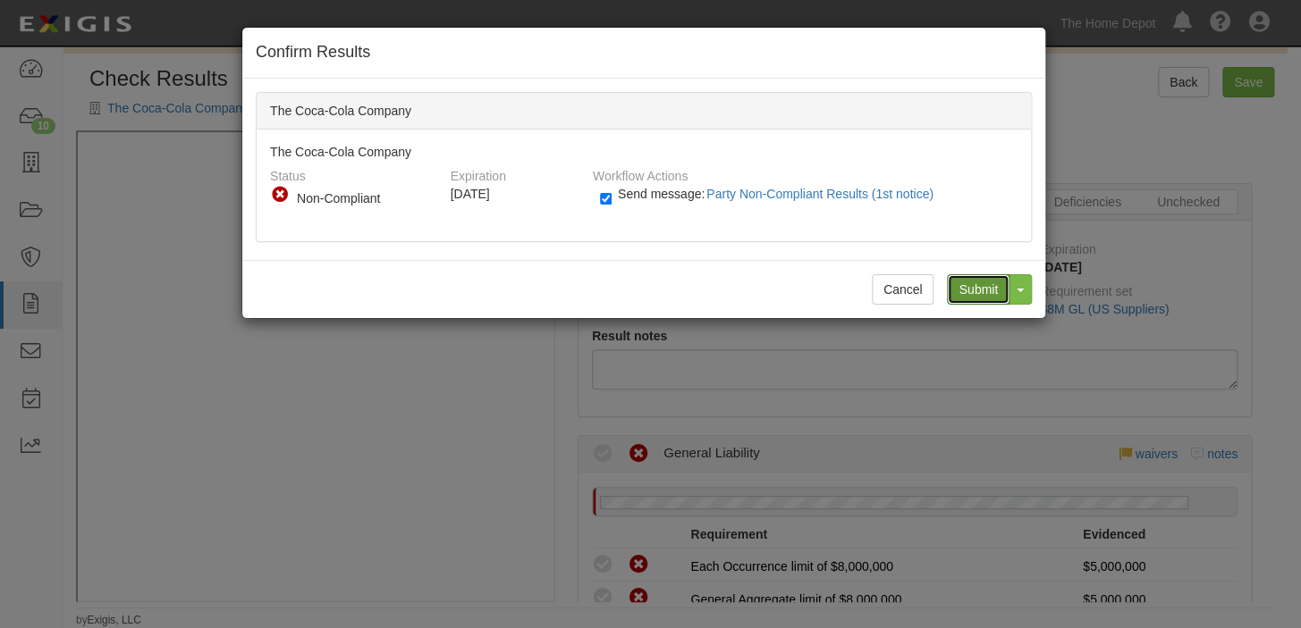
click at [982, 282] on input "Submit" at bounding box center [978, 289] width 63 height 30
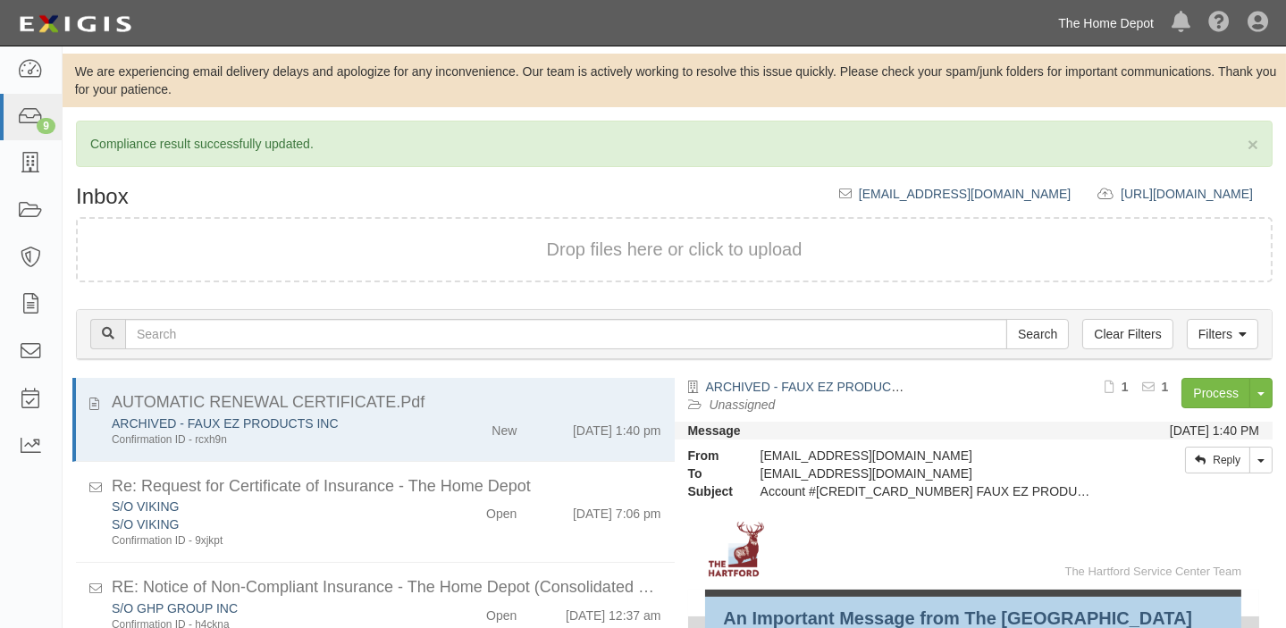
click at [1077, 37] on link "The Home Depot" at bounding box center [1106, 23] width 114 height 36
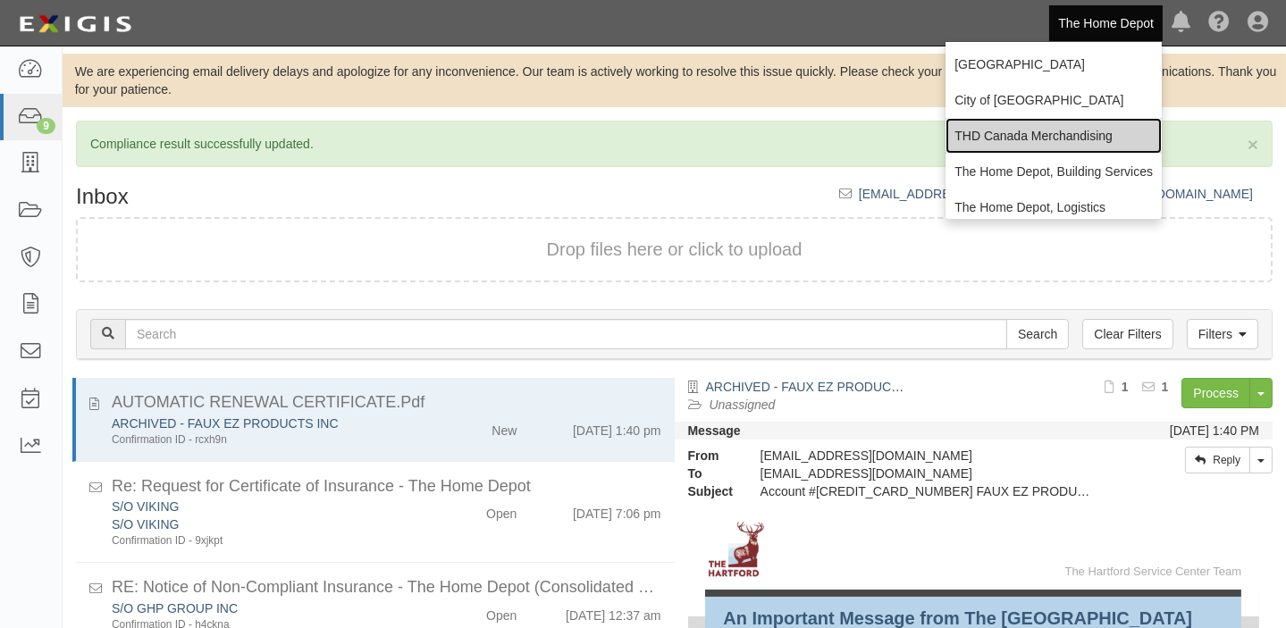
click at [1002, 123] on link "THD Canada Merchandising" at bounding box center [1054, 136] width 216 height 36
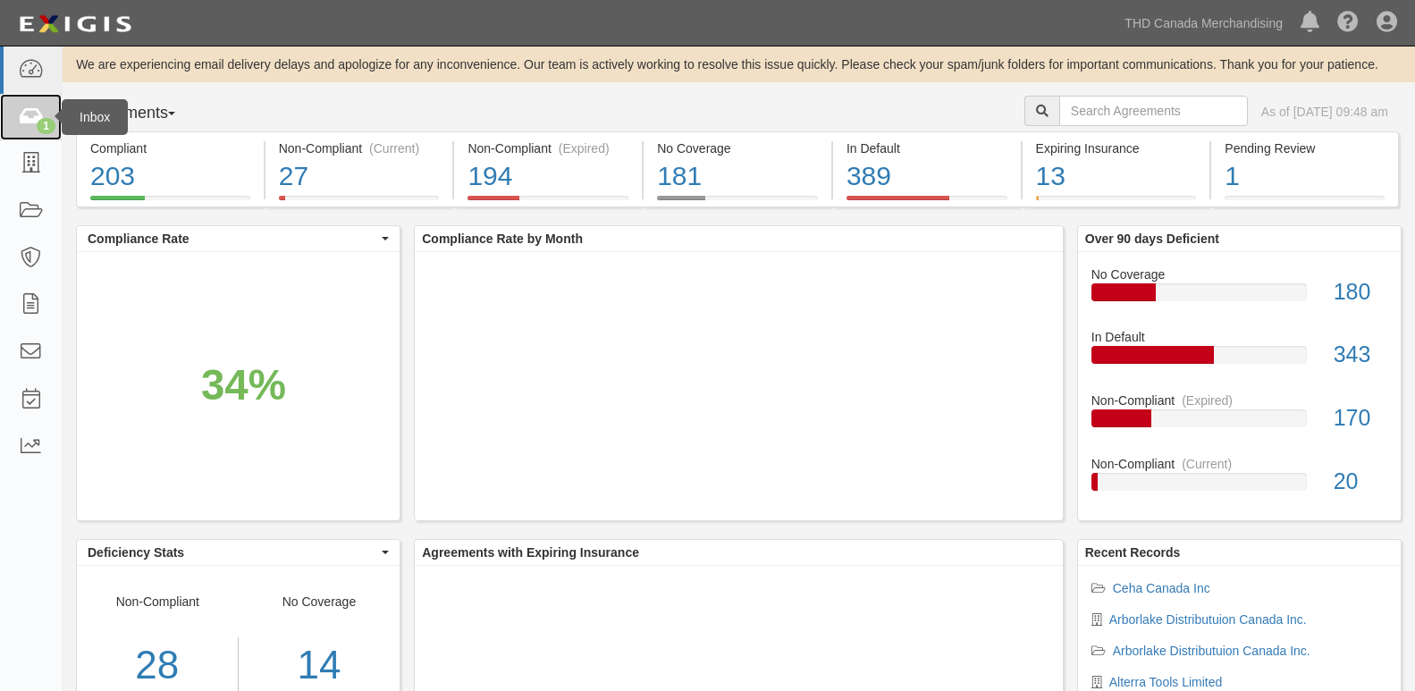
click at [46, 115] on link "1" at bounding box center [31, 117] width 62 height 47
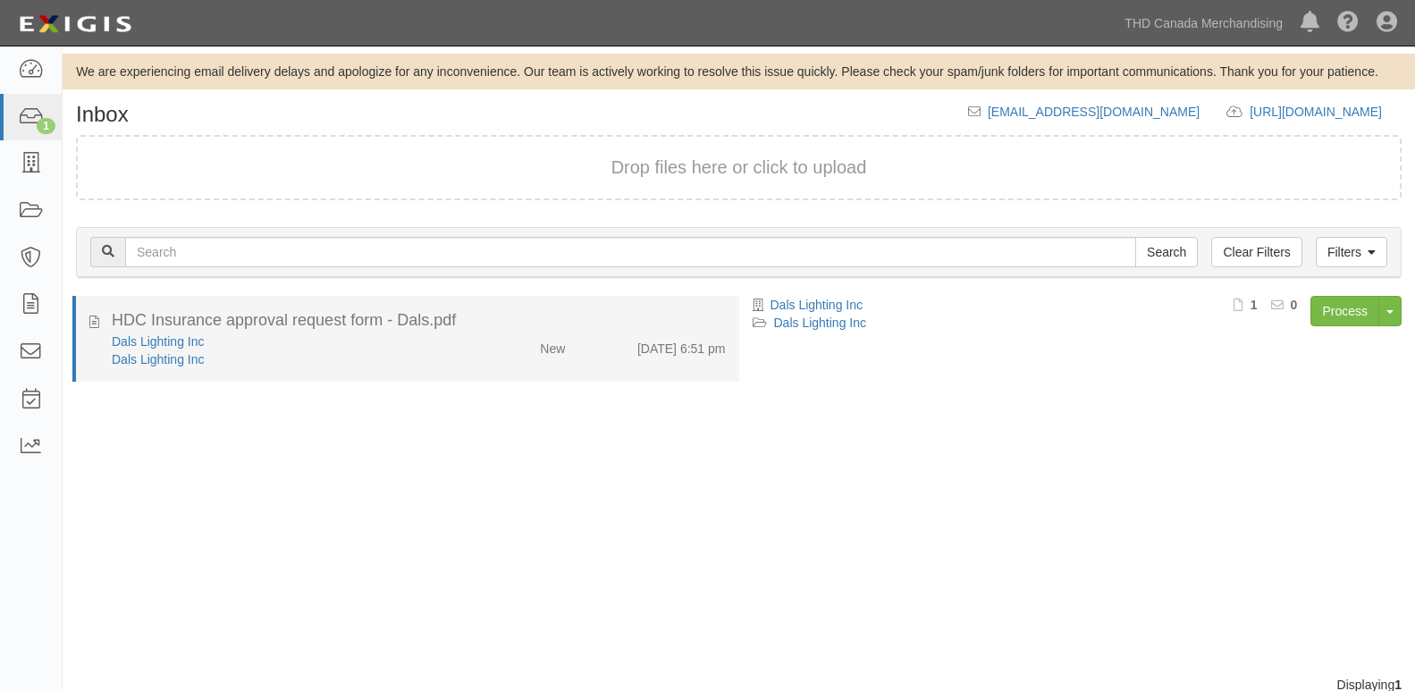
click at [694, 357] on div "[DATE] 6:51 pm" at bounding box center [681, 345] width 88 height 25
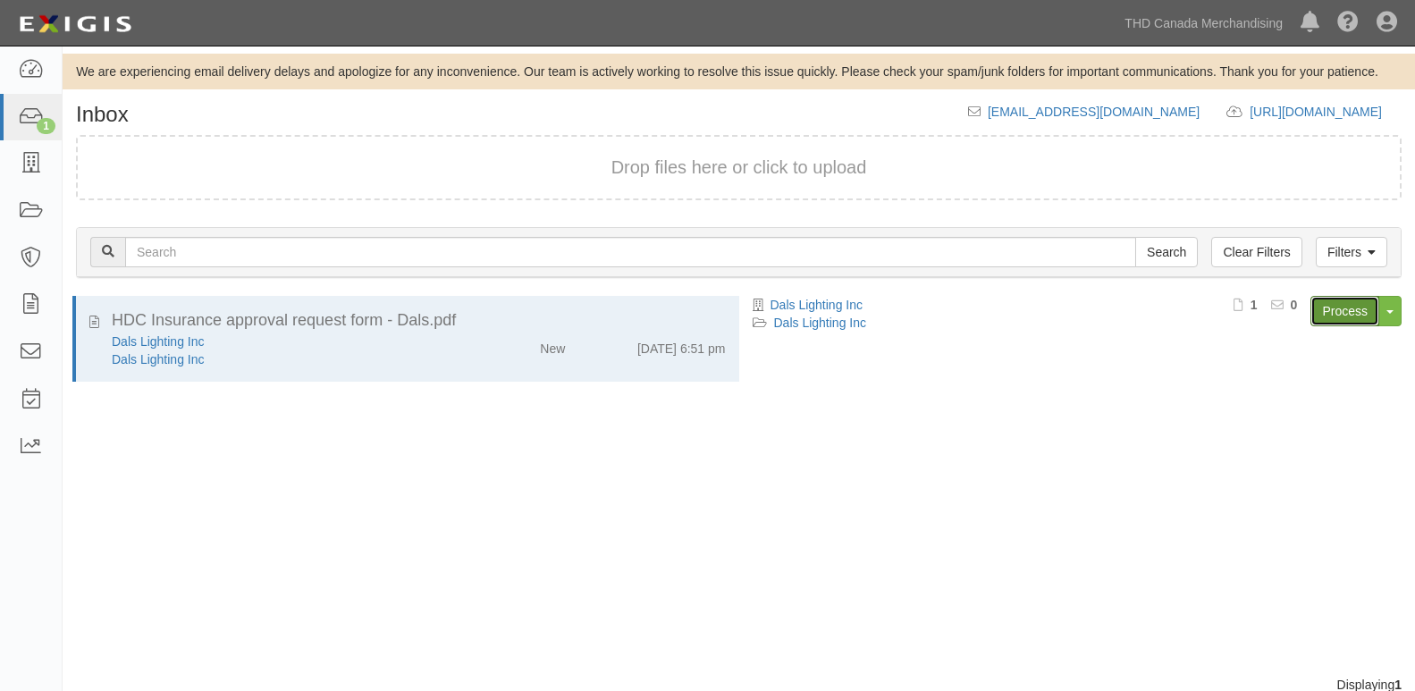
drag, startPoint x: 1368, startPoint y: 318, endPoint x: 1356, endPoint y: 316, distance: 11.8
click at [1365, 318] on link "Process" at bounding box center [1344, 311] width 69 height 30
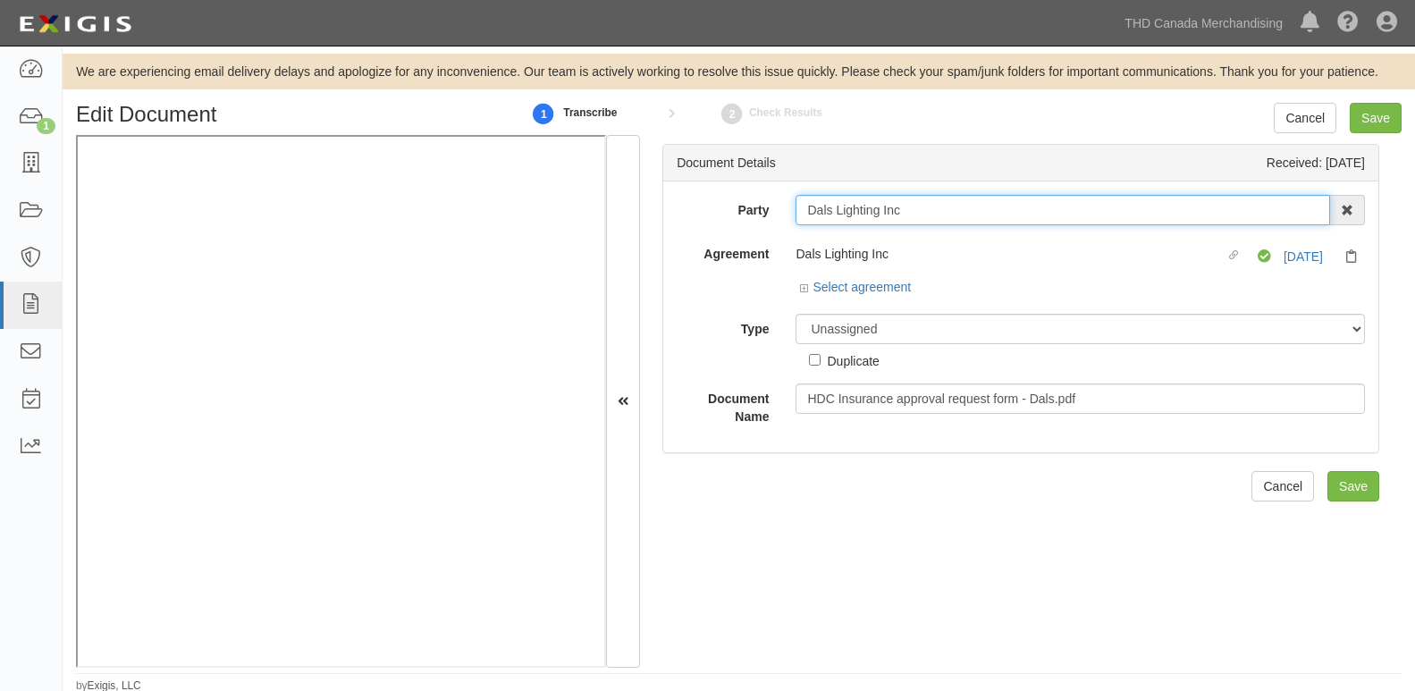
drag, startPoint x: 797, startPoint y: 205, endPoint x: 943, endPoint y: 210, distance: 145.8
click at [943, 210] on input "Dals Lighting Inc" at bounding box center [1063, 210] width 535 height 30
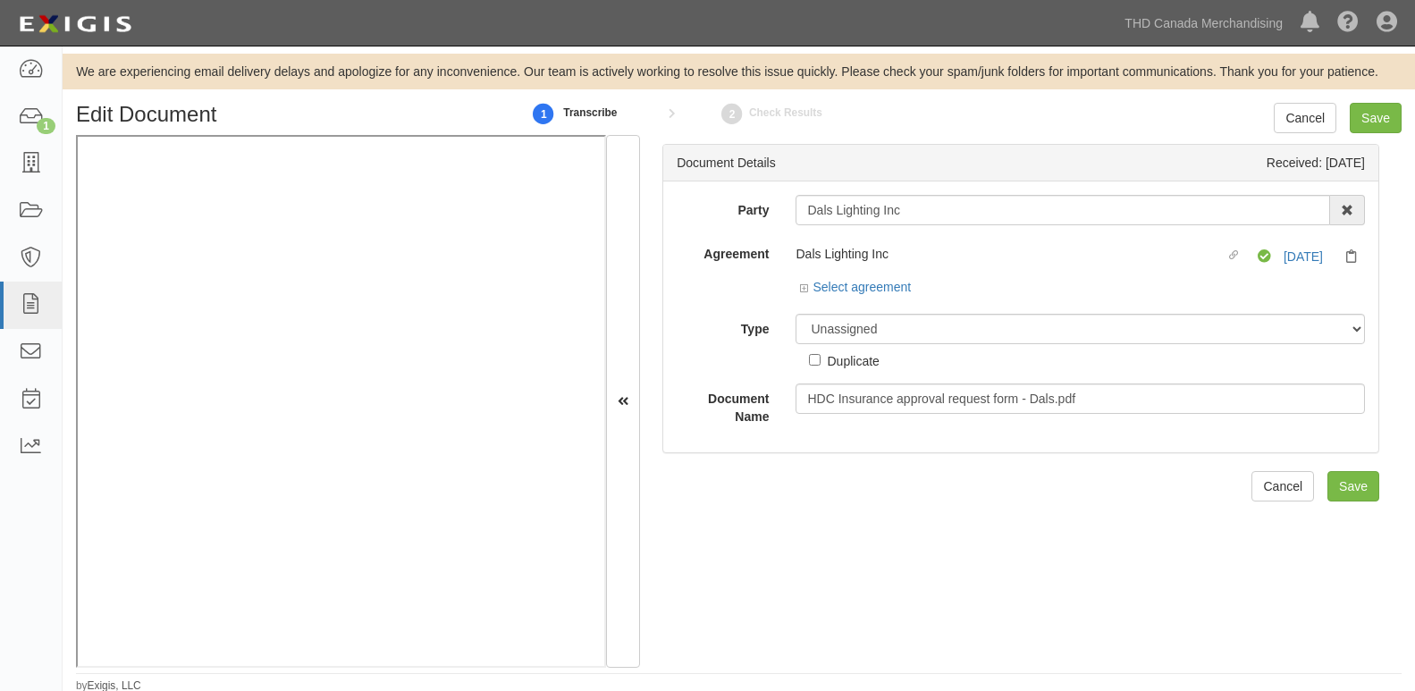
click at [837, 295] on div "Select agreement" at bounding box center [855, 287] width 111 height 18
click at [837, 291] on link "Select agreement" at bounding box center [855, 287] width 111 height 14
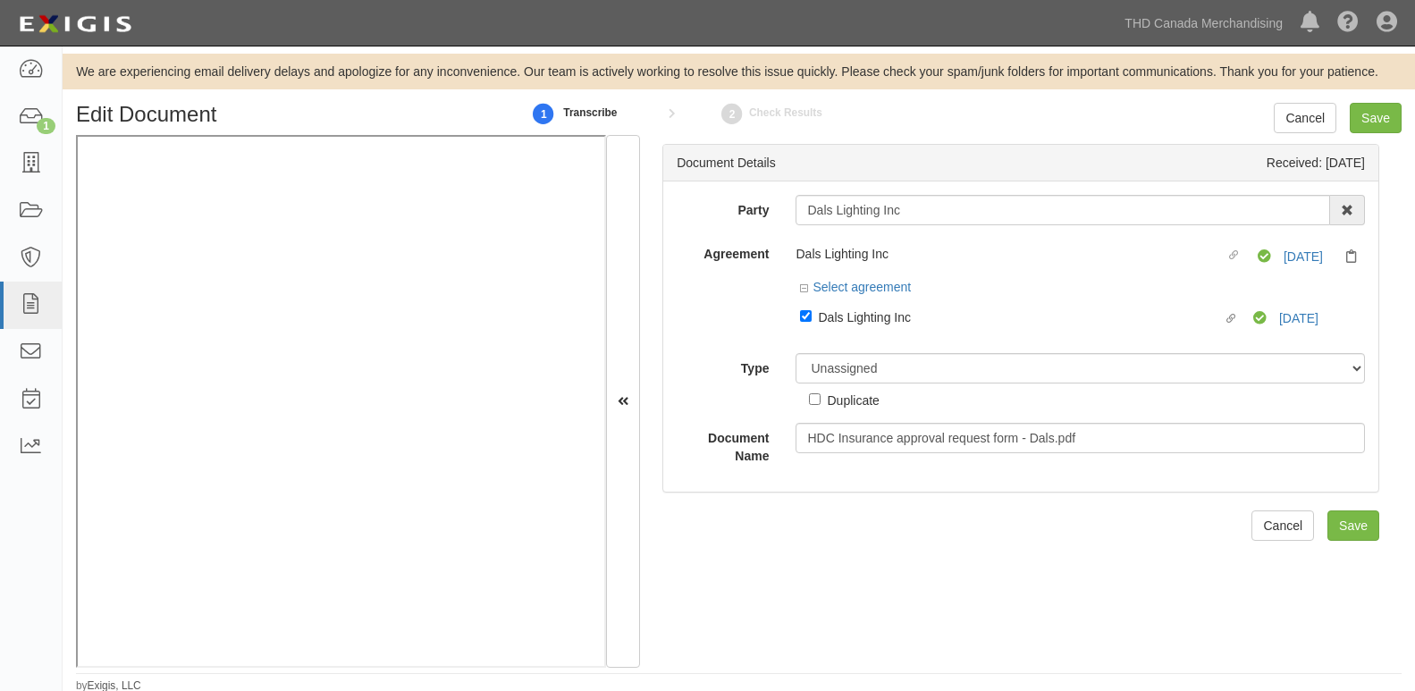
click at [850, 335] on div at bounding box center [1080, 335] width 569 height 9
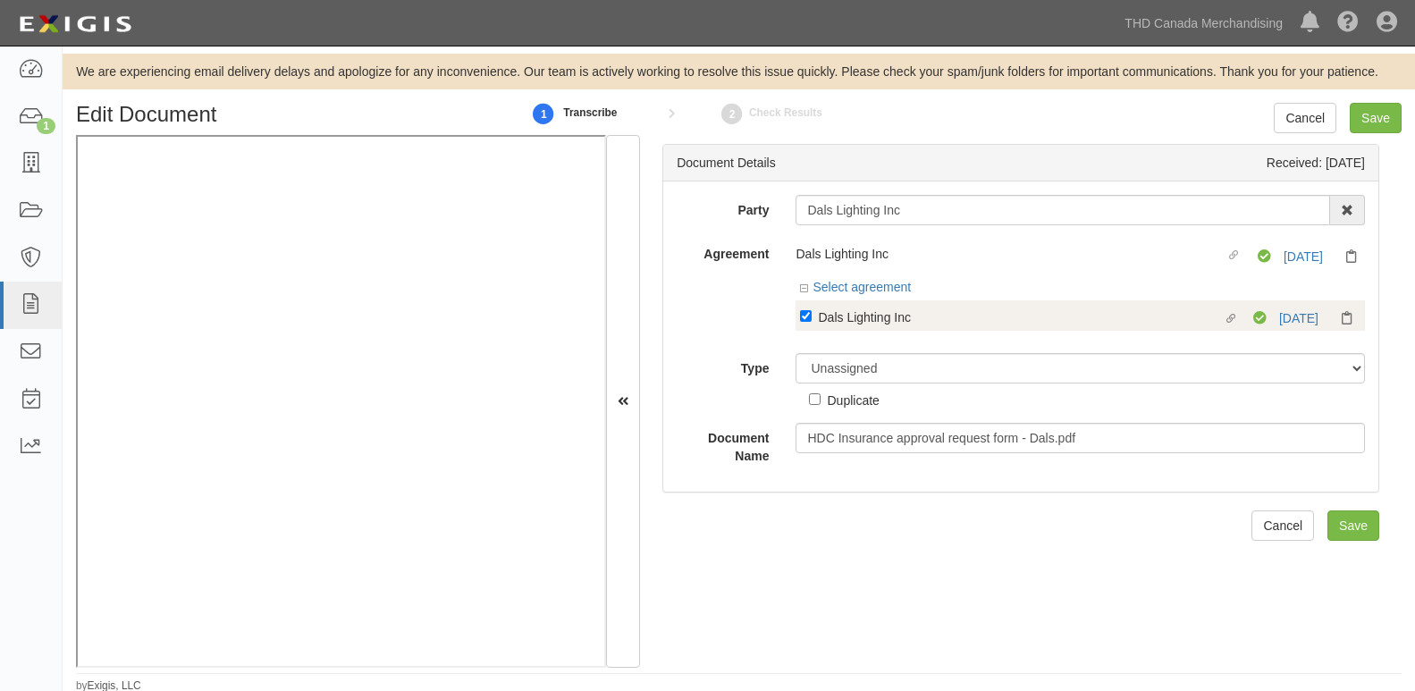
click at [855, 323] on div "Dals Lighting Inc" at bounding box center [1020, 317] width 404 height 20
click at [812, 322] on input "Linked agreement Dals Lighting Inc Linked agreement" at bounding box center [806, 316] width 12 height 12
checkbox input "false"
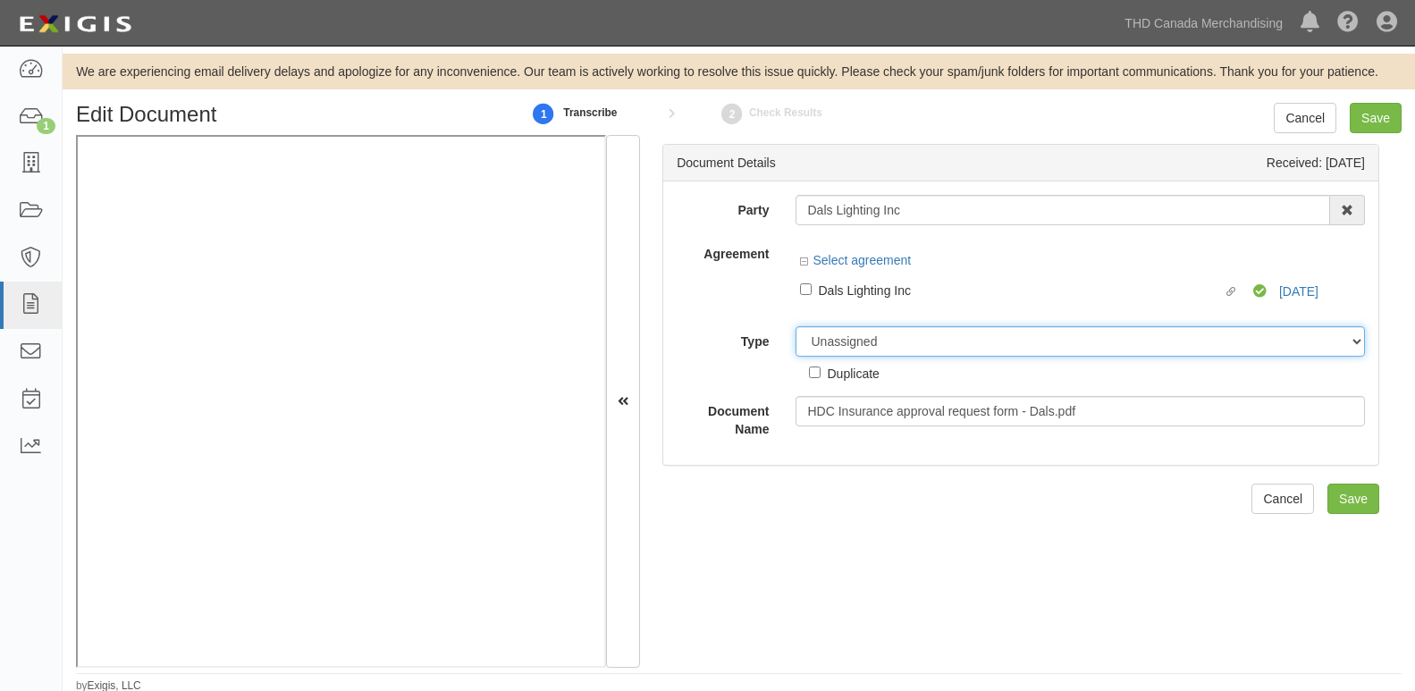
click at [855, 356] on select "Unassigned Binder Cancellation Notice Certificate Contract Endorsement Insuranc…" at bounding box center [1080, 341] width 569 height 30
select select "OtherDetail"
click at [796, 326] on select "Unassigned Binder Cancellation Notice Certificate Contract Endorsement Insuranc…" at bounding box center [1080, 341] width 569 height 30
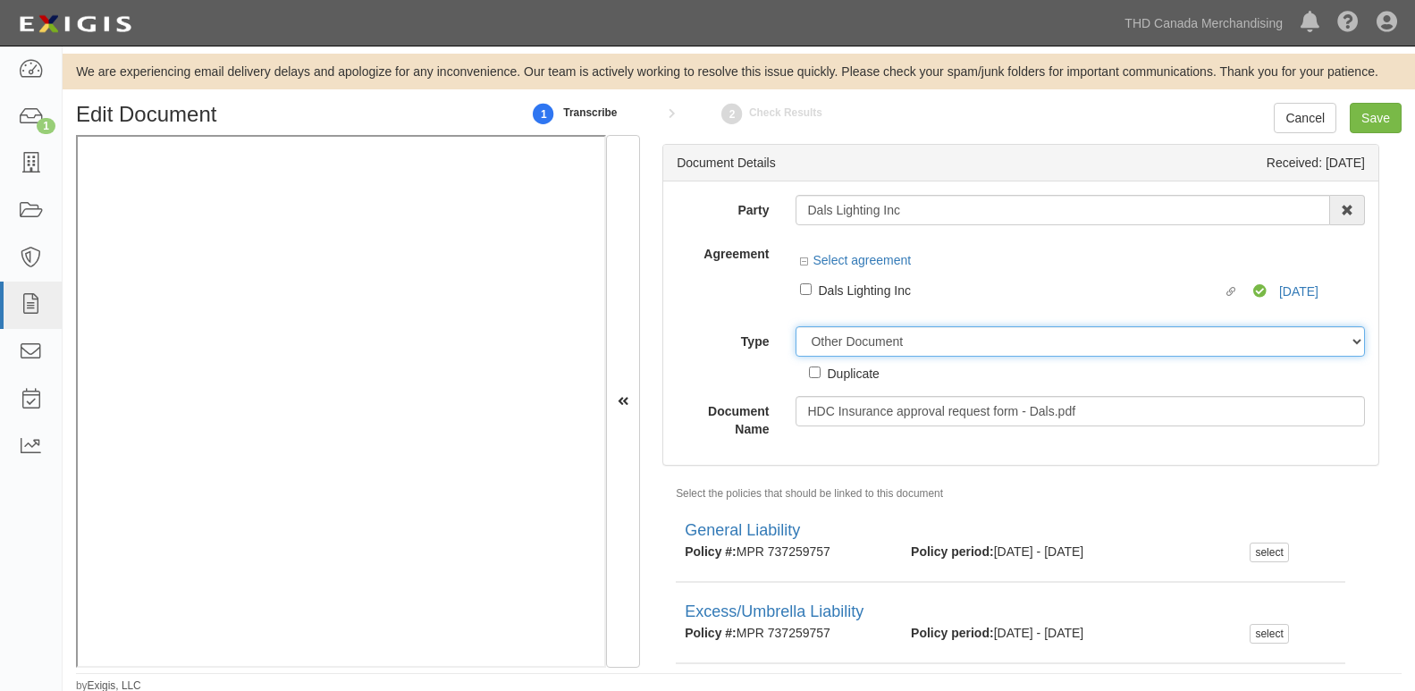
scroll to position [3, 0]
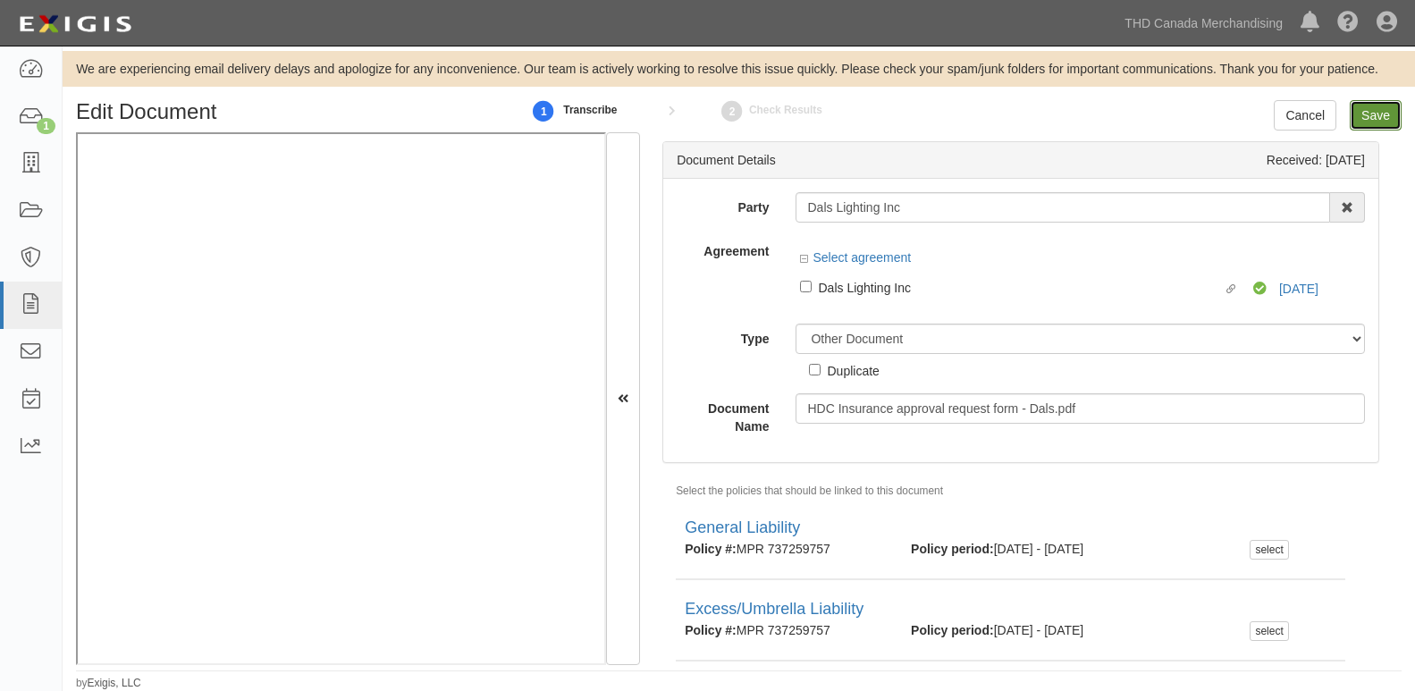
click at [1377, 117] on input "Save" at bounding box center [1376, 115] width 52 height 30
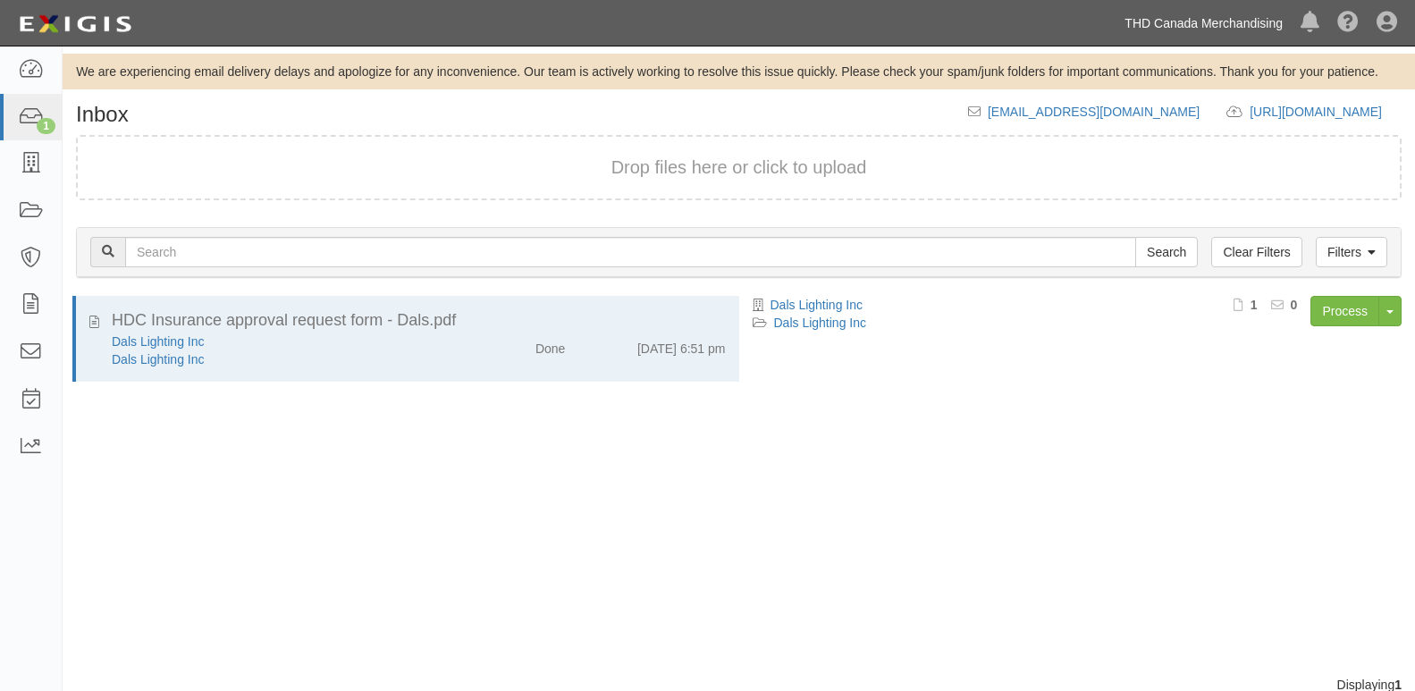
click at [1159, 39] on link "THD Canada Merchandising" at bounding box center [1204, 23] width 176 height 36
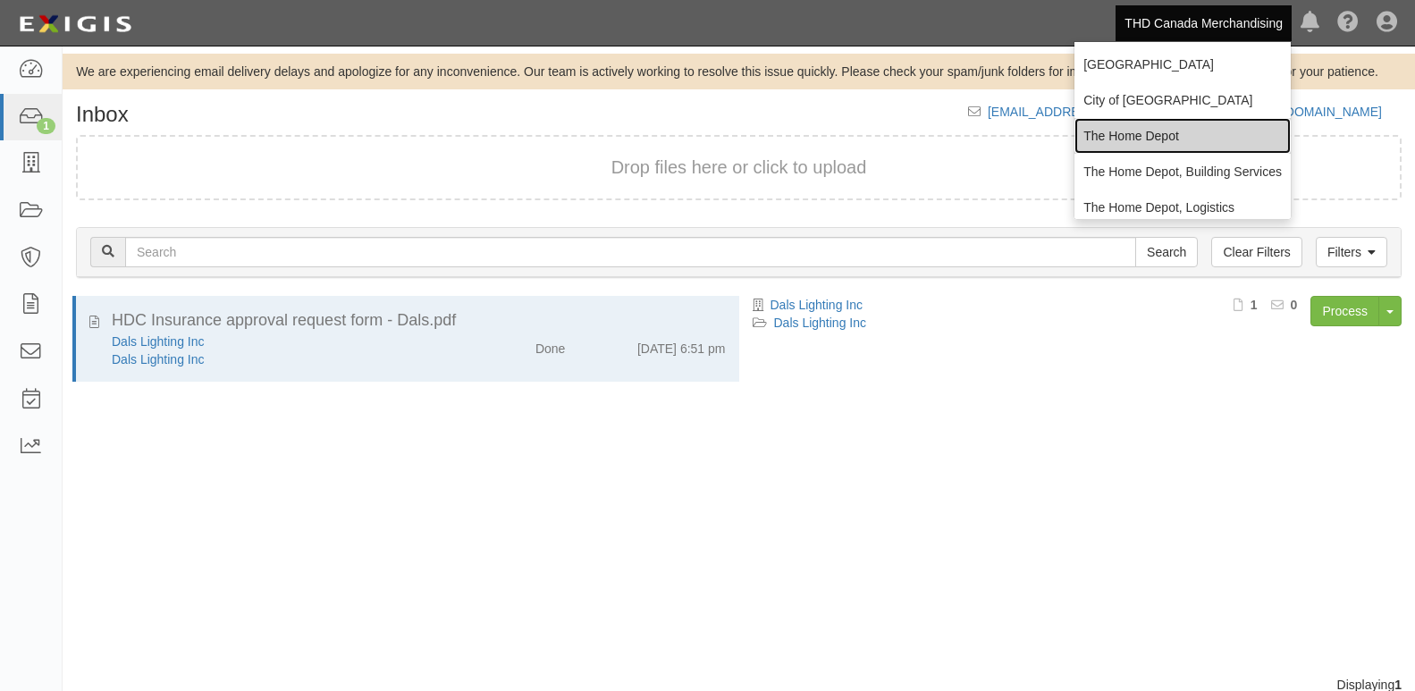
click at [1138, 138] on link "The Home Depot" at bounding box center [1183, 136] width 216 height 36
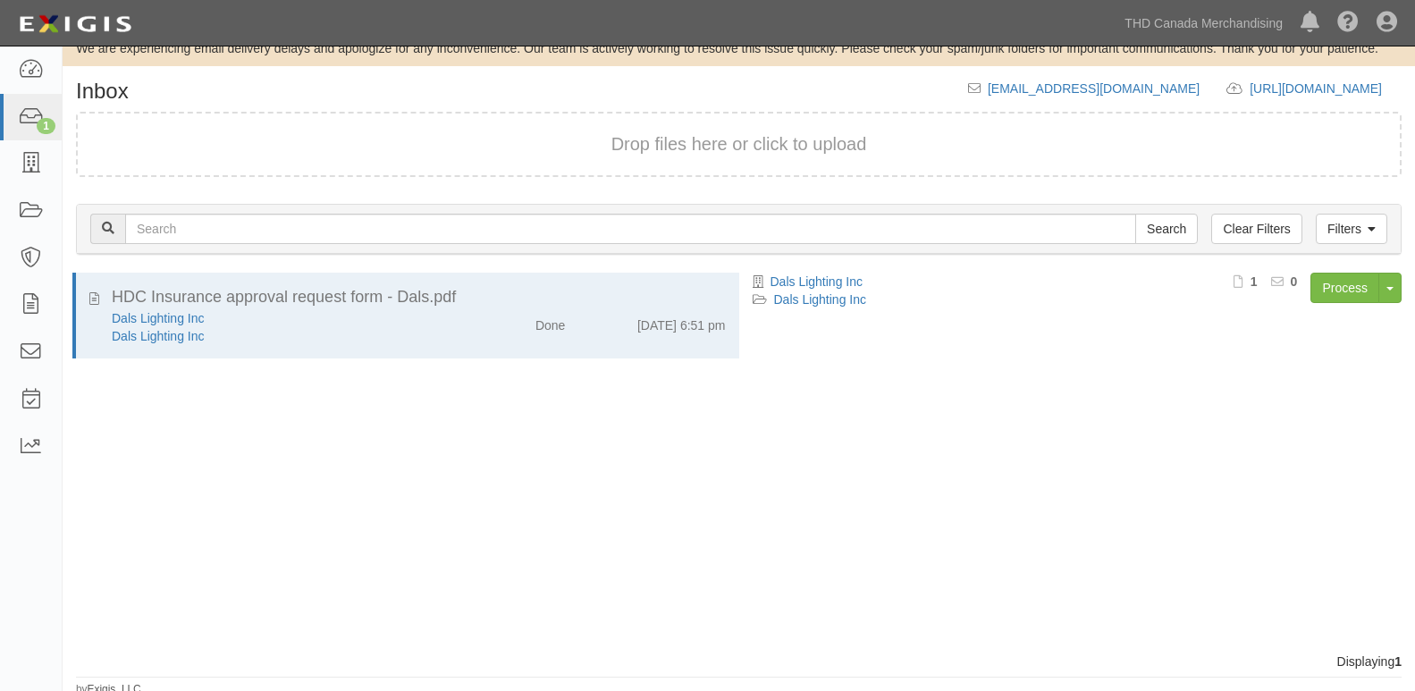
scroll to position [29, 0]
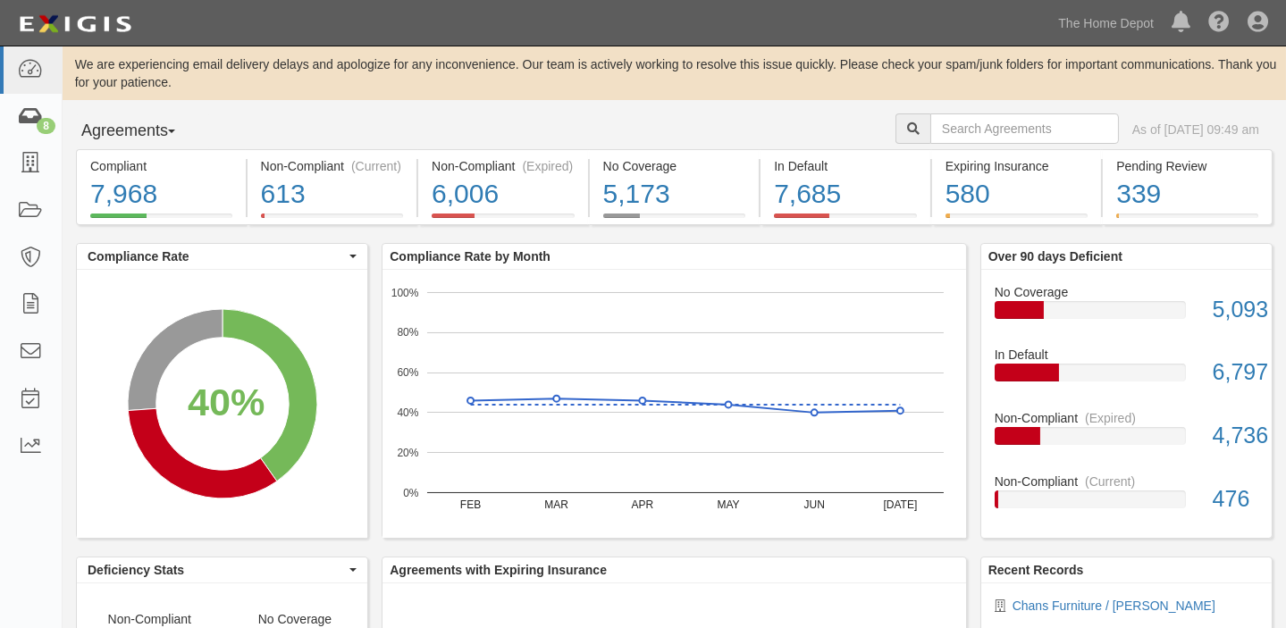
click at [21, 114] on icon at bounding box center [30, 117] width 25 height 21
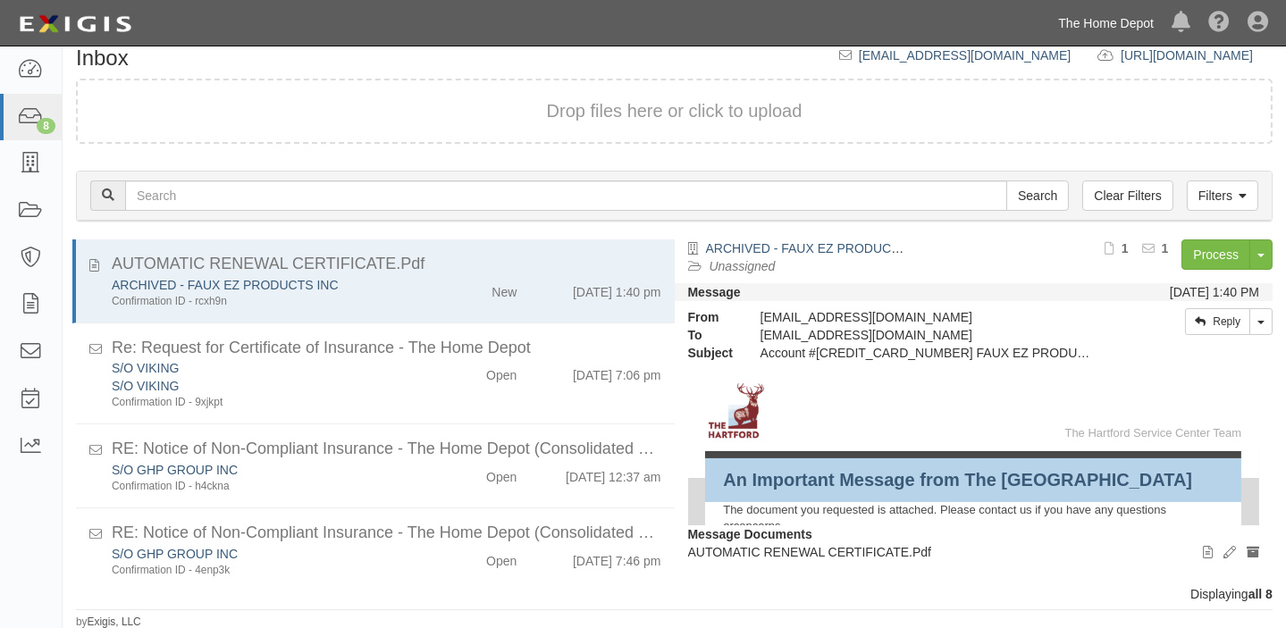
click at [1073, 14] on link "The Home Depot" at bounding box center [1106, 23] width 114 height 36
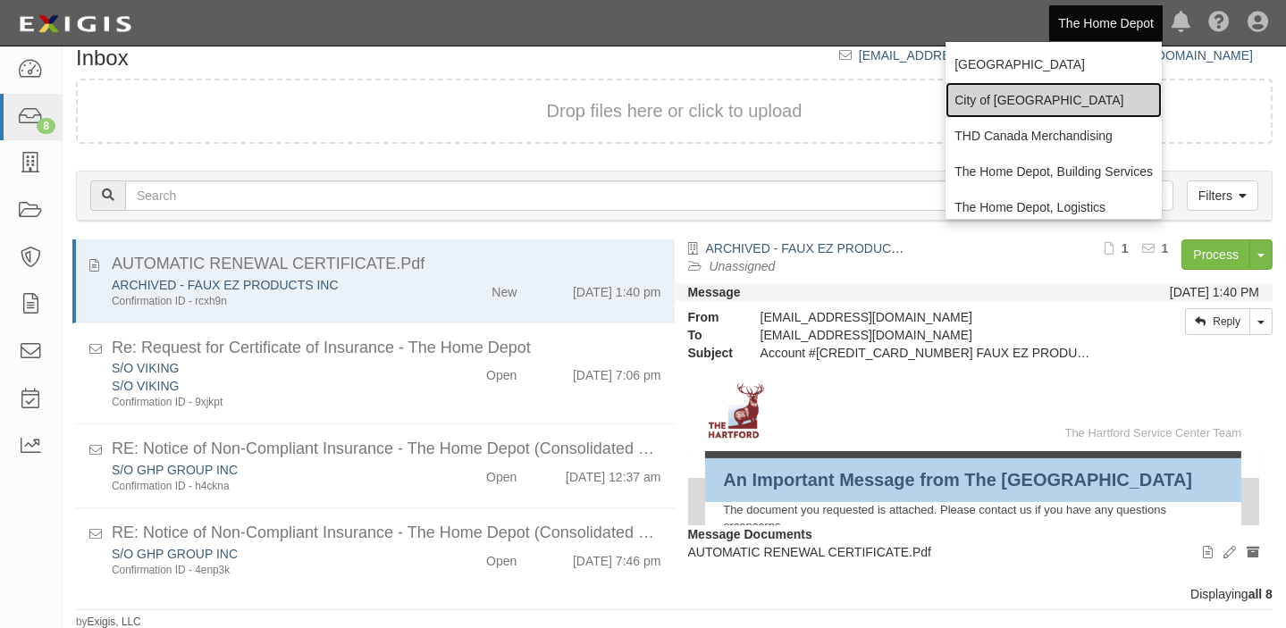
click at [1003, 105] on link "City of [GEOGRAPHIC_DATA]" at bounding box center [1054, 100] width 216 height 36
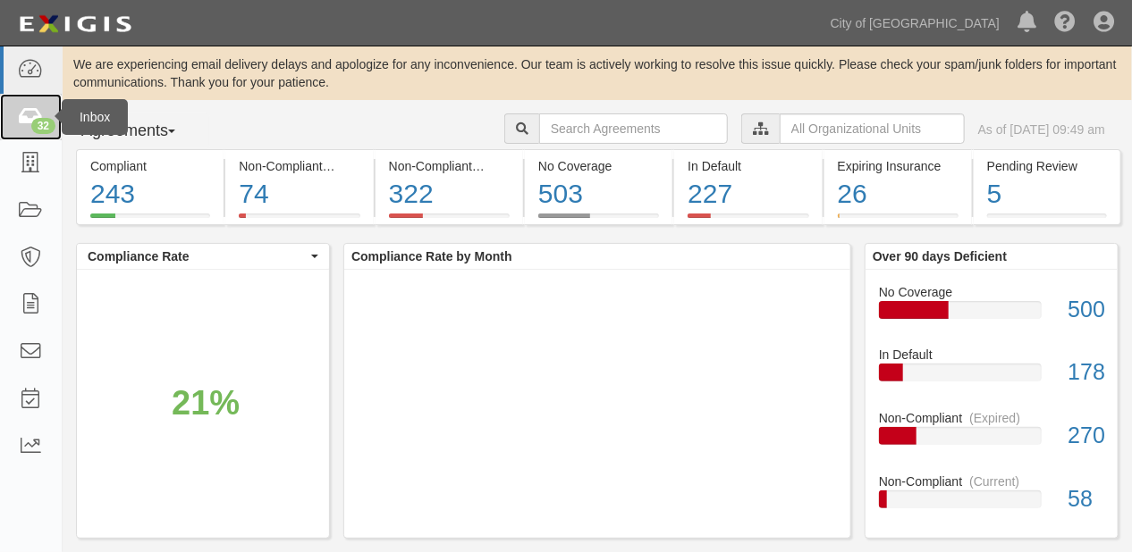
click at [28, 118] on icon at bounding box center [30, 117] width 25 height 21
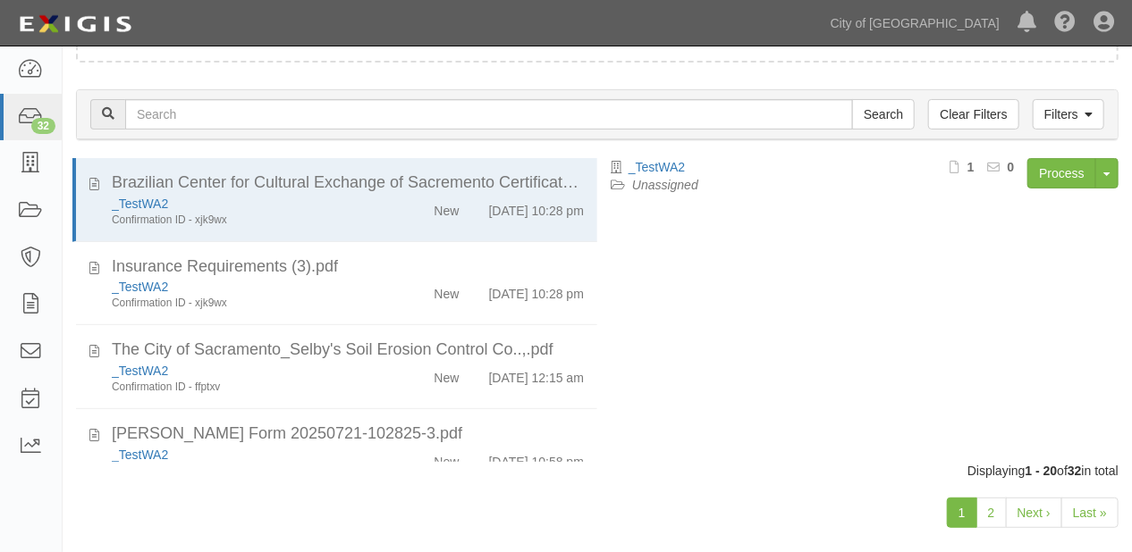
scroll to position [178, 0]
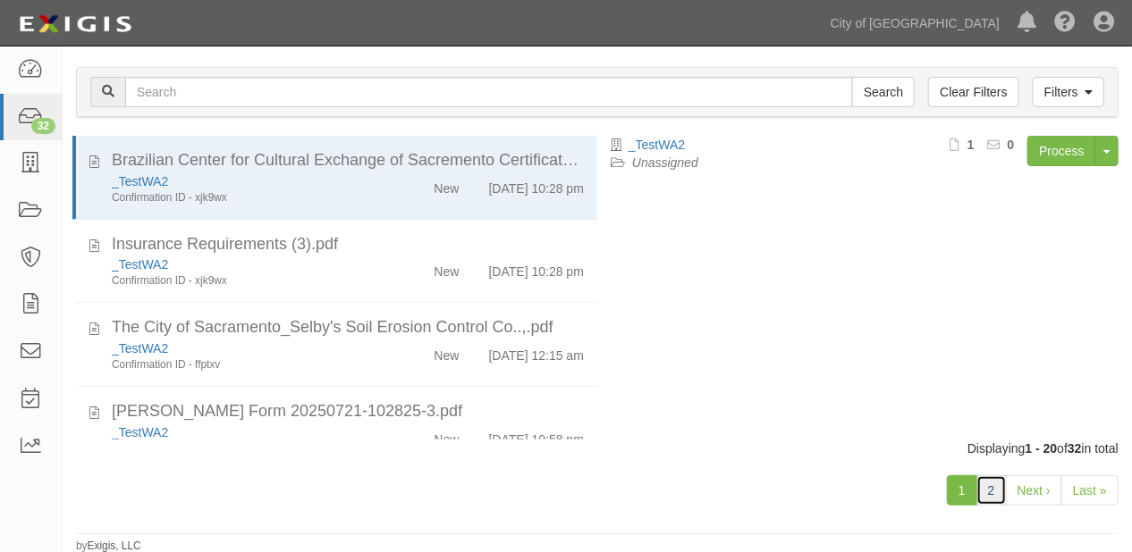
click at [1000, 492] on link "2" at bounding box center [991, 491] width 30 height 30
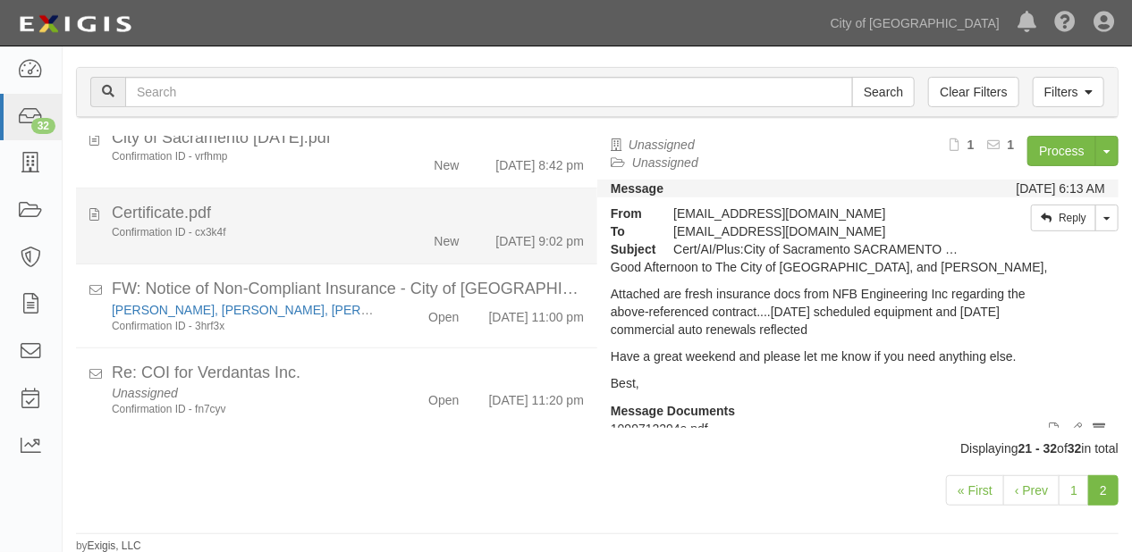
scroll to position [628, 0]
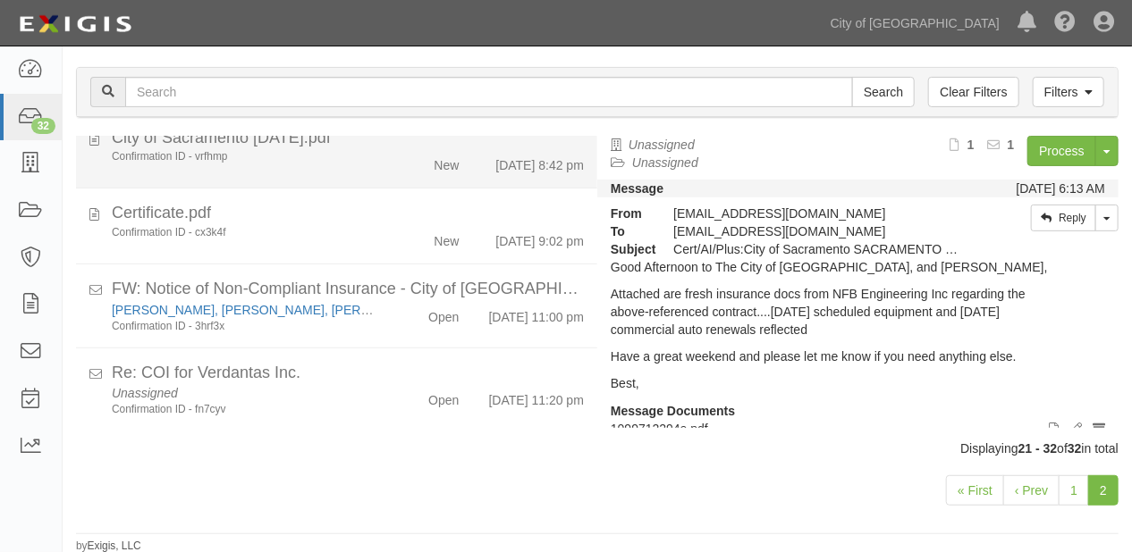
click at [419, 174] on div "New" at bounding box center [431, 161] width 83 height 25
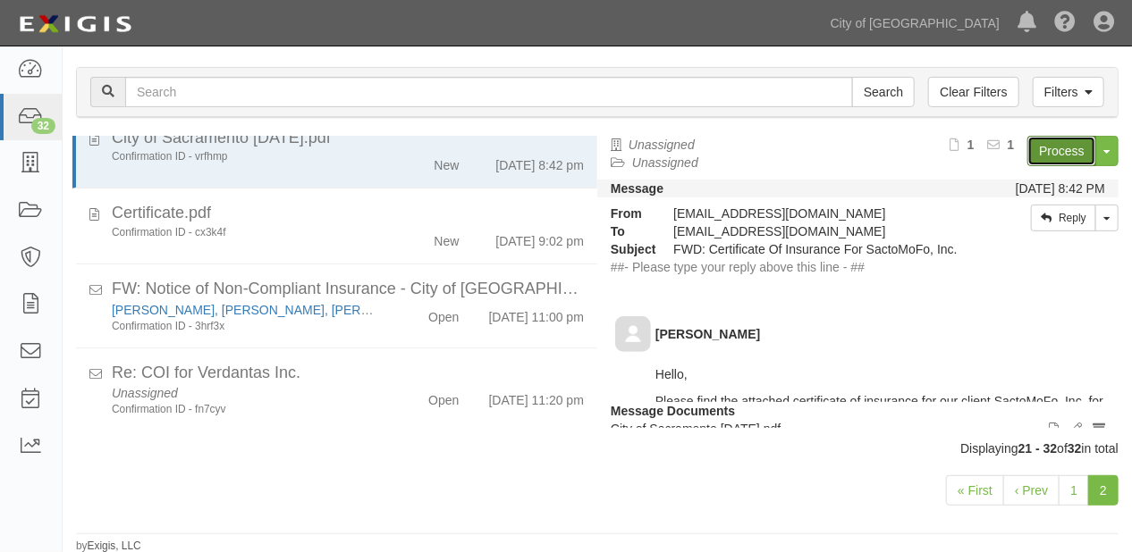
click at [1030, 151] on link "Process" at bounding box center [1061, 151] width 69 height 30
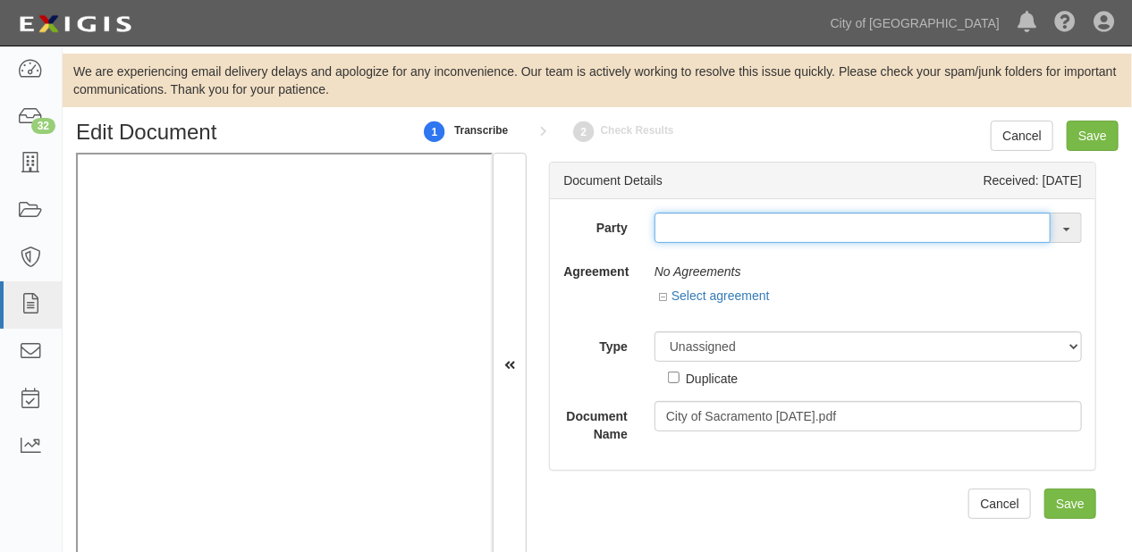
click at [696, 217] on input "text" at bounding box center [852, 228] width 396 height 30
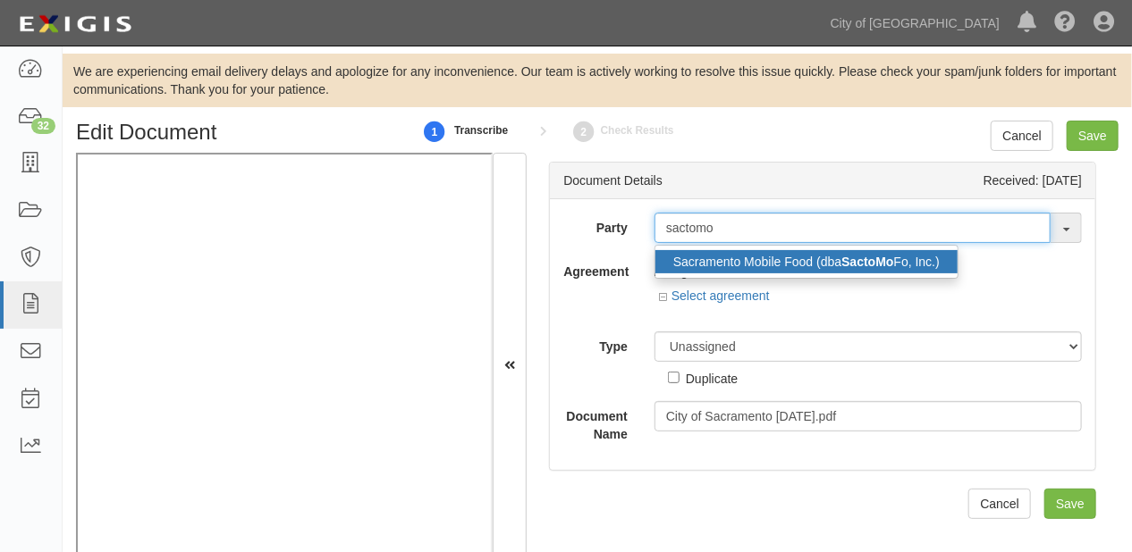
type input "sactomo"
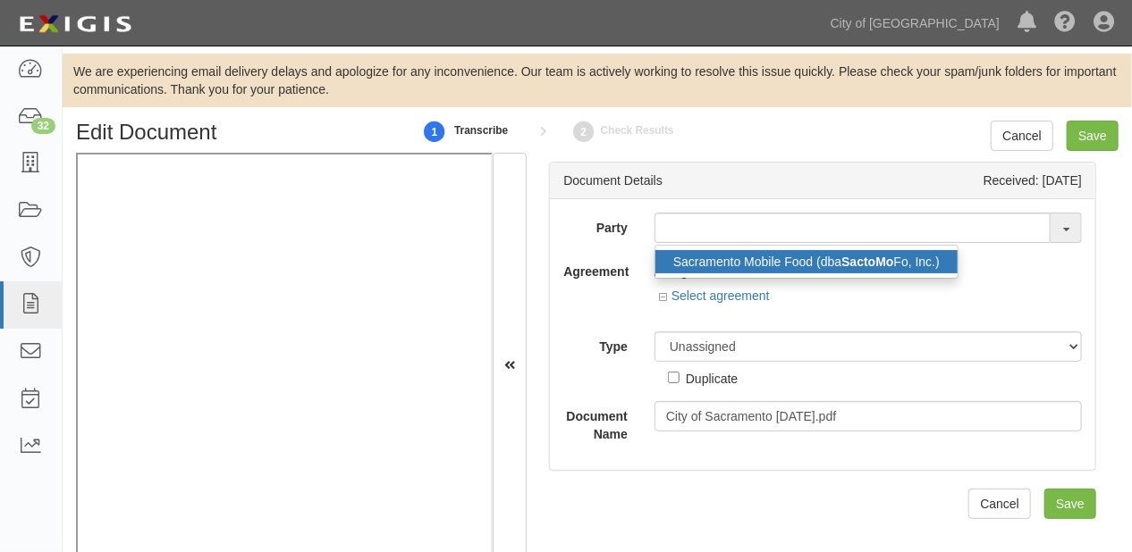
click at [712, 261] on link "Sacramento Mobile Food (dba SactoMo Fo, Inc.)" at bounding box center [806, 261] width 302 height 23
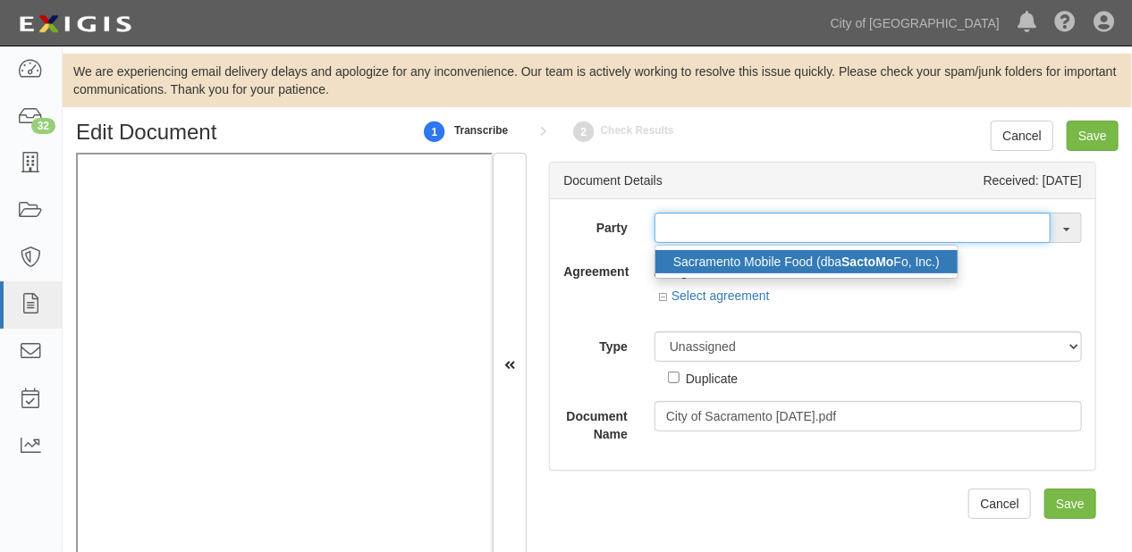
type input "Sacramento Mobile Food (dba SactoMoFo, Inc.)"
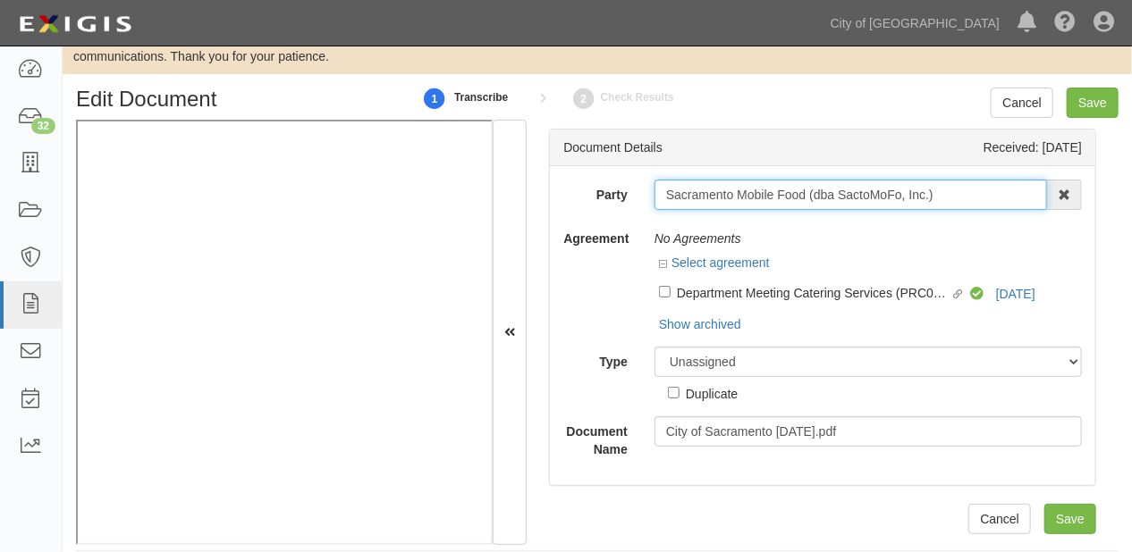
scroll to position [51, 0]
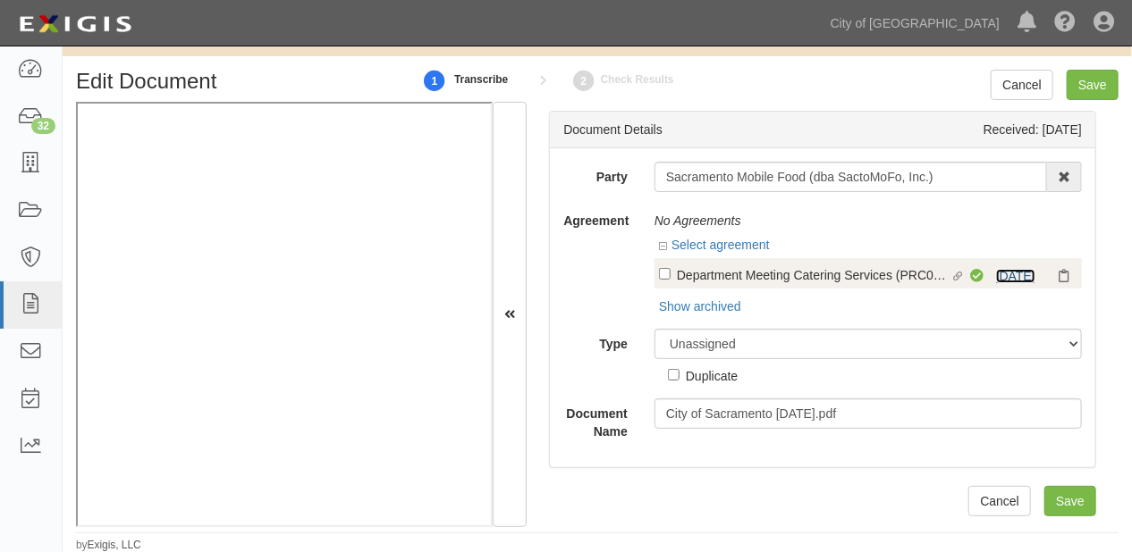
click at [1013, 270] on link "[DATE]" at bounding box center [1015, 276] width 39 height 14
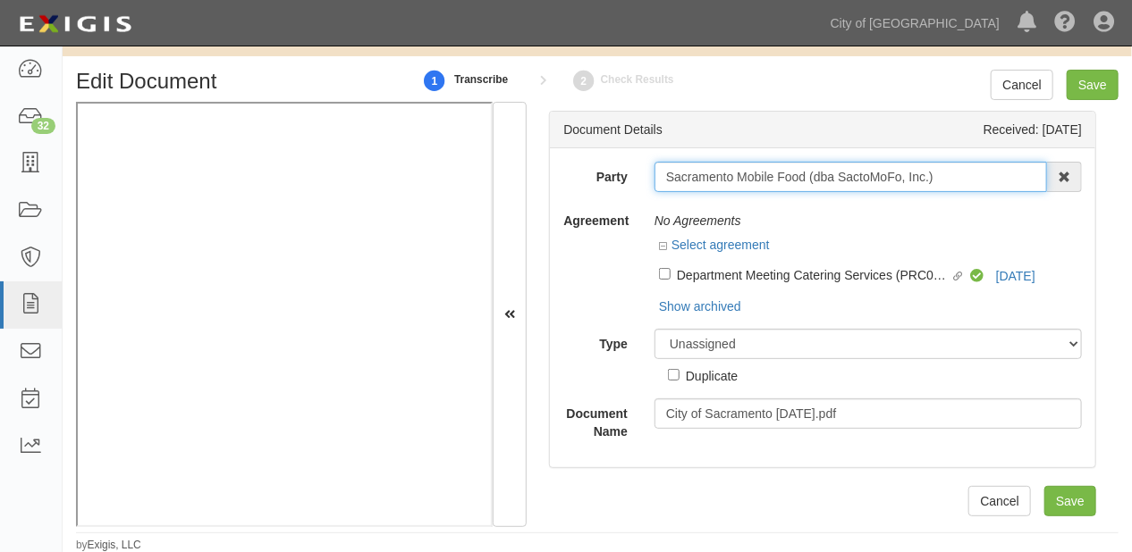
drag, startPoint x: 659, startPoint y: 173, endPoint x: 1028, endPoint y: 179, distance: 369.2
click at [1028, 179] on input "Sacramento Mobile Food (dba SactoMoFo, Inc.)" at bounding box center [850, 177] width 392 height 30
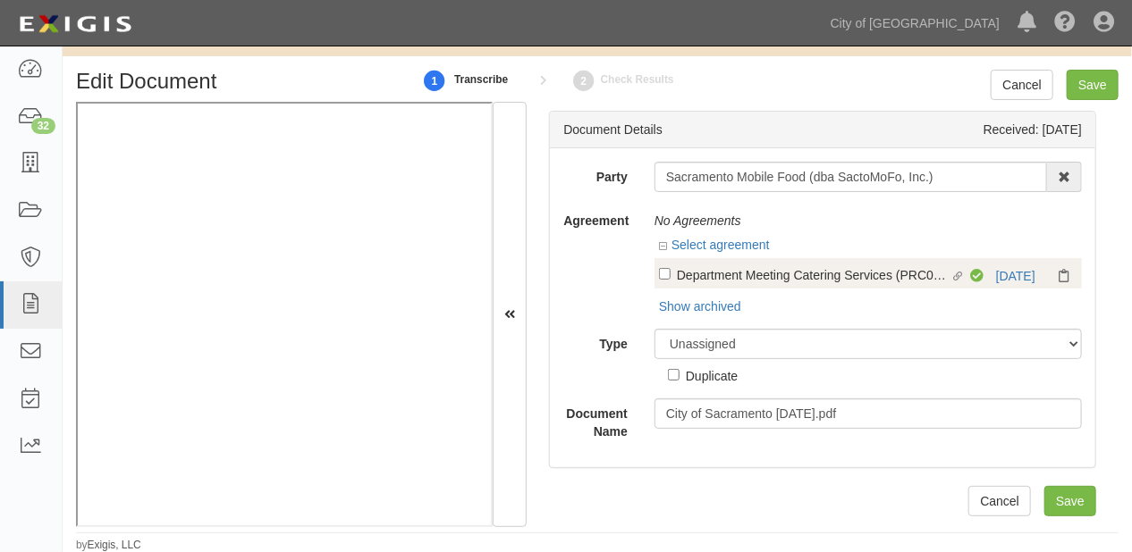
click at [729, 282] on div "Department Meeting Catering Services (PRC002047)" at bounding box center [813, 275] width 273 height 20
click at [670, 280] on input "Linked agreement Department Meeting Catering Services (PRC002047) Linked agreem…" at bounding box center [665, 274] width 12 height 12
checkbox input "true"
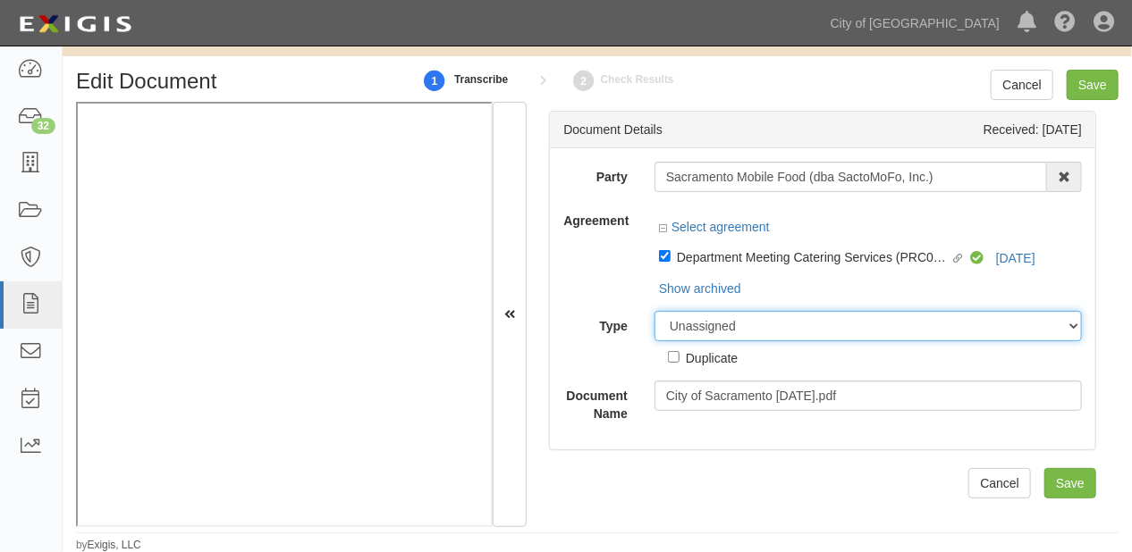
click at [718, 333] on select "Unassigned Binder Cancellation Notice Certificate Contract Endorsement Insuranc…" at bounding box center [867, 326] width 427 height 30
select select "CertificateDetail"
click at [654, 311] on select "Unassigned Binder Cancellation Notice Certificate Contract Endorsement Insuranc…" at bounding box center [867, 326] width 427 height 30
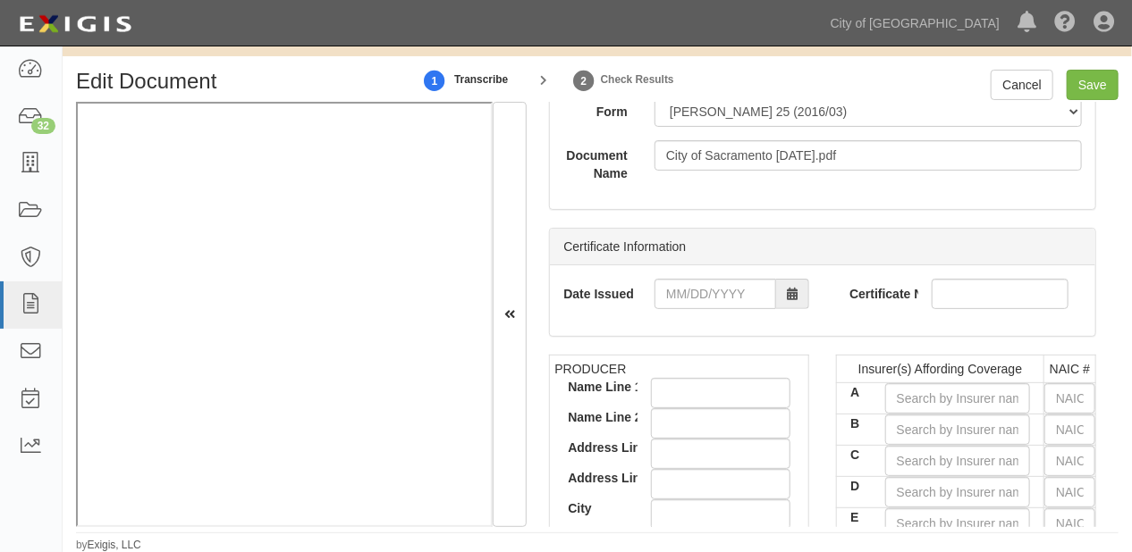
scroll to position [313, 0]
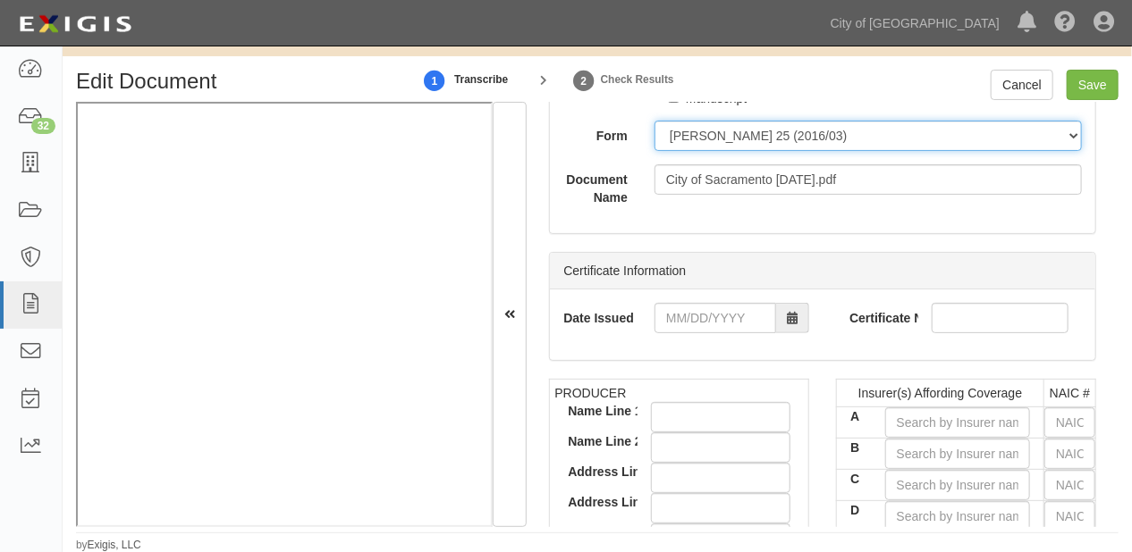
drag, startPoint x: 698, startPoint y: 136, endPoint x: 697, endPoint y: 147, distance: 10.8
click at [698, 136] on select "ACORD 25 (2016/03) ACORD 101 ACORD 855 NY (2014/05) General" at bounding box center [867, 136] width 427 height 30
select select "GeneralFormDetail"
click at [654, 121] on select "ACORD 25 (2016/03) ACORD 101 ACORD 855 NY (2014/05) General" at bounding box center [867, 136] width 427 height 30
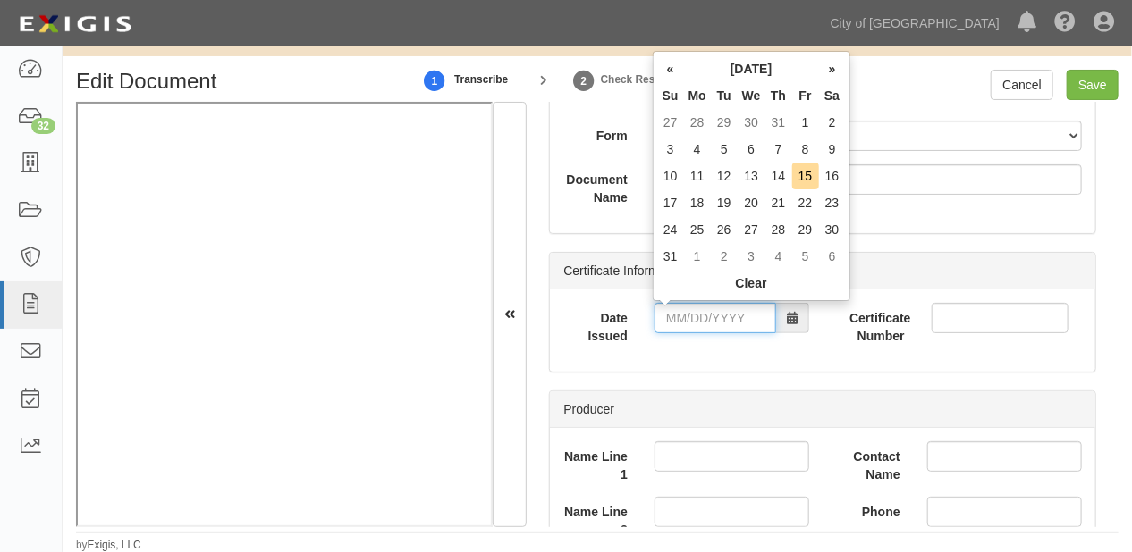
click at [708, 315] on input "Date Issued" at bounding box center [715, 318] width 122 height 30
click at [744, 181] on td "13" at bounding box center [751, 176] width 28 height 27
type input "08/13/2025"
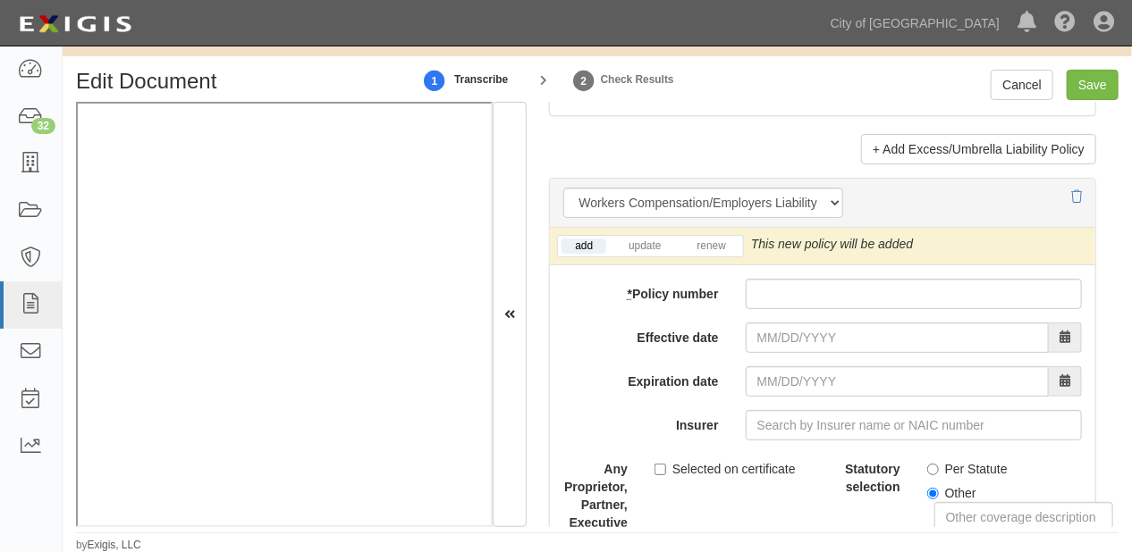
scroll to position [4747, 0]
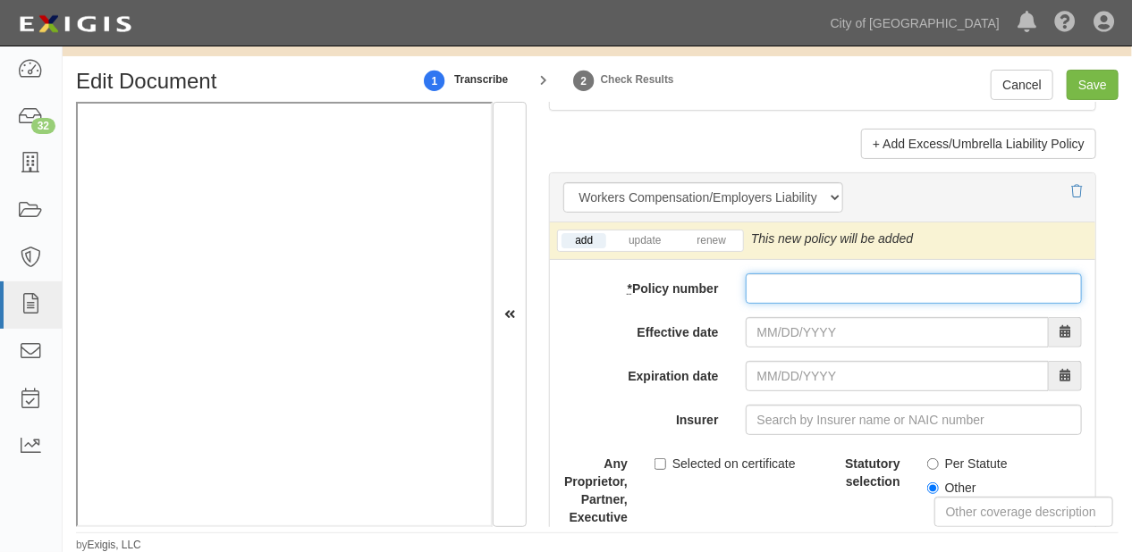
paste input "SAMTWC1053101"
click at [751, 276] on input "SAMTWC1053101" at bounding box center [914, 289] width 336 height 30
type input "SAMTWC1053101"
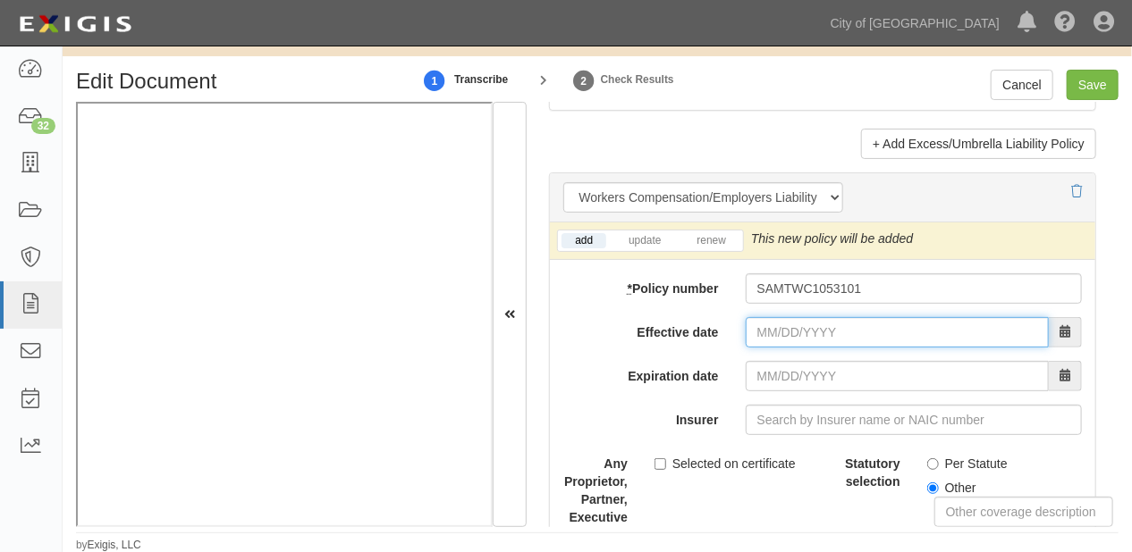
drag, startPoint x: 784, startPoint y: 311, endPoint x: 785, endPoint y: 332, distance: 20.6
click at [784, 317] on input "Effective date" at bounding box center [897, 332] width 303 height 30
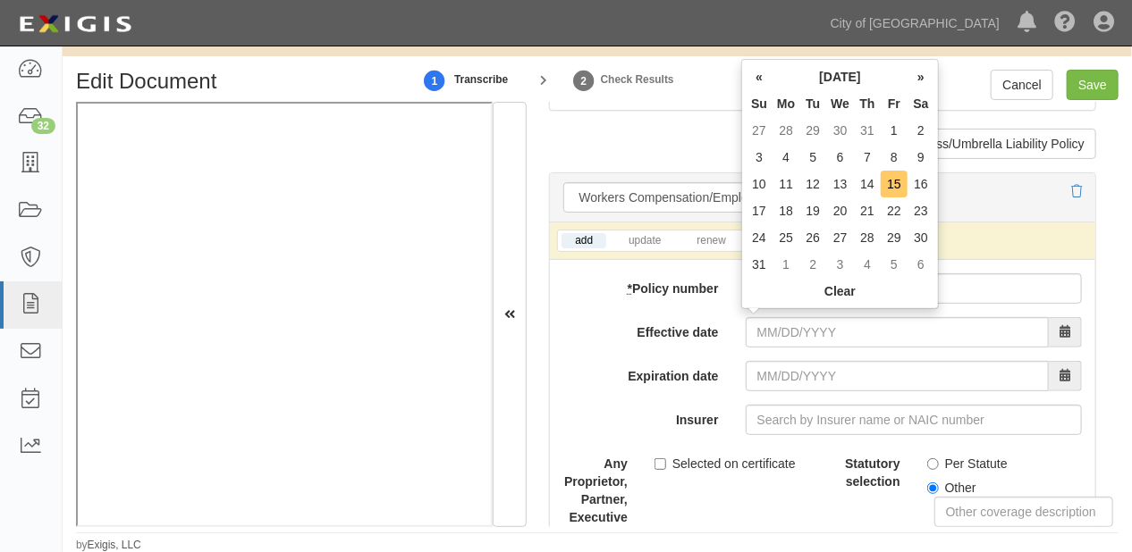
click at [899, 174] on td "15" at bounding box center [894, 184] width 27 height 27
type input "08/15/2025"
type input "08/15/2026"
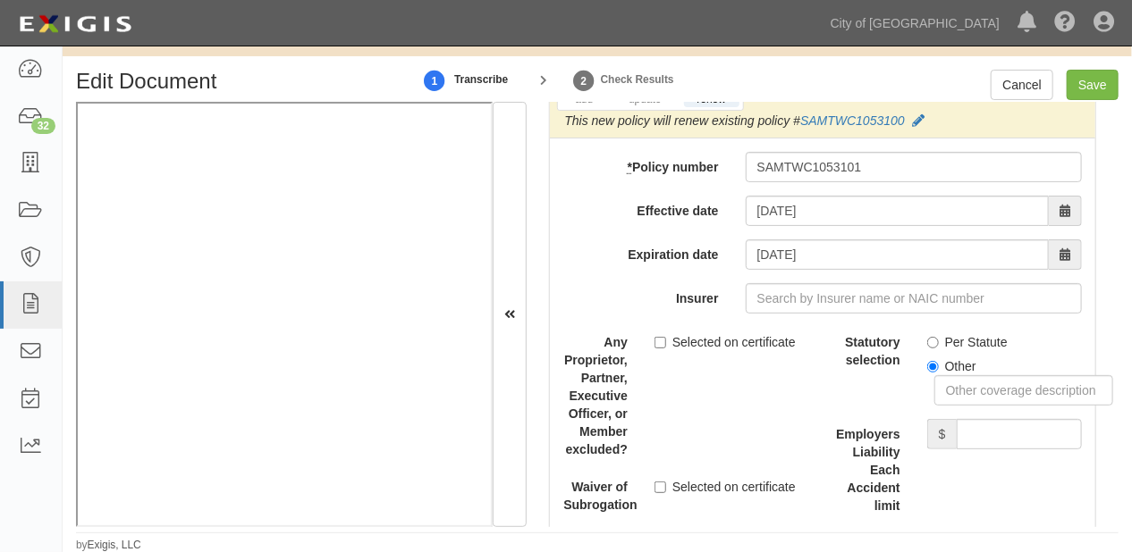
scroll to position [4890, 0]
click at [949, 339] on label "Per Statute" at bounding box center [967, 341] width 80 height 18
click at [939, 339] on input "Per Statute" at bounding box center [933, 341] width 12 height 12
radio input "true"
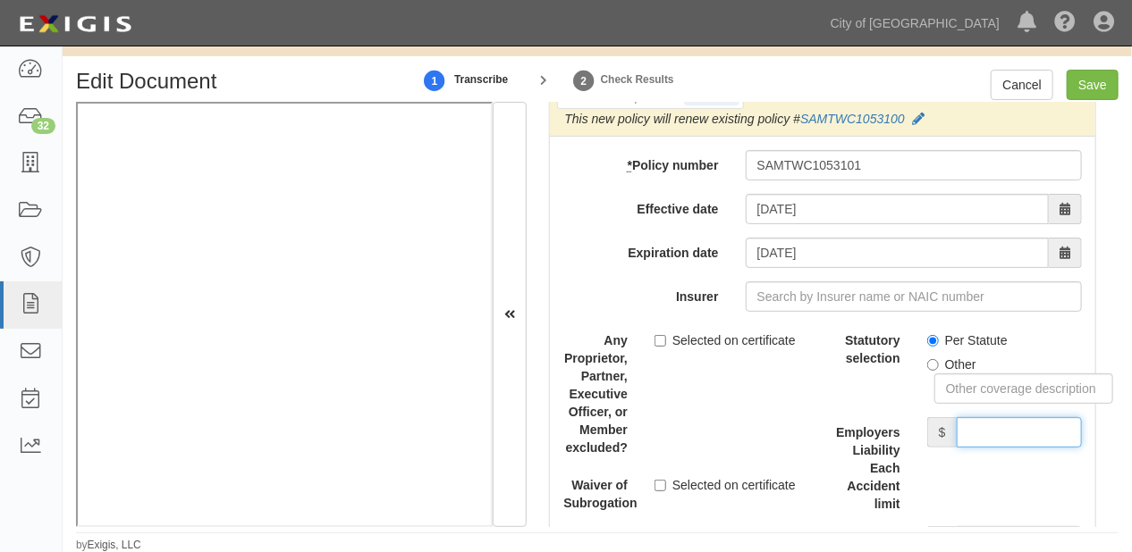
click at [1001, 426] on input "Employers Liability Each Accident limit" at bounding box center [1019, 432] width 125 height 30
type input "1,000,000"
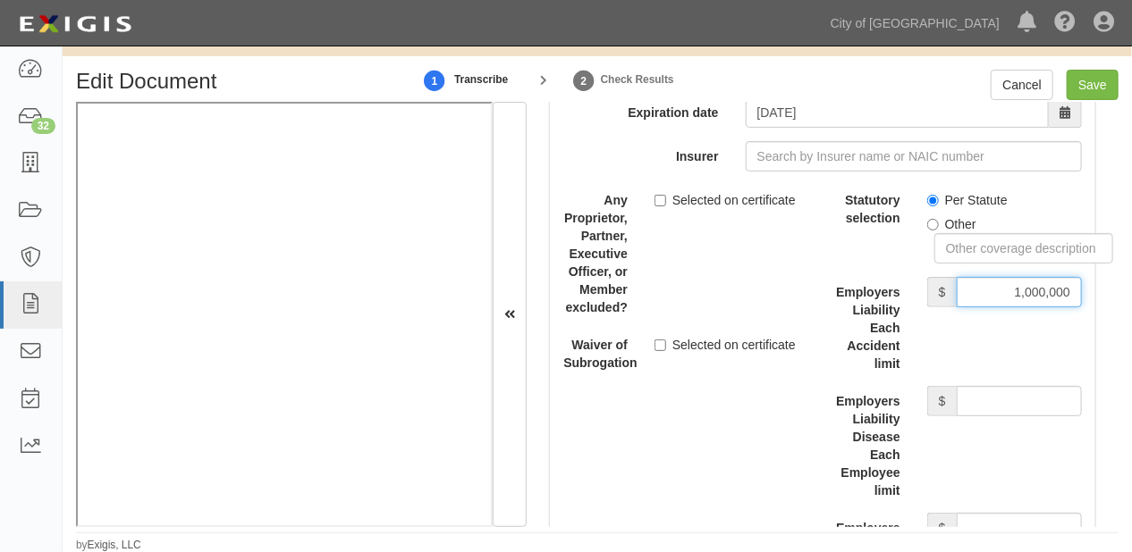
scroll to position [5033, 0]
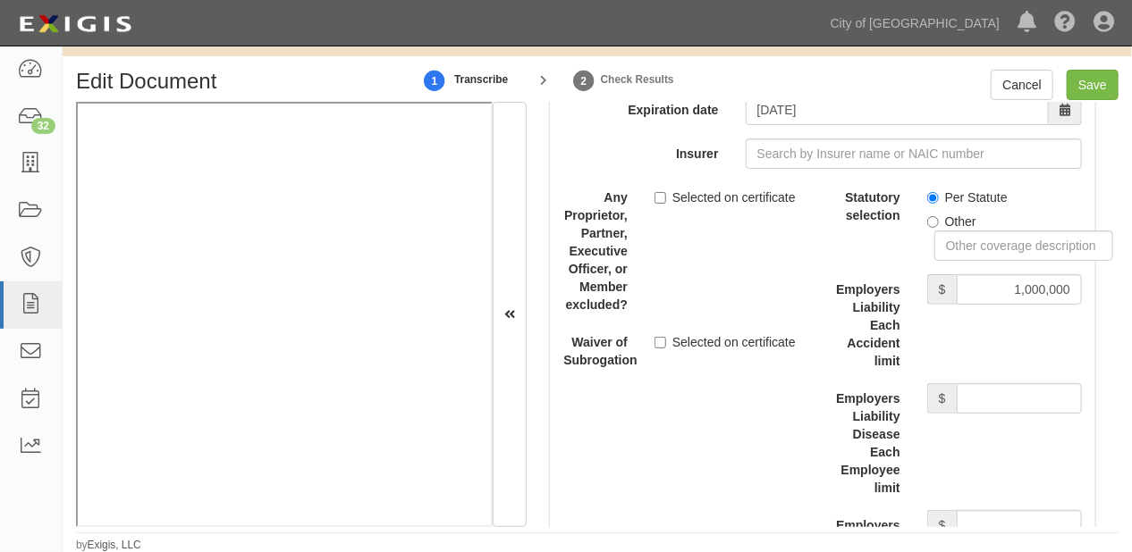
click at [981, 381] on div "Statutory selection Per Statute Other Employers Liability Each Accident limit $…" at bounding box center [959, 394] width 246 height 424
click at [987, 392] on input "Employers Liability Disease Each Employee limit" at bounding box center [1019, 398] width 125 height 30
type input "1,000,000"
click at [992, 522] on input "Employers Liability Disease Policy limit" at bounding box center [1019, 525] width 125 height 30
type input "1,000,000"
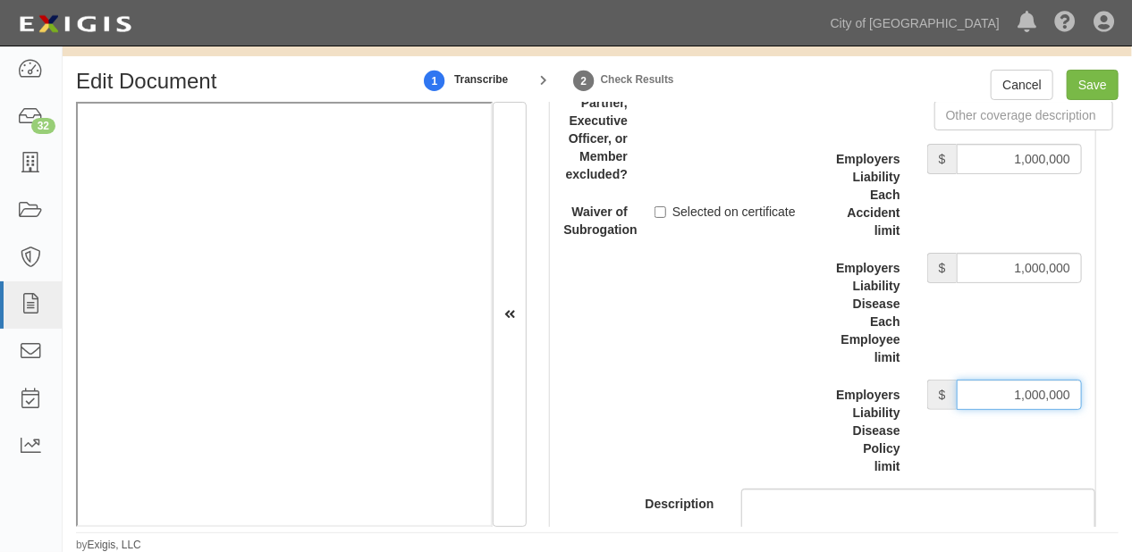
scroll to position [5176, 0]
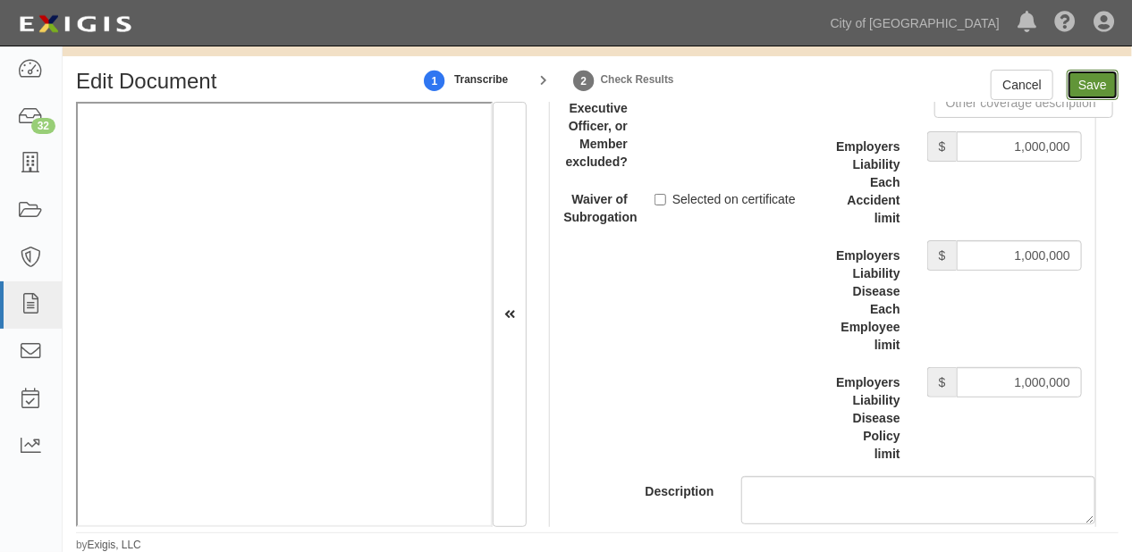
click at [1076, 79] on input "Save" at bounding box center [1092, 85] width 52 height 30
type input "1000000"
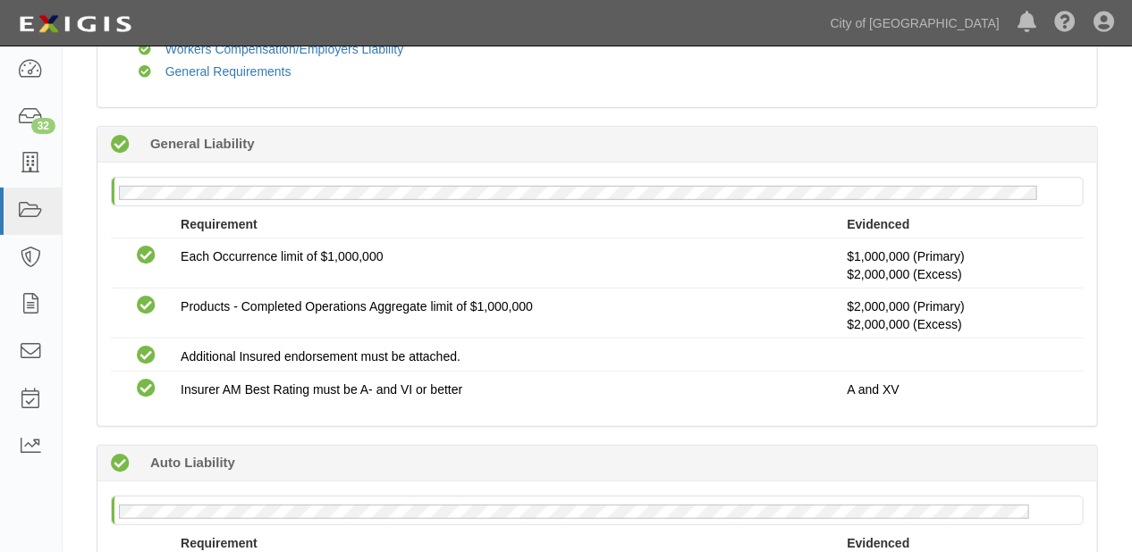
scroll to position [215, 0]
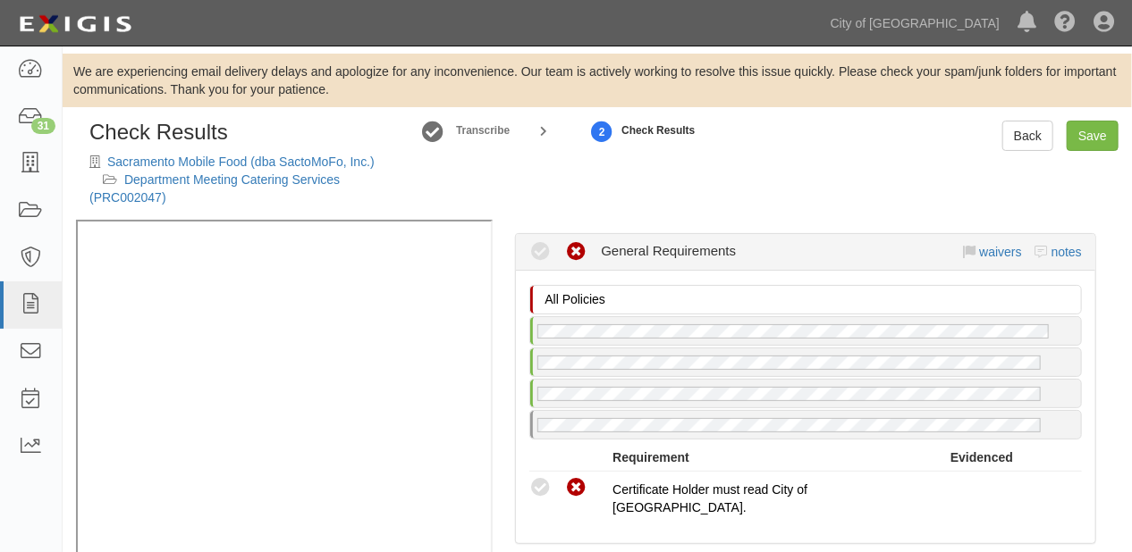
scroll to position [1358, 0]
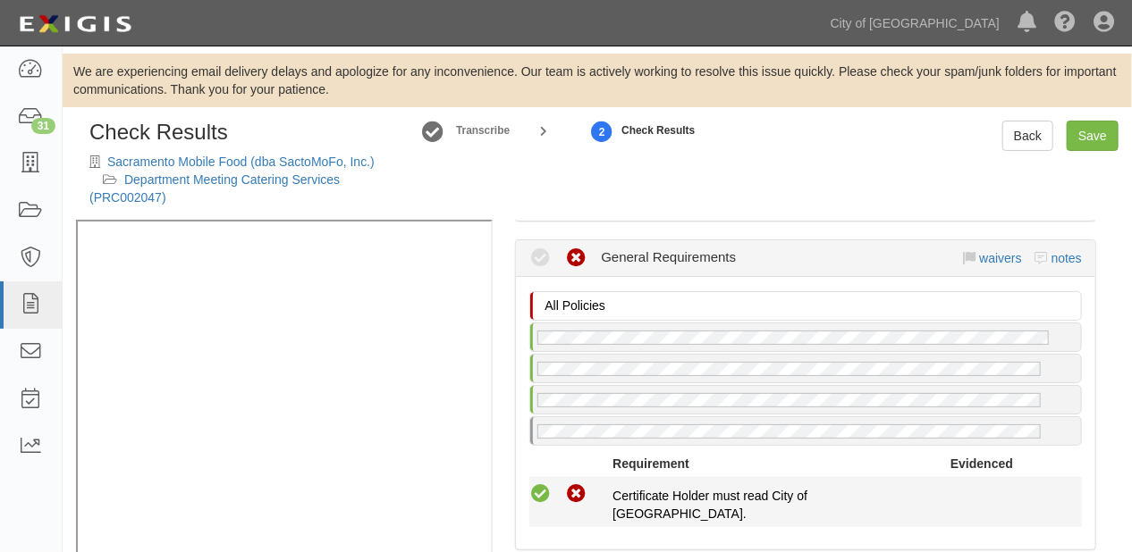
click at [536, 487] on icon at bounding box center [540, 495] width 22 height 22
radio input "true"
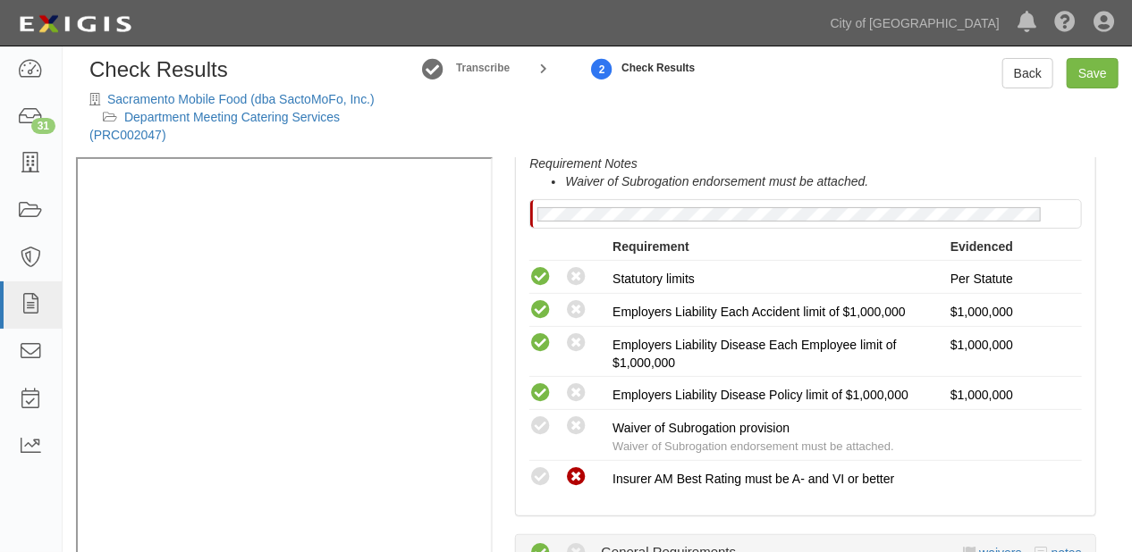
scroll to position [107, 0]
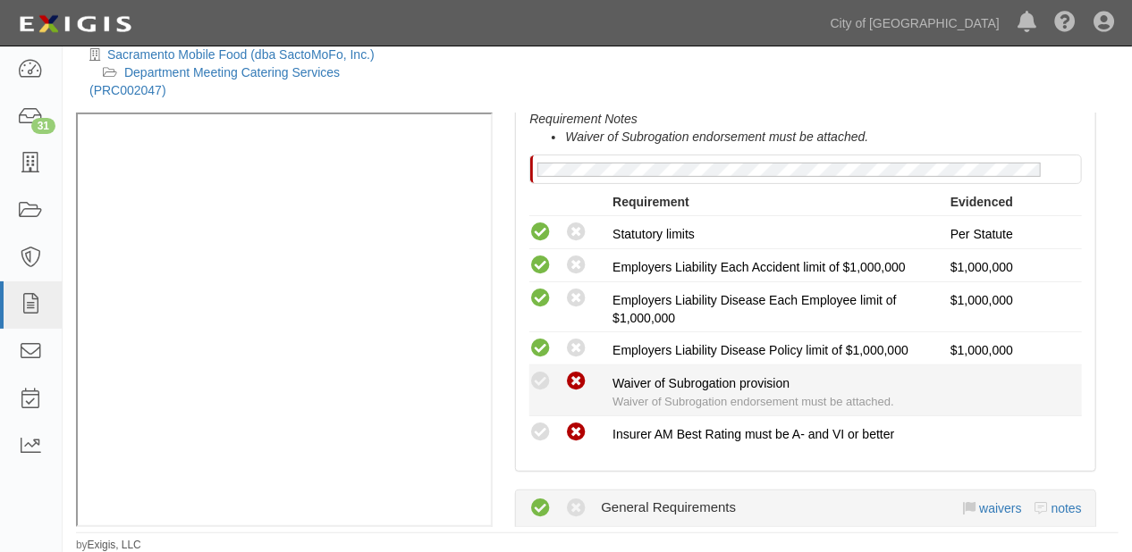
click at [576, 379] on icon at bounding box center [576, 382] width 22 height 22
radio input "true"
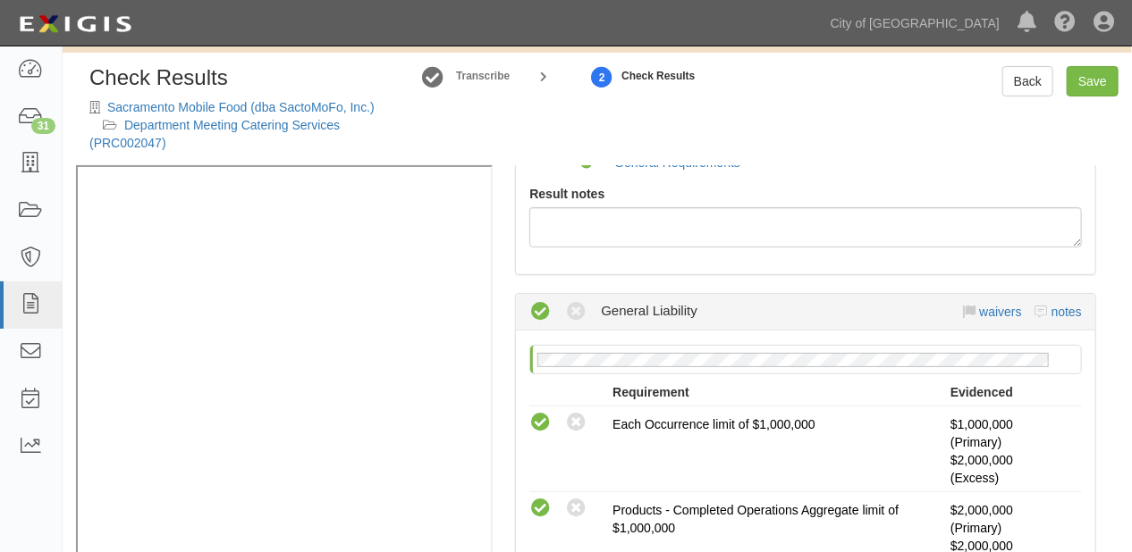
scroll to position [0, 0]
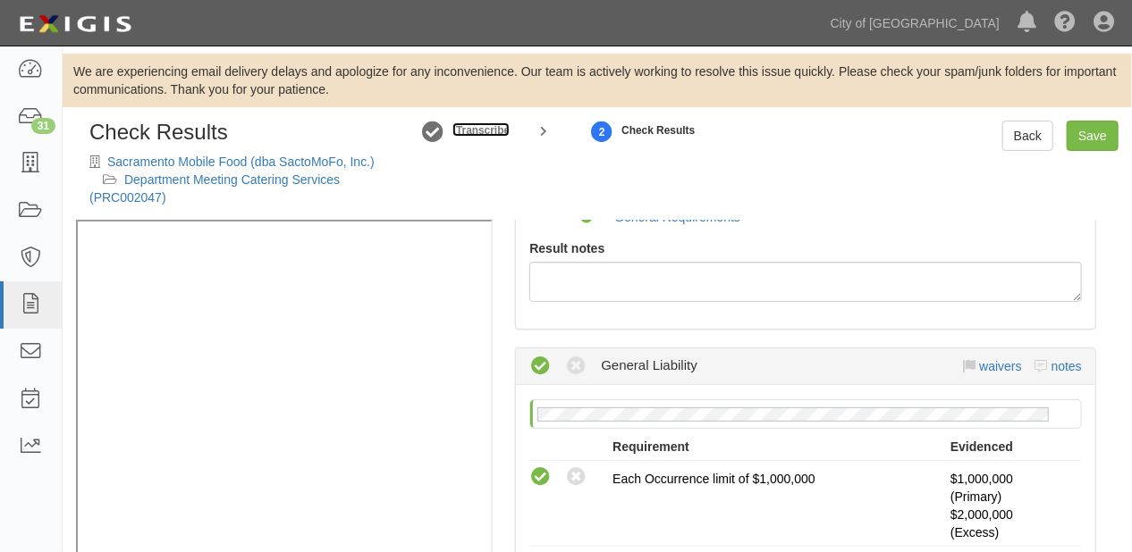
click at [486, 127] on small "Transcribe" at bounding box center [483, 130] width 54 height 13
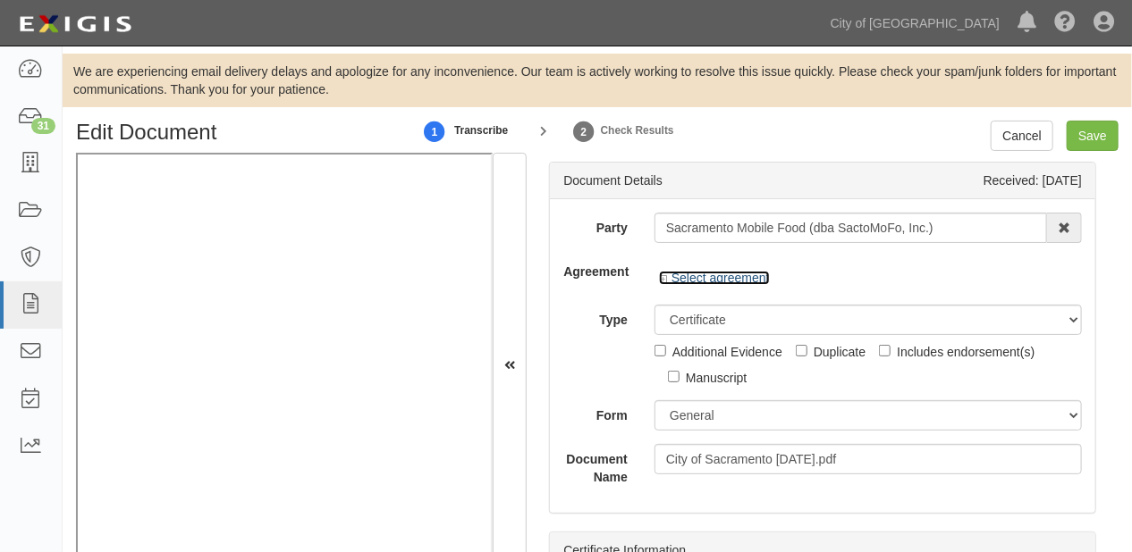
click at [728, 274] on link "Select agreement" at bounding box center [714, 278] width 111 height 14
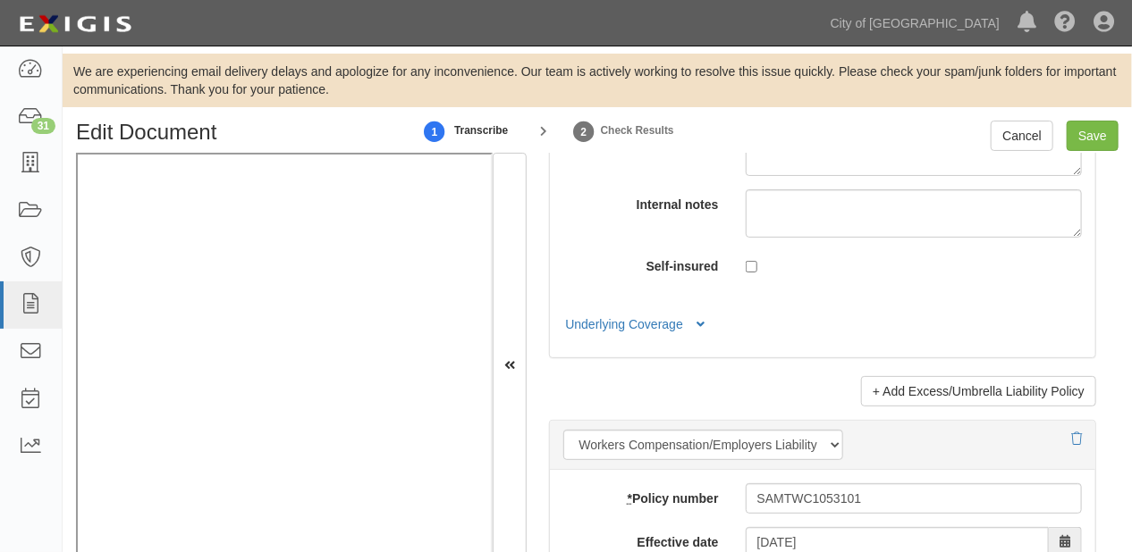
scroll to position [4890, 0]
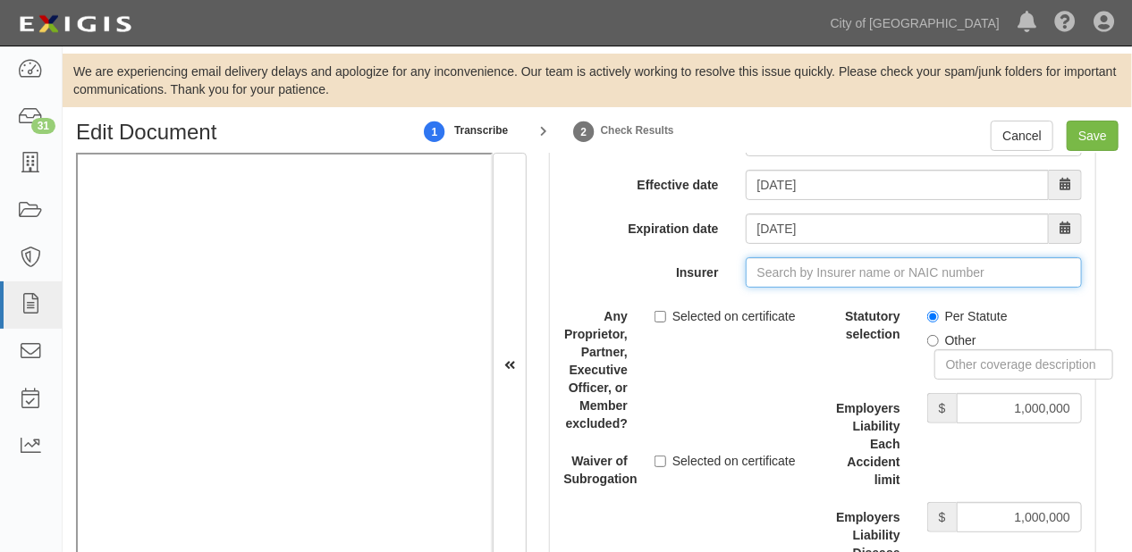
click at [790, 265] on input "Insurer" at bounding box center [914, 272] width 336 height 30
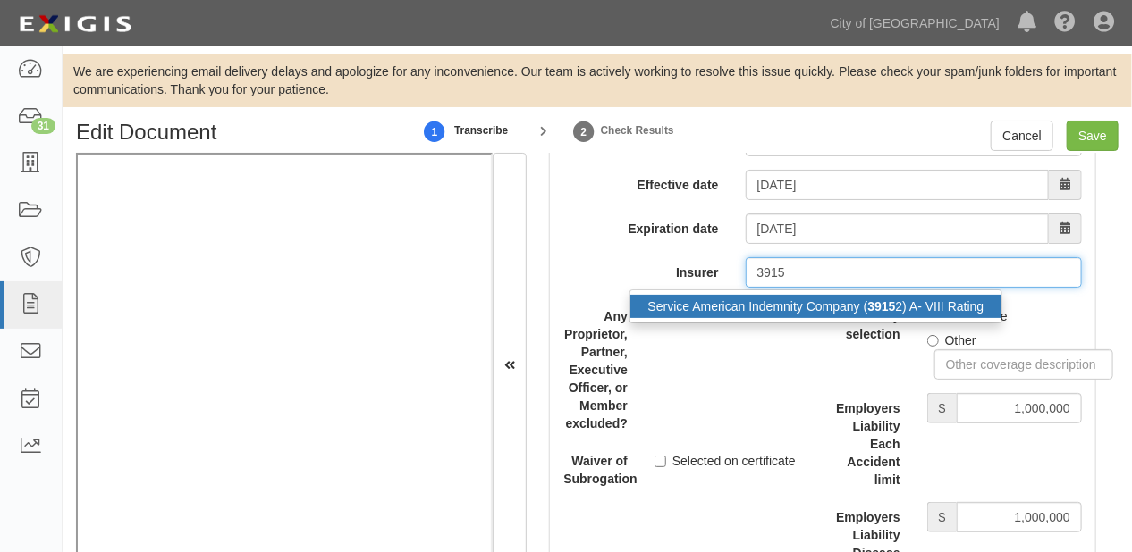
click at [809, 295] on div "Service American Indemnity Company ( 3915 2) A- VIII Rating" at bounding box center [816, 306] width 372 height 23
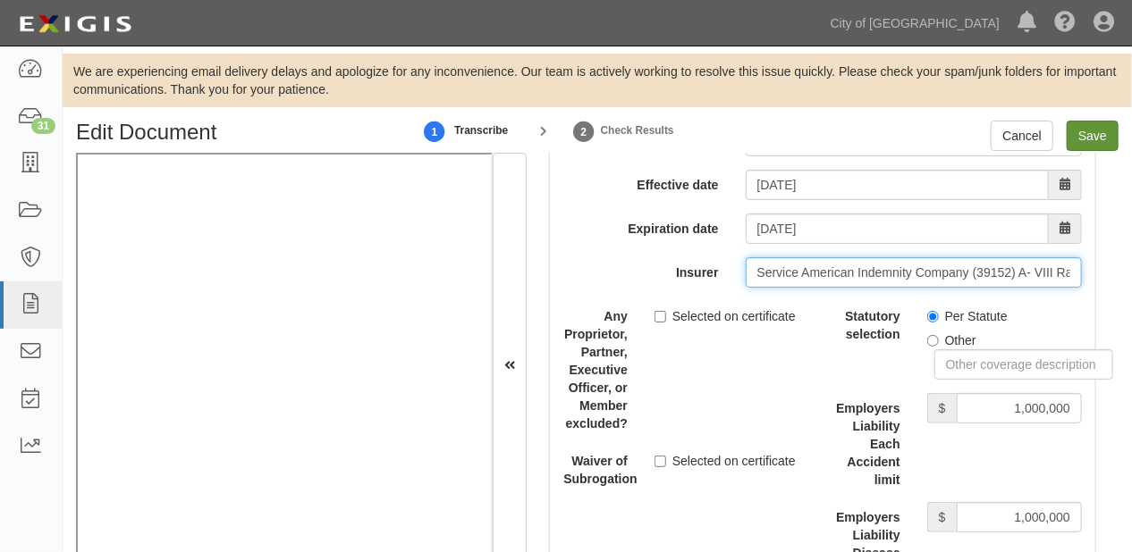
type input "Service American Indemnity Company (39152) A- VIII Rating"
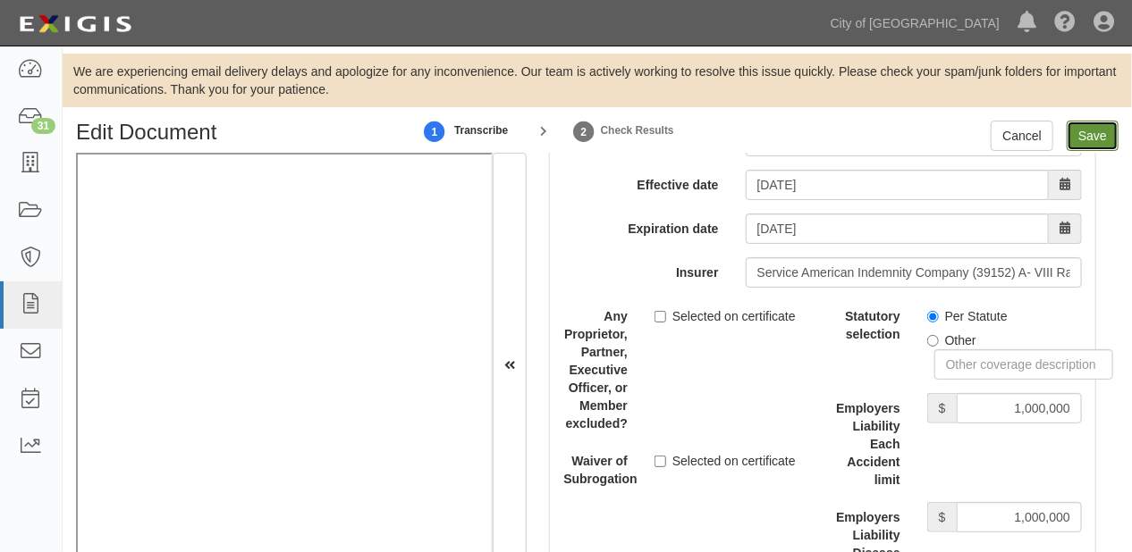
click at [1080, 143] on input "Save" at bounding box center [1092, 136] width 52 height 30
type input "1000000"
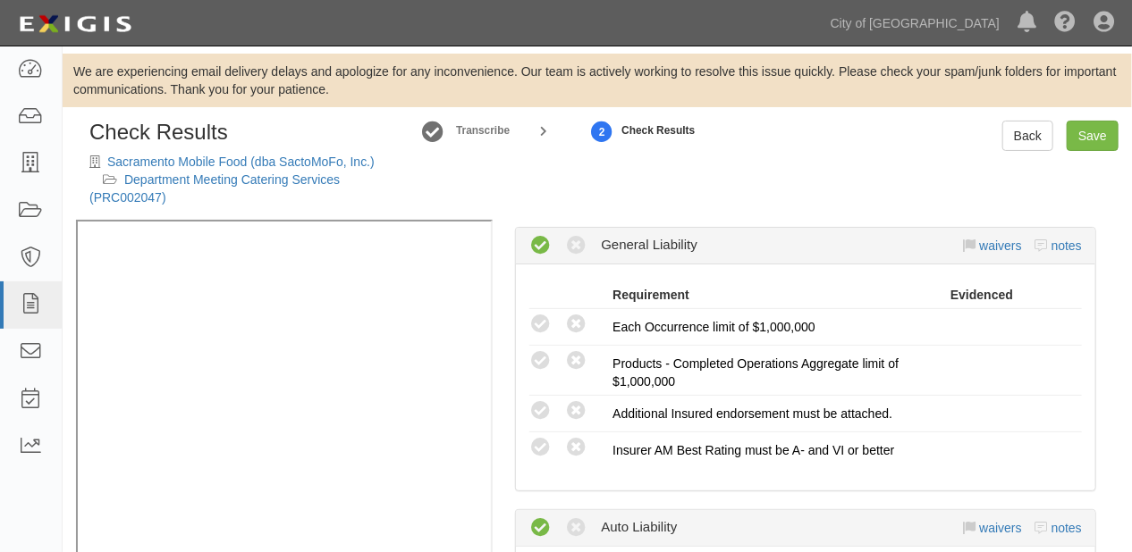
radio input "true"
radio input "false"
radio input "true"
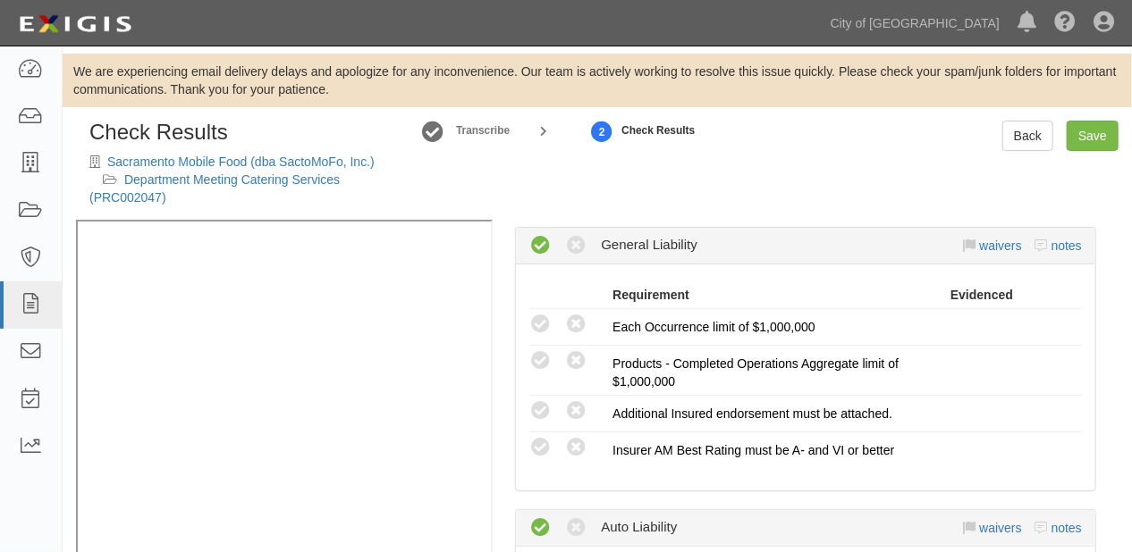
radio input "true"
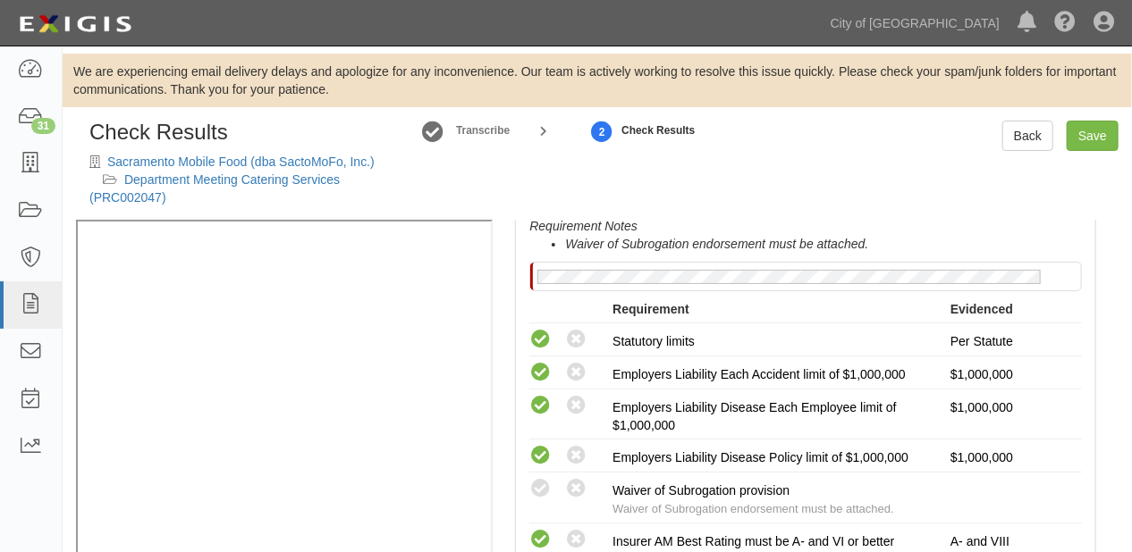
scroll to position [1140, 0]
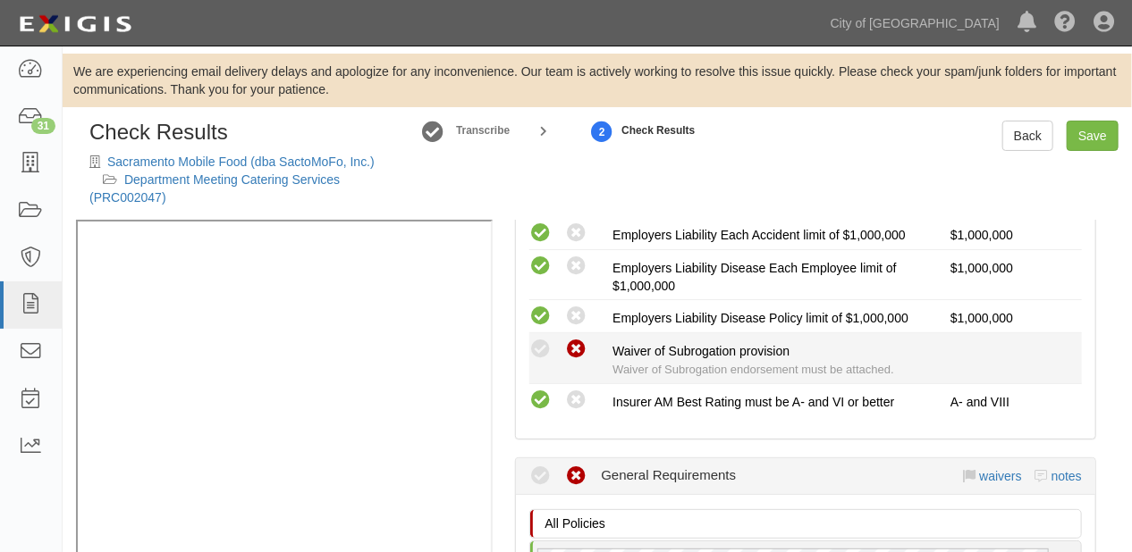
click at [569, 339] on icon at bounding box center [576, 350] width 22 height 22
radio input "true"
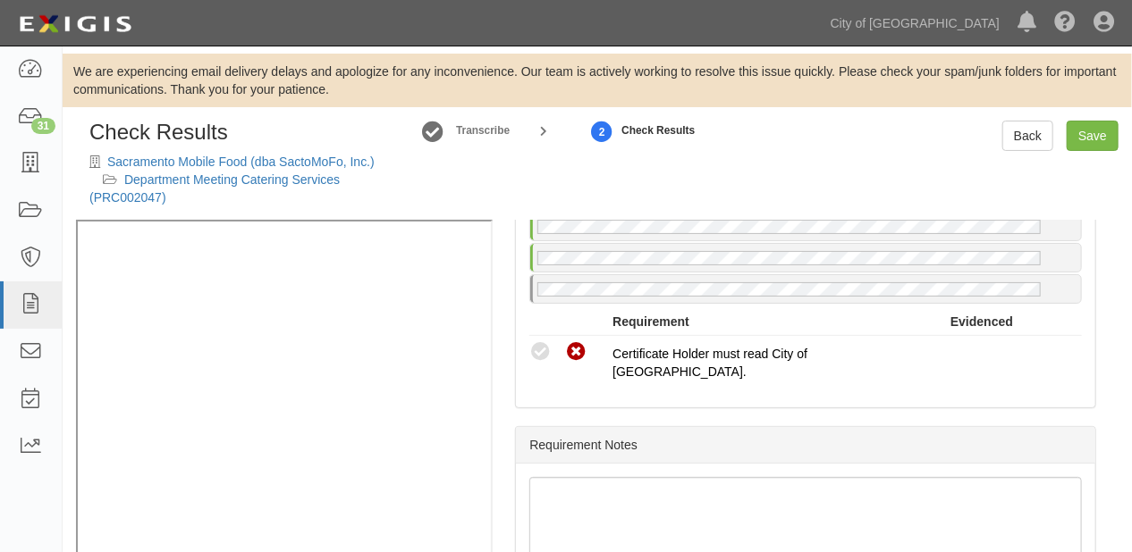
scroll to position [1501, 0]
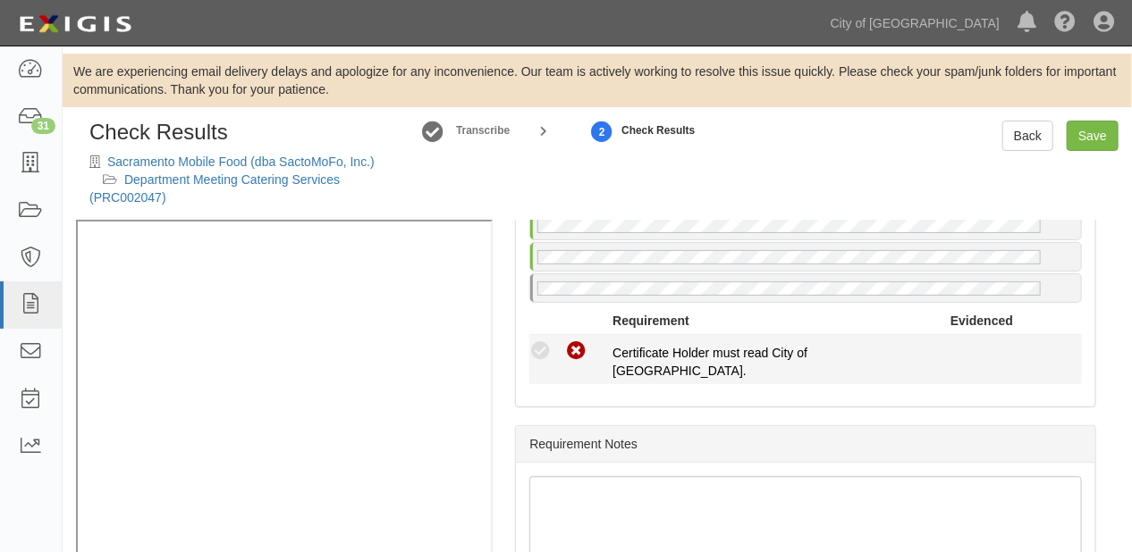
click at [541, 340] on div "Compliant Waived Non-Compliant" at bounding box center [570, 351] width 83 height 23
click at [529, 343] on icon at bounding box center [540, 352] width 22 height 22
radio input "true"
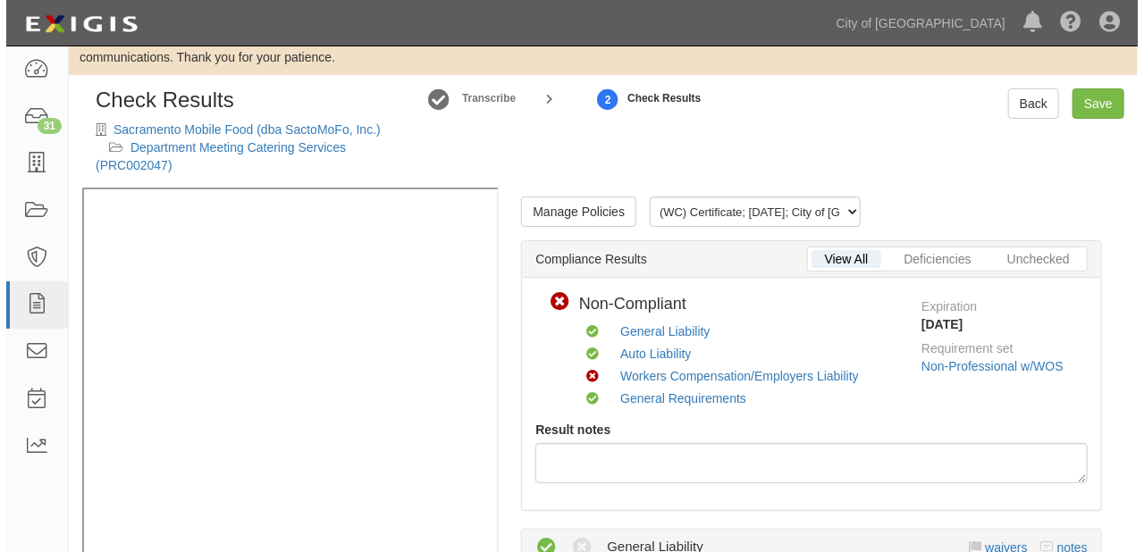
scroll to position [0, 0]
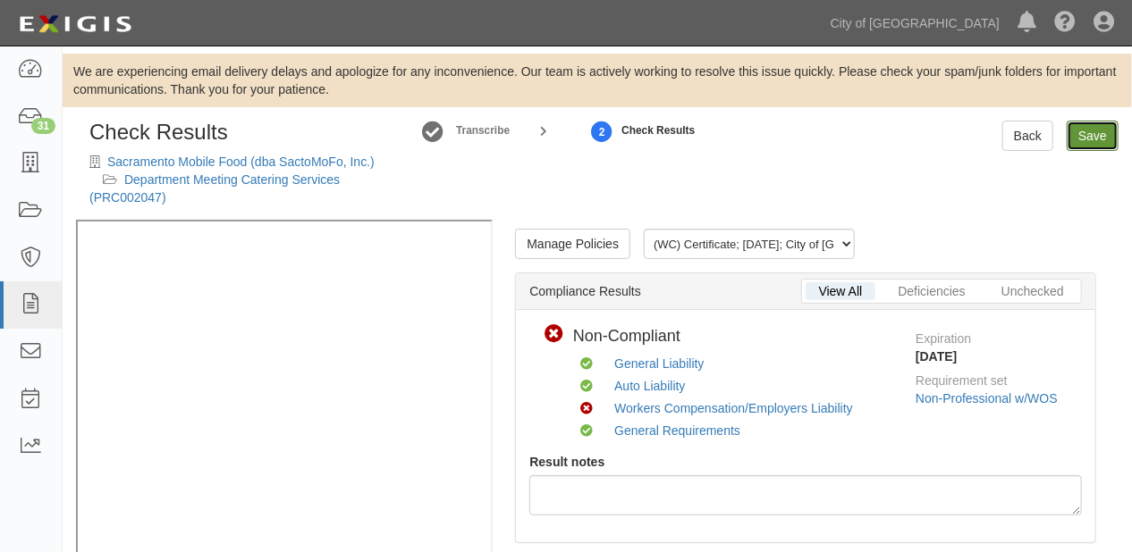
click at [1080, 125] on link "Save" at bounding box center [1092, 136] width 52 height 30
radio input "true"
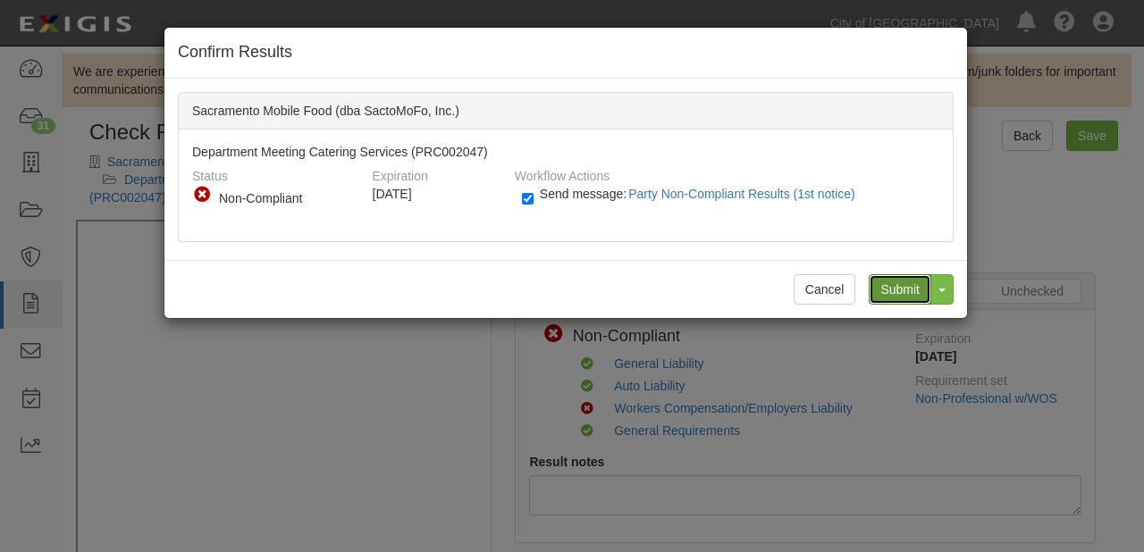
click at [898, 281] on input "Submit" at bounding box center [900, 289] width 63 height 30
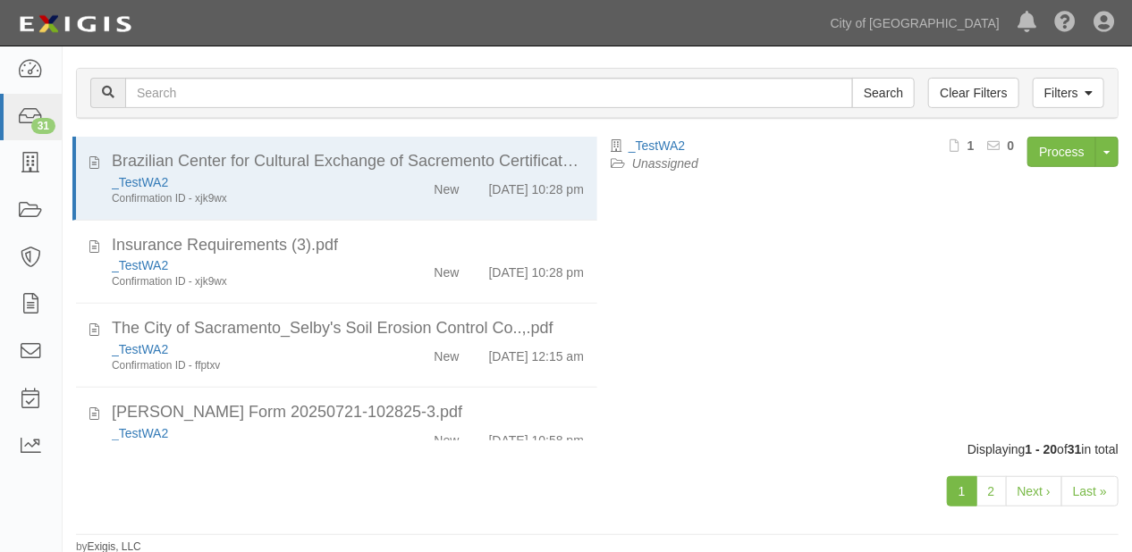
scroll to position [242, 0]
click at [984, 497] on link "2" at bounding box center [991, 491] width 30 height 30
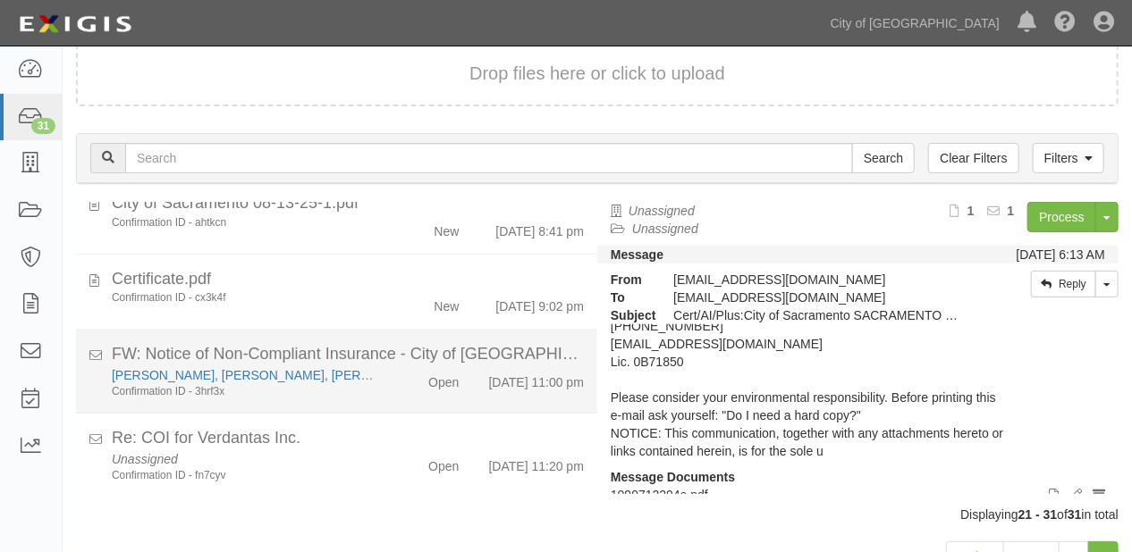
scroll to position [178, 0]
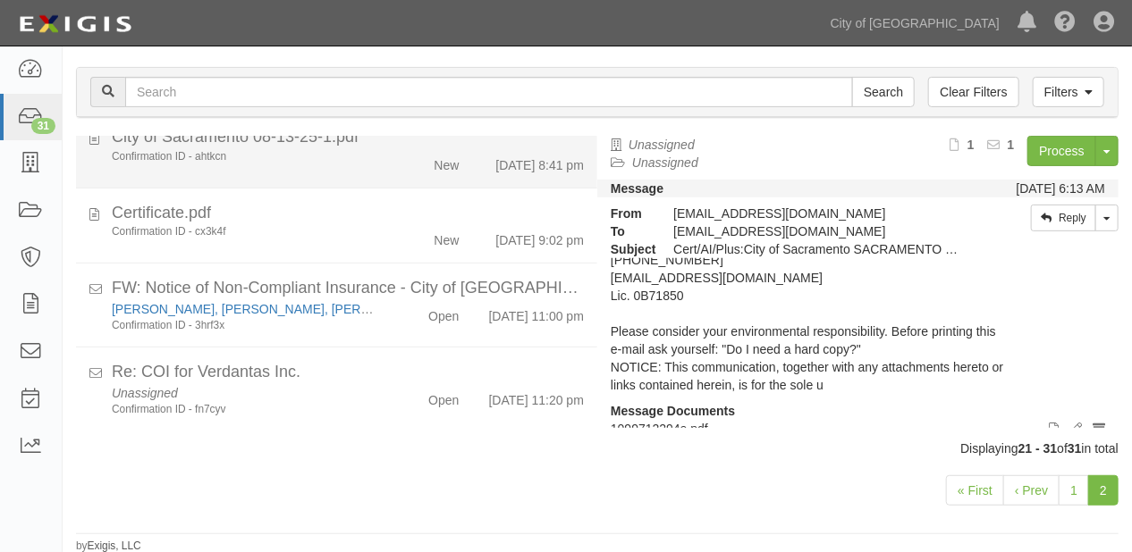
click at [407, 149] on div "New" at bounding box center [431, 161] width 83 height 25
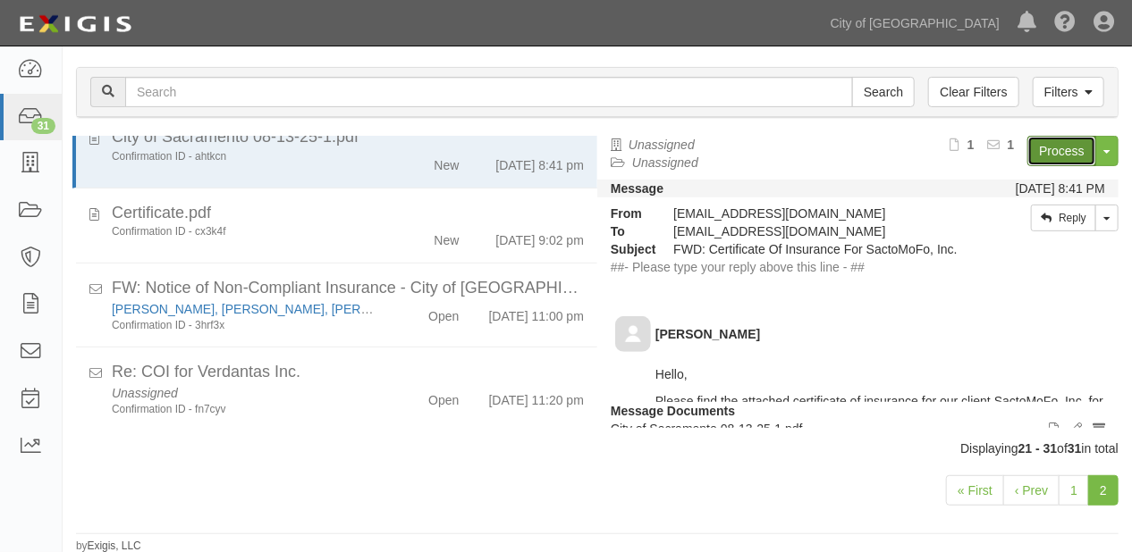
click at [1027, 151] on link "Process" at bounding box center [1061, 151] width 69 height 30
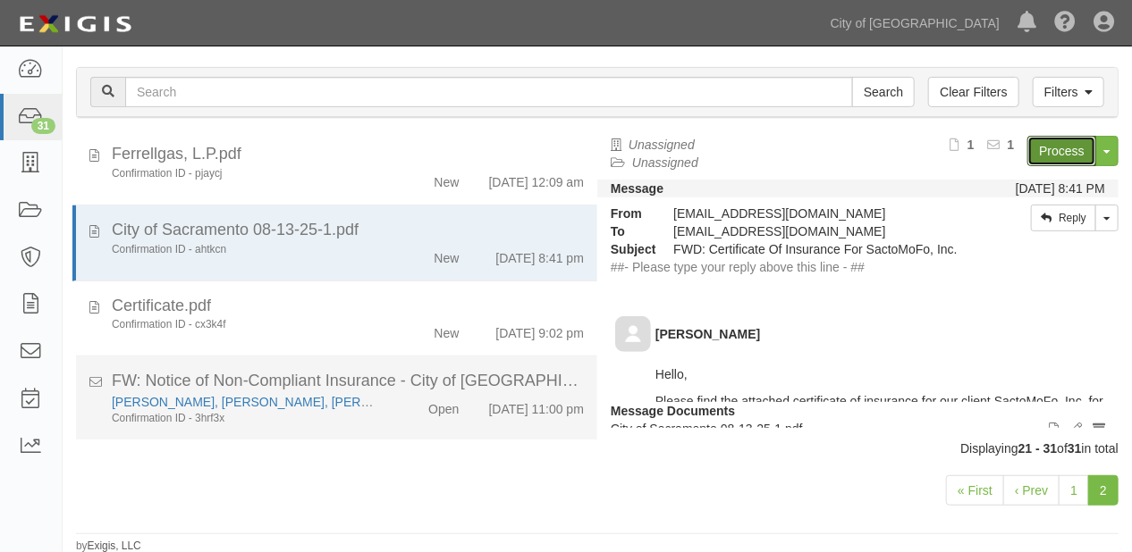
scroll to position [410, 0]
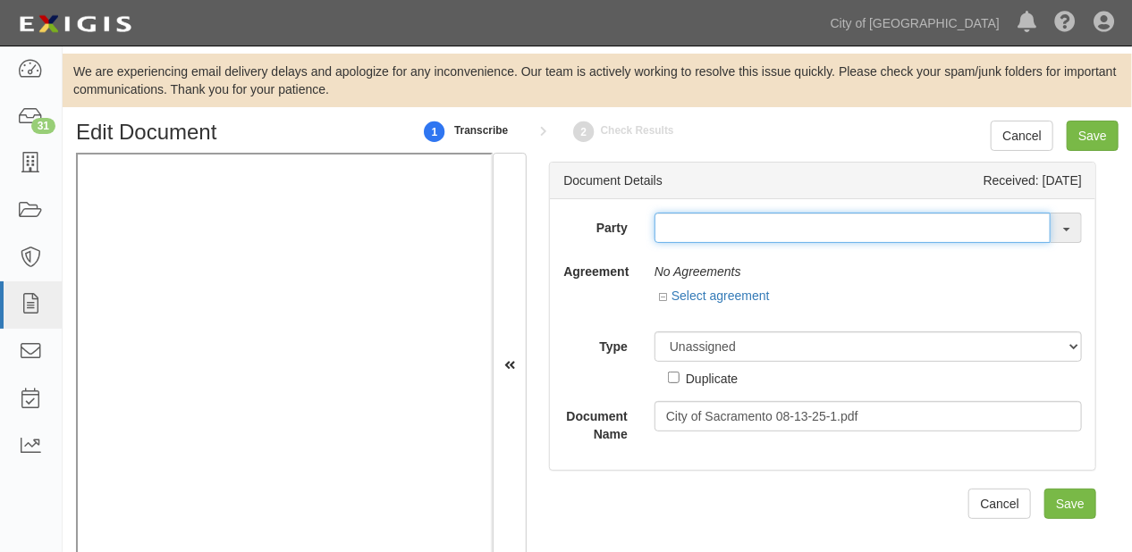
click at [664, 233] on input "text" at bounding box center [852, 228] width 396 height 30
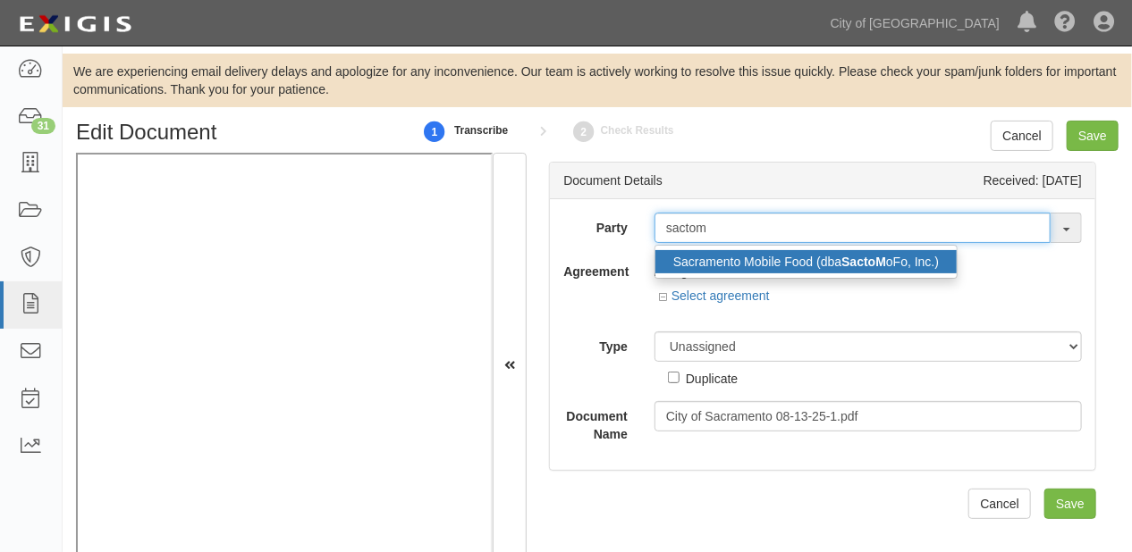
type input "sactom"
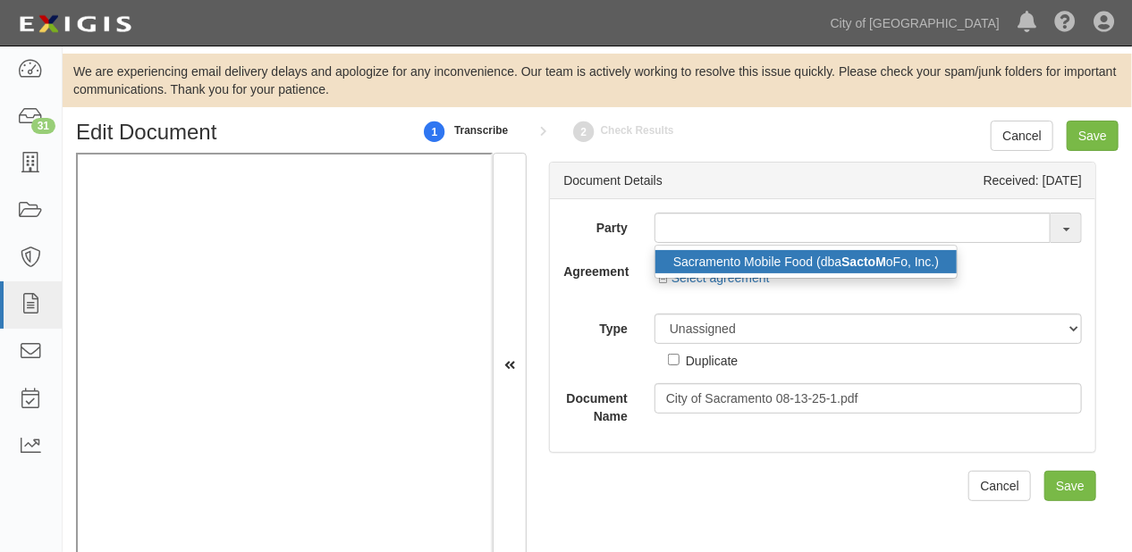
click at [678, 254] on link "Sacramento Mobile Food (dba SactoM oFo, Inc.)" at bounding box center [805, 261] width 301 height 23
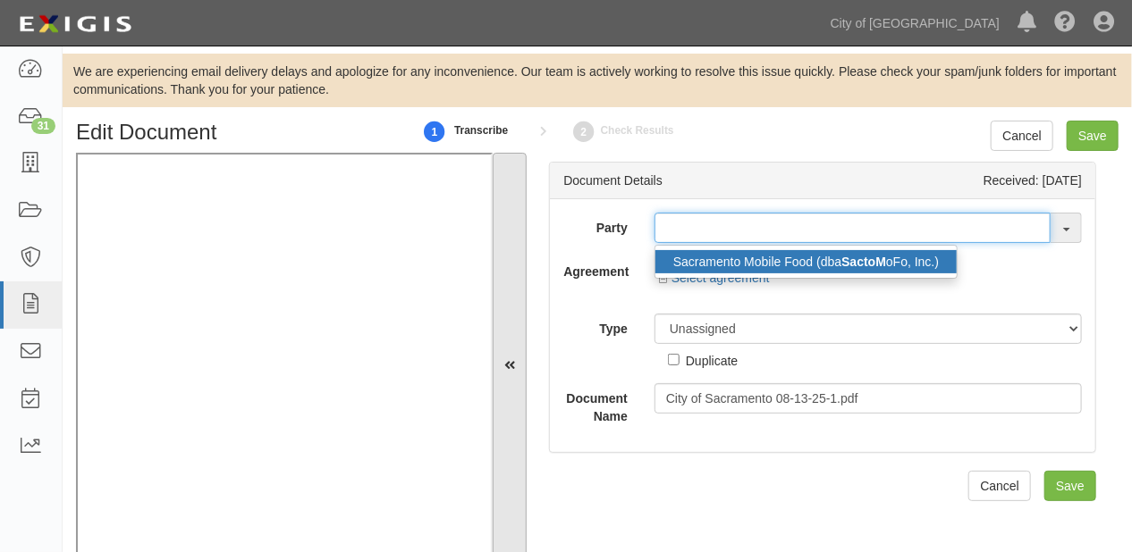
type input "Sacramento Mobile Food (dba SactoMoFo, Inc.)"
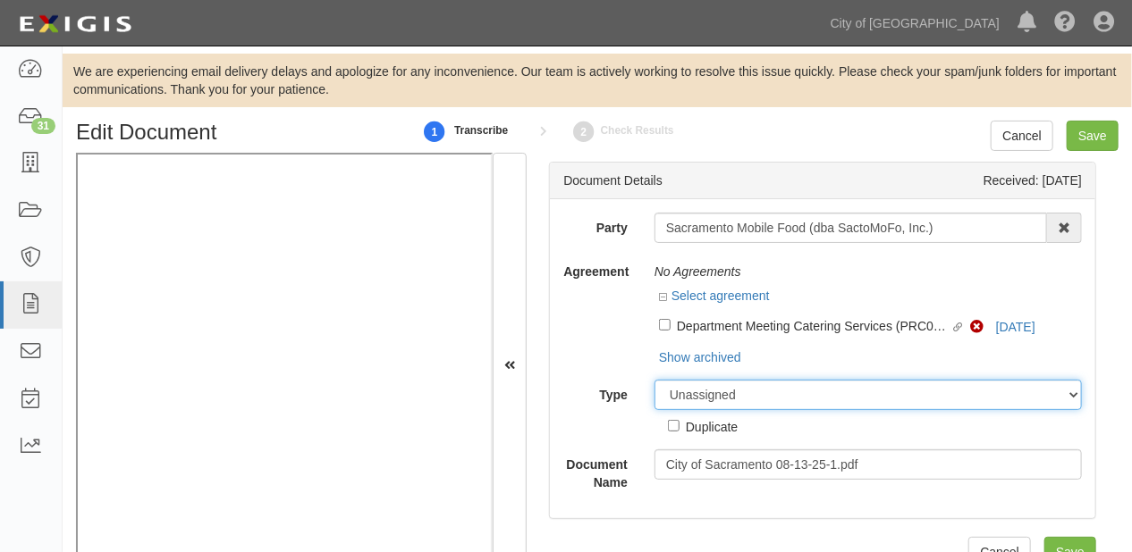
click at [704, 386] on select "Unassigned Binder Cancellation Notice Certificate Contract Endorsement Insuranc…" at bounding box center [867, 395] width 427 height 30
select select "OtherDetail"
click at [654, 380] on select "Unassigned Binder Cancellation Notice Certificate Contract Endorsement Insuranc…" at bounding box center [867, 395] width 427 height 30
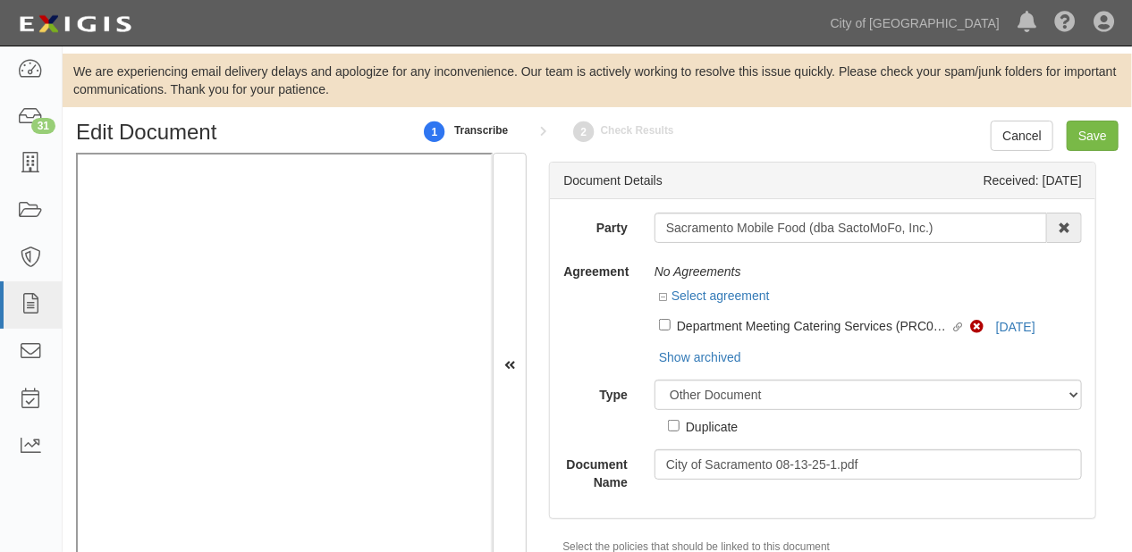
click at [694, 429] on div "Duplicate" at bounding box center [712, 427] width 52 height 20
click at [679, 429] on input "Duplicate" at bounding box center [674, 426] width 12 height 12
checkbox input "true"
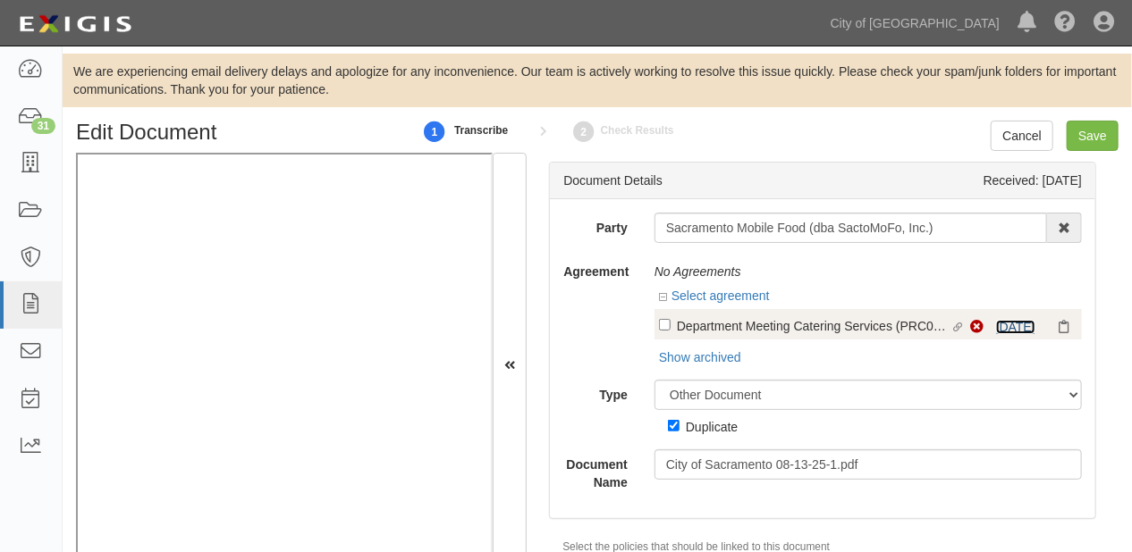
click at [1005, 328] on link "[DATE]" at bounding box center [1015, 327] width 39 height 14
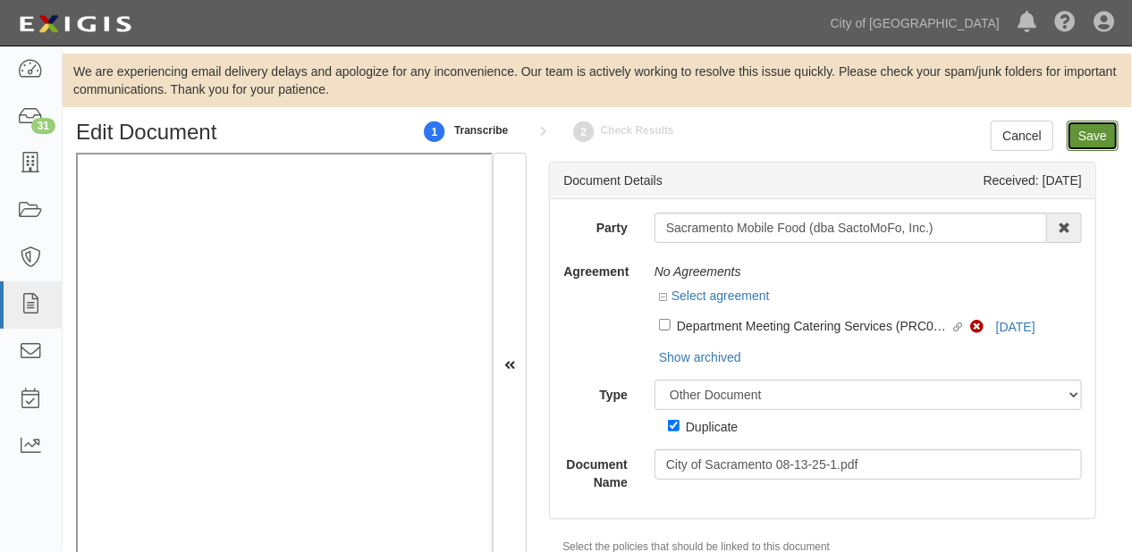
click at [1097, 134] on input "Save" at bounding box center [1092, 136] width 52 height 30
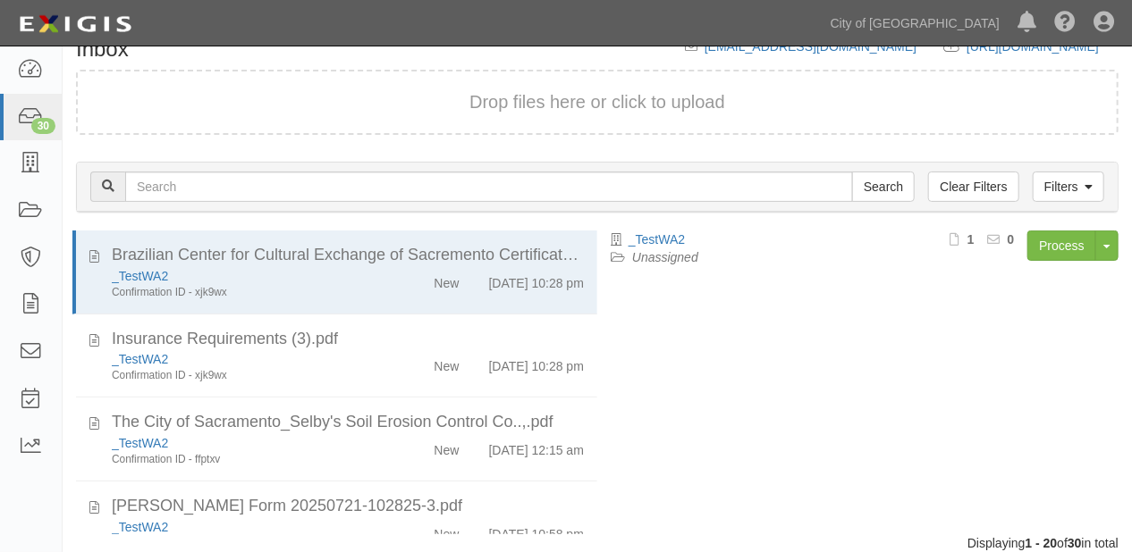
scroll to position [178, 0]
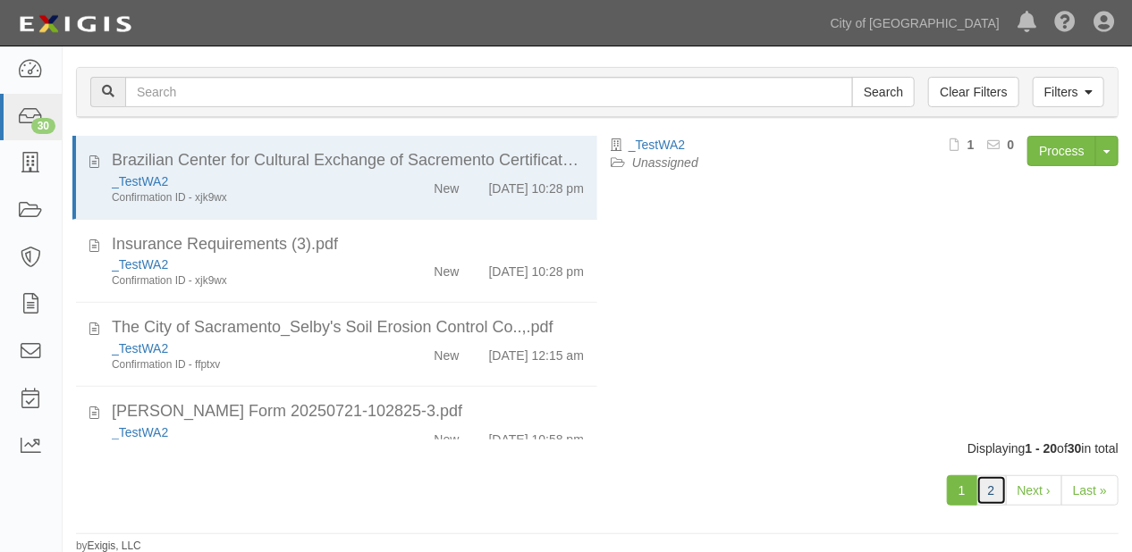
click at [988, 476] on link "2" at bounding box center [991, 491] width 30 height 30
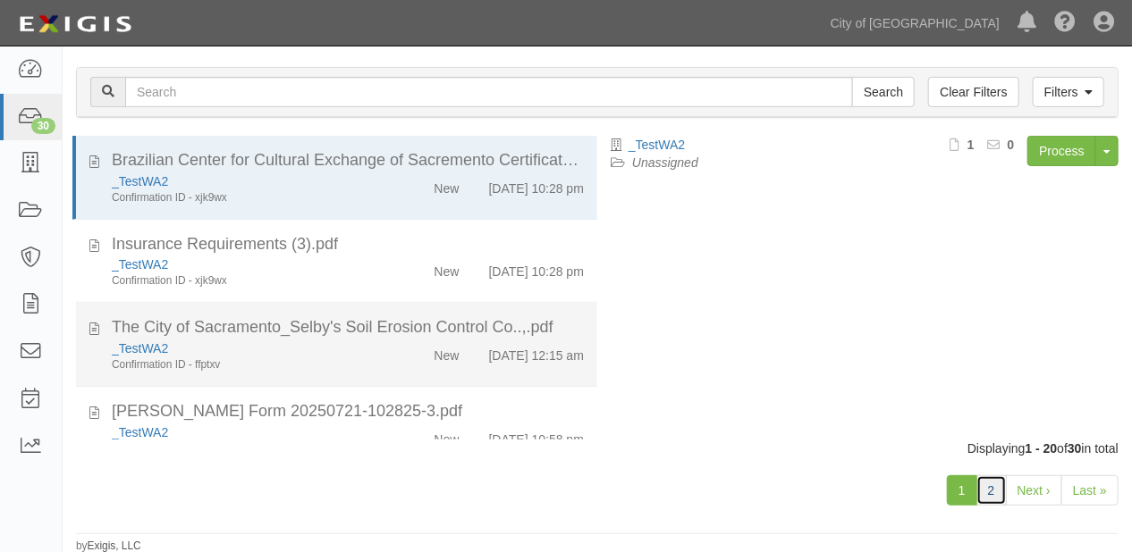
scroll to position [429, 0]
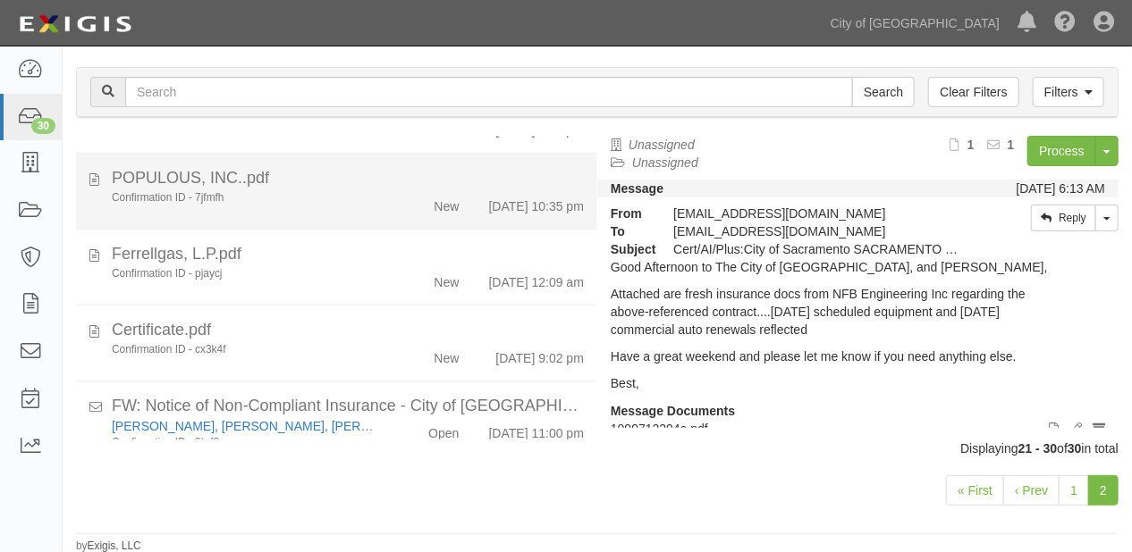
scroll to position [334, 0]
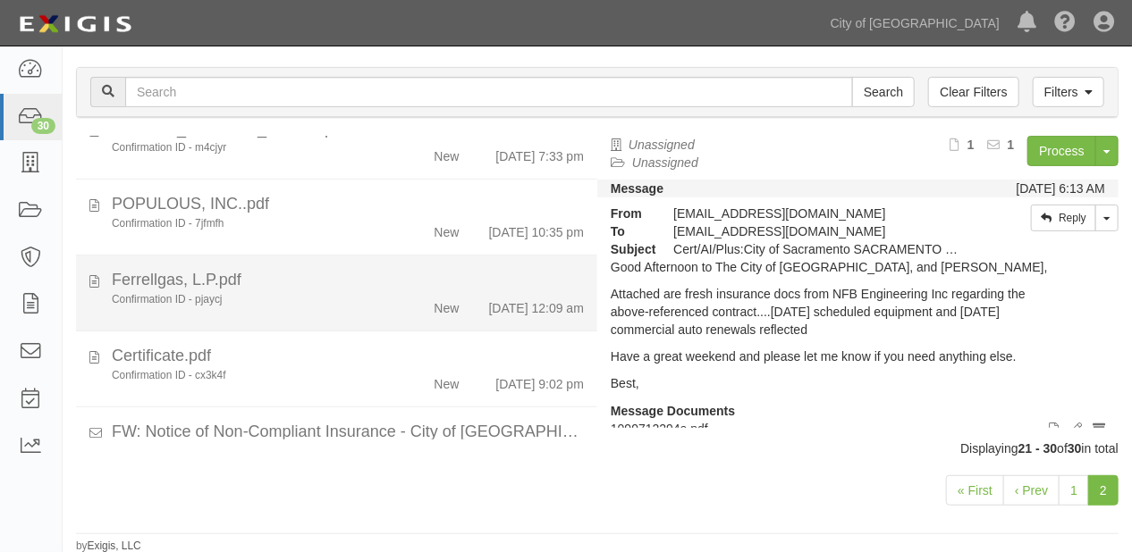
click at [489, 317] on div "[DATE] 12:09 am" at bounding box center [536, 304] width 95 height 25
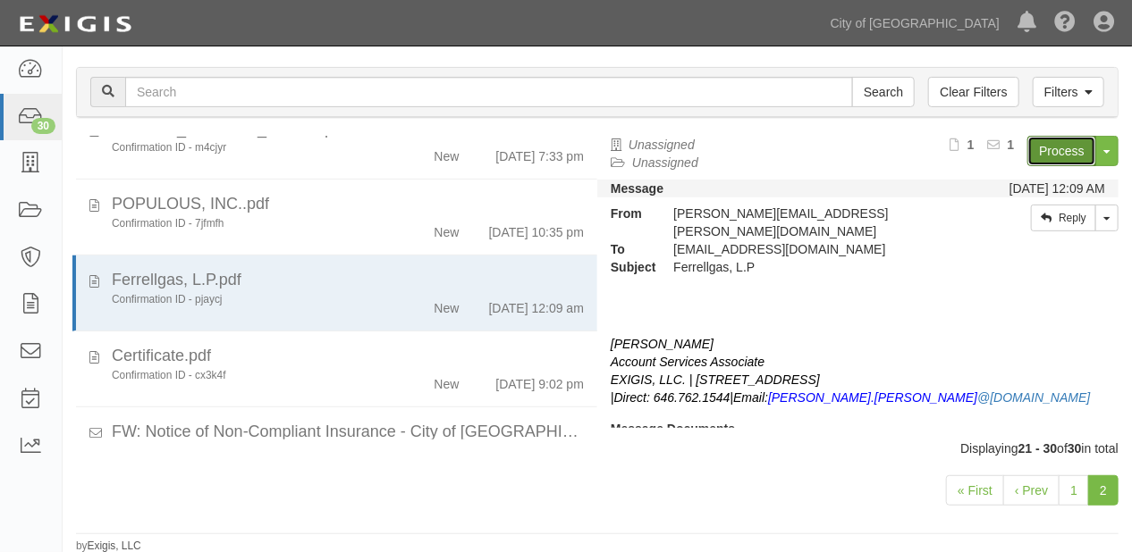
click at [1050, 154] on link "Process" at bounding box center [1061, 151] width 69 height 30
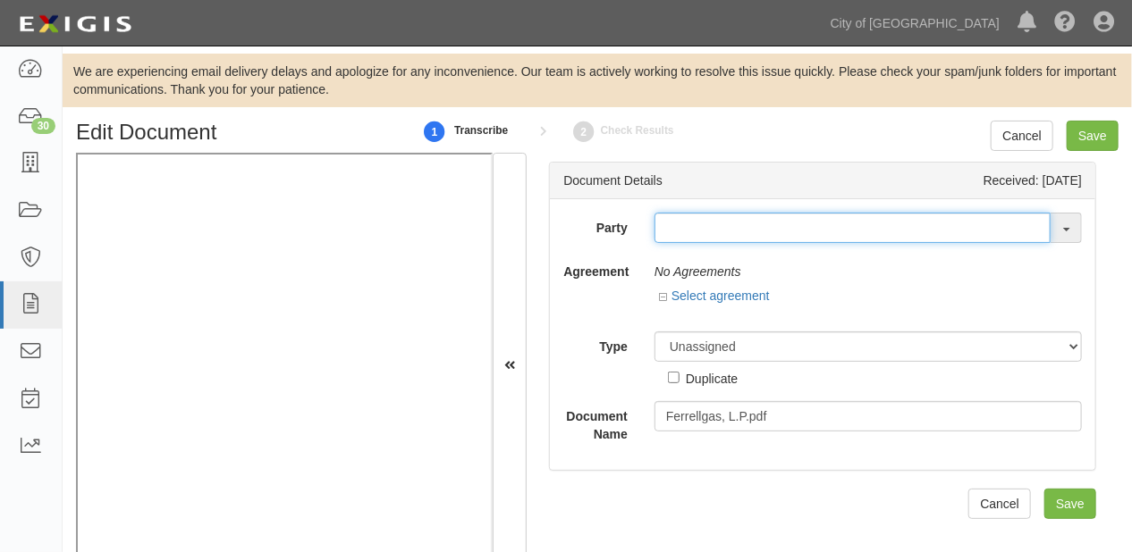
click at [690, 232] on input "text" at bounding box center [852, 228] width 396 height 30
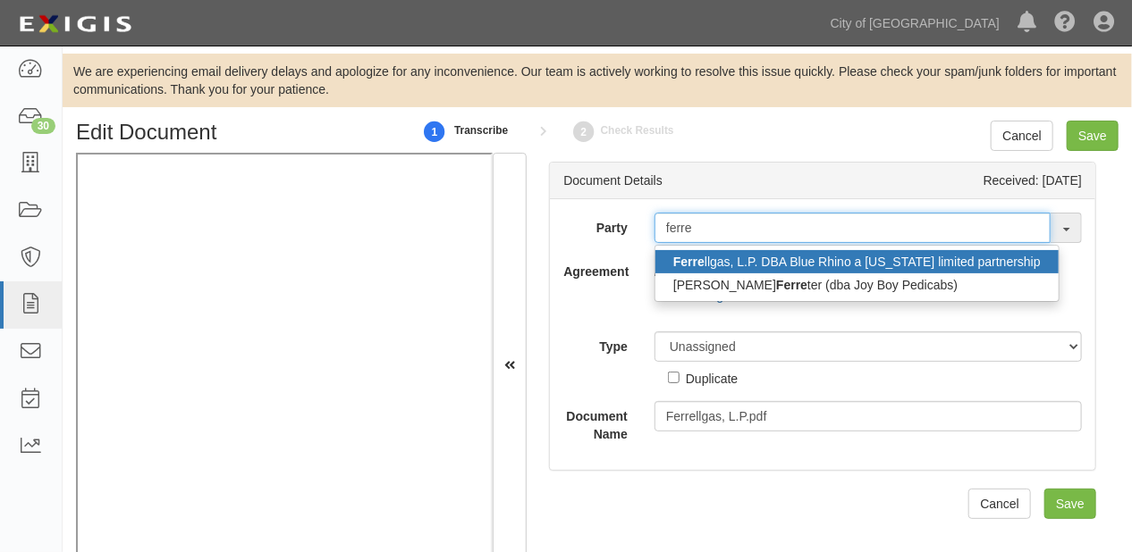
type input "ferre"
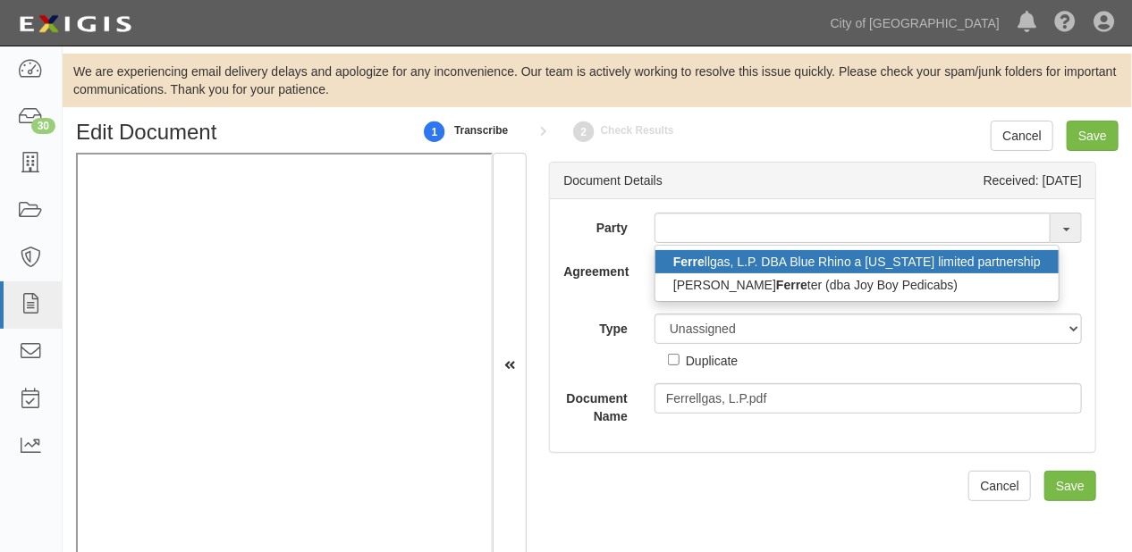
click at [797, 252] on link "Ferre llgas, L.P. DBA Blue Rhino a Delaware limited partnership" at bounding box center [856, 261] width 403 height 23
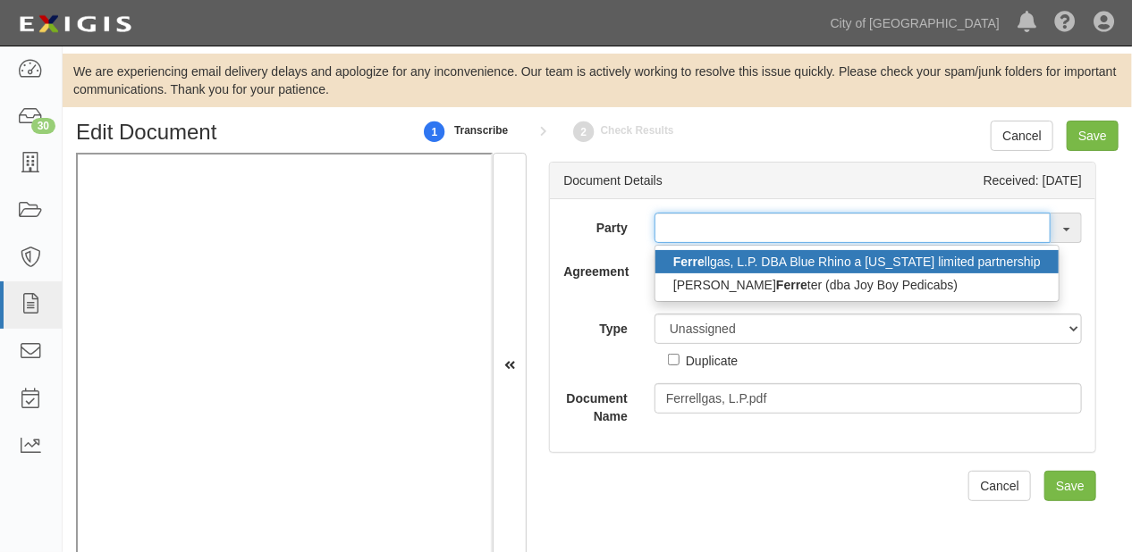
type input "Ferrellgas, L.P. DBA Blue Rhino a [US_STATE] limited partnership"
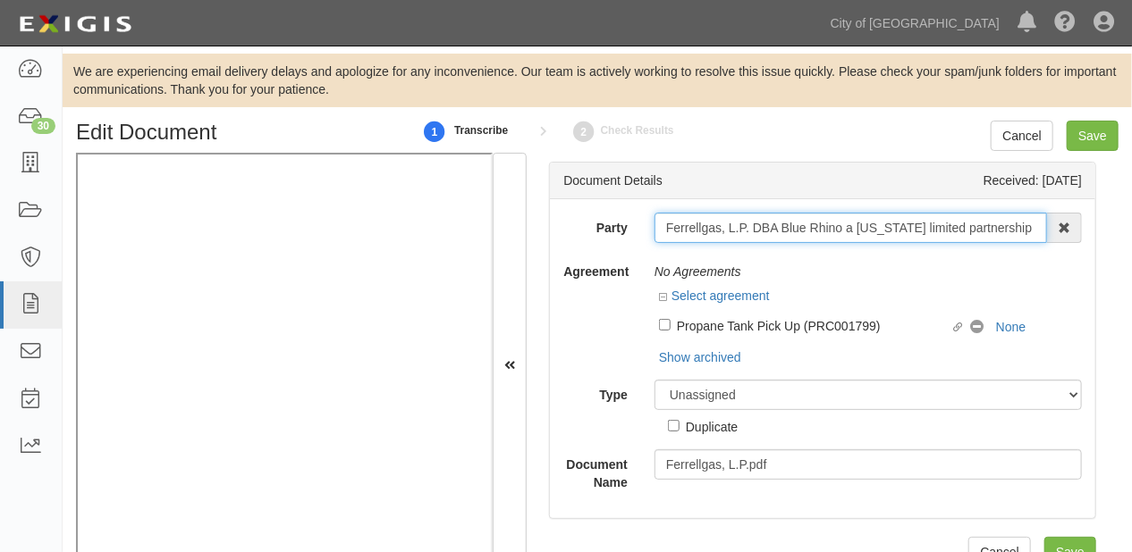
click at [665, 233] on input "Ferrellgas, L.P. DBA Blue Rhino a [US_STATE] limited partnership" at bounding box center [850, 228] width 392 height 30
drag, startPoint x: 662, startPoint y: 233, endPoint x: 1073, endPoint y: 231, distance: 411.2
click at [1073, 231] on div "Ferrellgas, L.P. DBA Blue Rhino a Delaware limited partnership Ferre llgas, L.P…" at bounding box center [868, 228] width 454 height 30
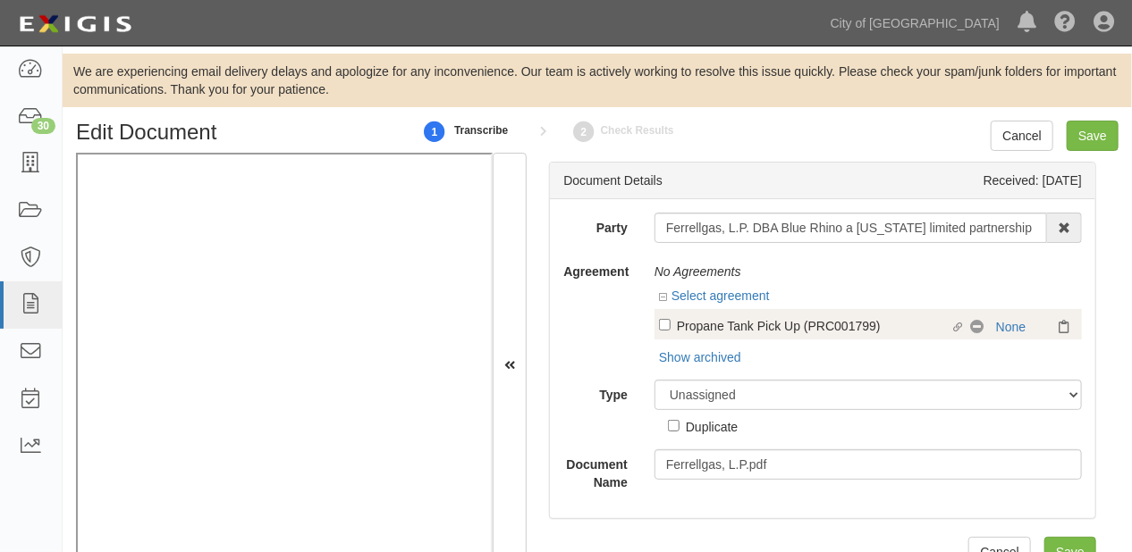
click at [725, 315] on div "Linked agreement Propane Tank Pick Up (PRC001799) Linked agreement No Coverage …" at bounding box center [867, 324] width 427 height 30
click at [728, 335] on label "Linked agreement Propane Tank Pick Up (PRC001799) Linked agreement" at bounding box center [814, 328] width 311 height 24
click at [670, 331] on input "Linked agreement Propane Tank Pick Up (PRC001799) Linked agreement" at bounding box center [665, 325] width 12 height 12
checkbox input "true"
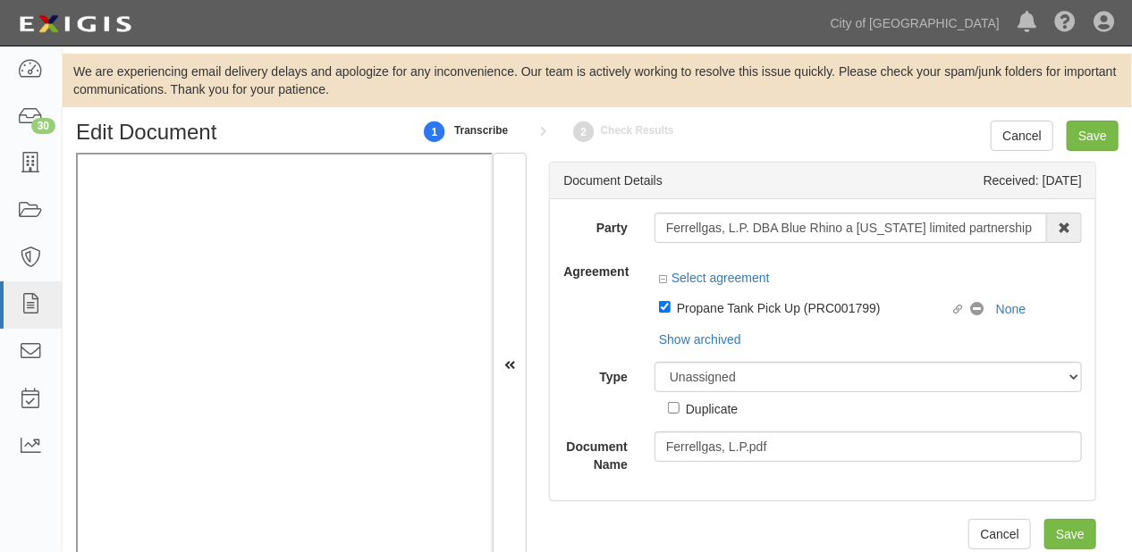
click at [740, 393] on div "Unassigned Binder Cancellation Notice Certificate Contract Endorsement Insuranc…" at bounding box center [868, 390] width 454 height 56
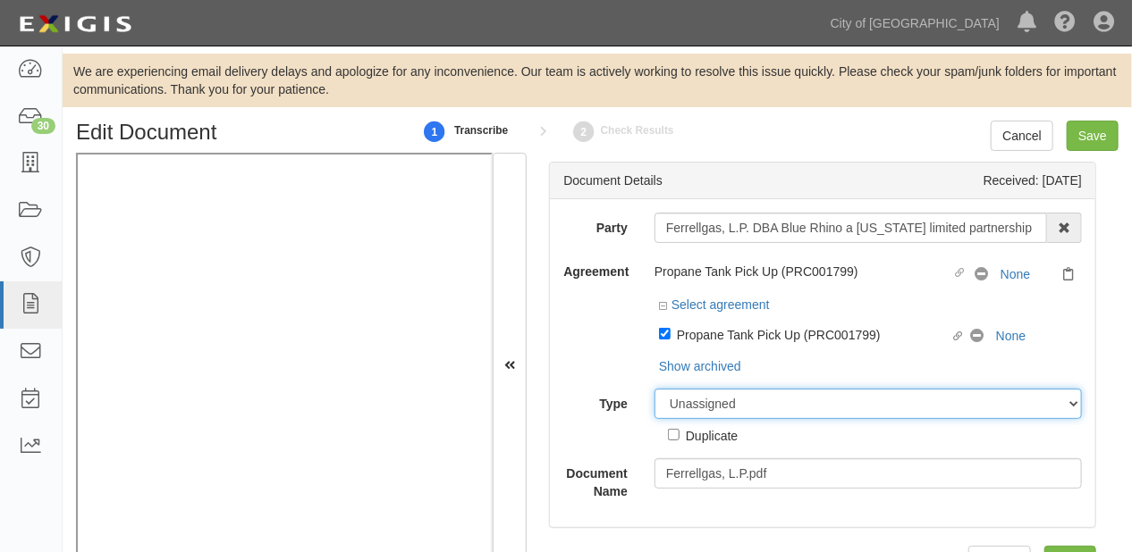
click at [738, 387] on div "Party Ferrellgas, L.P. DBA Blue Rhino a Delaware limited partnership Ferre llga…" at bounding box center [822, 357] width 518 height 288
select select "CertificateDetail"
click at [654, 390] on select "Unassigned Binder Cancellation Notice Certificate Contract Endorsement Insuranc…" at bounding box center [867, 404] width 427 height 30
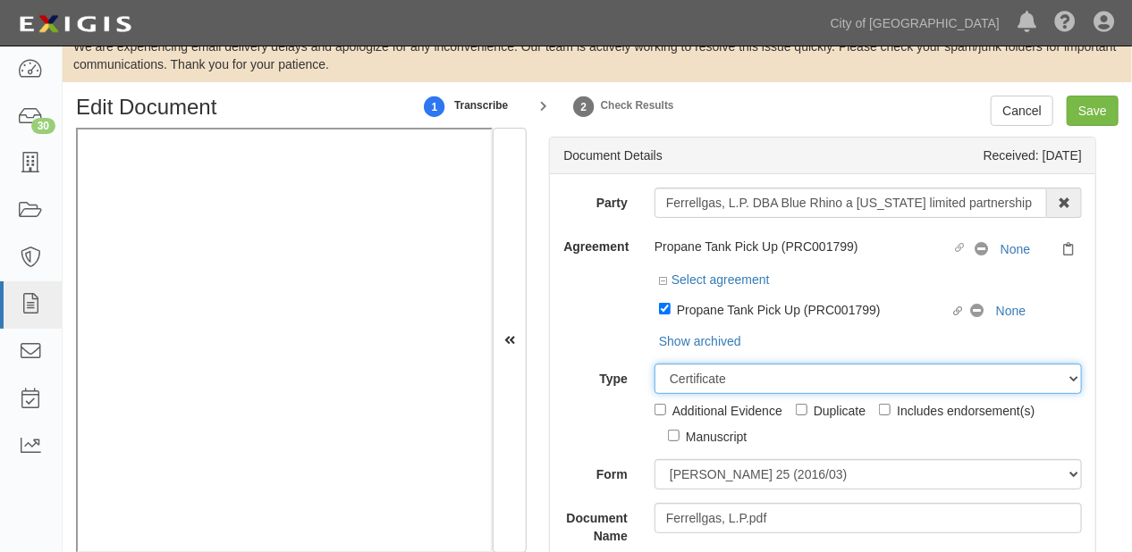
scroll to position [51, 0]
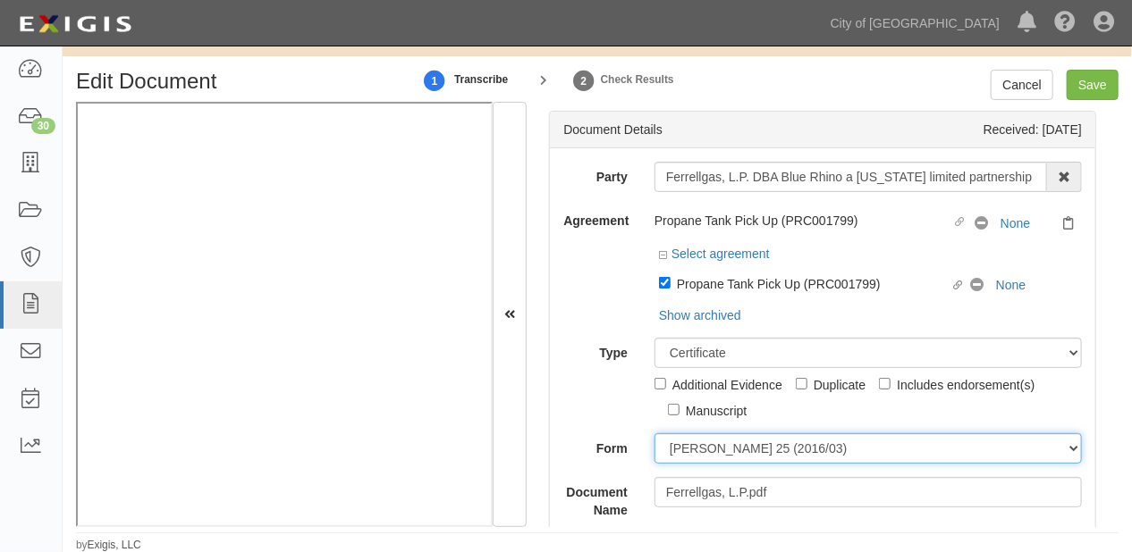
drag, startPoint x: 709, startPoint y: 438, endPoint x: 697, endPoint y: 463, distance: 27.6
click at [709, 438] on select "ACORD 25 (2016/03) ACORD 101 ACORD 855 NY (2014/05) General" at bounding box center [867, 449] width 427 height 30
select select "GeneralFormDetail"
click at [654, 434] on select "ACORD 25 (2016/03) ACORD 101 ACORD 855 NY (2014/05) General" at bounding box center [867, 449] width 427 height 30
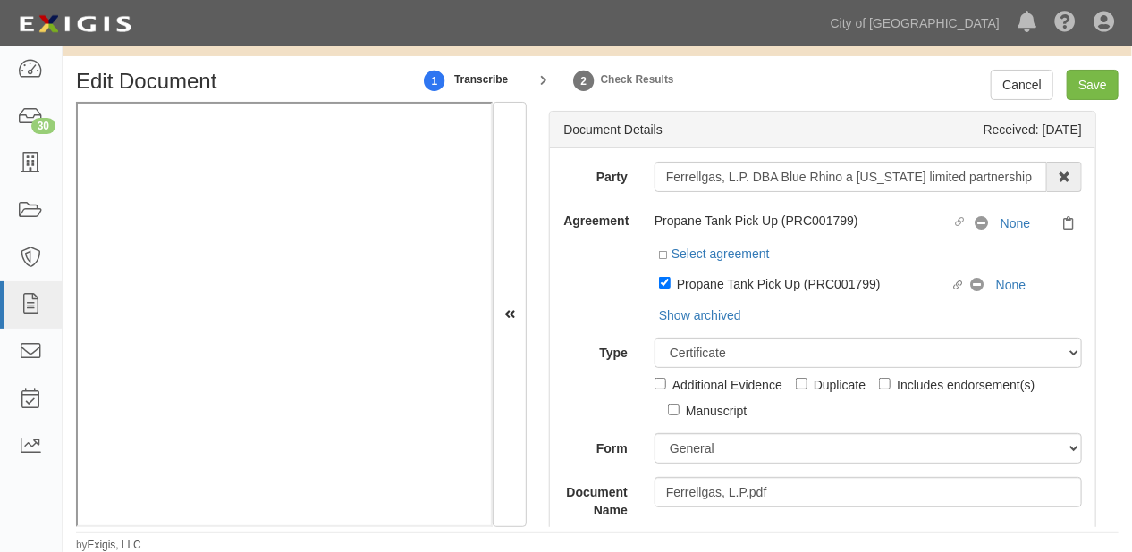
click at [445, 528] on div "Edit Document 1 Transcribe 2 Check Results Cancel Save Document Details Receive…" at bounding box center [597, 312] width 1069 height 484
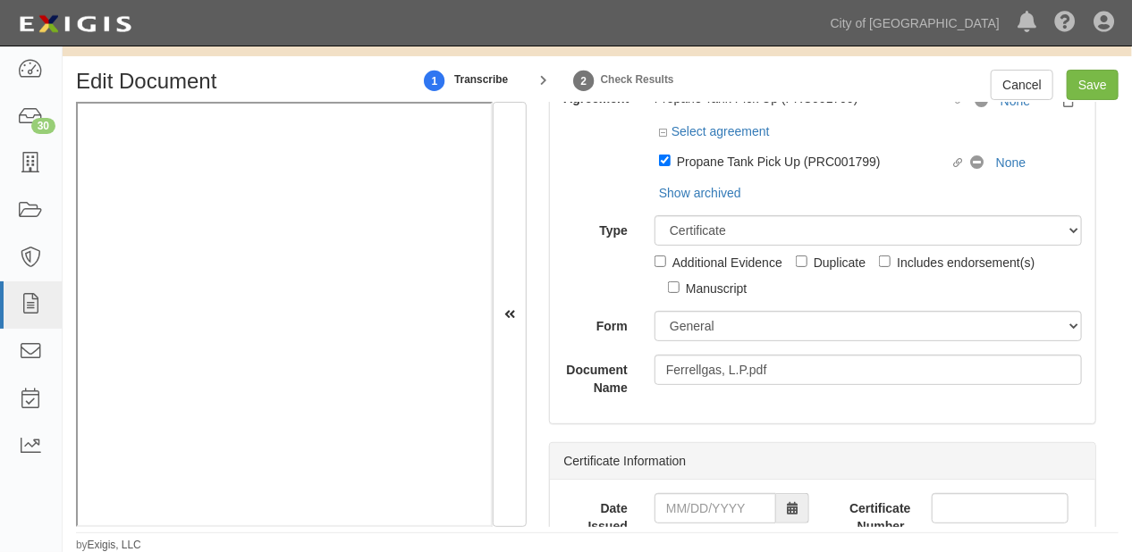
scroll to position [215, 0]
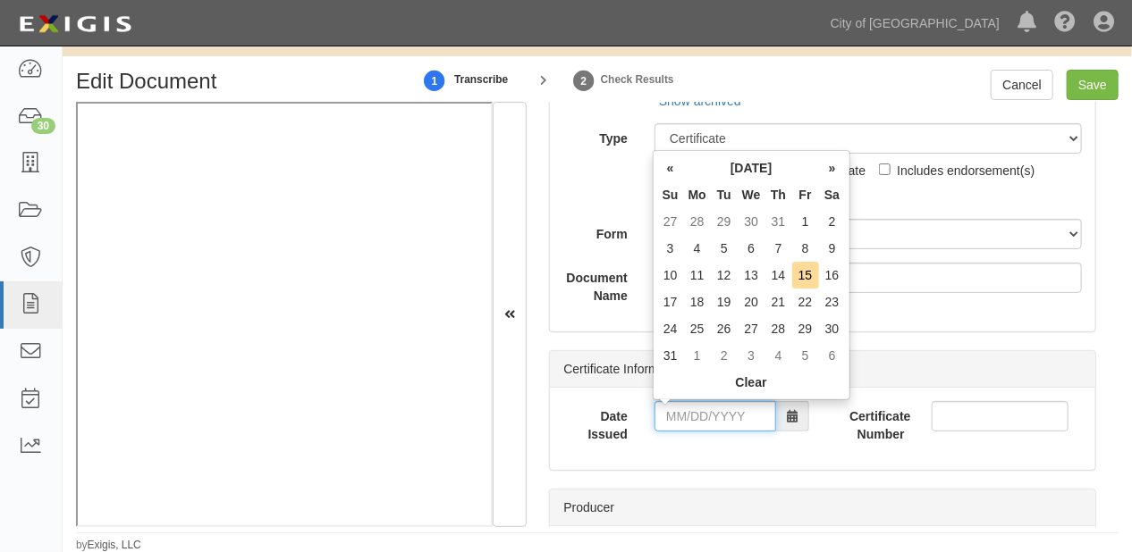
click at [737, 426] on input "Date Issued" at bounding box center [715, 416] width 122 height 30
click at [668, 168] on th "«" at bounding box center [670, 168] width 27 height 27
click at [724, 332] on td "29" at bounding box center [724, 329] width 27 height 27
type input "07/29/2025"
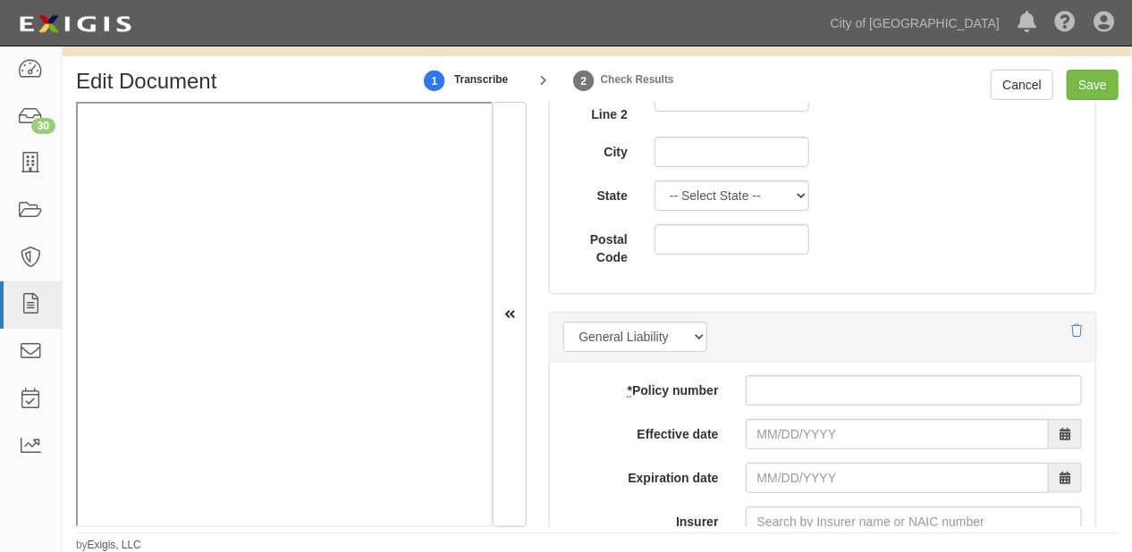
scroll to position [1359, 0]
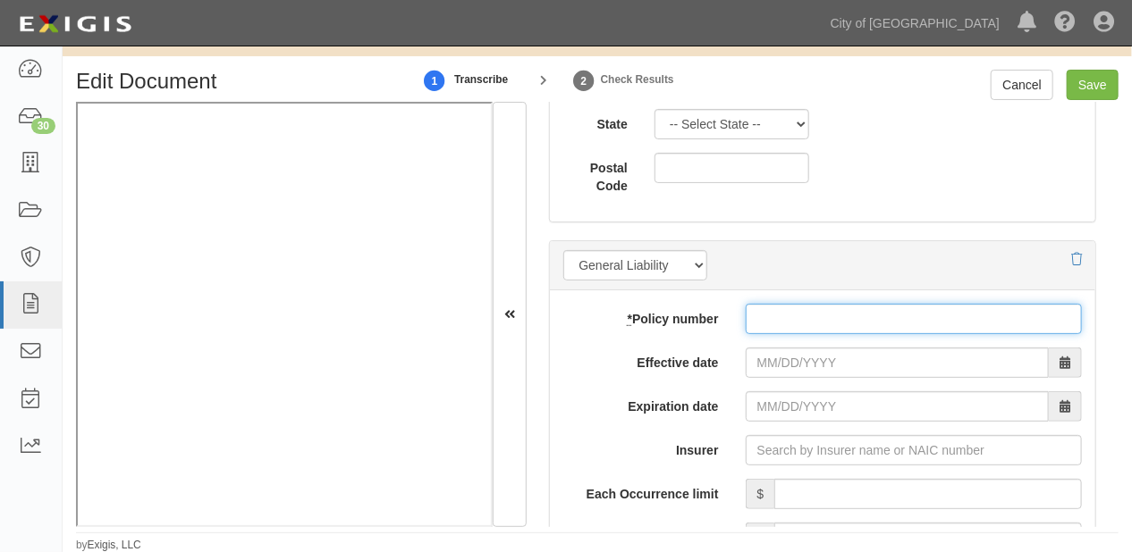
click at [840, 312] on input "* Policy number" at bounding box center [914, 319] width 336 height 30
type input "mwzy-302658-25"
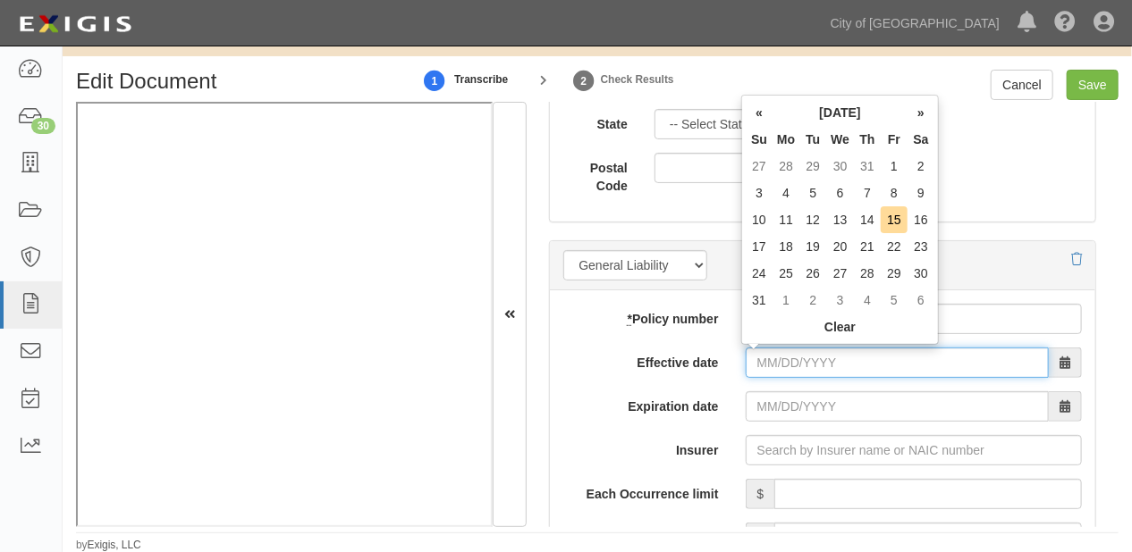
click at [812, 361] on input "Effective date" at bounding box center [897, 363] width 303 height 30
click at [900, 161] on td "1" at bounding box center [894, 166] width 27 height 27
type input "08/01/2025"
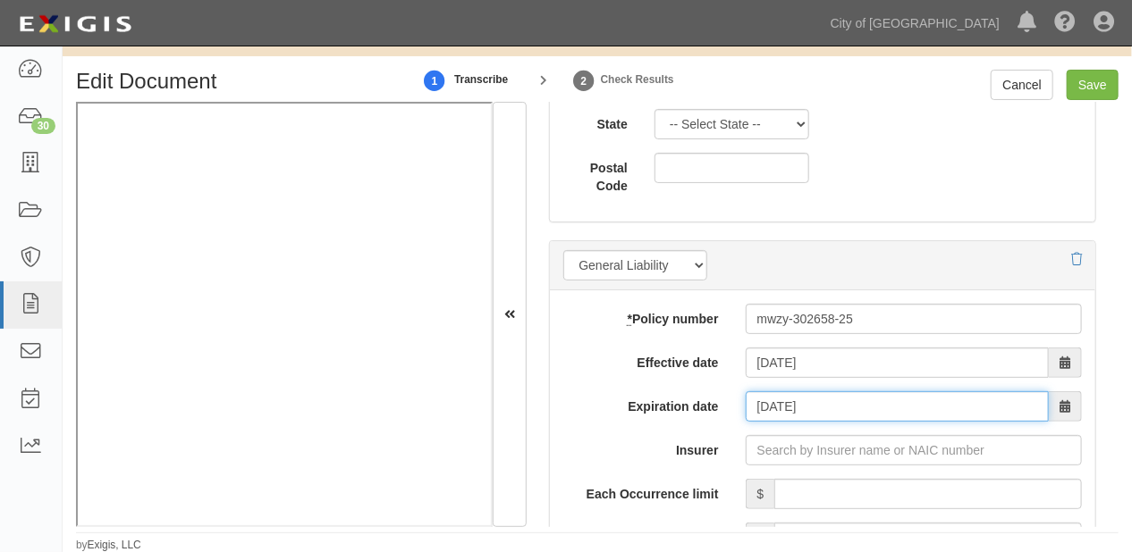
click at [799, 408] on input "08/01/2026" at bounding box center [897, 407] width 303 height 30
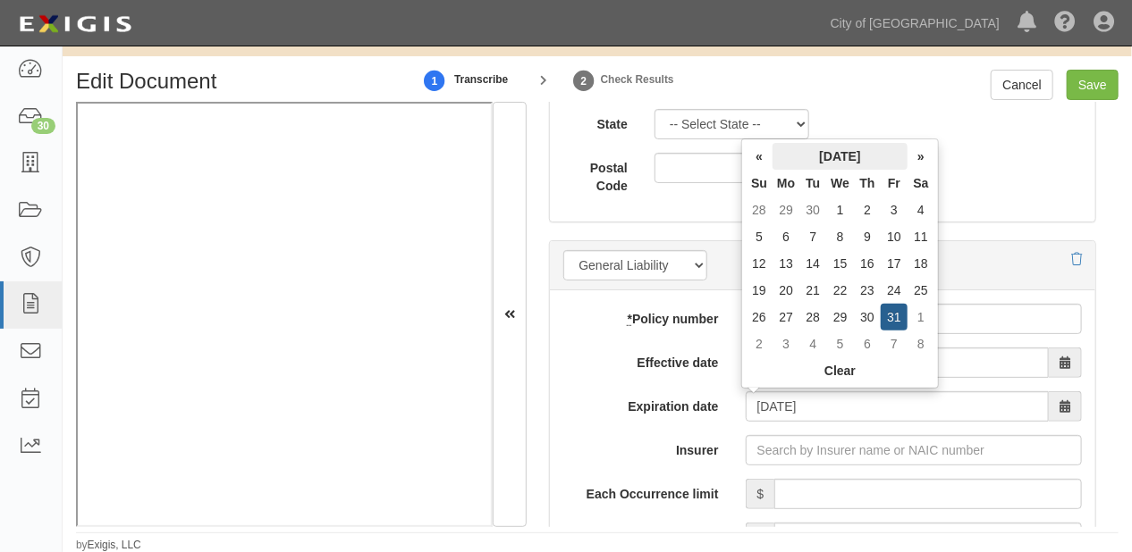
click at [823, 154] on th "July 2026" at bounding box center [839, 156] width 135 height 27
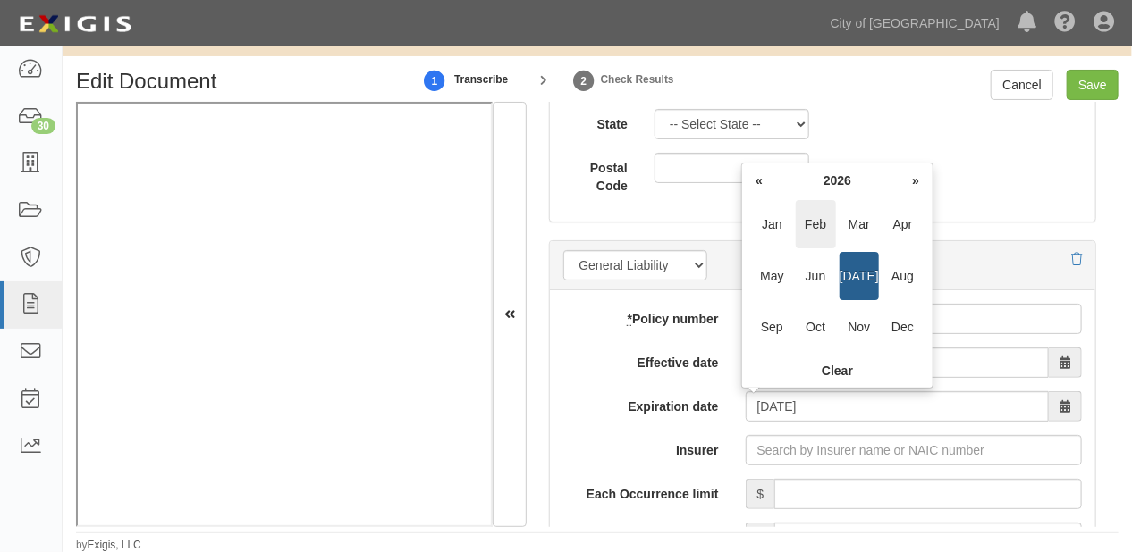
click at [804, 227] on span "Feb" at bounding box center [816, 224] width 40 height 48
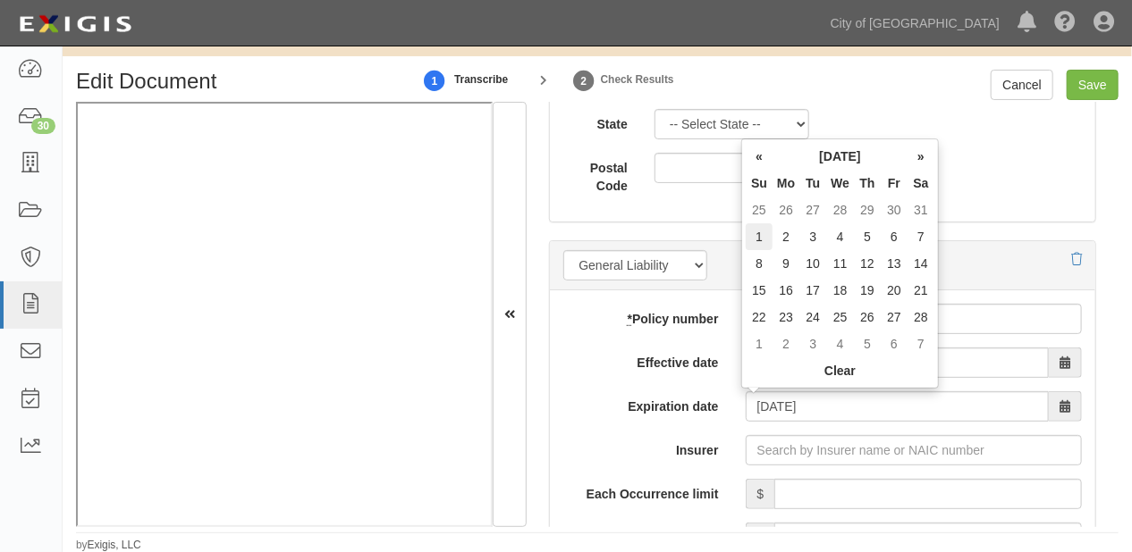
click at [759, 234] on td "1" at bounding box center [759, 236] width 27 height 27
type input "02/01/2026"
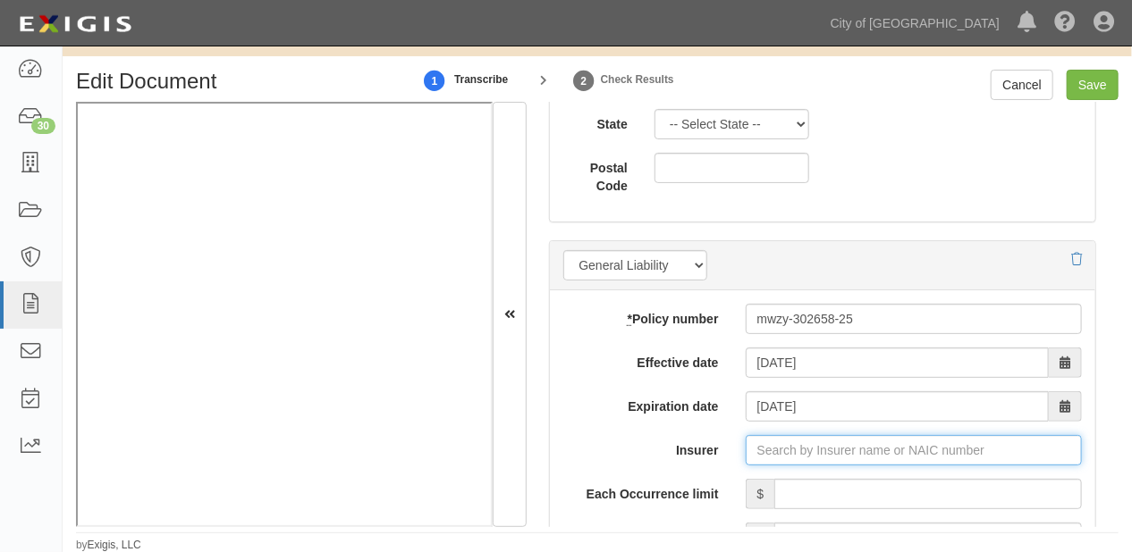
click at [797, 447] on input "Insurer" at bounding box center [914, 450] width 336 height 30
type input "21st Century Advantage Insurance Company (25232) NR Rating"
type input "2"
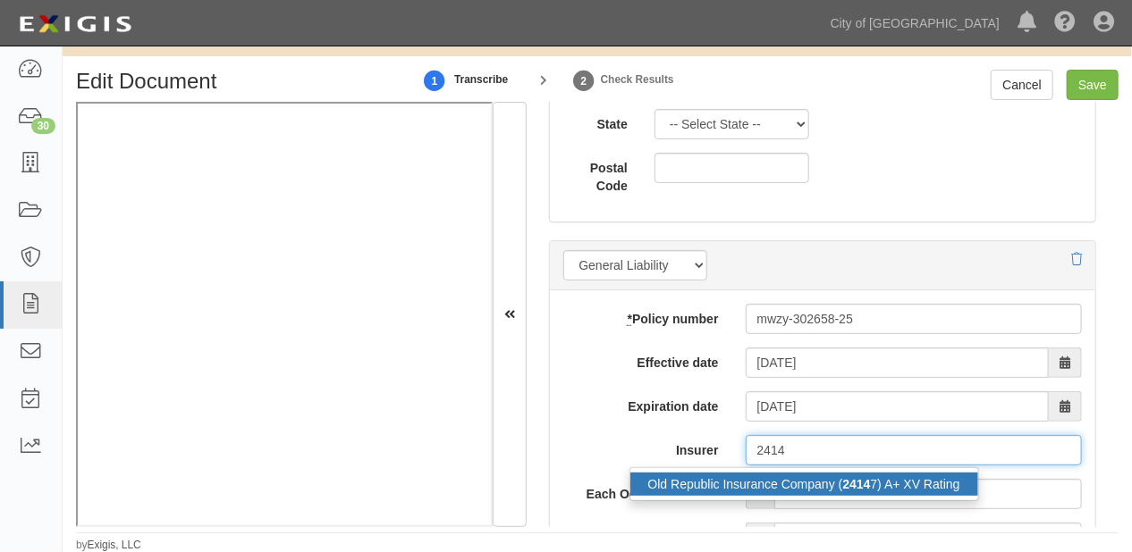
click at [869, 476] on div "Old Republic Insurance Company ( 2414 7) A+ XV Rating" at bounding box center [804, 484] width 348 height 23
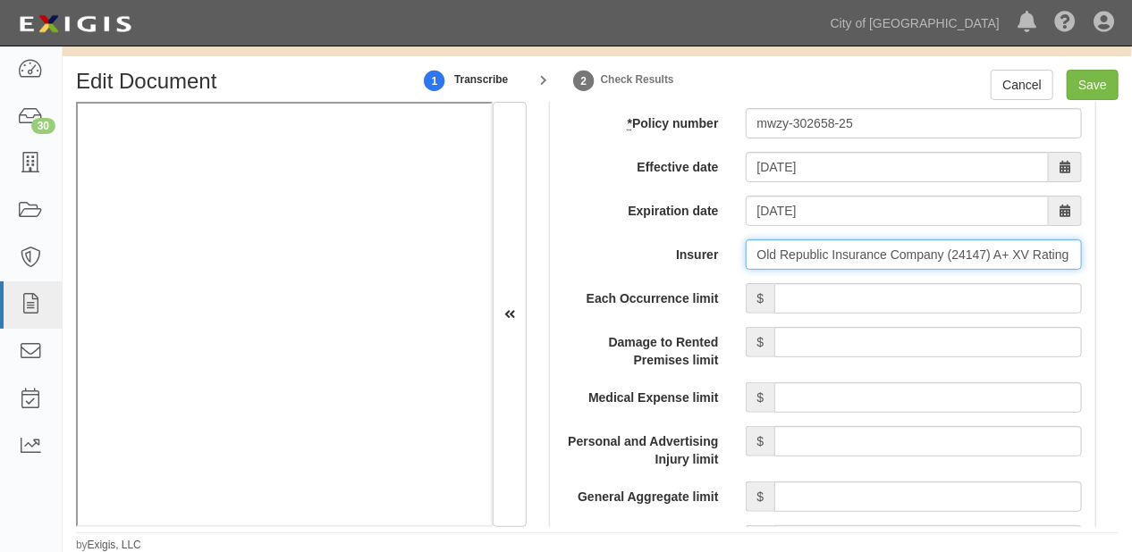
scroll to position [1573, 0]
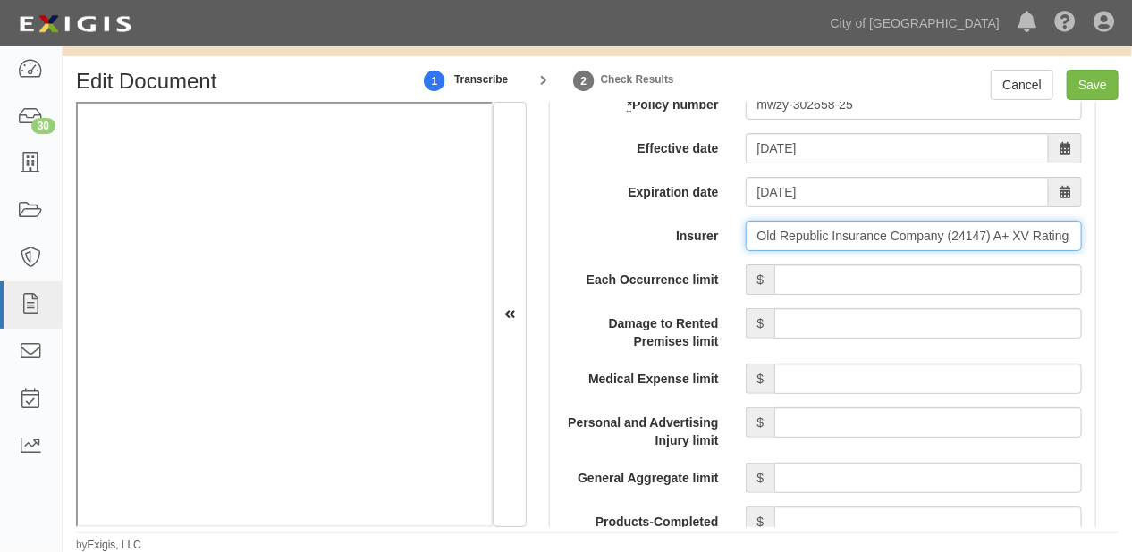
type input "Old Republic Insurance Company (24147) A+ XV Rating"
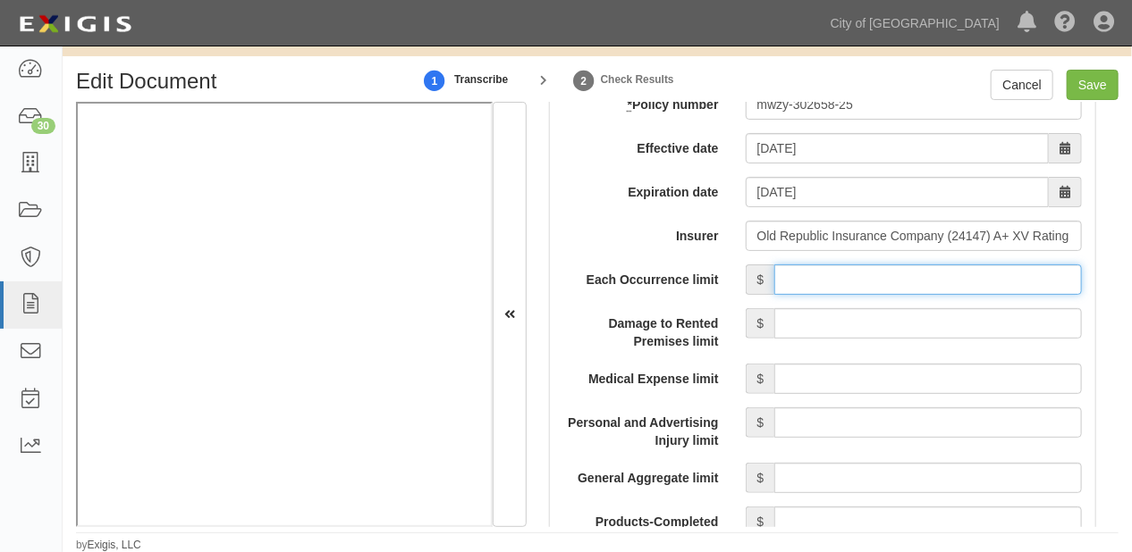
click at [874, 265] on input "Each Occurrence limit" at bounding box center [928, 280] width 308 height 30
type input "3,000,000"
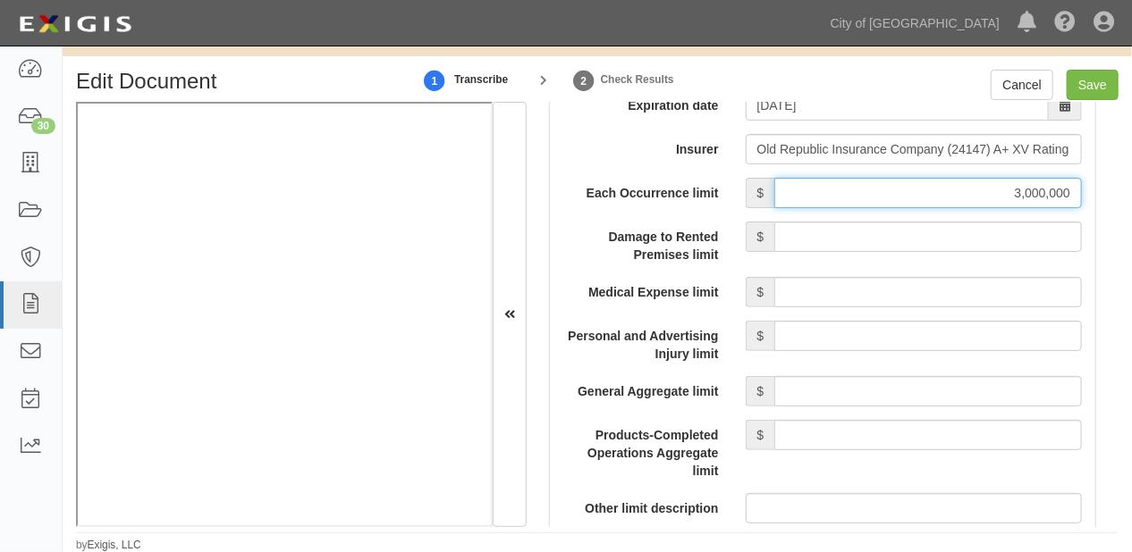
scroll to position [1716, 0]
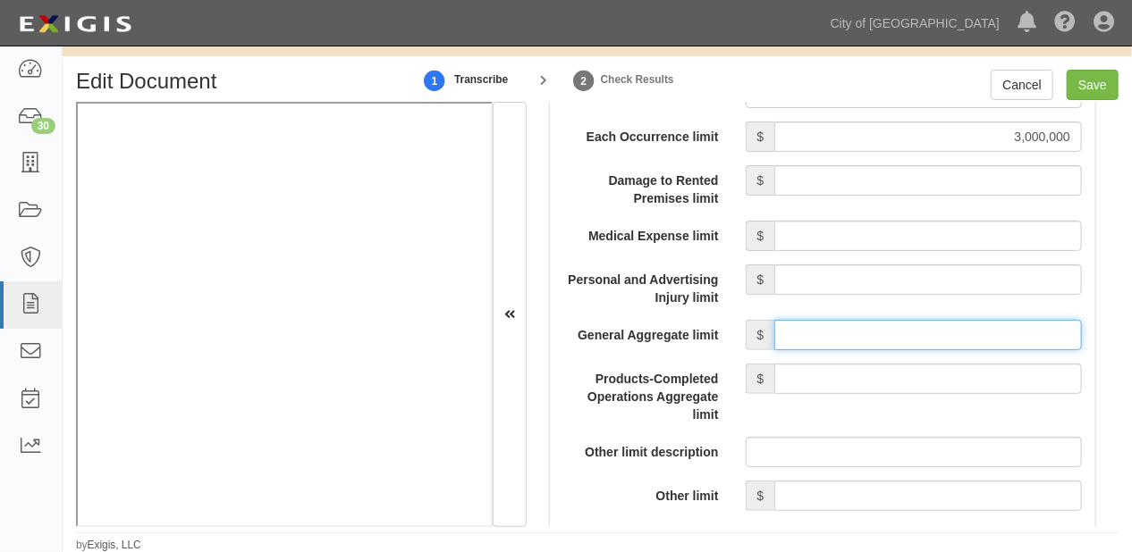
click at [840, 329] on input "General Aggregate limit" at bounding box center [928, 335] width 308 height 30
type input "10,000,000"
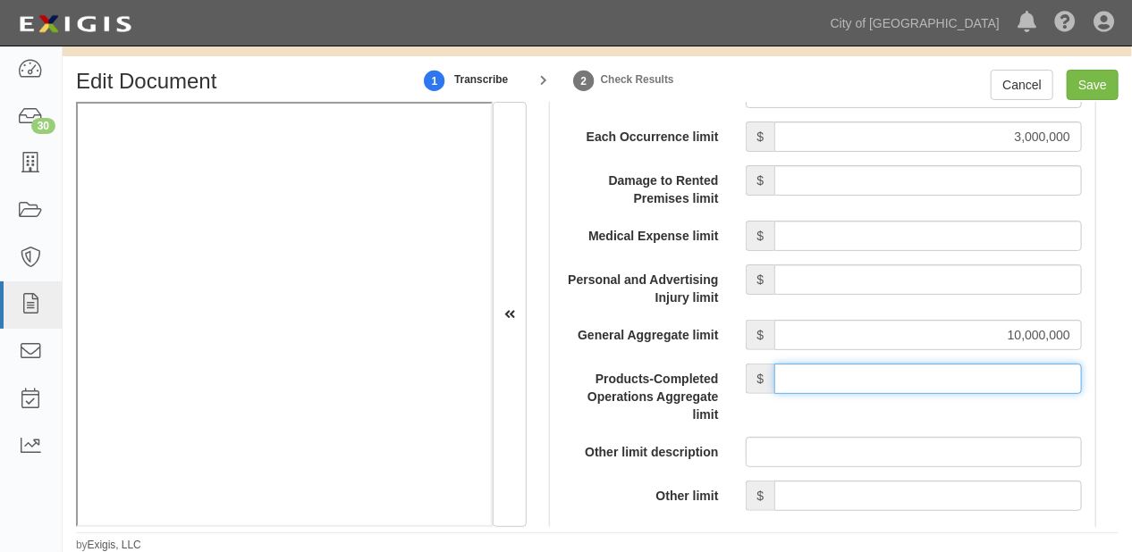
click at [908, 375] on input "Products-Completed Operations Aggregate limit" at bounding box center [928, 379] width 308 height 30
type input "3,000,000"
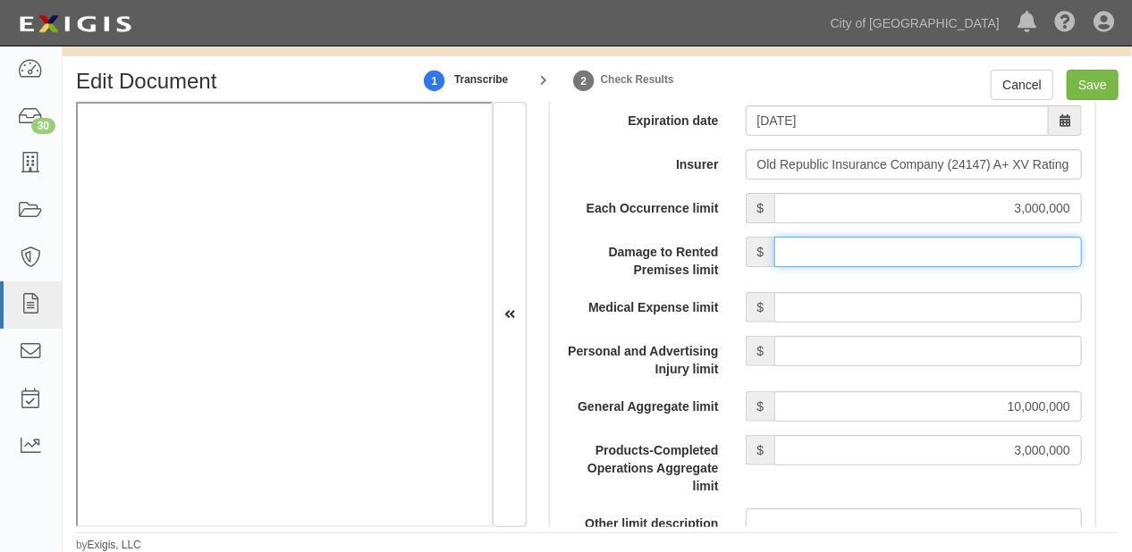
click at [889, 245] on input "Damage to Rented Premises limit" at bounding box center [928, 252] width 308 height 30
type input "1,000,000"
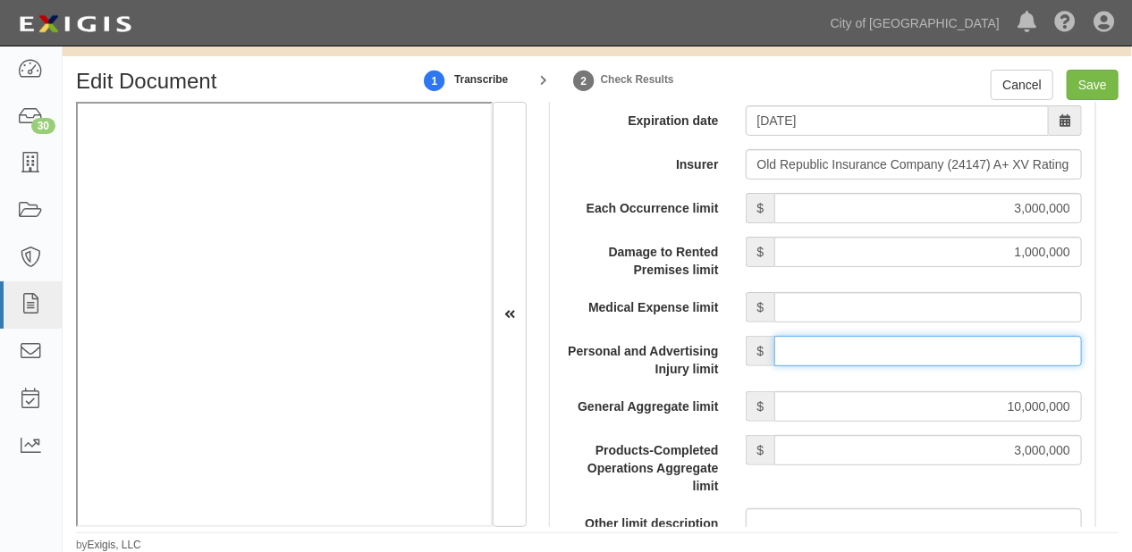
click at [926, 354] on input "Personal and Advertising Injury limit" at bounding box center [928, 351] width 308 height 30
type input "3,000,000"
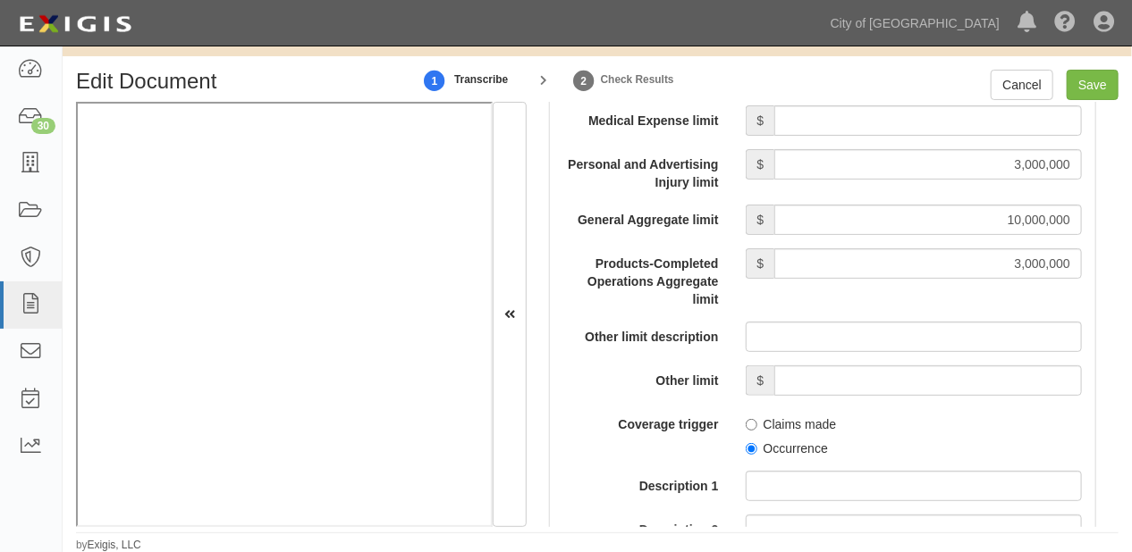
scroll to position [1859, 0]
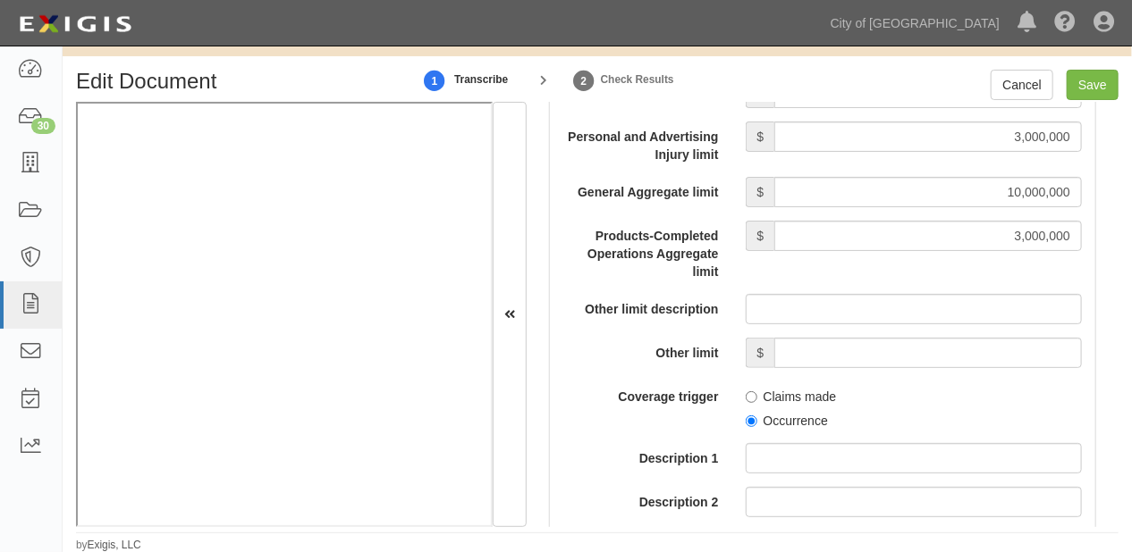
click at [780, 421] on label "Occurrence" at bounding box center [787, 421] width 82 height 18
click at [757, 421] on input "Occurrence" at bounding box center [752, 422] width 12 height 12
radio input "true"
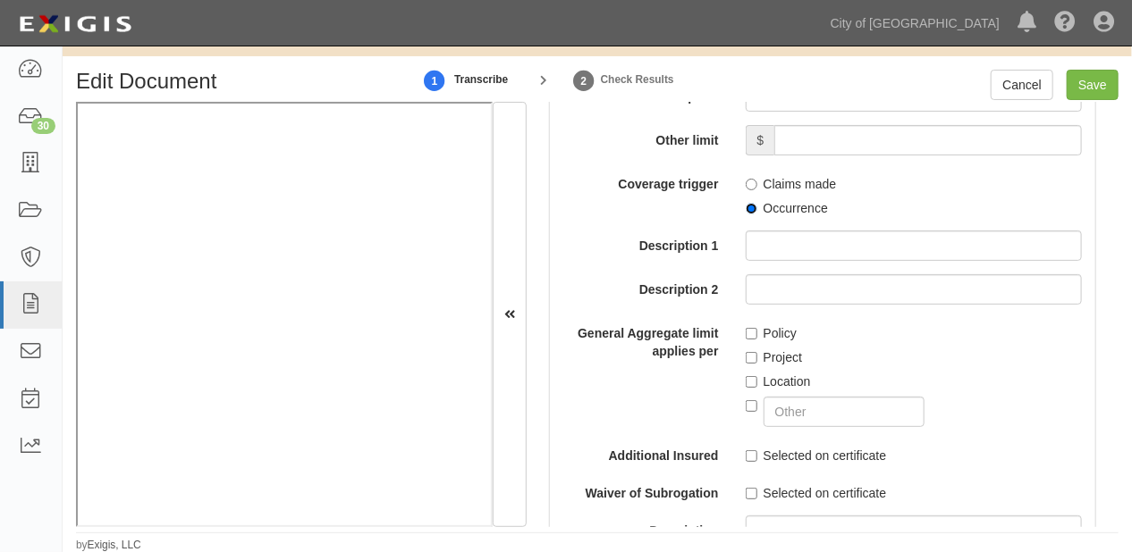
scroll to position [2074, 0]
click at [757, 326] on label "Policy" at bounding box center [771, 332] width 51 height 18
click at [757, 326] on input "Policy" at bounding box center [752, 332] width 12 height 12
checkbox input "true"
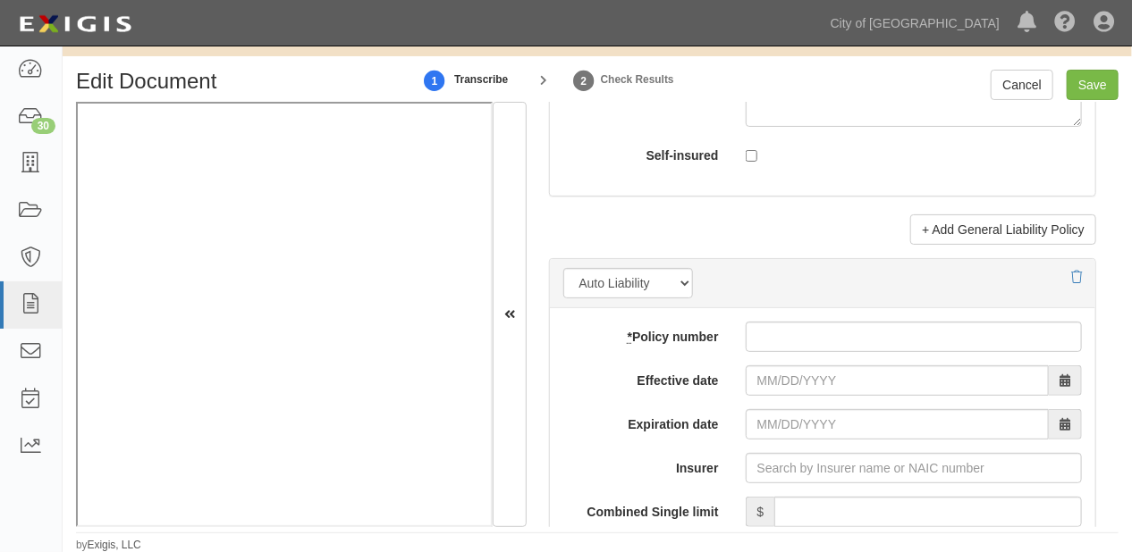
scroll to position [2575, 0]
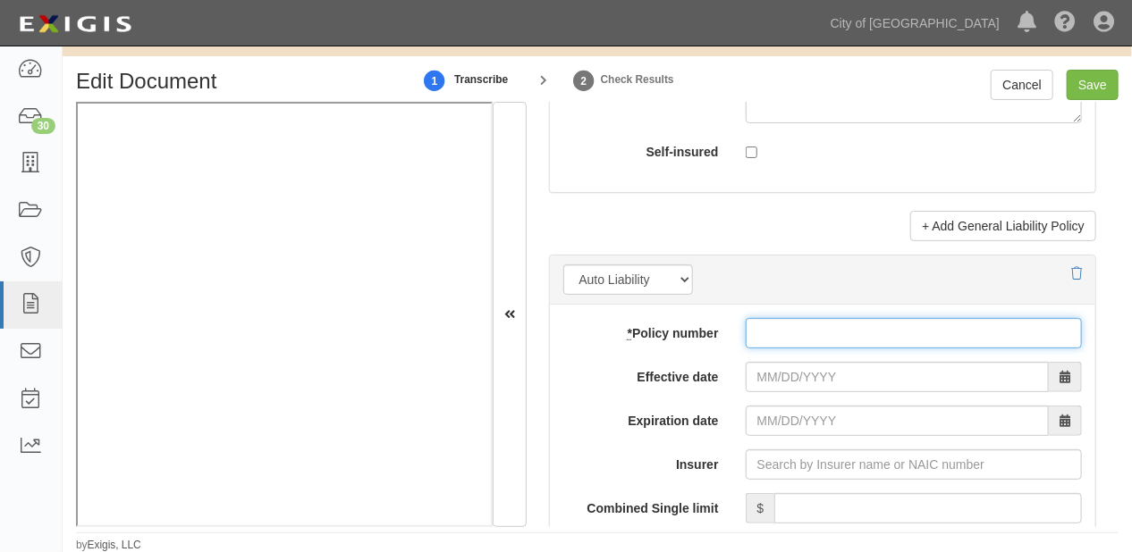
click at [761, 318] on input "* Policy number" at bounding box center [914, 333] width 336 height 30
type input "mwtb-313936-25"
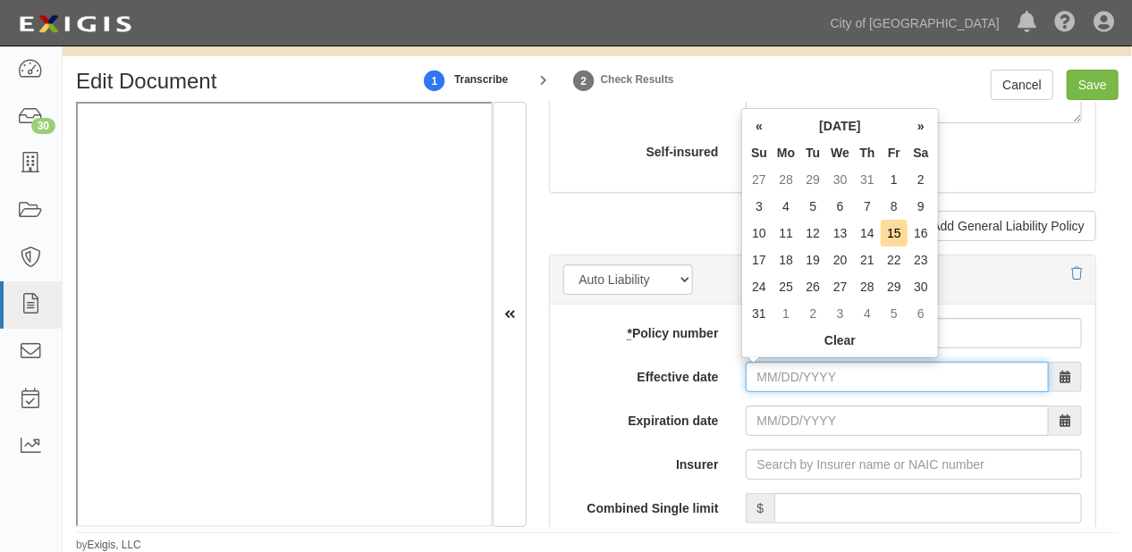
click at [815, 371] on input "Effective date" at bounding box center [897, 377] width 303 height 30
click at [882, 177] on td "1" at bounding box center [894, 179] width 27 height 27
type input "08/01/2025"
type input "08/01/2026"
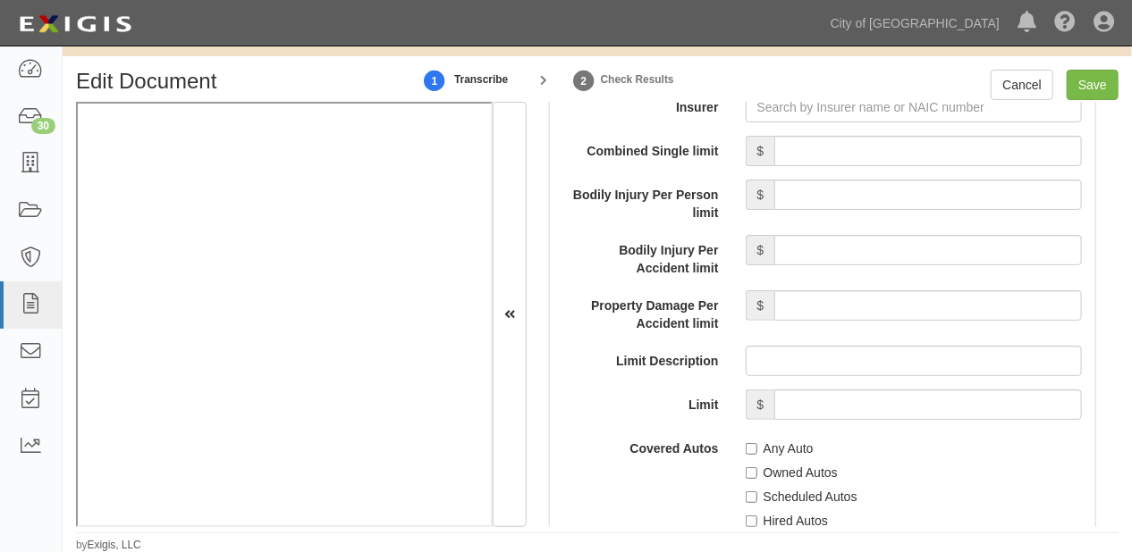
scroll to position [3075, 0]
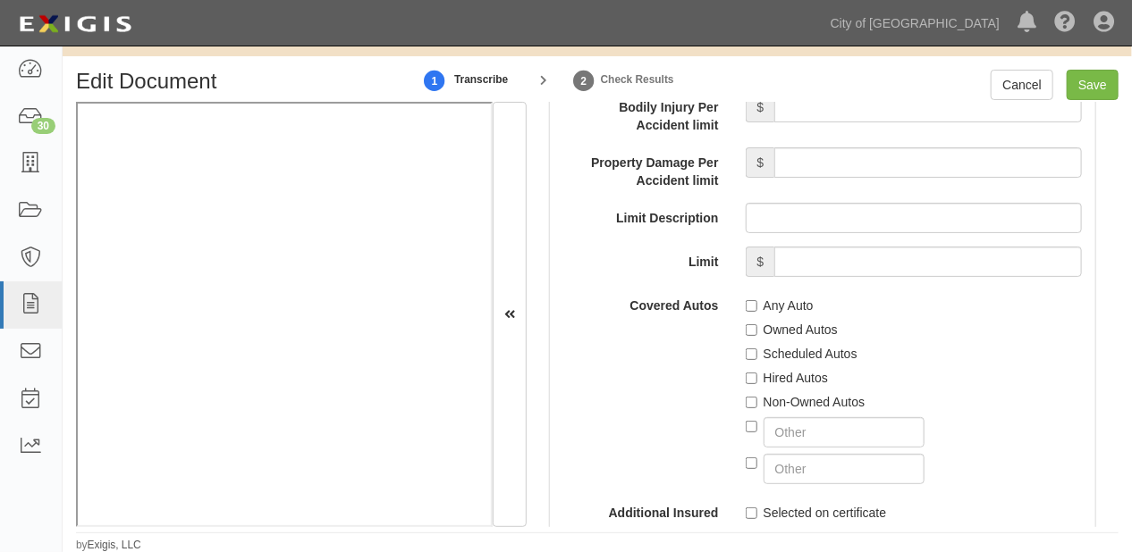
click at [780, 308] on label "Any Auto" at bounding box center [780, 306] width 68 height 18
click at [757, 308] on input "Any Auto" at bounding box center [752, 306] width 12 height 12
checkbox input "true"
click at [784, 369] on label "Hired Autos" at bounding box center [787, 378] width 82 height 18
click at [757, 373] on input "Hired Autos" at bounding box center [752, 379] width 12 height 12
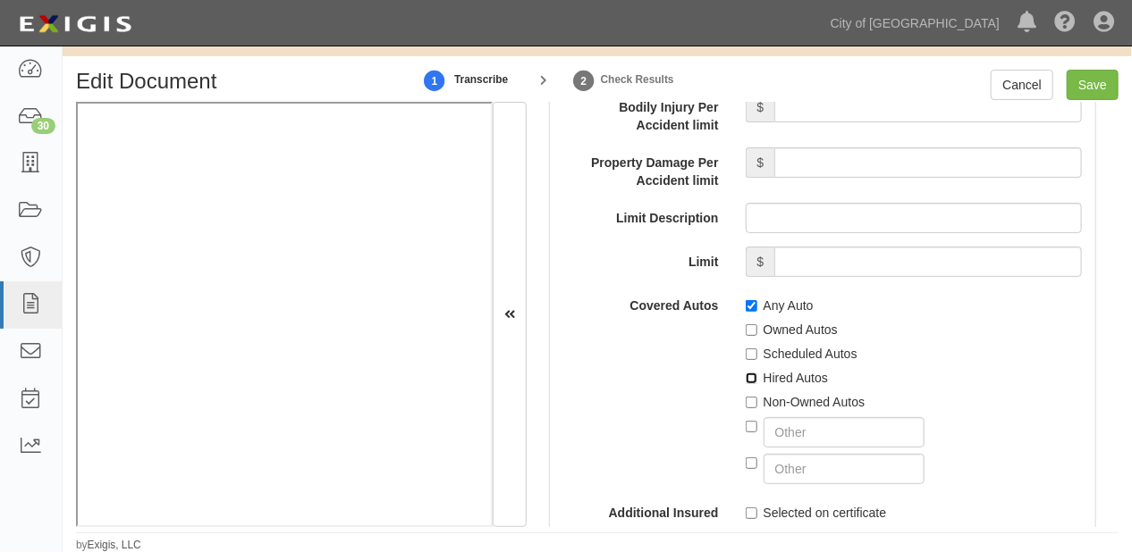
checkbox input "true"
click at [784, 400] on label "Non-Owned Autos" at bounding box center [806, 402] width 120 height 18
click at [757, 400] on input "Non-Owned Autos" at bounding box center [752, 403] width 12 height 12
checkbox input "true"
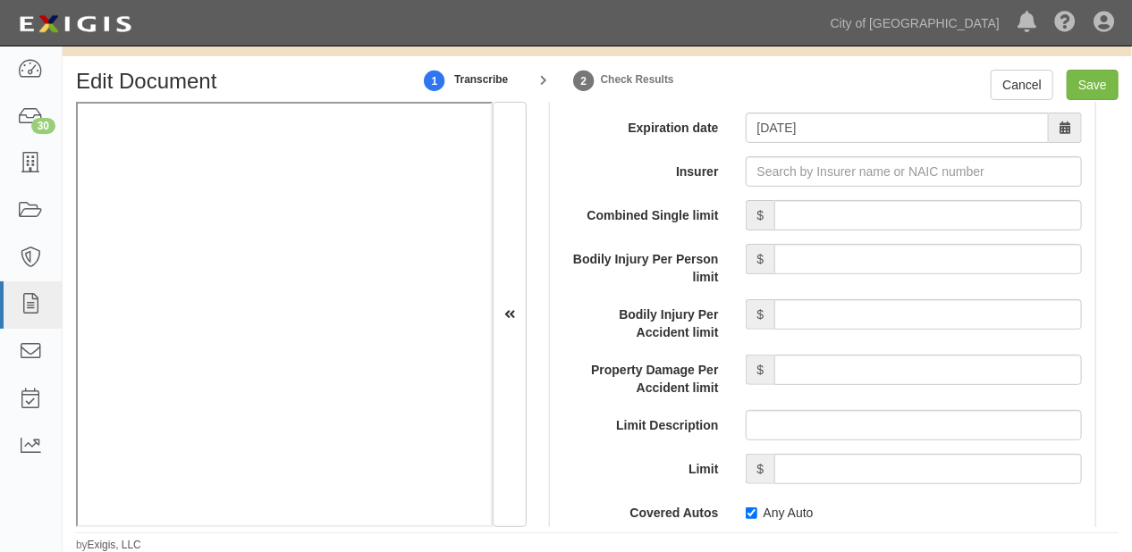
scroll to position [2861, 0]
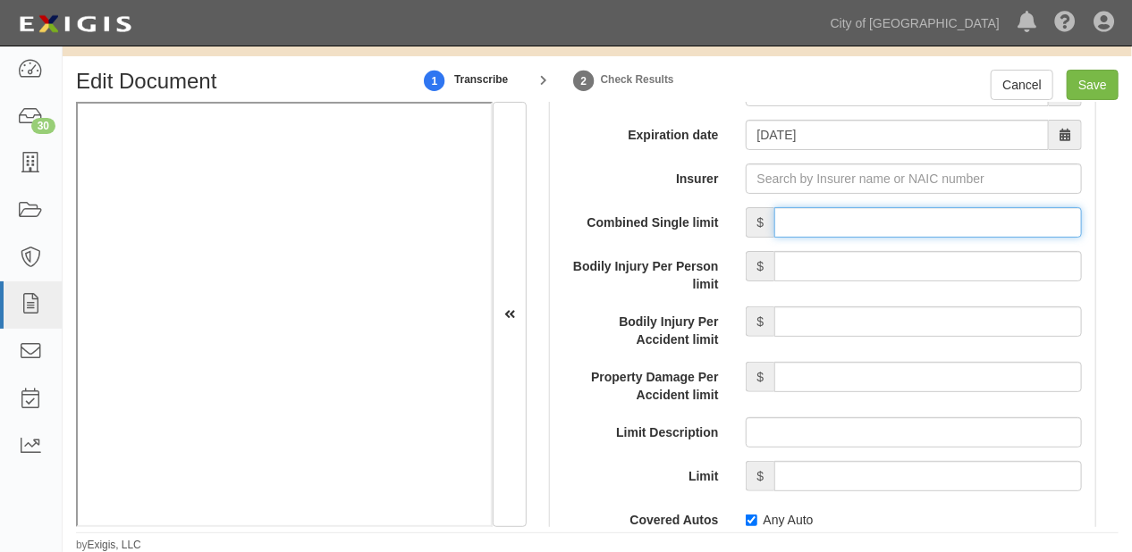
click at [890, 232] on input "Combined Single limit" at bounding box center [928, 222] width 308 height 30
type input "3,000,000"
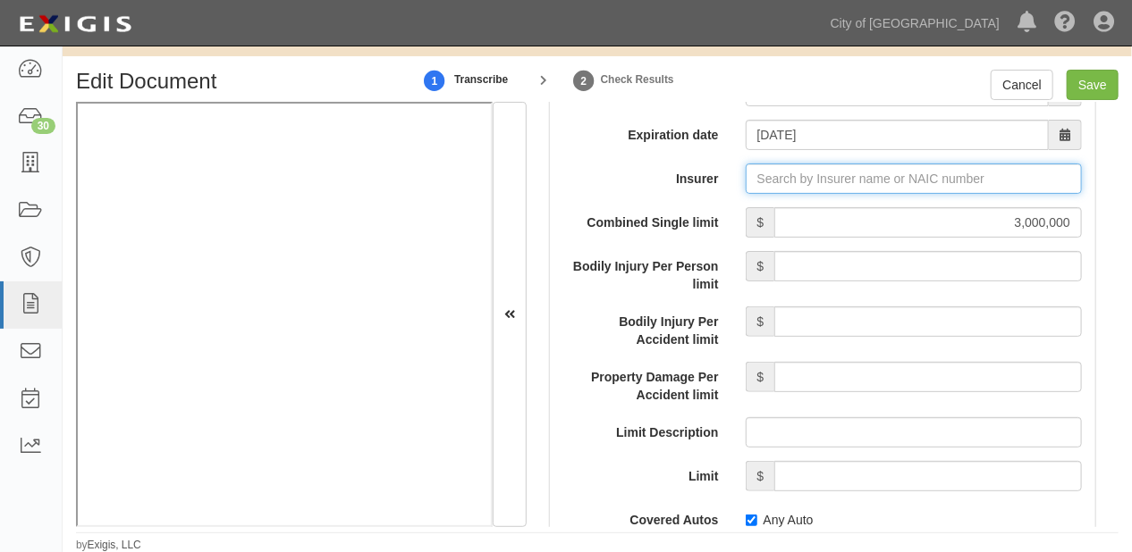
click at [855, 178] on input "Insurer" at bounding box center [914, 179] width 336 height 30
type input "21st Century Advantage Insurance Company (25232) NR Rating"
type input "2"
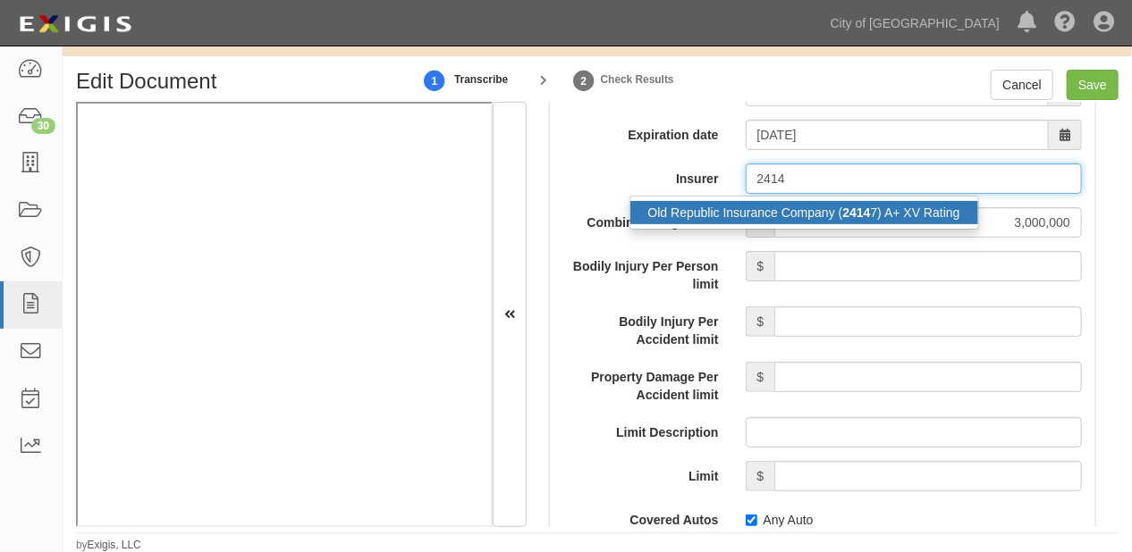
click at [860, 217] on div "Old Republic Insurance Company ( 2414 7) A+ XV Rating" at bounding box center [804, 212] width 348 height 23
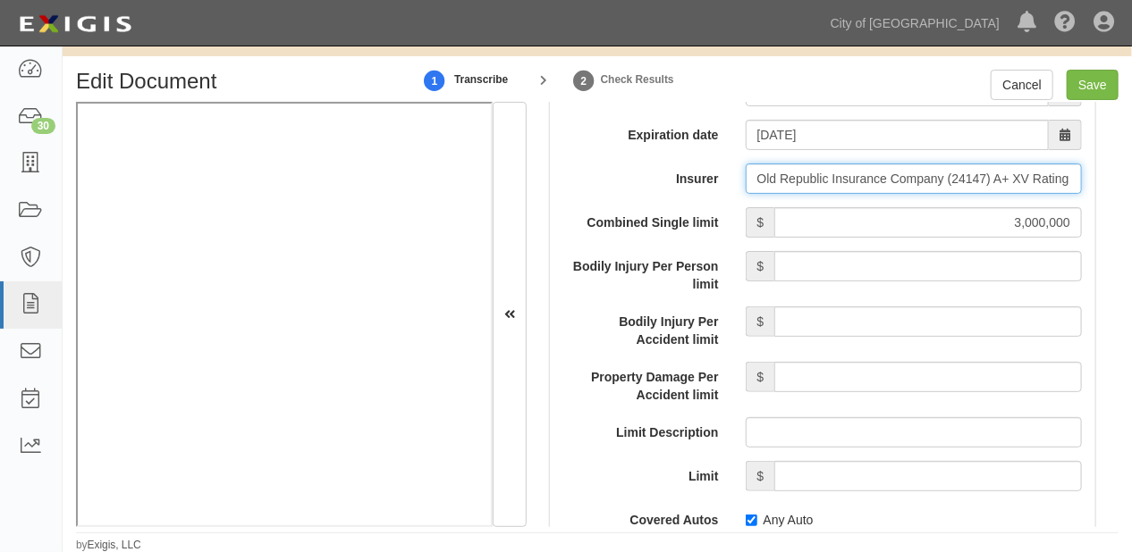
type input "Old Republic Insurance Company (24147) A+ XV Rating"
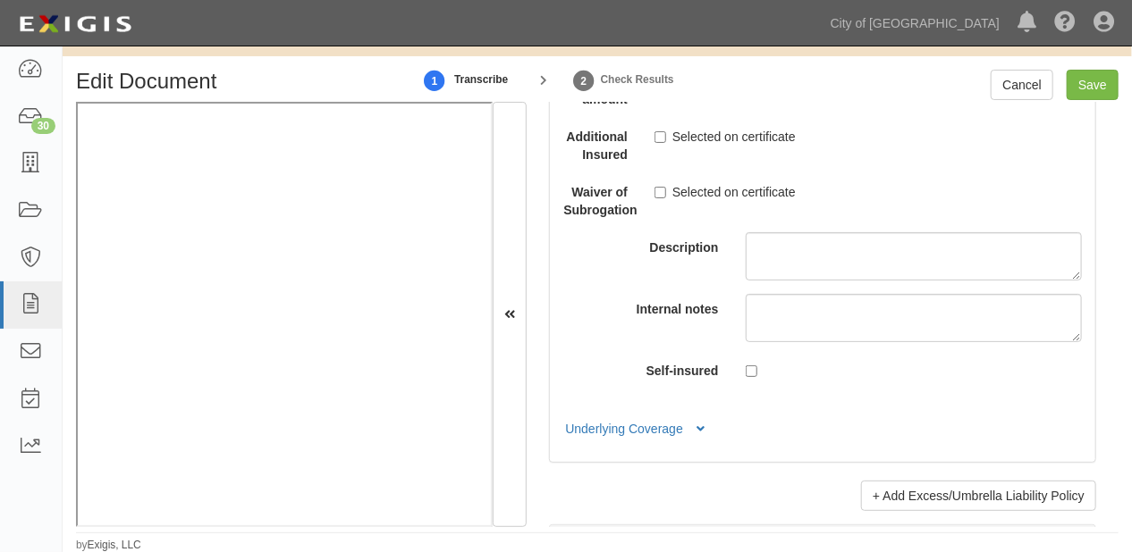
scroll to position [4434, 0]
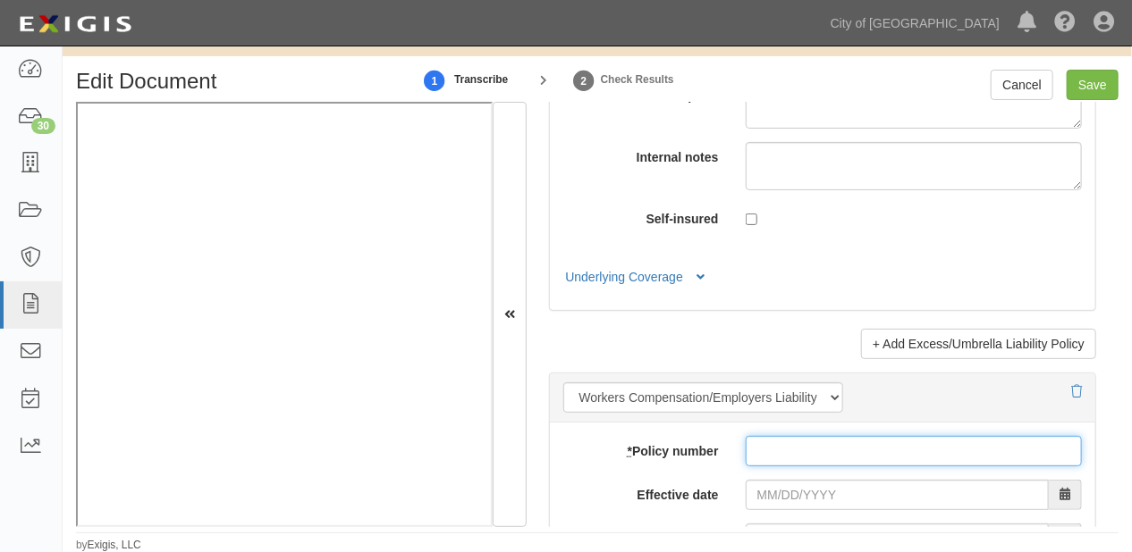
click at [780, 444] on input "* Policy number" at bounding box center [914, 451] width 336 height 30
type input "mwc-302657-25"
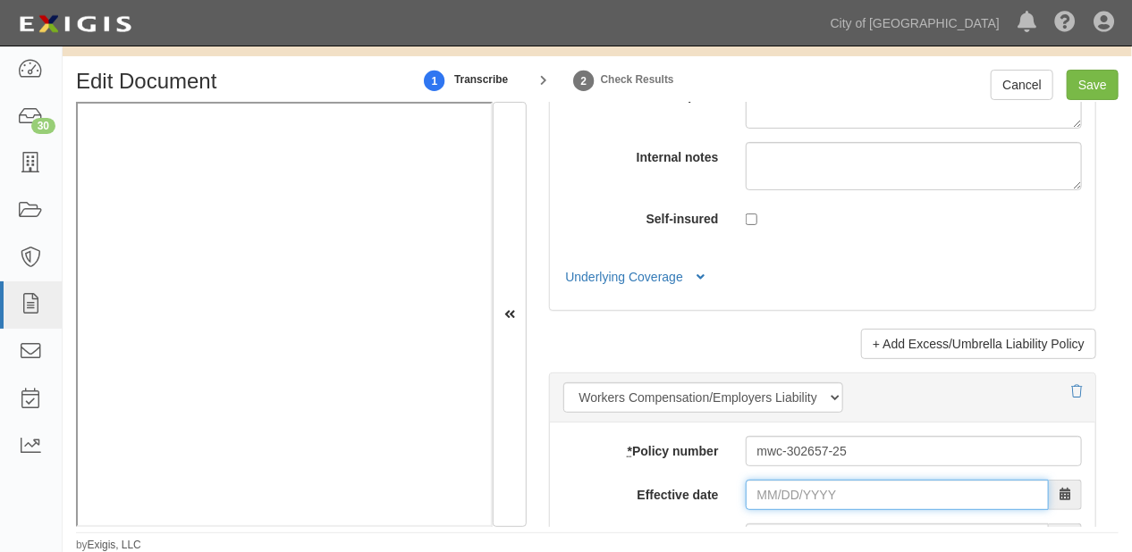
click at [806, 491] on input "Effective date" at bounding box center [897, 495] width 303 height 30
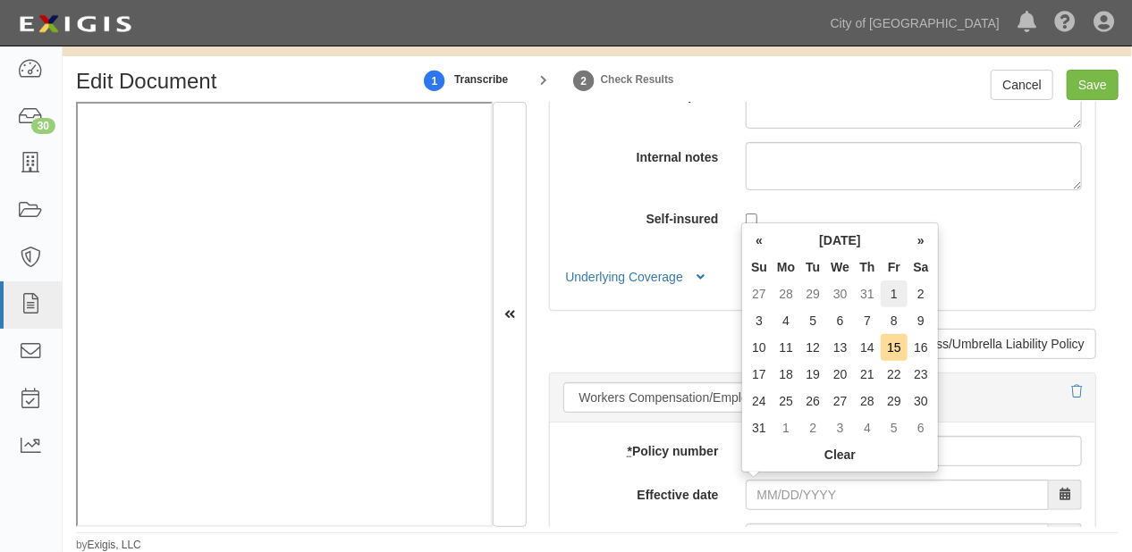
click at [890, 290] on td "1" at bounding box center [894, 294] width 27 height 27
type input "08/01/2025"
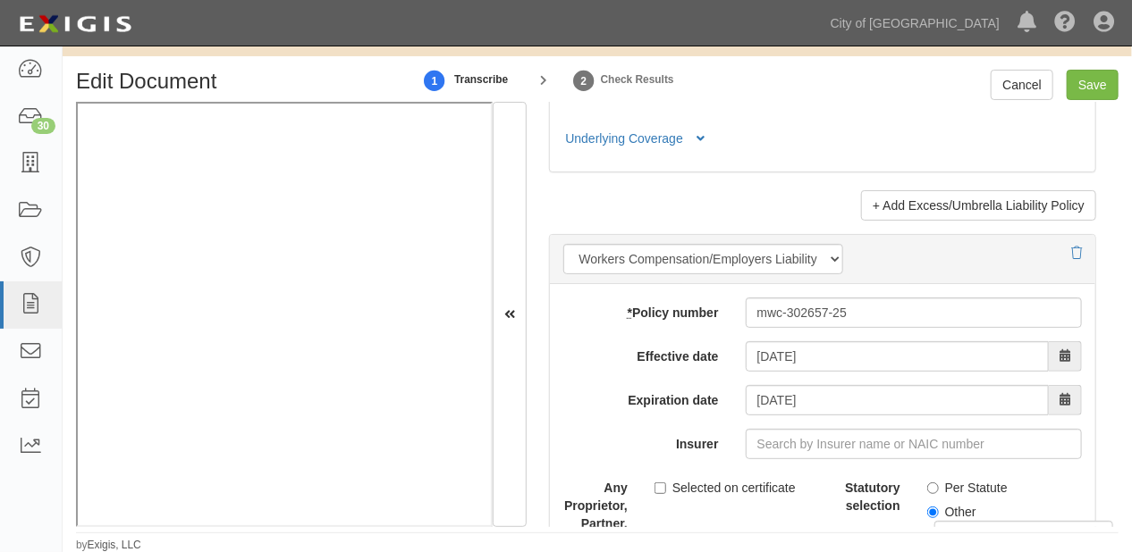
scroll to position [4577, 0]
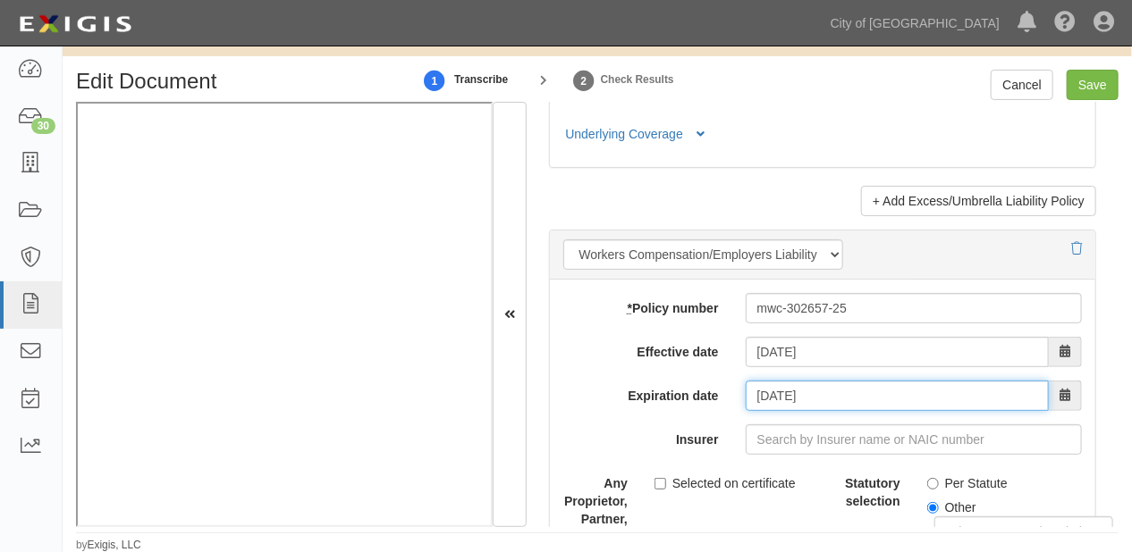
click at [837, 400] on input "08/01/2026" at bounding box center [897, 396] width 303 height 30
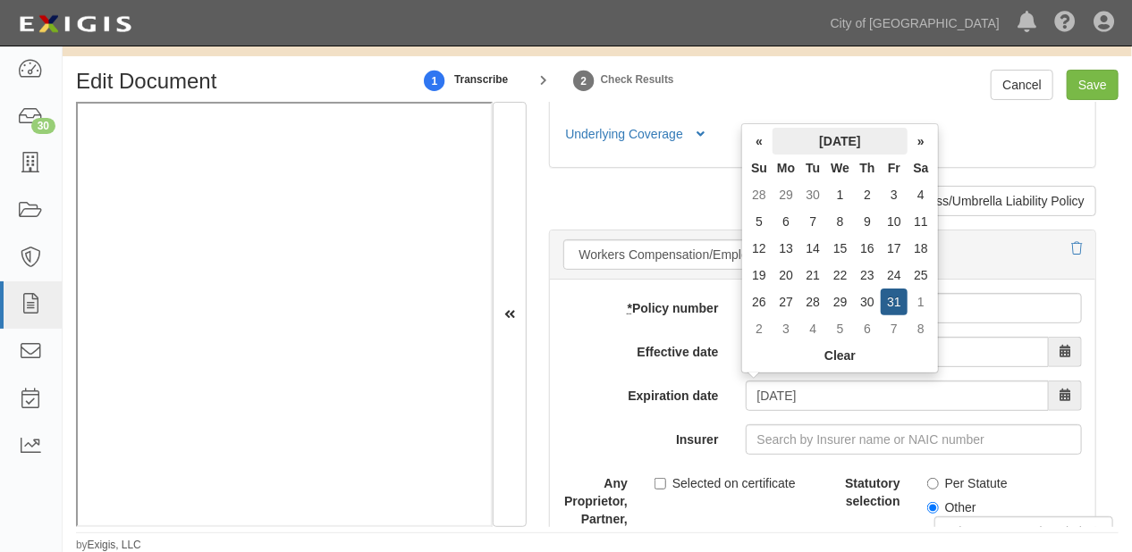
click at [848, 150] on th "July 2026" at bounding box center [839, 141] width 135 height 27
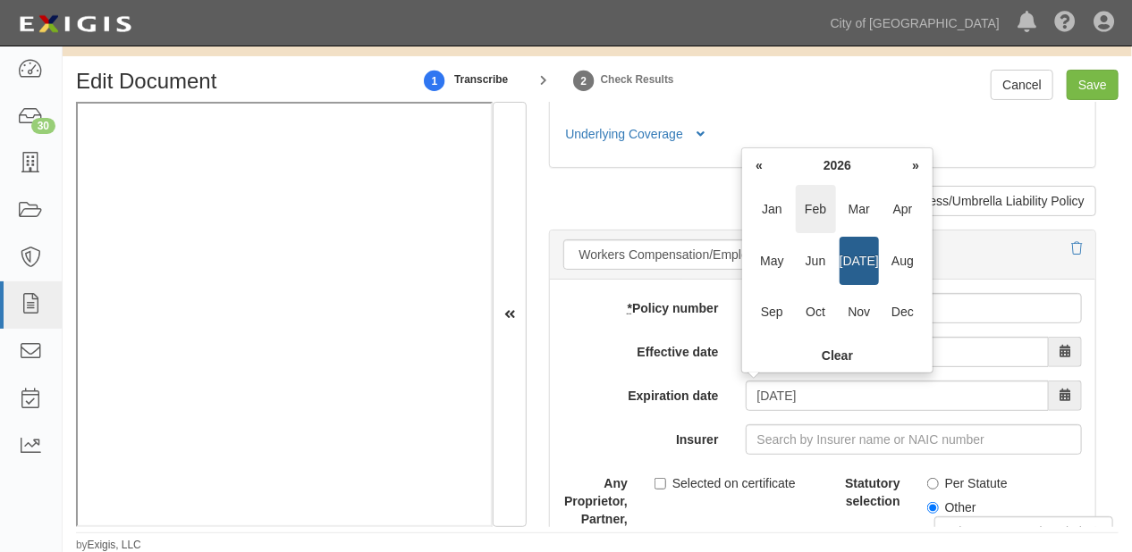
click at [812, 200] on span "Feb" at bounding box center [816, 209] width 40 height 48
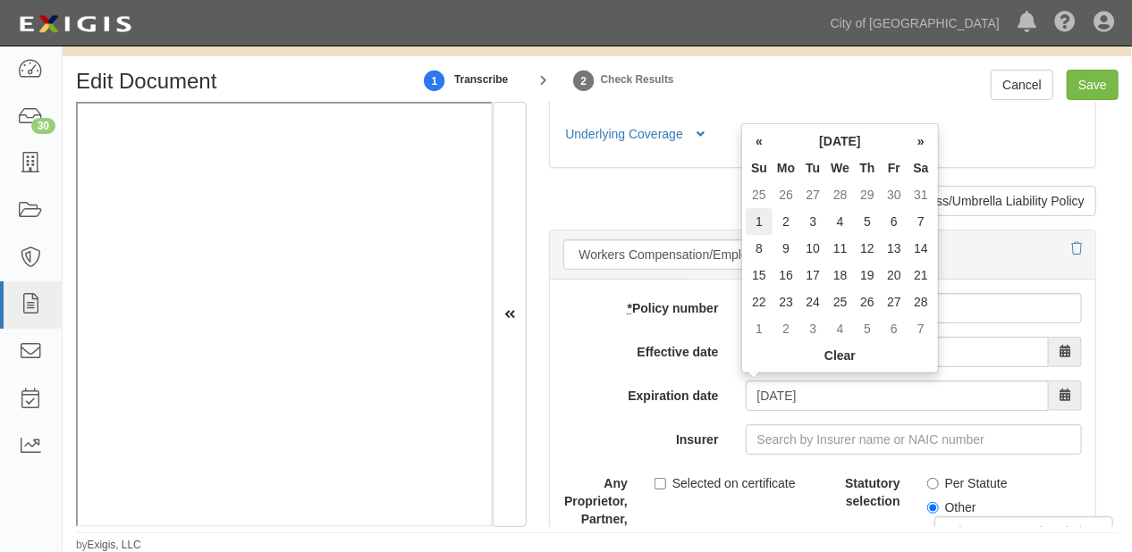
click at [755, 224] on td "1" at bounding box center [759, 221] width 27 height 27
type input "02/01/2026"
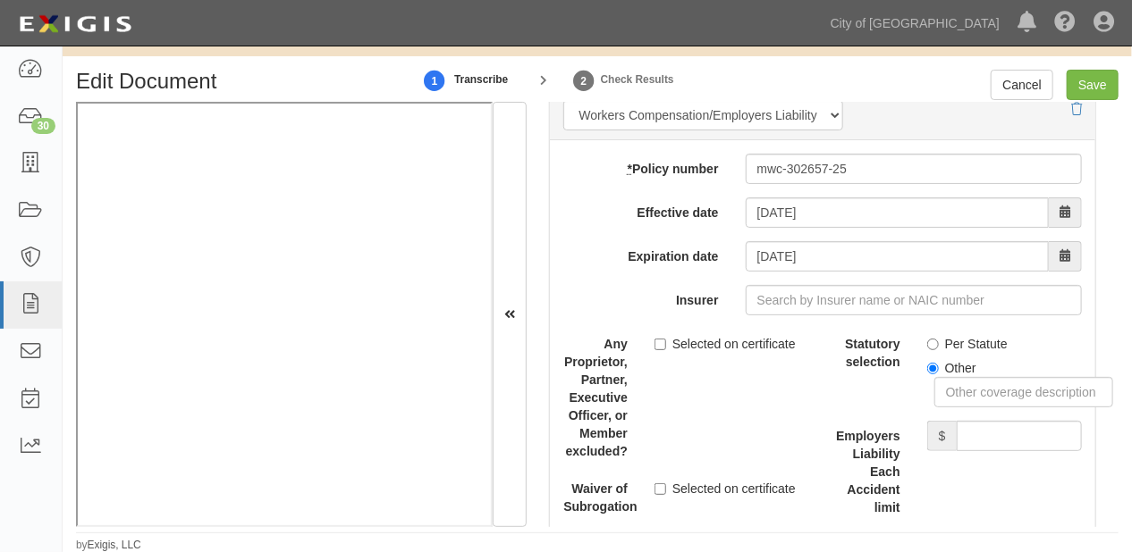
scroll to position [4720, 0]
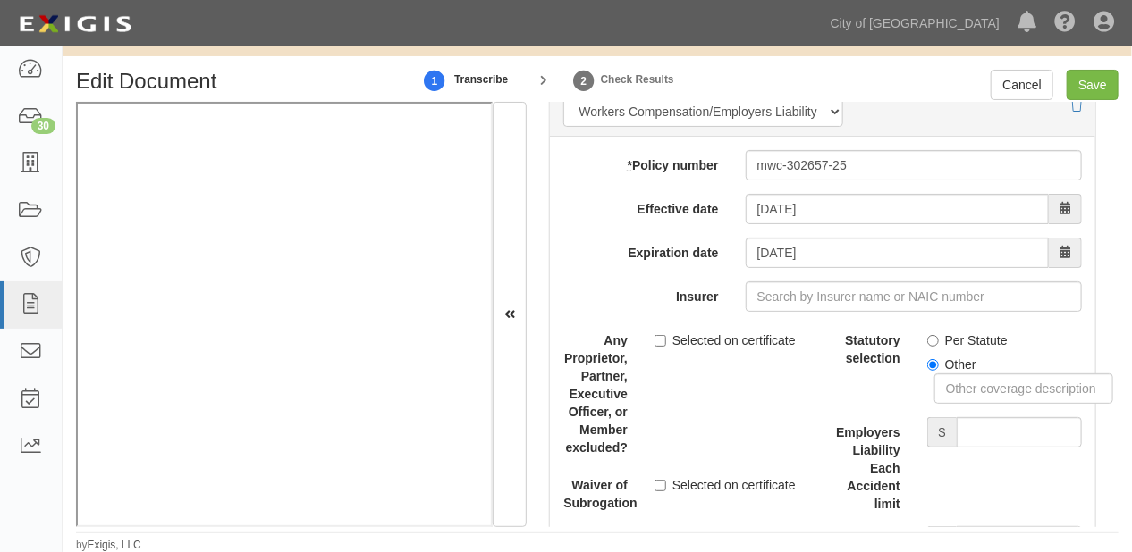
click at [962, 340] on label "Per Statute" at bounding box center [967, 341] width 80 height 18
click at [939, 340] on input "Per Statute" at bounding box center [933, 341] width 12 height 12
radio input "true"
click at [983, 428] on input "Employers Liability Each Accident limit" at bounding box center [1019, 432] width 125 height 30
type input "1,000,000"
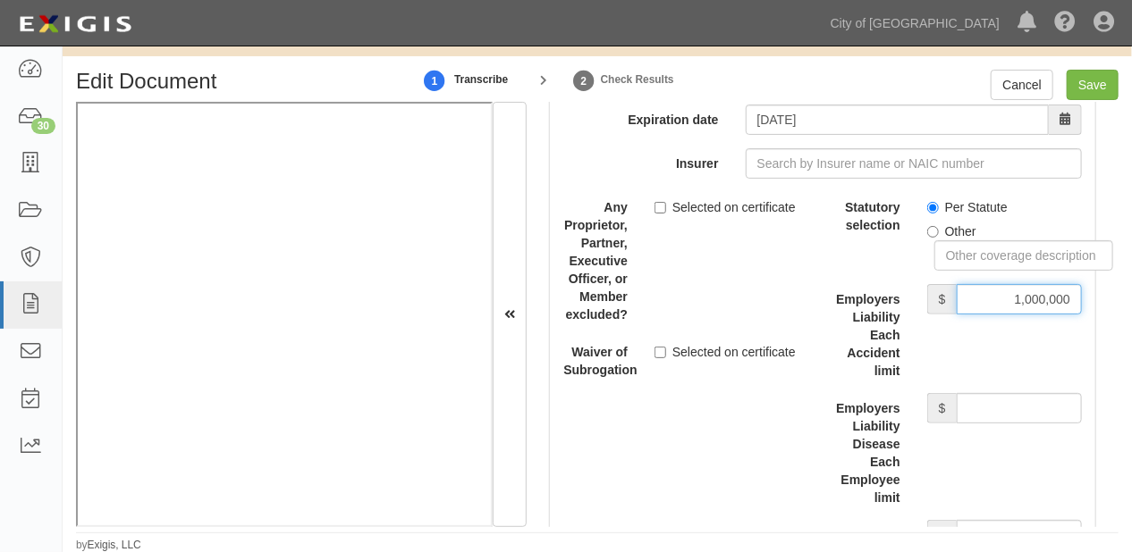
scroll to position [4863, 0]
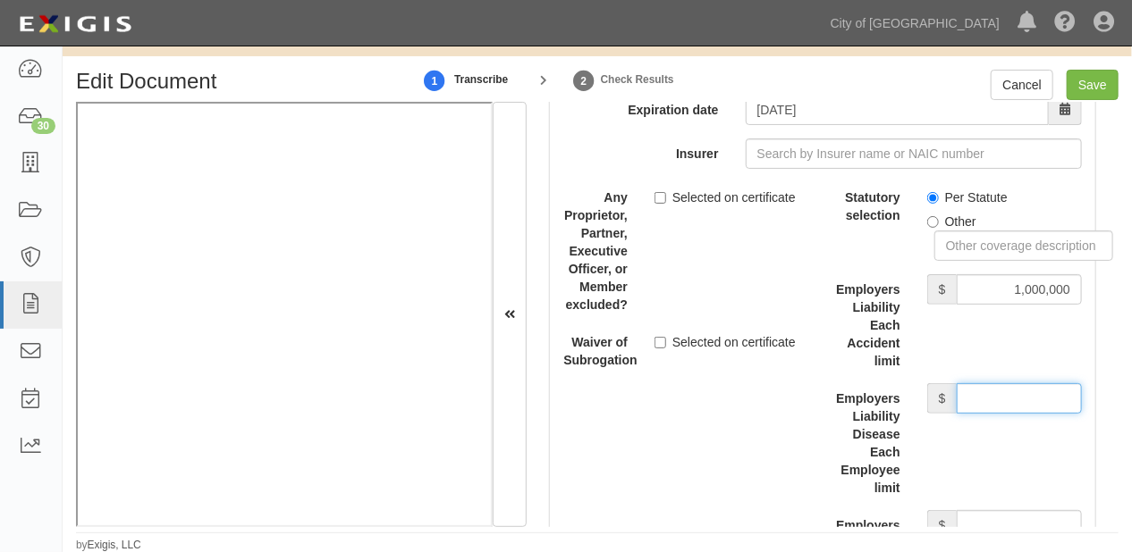
click at [971, 387] on input "Employers Liability Disease Each Employee limit" at bounding box center [1019, 398] width 125 height 30
type input "1,000,000"
click at [1007, 513] on input "Employers Liability Disease Policy limit" at bounding box center [1019, 525] width 125 height 30
type input "1,000,000"
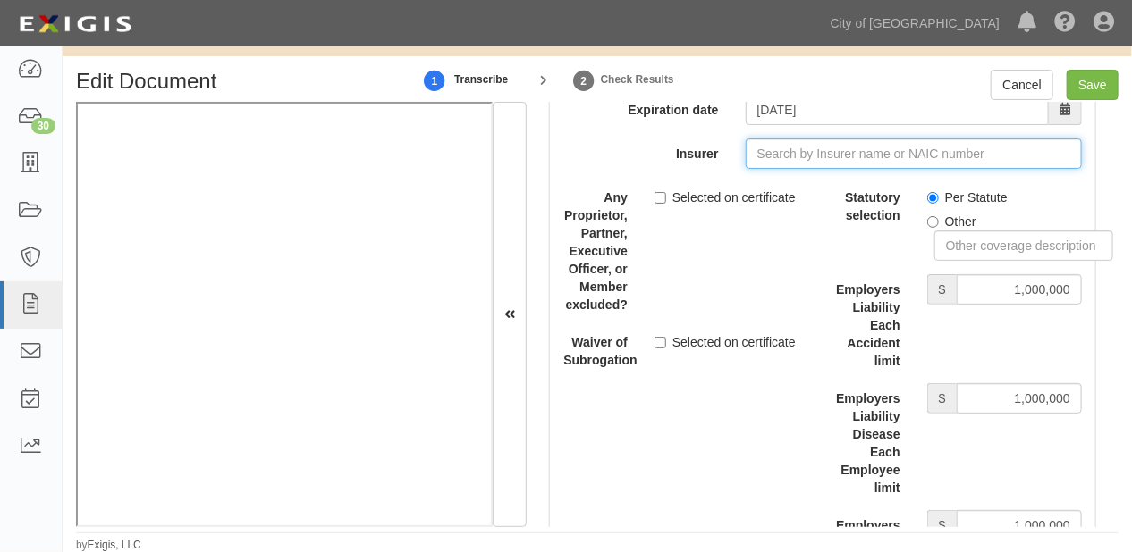
click at [824, 143] on input "Insurer" at bounding box center [914, 154] width 336 height 30
type input "21st Century Advantage Insurance Company (25232) NR Rating"
type input "2"
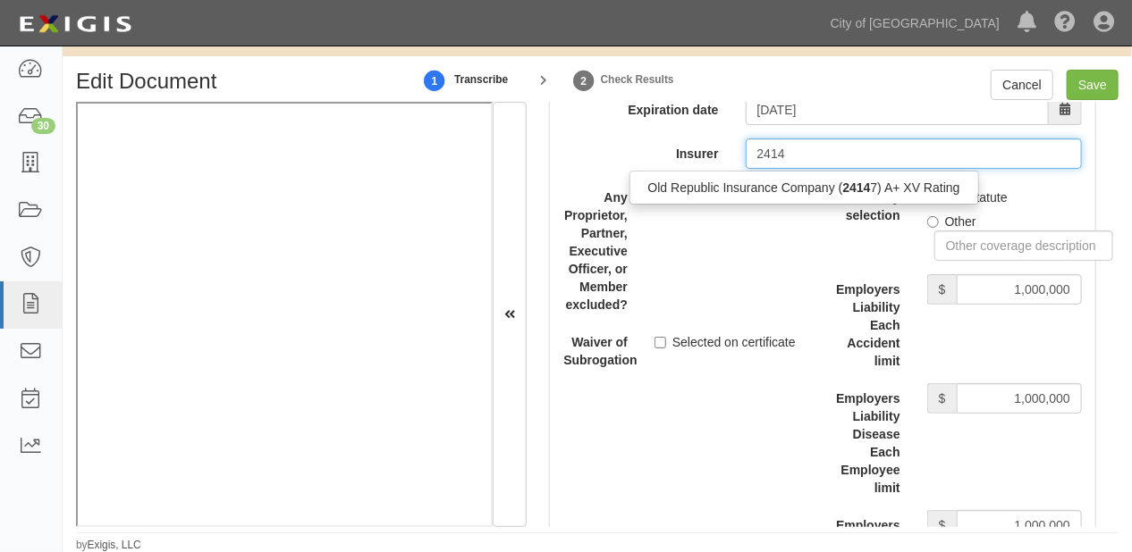
click at [831, 179] on div "Old Republic Insurance Company ( 2414 7) A+ XV Rating" at bounding box center [804, 187] width 348 height 23
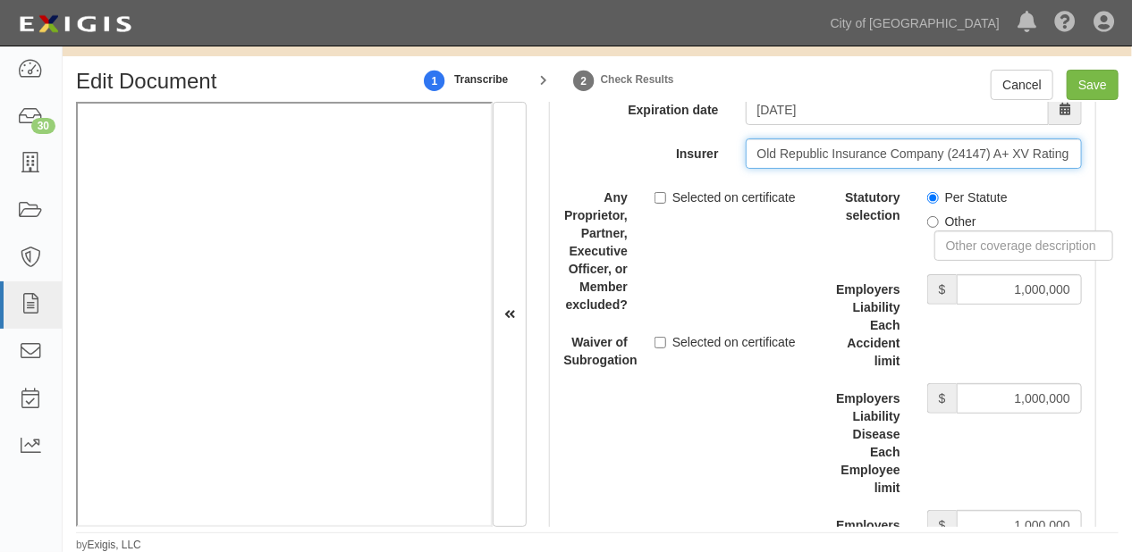
type input "Old Republic Insurance Company (24147) A+ XV Rating"
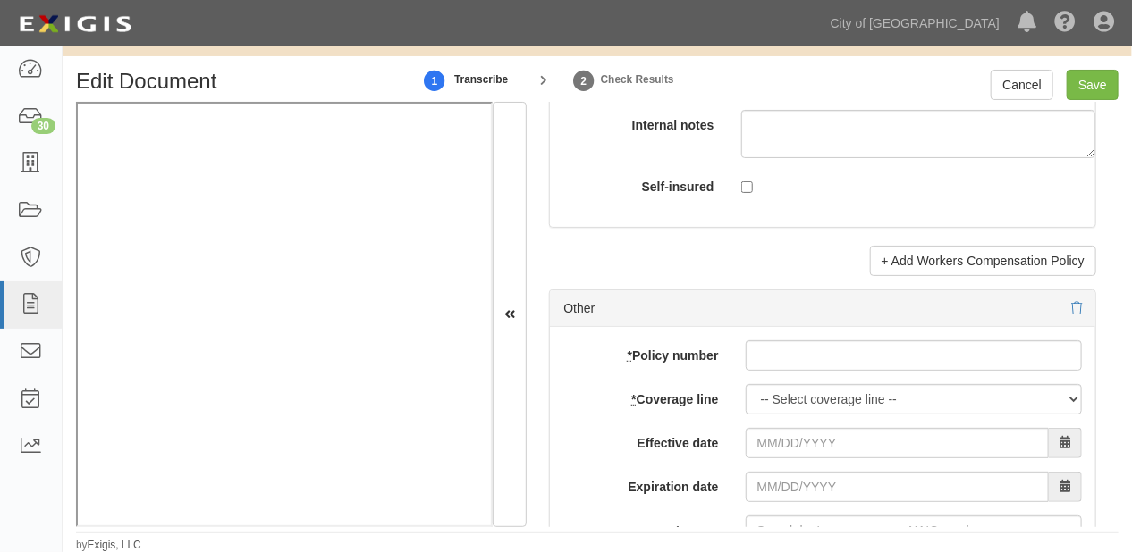
scroll to position [5435, 0]
click at [787, 350] on input "* Policy number" at bounding box center [914, 355] width 336 height 30
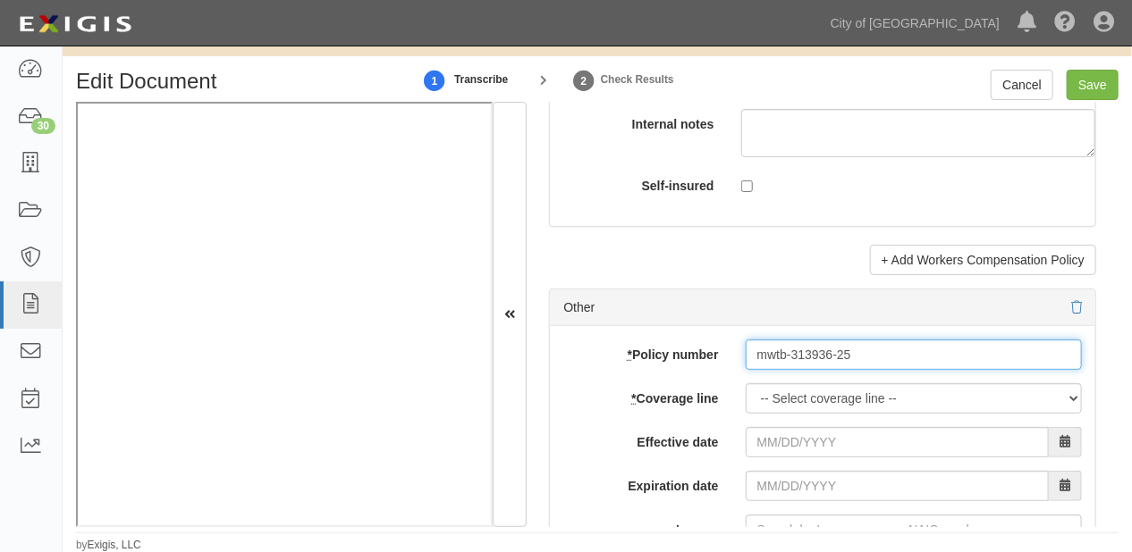
type input "mwtb-313936-25"
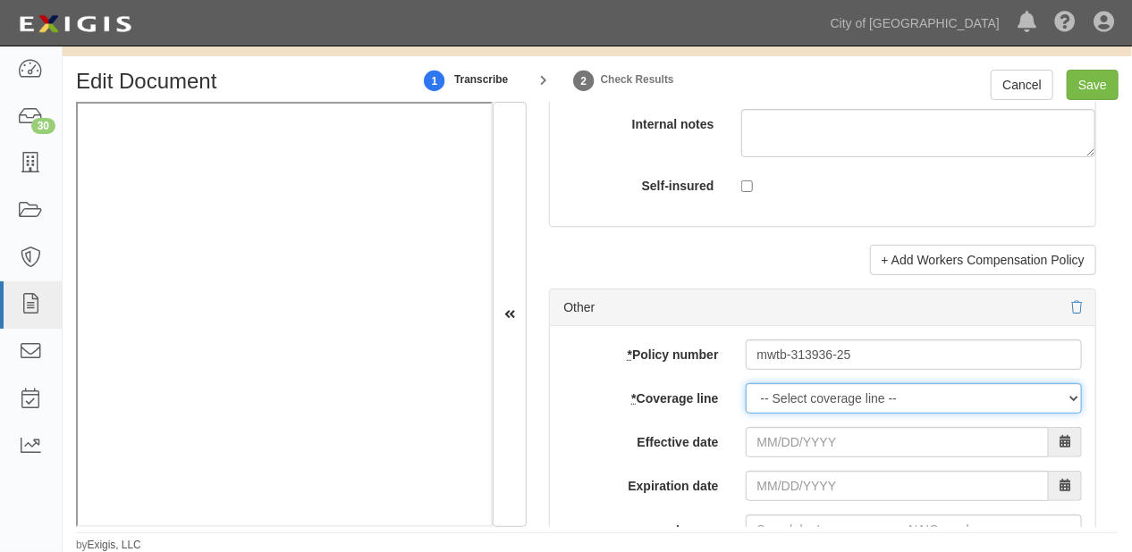
click at [810, 387] on select "-- Select coverage line -- Asbestos Abatement Auto Physical Damage Boiler & Mac…" at bounding box center [914, 398] width 336 height 30
select select "12"
click at [746, 383] on select "-- Select coverage line -- Asbestos Abatement Auto Physical Damage Boiler & Mac…" at bounding box center [914, 398] width 336 height 30
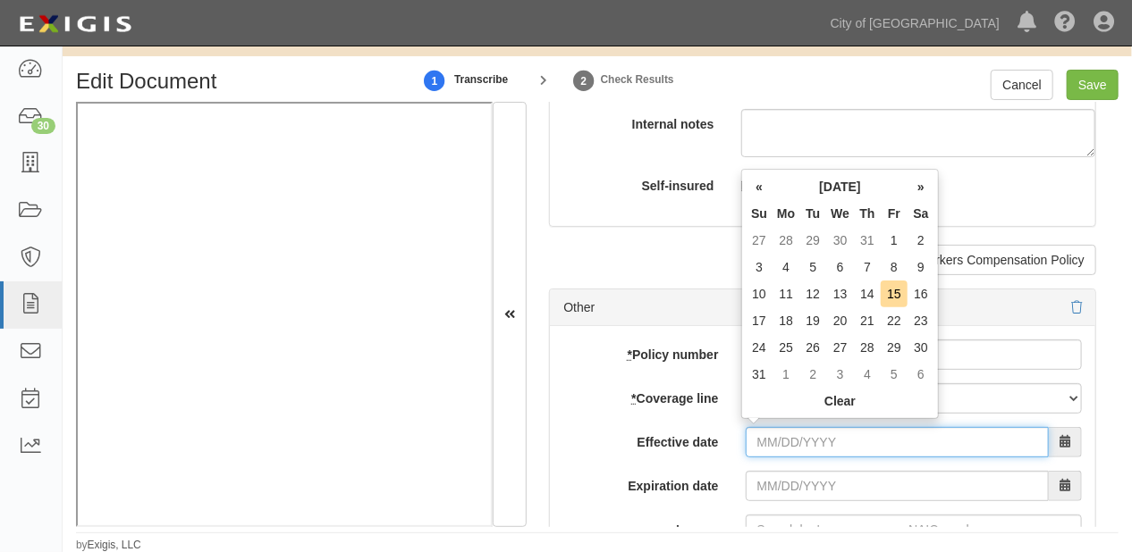
click at [792, 438] on input "Effective date" at bounding box center [897, 442] width 303 height 30
click at [890, 236] on td "1" at bounding box center [894, 240] width 27 height 27
type input "08/01/2025"
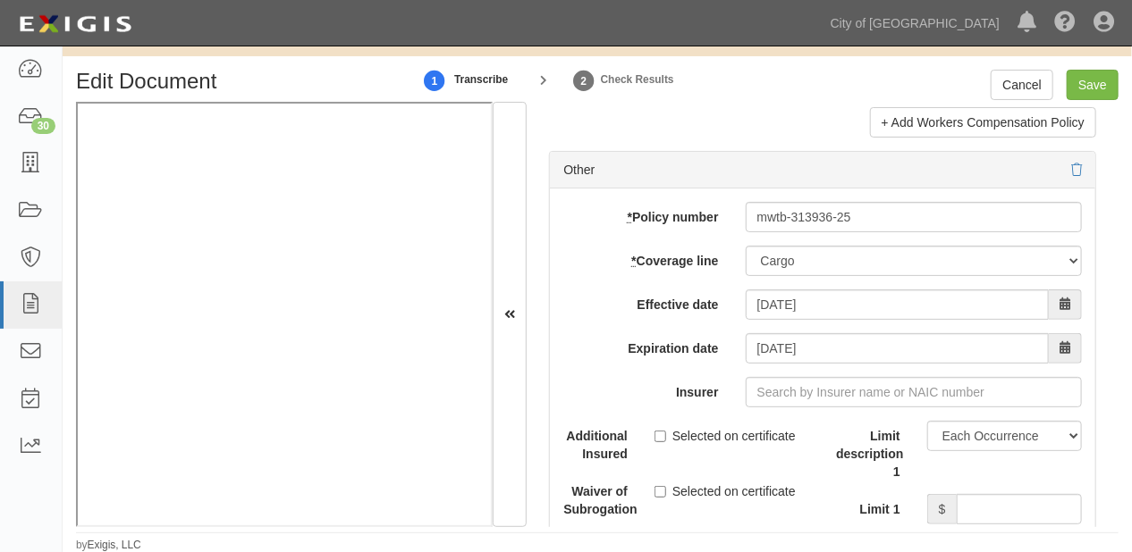
scroll to position [5578, 0]
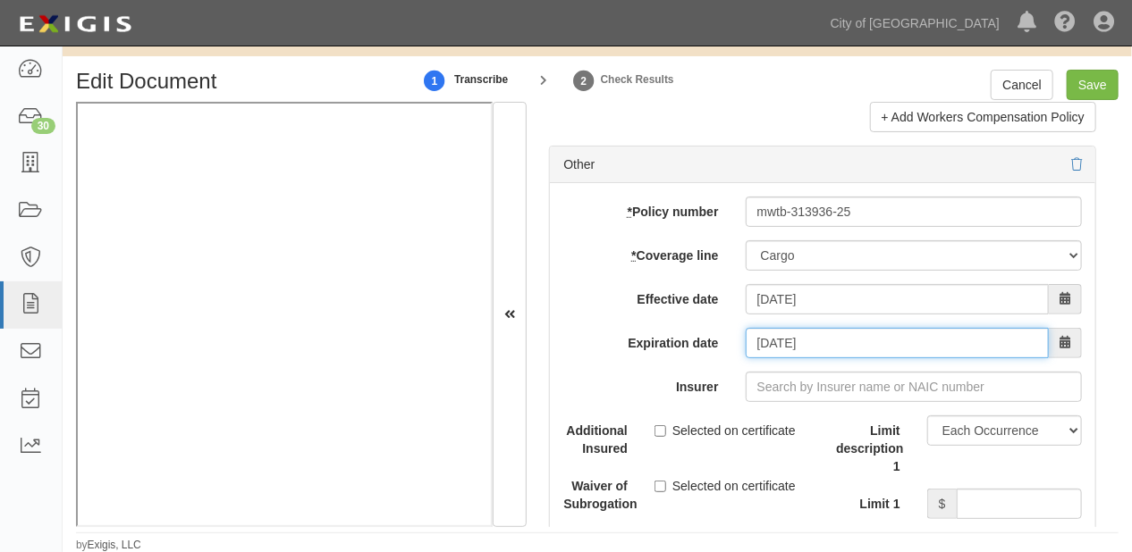
click at [815, 350] on input "08/01/2026" at bounding box center [897, 343] width 303 height 30
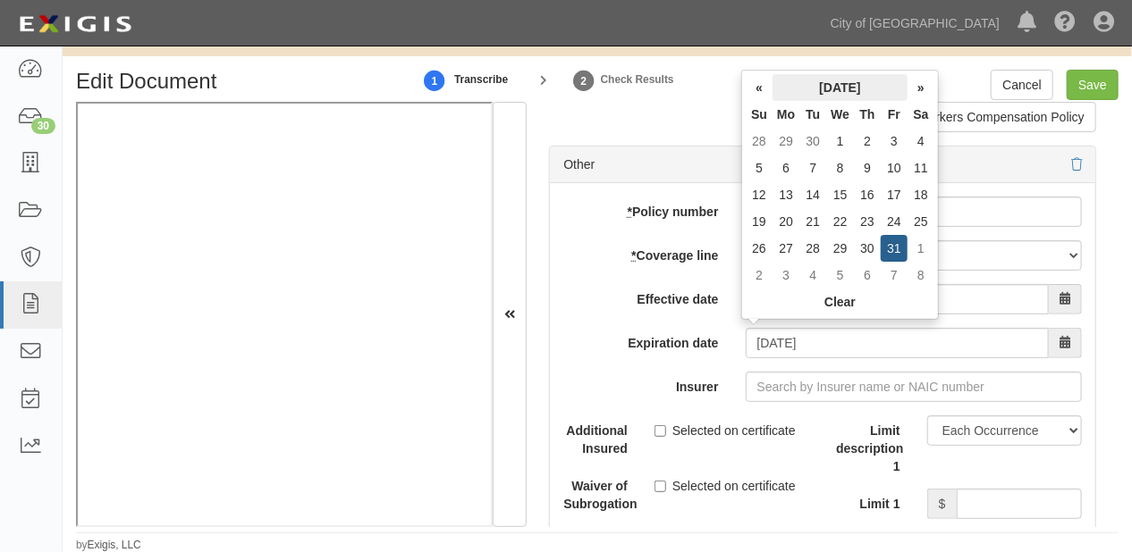
click at [813, 78] on th "July 2026" at bounding box center [839, 87] width 135 height 27
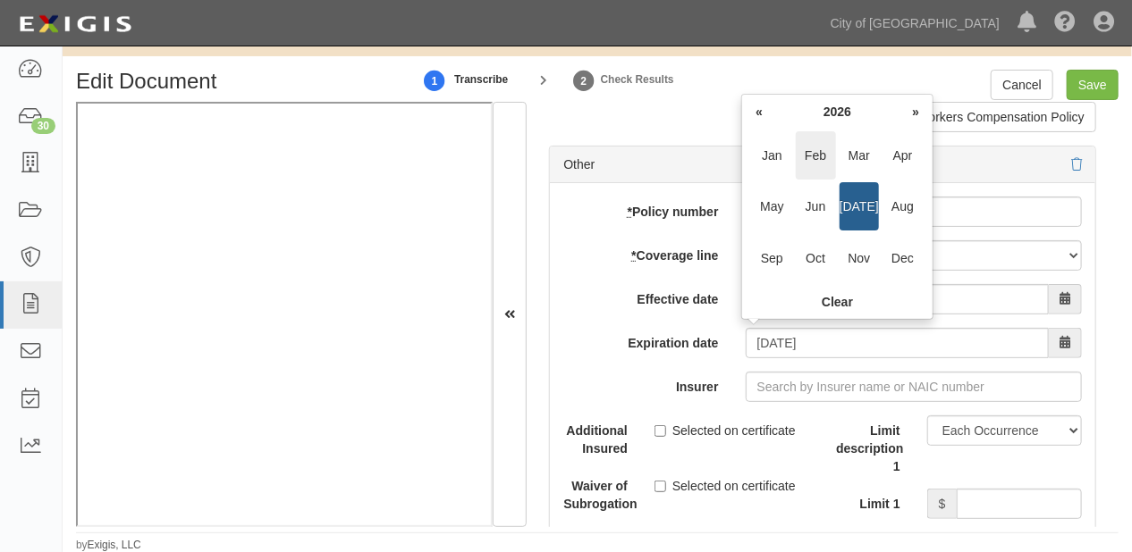
click at [814, 143] on span "Feb" at bounding box center [816, 155] width 40 height 48
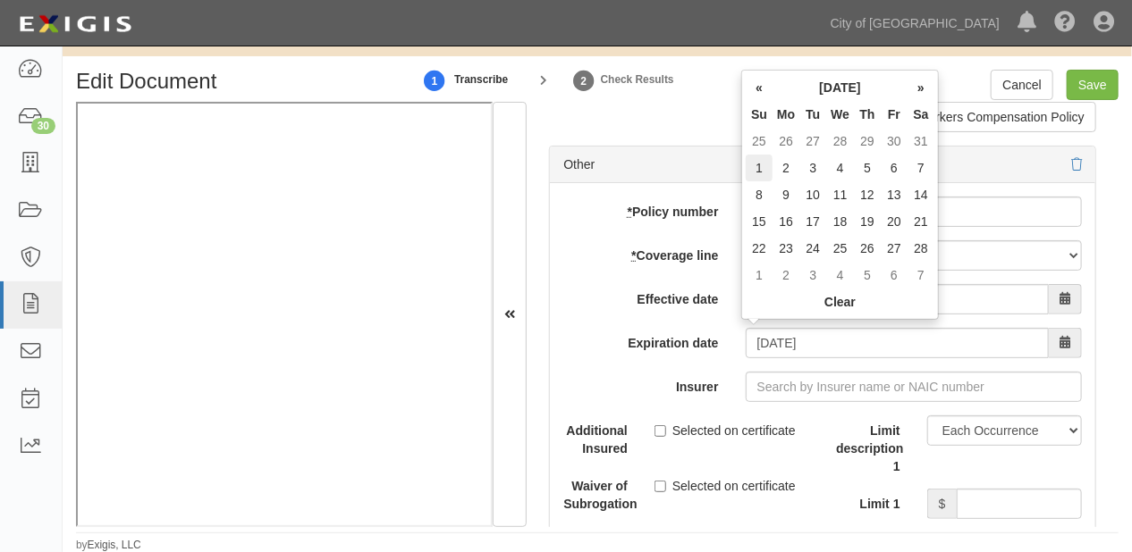
click at [760, 167] on td "1" at bounding box center [759, 168] width 27 height 27
type input "02/01/2026"
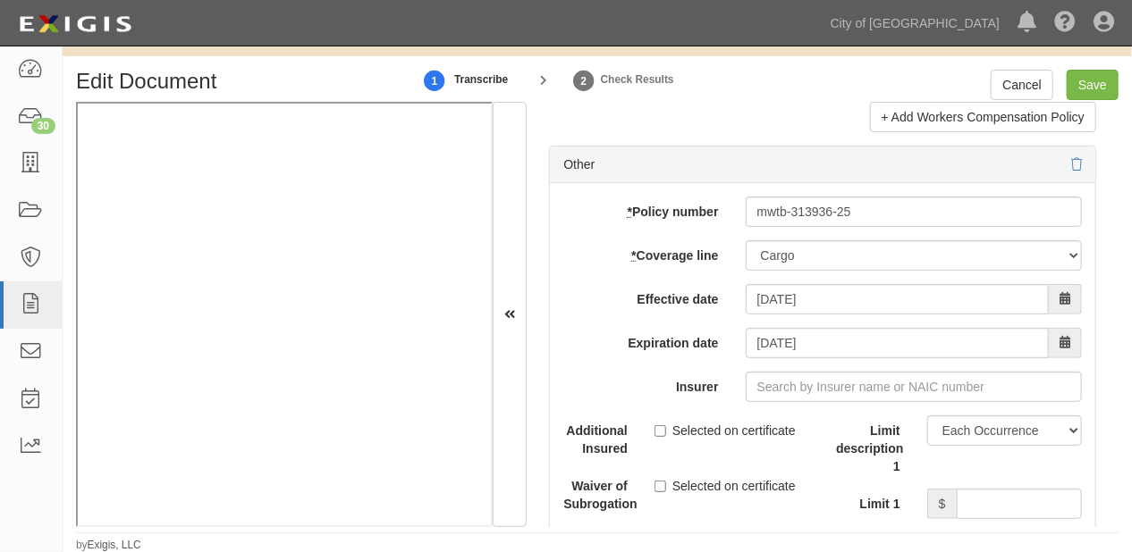
scroll to position [5650, 0]
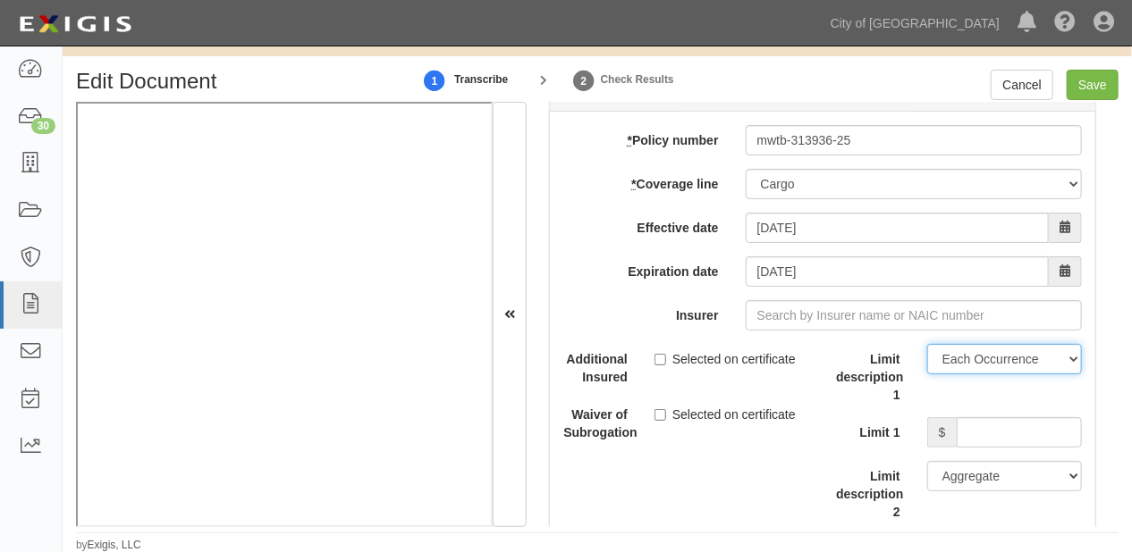
click at [963, 351] on select "Limit Each Occurrence Each Claim Aggregate Deductible Self-Insured Retention Pe…" at bounding box center [1004, 359] width 155 height 30
select select "Other"
click at [927, 344] on select "Limit Each Occurrence Each Claim Aggregate Deductible Self-Insured Retention Pe…" at bounding box center [1004, 359] width 155 height 30
click at [972, 420] on input "Limit 1" at bounding box center [1019, 432] width 125 height 30
type input "100,000"
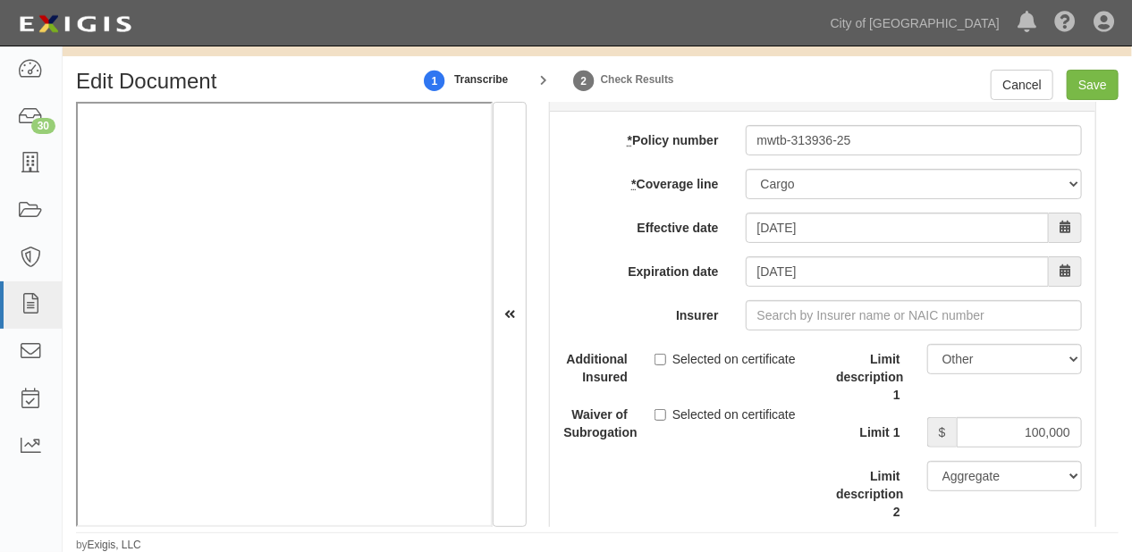
click at [420, 526] on iframe at bounding box center [284, 315] width 417 height 426
click at [429, 526] on iframe at bounding box center [284, 315] width 417 height 426
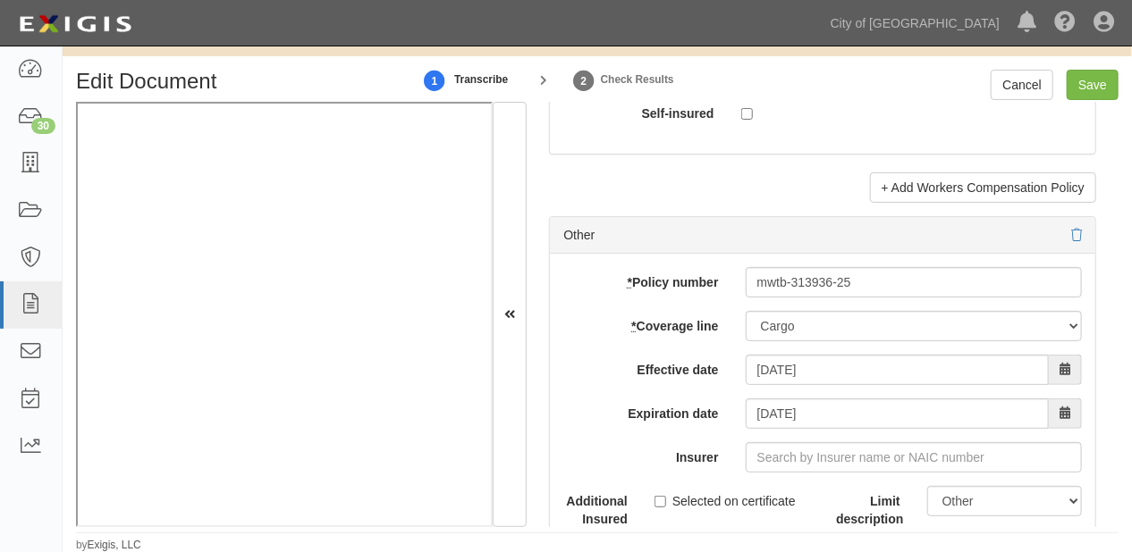
scroll to position [5507, 0]
click at [782, 454] on input "Insurer" at bounding box center [914, 458] width 336 height 30
type input "21st Century Advantage Insurance Company (25232) NR Rating"
type input "2"
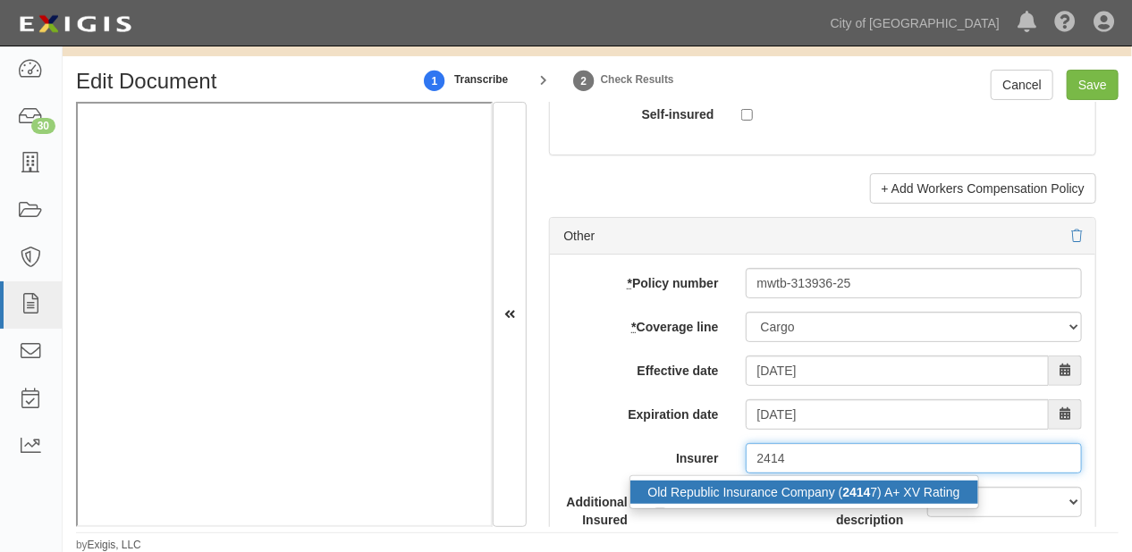
click at [797, 487] on div "Old Republic Insurance Company ( 2414 7) A+ XV Rating" at bounding box center [804, 492] width 348 height 23
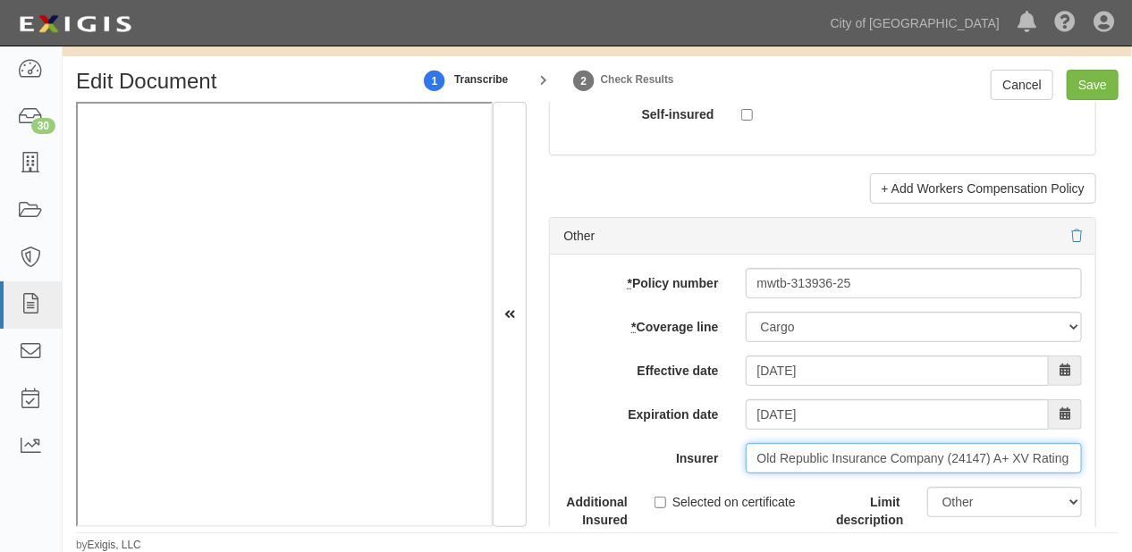
type input "Old Republic Insurance Company (24147) A+ XV Rating"
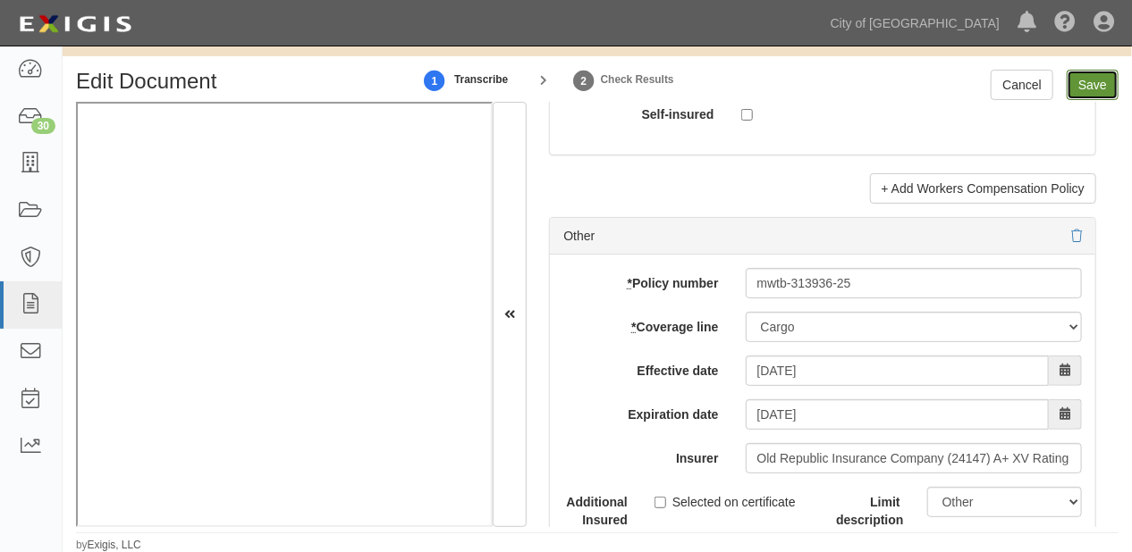
click at [1085, 87] on input "Save" at bounding box center [1092, 85] width 52 height 30
type input "3000000"
type input "1000000"
type input "3000000"
type input "10000000"
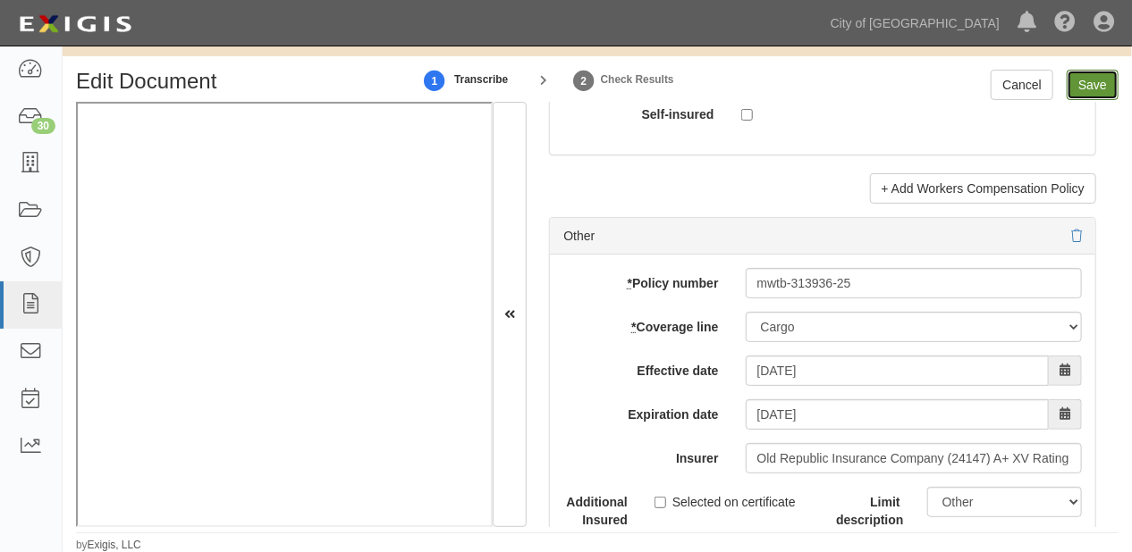
type input "3000000"
type input "1000000"
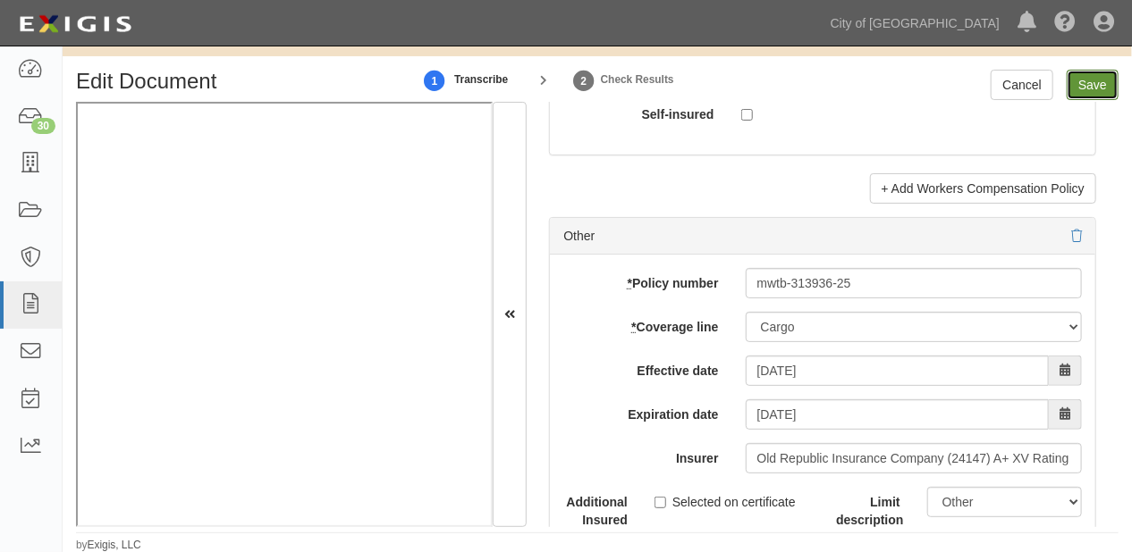
type input "100000"
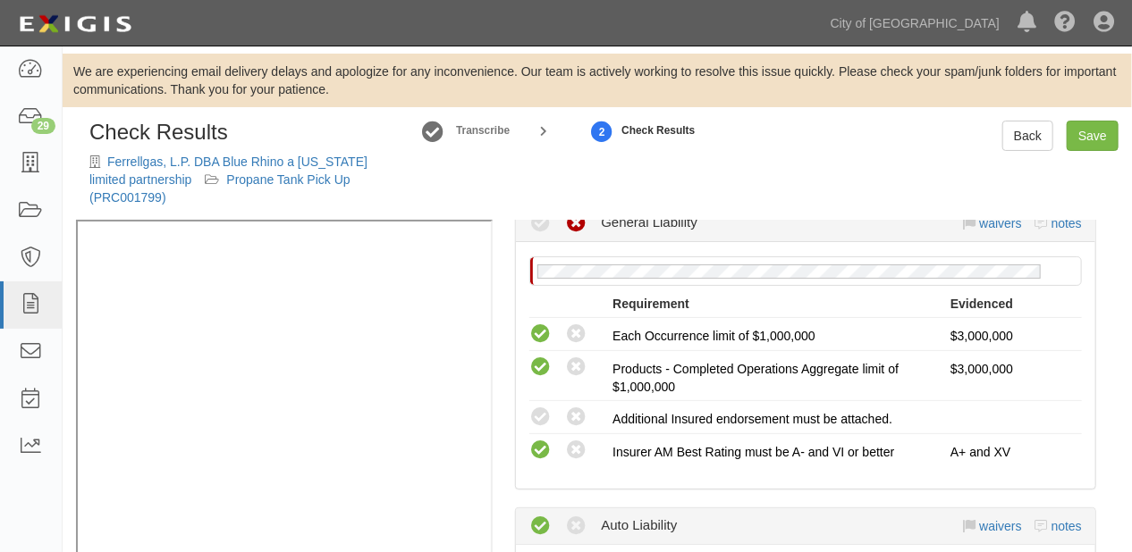
scroll to position [358, 0]
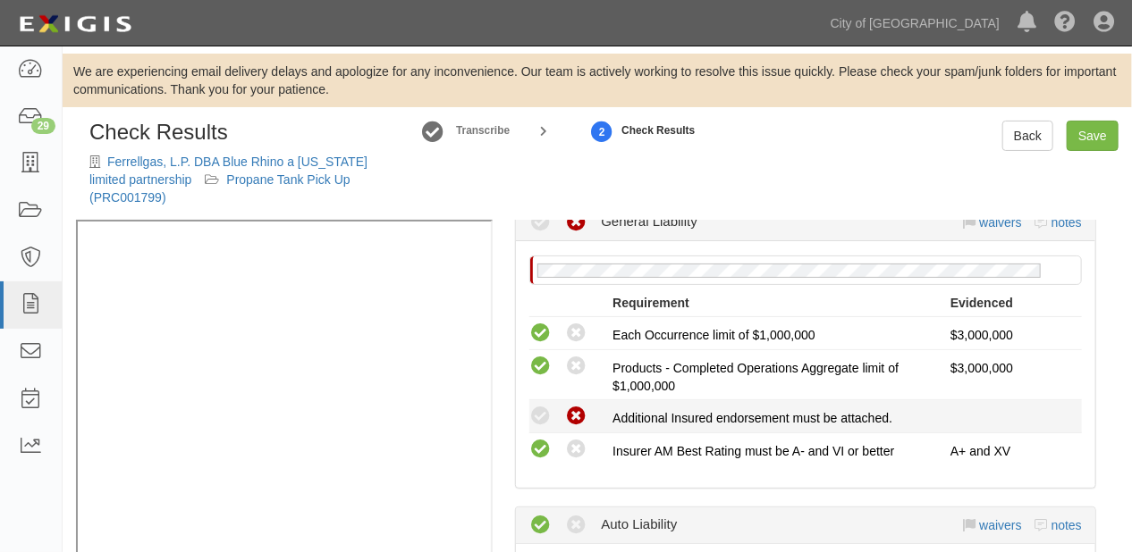
click at [569, 406] on icon at bounding box center [576, 417] width 22 height 22
radio input "true"
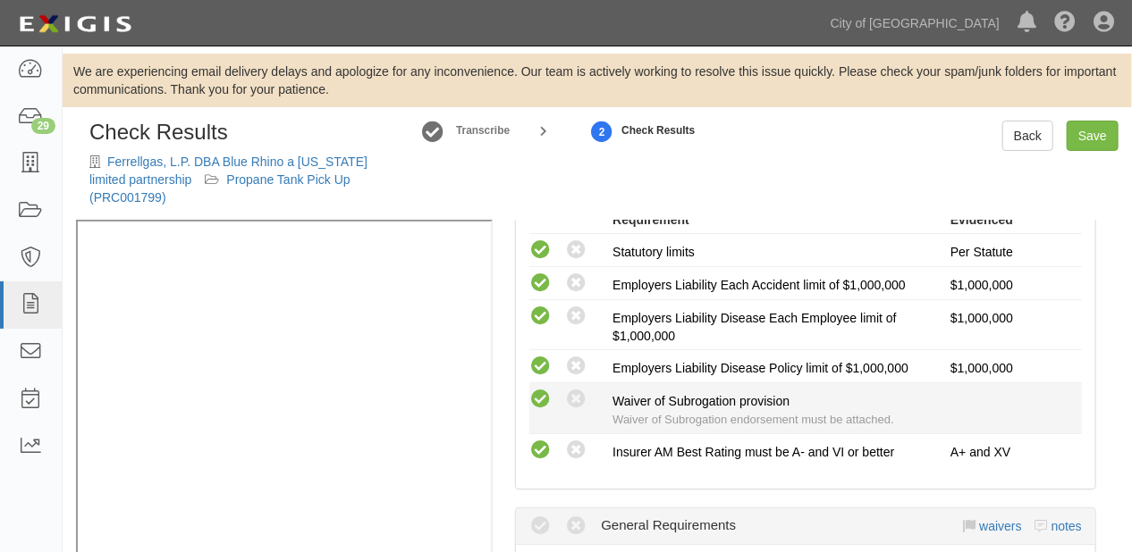
click at [541, 389] on icon at bounding box center [540, 400] width 22 height 22
radio input "true"
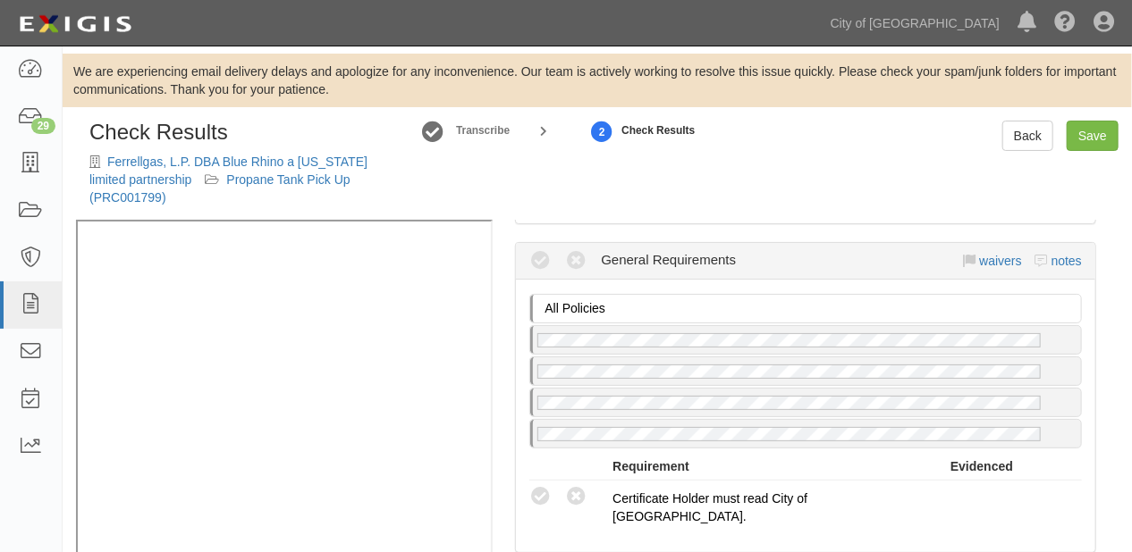
scroll to position [1287, 0]
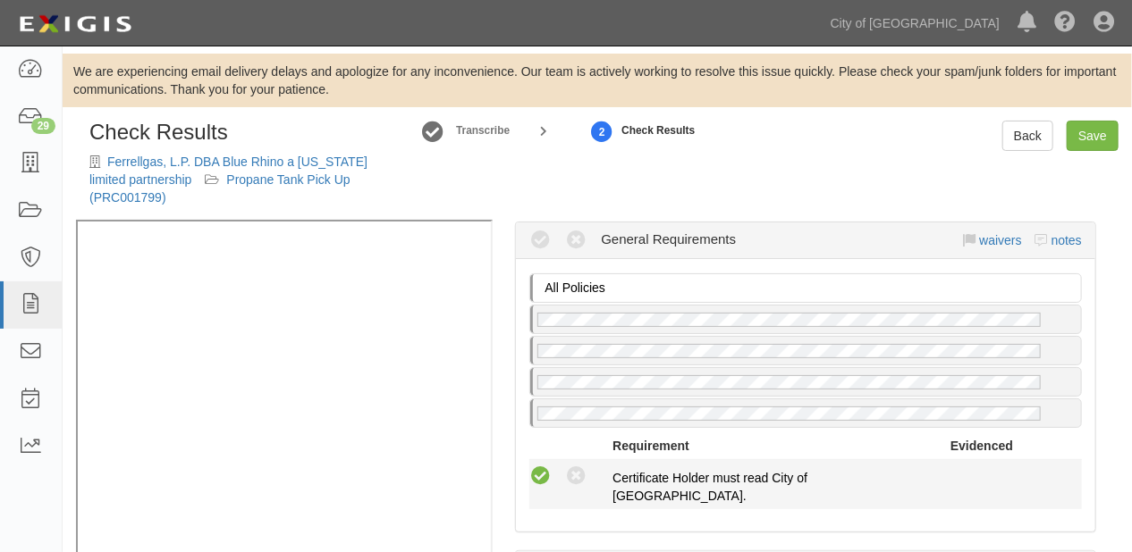
click at [545, 466] on icon at bounding box center [540, 477] width 22 height 22
radio input "true"
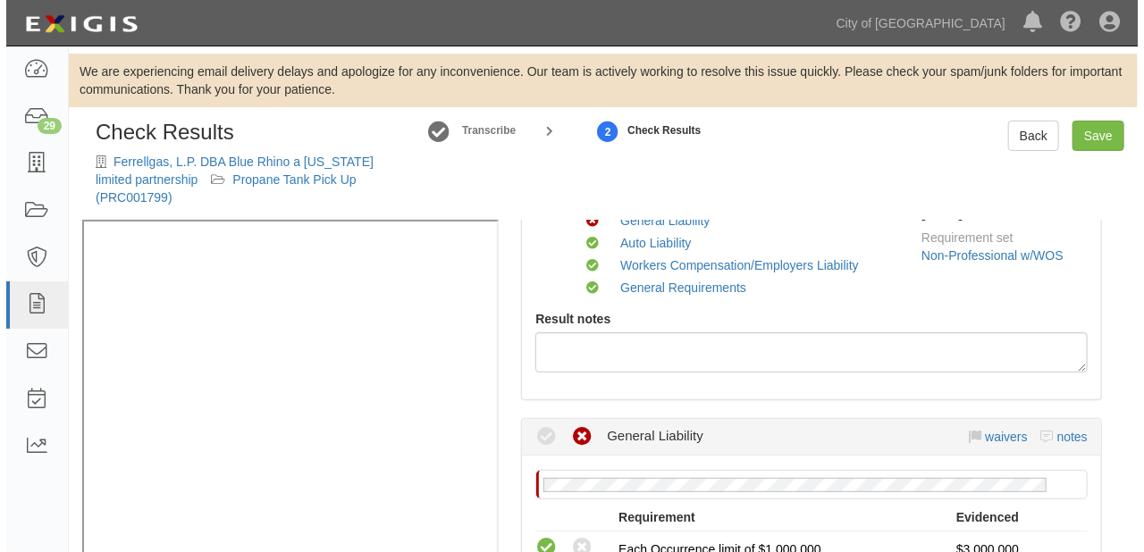
scroll to position [0, 0]
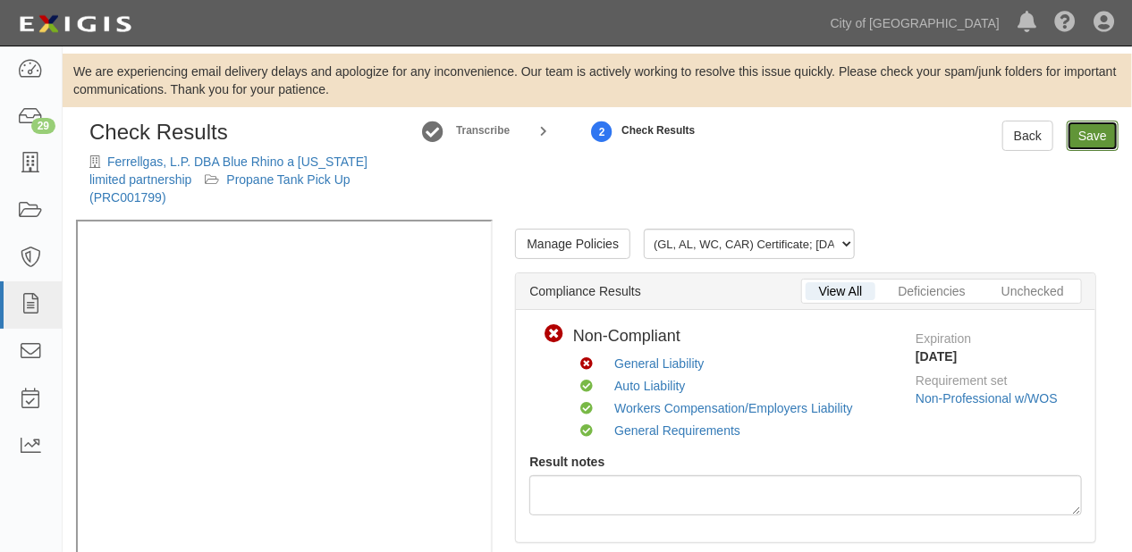
click at [1095, 136] on link "Save" at bounding box center [1092, 136] width 52 height 30
radio input "true"
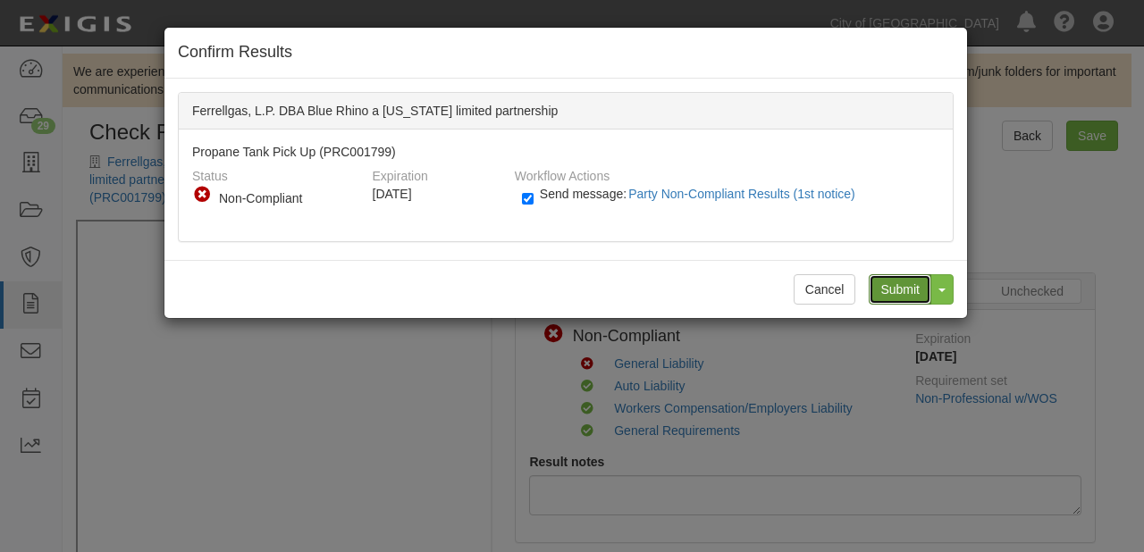
click at [922, 287] on input "Submit" at bounding box center [900, 289] width 63 height 30
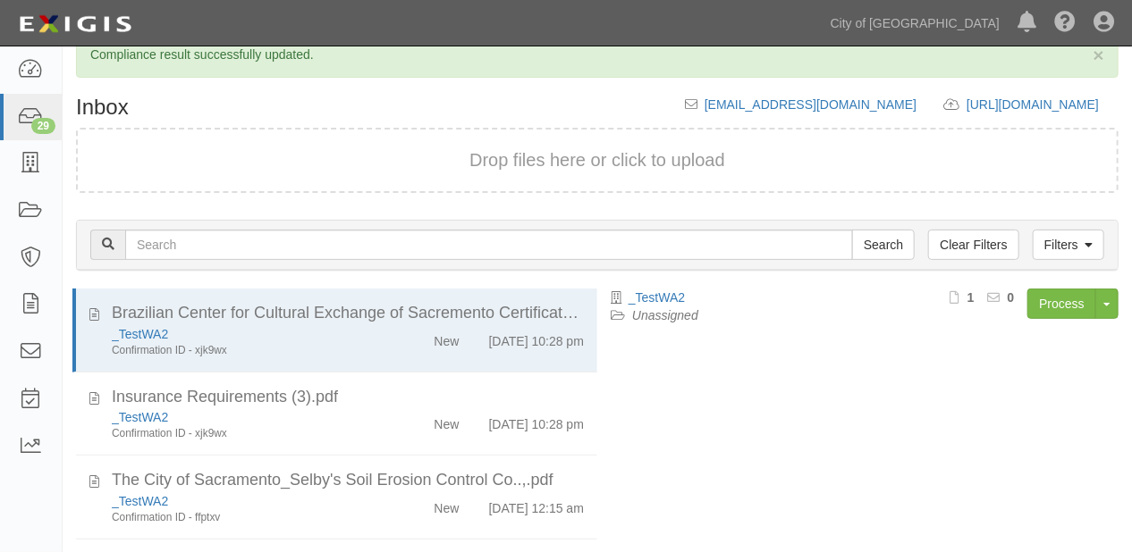
scroll to position [242, 0]
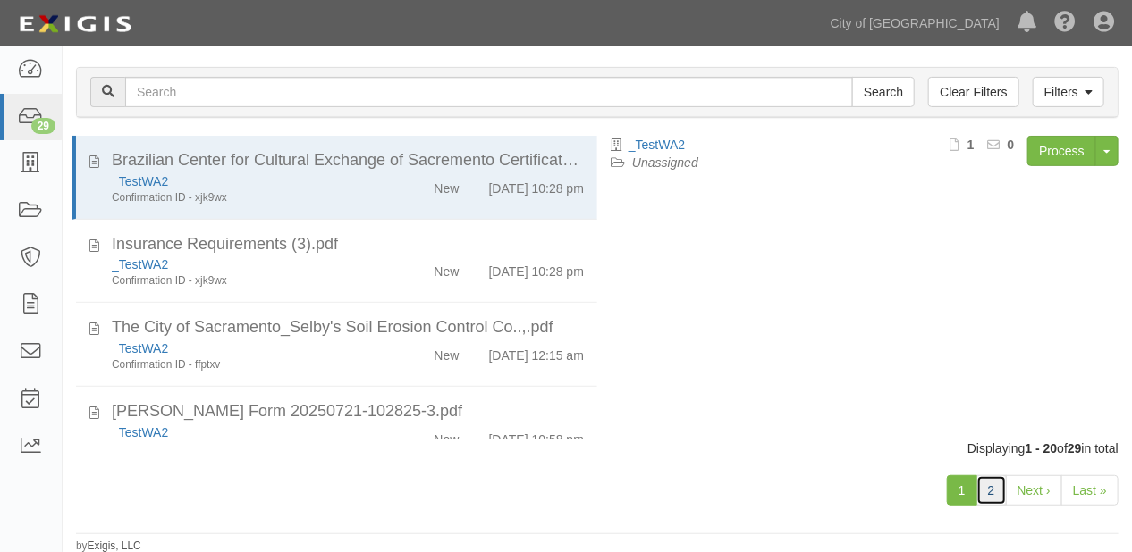
click at [1000, 499] on link "2" at bounding box center [991, 491] width 30 height 30
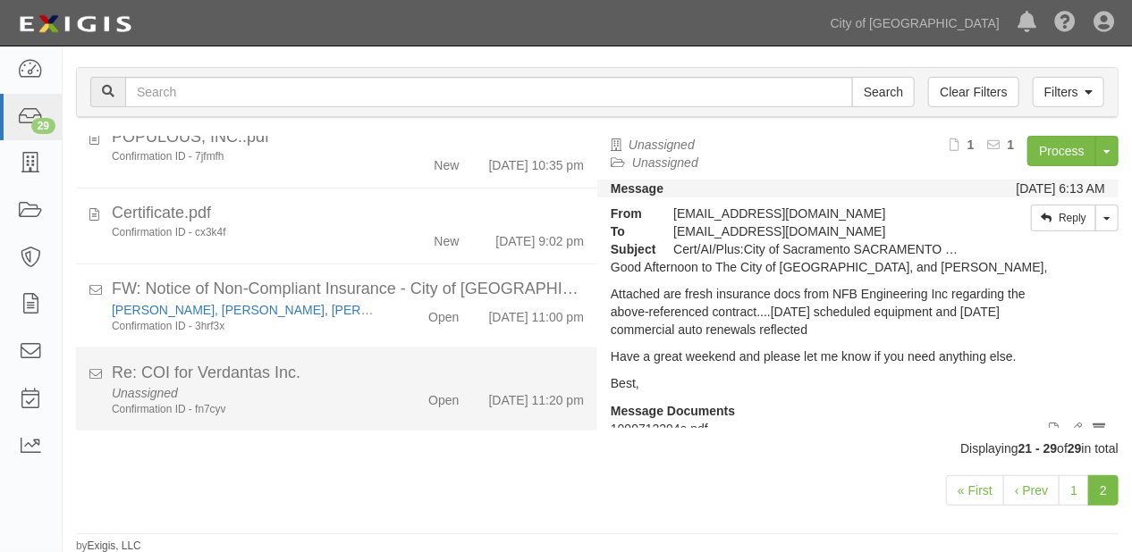
scroll to position [312, 0]
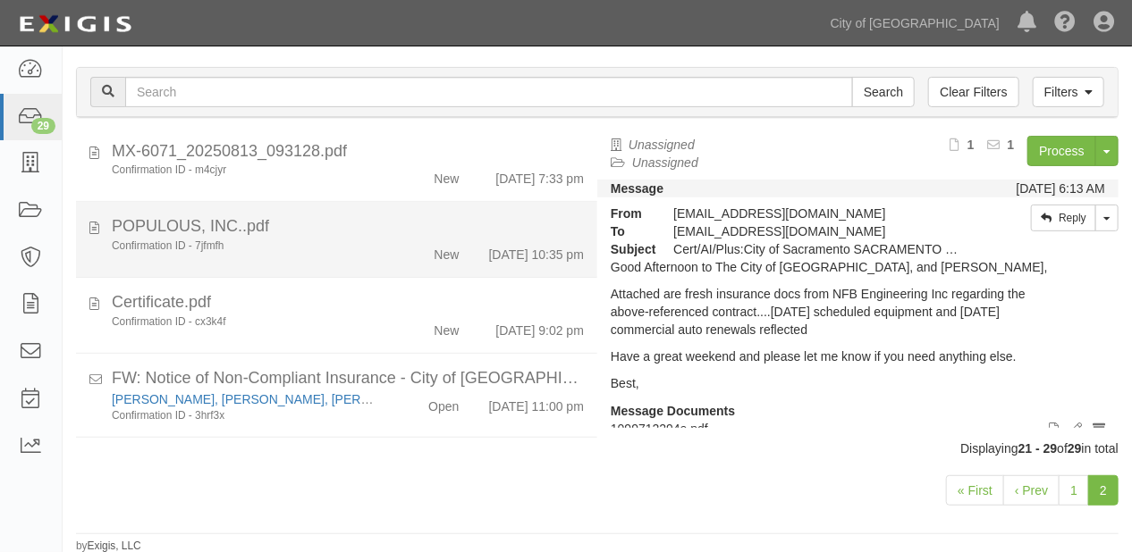
click at [426, 239] on div "POPULOUS, INC..pdf" at bounding box center [348, 226] width 472 height 23
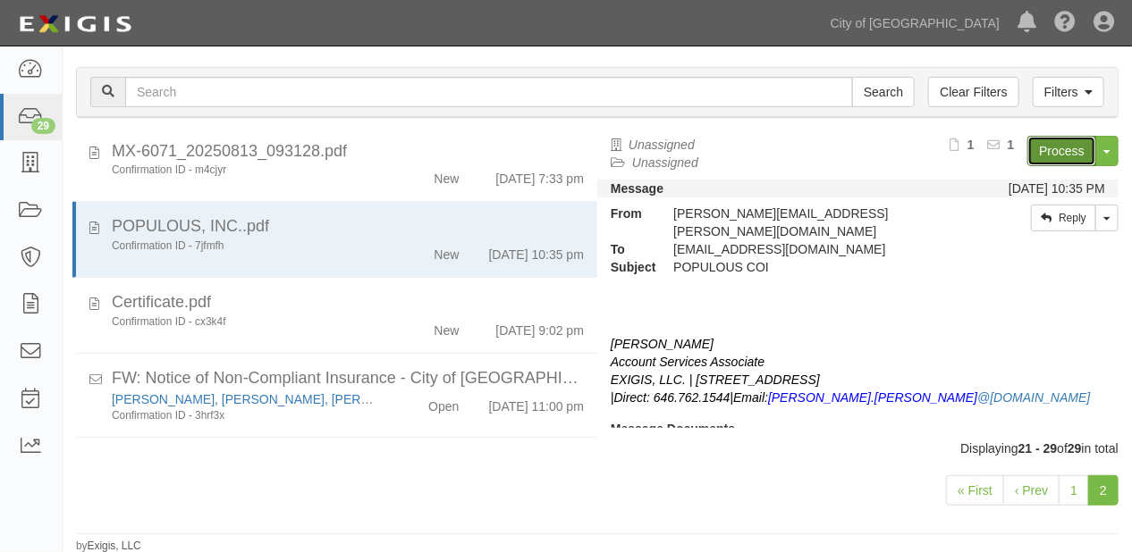
click at [1028, 147] on link "Process" at bounding box center [1061, 151] width 69 height 30
click at [914, 22] on link "City of [GEOGRAPHIC_DATA]" at bounding box center [915, 23] width 187 height 36
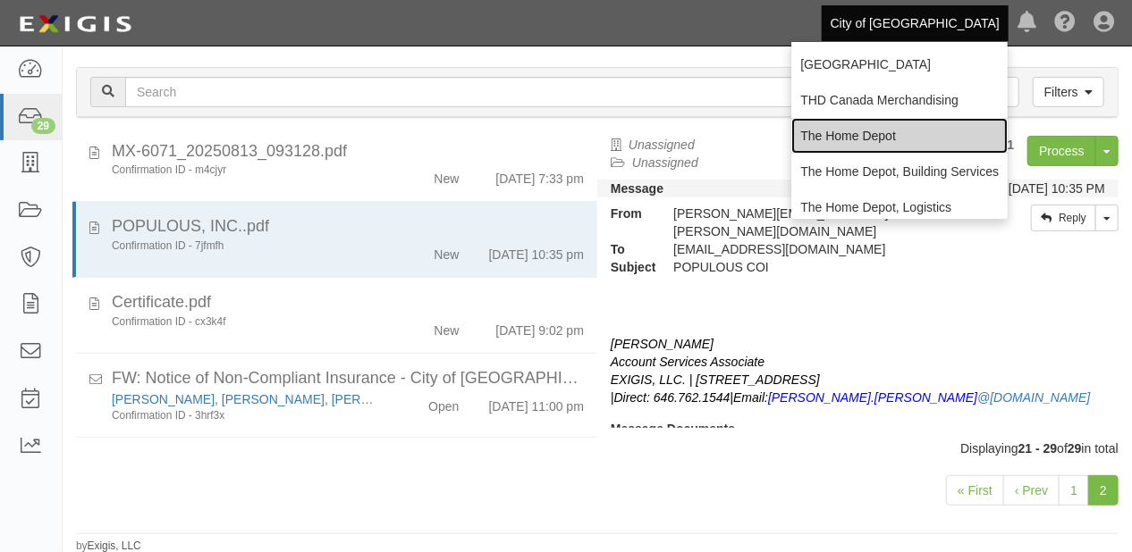
click at [872, 142] on link "The Home Depot" at bounding box center [899, 136] width 216 height 36
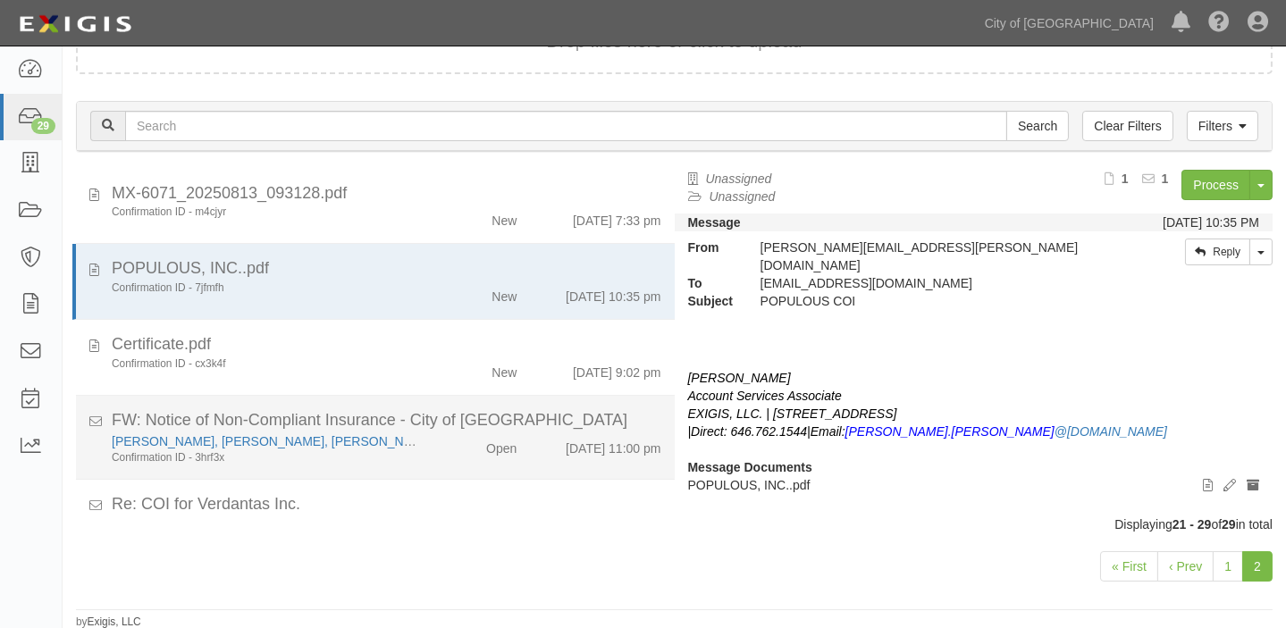
scroll to position [277, 0]
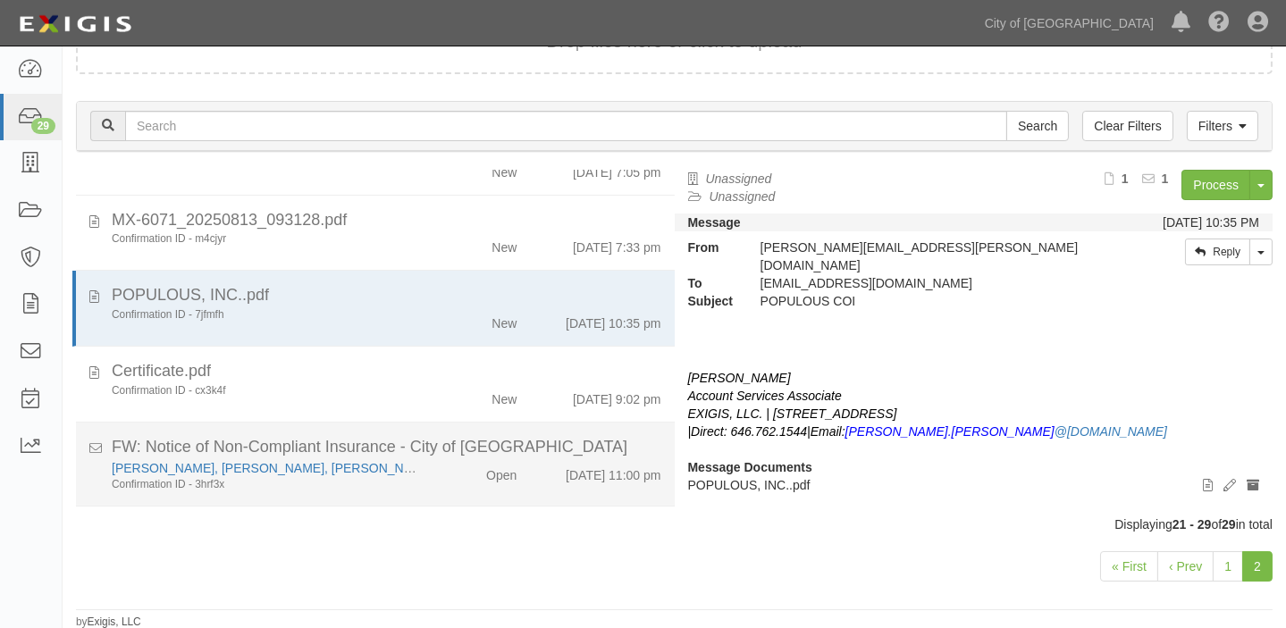
click at [383, 360] on div "Certificate.pdf" at bounding box center [387, 371] width 550 height 23
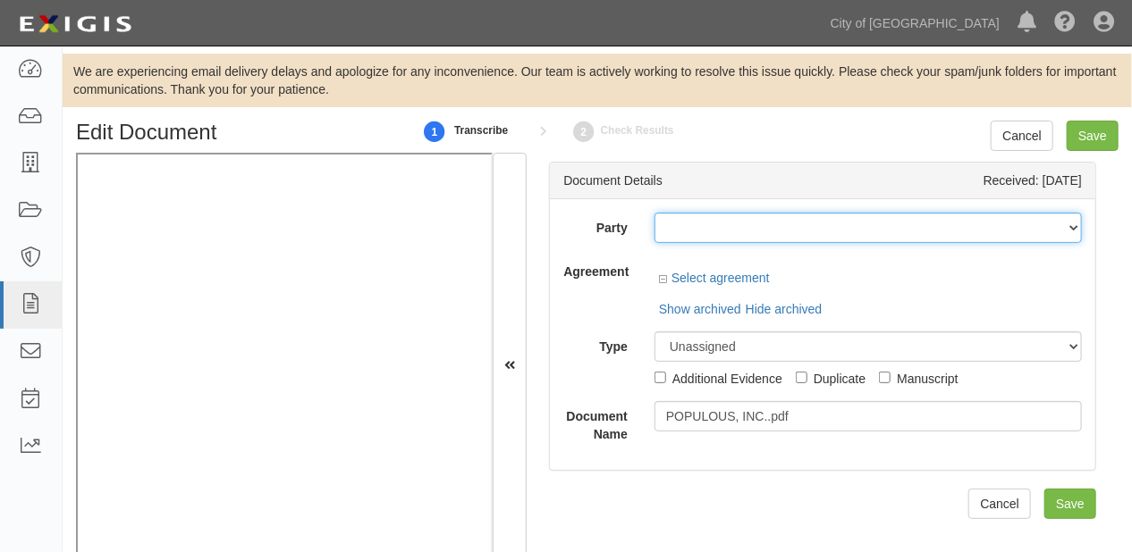
click at [780, 215] on select "16th & O Gateway (dba [PERSON_NAME] Properties) 17R Orchard Partners, LP (c/[PE…" at bounding box center [867, 228] width 427 height 30
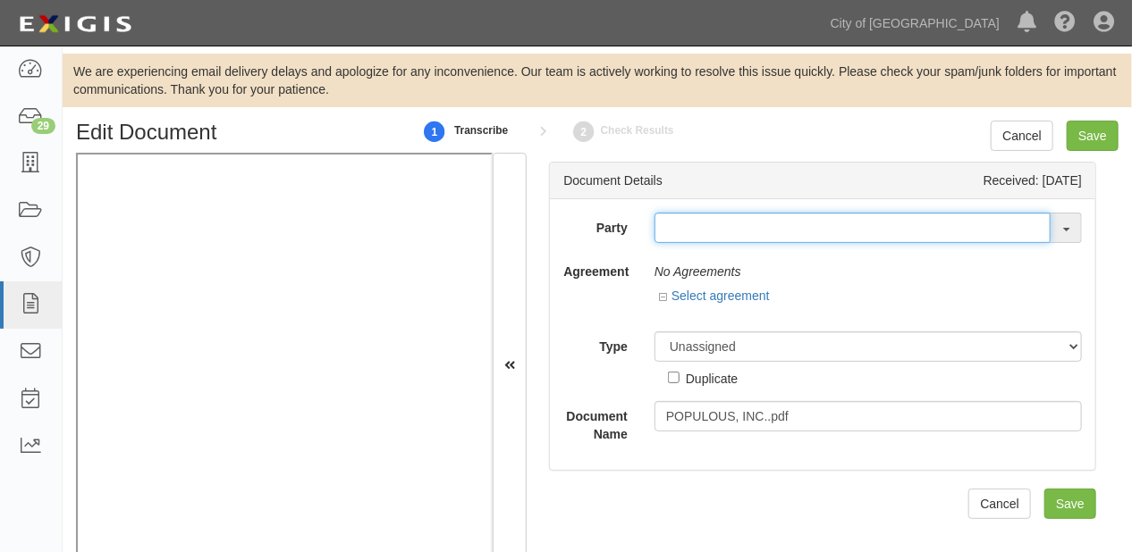
click at [766, 213] on input "text" at bounding box center [852, 228] width 396 height 30
type input "pop"
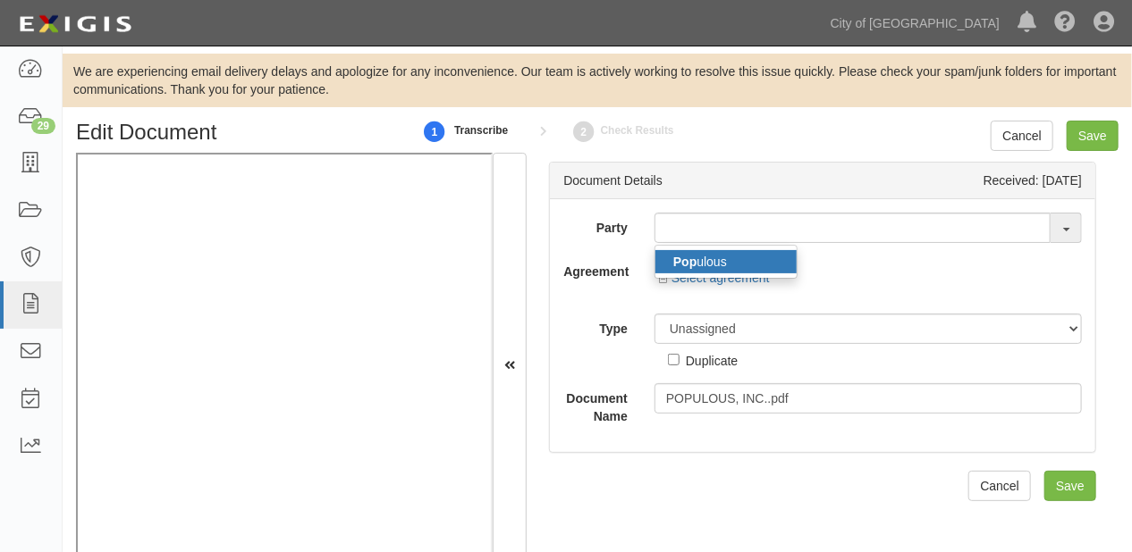
click at [736, 262] on link "[DEMOGRAPHIC_DATA]" at bounding box center [725, 261] width 141 height 23
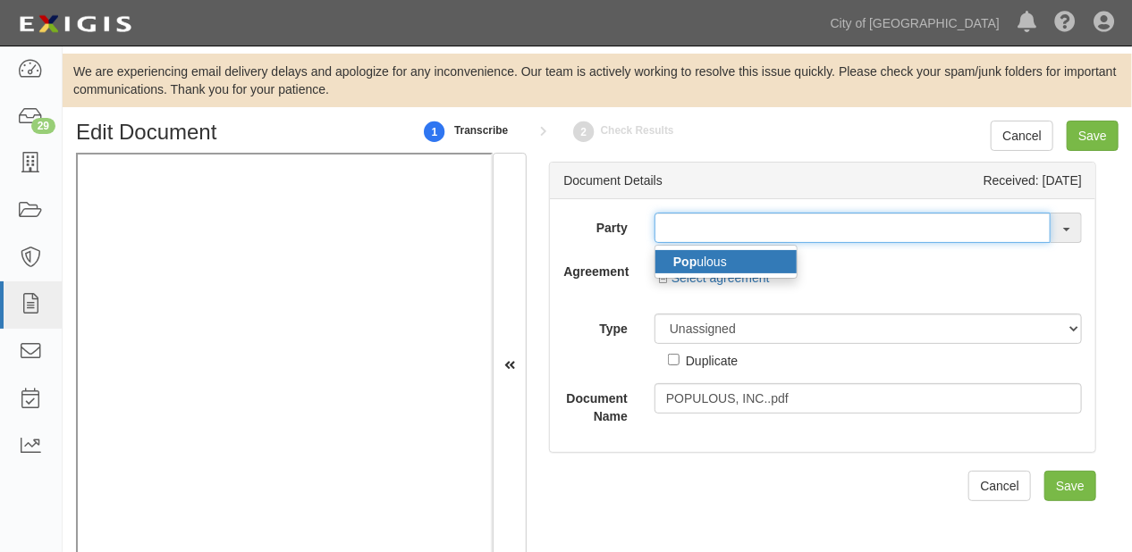
type input "Populous"
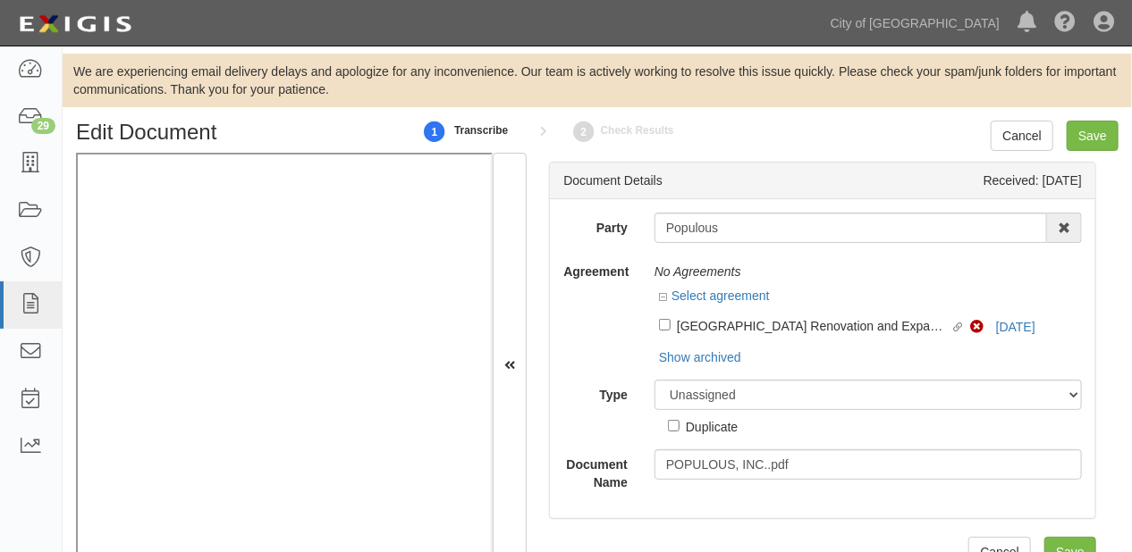
scroll to position [51, 0]
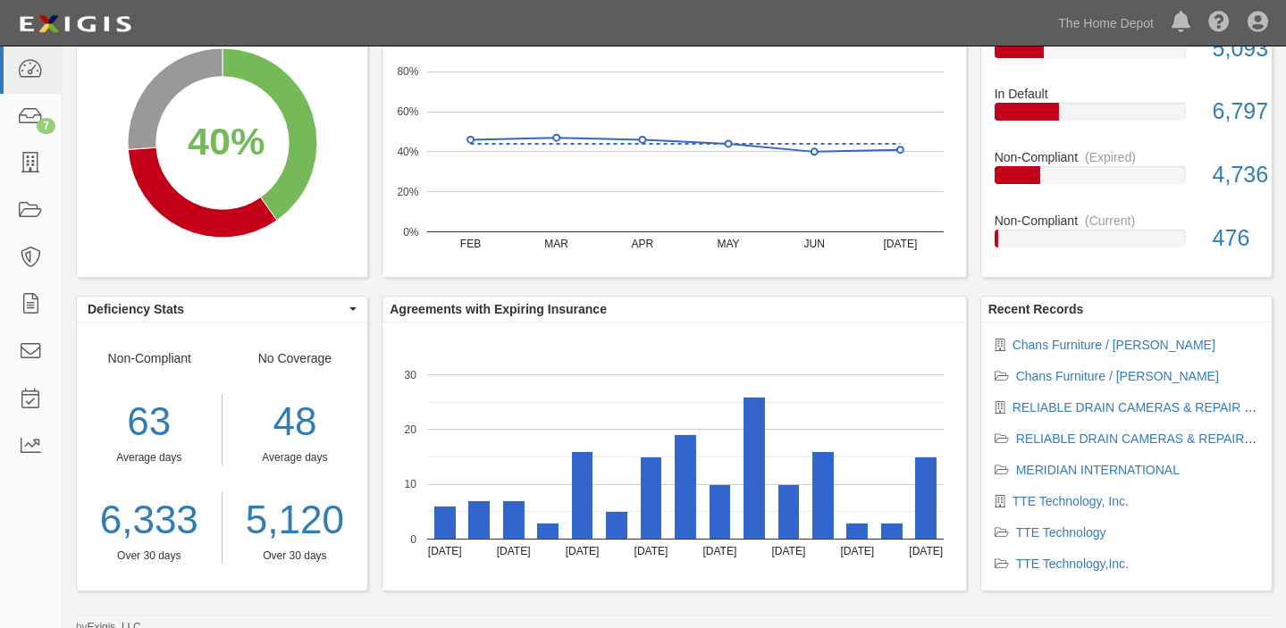
scroll to position [268, 0]
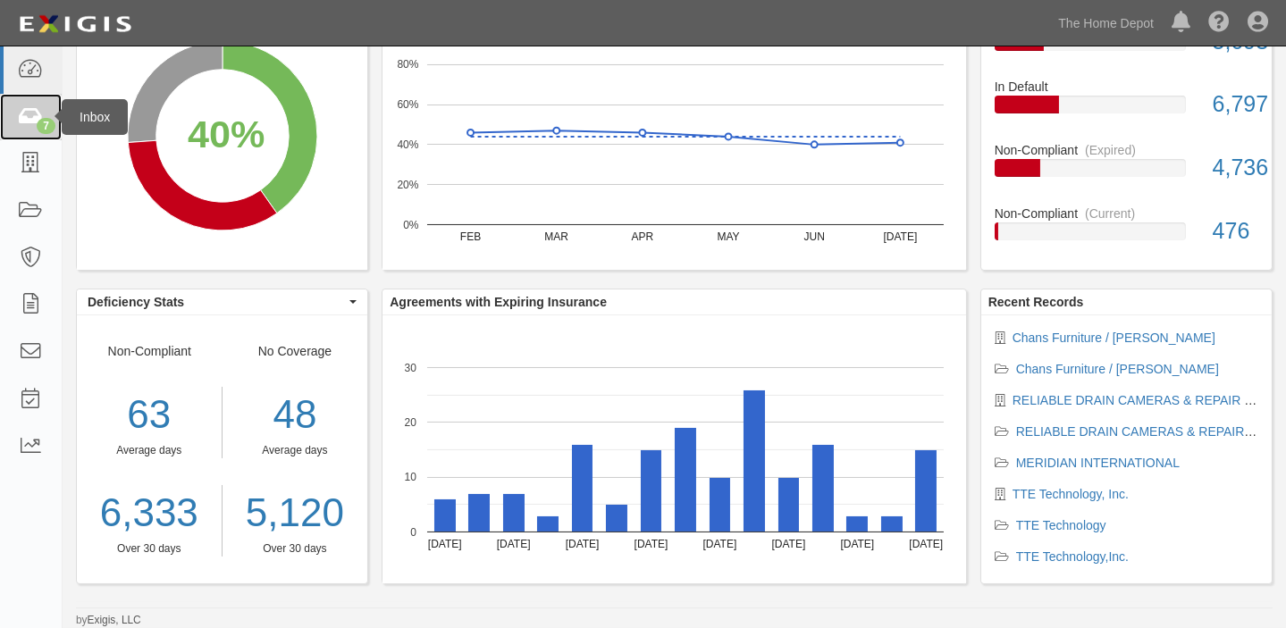
click at [0, 116] on link "7" at bounding box center [31, 117] width 62 height 47
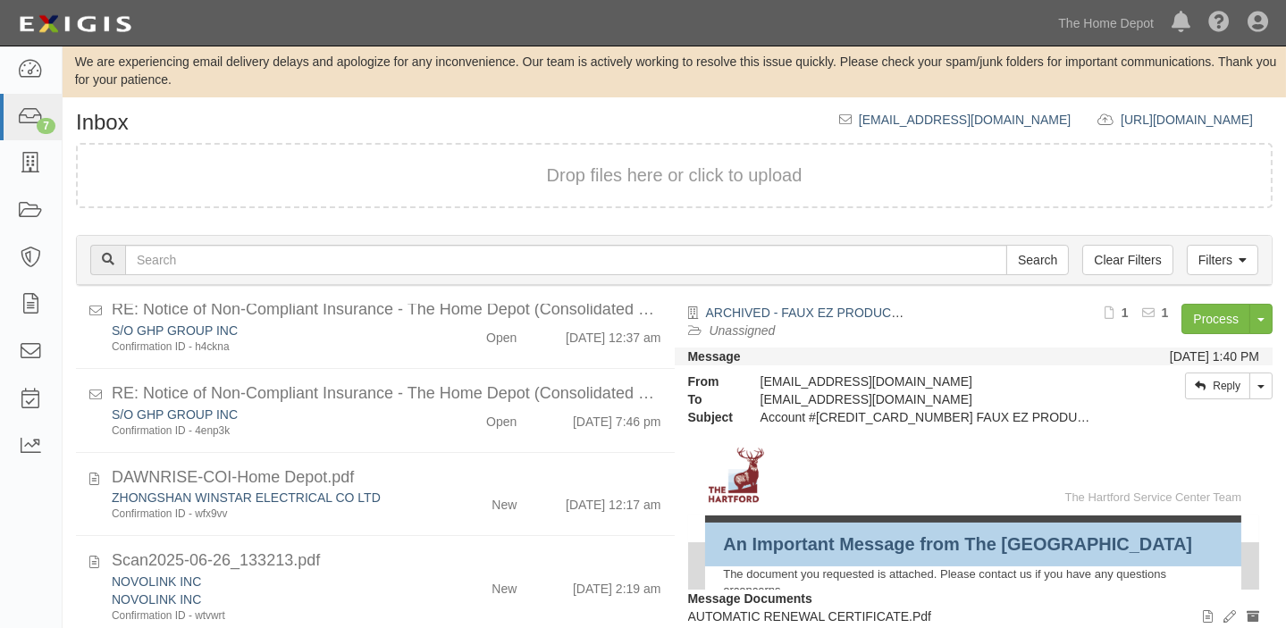
scroll to position [283, 0]
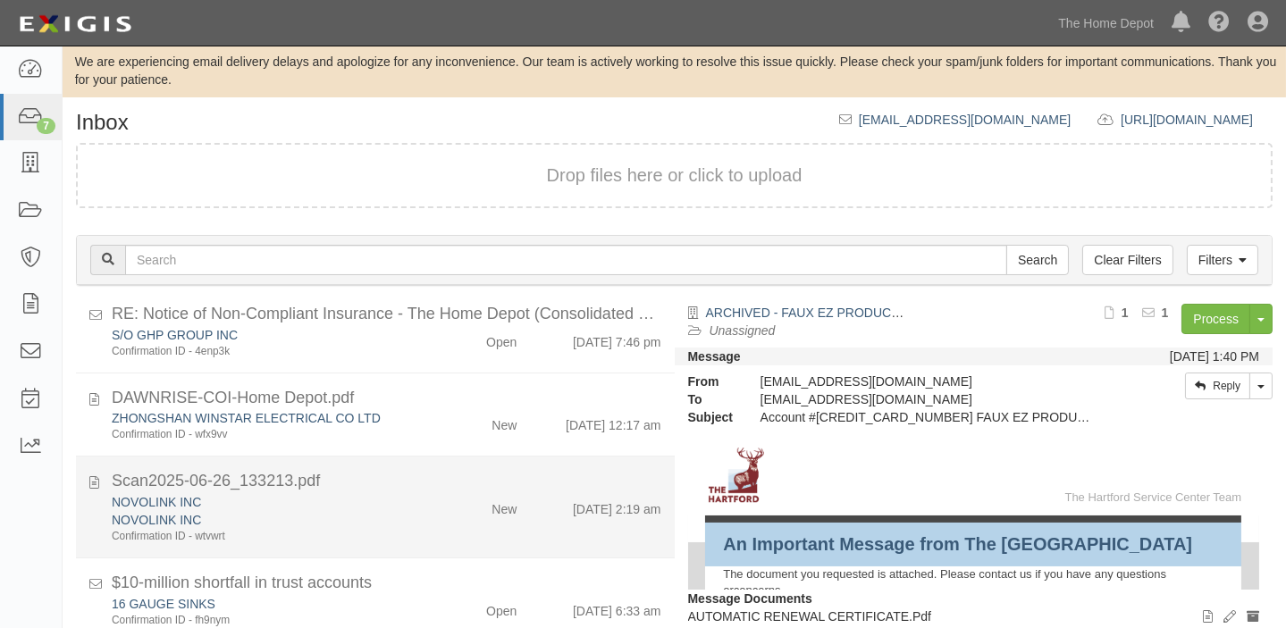
click at [449, 503] on div "New" at bounding box center [482, 505] width 96 height 25
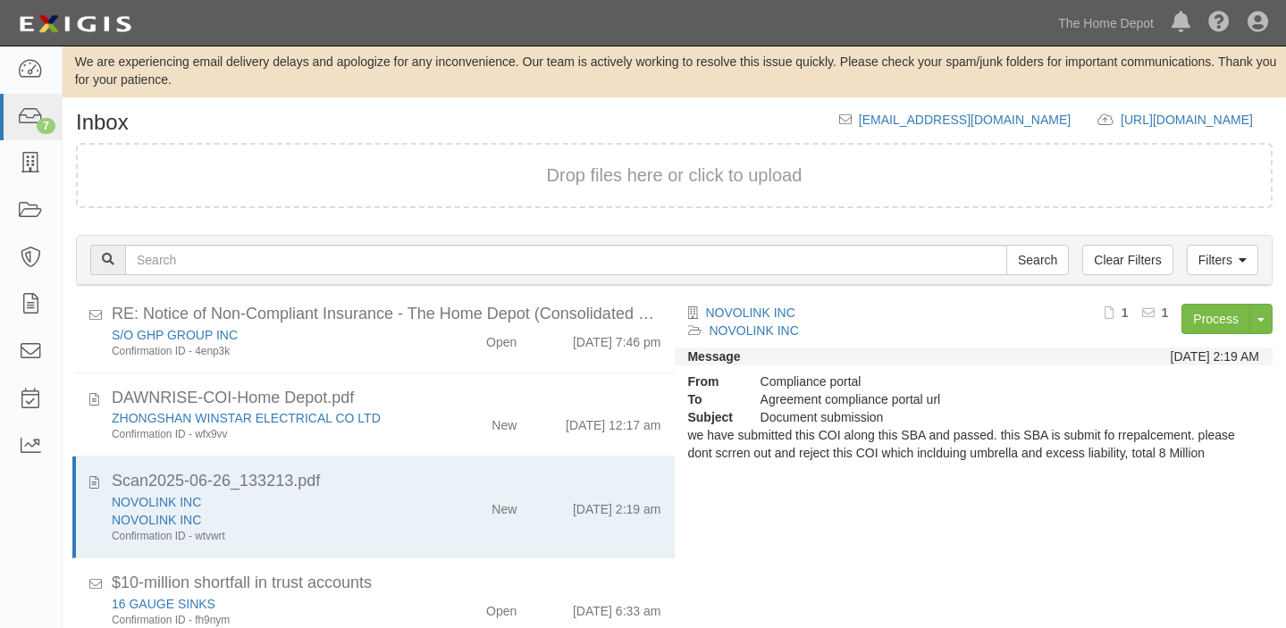
click at [1207, 298] on div "Filters Clear Filters Search Filters Document Status New Transcribed Date Recei…" at bounding box center [675, 263] width 1224 height 82
drag, startPoint x: 1207, startPoint y: 324, endPoint x: 1123, endPoint y: 299, distance: 87.9
click at [1207, 325] on link "Process" at bounding box center [1216, 319] width 69 height 30
click at [26, 123] on icon at bounding box center [30, 117] width 25 height 21
